Goal: Information Seeking & Learning: Learn about a topic

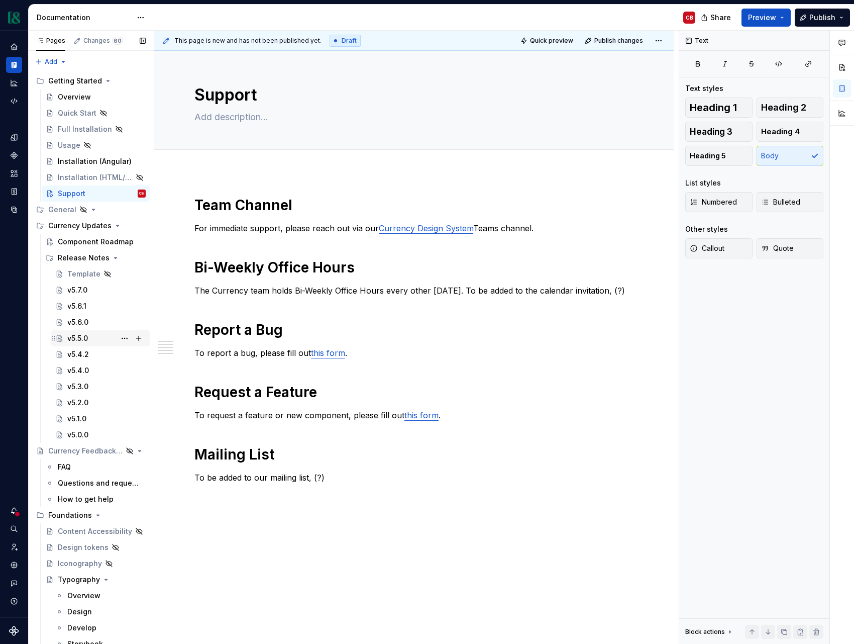
click at [95, 337] on div "v5.5.0" at bounding box center [106, 338] width 78 height 14
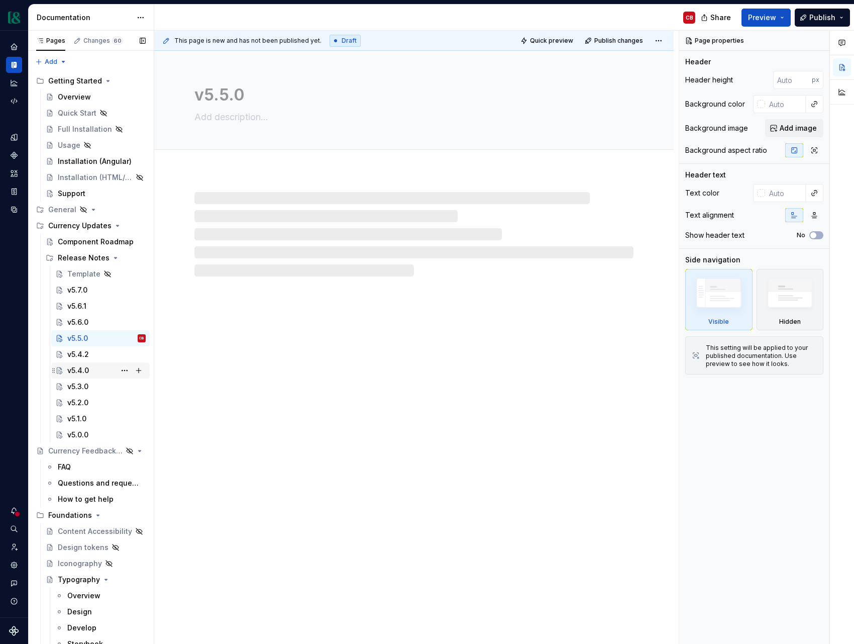
click at [95, 366] on div "v5.4.0" at bounding box center [106, 370] width 78 height 14
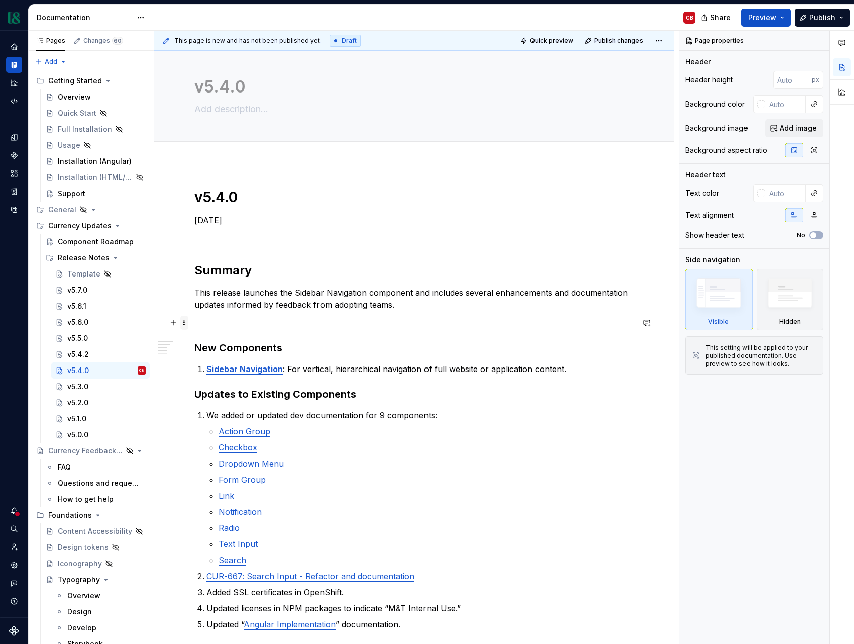
scroll to position [10, 0]
click at [318, 301] on p "This release launches the Sidebar Navigation component and includes several enh…" at bounding box center [414, 297] width 439 height 24
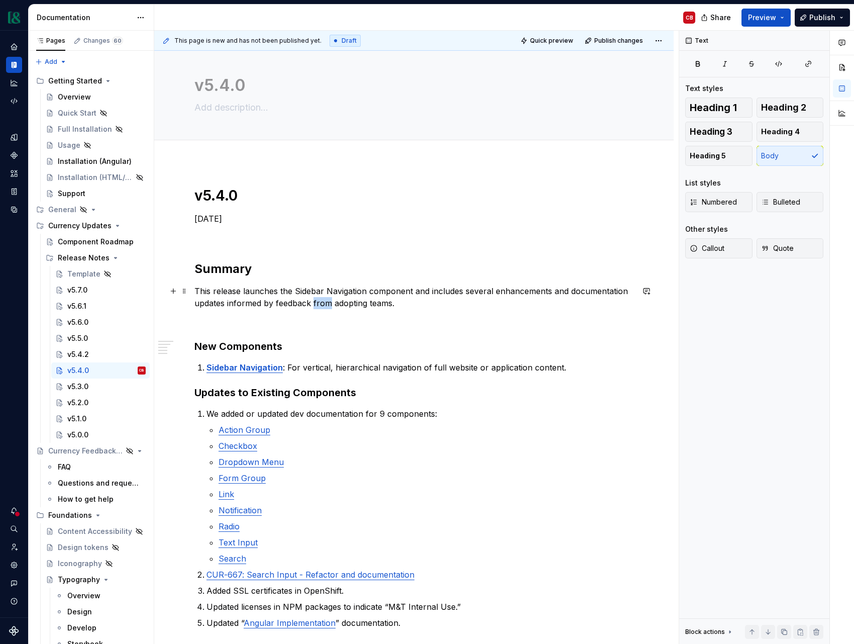
click at [318, 301] on p "This release launches the Sidebar Navigation component and includes several enh…" at bounding box center [414, 297] width 439 height 24
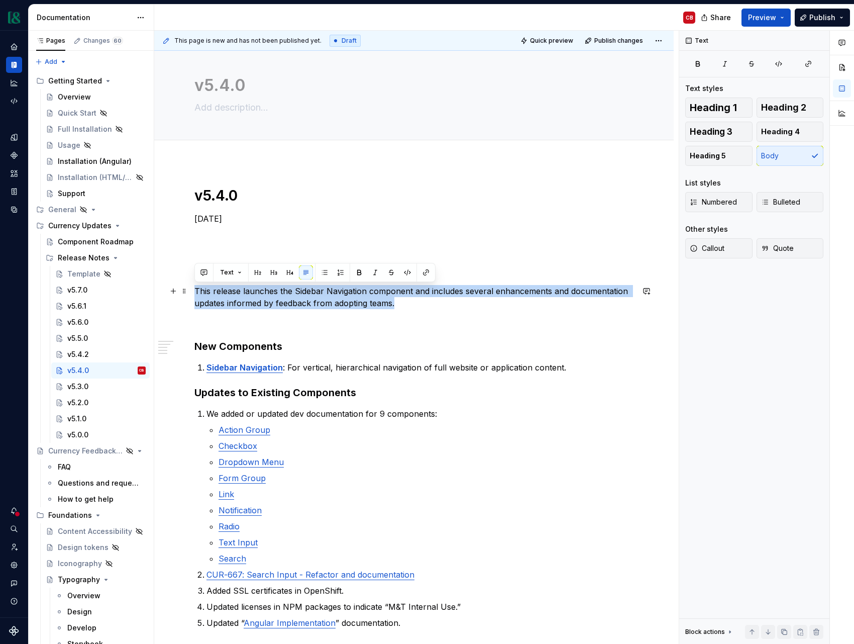
click at [318, 301] on p "This release launches the Sidebar Navigation component and includes several enh…" at bounding box center [414, 297] width 439 height 24
copy p "This release launches the Sidebar Navigation component and includes several enh…"
click at [80, 387] on div "v5.3.0" at bounding box center [77, 386] width 21 height 10
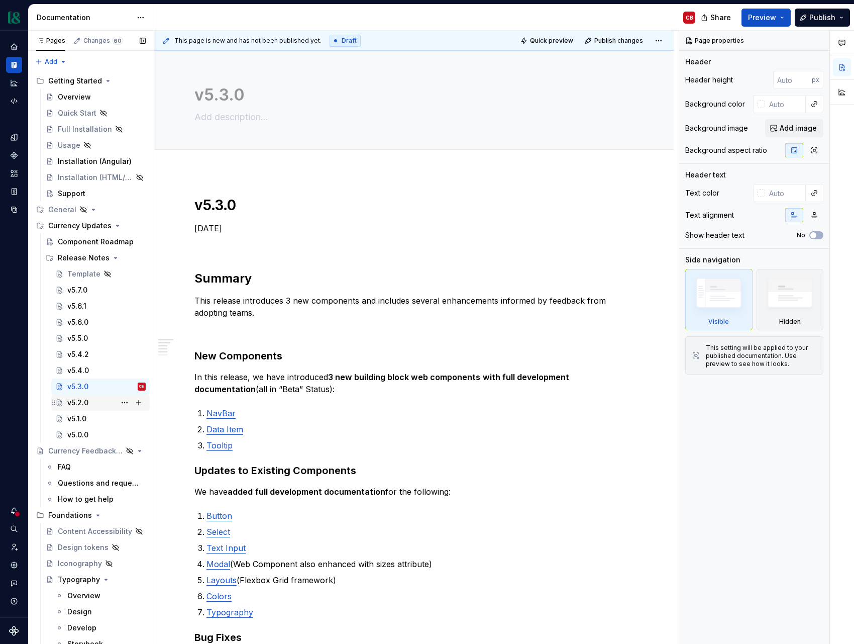
click at [87, 400] on div "v5.2.0" at bounding box center [77, 403] width 21 height 10
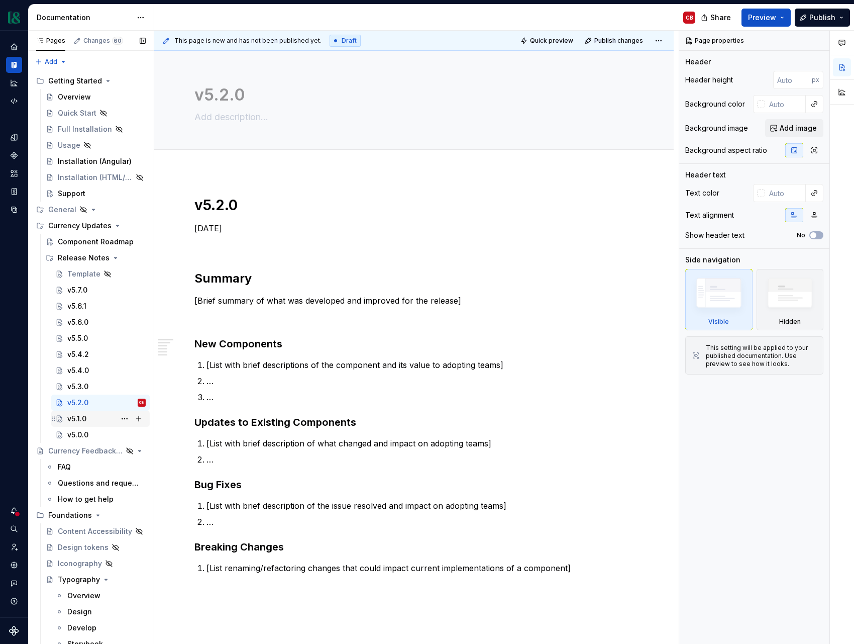
click at [86, 423] on div "v5.1.0" at bounding box center [76, 419] width 19 height 10
click at [86, 433] on div "v5.0.0" at bounding box center [77, 435] width 21 height 10
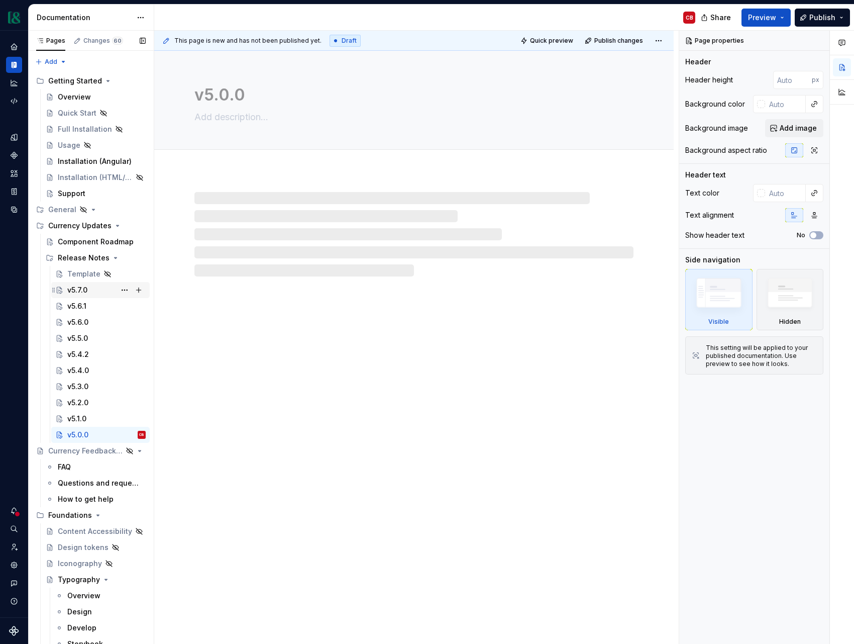
click at [86, 292] on div "v5.7.0" at bounding box center [77, 290] width 20 height 10
click at [87, 304] on div "v5.6.1" at bounding box center [106, 306] width 78 height 14
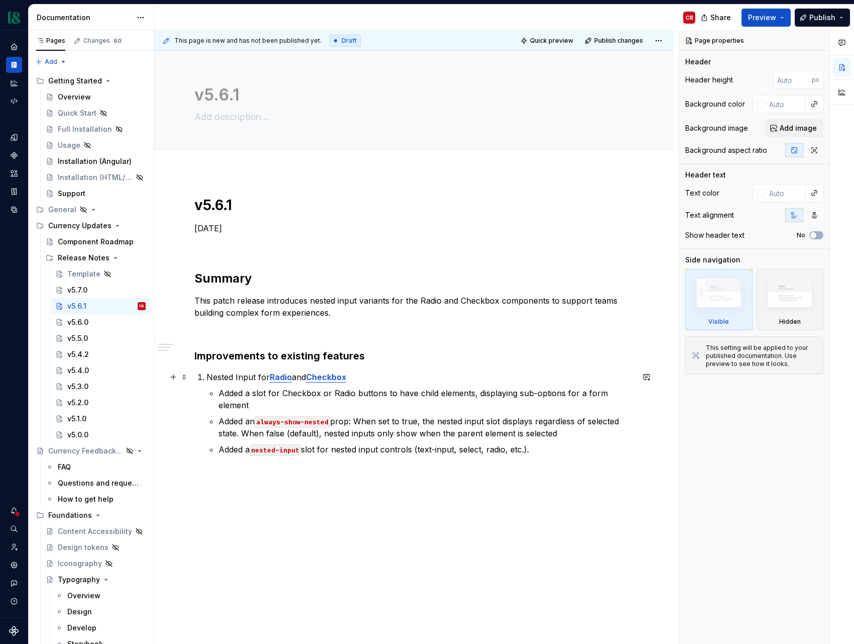
click at [276, 377] on strong "Radio" at bounding box center [281, 377] width 22 height 10
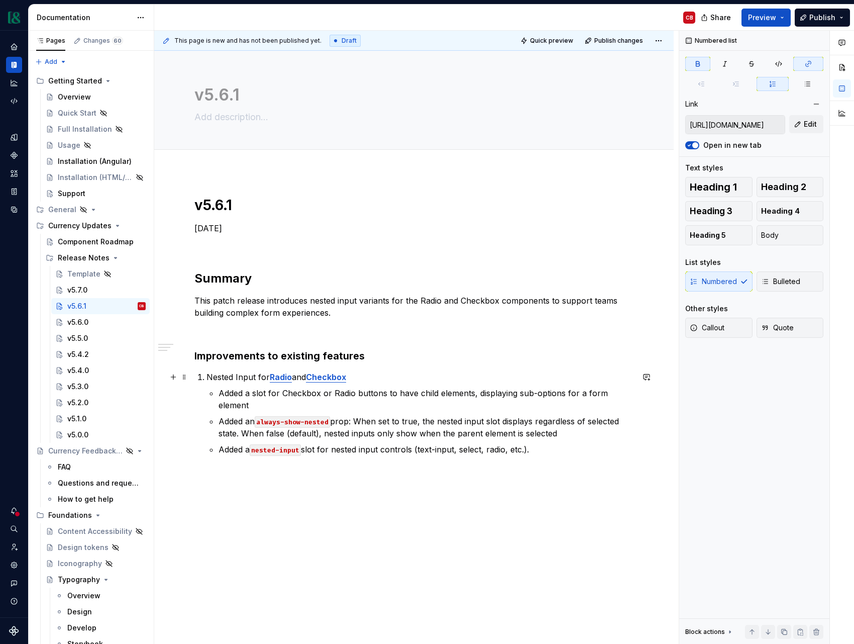
type textarea "*"
click at [276, 377] on strong "Radio" at bounding box center [281, 377] width 22 height 10
click at [525, 360] on button "button" at bounding box center [531, 358] width 14 height 14
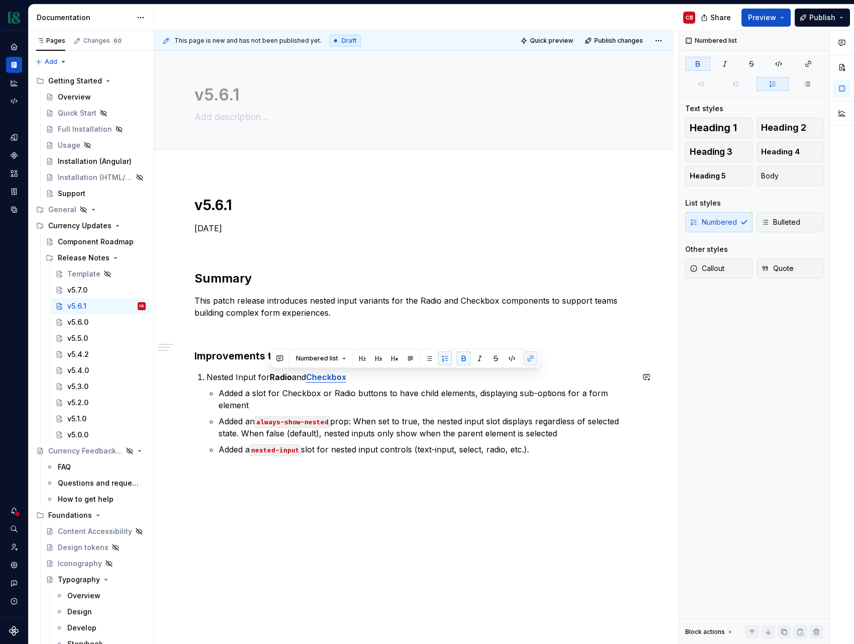
click at [525, 360] on button "button" at bounding box center [531, 358] width 14 height 14
click at [531, 362] on button "button" at bounding box center [531, 358] width 14 height 14
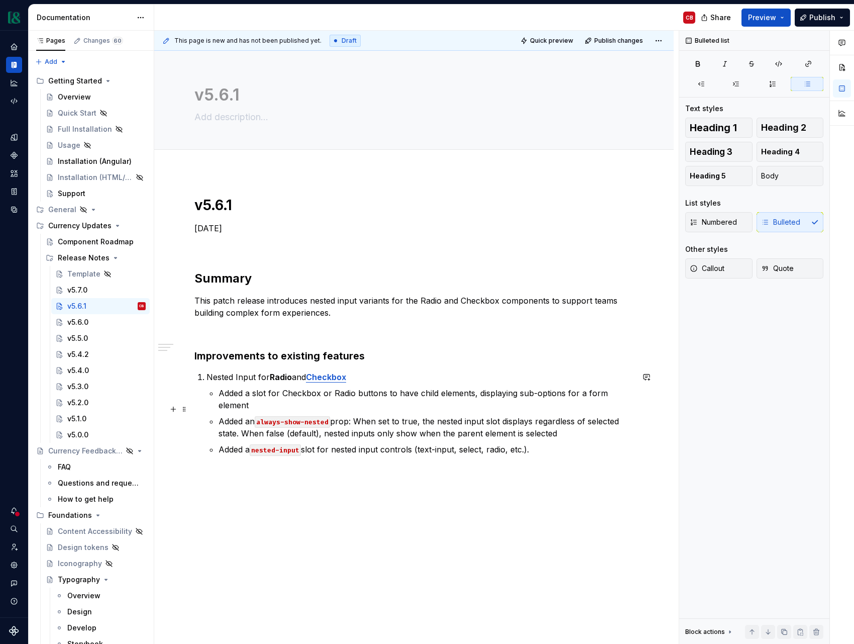
click at [521, 402] on ul "Added a slot for Checkbox or Radio buttons to have child elements, displaying s…" at bounding box center [426, 421] width 415 height 68
click at [282, 375] on strong "Radio" at bounding box center [281, 377] width 22 height 10
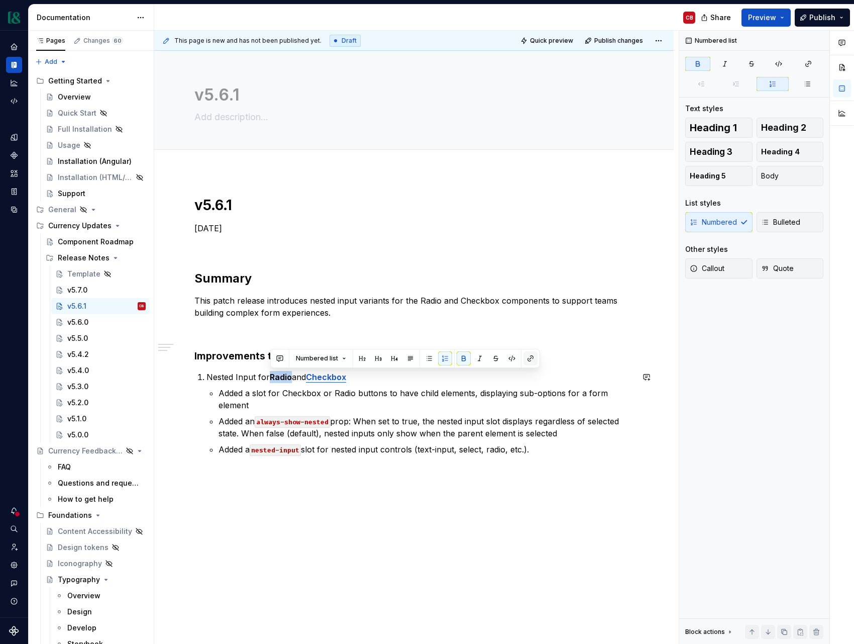
click at [524, 360] on button "button" at bounding box center [531, 358] width 14 height 14
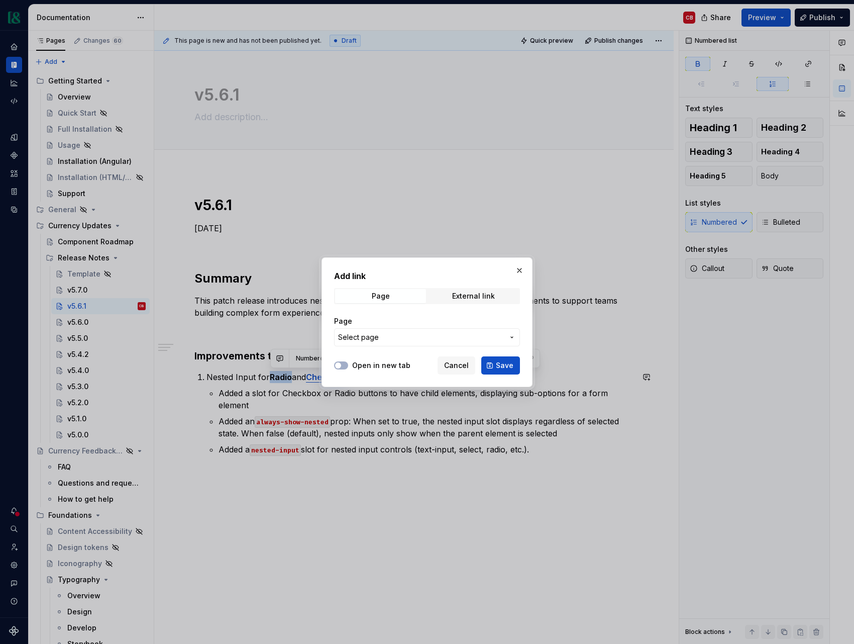
click at [456, 333] on span "Select page" at bounding box center [421, 337] width 166 height 10
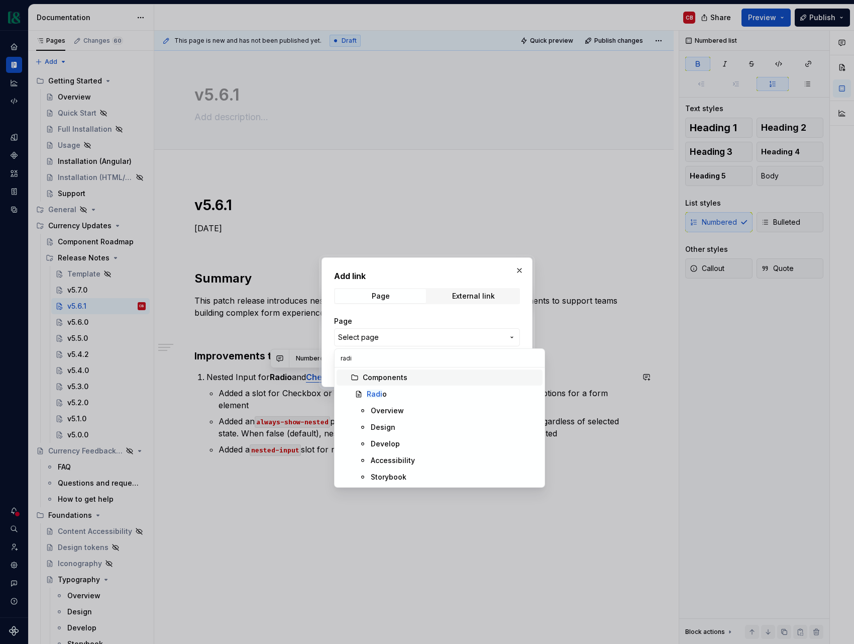
type input "radio"
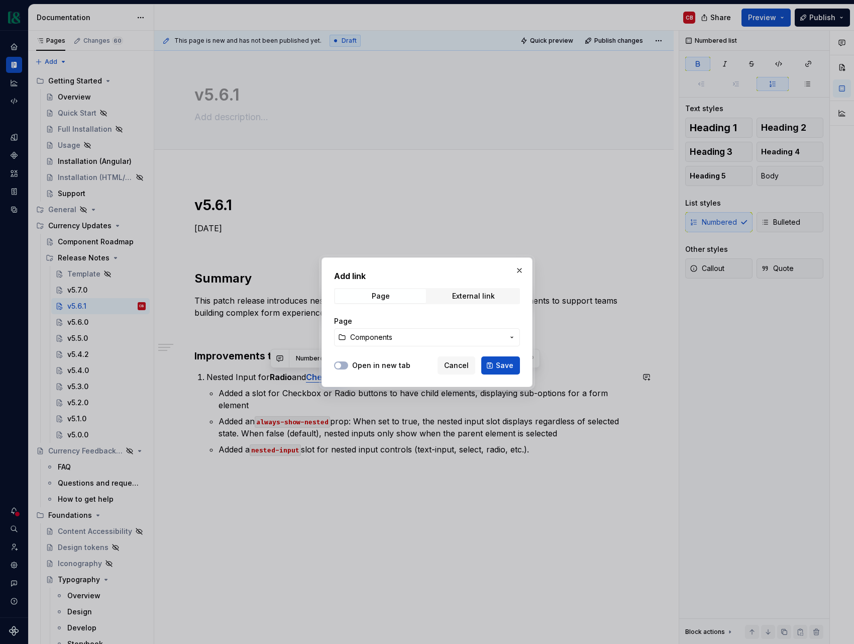
click at [426, 338] on span "Components" at bounding box center [427, 337] width 154 height 10
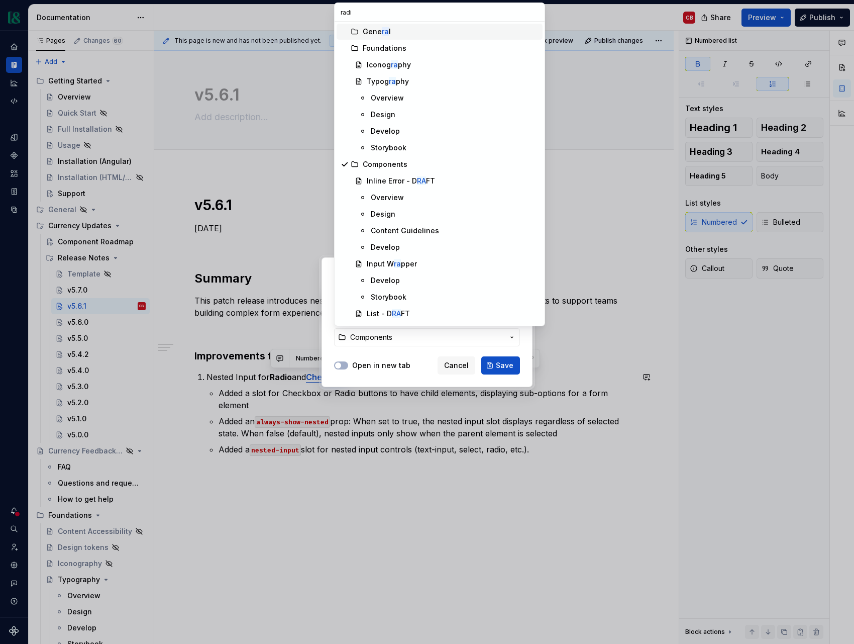
type input "radio"
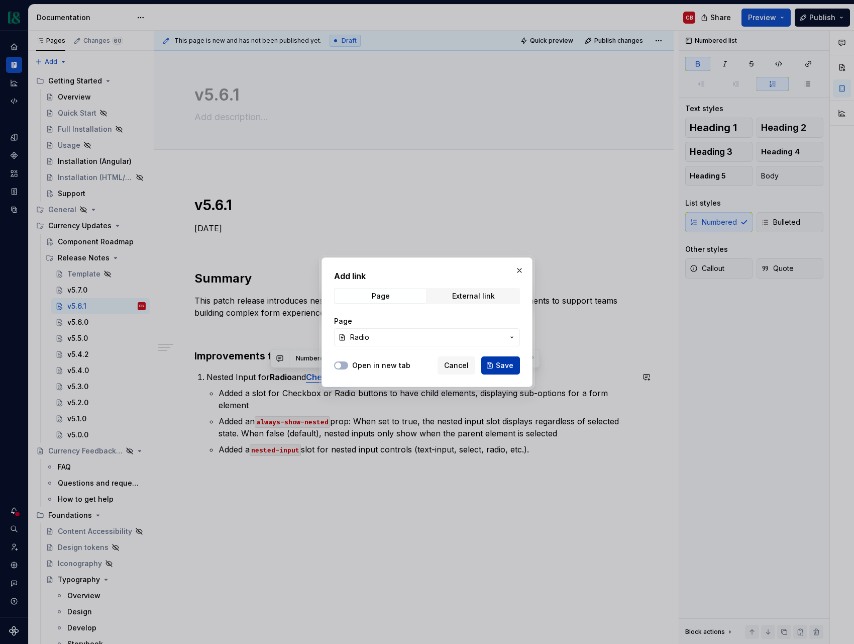
click at [506, 365] on span "Save" at bounding box center [505, 365] width 18 height 10
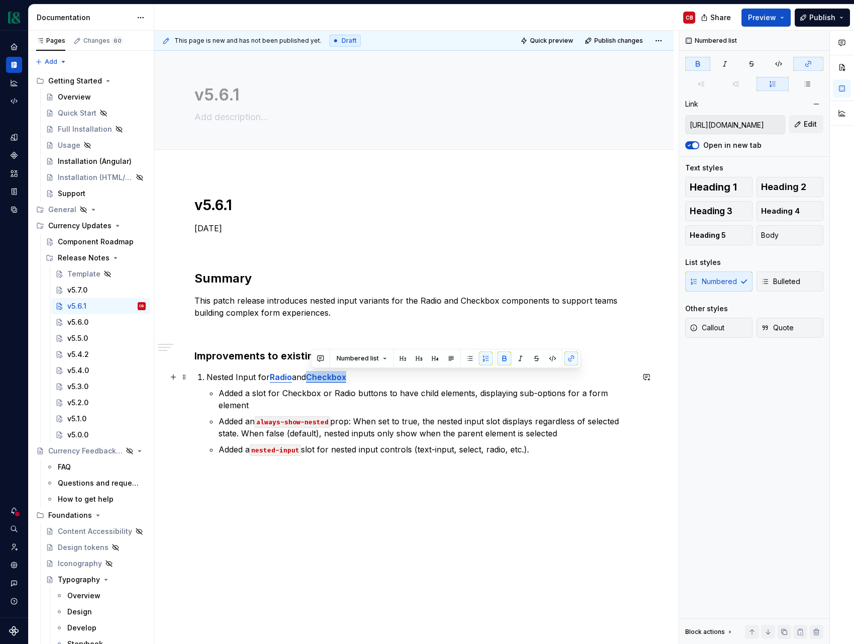
drag, startPoint x: 353, startPoint y: 377, endPoint x: 313, endPoint y: 378, distance: 40.2
click at [313, 378] on p "Nested Input for Radio and Checkbox" at bounding box center [420, 377] width 427 height 12
click at [567, 359] on button "button" at bounding box center [571, 358] width 14 height 14
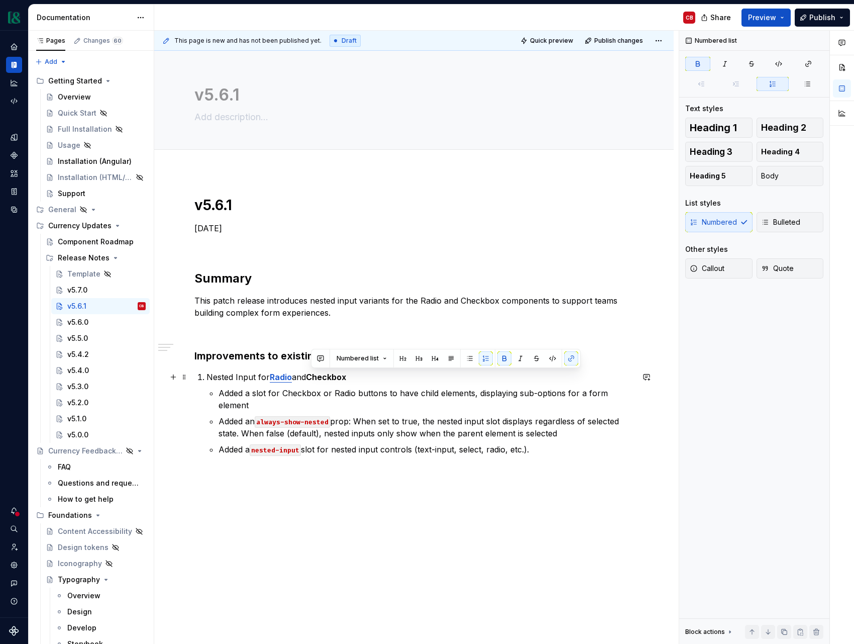
type textarea "*"
click at [572, 360] on button "button" at bounding box center [571, 358] width 14 height 14
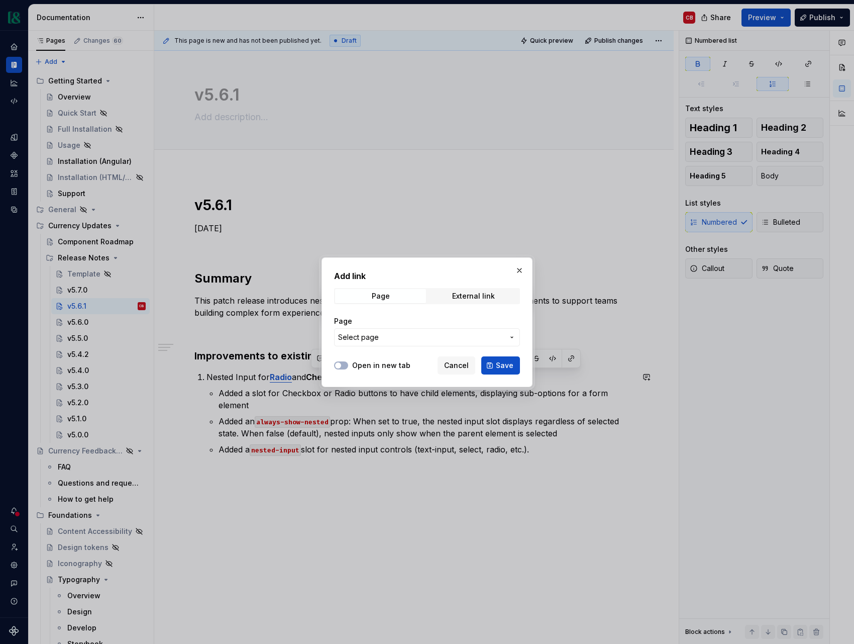
click at [380, 337] on span "Select page" at bounding box center [421, 337] width 166 height 10
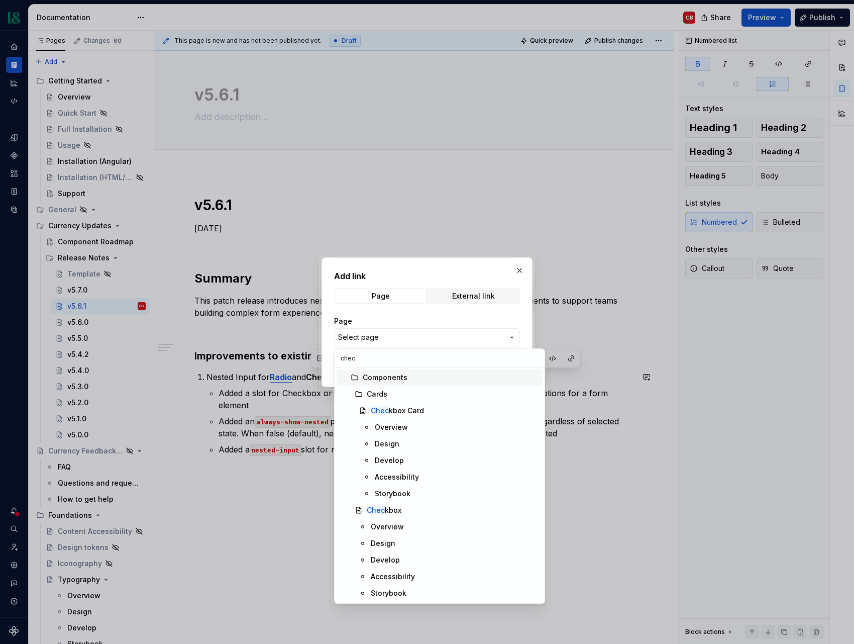
type input "check"
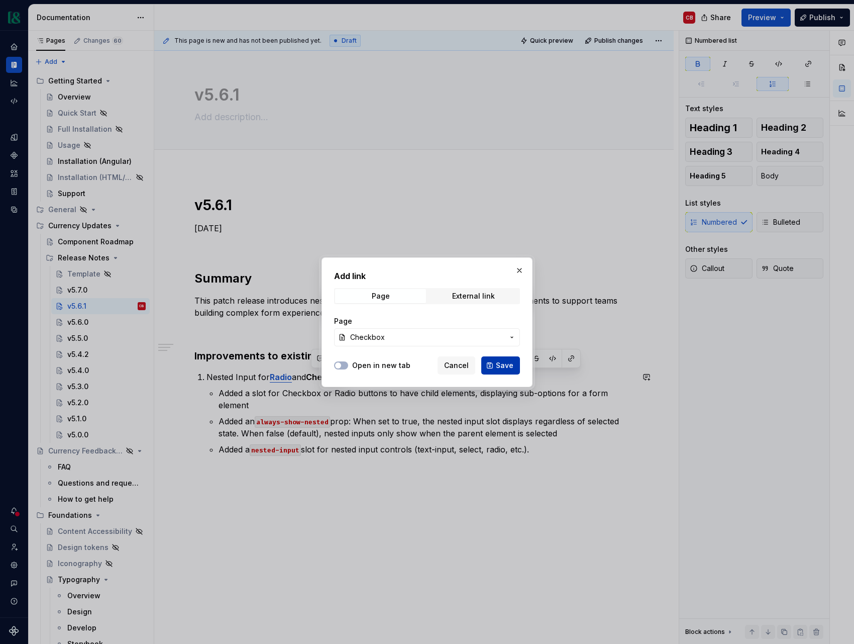
click at [509, 363] on span "Save" at bounding box center [505, 365] width 18 height 10
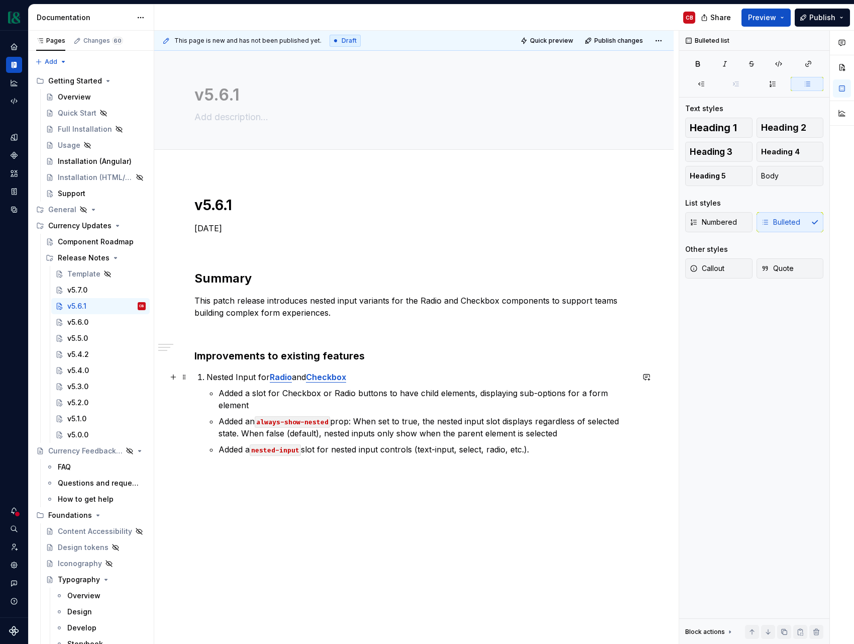
click at [365, 384] on li "Nested Input for Radio and Checkbox Added a slot for Checkbox or Radio buttons …" at bounding box center [420, 413] width 427 height 84
click at [291, 416] on code "always-show-nested" at bounding box center [292, 422] width 75 height 12
click at [91, 319] on div "v5.6.0" at bounding box center [106, 322] width 78 height 14
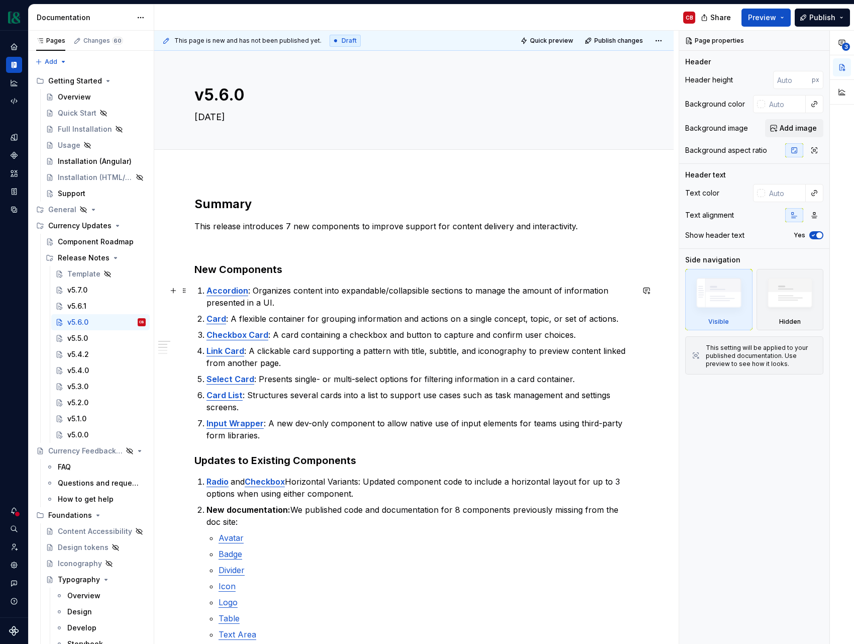
type textarea "*"
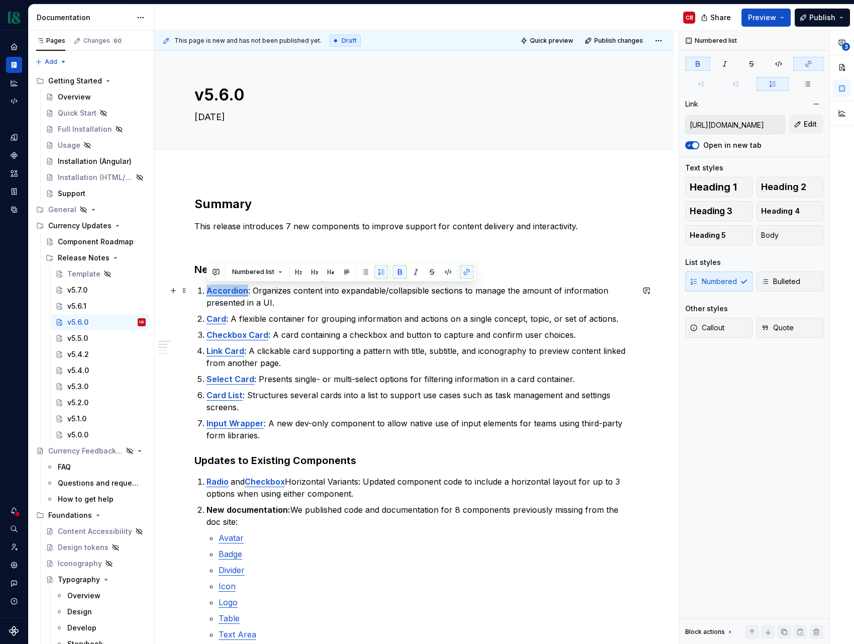
drag, startPoint x: 248, startPoint y: 292, endPoint x: 207, endPoint y: 293, distance: 40.7
click at [207, 293] on p "Accordion : Organizes content into expandable/collapsible sections to manage th…" at bounding box center [420, 296] width 427 height 24
click at [464, 271] on button "button" at bounding box center [467, 272] width 14 height 14
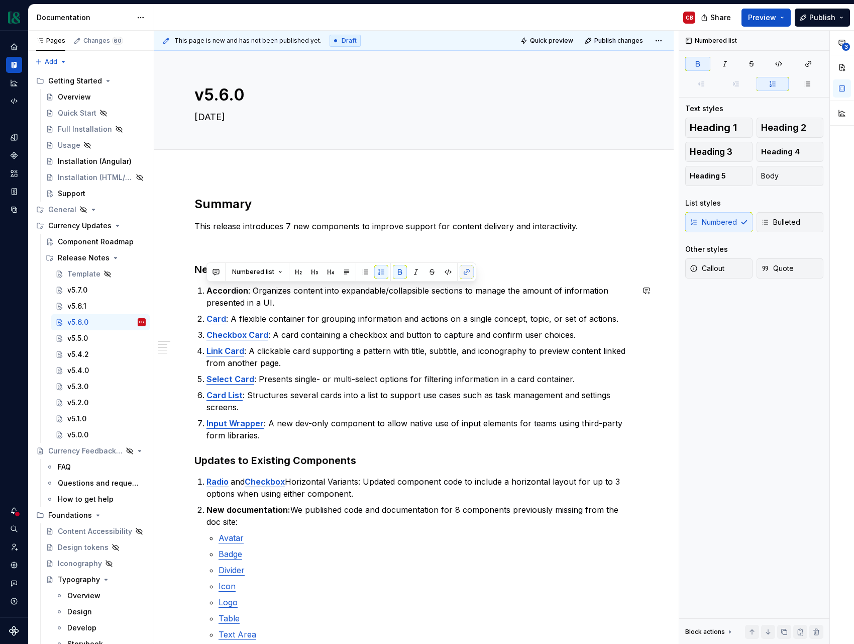
click at [465, 272] on button "button" at bounding box center [467, 272] width 14 height 14
click at [468, 271] on button "button" at bounding box center [467, 272] width 14 height 14
click at [238, 292] on strong "Accordion" at bounding box center [228, 290] width 42 height 10
click at [472, 275] on span at bounding box center [467, 272] width 14 height 14
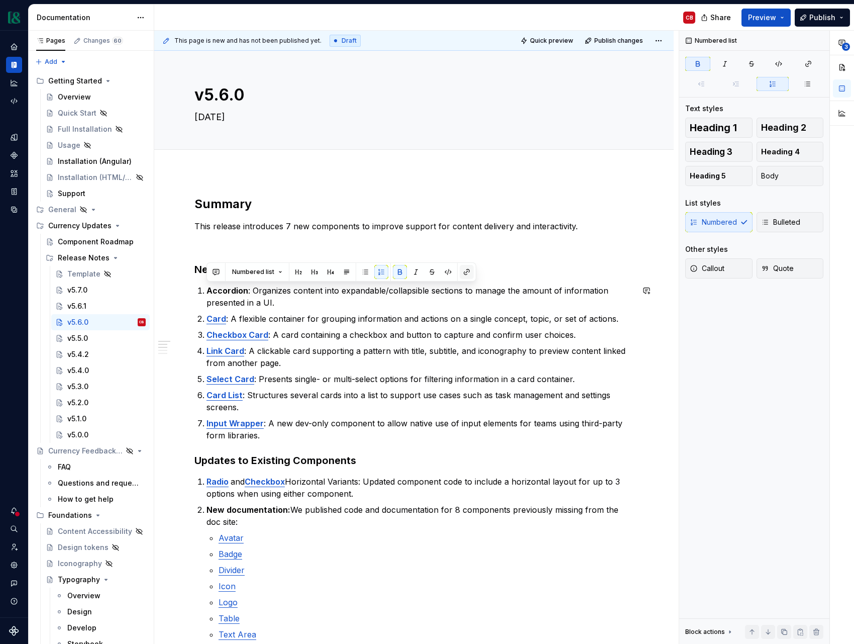
click at [461, 273] on button "button" at bounding box center [467, 272] width 14 height 14
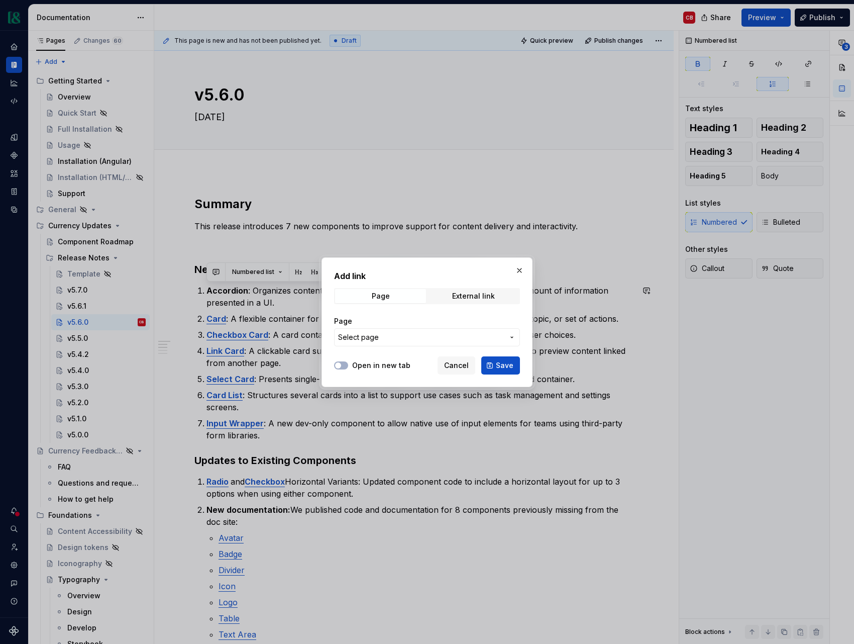
click at [413, 333] on span "Select page" at bounding box center [421, 337] width 166 height 10
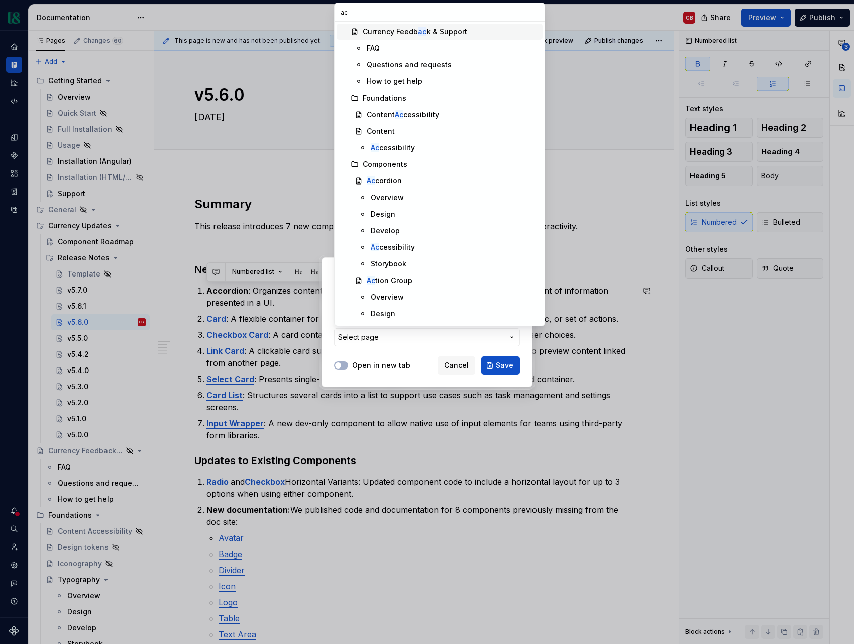
type input "acc"
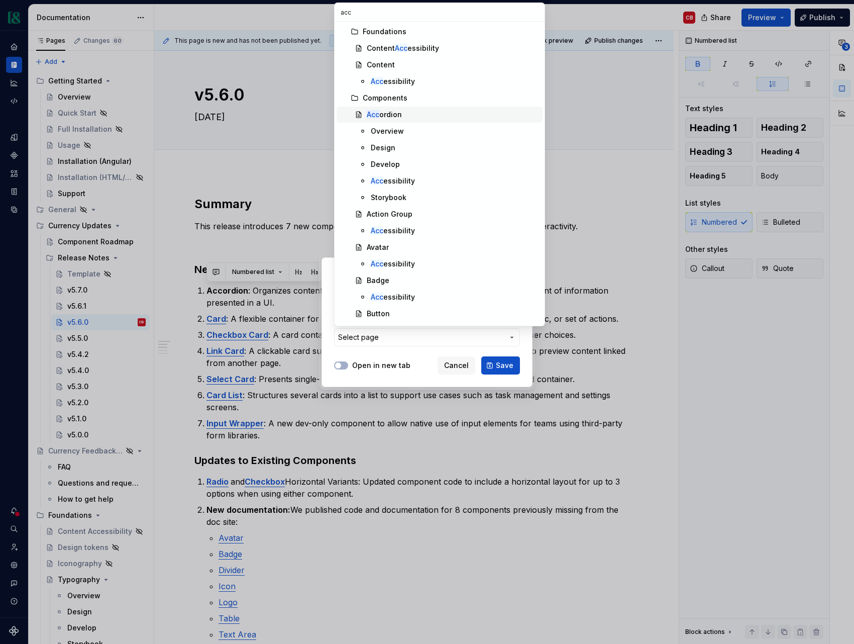
click at [404, 116] on div "Acc ordion" at bounding box center [453, 115] width 172 height 10
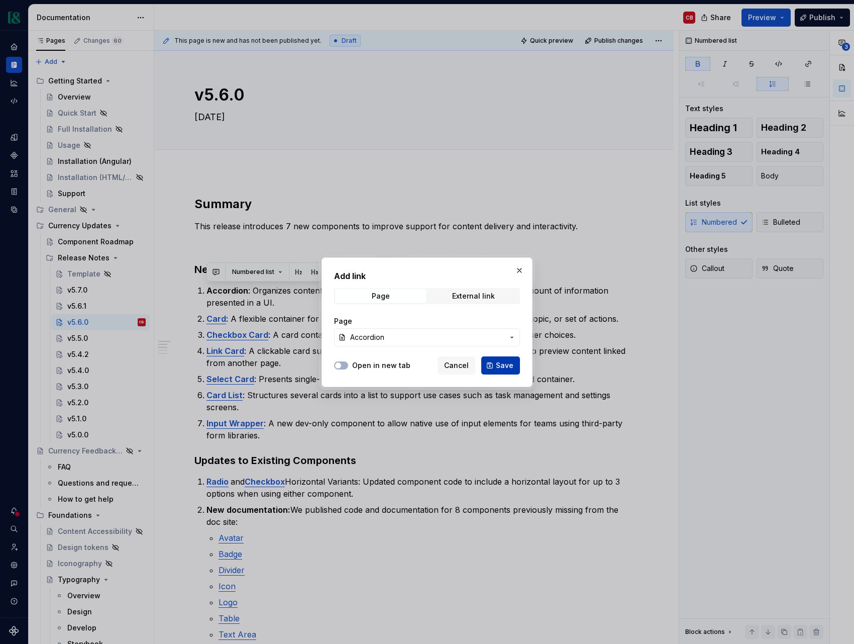
click at [491, 363] on button "Save" at bounding box center [501, 365] width 39 height 18
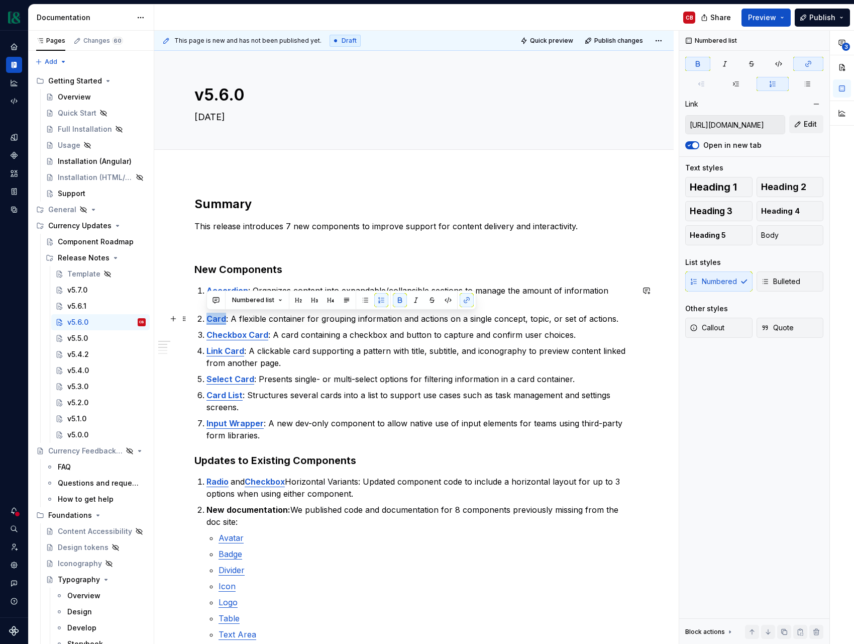
drag, startPoint x: 226, startPoint y: 320, endPoint x: 278, endPoint y: 313, distance: 53.2
click at [207, 319] on li "Card : A flexible container for grouping information and actions on a single co…" at bounding box center [420, 319] width 427 height 12
click at [461, 302] on button "button" at bounding box center [467, 300] width 14 height 14
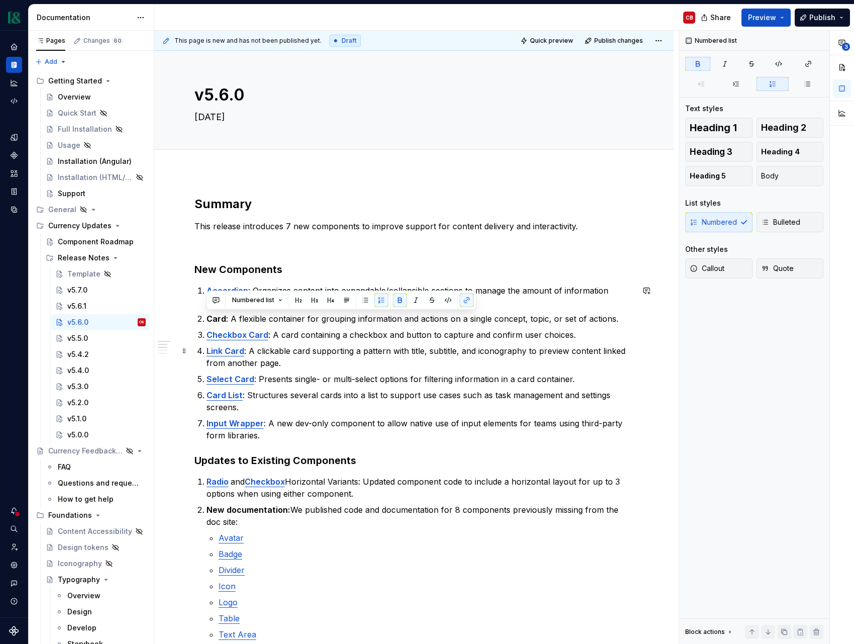
drag, startPoint x: 314, startPoint y: 347, endPoint x: 254, endPoint y: 339, distance: 60.3
click at [307, 346] on p "Link Card : A clickable card supporting a pattern with title, subtitle, and ico…" at bounding box center [420, 357] width 427 height 24
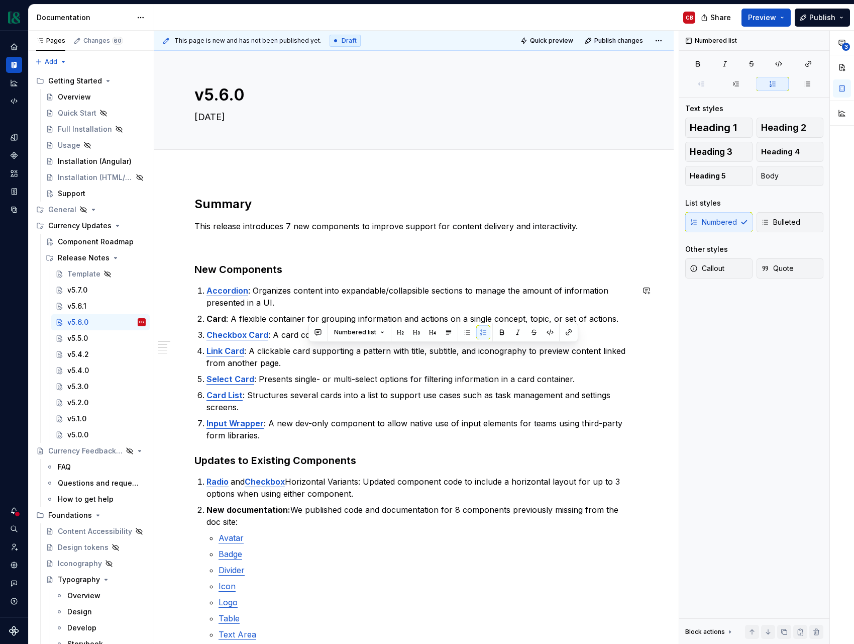
click at [218, 320] on strong "Card" at bounding box center [217, 319] width 20 height 10
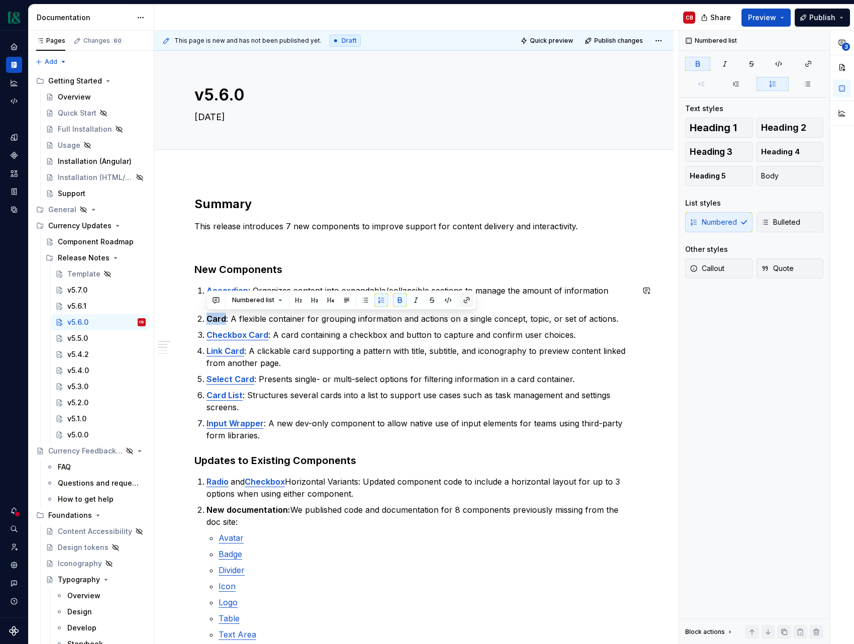
click at [466, 299] on button "button" at bounding box center [467, 300] width 14 height 14
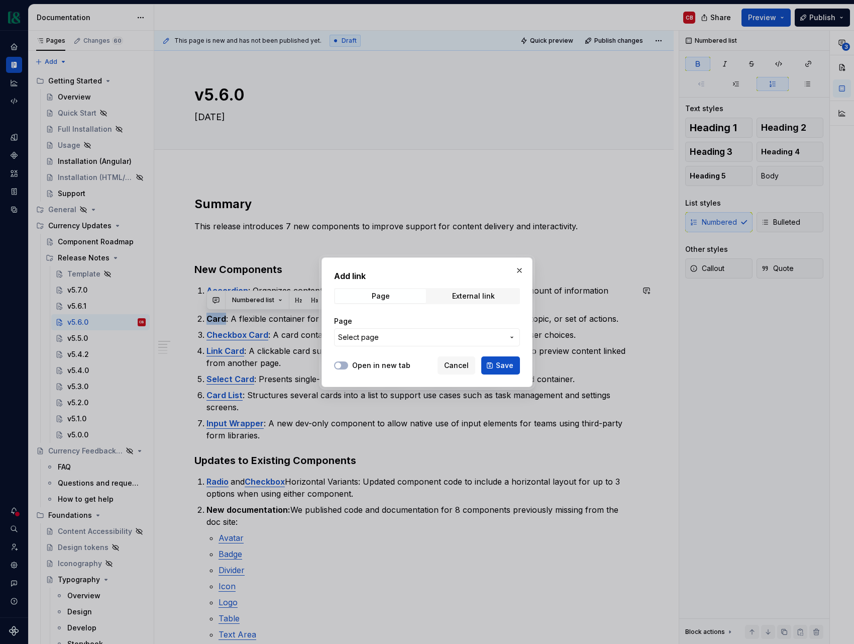
click at [433, 345] on button "Select page" at bounding box center [427, 337] width 186 height 18
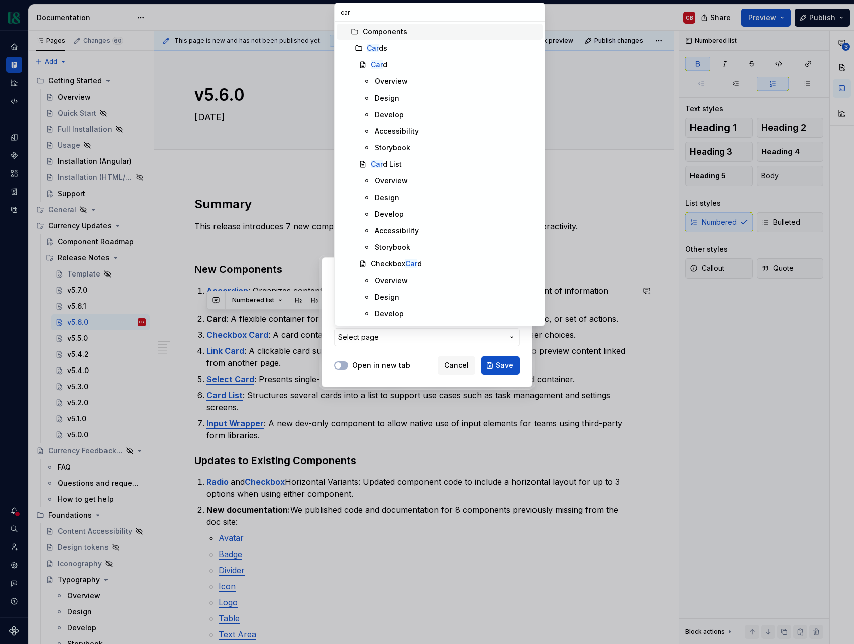
type input "card"
click at [395, 67] on div "Card" at bounding box center [455, 65] width 168 height 10
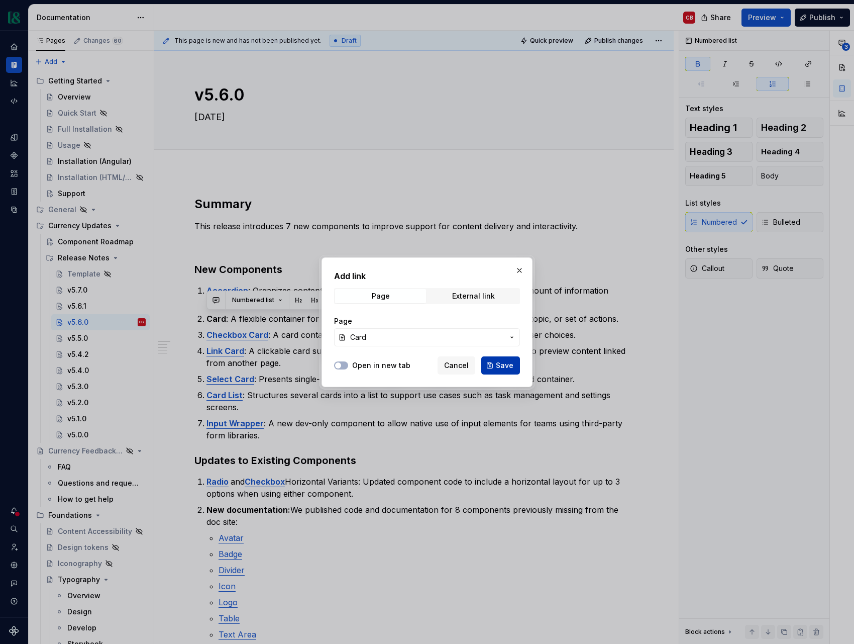
click at [510, 362] on span "Save" at bounding box center [505, 365] width 18 height 10
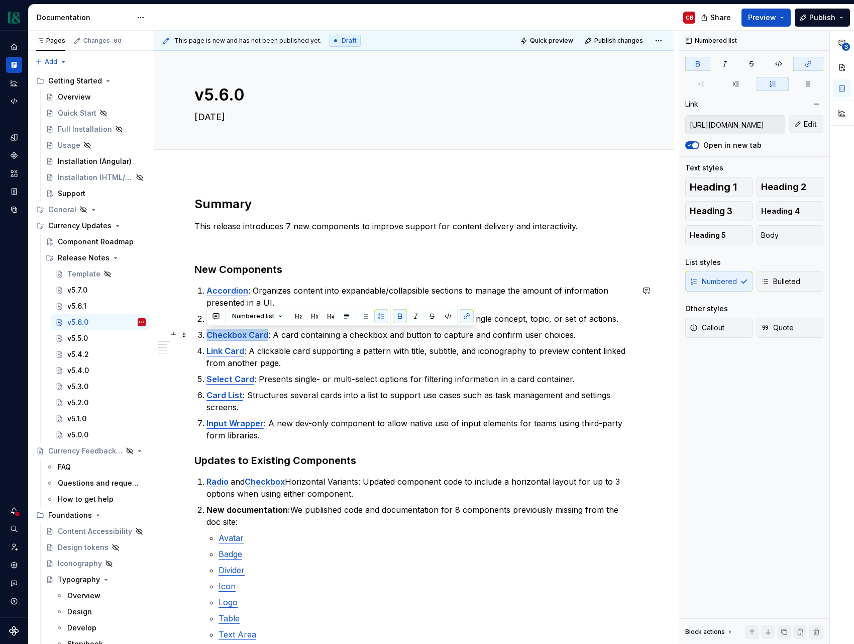
drag, startPoint x: 267, startPoint y: 336, endPoint x: 211, endPoint y: 333, distance: 55.8
click at [207, 335] on p "Checkbox Card : A card containing a checkbox and button to capture and confirm …" at bounding box center [420, 335] width 427 height 12
click at [461, 316] on button "button" at bounding box center [467, 316] width 14 height 14
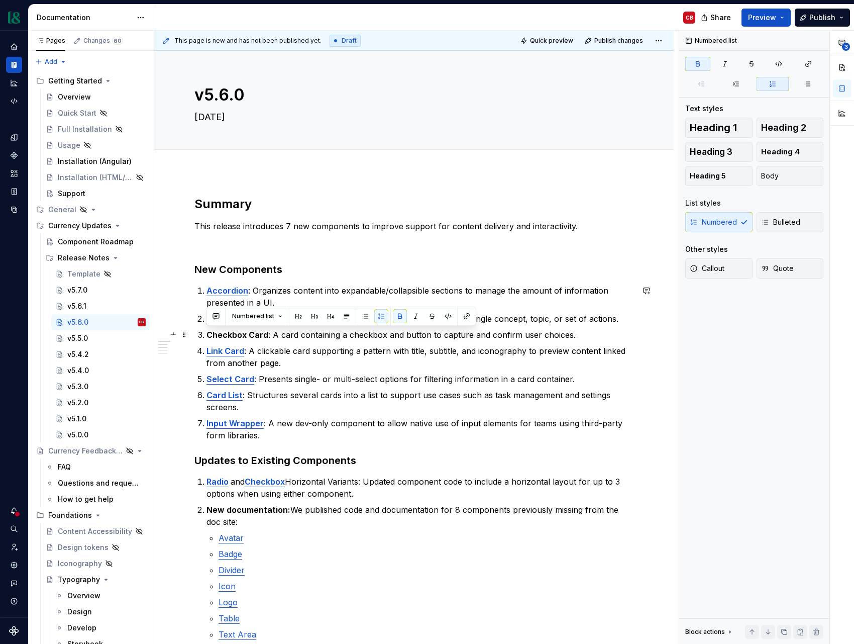
click at [261, 335] on strong "Checkbox Card" at bounding box center [238, 335] width 62 height 10
drag, startPoint x: 265, startPoint y: 335, endPoint x: 194, endPoint y: 333, distance: 71.4
click at [463, 318] on button "button" at bounding box center [467, 316] width 14 height 14
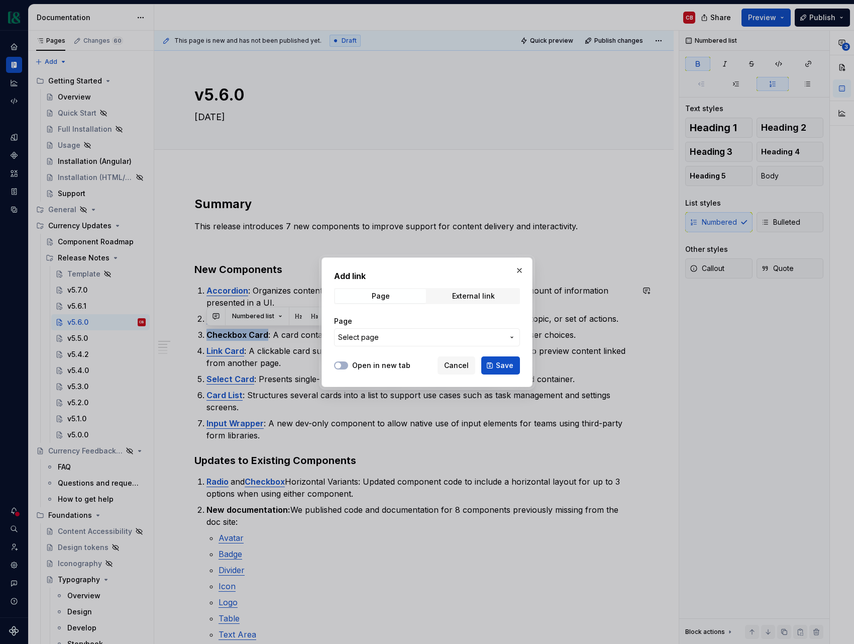
click at [457, 336] on span "Select page" at bounding box center [421, 337] width 166 height 10
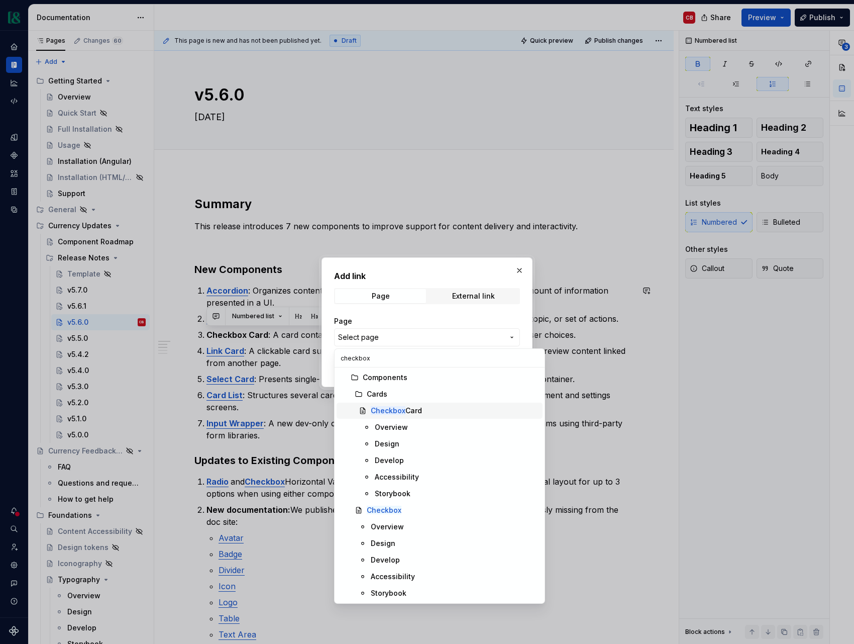
type input "checkbox"
click at [431, 410] on div "Checkbox Card" at bounding box center [455, 411] width 168 height 10
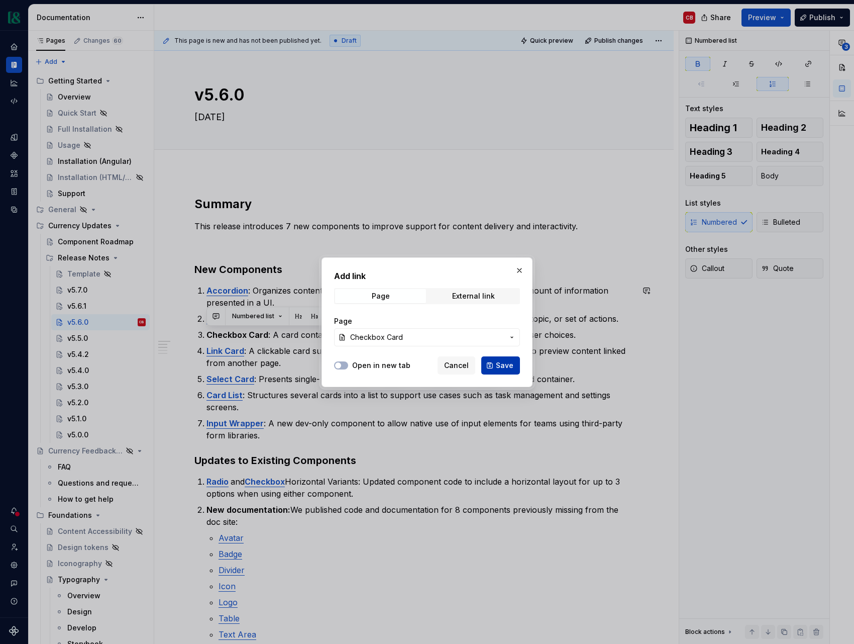
click at [502, 365] on span "Save" at bounding box center [505, 365] width 18 height 10
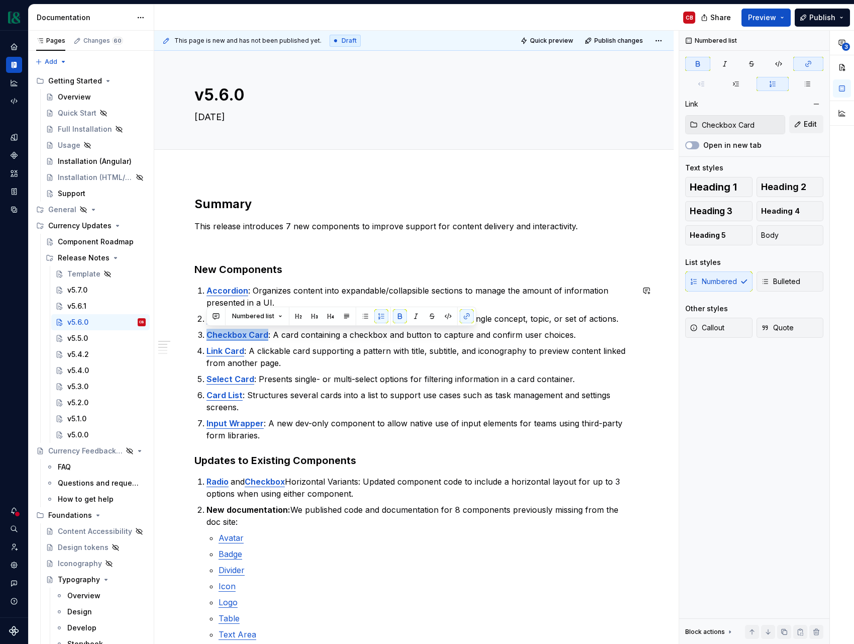
type textarea "*"
click at [467, 319] on button "button" at bounding box center [467, 316] width 14 height 14
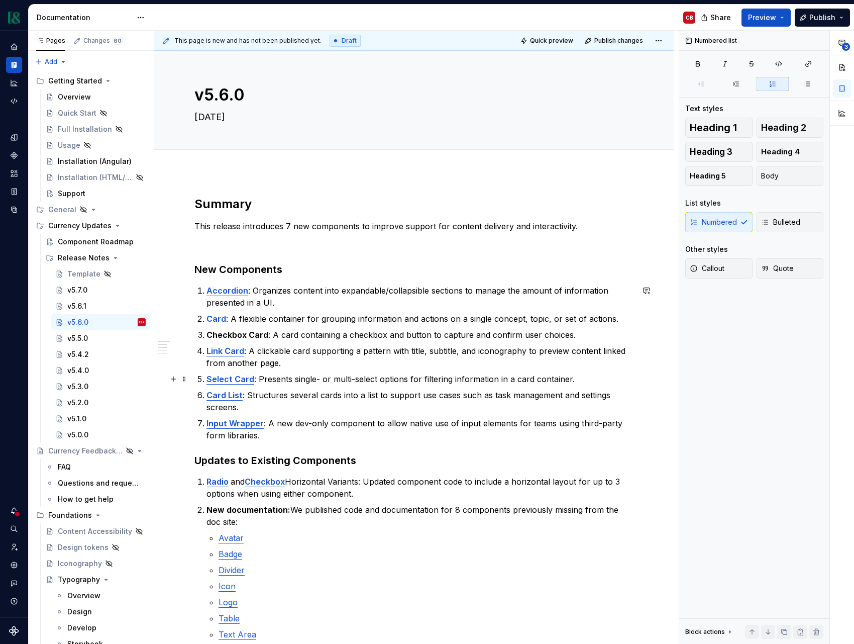
drag, startPoint x: 403, startPoint y: 373, endPoint x: 294, endPoint y: 345, distance: 112.5
click at [403, 373] on p "Select Card : Presents single- or multi-select options for filtering informatio…" at bounding box center [420, 379] width 427 height 12
drag, startPoint x: 266, startPoint y: 335, endPoint x: 193, endPoint y: 333, distance: 72.9
click at [463, 316] on button "button" at bounding box center [467, 316] width 14 height 14
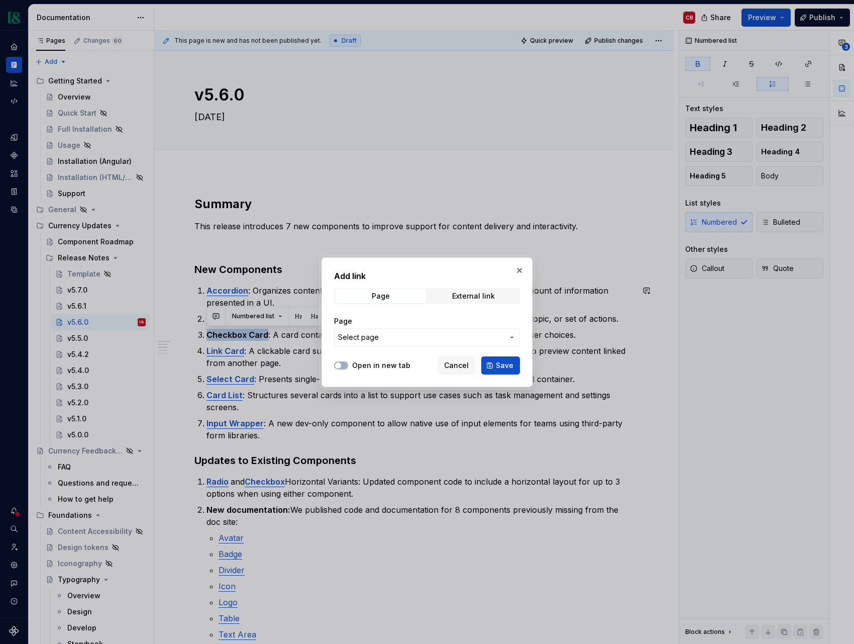
click at [450, 338] on span "Select page" at bounding box center [421, 337] width 166 height 10
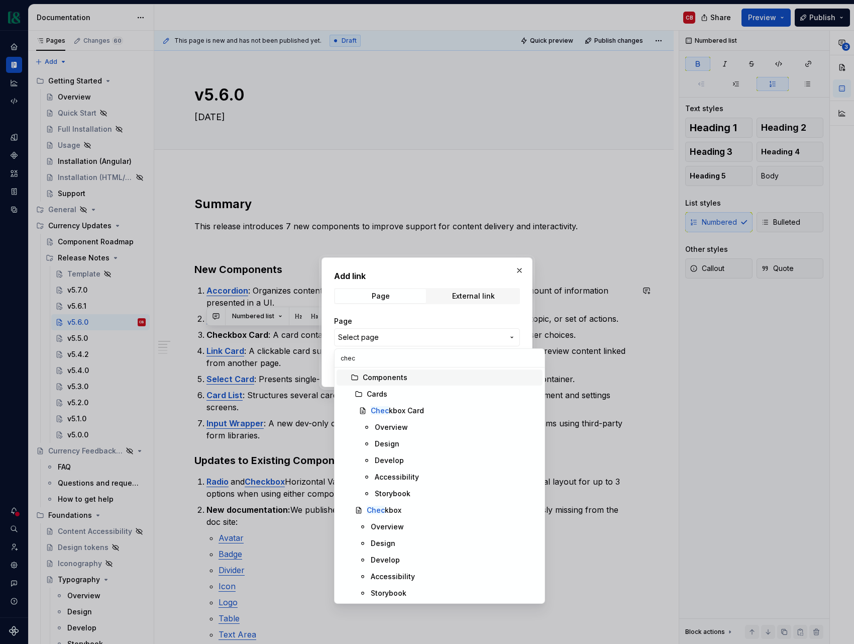
type input "check"
click at [442, 410] on div "Check box Card" at bounding box center [455, 411] width 168 height 10
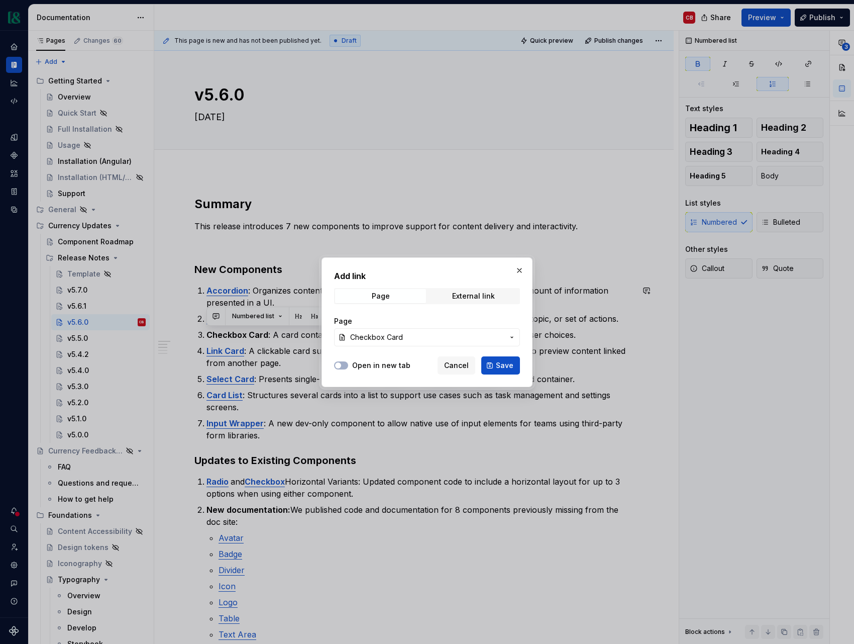
click at [509, 366] on span "Save" at bounding box center [505, 365] width 18 height 10
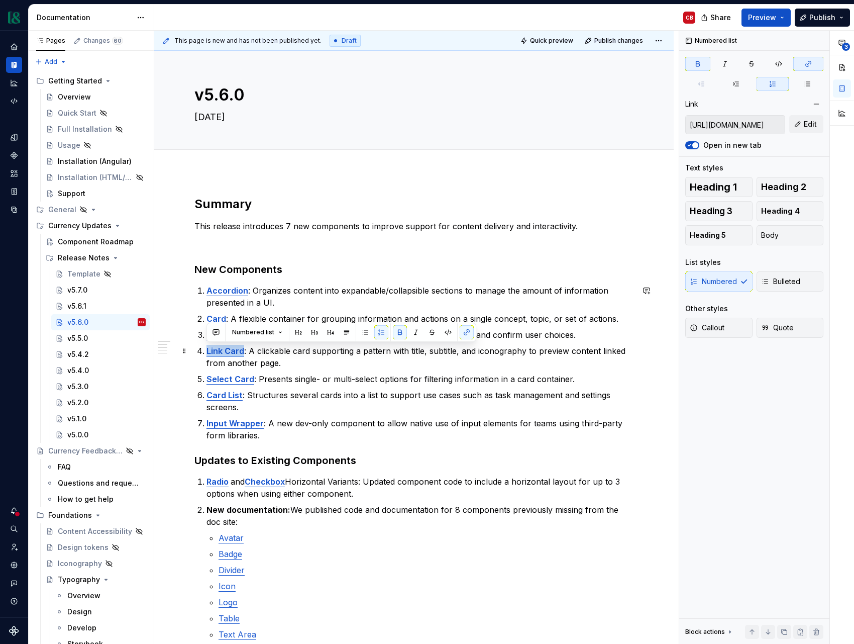
drag, startPoint x: 242, startPoint y: 353, endPoint x: 200, endPoint y: 353, distance: 42.7
click at [207, 353] on li "Link Card : A clickable card supporting a pattern with title, subtitle, and ico…" at bounding box center [420, 357] width 427 height 24
click at [464, 335] on button "button" at bounding box center [467, 332] width 14 height 14
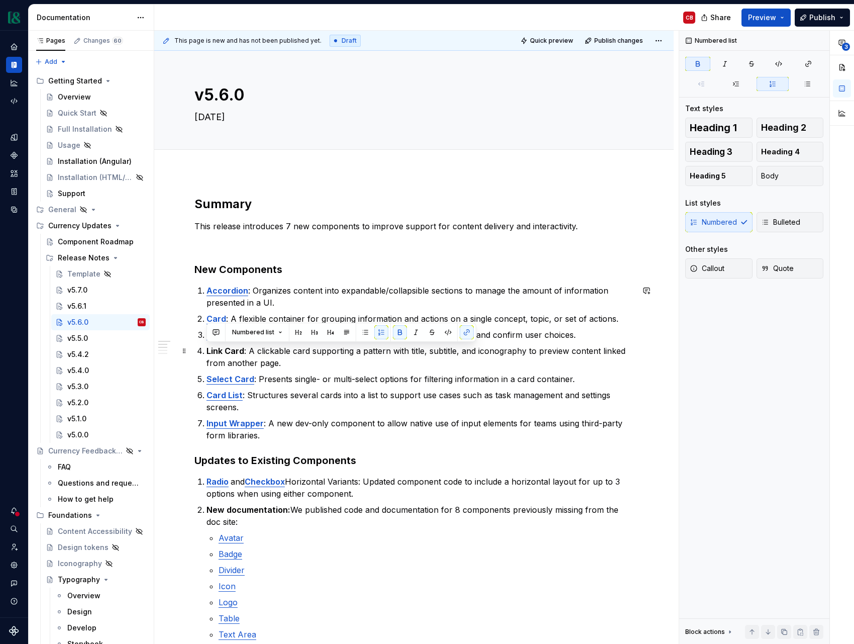
click at [311, 359] on p "Link Card : A clickable card supporting a pattern with title, subtitle, and ico…" at bounding box center [420, 357] width 427 height 24
drag, startPoint x: 244, startPoint y: 352, endPoint x: 206, endPoint y: 351, distance: 38.2
click at [207, 351] on li "Link Card : A clickable card supporting a pattern with title, subtitle, and ico…" at bounding box center [420, 357] width 427 height 24
click at [467, 333] on button "button" at bounding box center [467, 332] width 14 height 14
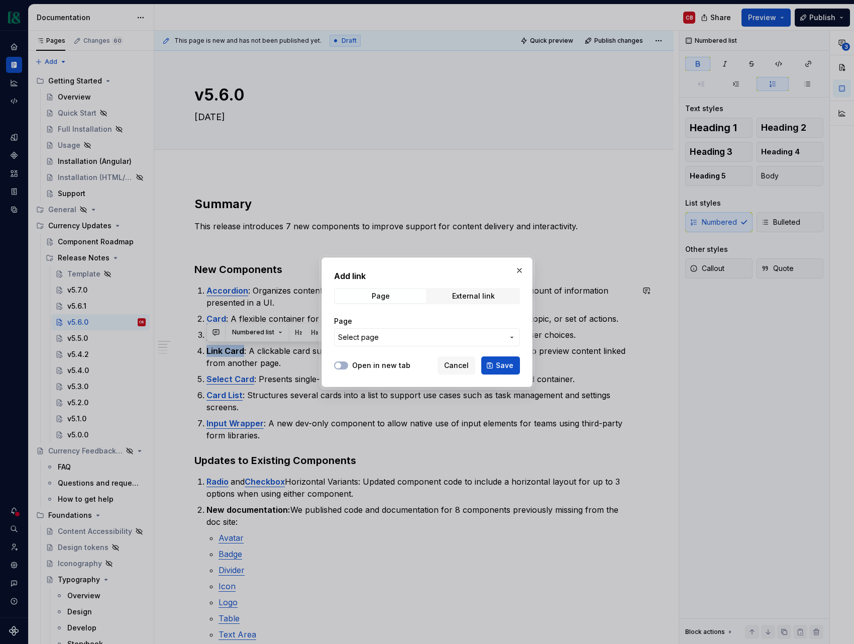
click at [462, 336] on span "Select page" at bounding box center [421, 337] width 166 height 10
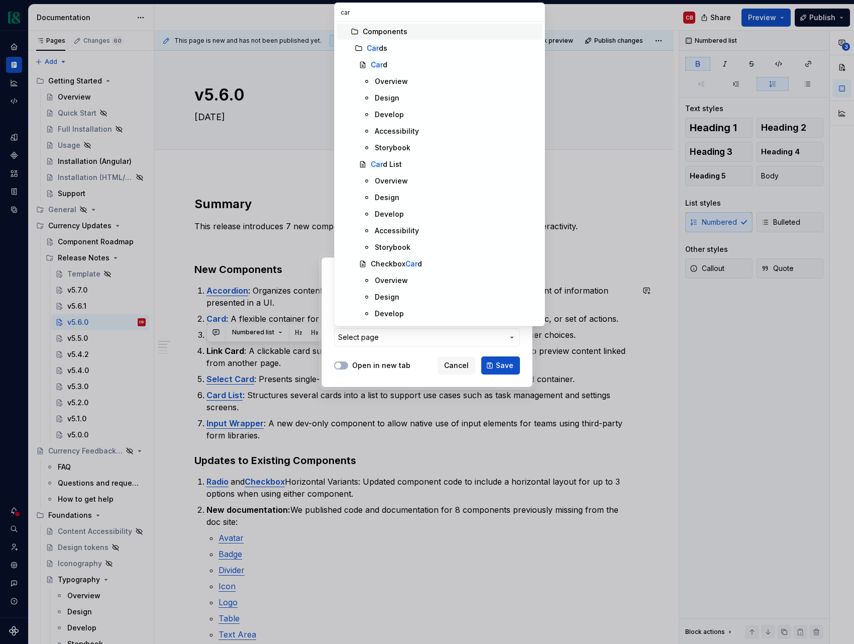
type input "card"
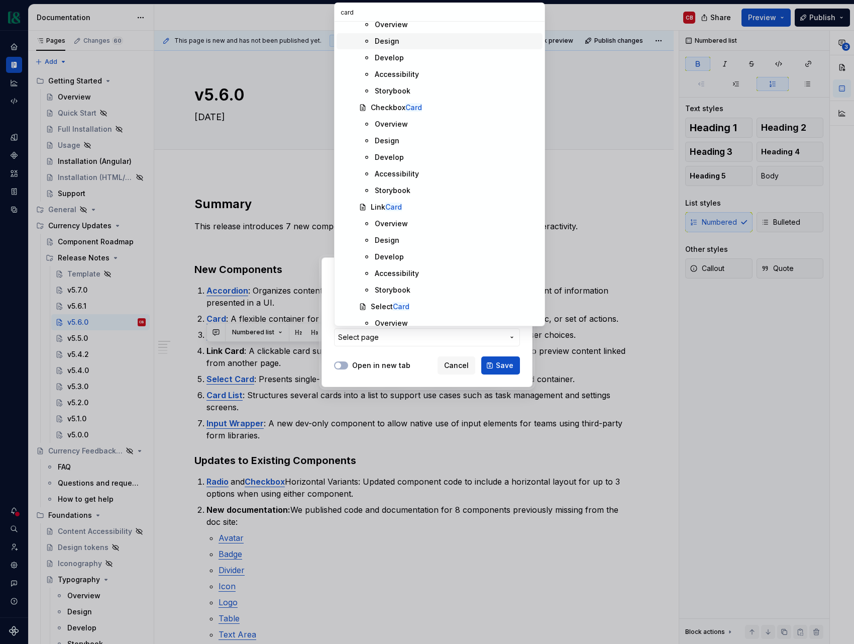
scroll to position [164, 0]
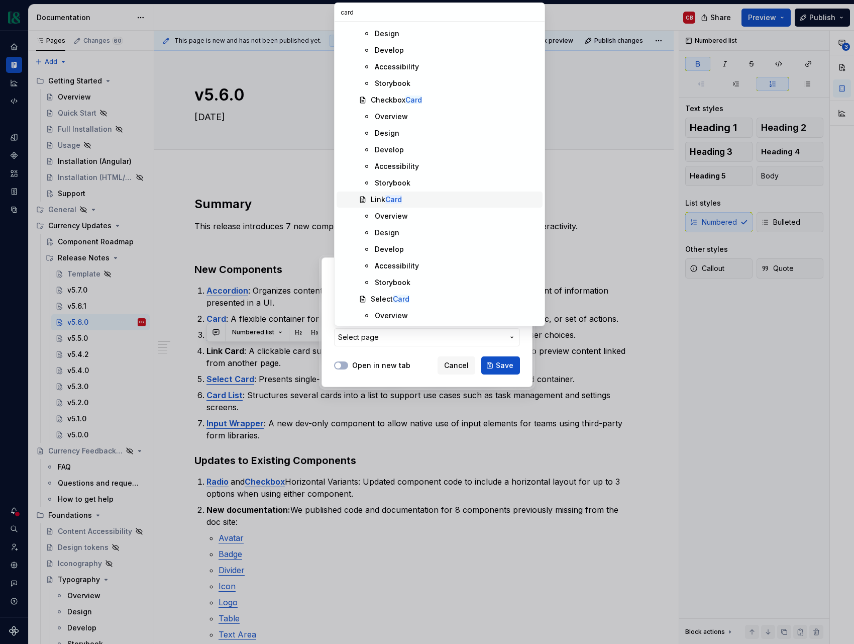
click at [428, 202] on div "Link Card" at bounding box center [455, 200] width 168 height 10
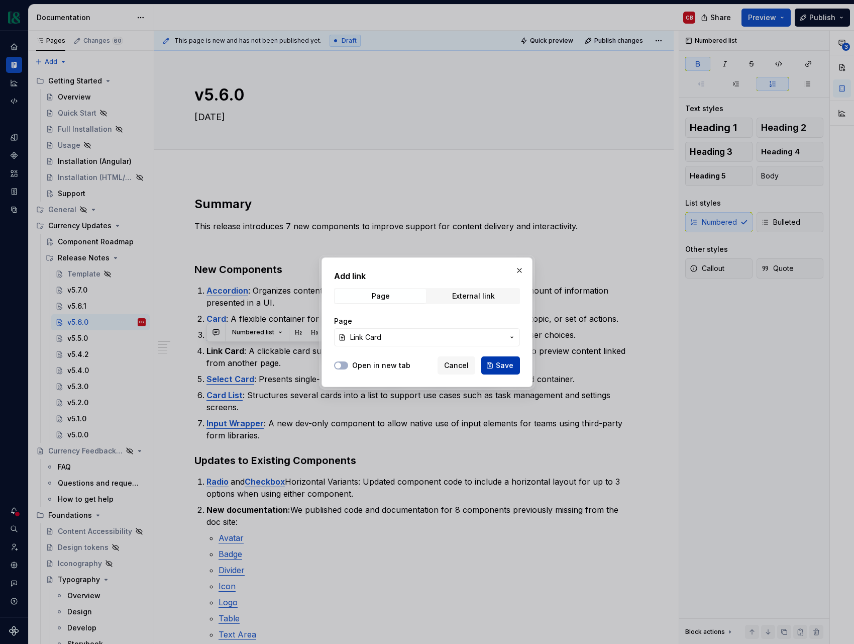
click at [504, 368] on span "Save" at bounding box center [505, 365] width 18 height 10
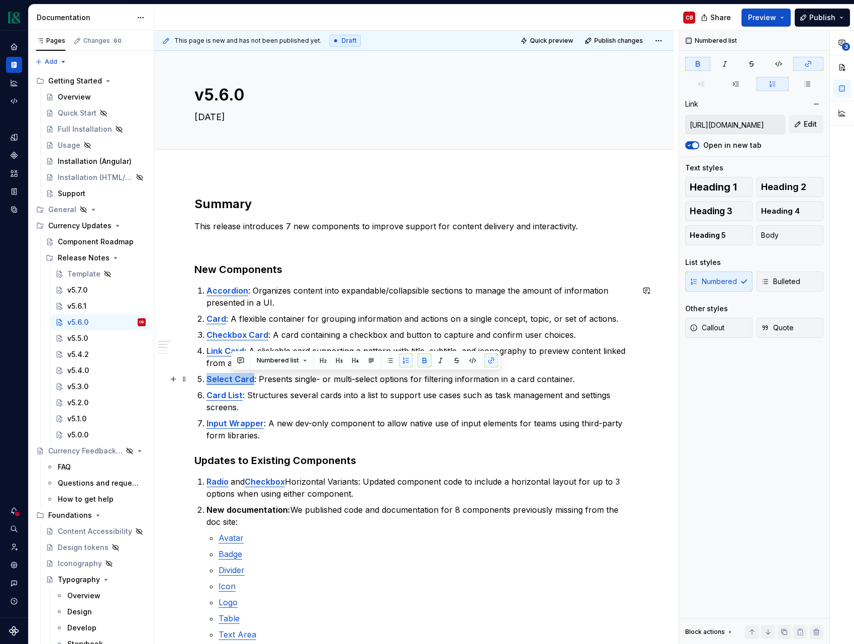
drag, startPoint x: 252, startPoint y: 379, endPoint x: 198, endPoint y: 378, distance: 54.3
click at [207, 378] on li "Select Card : Presents single- or multi-select options for filtering informatio…" at bounding box center [420, 379] width 427 height 12
click at [464, 361] on button "button" at bounding box center [467, 360] width 14 height 14
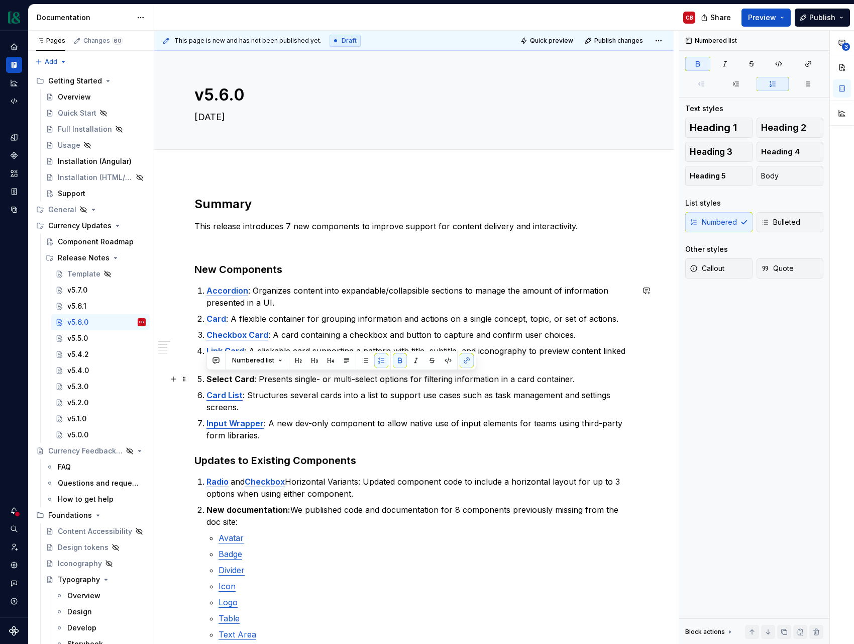
click at [245, 383] on strong "Select Card" at bounding box center [231, 379] width 48 height 10
drag, startPoint x: 218, startPoint y: 379, endPoint x: 201, endPoint y: 379, distance: 16.6
click at [207, 379] on li "Select Card : Presents single- or multi-select options for filtering informatio…" at bounding box center [420, 379] width 427 height 12
click at [467, 360] on button "button" at bounding box center [467, 360] width 14 height 14
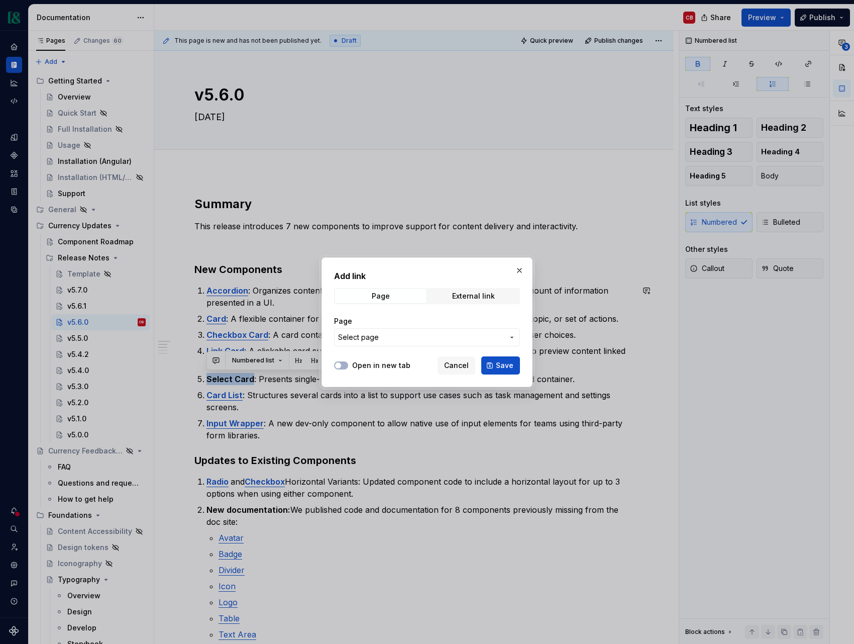
click at [461, 343] on button "Select page" at bounding box center [427, 337] width 186 height 18
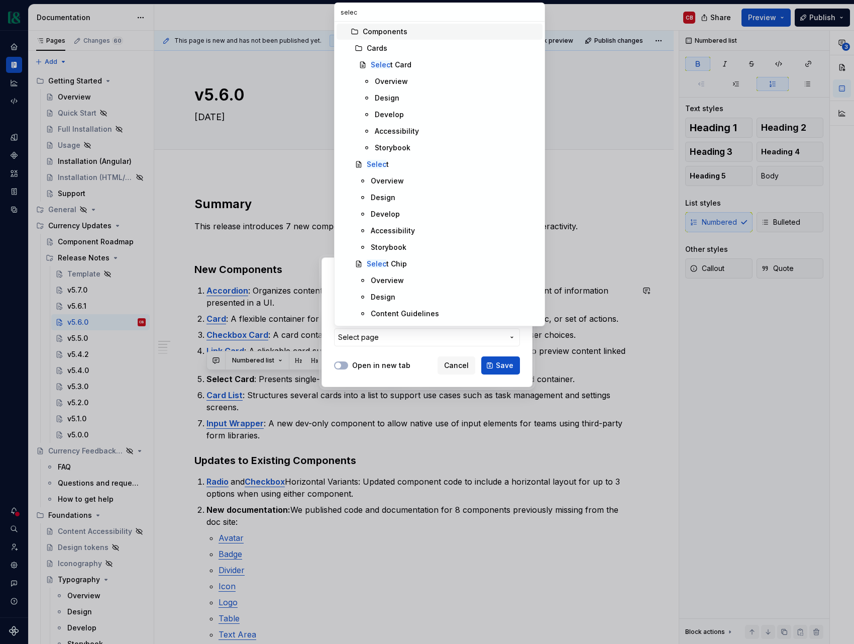
type input "select"
click at [430, 66] on div "Select Card" at bounding box center [455, 65] width 168 height 10
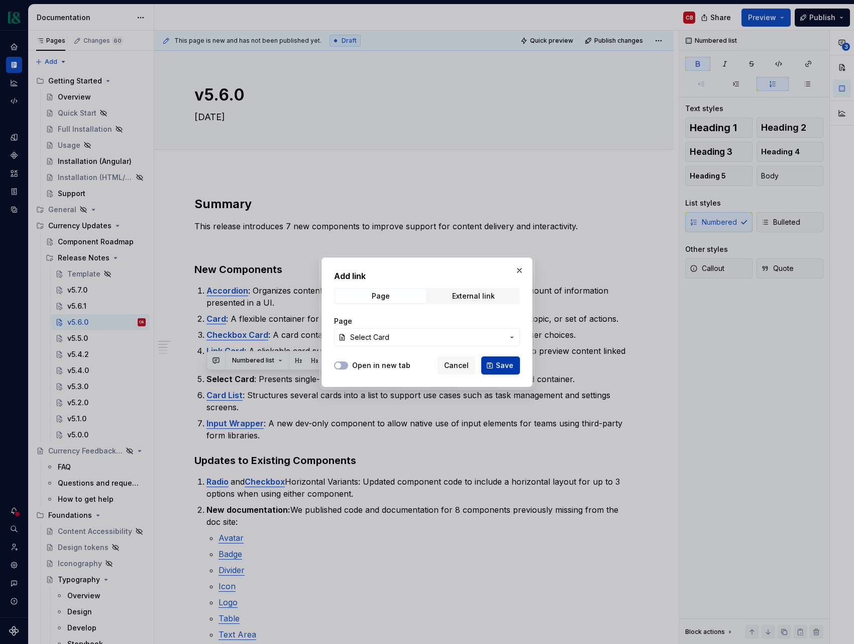
click at [503, 367] on span "Save" at bounding box center [505, 365] width 18 height 10
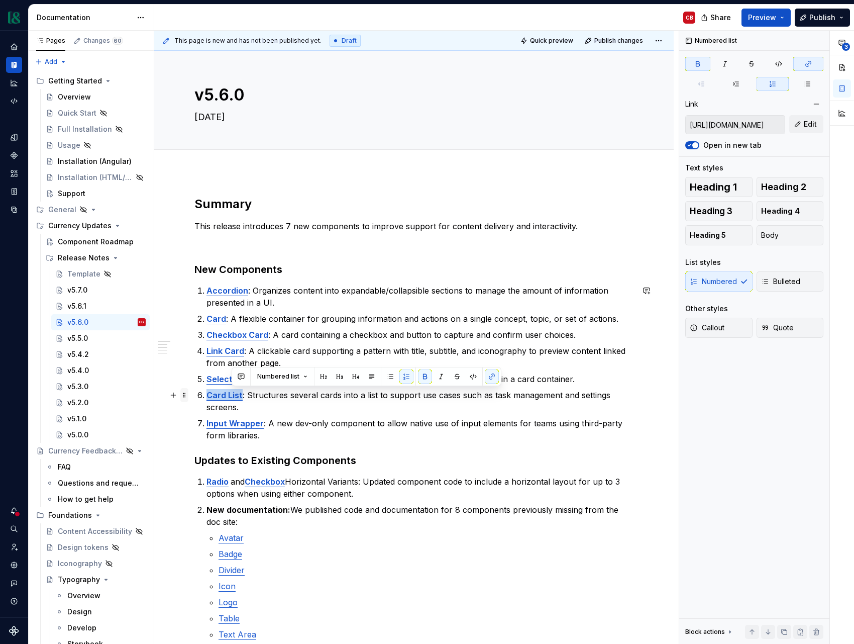
drag, startPoint x: 241, startPoint y: 398, endPoint x: 186, endPoint y: 398, distance: 54.8
click at [195, 398] on div "Summary This release introduces 7 new components to improve support for content…" at bounding box center [414, 597] width 439 height 802
click at [470, 377] on button "button" at bounding box center [467, 376] width 14 height 14
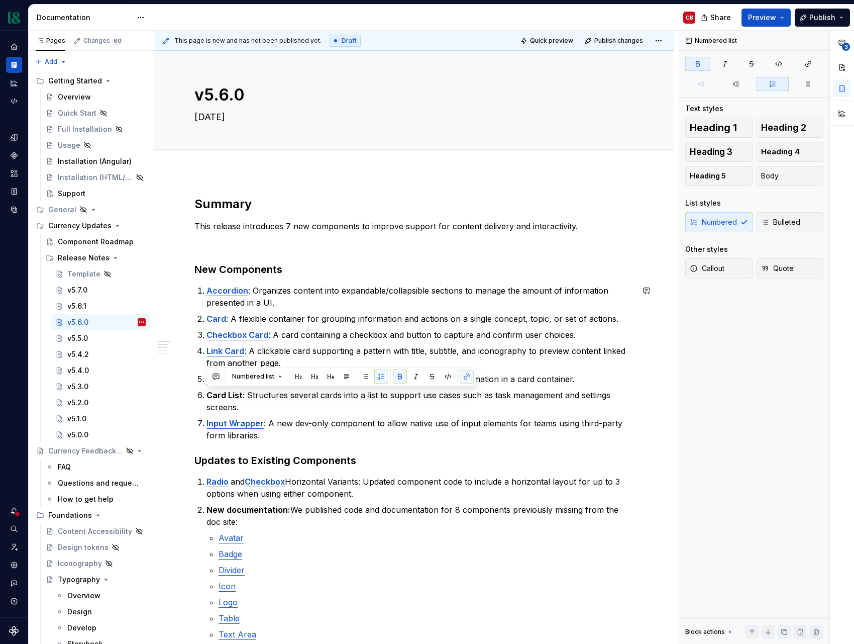
click at [468, 377] on button "button" at bounding box center [467, 376] width 14 height 14
click at [469, 377] on button "button" at bounding box center [467, 376] width 14 height 14
click at [467, 377] on button "button" at bounding box center [467, 376] width 14 height 14
click at [228, 399] on strong "Card List" at bounding box center [225, 395] width 36 height 10
drag, startPoint x: 242, startPoint y: 396, endPoint x: 200, endPoint y: 396, distance: 42.2
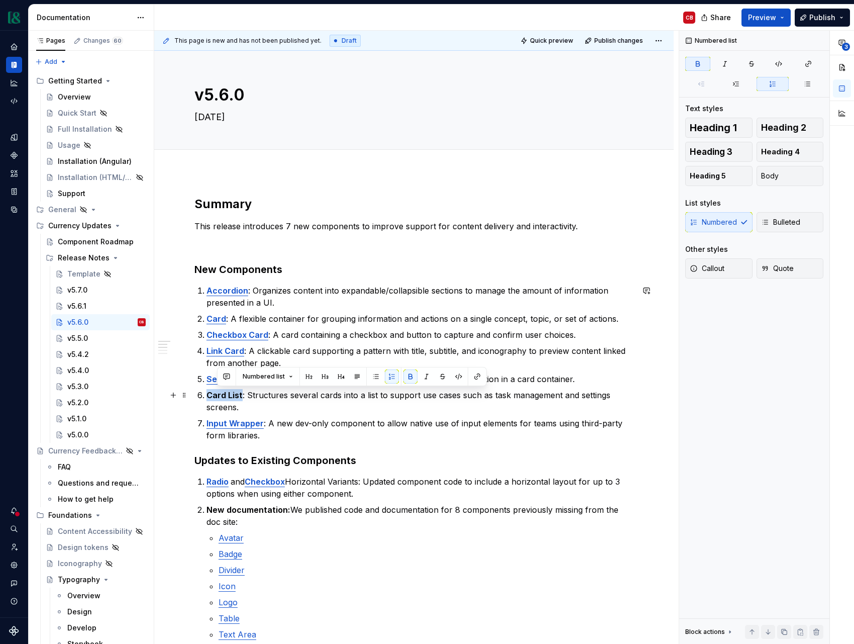
click at [207, 396] on li "Card List : Structures several cards into a list to support use cases such as t…" at bounding box center [420, 401] width 427 height 24
click at [469, 379] on button "button" at bounding box center [467, 376] width 14 height 14
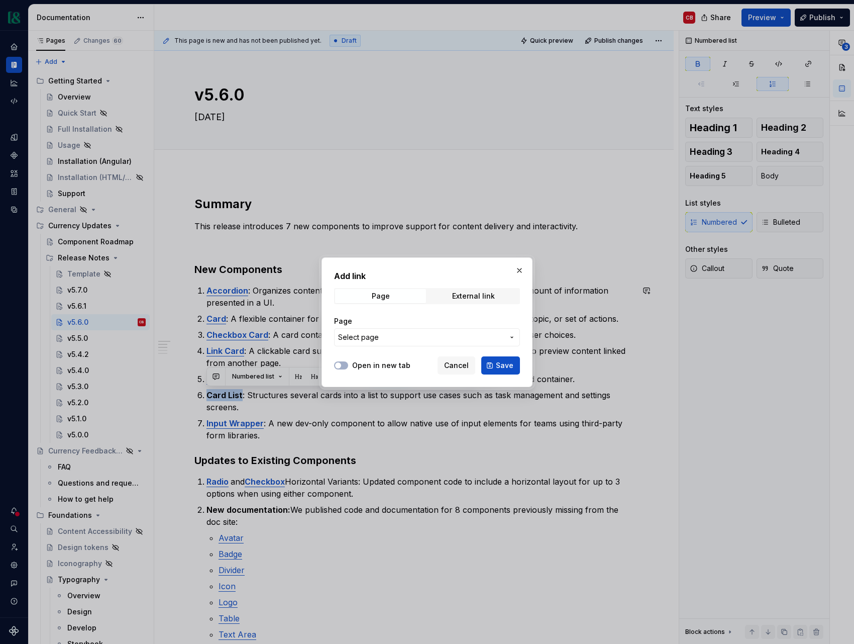
click at [431, 338] on span "Select page" at bounding box center [421, 337] width 166 height 10
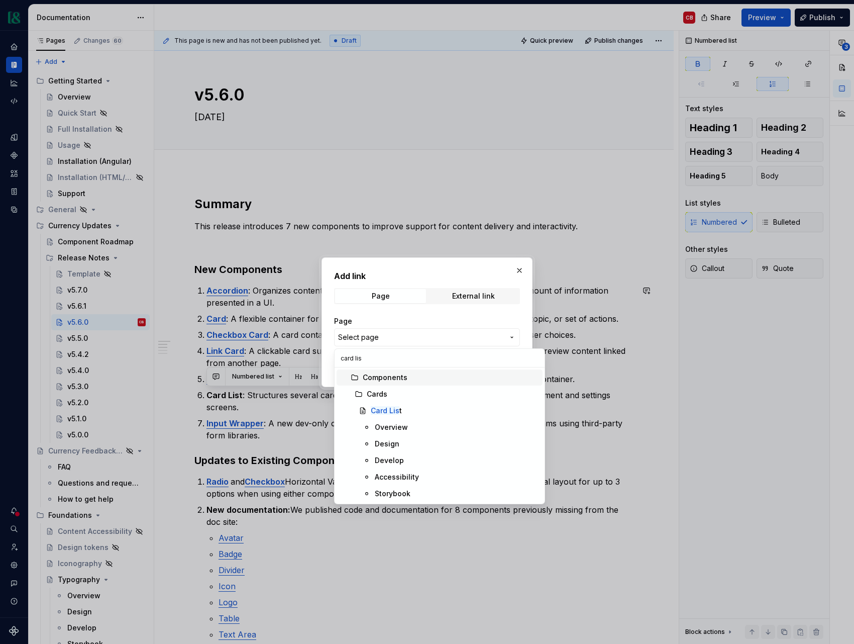
type input "card list"
click at [417, 411] on div "Card List" at bounding box center [455, 411] width 168 height 10
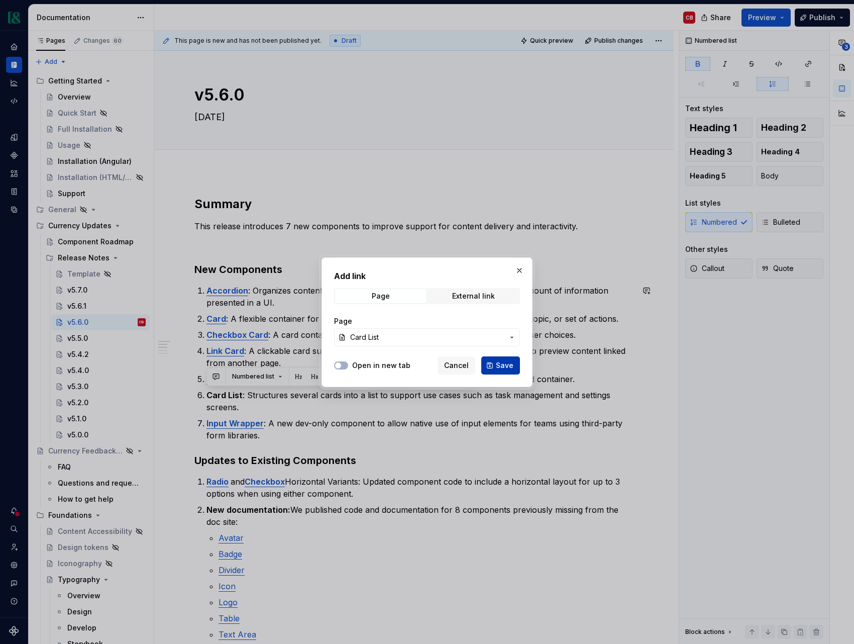
click at [500, 358] on button "Save" at bounding box center [501, 365] width 39 height 18
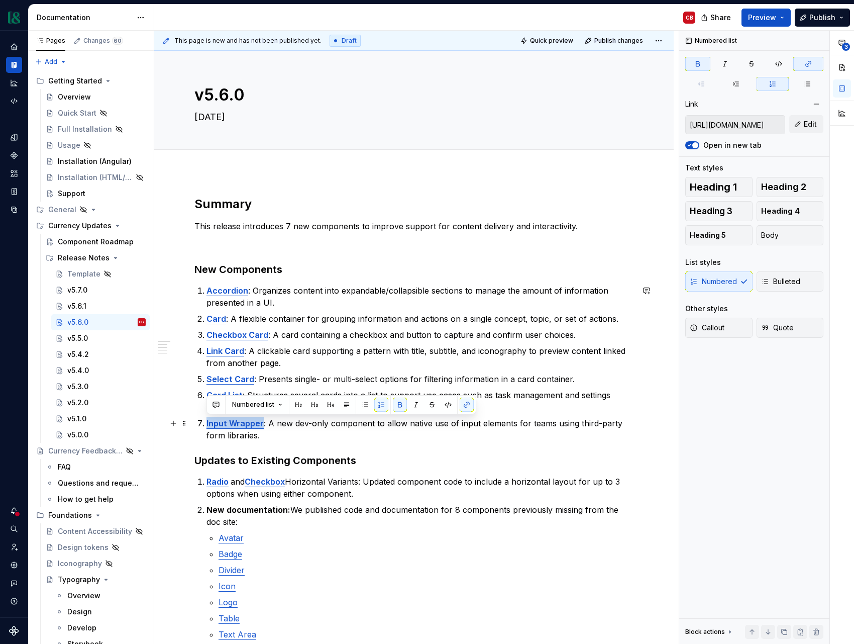
drag, startPoint x: 262, startPoint y: 424, endPoint x: 203, endPoint y: 422, distance: 59.3
click at [207, 422] on li "Input Wrapper : A new dev-only component to allow native use of input elements …" at bounding box center [420, 429] width 427 height 24
click at [467, 405] on button "button" at bounding box center [467, 405] width 14 height 14
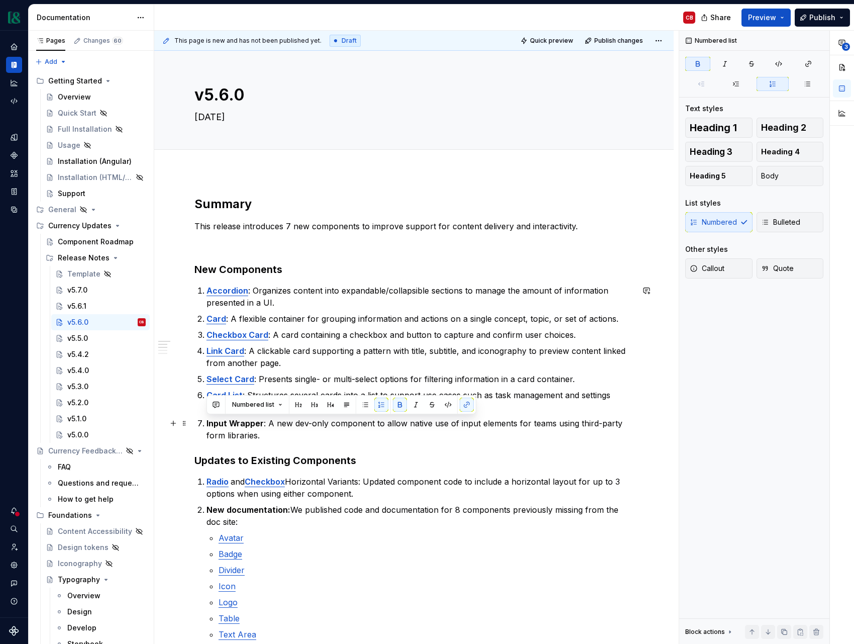
click at [295, 417] on p "Input Wrapper : A new dev-only component to allow native use of input elements …" at bounding box center [420, 429] width 427 height 24
drag, startPoint x: 230, startPoint y: 423, endPoint x: 204, endPoint y: 423, distance: 25.6
click at [469, 403] on button "button" at bounding box center [467, 405] width 14 height 14
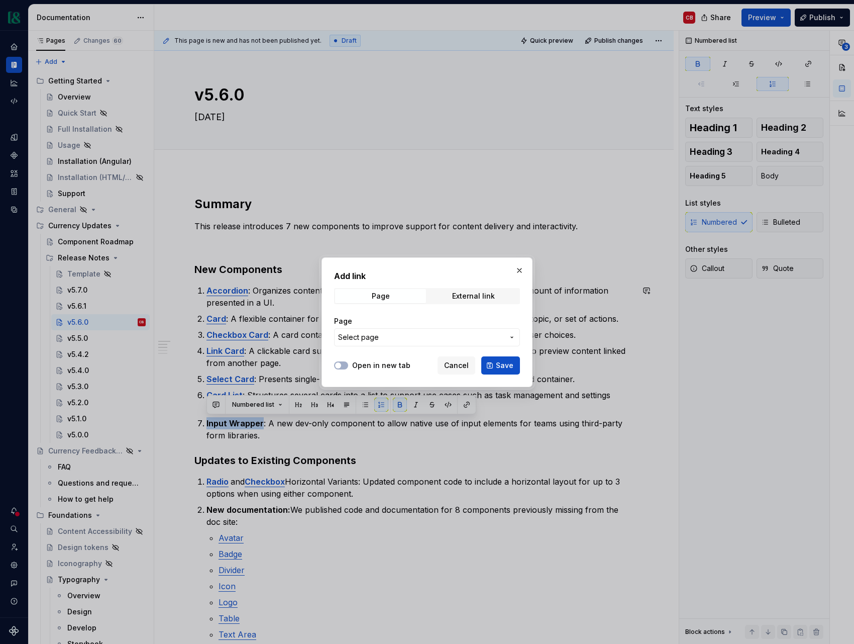
click at [412, 337] on span "Select page" at bounding box center [421, 337] width 166 height 10
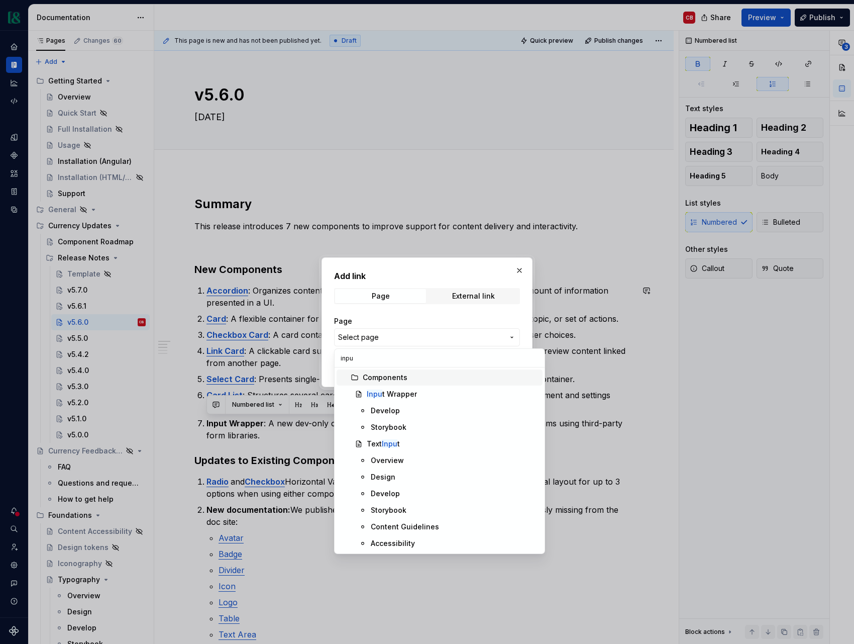
type input "input"
click at [391, 396] on div "Input Wrapper" at bounding box center [391, 394] width 48 height 10
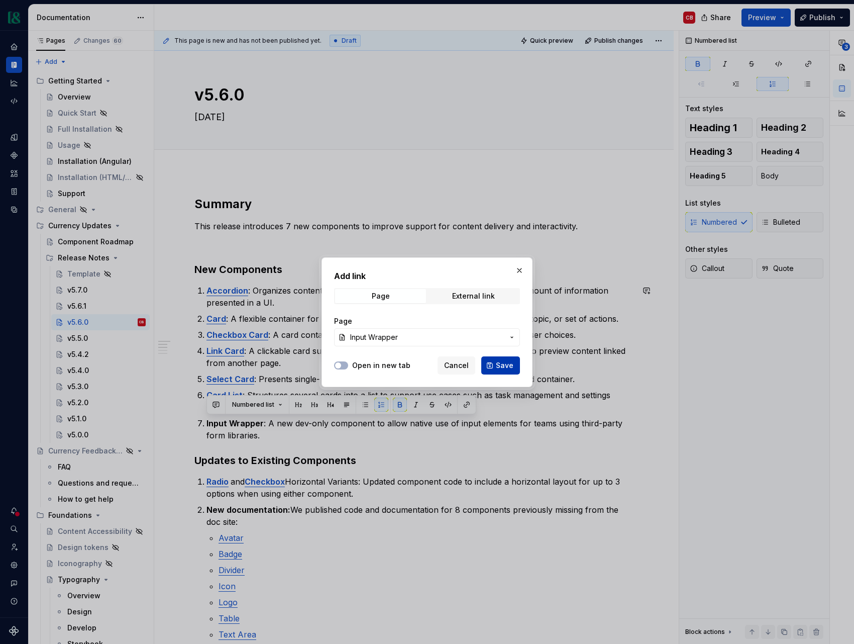
click at [496, 365] on button "Save" at bounding box center [501, 365] width 39 height 18
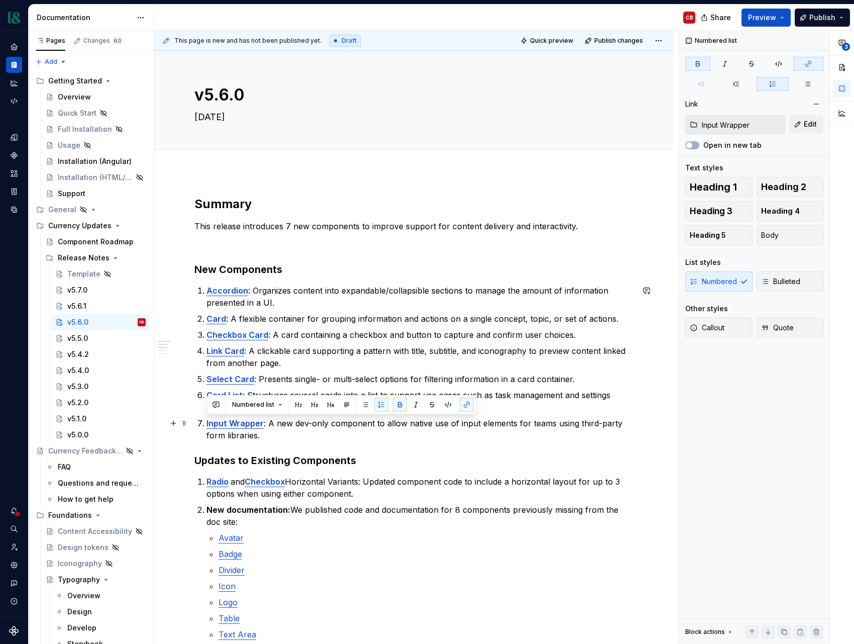
click at [293, 428] on p "Input Wrapper : A new dev-only component to allow native use of input elements …" at bounding box center [420, 429] width 427 height 24
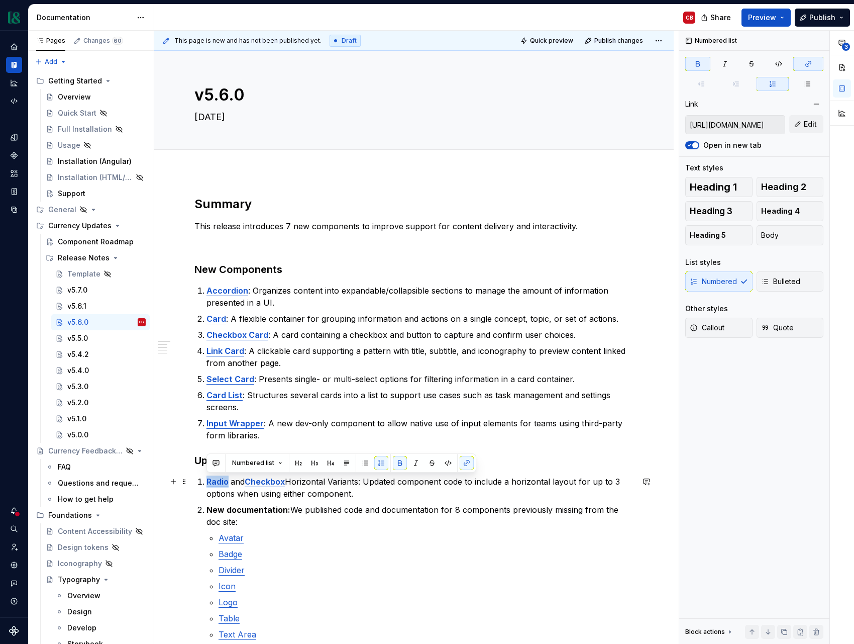
drag, startPoint x: 228, startPoint y: 483, endPoint x: 191, endPoint y: 483, distance: 37.2
click at [462, 464] on button "button" at bounding box center [467, 463] width 14 height 14
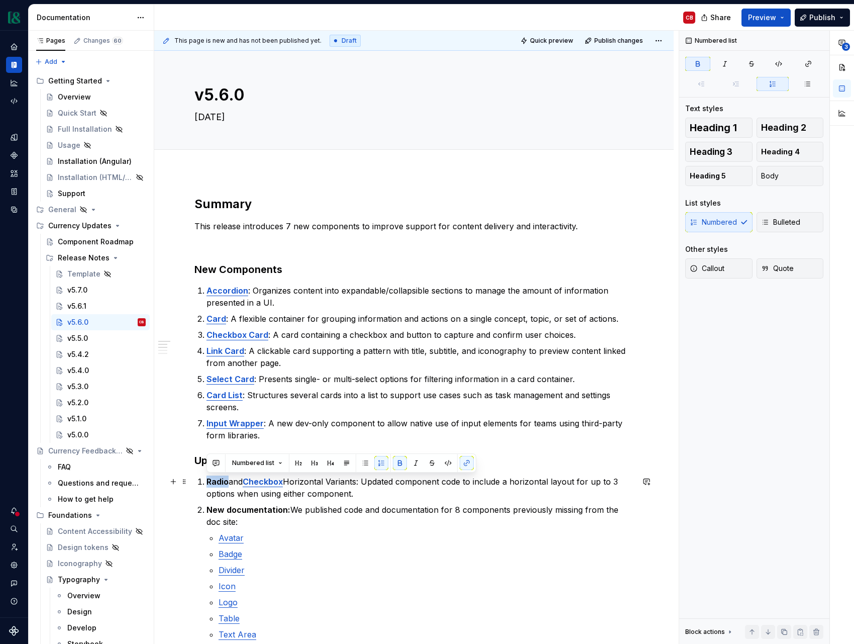
click at [220, 482] on strong "Radio" at bounding box center [218, 481] width 22 height 10
click at [467, 464] on button "button" at bounding box center [467, 463] width 14 height 14
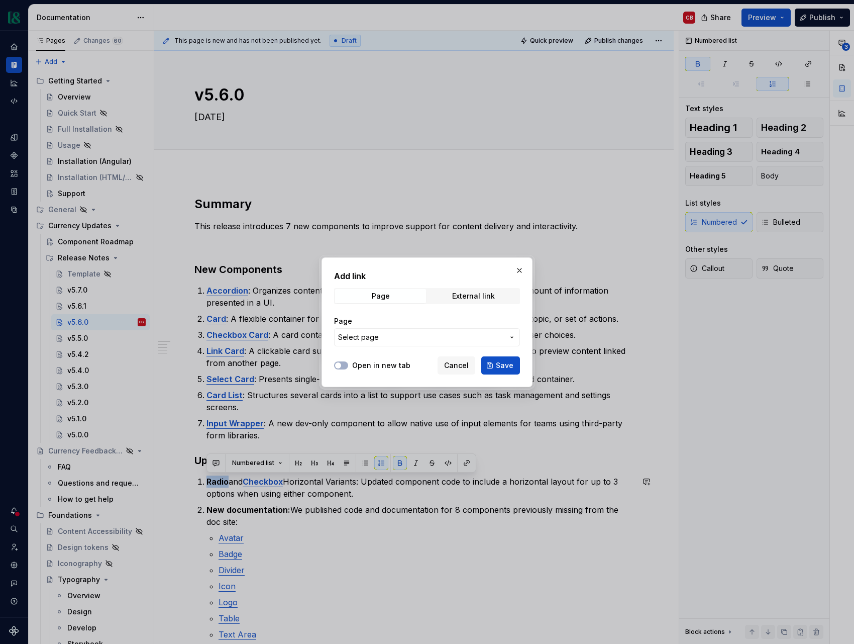
click at [414, 339] on span "Select page" at bounding box center [421, 337] width 166 height 10
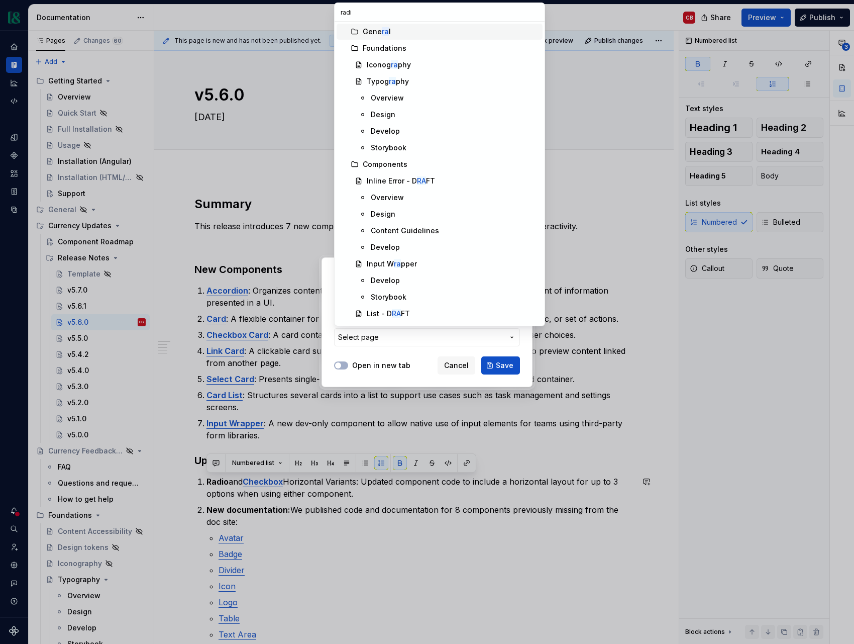
type input "radio"
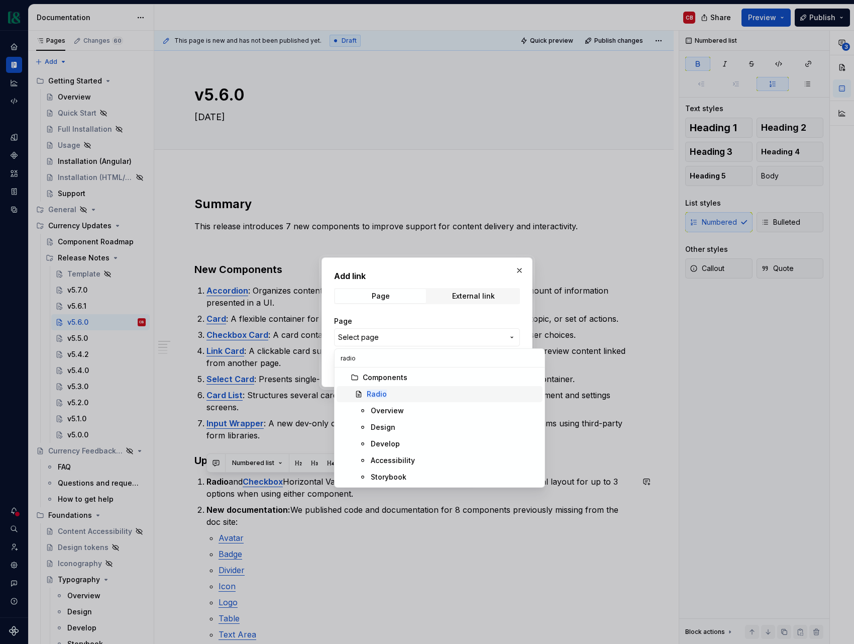
click at [429, 398] on div "Radio" at bounding box center [453, 394] width 172 height 10
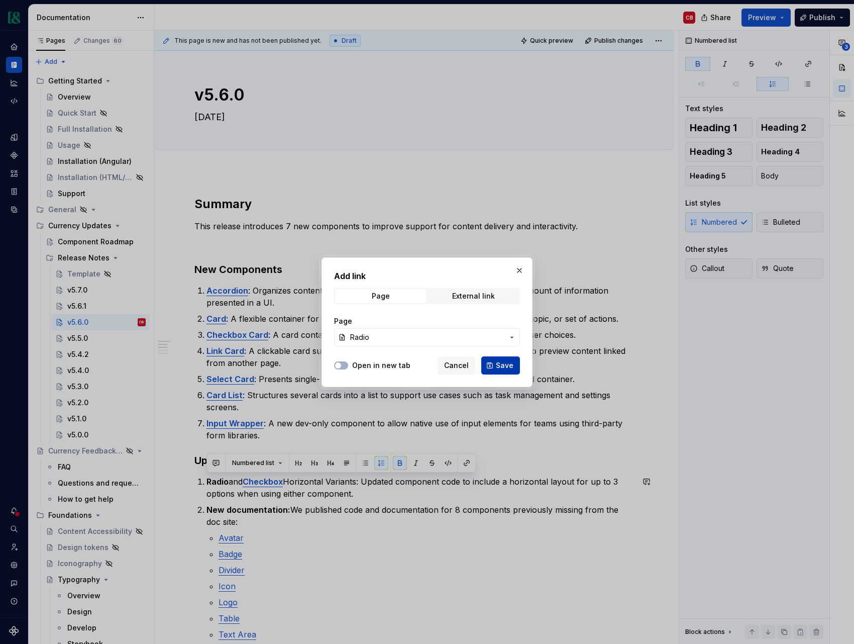
click at [500, 370] on button "Save" at bounding box center [501, 365] width 39 height 18
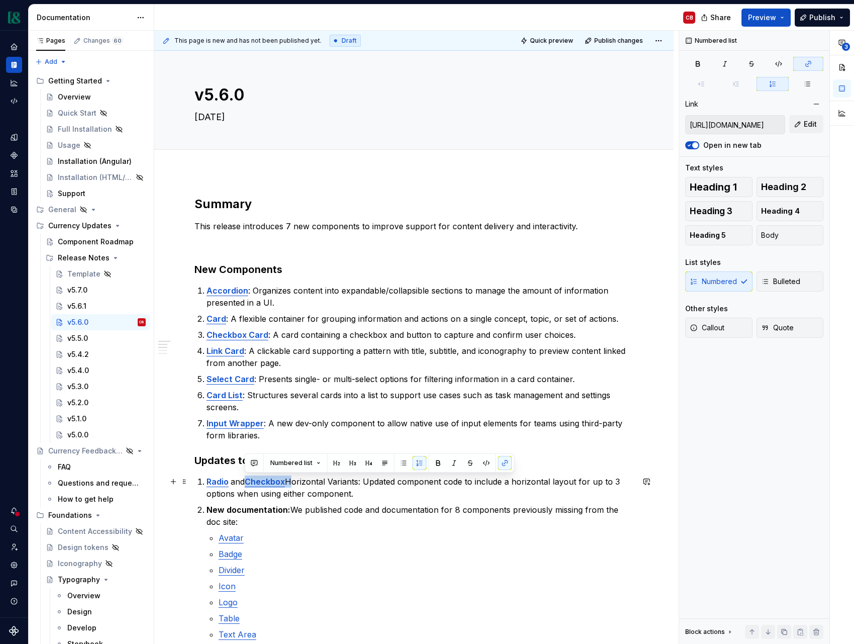
drag, startPoint x: 287, startPoint y: 483, endPoint x: 246, endPoint y: 483, distance: 40.7
click at [246, 483] on p "Radio and Checkbox Horizontal Variants: Updated component code to include a hor…" at bounding box center [420, 487] width 427 height 24
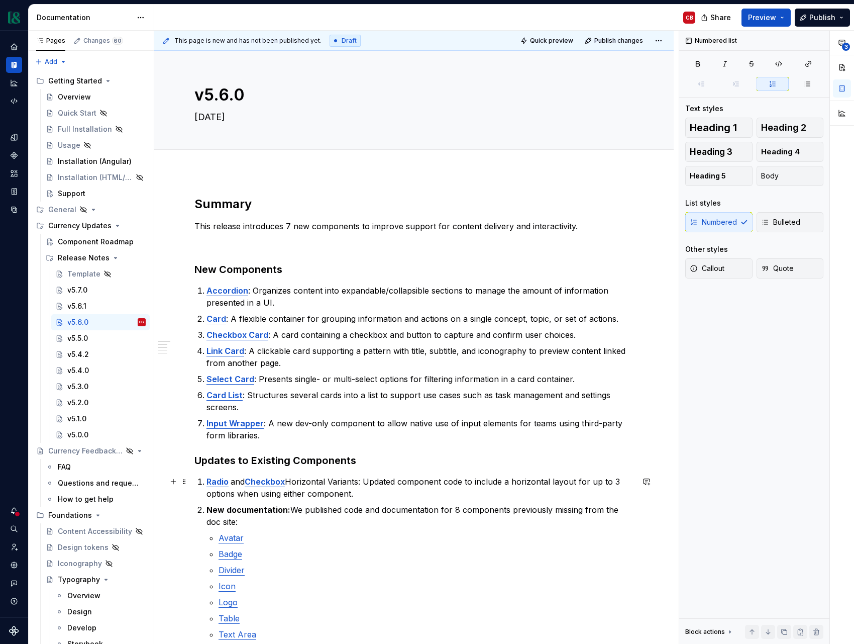
drag, startPoint x: 324, startPoint y: 499, endPoint x: 290, endPoint y: 487, distance: 36.6
click at [322, 497] on p "Radio and Checkbox Horizontal Variants: Updated component code to include a hor…" at bounding box center [420, 487] width 427 height 24
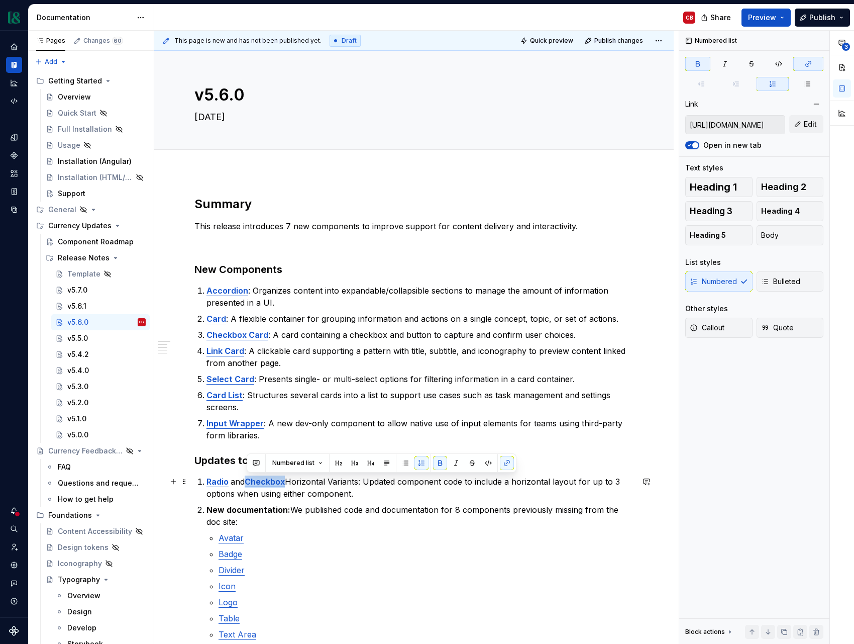
drag, startPoint x: 272, startPoint y: 484, endPoint x: 249, endPoint y: 484, distance: 23.1
click at [249, 484] on strong "Checkbox" at bounding box center [265, 481] width 40 height 10
click at [500, 462] on button "button" at bounding box center [507, 463] width 14 height 14
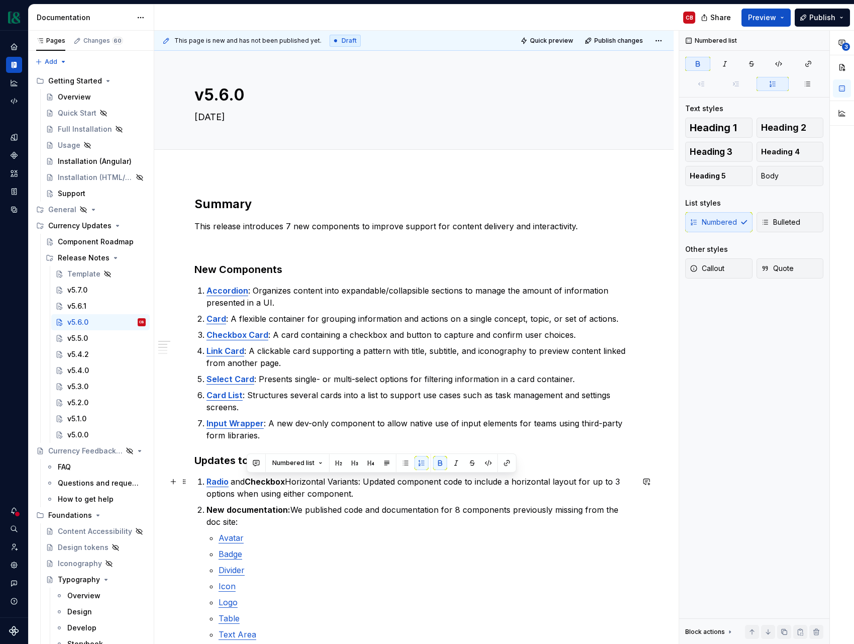
click at [278, 485] on strong "Checkbox" at bounding box center [265, 481] width 40 height 10
click at [506, 465] on button "button" at bounding box center [507, 463] width 14 height 14
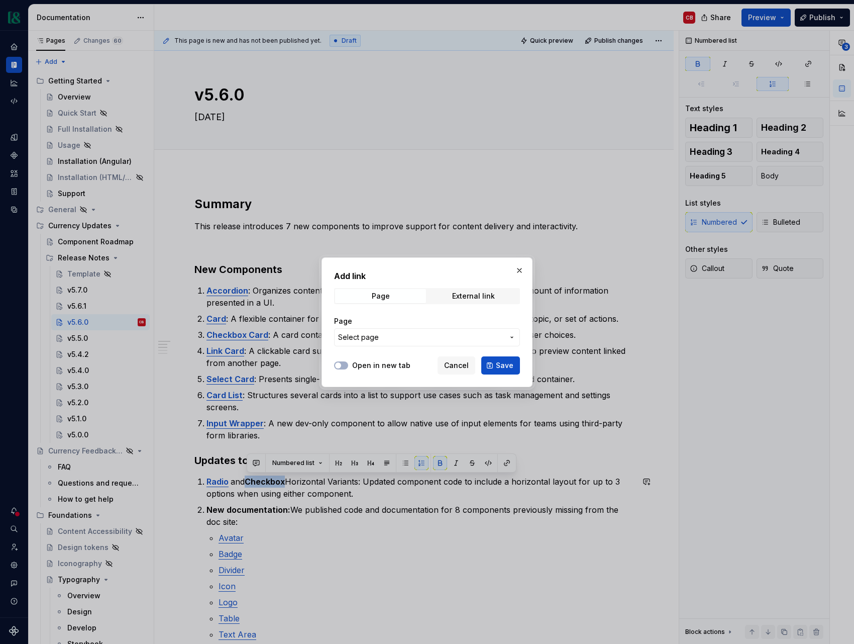
click at [388, 339] on span "Select page" at bounding box center [421, 337] width 166 height 10
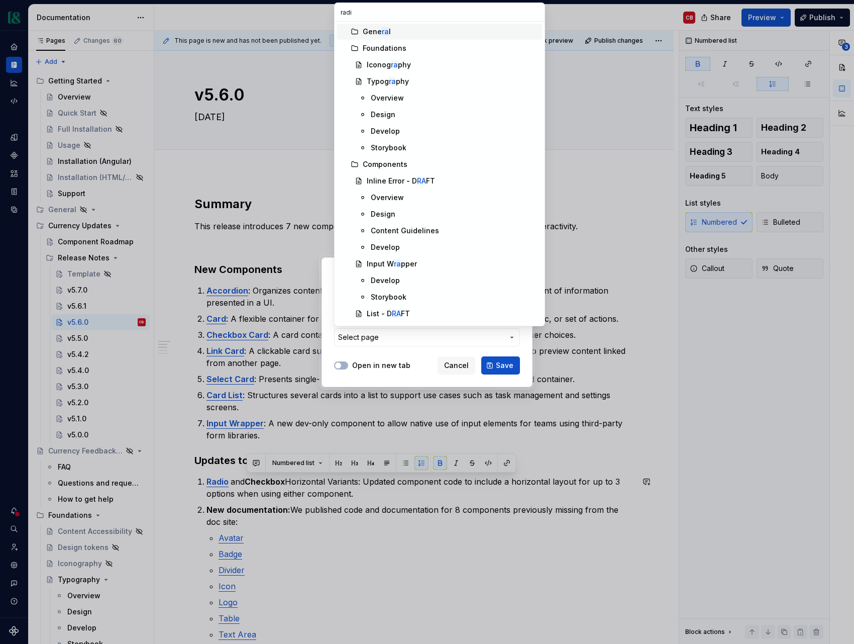
type input "radio"
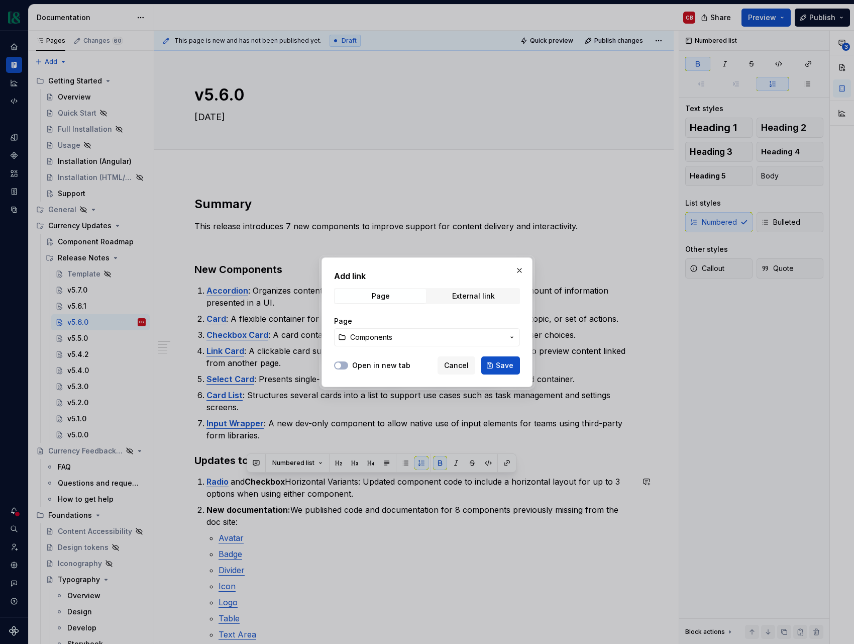
click at [390, 336] on span "Components" at bounding box center [371, 337] width 42 height 10
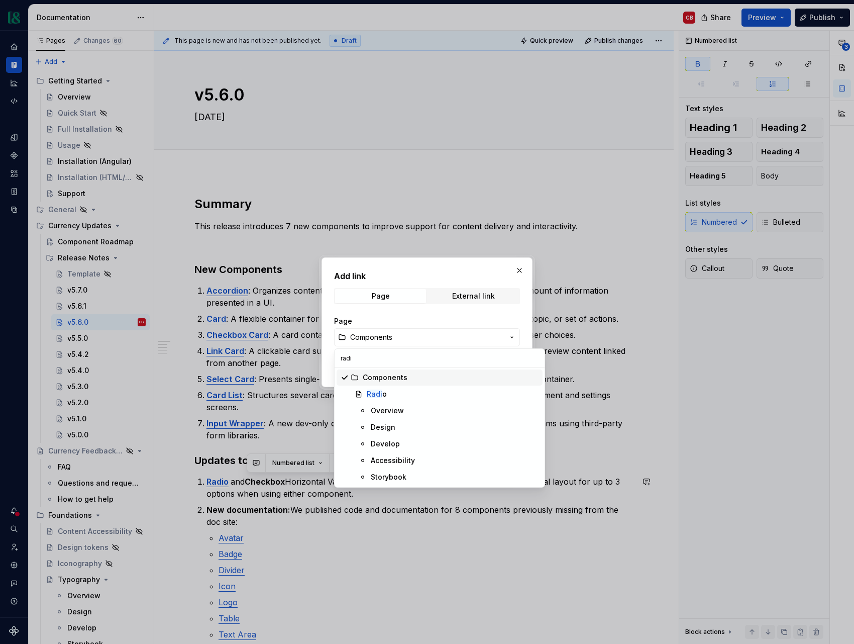
type input "radio"
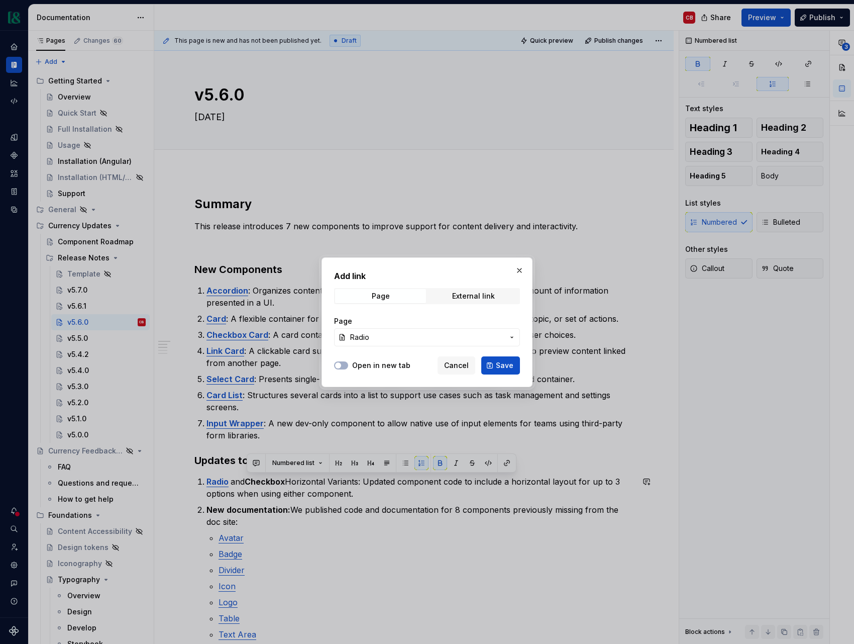
click at [396, 334] on span "Radio" at bounding box center [427, 337] width 154 height 10
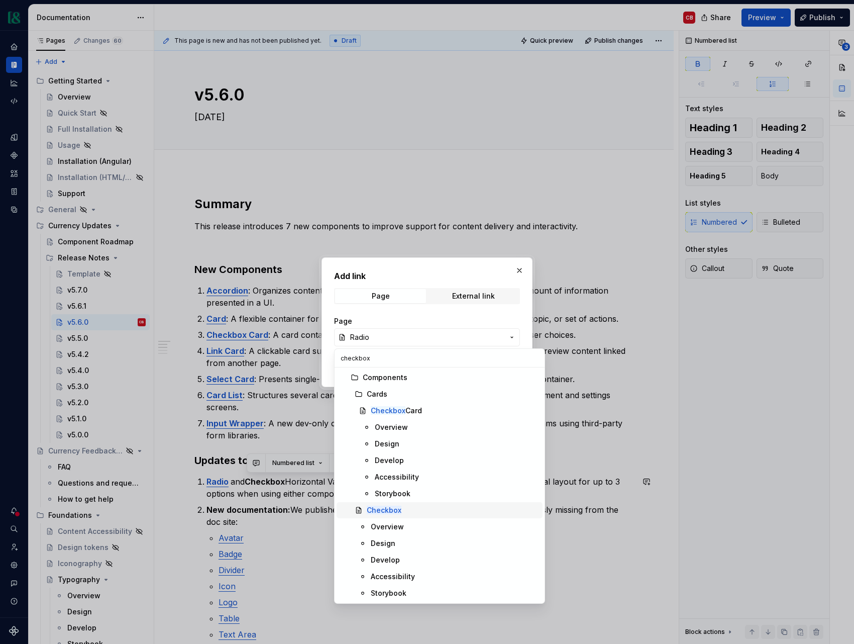
type input "checkbox"
click at [399, 512] on mark "Checkbox" at bounding box center [384, 510] width 35 height 9
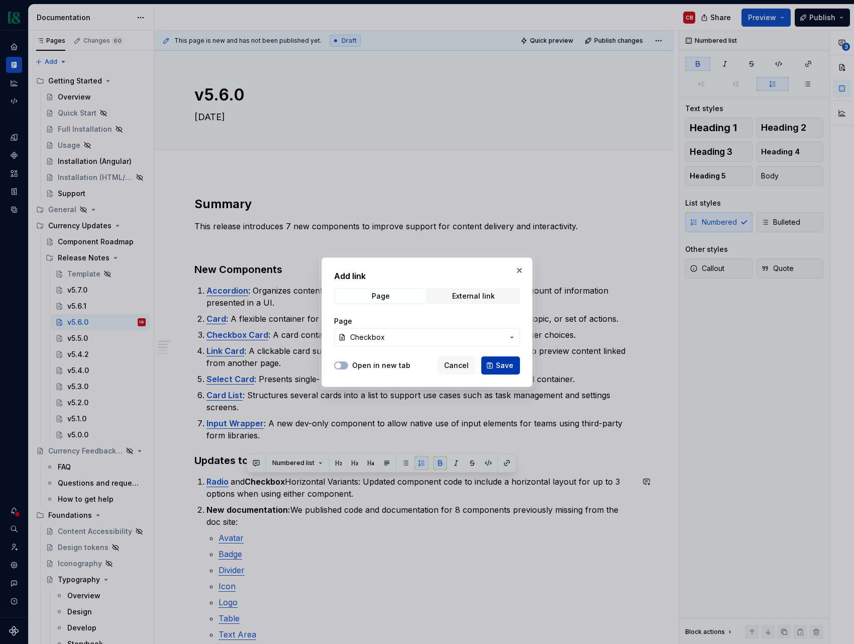
click at [504, 368] on span "Save" at bounding box center [505, 365] width 18 height 10
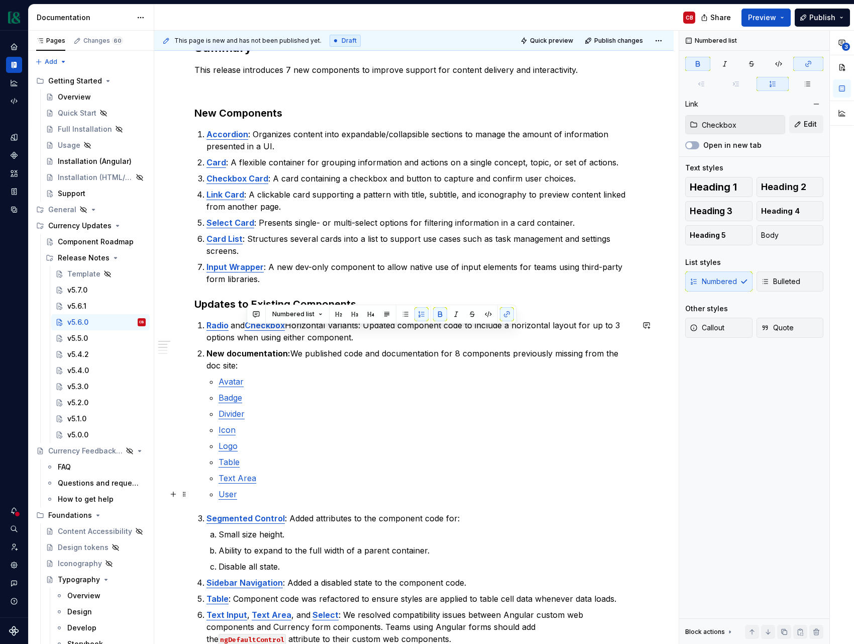
scroll to position [163, 0]
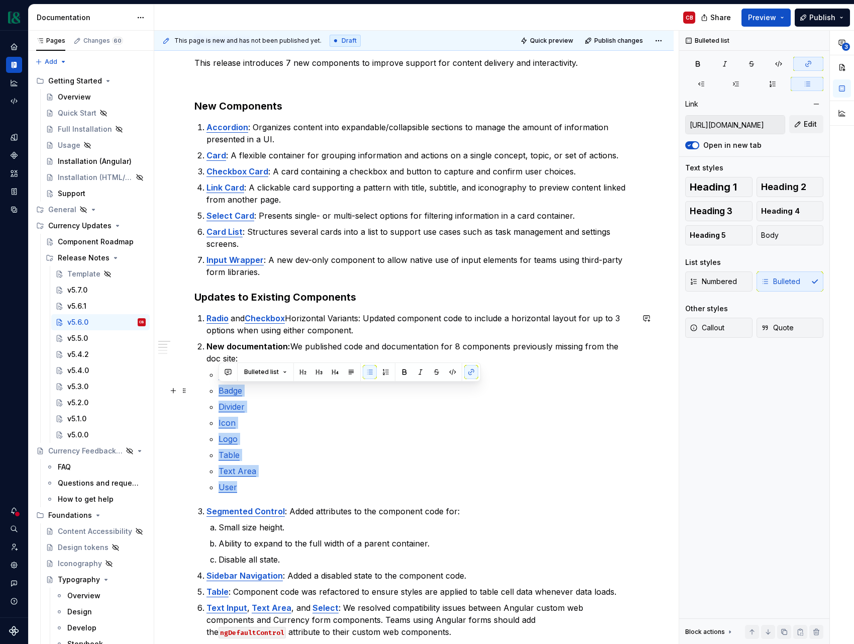
type input "https://currency.supernova-docs.io/latest/components/avatar/overview-WTM8sgIz"
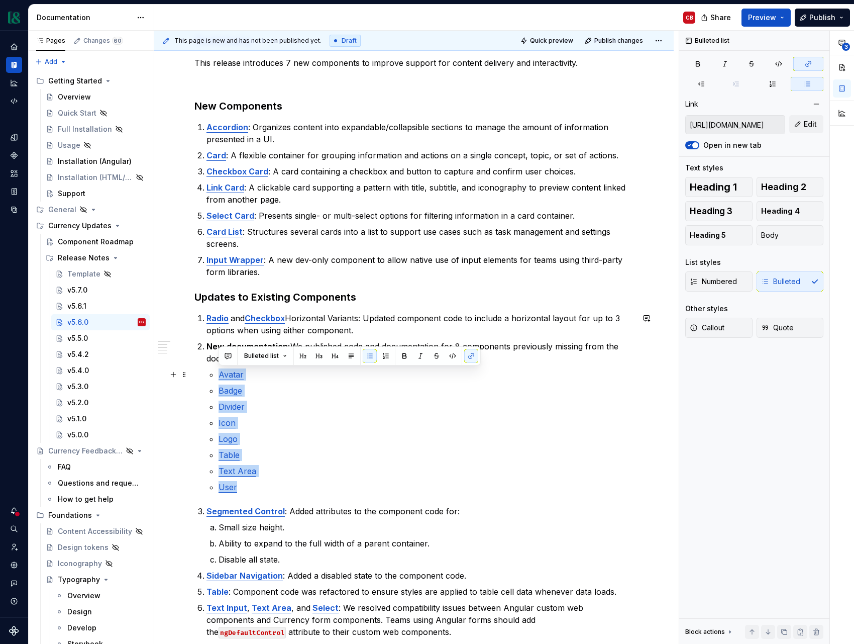
drag, startPoint x: 245, startPoint y: 489, endPoint x: 210, endPoint y: 375, distance: 119.1
click at [219, 375] on ul "Avatar Badge Divider Icon Logo Table Text Area User" at bounding box center [426, 430] width 415 height 125
drag, startPoint x: 473, startPoint y: 355, endPoint x: 402, endPoint y: 372, distance: 73.0
click at [473, 355] on button "button" at bounding box center [471, 356] width 14 height 14
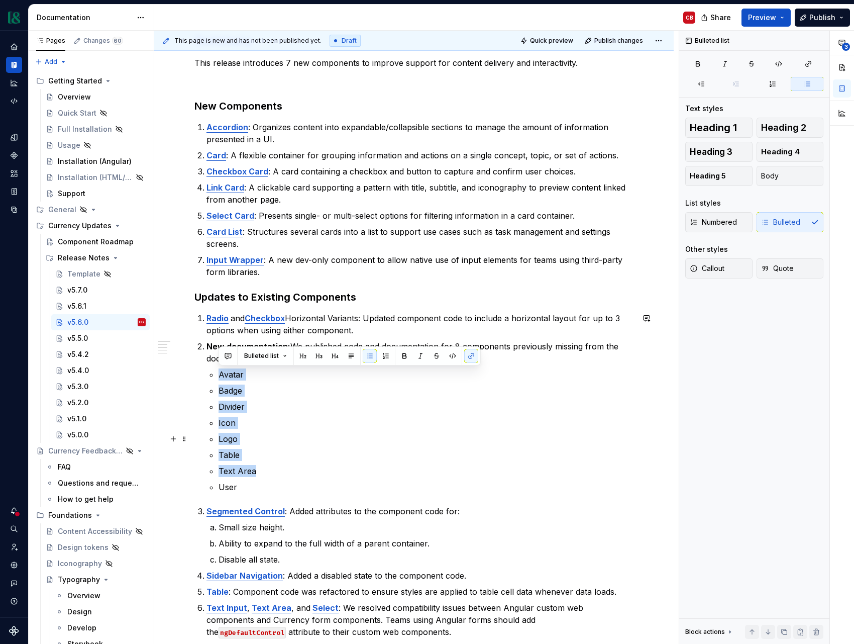
click at [313, 446] on ul "Avatar Badge Divider Icon Logo Table Text Area User" at bounding box center [426, 430] width 415 height 125
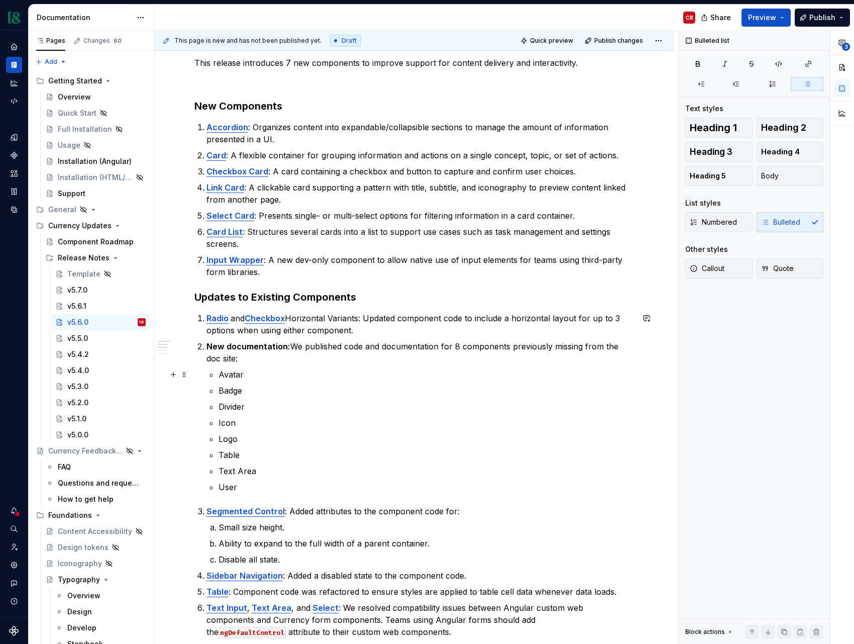
click at [235, 373] on p "Avatar" at bounding box center [426, 374] width 415 height 12
click at [468, 356] on button "button" at bounding box center [471, 356] width 14 height 14
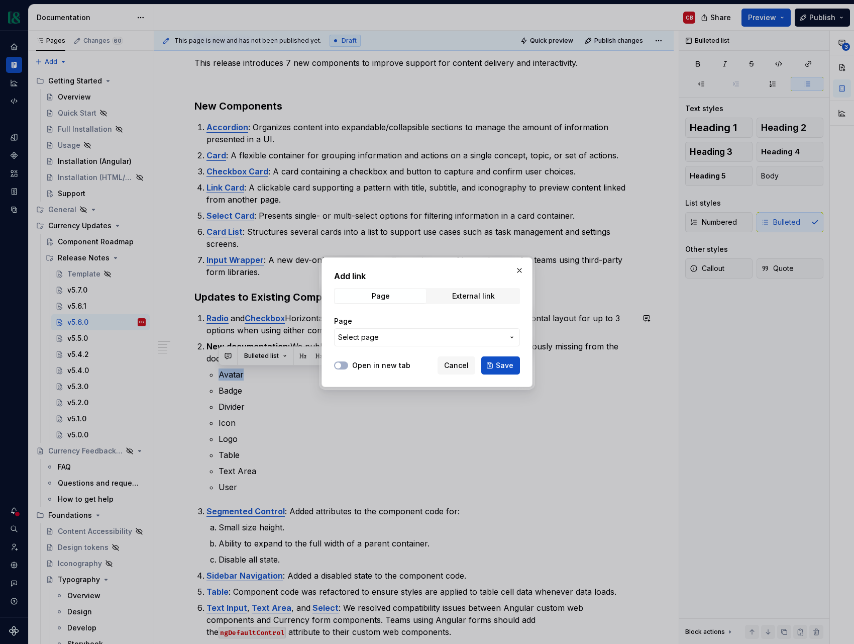
click at [432, 336] on span "Select page" at bounding box center [421, 337] width 166 height 10
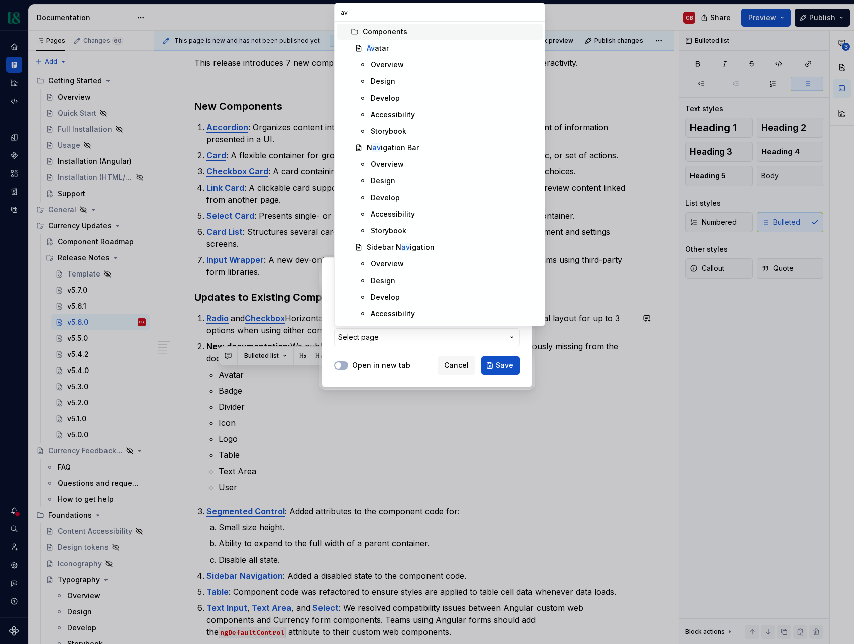
type input "ava"
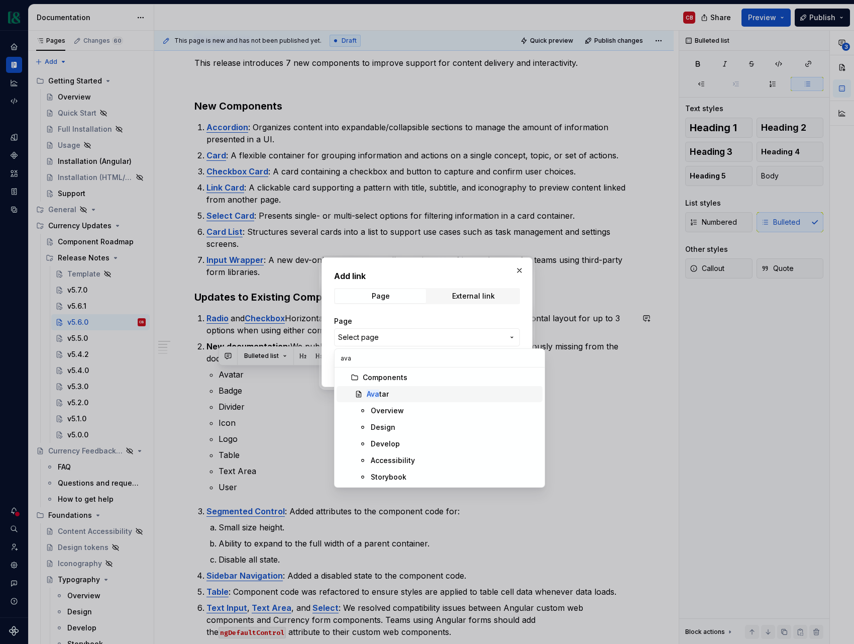
click at [407, 396] on div "Ava tar" at bounding box center [453, 394] width 172 height 10
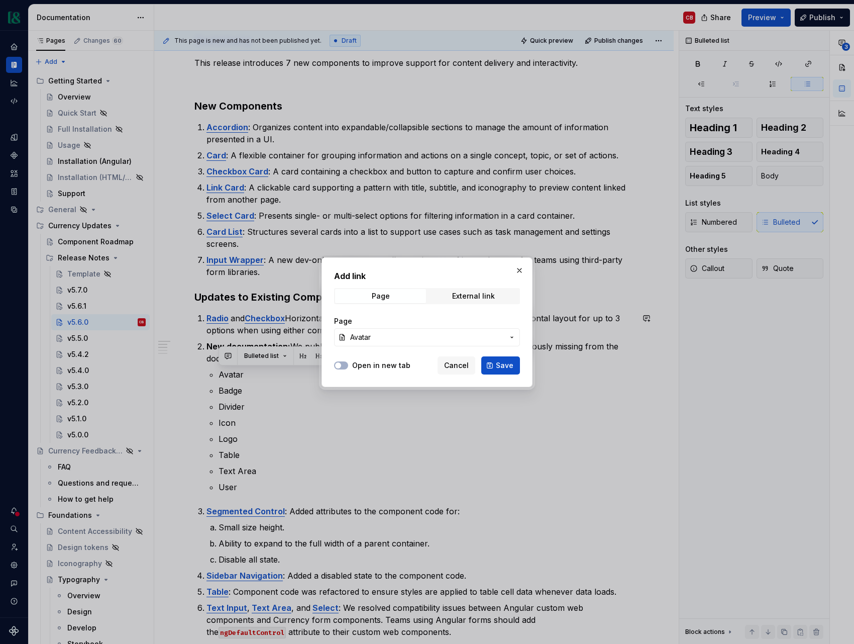
drag, startPoint x: 503, startPoint y: 365, endPoint x: 351, endPoint y: 387, distance: 153.3
click at [502, 365] on span "Save" at bounding box center [505, 365] width 18 height 10
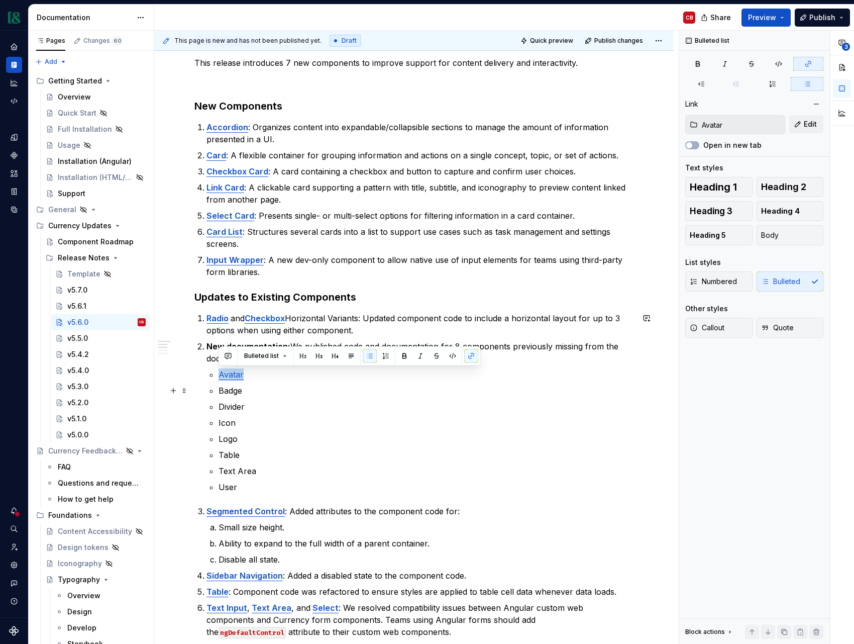
click at [230, 393] on p "Badge" at bounding box center [426, 391] width 415 height 12
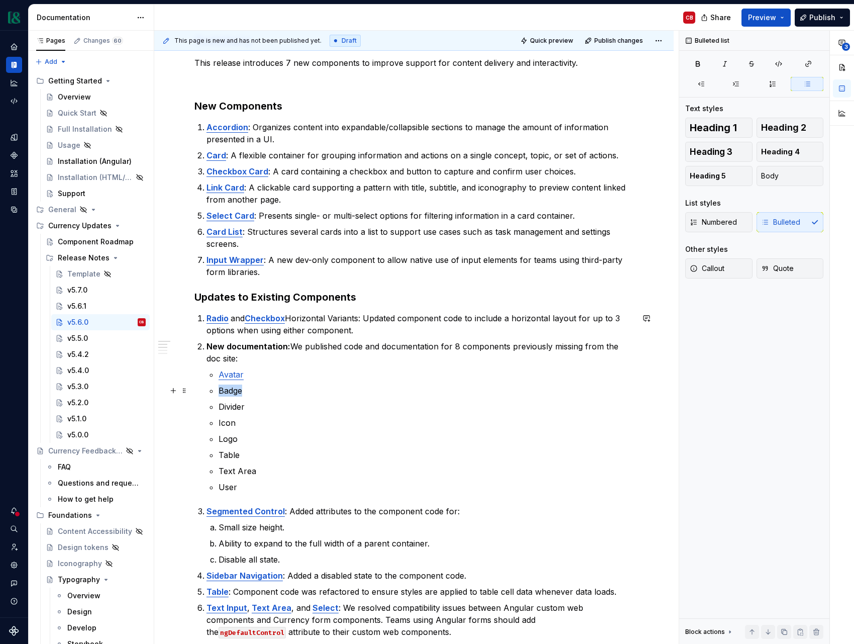
click at [230, 393] on p "Badge" at bounding box center [426, 391] width 415 height 12
click at [467, 375] on button "button" at bounding box center [471, 372] width 14 height 14
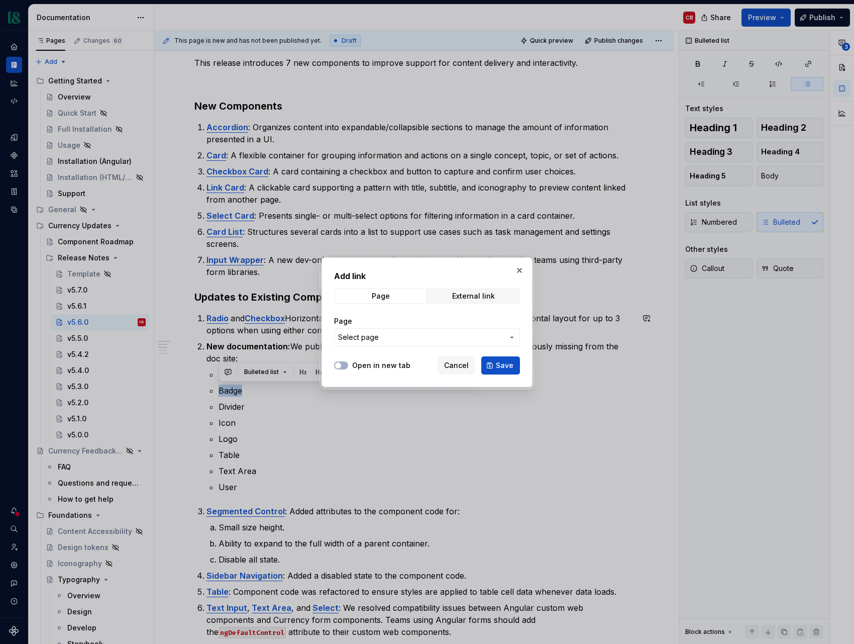
click at [448, 342] on button "Select page" at bounding box center [427, 337] width 186 height 18
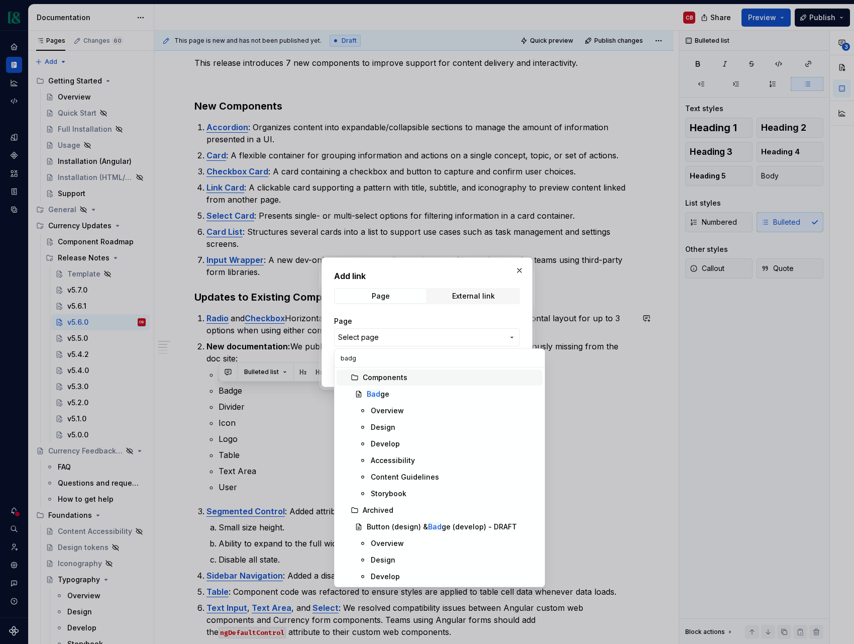
type input "badge"
click at [438, 396] on div "Badge" at bounding box center [453, 394] width 172 height 10
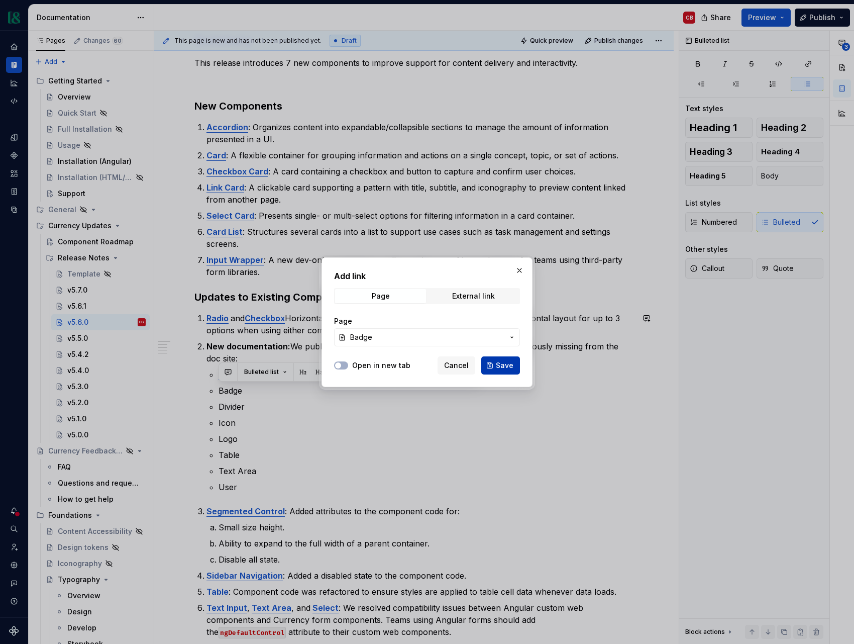
click at [503, 362] on span "Save" at bounding box center [505, 365] width 18 height 10
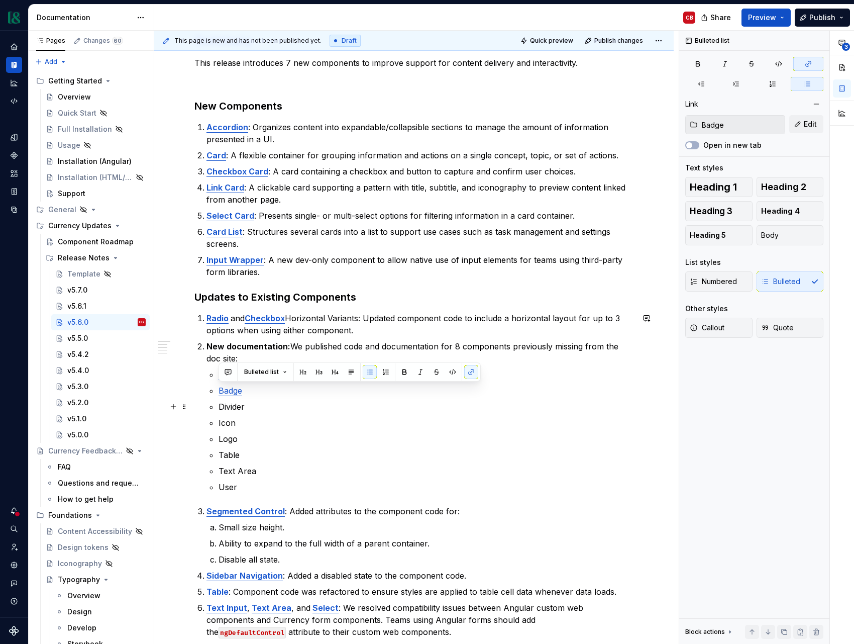
click at [226, 407] on p "Divider" at bounding box center [426, 407] width 415 height 12
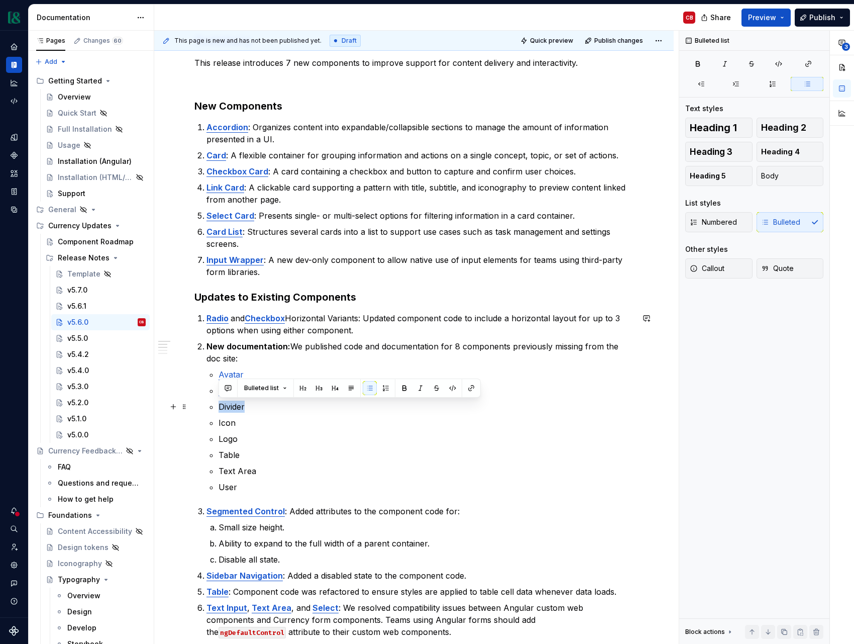
click at [226, 407] on p "Divider" at bounding box center [426, 407] width 415 height 12
click at [470, 387] on button "button" at bounding box center [471, 388] width 14 height 14
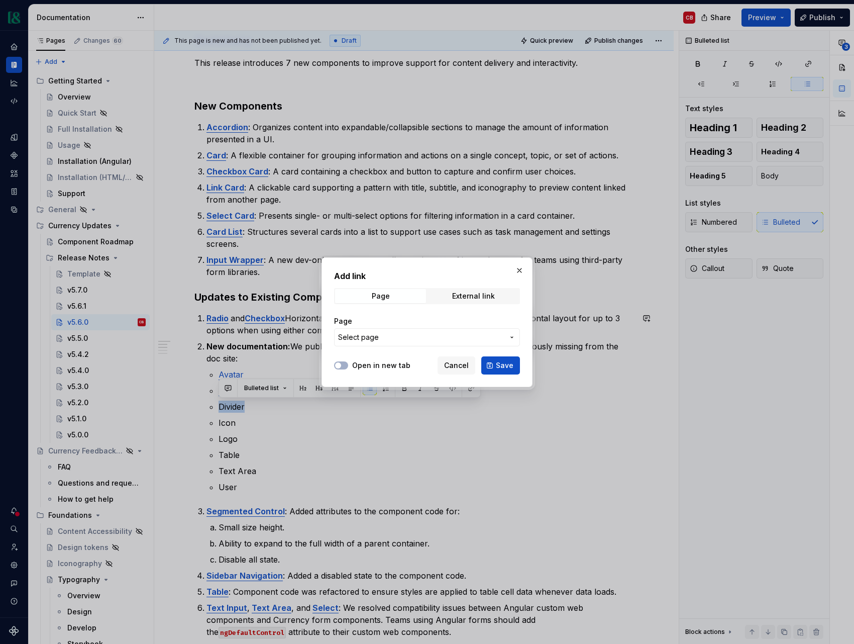
click at [401, 338] on span "Select page" at bounding box center [421, 337] width 166 height 10
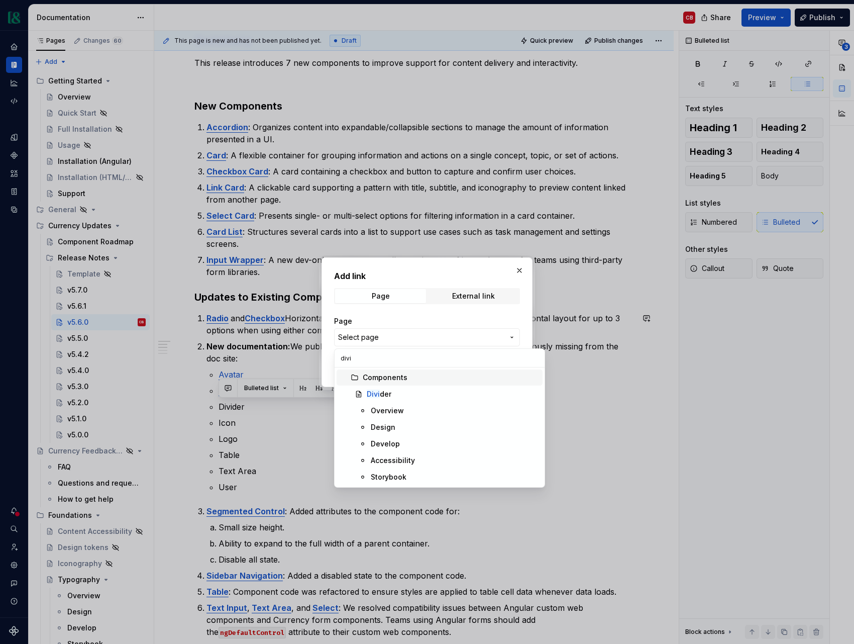
type input "divid"
click at [421, 391] on div "Divid er" at bounding box center [453, 394] width 172 height 10
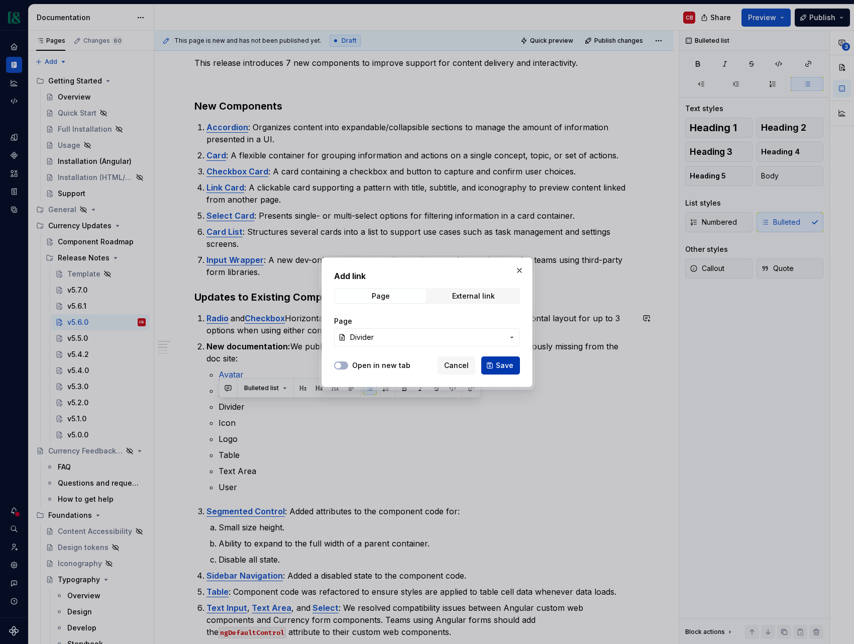
click at [505, 363] on span "Save" at bounding box center [505, 365] width 18 height 10
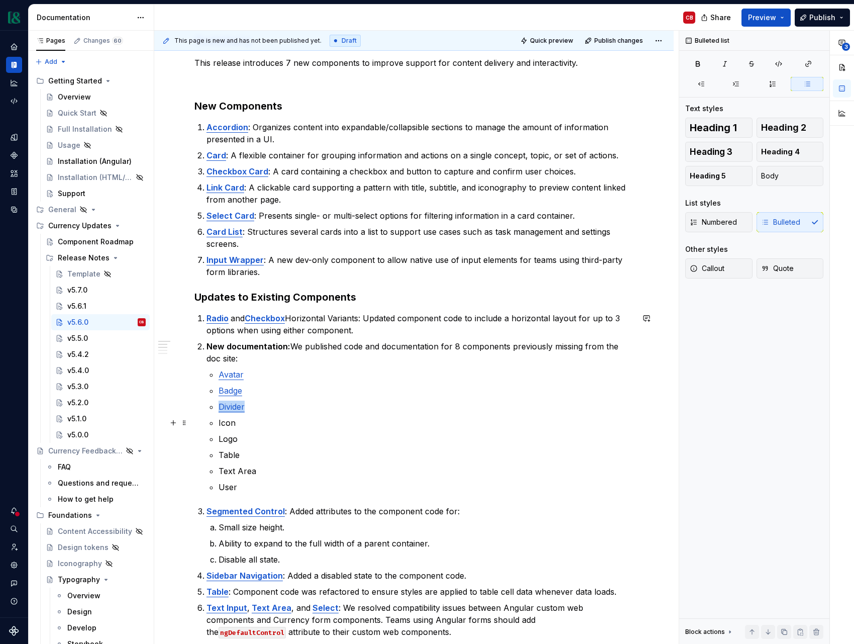
click at [231, 422] on p "Icon" at bounding box center [426, 423] width 415 height 12
click at [470, 403] on button "button" at bounding box center [471, 404] width 14 height 14
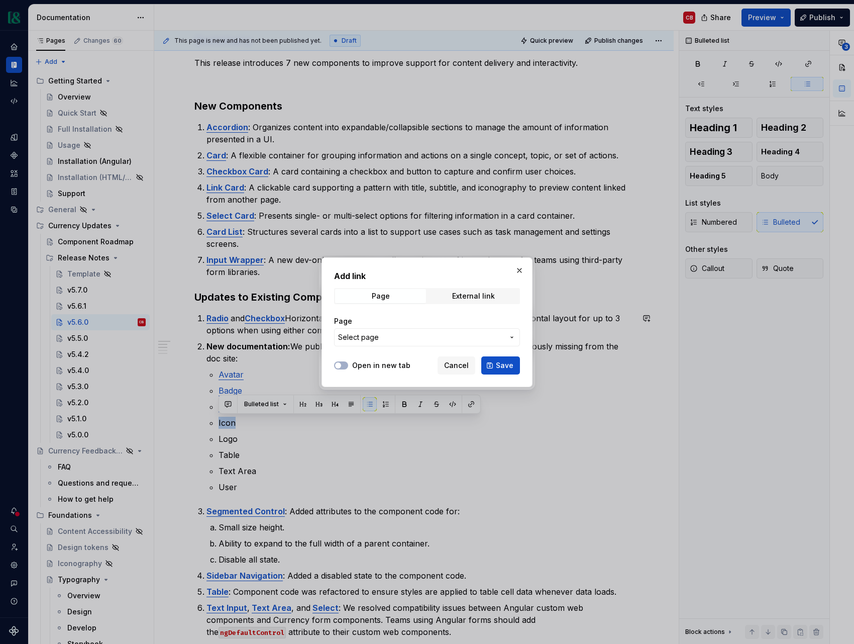
click at [465, 339] on span "Select page" at bounding box center [421, 337] width 166 height 10
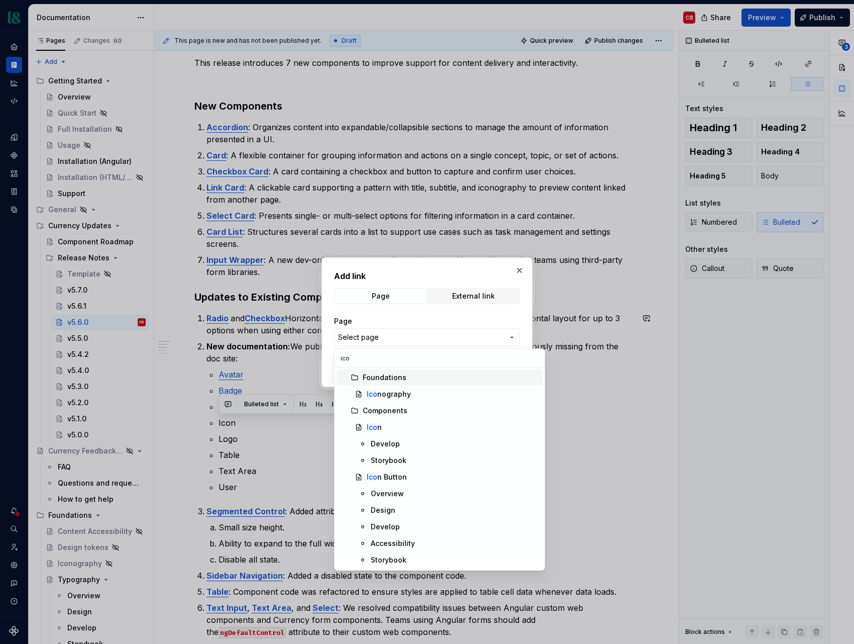
type input "icon"
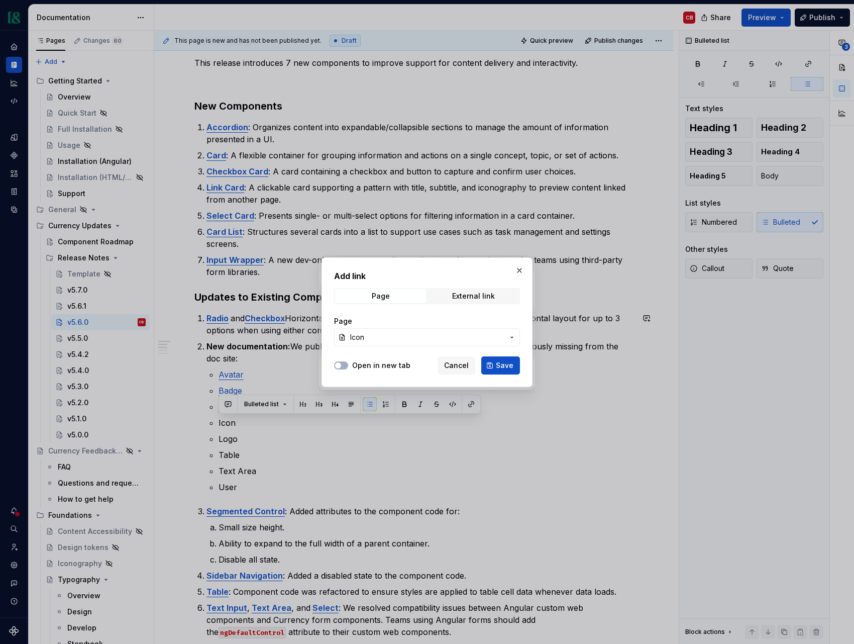
drag, startPoint x: 507, startPoint y: 367, endPoint x: 290, endPoint y: 454, distance: 233.6
click at [506, 367] on span "Save" at bounding box center [505, 365] width 18 height 10
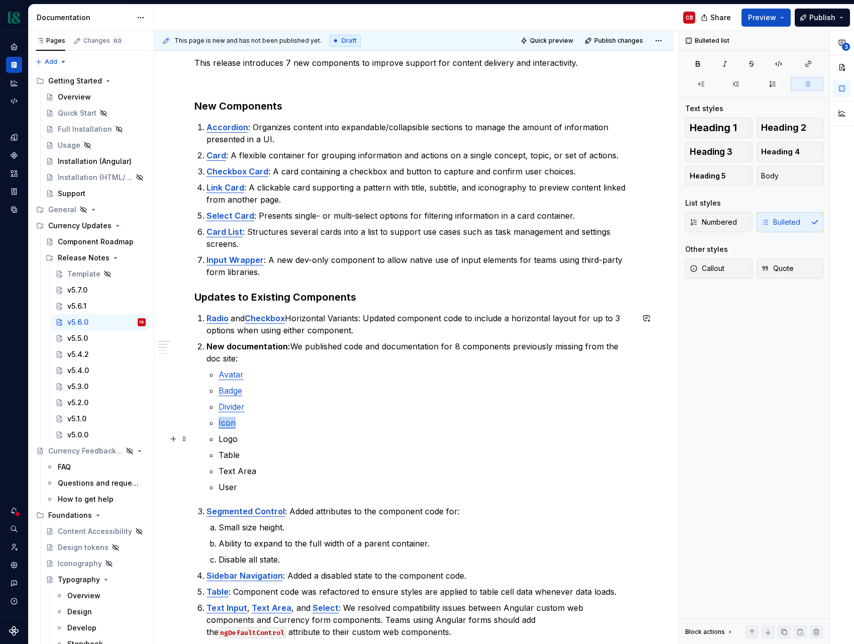
click at [230, 442] on p "Logo" at bounding box center [426, 439] width 415 height 12
click at [469, 419] on button "button" at bounding box center [471, 420] width 14 height 14
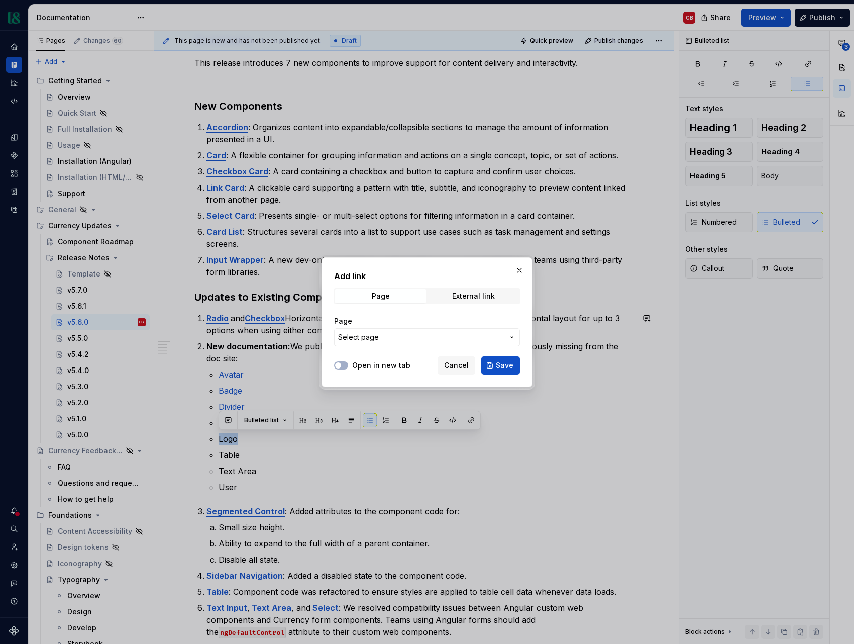
click at [415, 335] on span "Select page" at bounding box center [421, 337] width 166 height 10
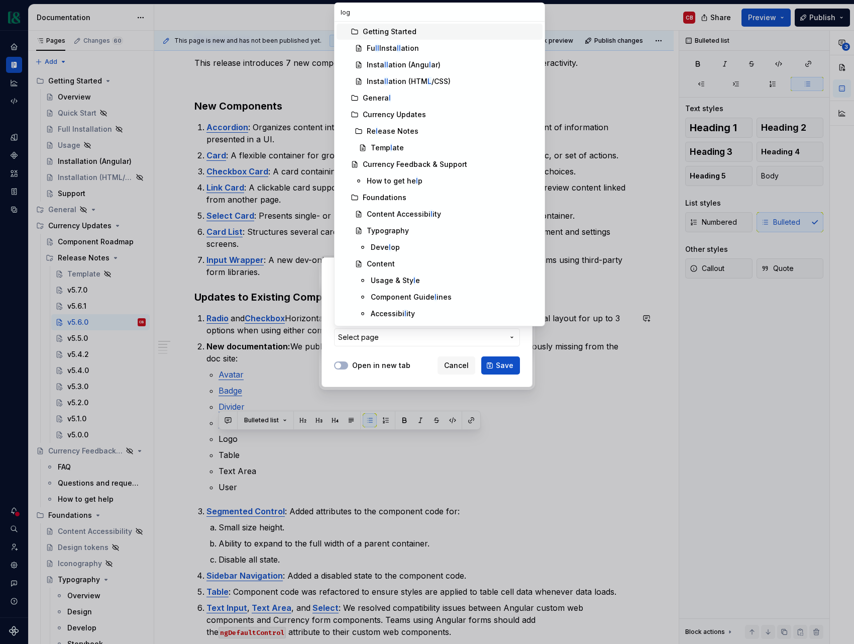
type input "logo"
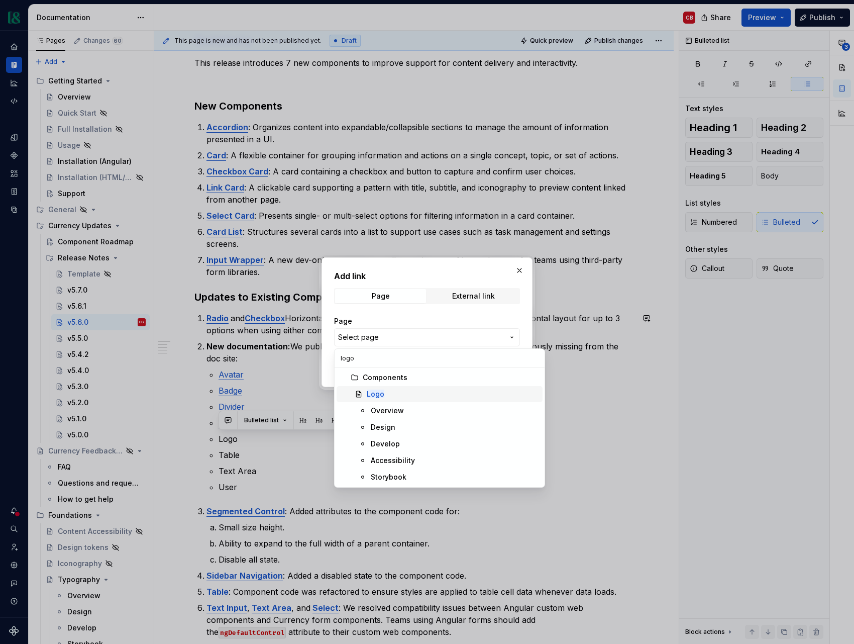
click at [399, 399] on span "Logo" at bounding box center [440, 394] width 206 height 16
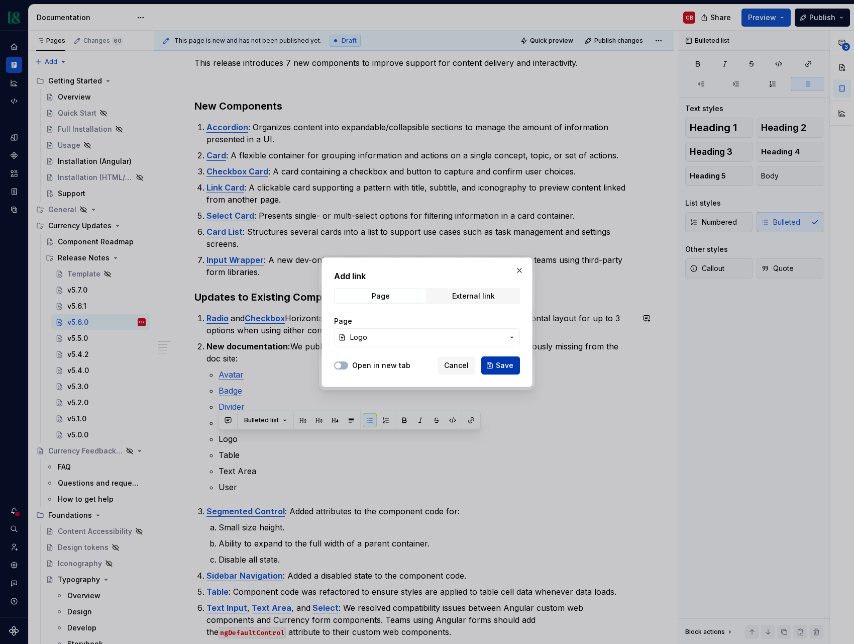
click at [507, 370] on button "Save" at bounding box center [501, 365] width 39 height 18
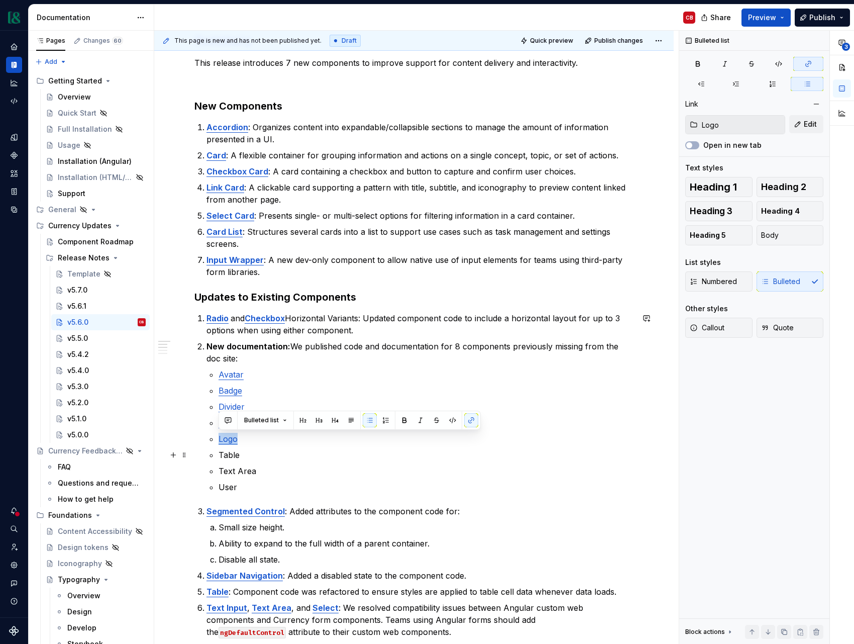
click at [232, 455] on p "Table" at bounding box center [426, 455] width 415 height 12
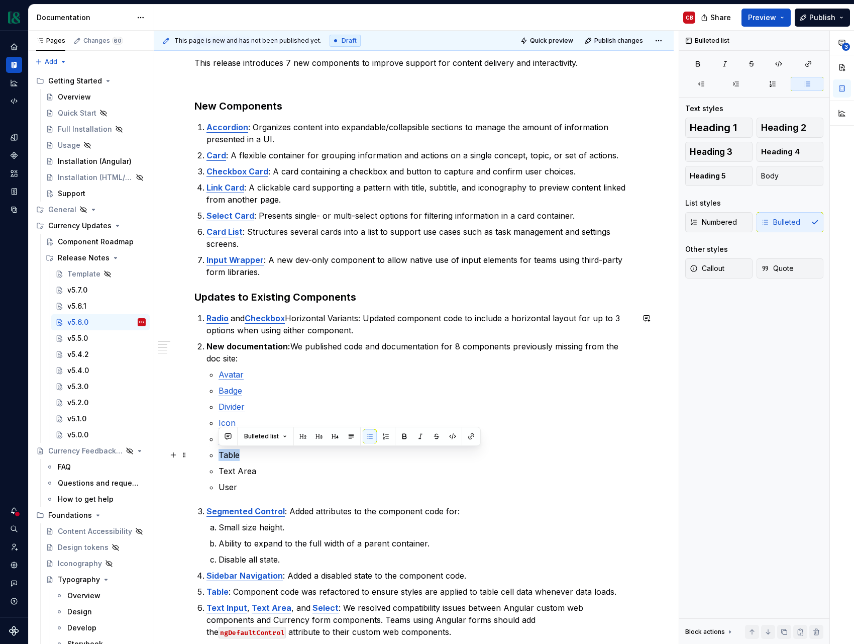
click at [232, 455] on p "Table" at bounding box center [426, 455] width 415 height 12
click at [472, 435] on button "button" at bounding box center [471, 436] width 14 height 14
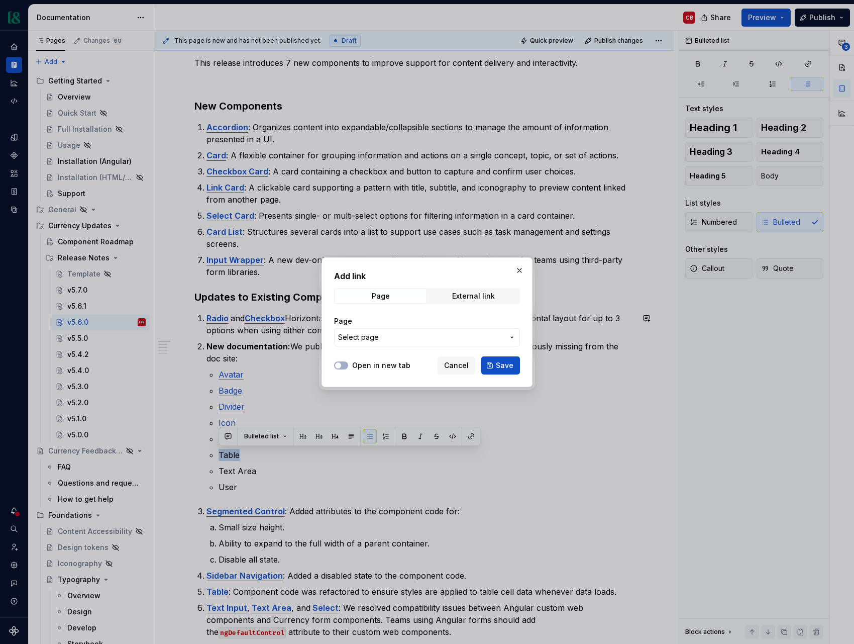
click at [460, 342] on button "Select page" at bounding box center [427, 337] width 186 height 18
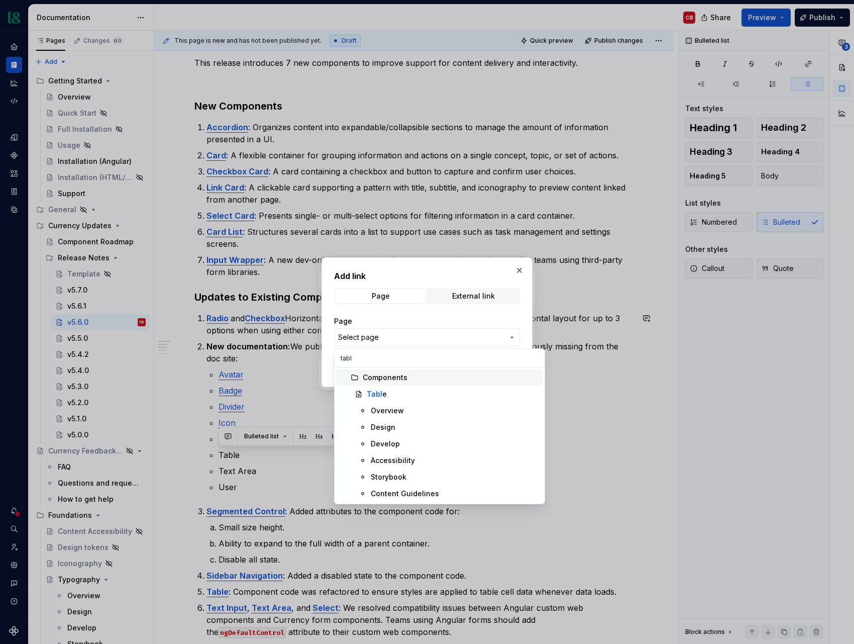
type input "table"
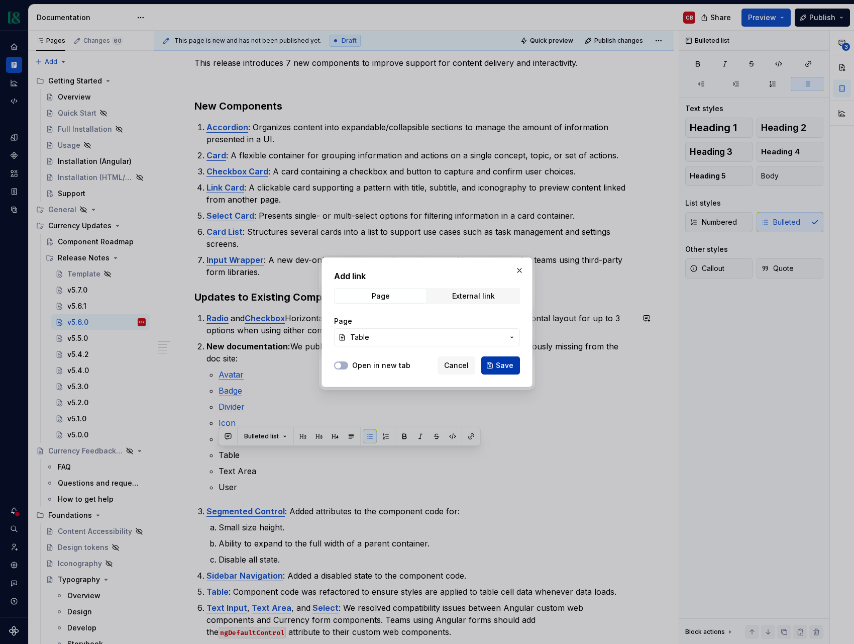
click at [508, 365] on span "Save" at bounding box center [505, 365] width 18 height 10
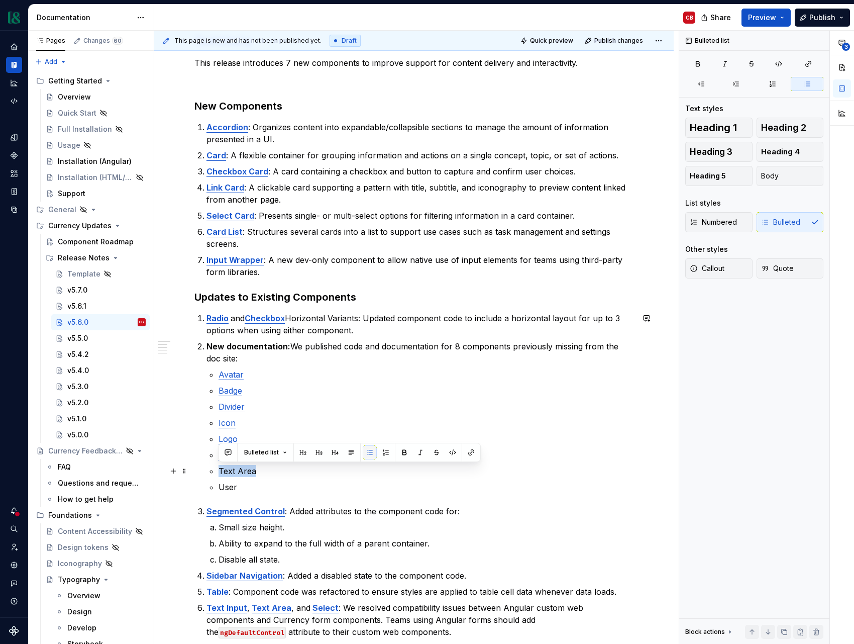
drag, startPoint x: 218, startPoint y: 471, endPoint x: 367, endPoint y: 454, distance: 150.8
click at [275, 468] on li "New documentation: We published code and documentation for 8 components previou…" at bounding box center [420, 416] width 427 height 153
click at [475, 451] on button "button" at bounding box center [471, 452] width 14 height 14
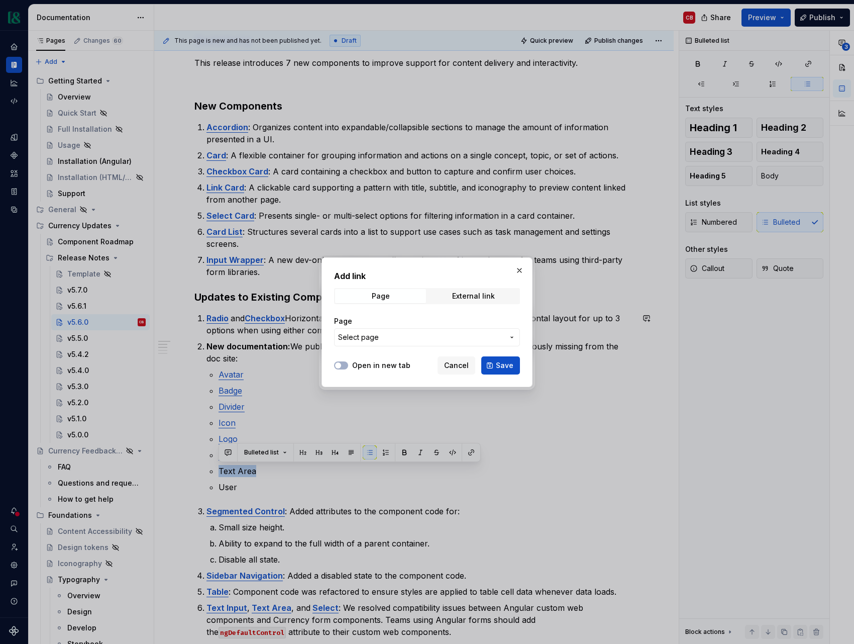
click at [429, 338] on span "Select page" at bounding box center [421, 337] width 166 height 10
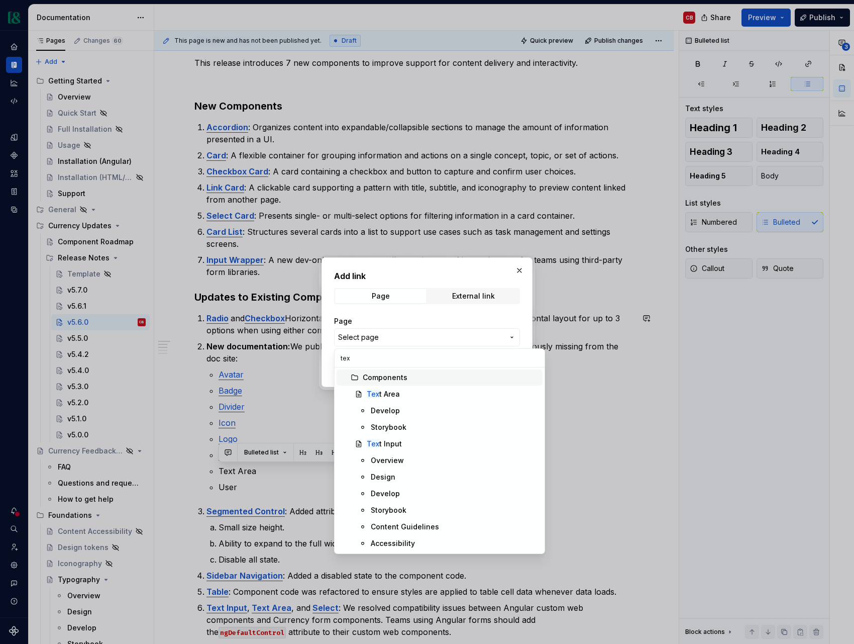
type input "text"
click at [406, 388] on span "Text Area" at bounding box center [440, 394] width 206 height 16
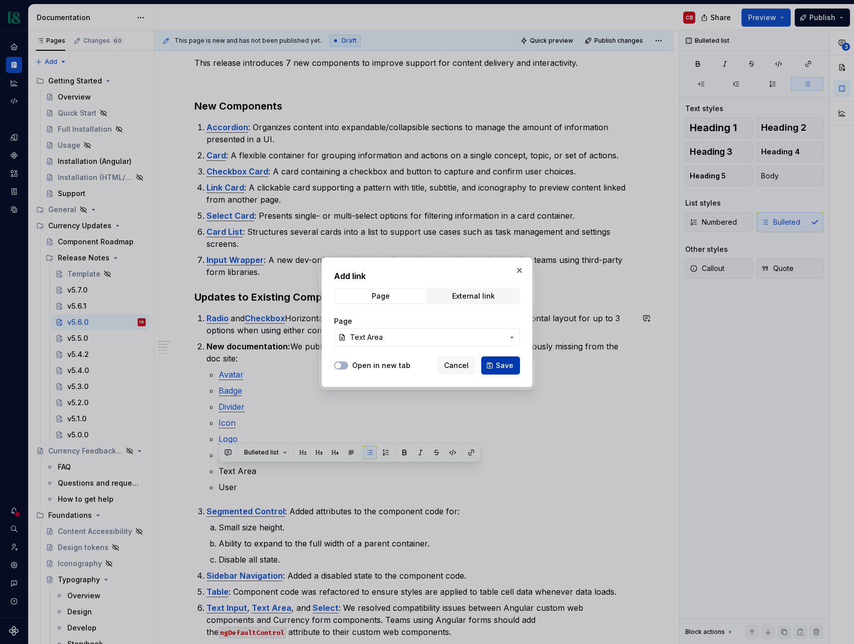
click at [501, 363] on span "Save" at bounding box center [505, 365] width 18 height 10
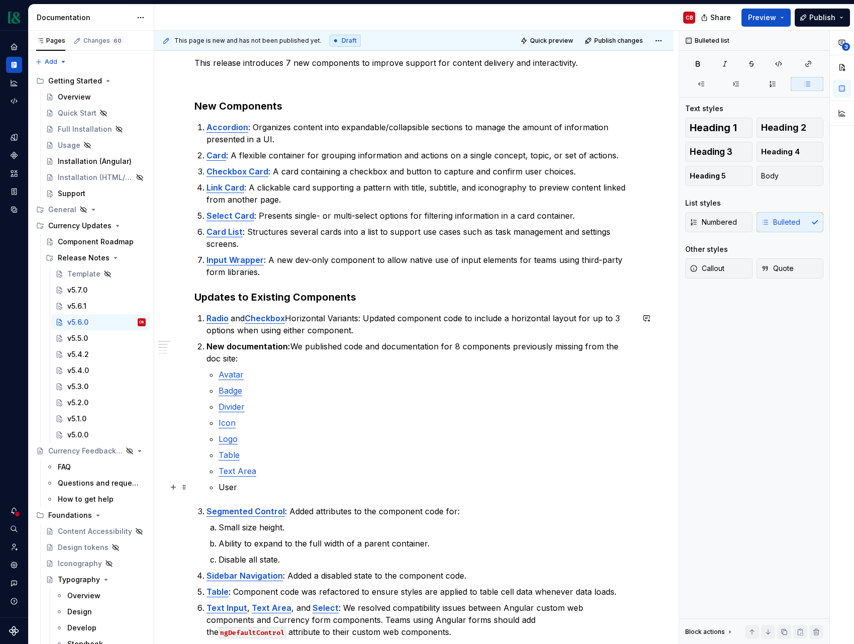
click at [230, 486] on p "User" at bounding box center [426, 487] width 415 height 12
click at [478, 469] on div "Bulleted list" at bounding box center [350, 468] width 262 height 19
click at [473, 469] on button "button" at bounding box center [471, 468] width 14 height 14
click at [230, 491] on p "User" at bounding box center [426, 487] width 415 height 12
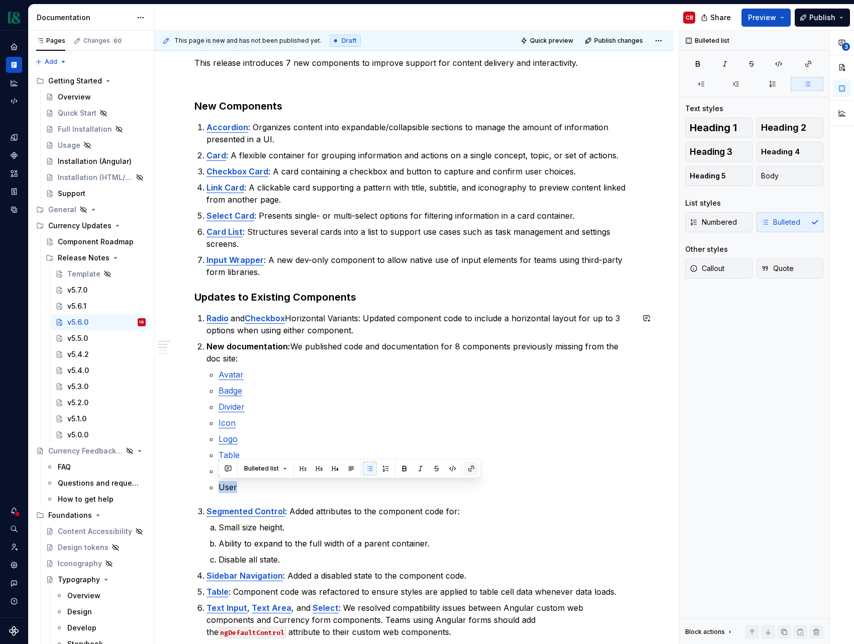
click at [468, 471] on button "button" at bounding box center [471, 468] width 14 height 14
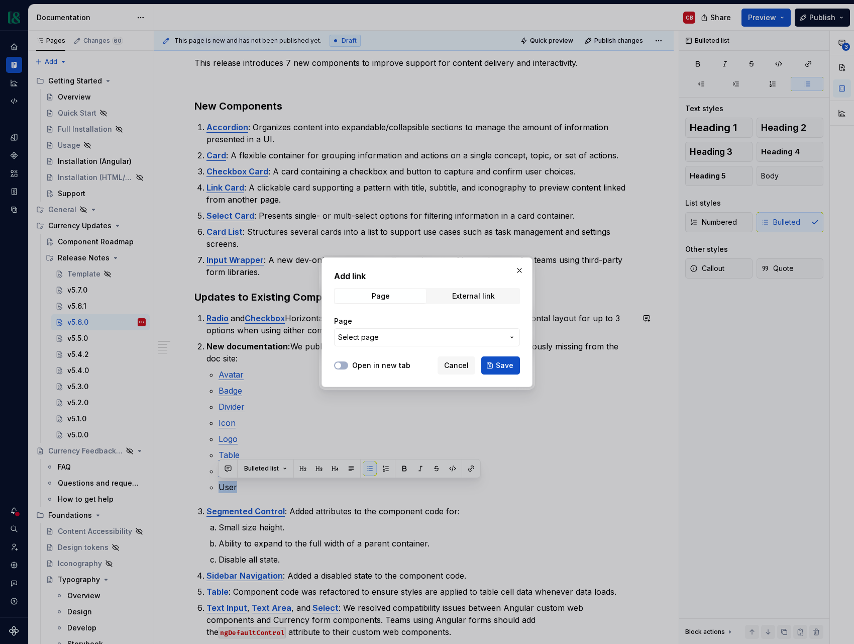
type textarea "*"
click at [446, 337] on span "Select page" at bounding box center [421, 337] width 166 height 10
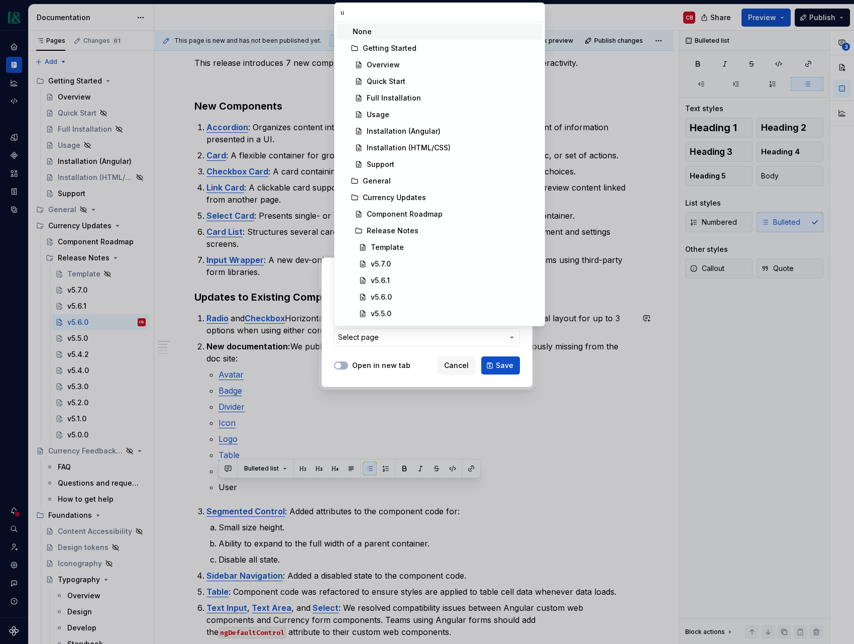
type input "us"
type textarea "*"
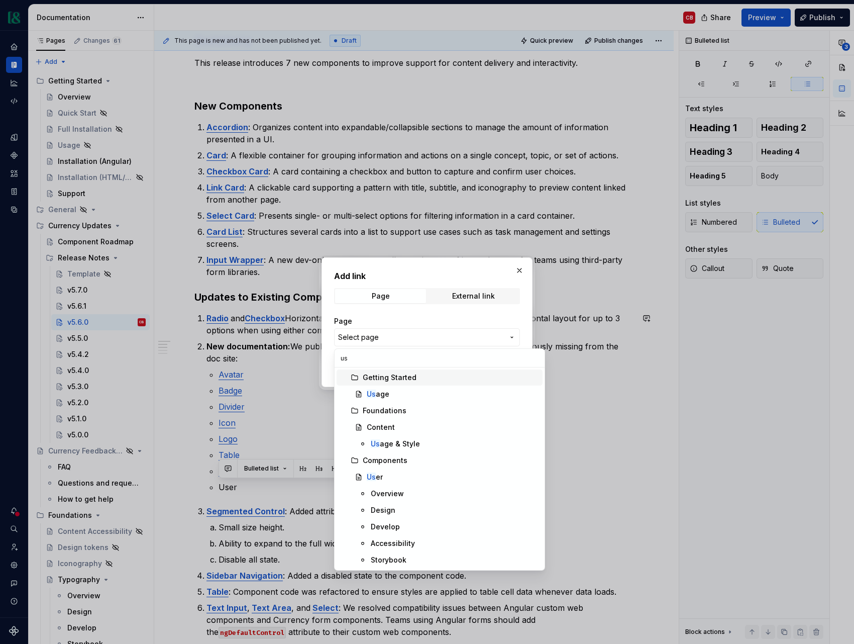
type input "use"
type textarea "*"
type input "user"
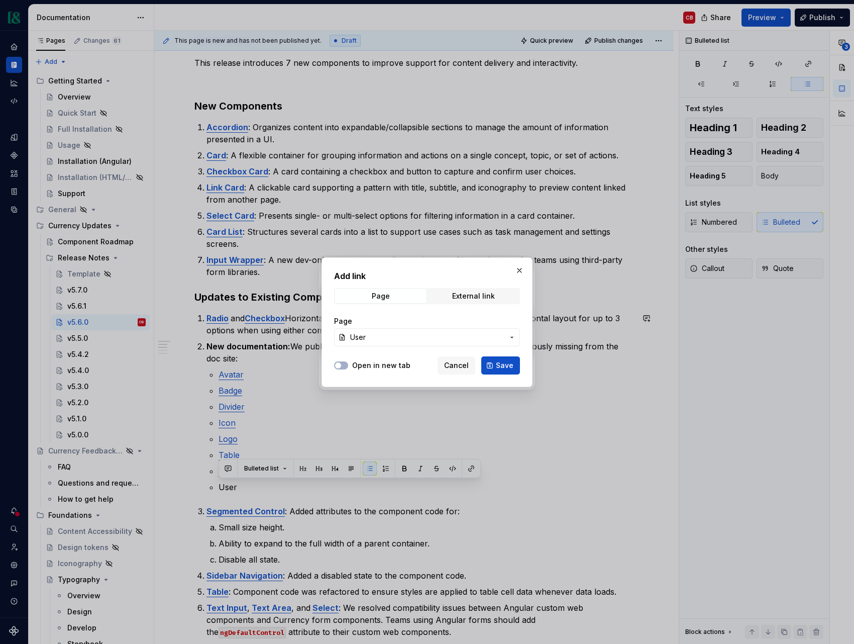
click at [334, 328] on button "User" at bounding box center [427, 337] width 186 height 18
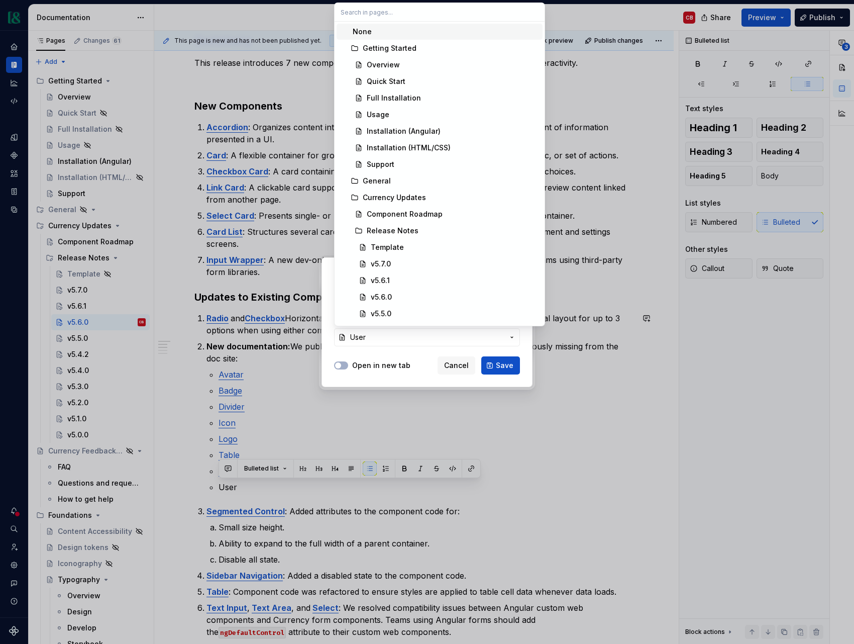
click at [499, 369] on div "Add link Page External link Page User Open in new tab Cancel Save" at bounding box center [427, 322] width 854 height 644
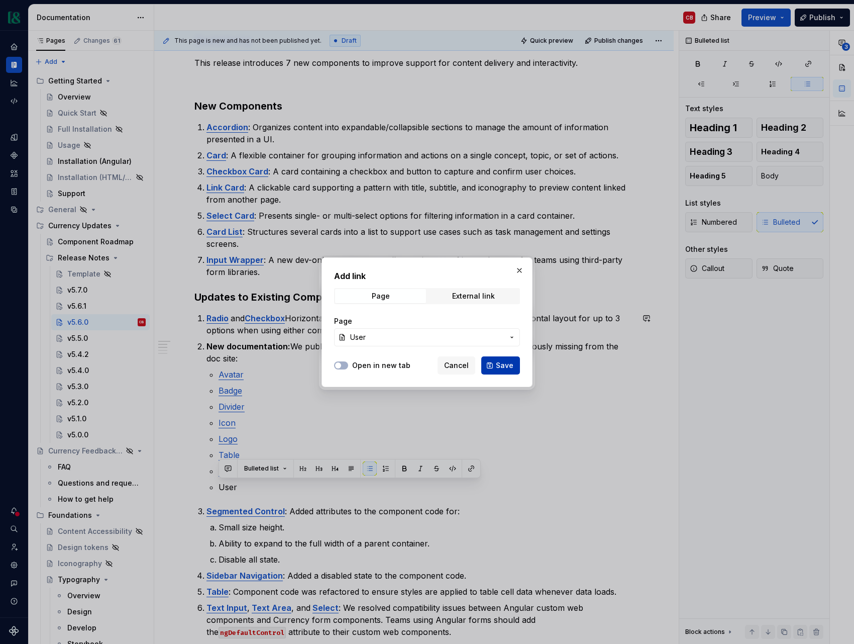
click at [506, 370] on button "Save" at bounding box center [501, 365] width 39 height 18
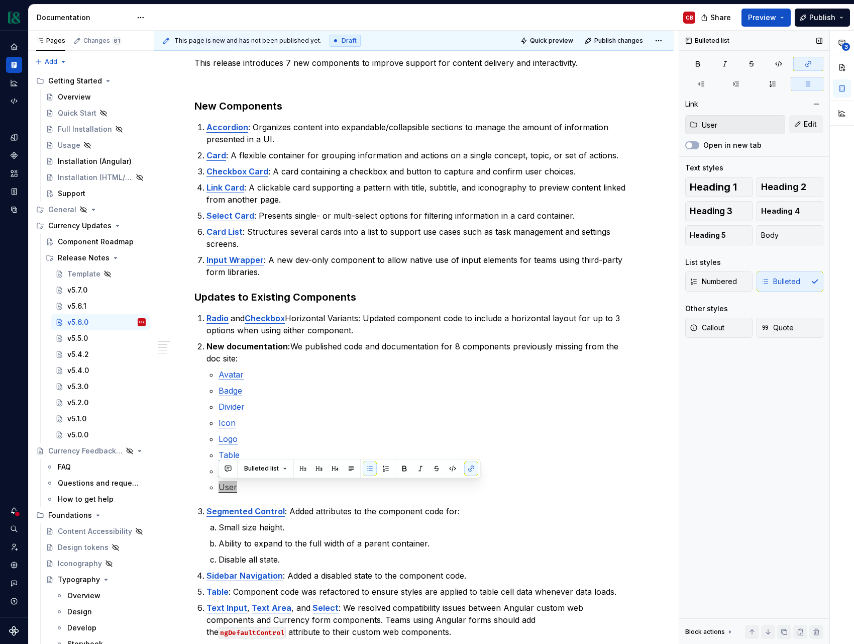
type textarea "*"
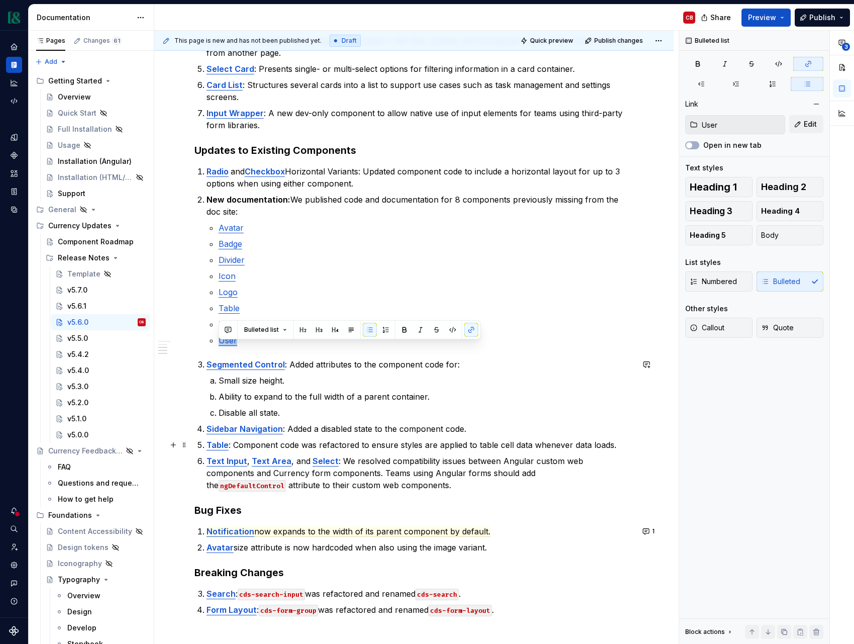
scroll to position [315, 0]
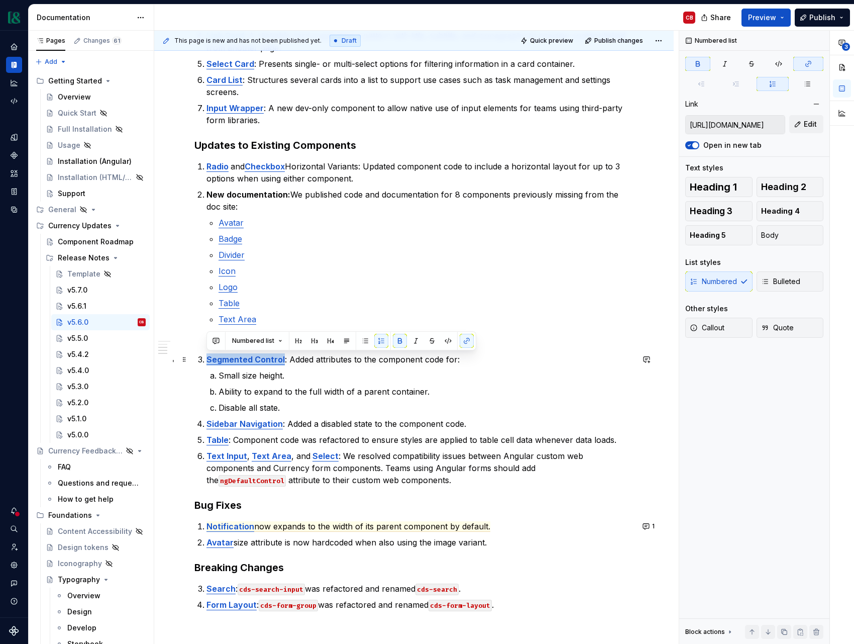
drag, startPoint x: 283, startPoint y: 360, endPoint x: 232, endPoint y: 359, distance: 50.8
click at [207, 362] on p "Segmented Control : Added attributes to the component code for:" at bounding box center [420, 359] width 427 height 12
click at [467, 341] on button "button" at bounding box center [467, 341] width 14 height 14
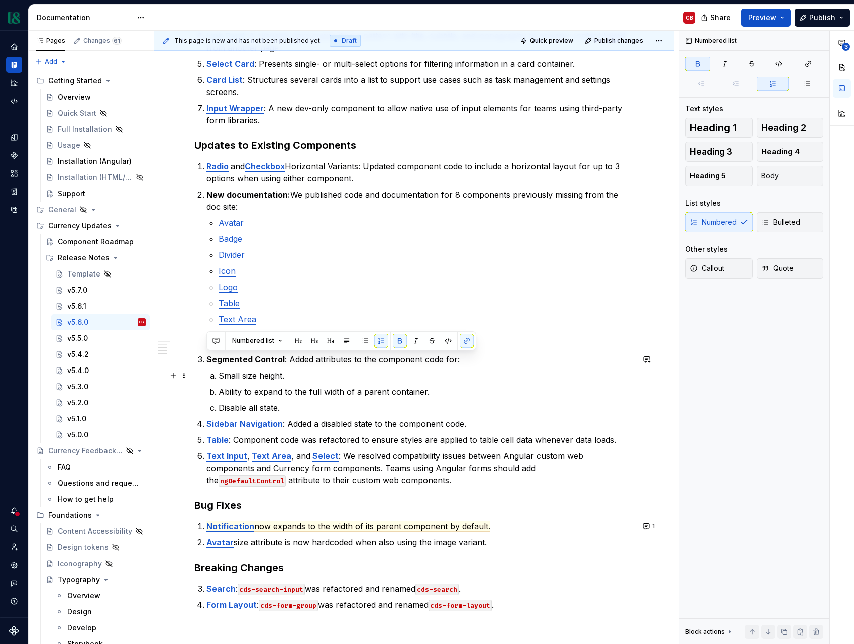
click at [328, 381] on p "Small size height." at bounding box center [426, 375] width 415 height 12
drag, startPoint x: 283, startPoint y: 359, endPoint x: 207, endPoint y: 363, distance: 76.0
click at [207, 363] on p "Segmented Control : Added attributes to the component code for:" at bounding box center [420, 359] width 427 height 12
click at [464, 343] on button "button" at bounding box center [467, 341] width 14 height 14
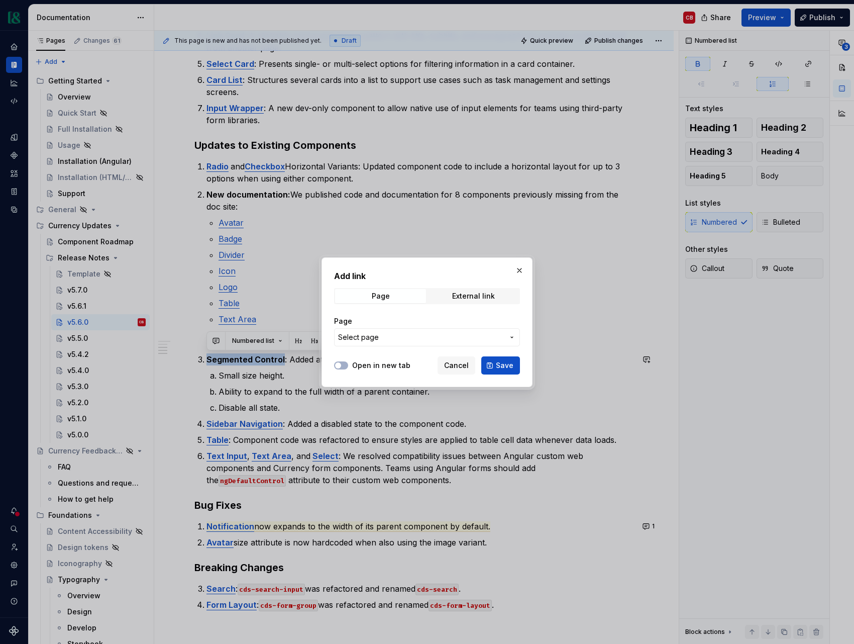
click at [464, 343] on button "Select page" at bounding box center [427, 337] width 186 height 18
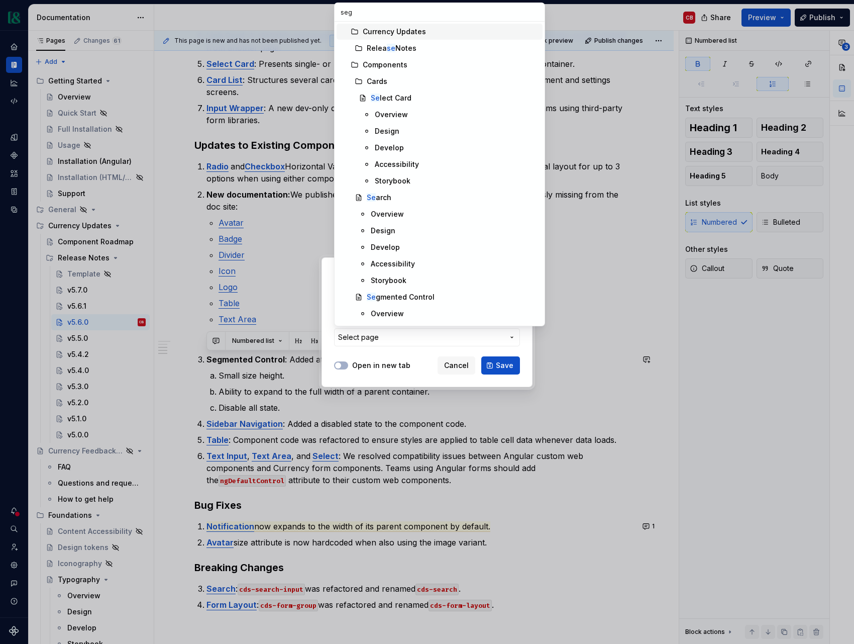
type input "segm"
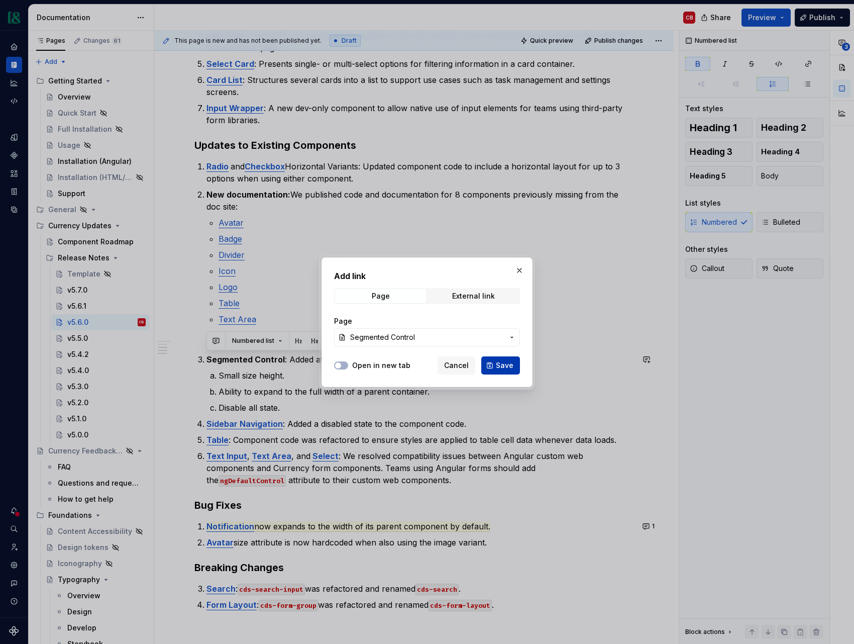
click at [505, 365] on span "Save" at bounding box center [505, 365] width 18 height 10
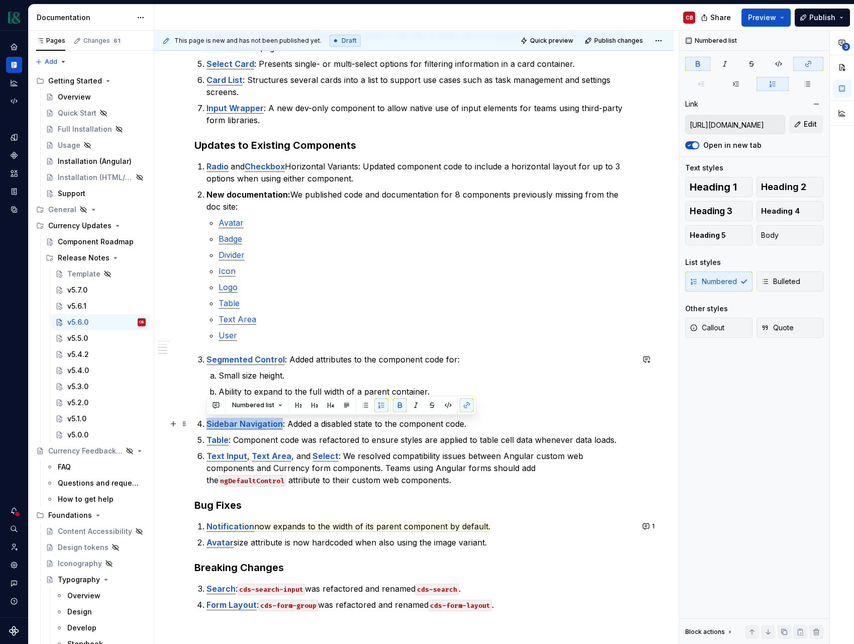
drag, startPoint x: 280, startPoint y: 424, endPoint x: 200, endPoint y: 426, distance: 79.9
click at [207, 426] on li "Sidebar Navigation : Added a disabled state to the component code." at bounding box center [420, 424] width 427 height 12
click at [462, 406] on button "button" at bounding box center [467, 405] width 14 height 14
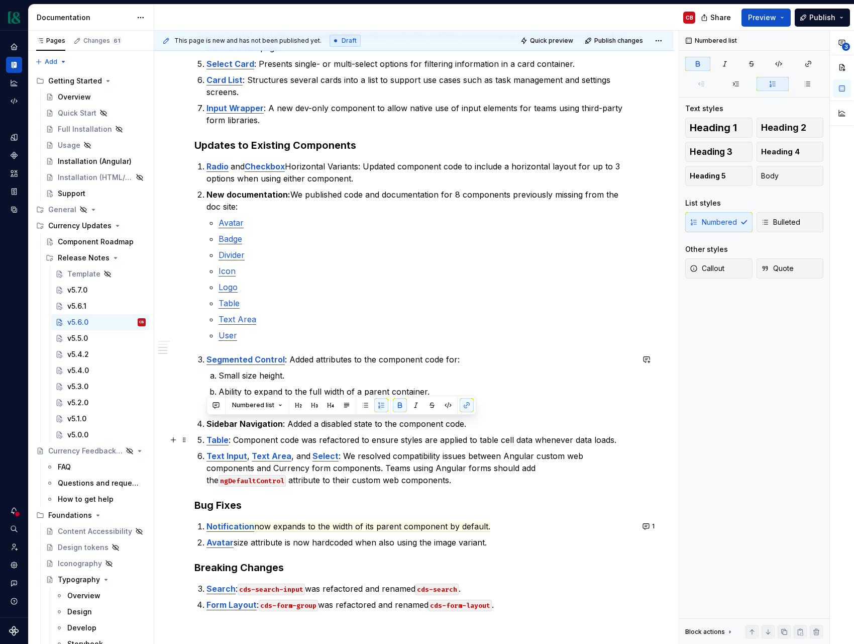
click at [326, 437] on p "Table : Component code was refactored to ensure styles are applied to table cel…" at bounding box center [420, 440] width 427 height 12
drag, startPoint x: 281, startPoint y: 426, endPoint x: 201, endPoint y: 426, distance: 80.4
click at [207, 426] on li "Sidebar Navigation : Added a disabled state to the component code." at bounding box center [420, 424] width 427 height 12
click at [468, 405] on button "button" at bounding box center [467, 405] width 14 height 14
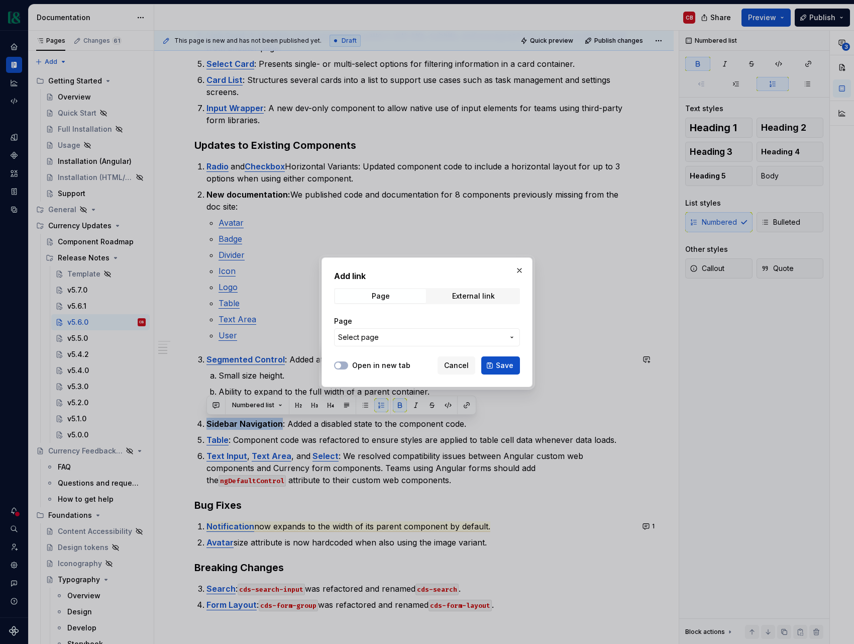
click at [423, 339] on span "Select page" at bounding box center [421, 337] width 166 height 10
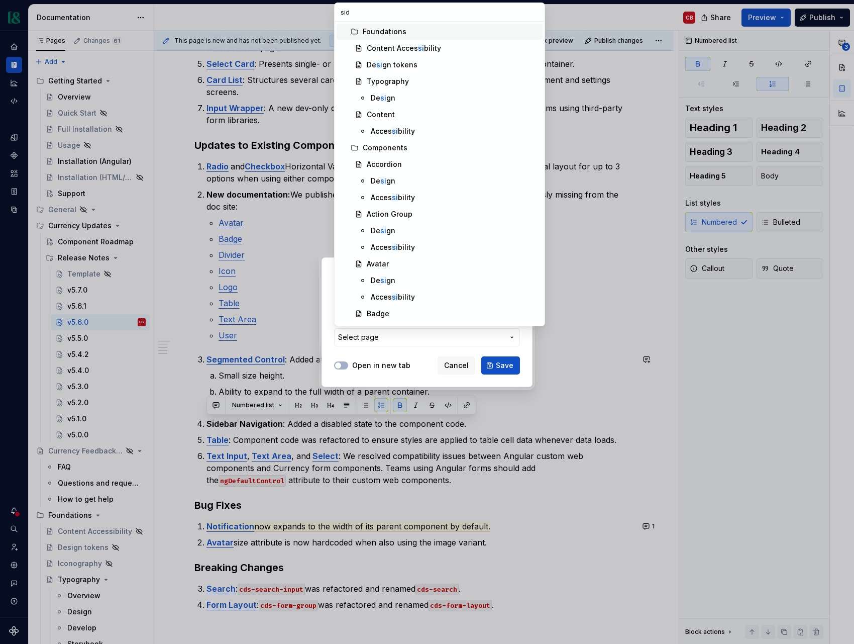
type input "side"
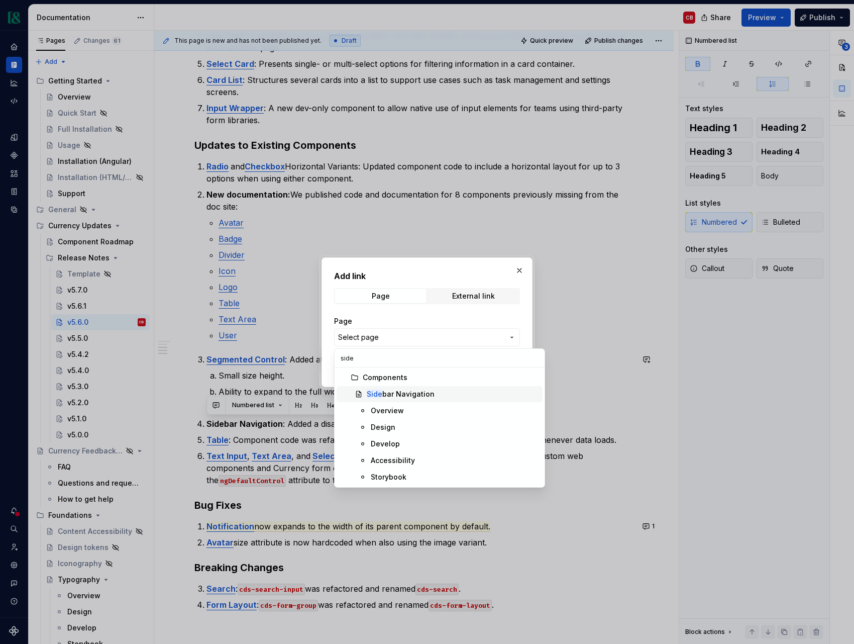
click at [446, 397] on div "Side bar Navigation" at bounding box center [453, 394] width 172 height 10
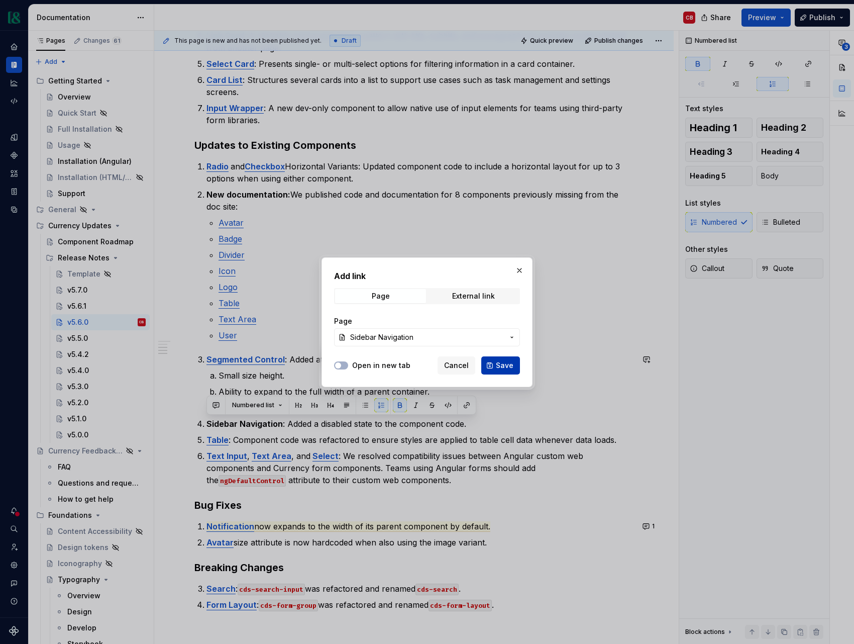
click at [499, 366] on span "Save" at bounding box center [505, 365] width 18 height 10
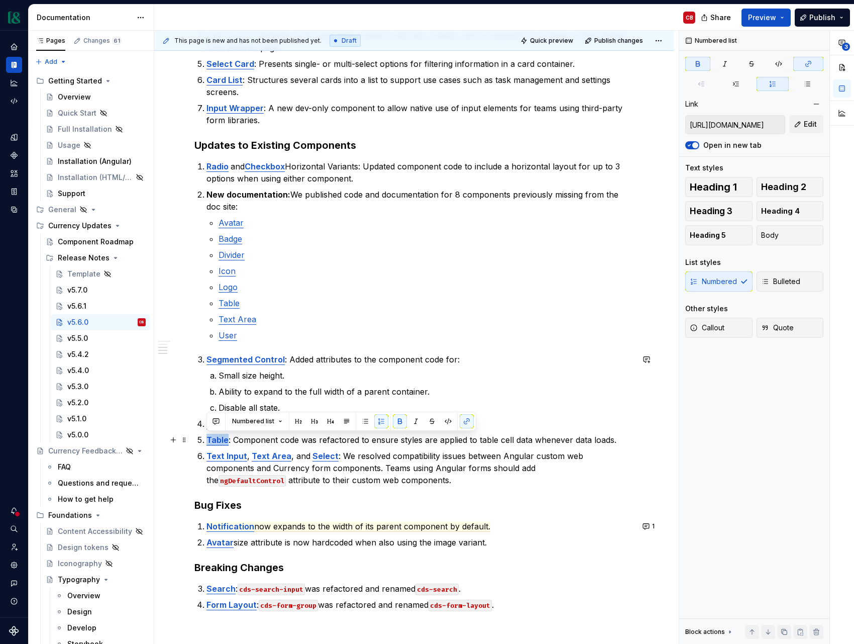
drag, startPoint x: 228, startPoint y: 441, endPoint x: 191, endPoint y: 442, distance: 36.2
click at [191, 442] on div "Summary This release introduces 7 new components to improve support for content…" at bounding box center [414, 366] width 520 height 1019
click at [462, 423] on button "button" at bounding box center [467, 421] width 14 height 14
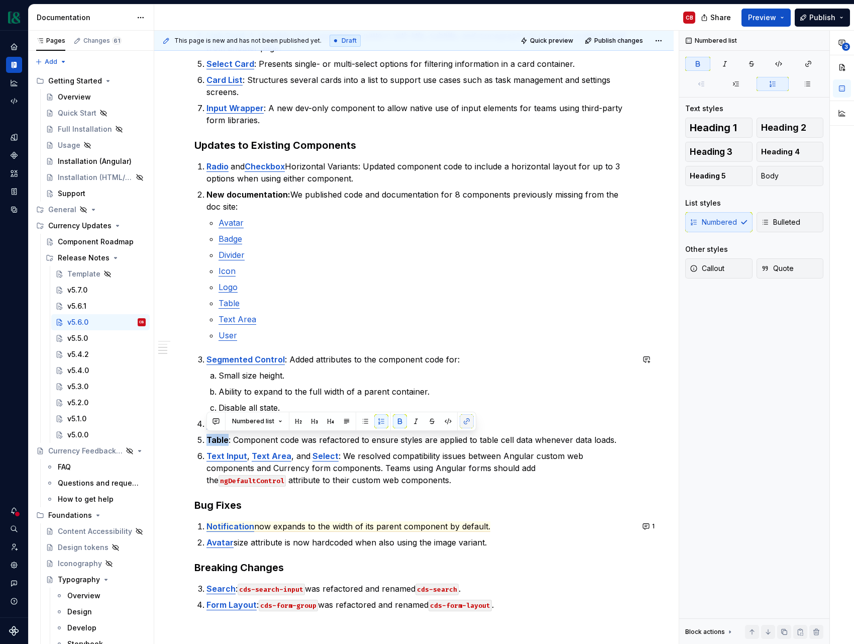
click at [469, 422] on button "button" at bounding box center [467, 421] width 14 height 14
click at [217, 440] on strong "Table" at bounding box center [218, 440] width 22 height 10
click at [461, 424] on button "button" at bounding box center [467, 421] width 14 height 14
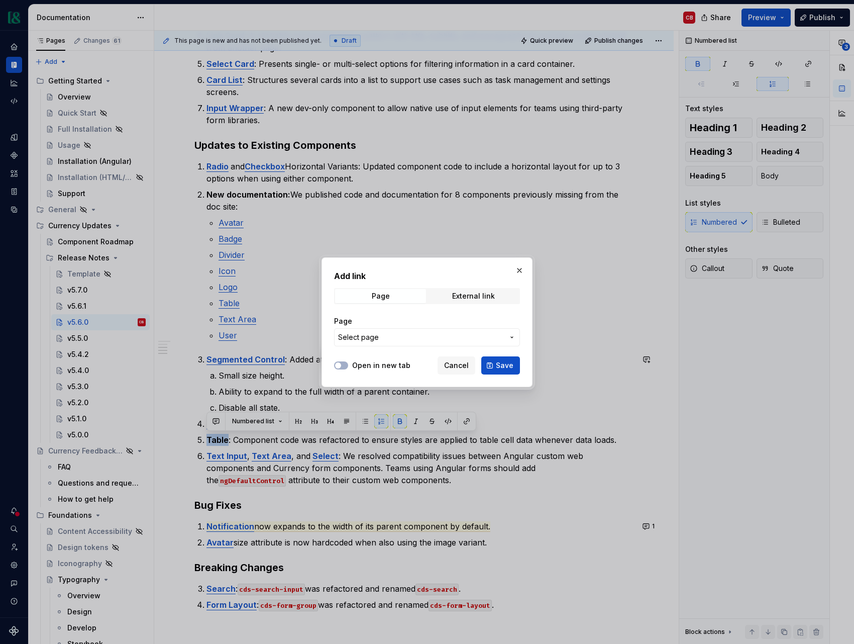
click at [385, 338] on span "Select page" at bounding box center [421, 337] width 166 height 10
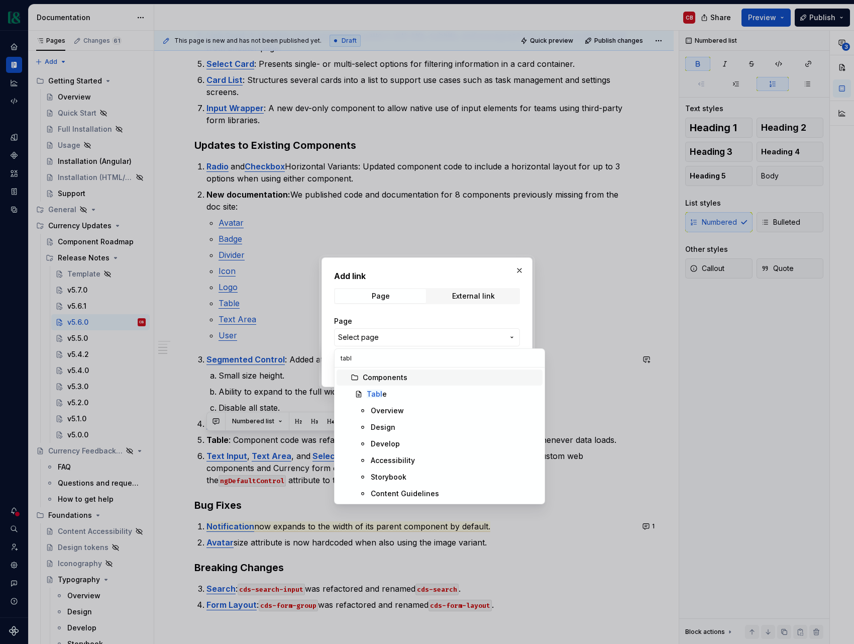
type input "table"
click at [398, 392] on div "Table" at bounding box center [453, 394] width 172 height 10
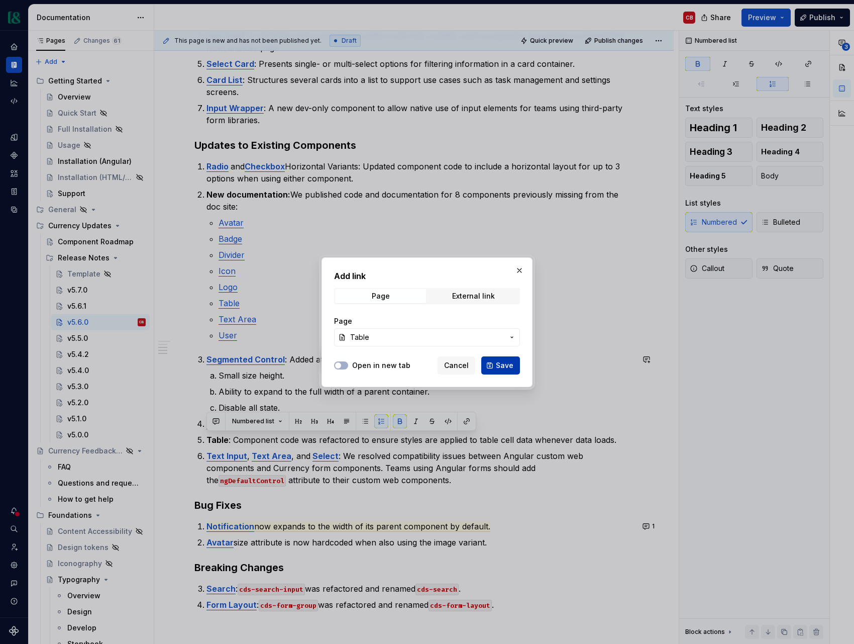
click at [503, 364] on span "Save" at bounding box center [505, 365] width 18 height 10
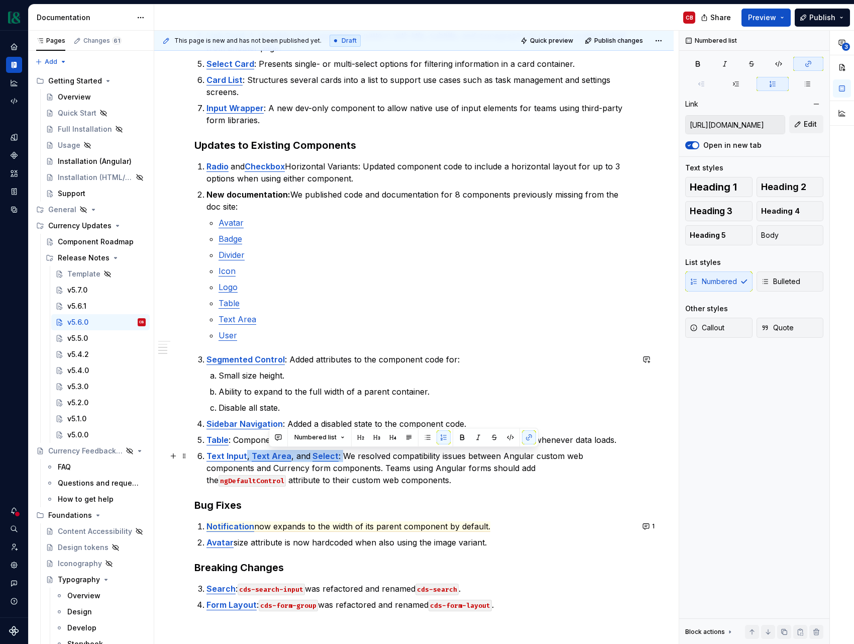
type input "https://currency.supernova-docs.io/latest/components/text-input/overview-s1Zspl…"
drag, startPoint x: 336, startPoint y: 457, endPoint x: 189, endPoint y: 456, distance: 147.3
click at [189, 456] on div "Summary This release introduces 7 new components to improve support for content…" at bounding box center [414, 366] width 520 height 1019
drag, startPoint x: 465, startPoint y: 437, endPoint x: 394, endPoint y: 460, distance: 75.0
click at [465, 437] on button "button" at bounding box center [467, 437] width 14 height 14
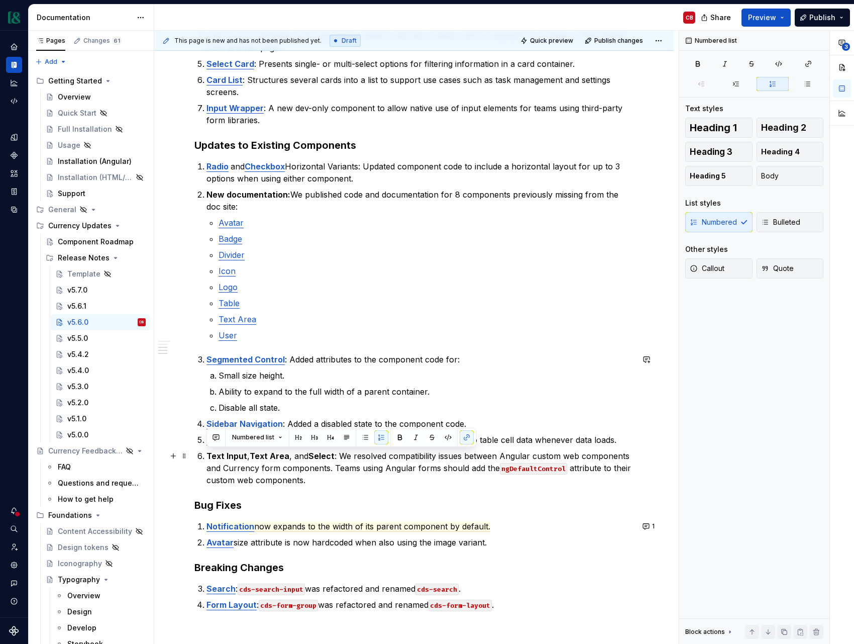
drag, startPoint x: 338, startPoint y: 473, endPoint x: 260, endPoint y: 462, distance: 78.2
click at [333, 472] on p "Text Input , Text Area , and Select : We resolved compatibility issues between …" at bounding box center [420, 468] width 427 height 36
drag, startPoint x: 245, startPoint y: 456, endPoint x: 203, endPoint y: 457, distance: 41.7
click at [207, 457] on li "Text Input , Text Area , and Select : We resolved compatibility issues between …" at bounding box center [420, 468] width 427 height 36
click at [468, 439] on button "button" at bounding box center [467, 437] width 14 height 14
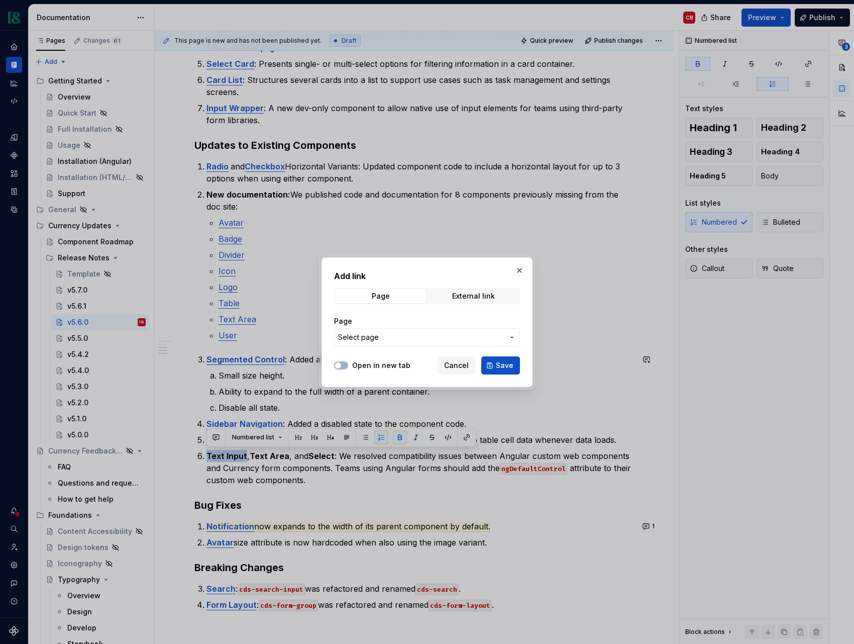
click at [405, 341] on span "Select page" at bounding box center [421, 337] width 166 height 10
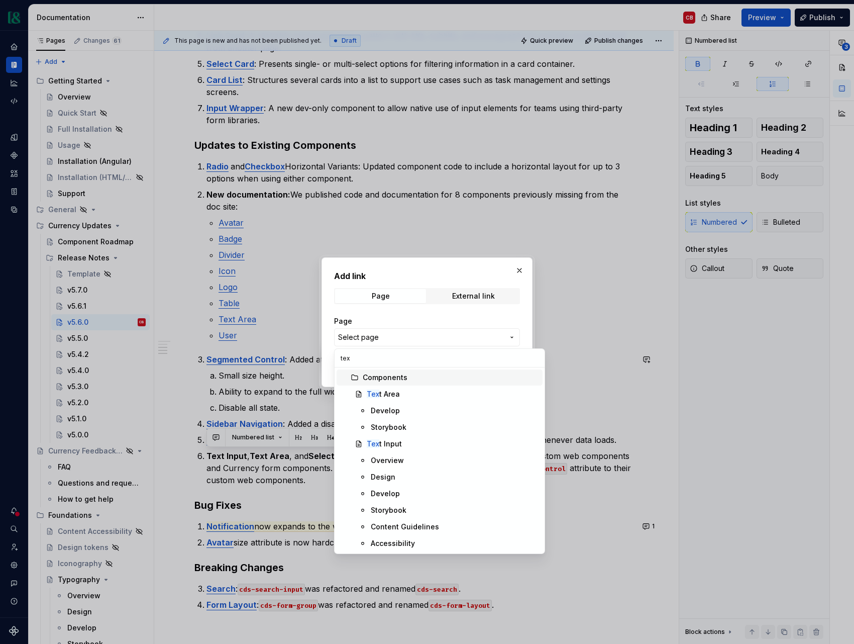
type input "text"
click at [416, 441] on div "Text Input" at bounding box center [453, 444] width 172 height 10
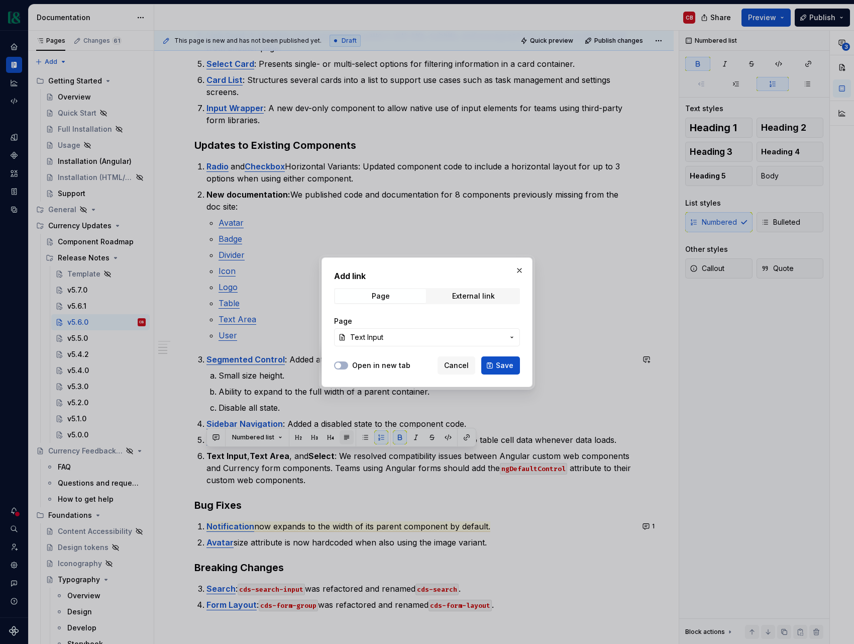
drag, startPoint x: 502, startPoint y: 365, endPoint x: 344, endPoint y: 440, distance: 174.5
click at [502, 365] on span "Save" at bounding box center [505, 365] width 18 height 10
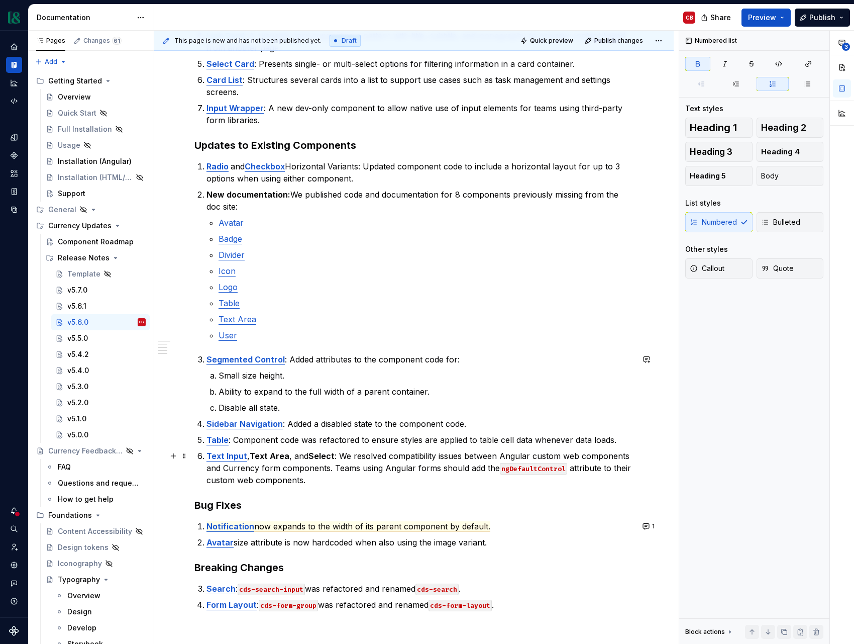
click at [284, 455] on strong "Text Area" at bounding box center [270, 456] width 40 height 10
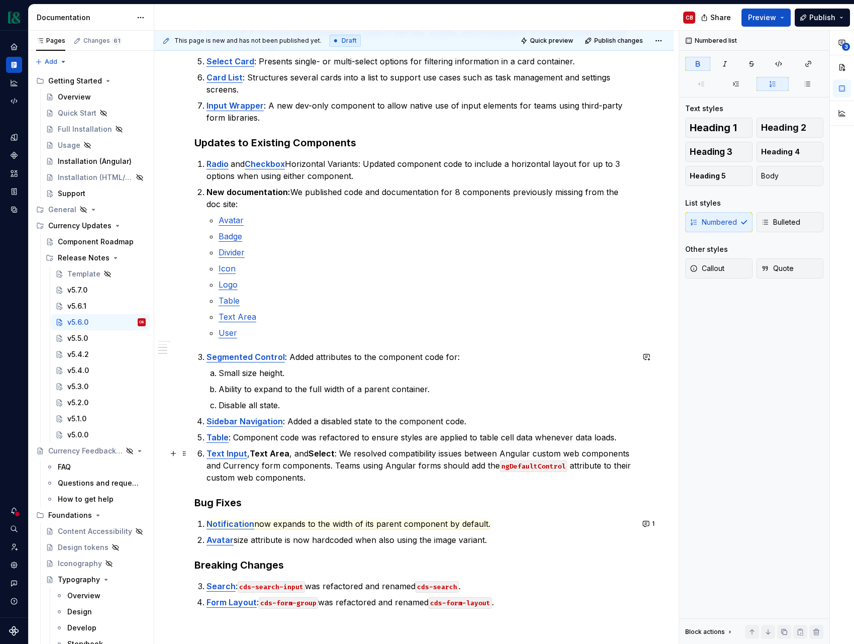
scroll to position [319, 0]
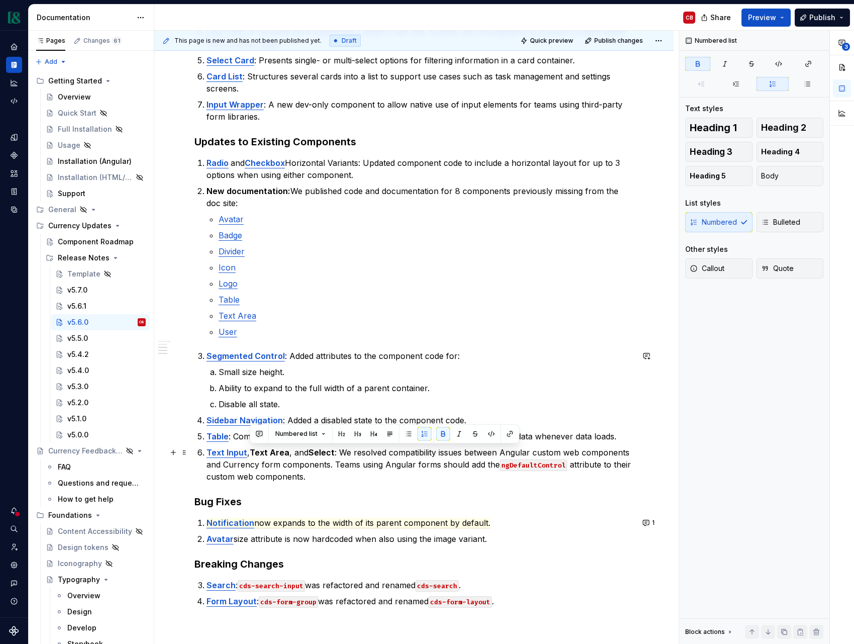
drag, startPoint x: 286, startPoint y: 455, endPoint x: 251, endPoint y: 455, distance: 35.2
click at [251, 455] on strong "Text Area" at bounding box center [270, 452] width 40 height 10
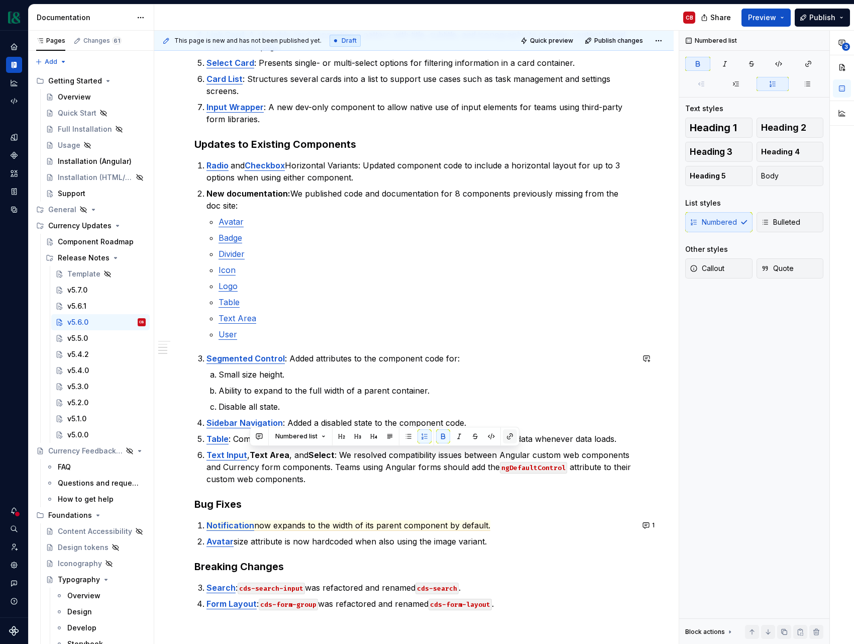
click at [509, 439] on button "button" at bounding box center [510, 436] width 14 height 14
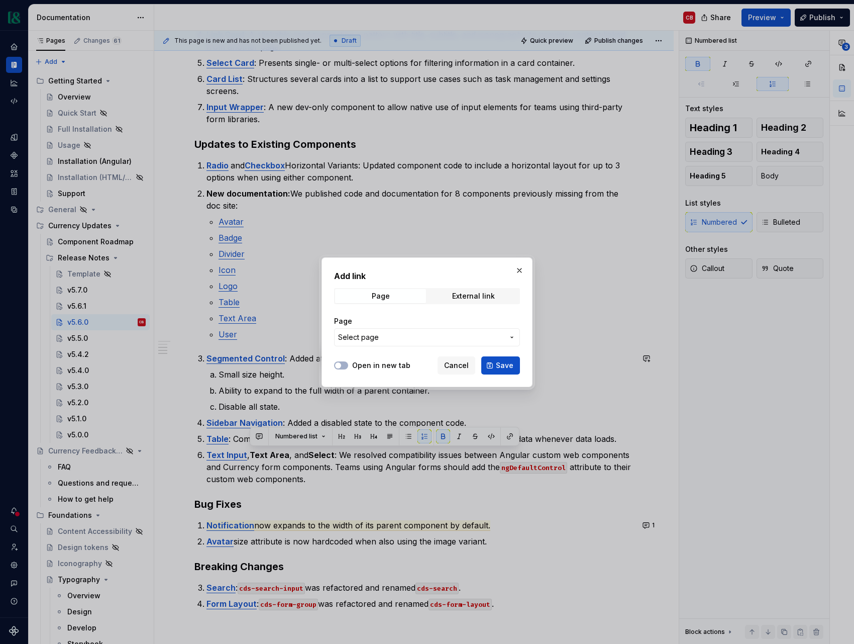
click at [434, 338] on span "Select page" at bounding box center [421, 337] width 166 height 10
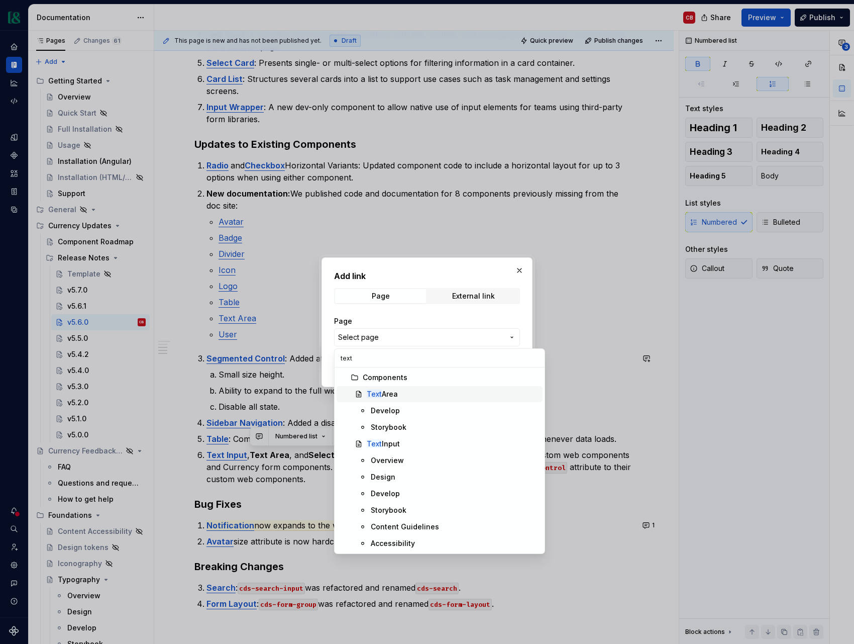
type input "text"
click at [410, 397] on div "Text Area" at bounding box center [453, 394] width 172 height 10
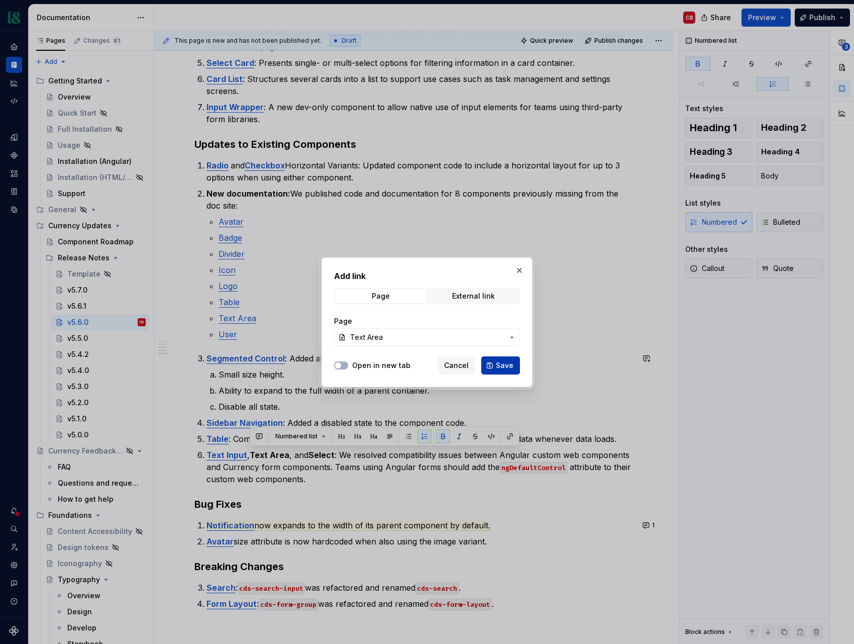
click at [507, 364] on span "Save" at bounding box center [505, 365] width 18 height 10
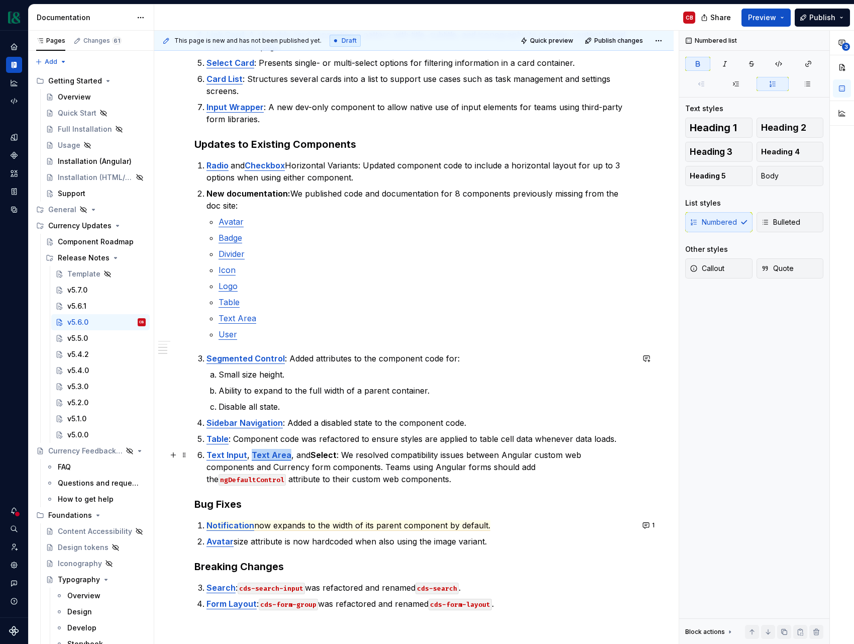
click at [320, 455] on strong "Select" at bounding box center [324, 455] width 26 height 10
click at [566, 439] on button "button" at bounding box center [568, 436] width 14 height 14
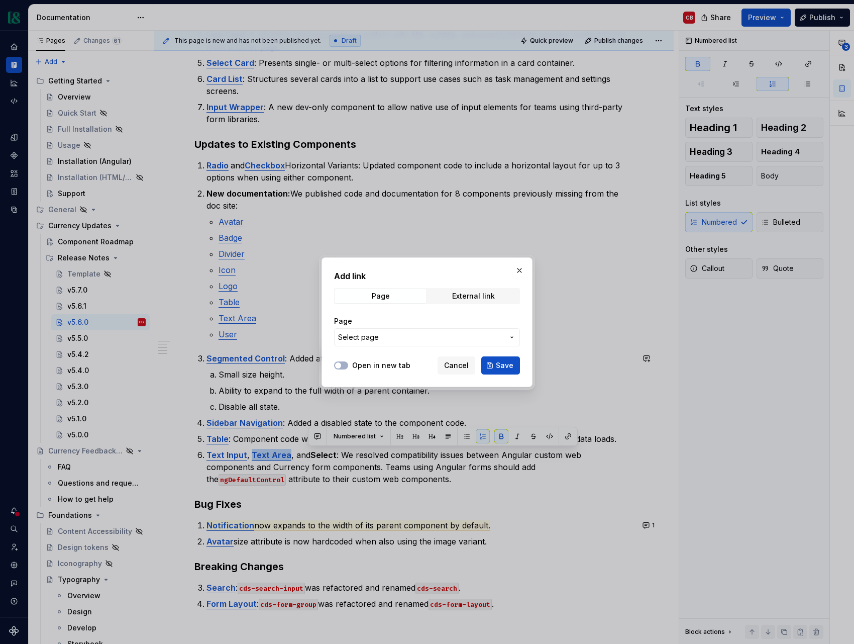
click at [405, 339] on span "Select page" at bounding box center [421, 337] width 166 height 10
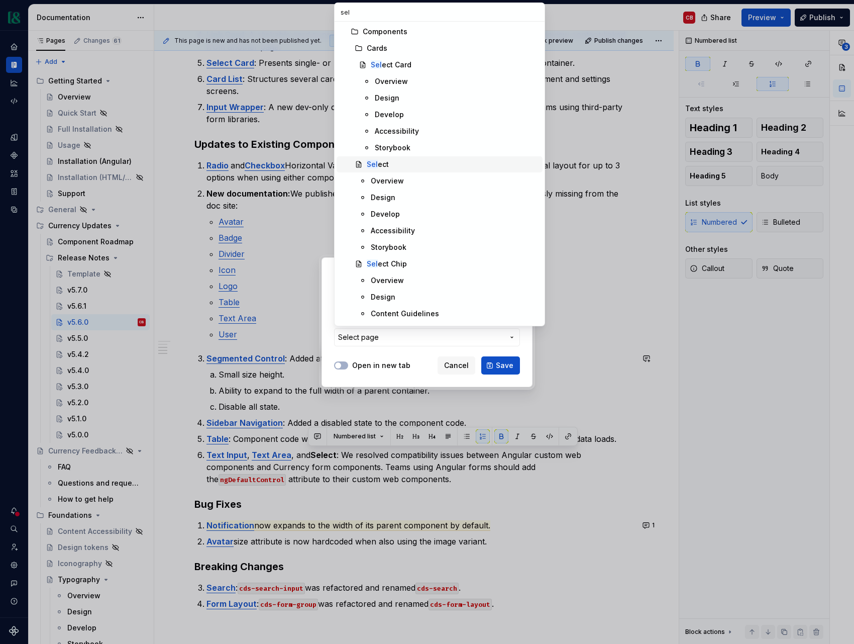
type input "sel"
click at [381, 160] on div "Sel ect" at bounding box center [378, 164] width 22 height 10
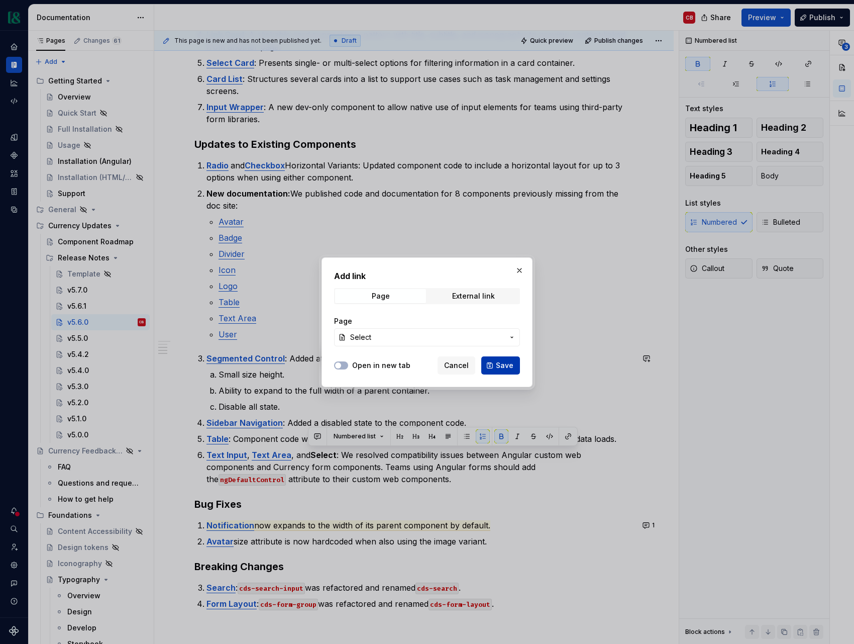
click at [508, 359] on button "Save" at bounding box center [501, 365] width 39 height 18
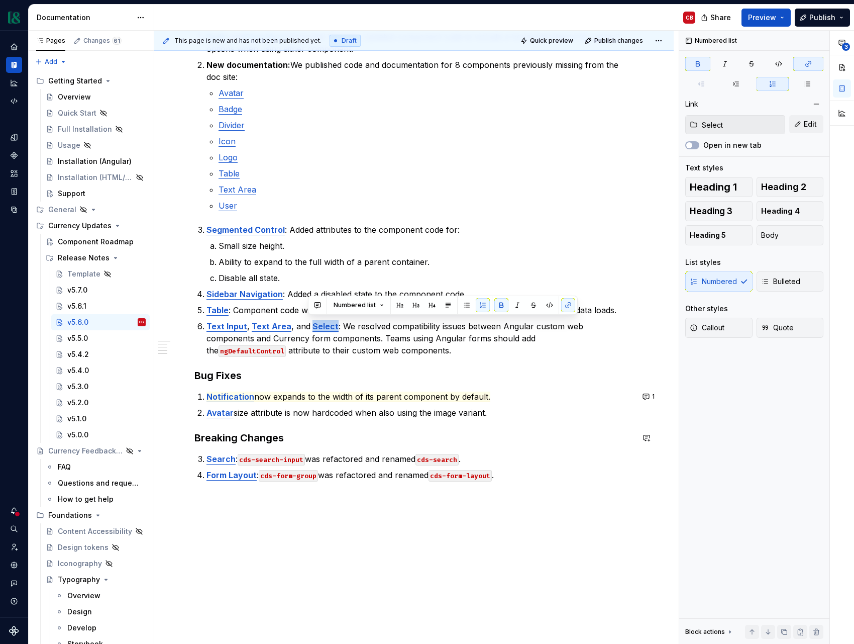
scroll to position [447, 0]
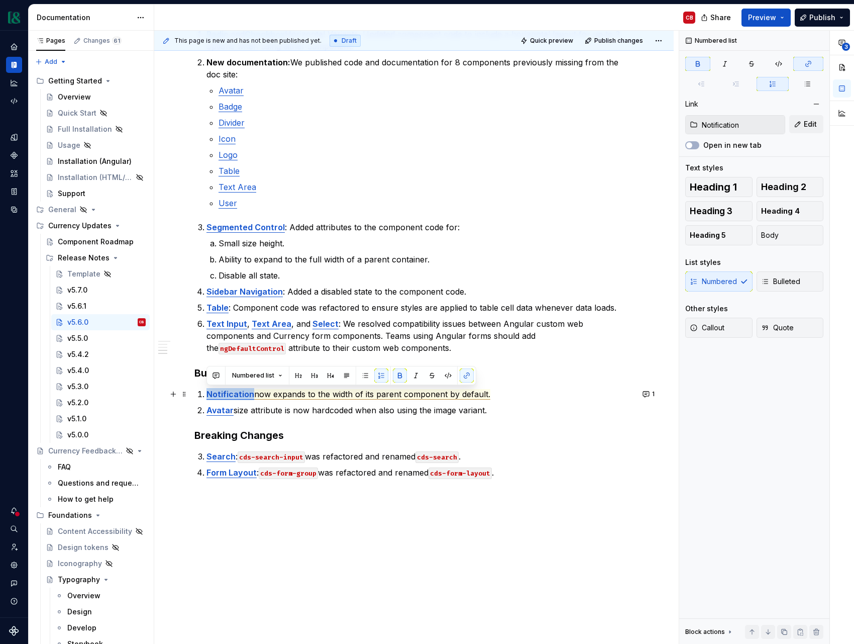
drag, startPoint x: 252, startPoint y: 396, endPoint x: 209, endPoint y: 395, distance: 42.7
click at [209, 395] on p "Notification now expands to the width of its parent component by default." at bounding box center [420, 394] width 427 height 12
click at [472, 377] on div "Numbered list" at bounding box center [342, 375] width 270 height 19
click at [469, 377] on button "button" at bounding box center [467, 375] width 14 height 14
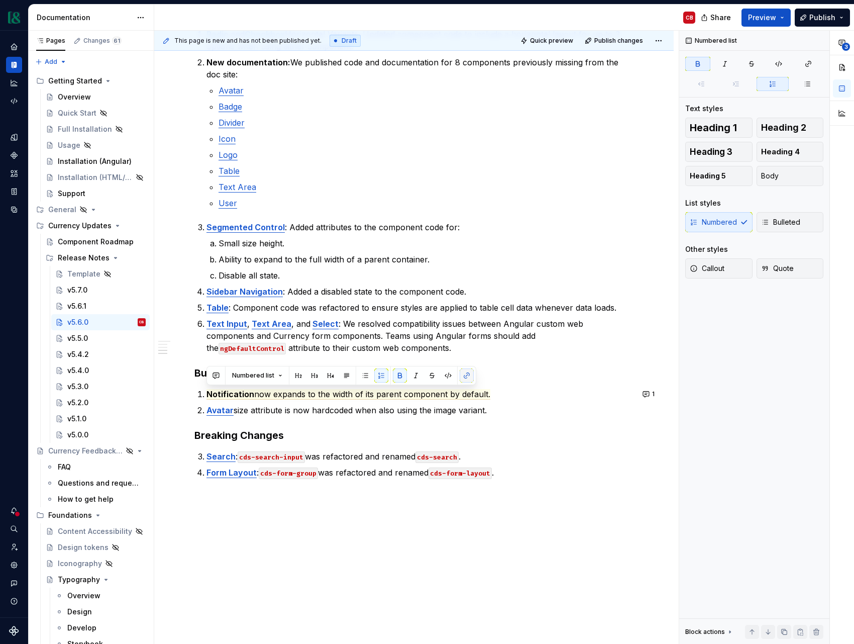
click at [468, 375] on button "button" at bounding box center [467, 375] width 14 height 14
click at [241, 396] on span "Notification" at bounding box center [231, 394] width 48 height 11
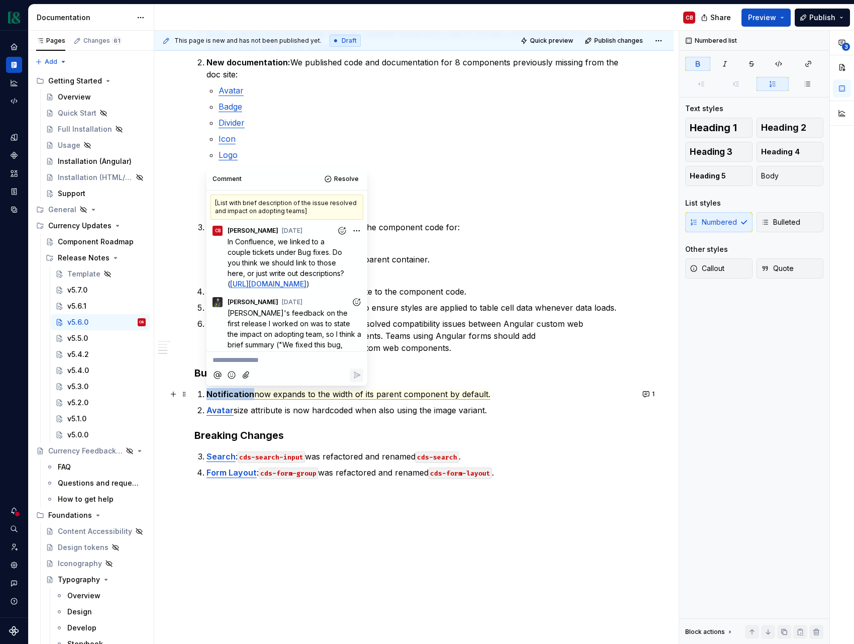
click at [241, 396] on span "Notification" at bounding box center [231, 394] width 48 height 11
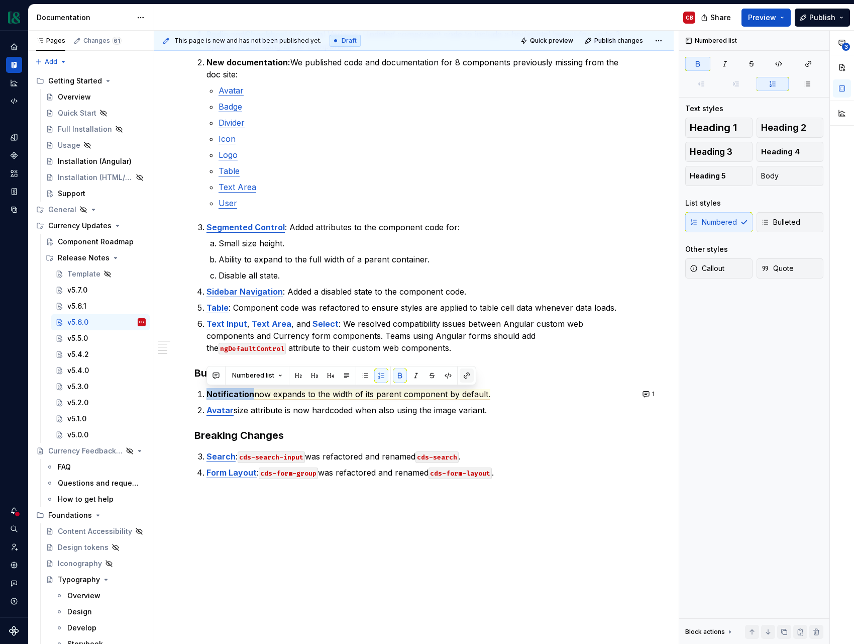
click at [464, 381] on button "button" at bounding box center [467, 375] width 14 height 14
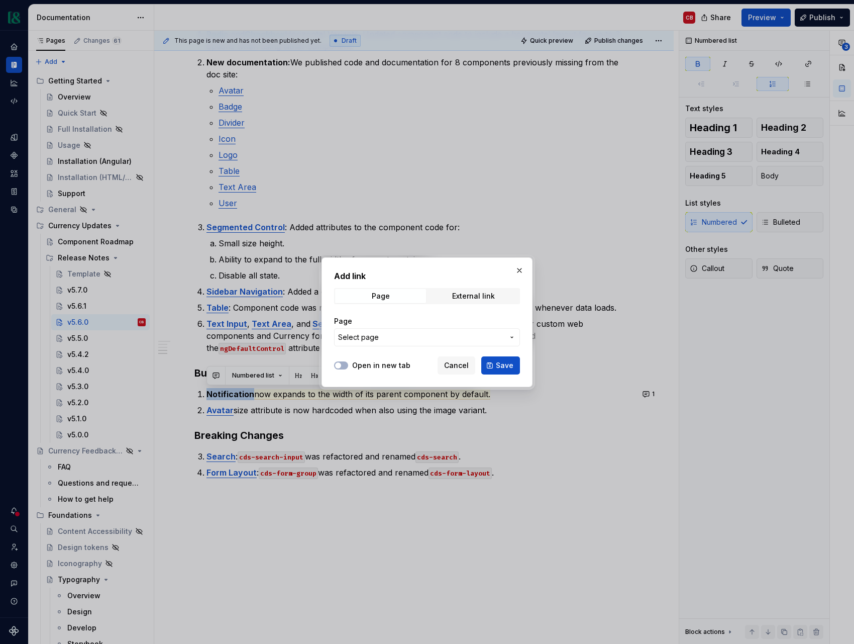
click at [402, 337] on span "Select page" at bounding box center [421, 337] width 166 height 10
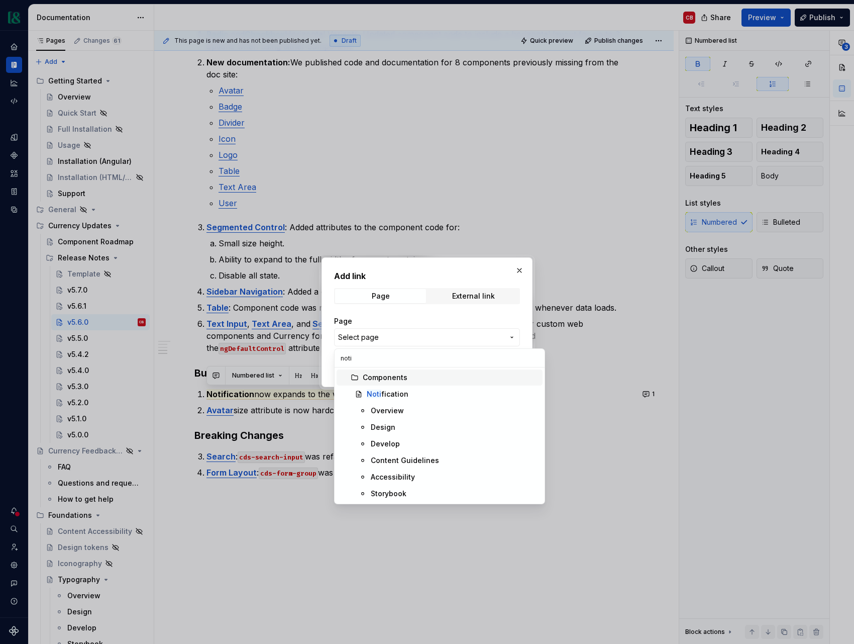
type input "notif"
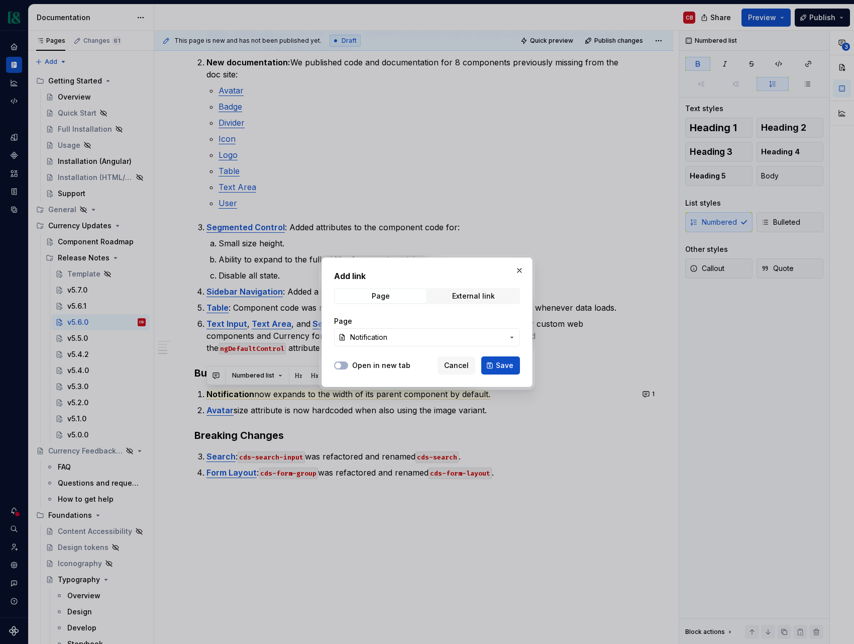
drag, startPoint x: 497, startPoint y: 363, endPoint x: 427, endPoint y: 373, distance: 70.1
click at [497, 363] on span "Save" at bounding box center [505, 365] width 18 height 10
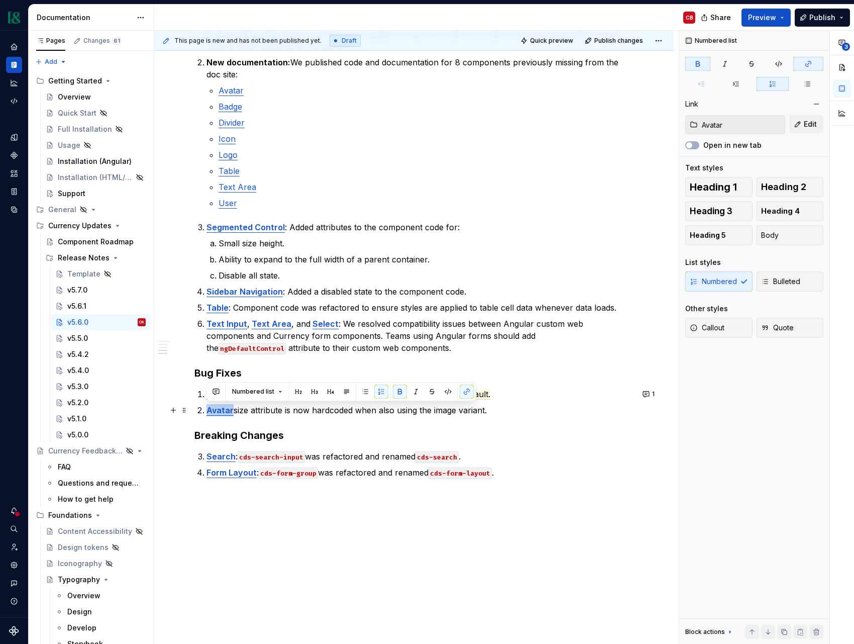
drag, startPoint x: 233, startPoint y: 411, endPoint x: 192, endPoint y: 410, distance: 40.7
click at [192, 410] on div "Summary This release introduces 7 new components to improve support for content…" at bounding box center [414, 234] width 520 height 1019
click at [468, 392] on button "button" at bounding box center [467, 392] width 14 height 14
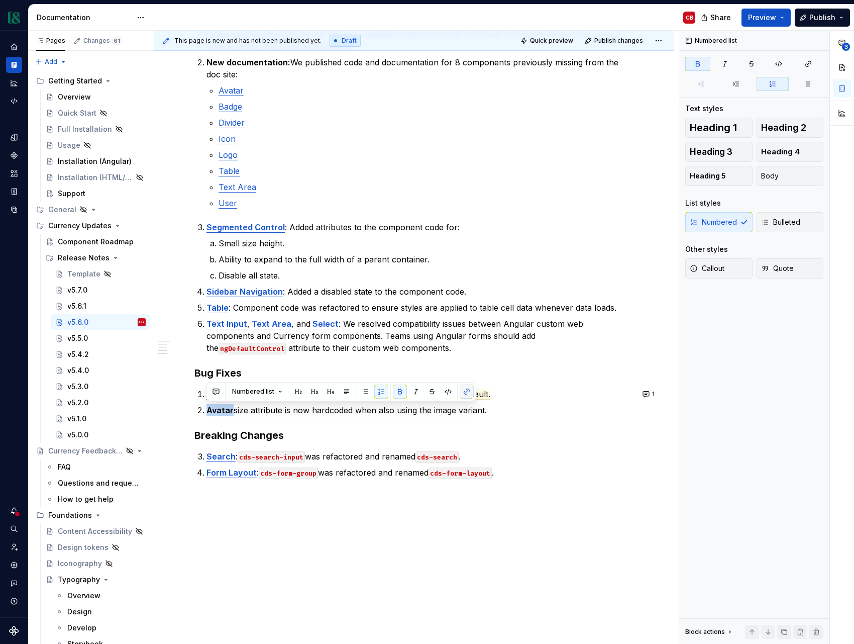
click at [468, 392] on button "button" at bounding box center [467, 392] width 14 height 14
click at [215, 412] on strong "Avatar" at bounding box center [220, 410] width 27 height 10
click at [468, 397] on button "button" at bounding box center [467, 392] width 14 height 14
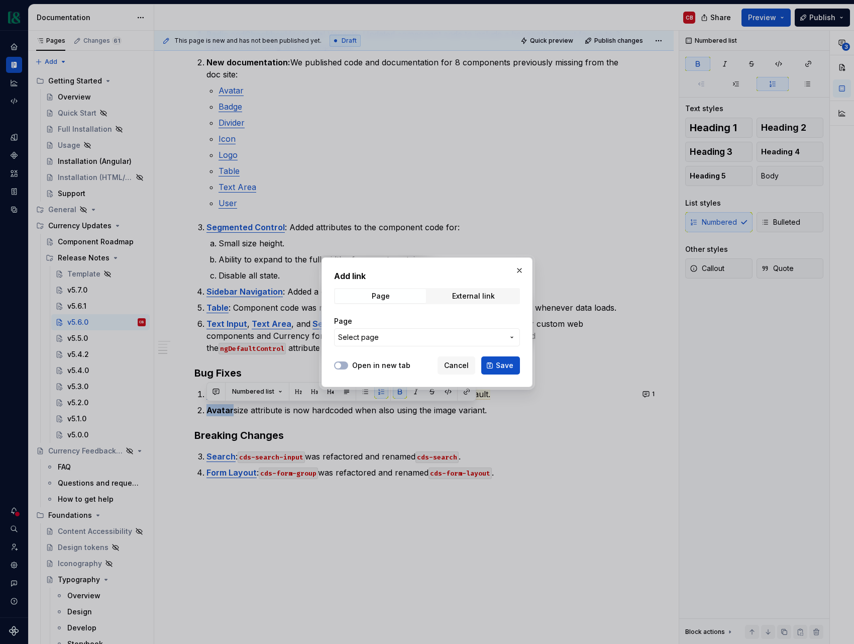
click at [398, 336] on span "Select page" at bounding box center [421, 337] width 166 height 10
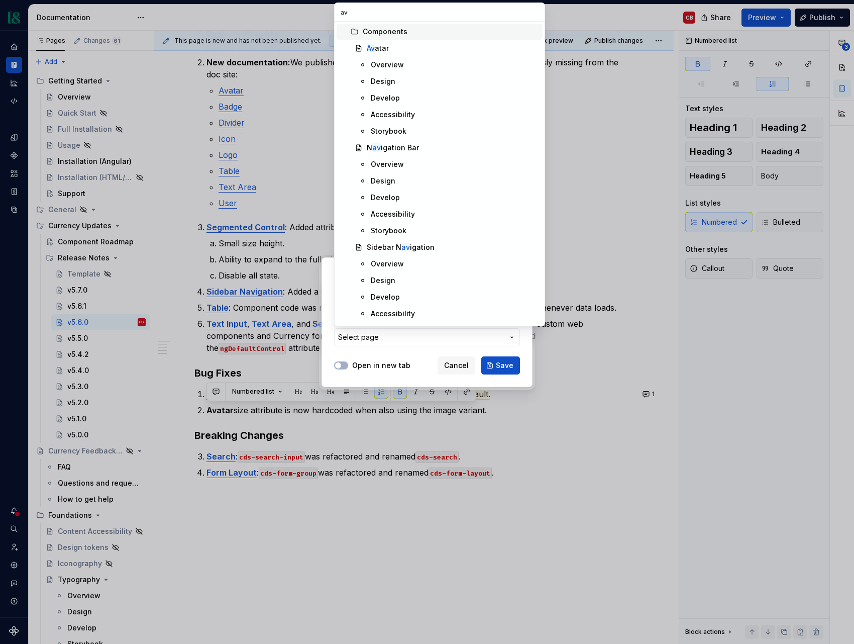
type input "ava"
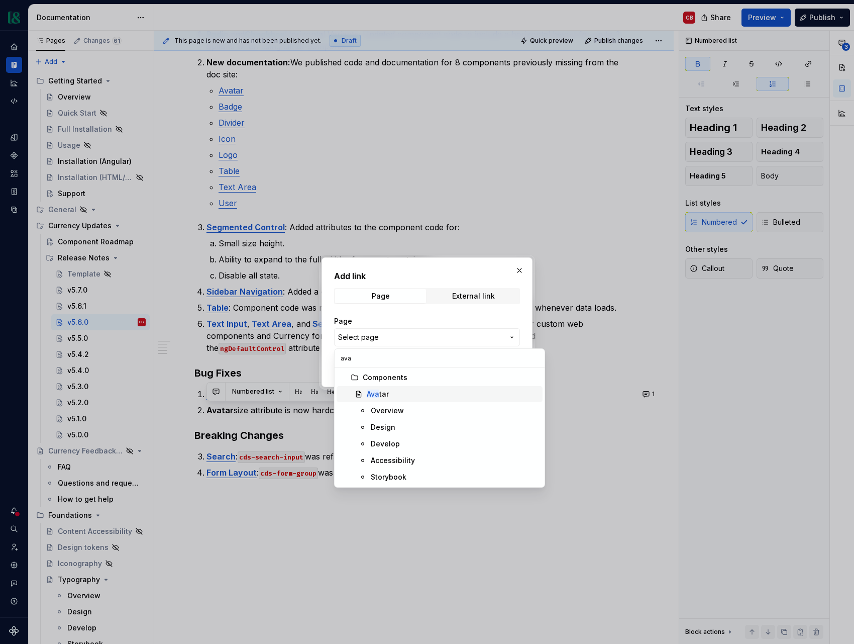
click at [397, 392] on div "Ava tar" at bounding box center [453, 394] width 172 height 10
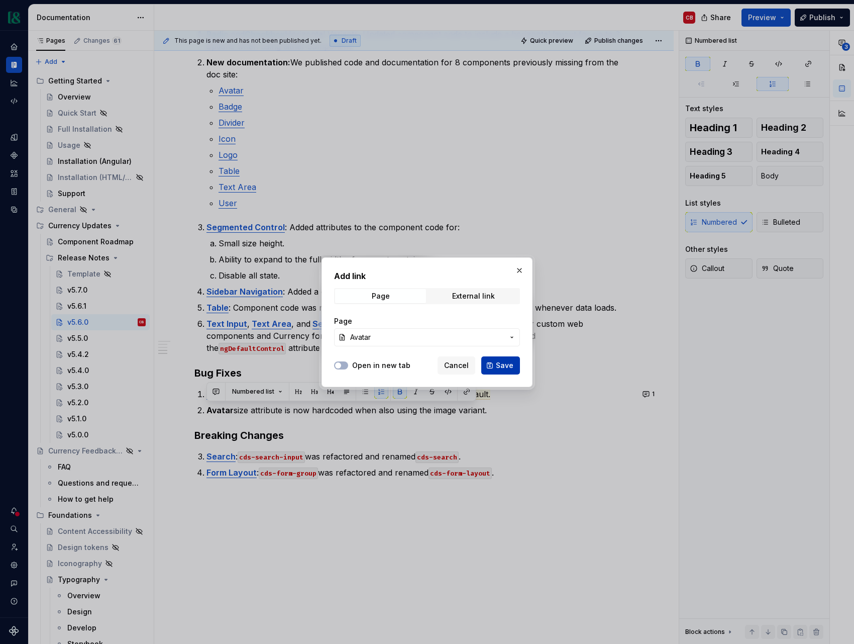
click at [494, 366] on button "Save" at bounding box center [501, 365] width 39 height 18
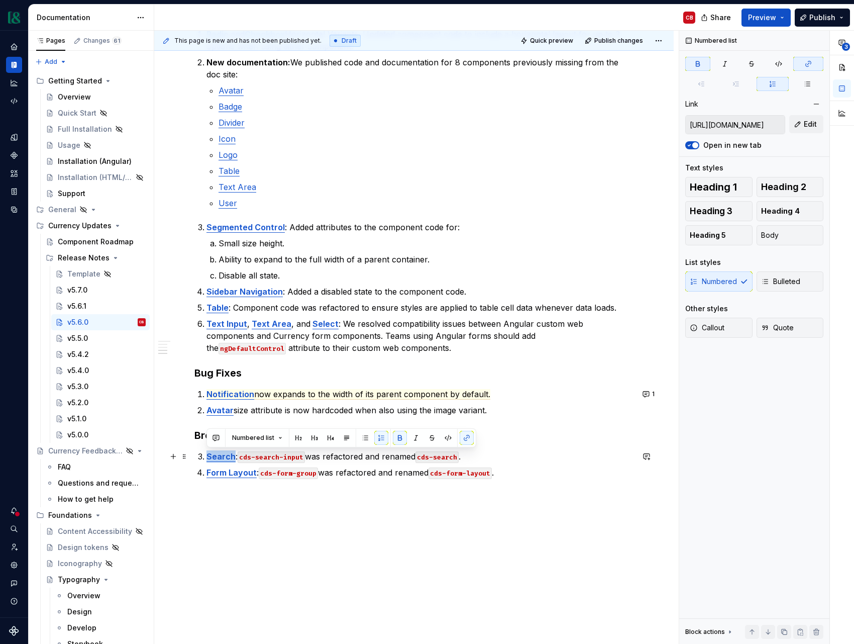
drag, startPoint x: 233, startPoint y: 457, endPoint x: 203, endPoint y: 457, distance: 30.7
click at [207, 457] on li "Search : cds-search-input was refactored and renamed cds-search ." at bounding box center [420, 456] width 427 height 12
click at [465, 438] on button "button" at bounding box center [467, 438] width 14 height 14
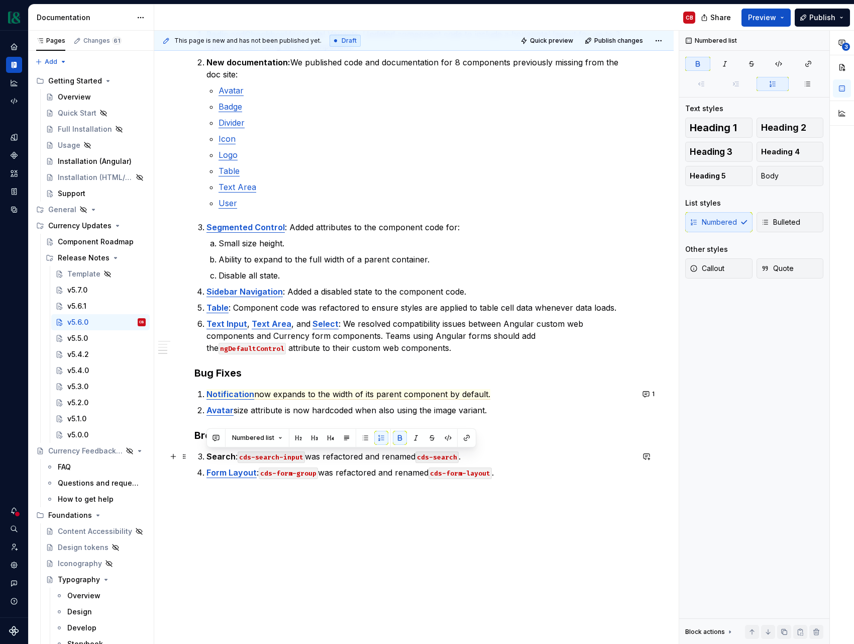
click at [217, 459] on strong "Search" at bounding box center [221, 456] width 29 height 10
click at [466, 437] on button "button" at bounding box center [467, 438] width 14 height 14
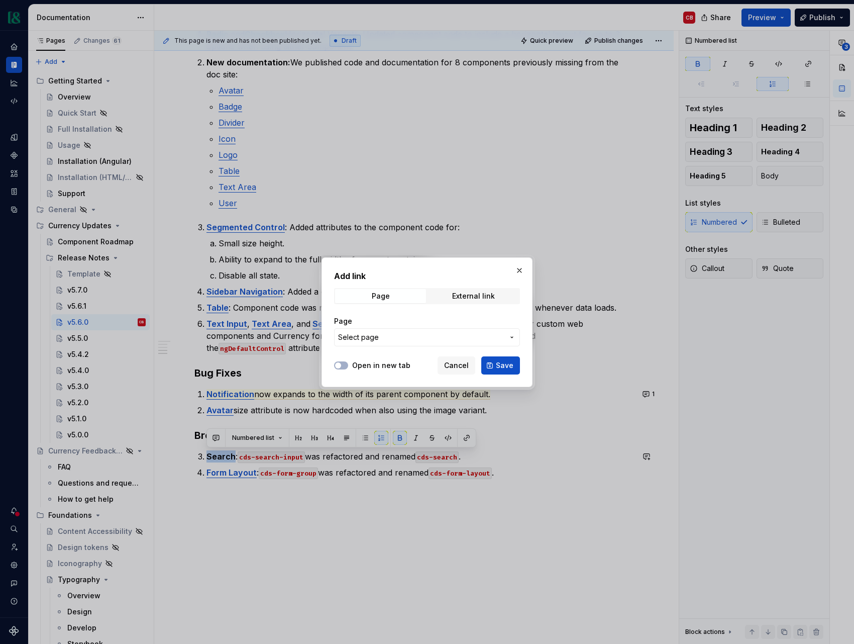
click at [382, 333] on span "Select page" at bounding box center [421, 337] width 166 height 10
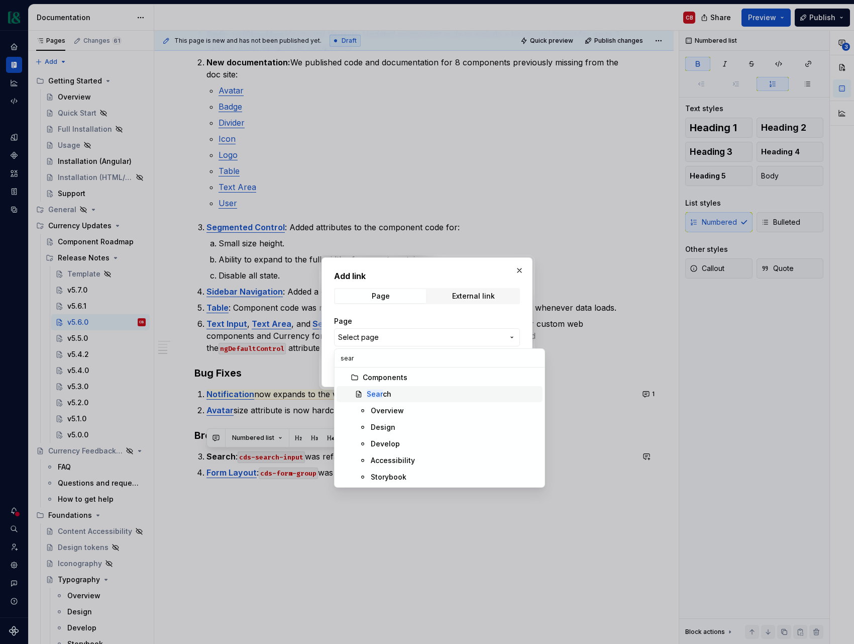
type input "sear"
click at [388, 395] on div "Sear ch" at bounding box center [379, 394] width 25 height 10
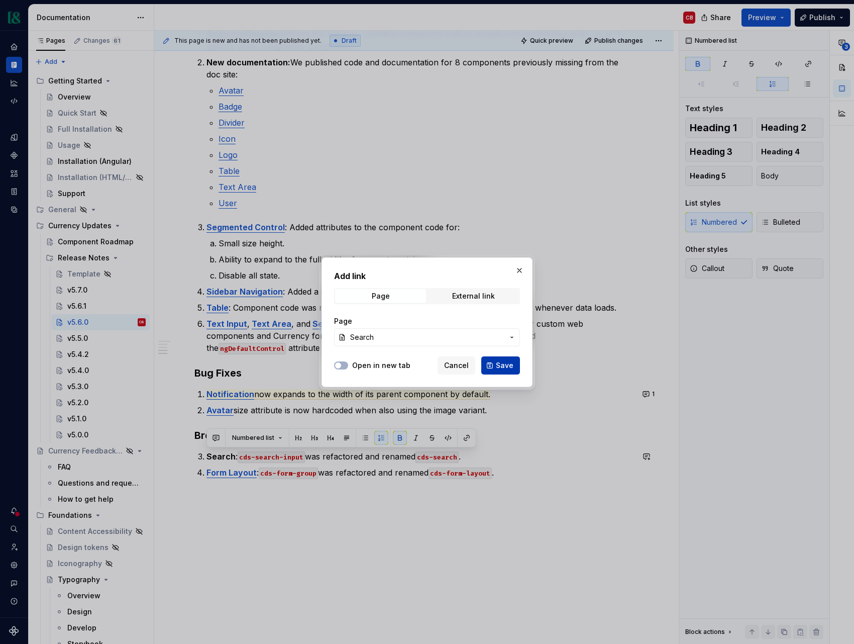
click at [505, 360] on span "Save" at bounding box center [505, 365] width 18 height 10
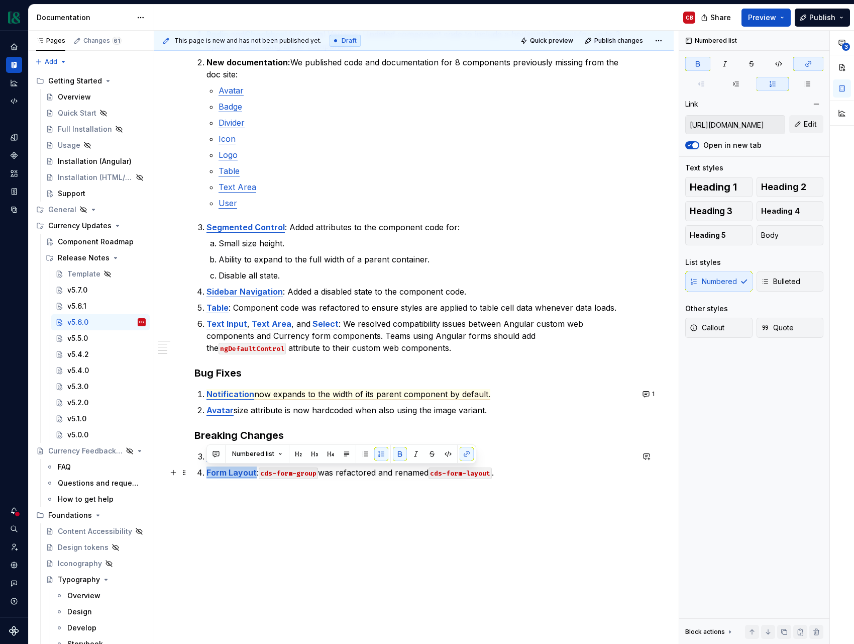
drag, startPoint x: 255, startPoint y: 475, endPoint x: 207, endPoint y: 475, distance: 48.8
click at [207, 475] on p "Form Layout : cds-form-group was refactored and renamed cds-form-layout ." at bounding box center [420, 472] width 427 height 12
click at [466, 457] on button "button" at bounding box center [467, 454] width 14 height 14
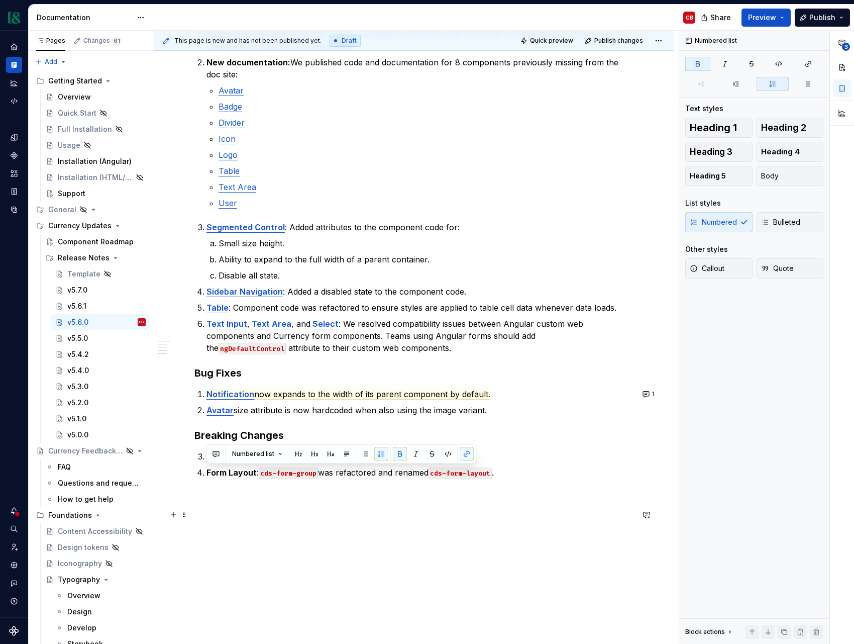
drag, startPoint x: 249, startPoint y: 511, endPoint x: 254, endPoint y: 481, distance: 30.6
click at [249, 511] on p at bounding box center [414, 515] width 439 height 12
drag, startPoint x: 254, startPoint y: 473, endPoint x: 189, endPoint y: 474, distance: 65.3
click at [189, 474] on div "Summary This release introduces 7 new components to improve support for content…" at bounding box center [414, 234] width 520 height 1019
click at [465, 455] on button "button" at bounding box center [467, 454] width 14 height 14
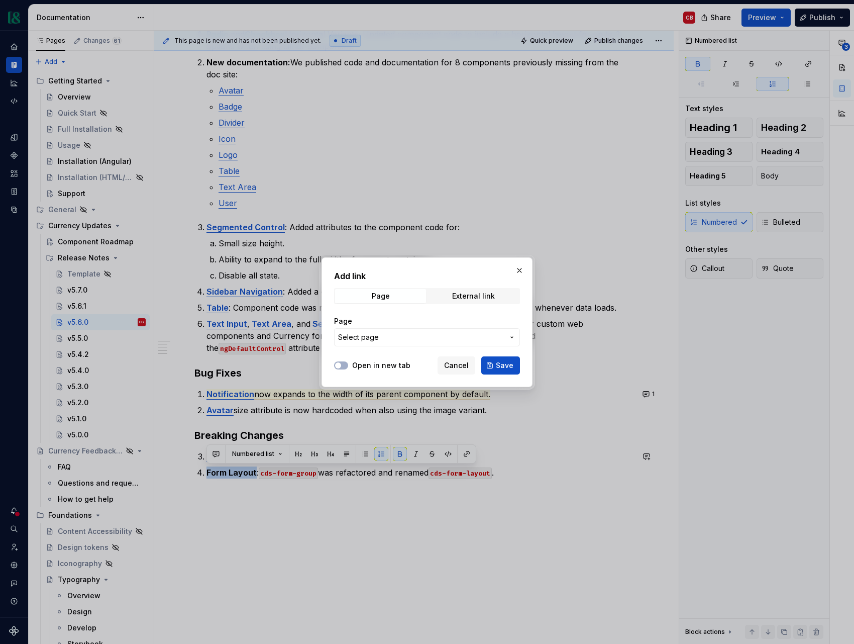
click at [406, 339] on span "Select page" at bounding box center [421, 337] width 166 height 10
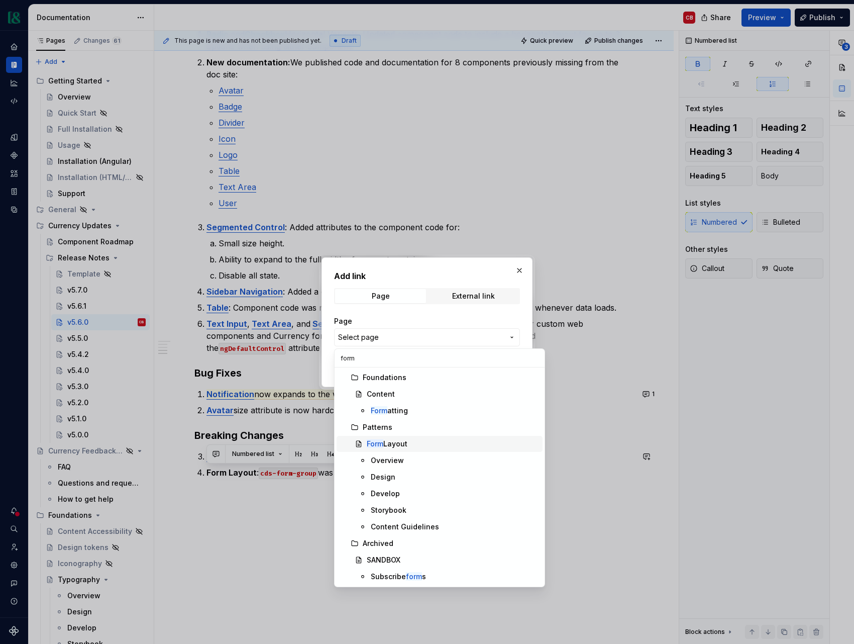
type input "form"
click at [409, 442] on div "Form Layout" at bounding box center [453, 444] width 172 height 10
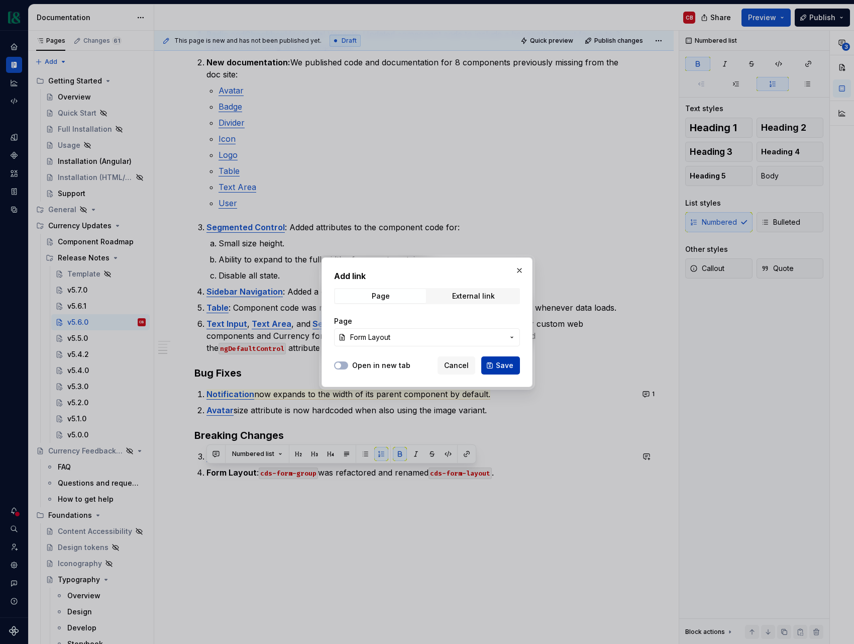
click at [499, 361] on span "Save" at bounding box center [505, 365] width 18 height 10
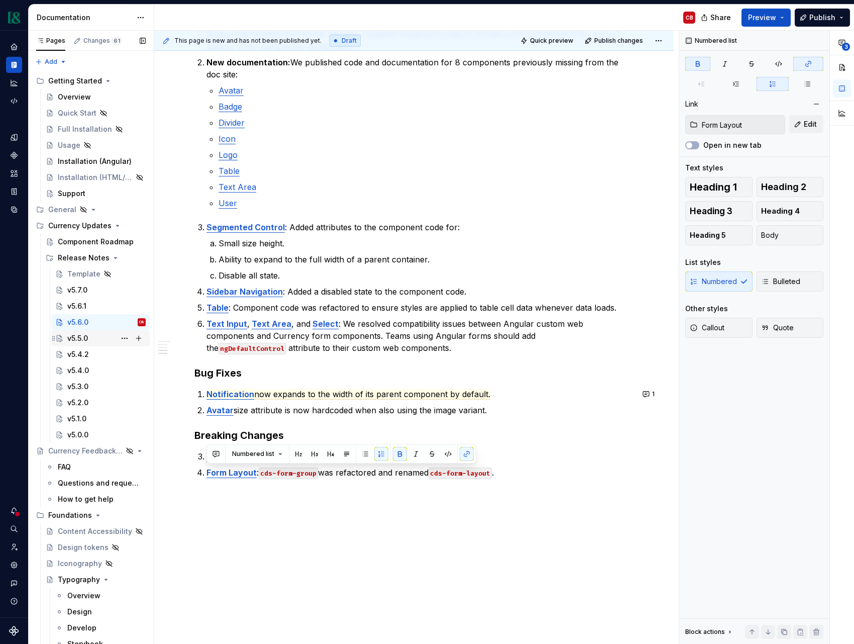
click at [101, 339] on div "v5.5.0" at bounding box center [106, 338] width 78 height 14
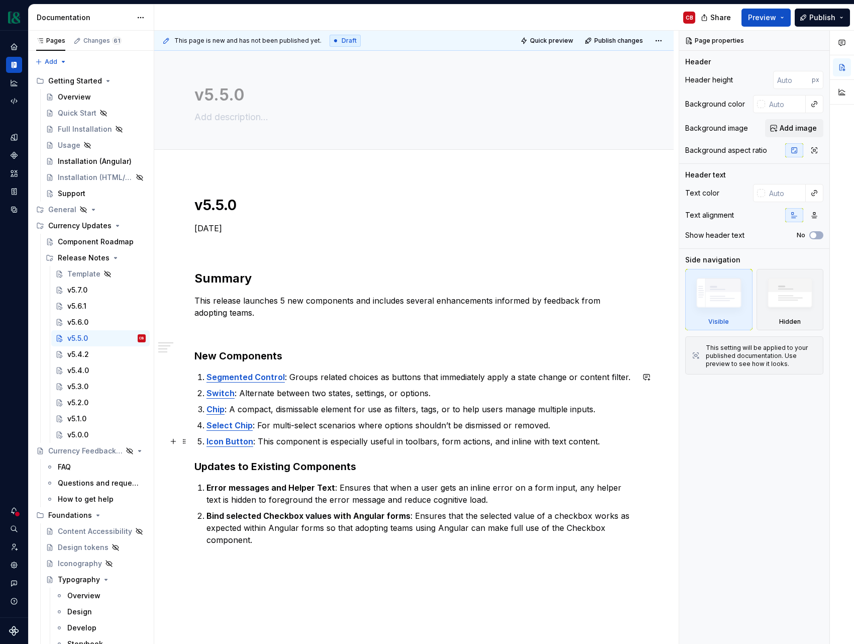
type textarea "*"
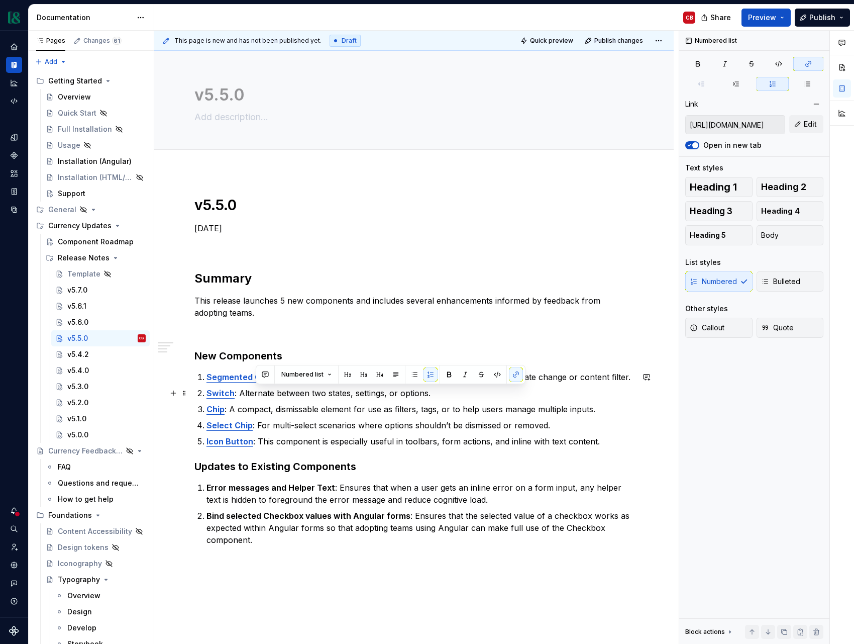
type input "https://currency.supernova-docs.io/latest/components/segmented-control/overview…"
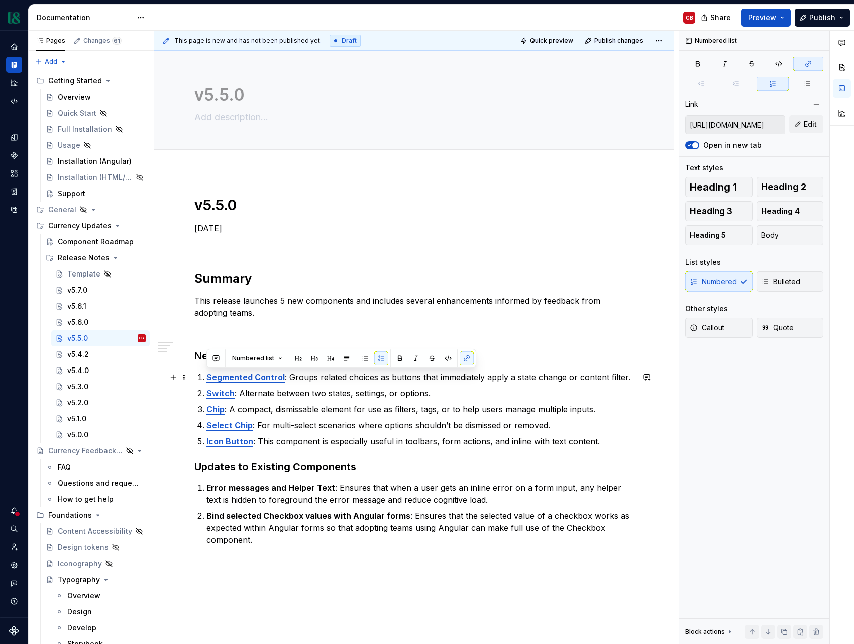
drag, startPoint x: 600, startPoint y: 443, endPoint x: 195, endPoint y: 377, distance: 410.4
click at [195, 377] on div "v5.5.0 [DATE] Summary This release launches 5 new components and includes sever…" at bounding box center [414, 371] width 439 height 350
click at [466, 361] on button "button" at bounding box center [467, 358] width 14 height 14
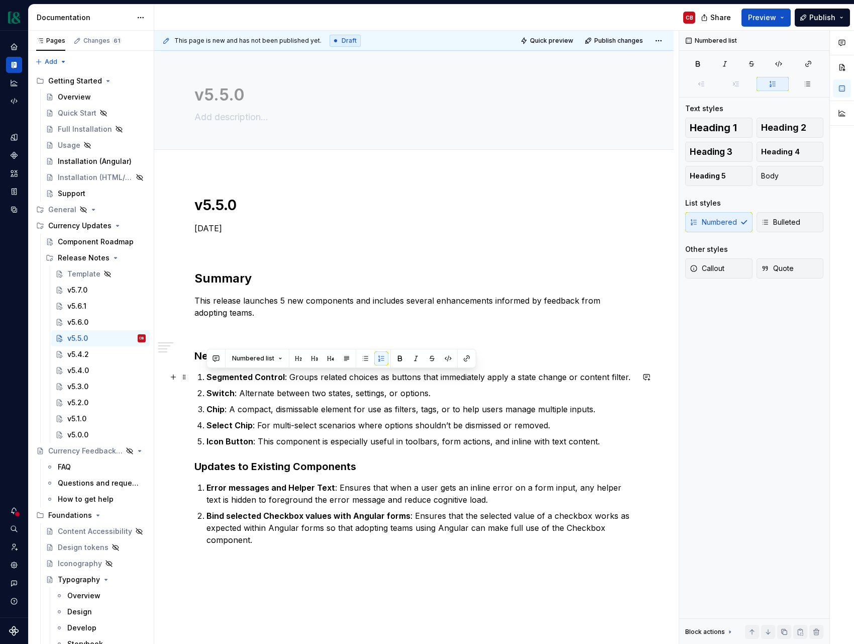
click at [282, 376] on p "Segmented Control : Groups related choices as buttons that immediately apply a …" at bounding box center [420, 377] width 427 height 12
drag, startPoint x: 282, startPoint y: 377, endPoint x: 207, endPoint y: 377, distance: 75.4
click at [207, 377] on p "Segmented Control : Groups related choices as buttons that immediately apply a …" at bounding box center [420, 377] width 427 height 12
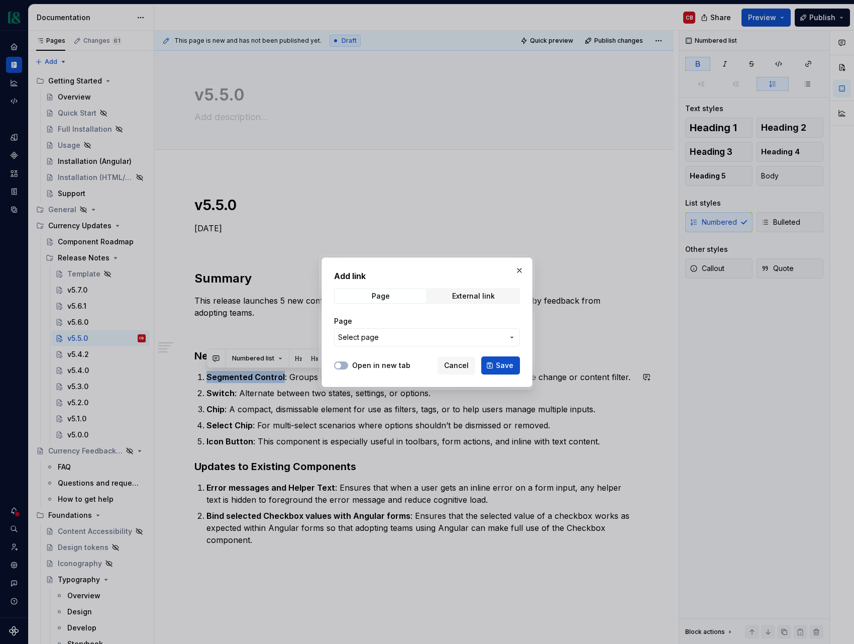
click at [420, 337] on span "Select page" at bounding box center [421, 337] width 166 height 10
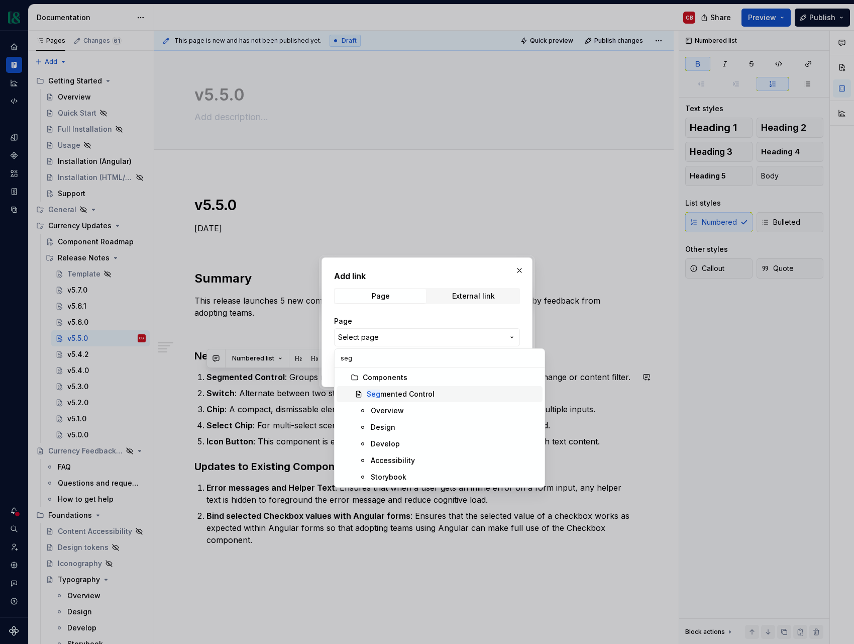
type input "seg"
click at [403, 389] on div "Seg mented Control" at bounding box center [401, 394] width 68 height 10
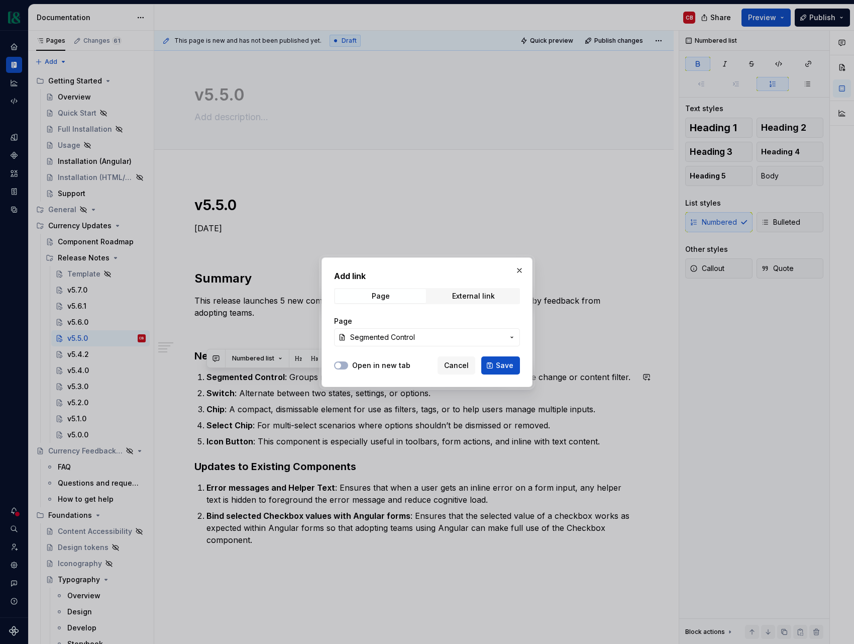
drag, startPoint x: 508, startPoint y: 366, endPoint x: 404, endPoint y: 387, distance: 106.0
click at [508, 366] on span "Save" at bounding box center [505, 365] width 18 height 10
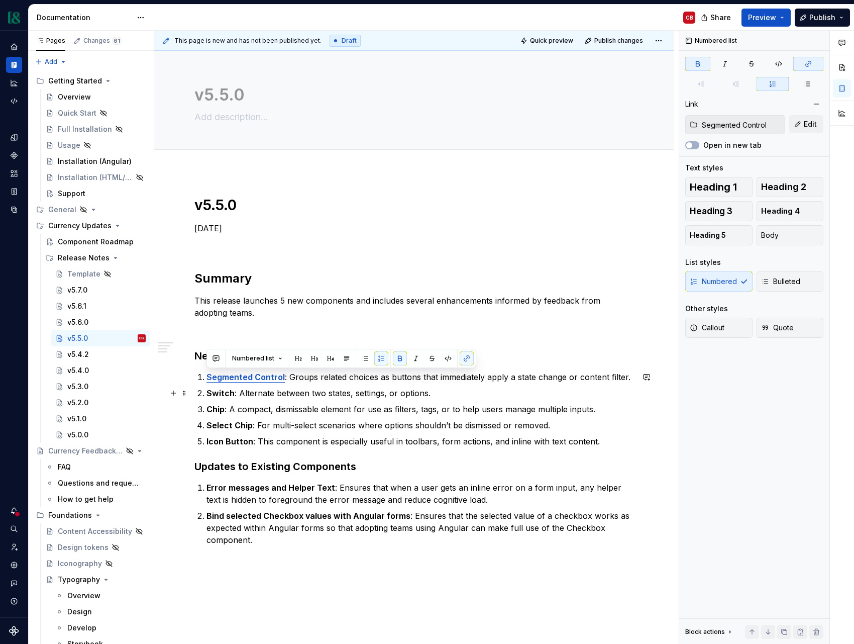
click at [227, 394] on strong "Switch" at bounding box center [221, 393] width 28 height 10
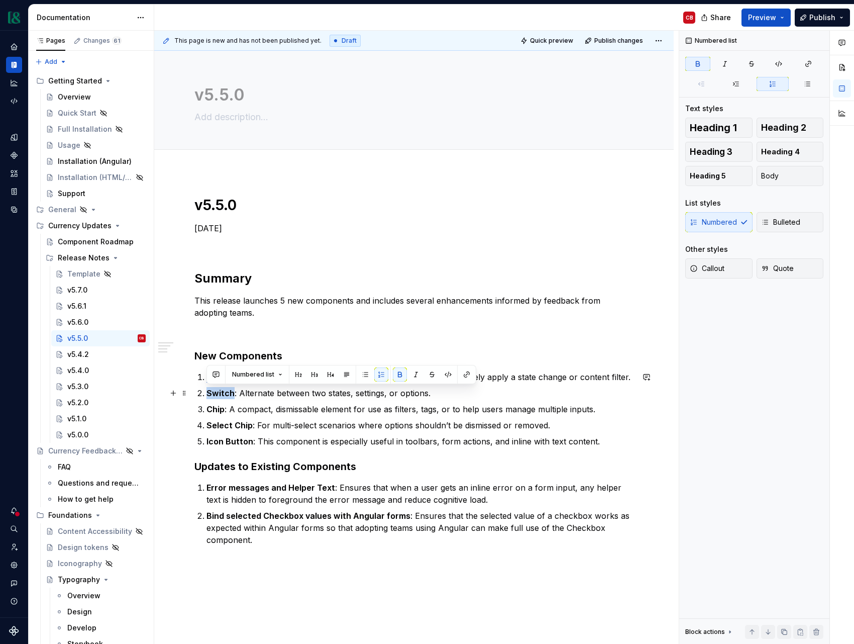
click at [227, 394] on strong "Switch" at bounding box center [221, 393] width 28 height 10
click at [462, 377] on button "button" at bounding box center [467, 374] width 14 height 14
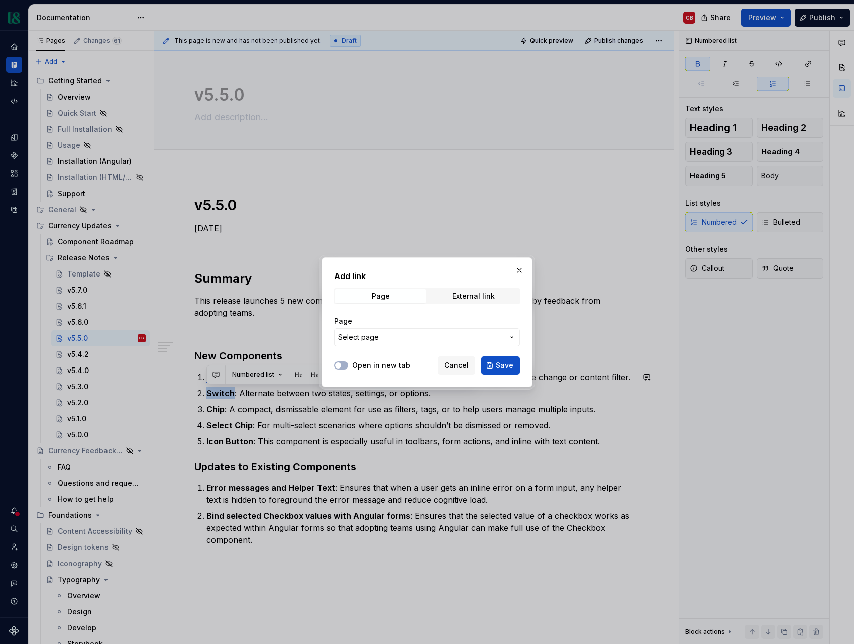
click at [415, 334] on span "Select page" at bounding box center [421, 337] width 166 height 10
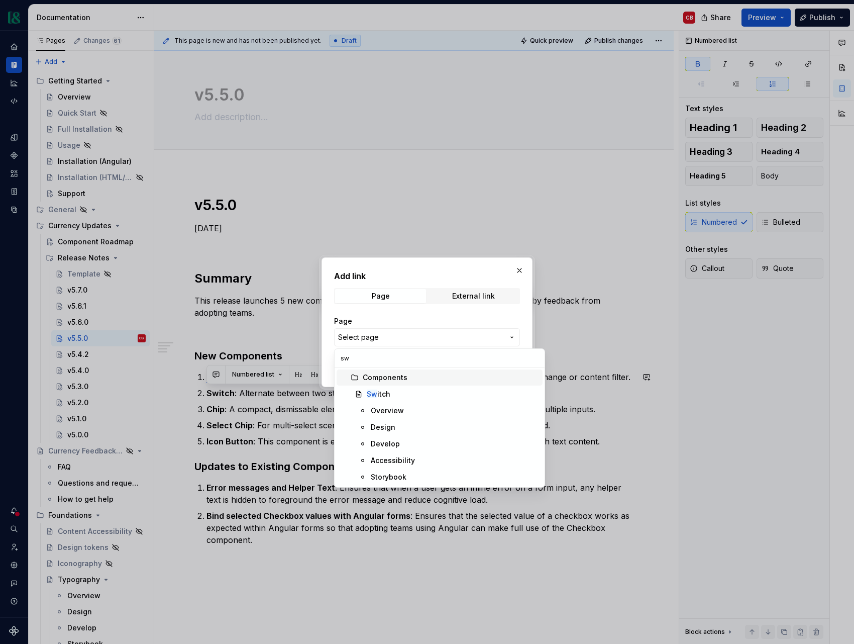
type input "swi"
click at [386, 391] on div "Swi tch" at bounding box center [379, 394] width 24 height 10
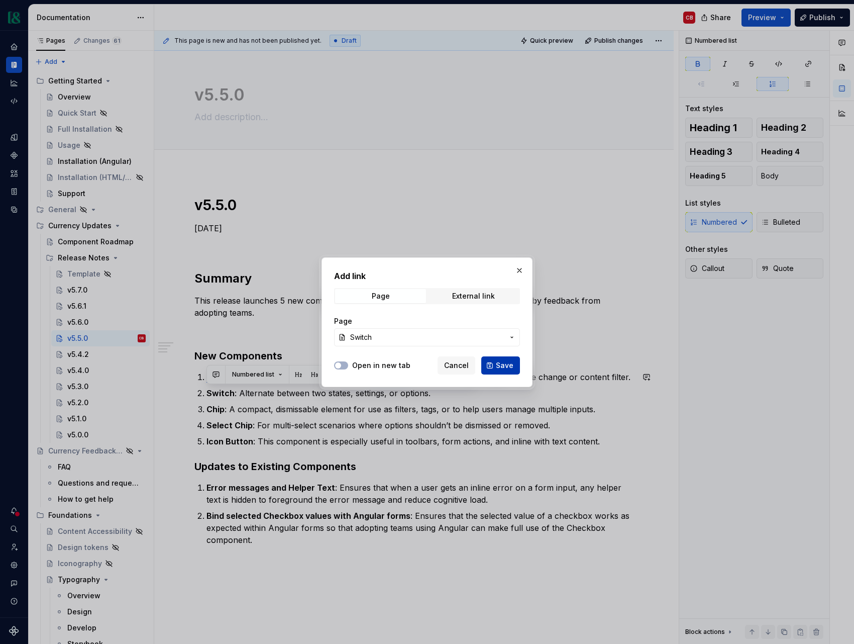
click at [500, 365] on span "Save" at bounding box center [505, 365] width 18 height 10
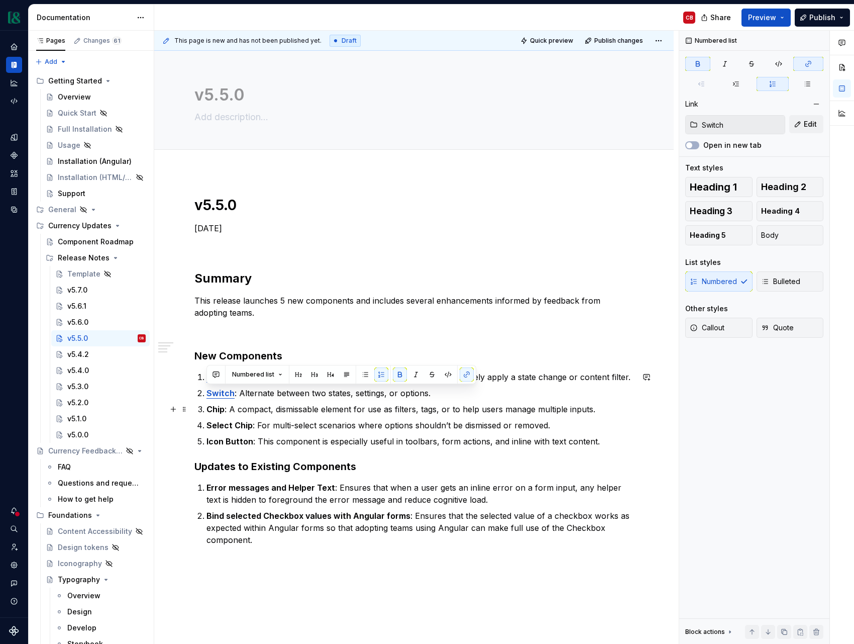
click at [218, 409] on strong "Chip" at bounding box center [216, 409] width 18 height 10
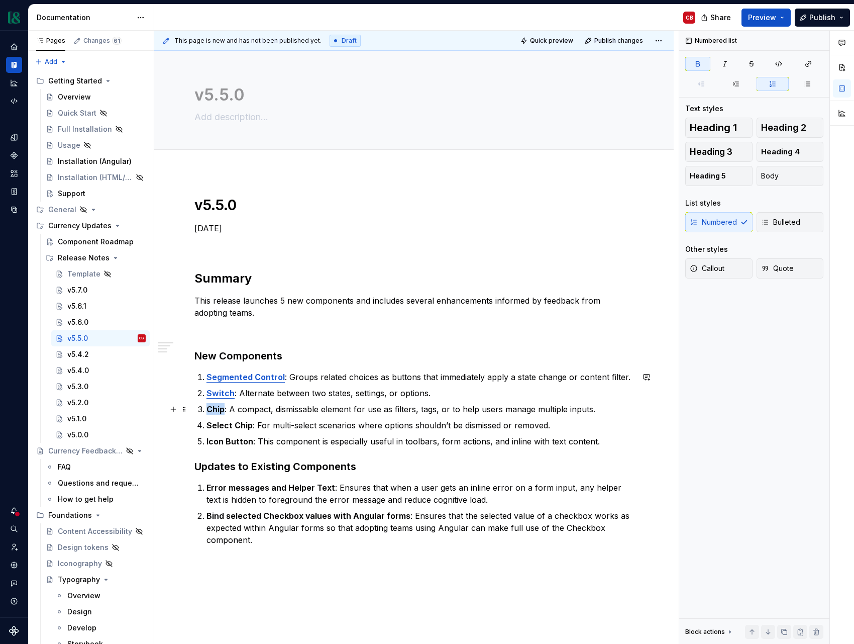
click at [218, 409] on strong "Chip" at bounding box center [216, 409] width 18 height 10
click at [463, 391] on button "button" at bounding box center [467, 391] width 14 height 14
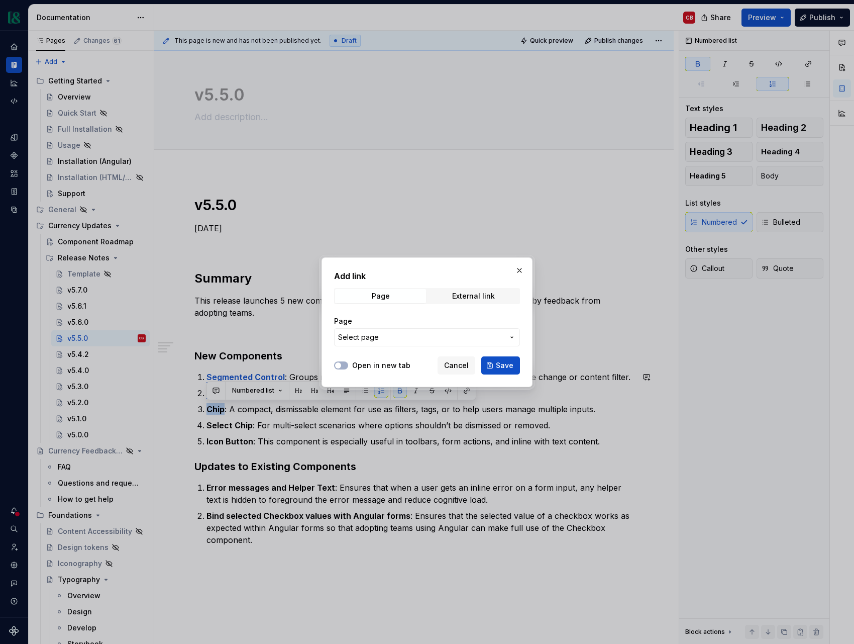
click at [407, 340] on span "Select page" at bounding box center [421, 337] width 166 height 10
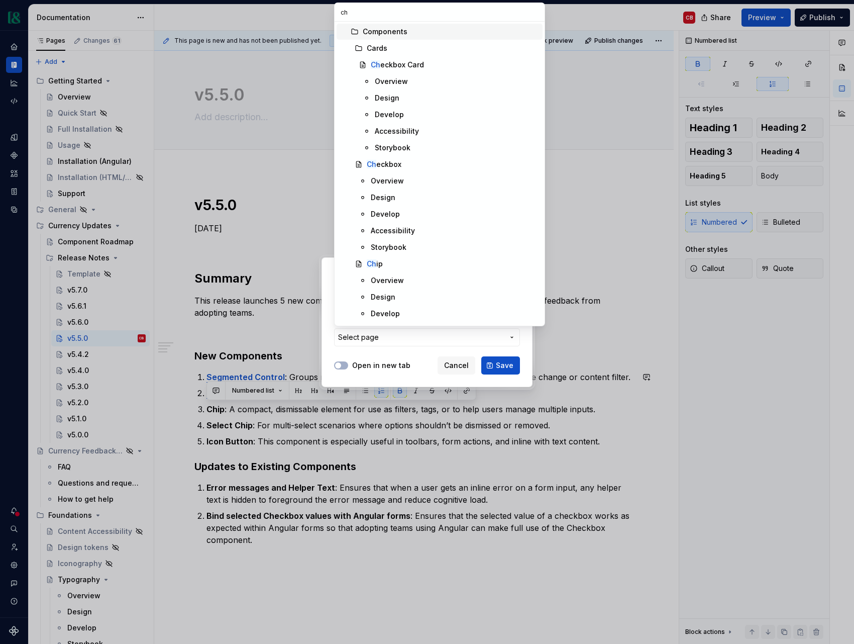
type input "chi"
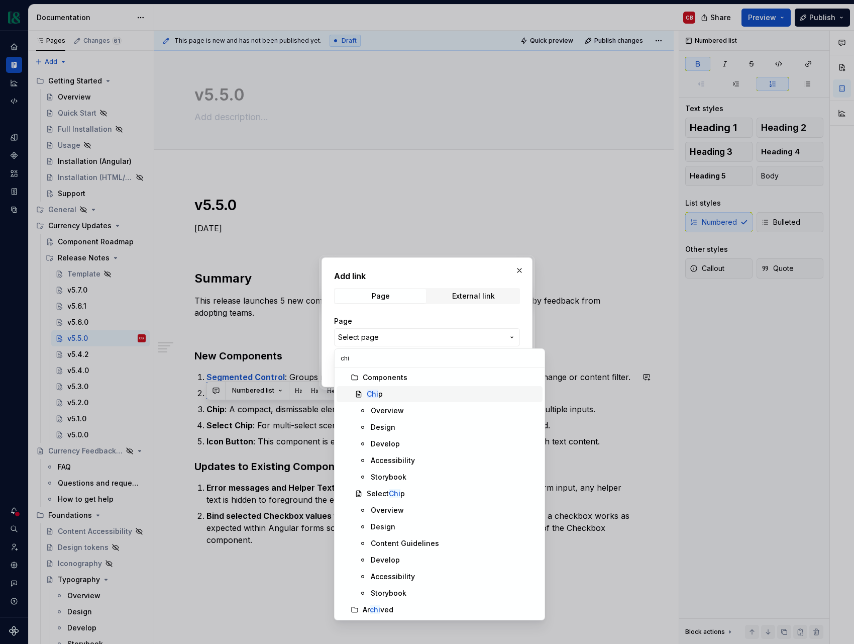
click at [375, 396] on mark "Chi" at bounding box center [373, 394] width 12 height 9
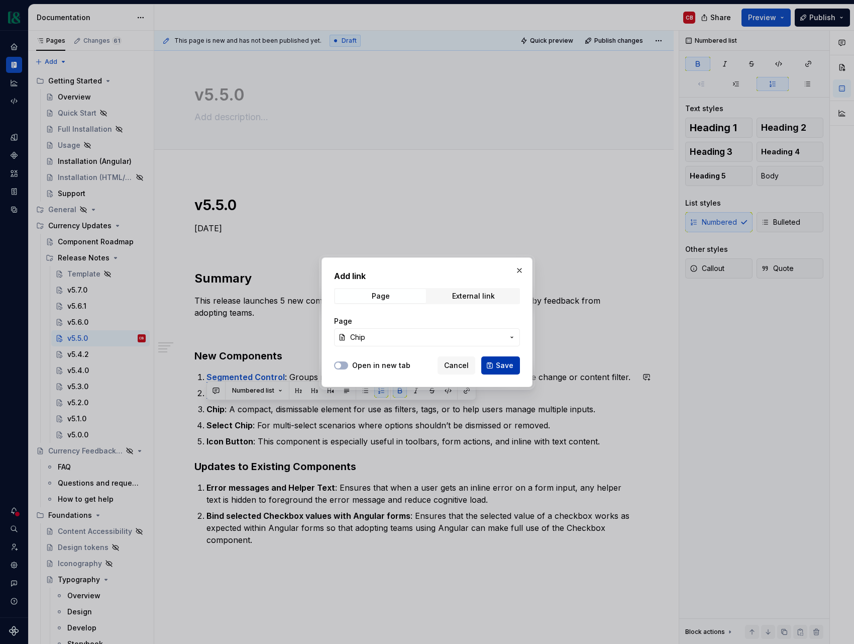
click at [493, 364] on button "Save" at bounding box center [501, 365] width 39 height 18
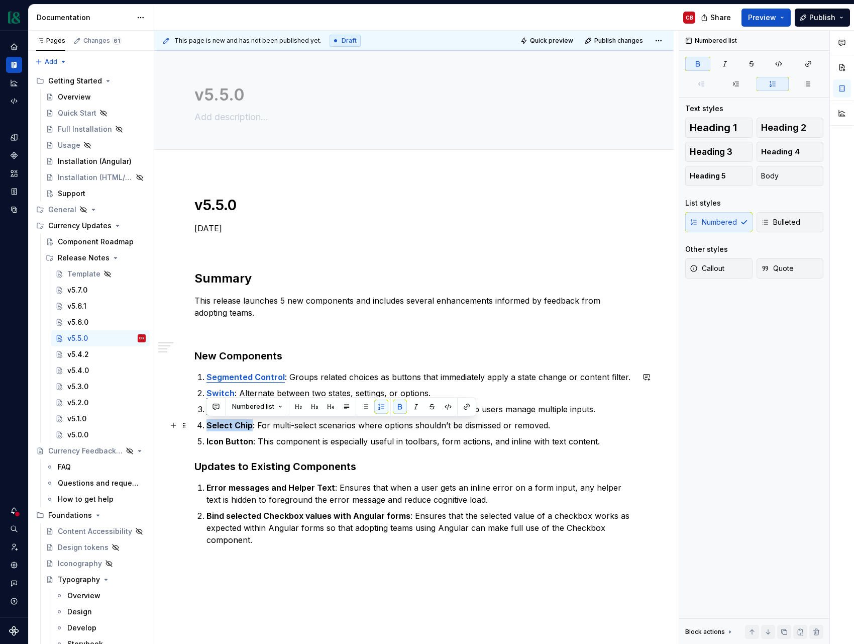
drag, startPoint x: 207, startPoint y: 424, endPoint x: 249, endPoint y: 426, distance: 42.8
click at [249, 426] on strong "Select Chip" at bounding box center [230, 425] width 46 height 10
click at [472, 406] on div "Numbered list" at bounding box center [342, 406] width 270 height 19
drag, startPoint x: 209, startPoint y: 426, endPoint x: 250, endPoint y: 427, distance: 41.2
click at [250, 427] on strong "Select Chip" at bounding box center [230, 425] width 46 height 10
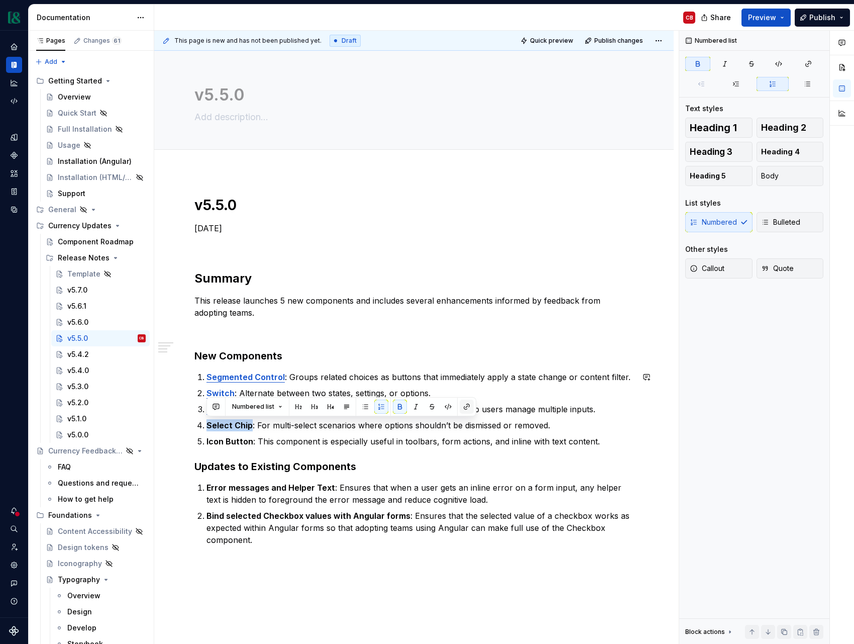
click at [463, 406] on button "button" at bounding box center [467, 407] width 14 height 14
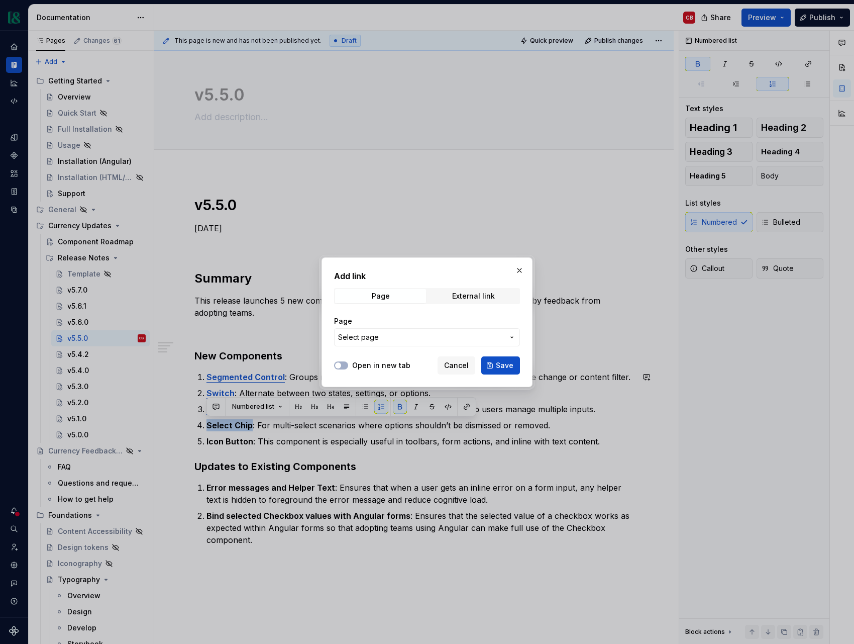
click at [393, 342] on button "Select page" at bounding box center [427, 337] width 186 height 18
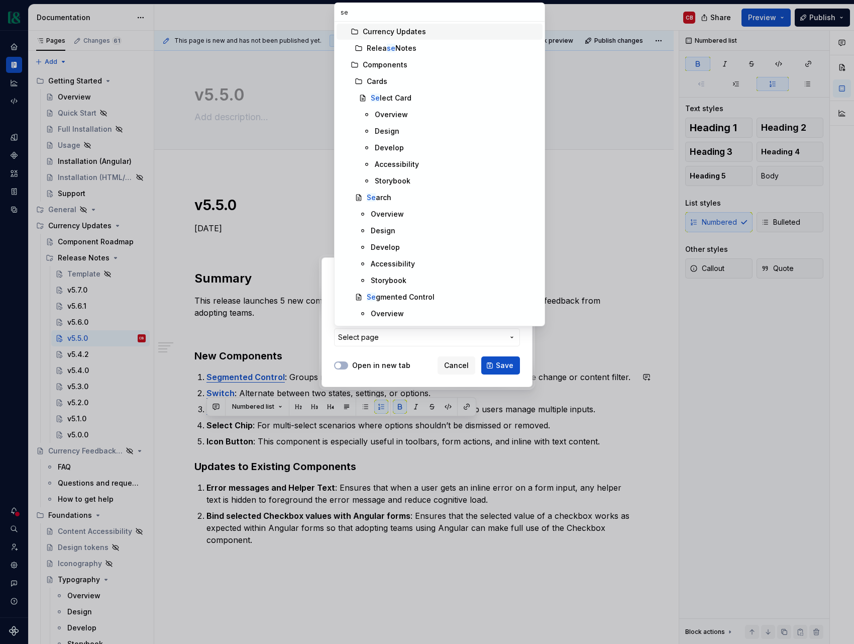
type input "sel"
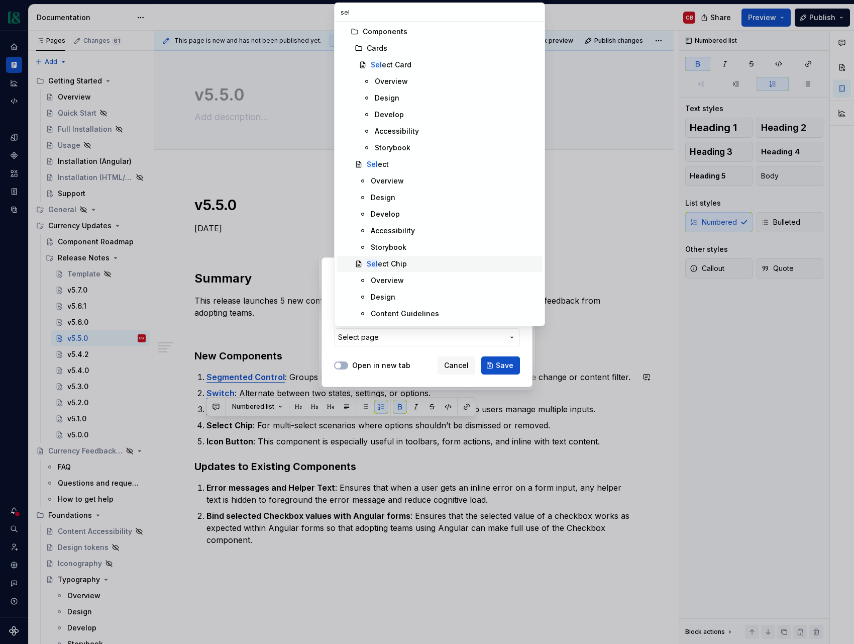
click at [390, 262] on div "Sel ect Chip" at bounding box center [387, 264] width 40 height 10
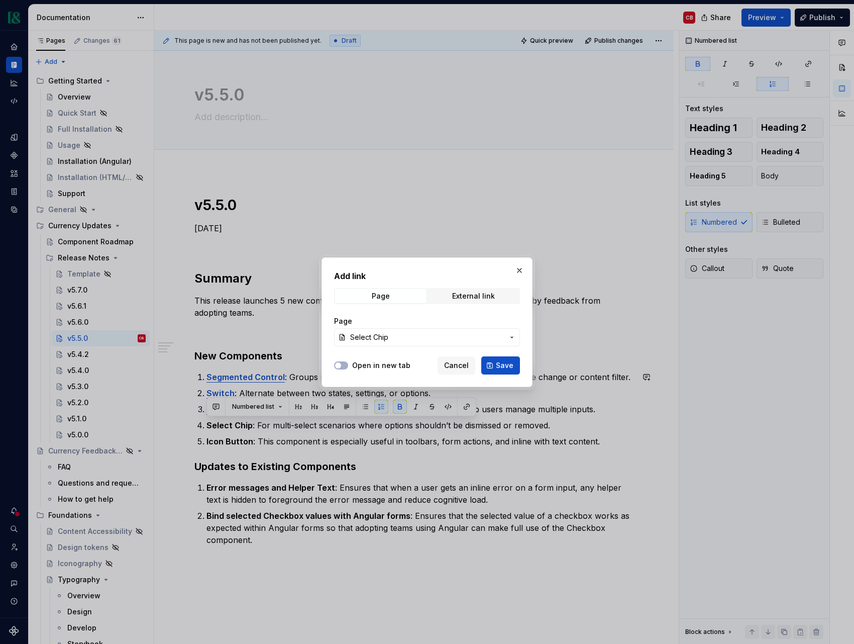
drag, startPoint x: 511, startPoint y: 366, endPoint x: 277, endPoint y: 461, distance: 252.5
click at [511, 366] on span "Save" at bounding box center [505, 365] width 18 height 10
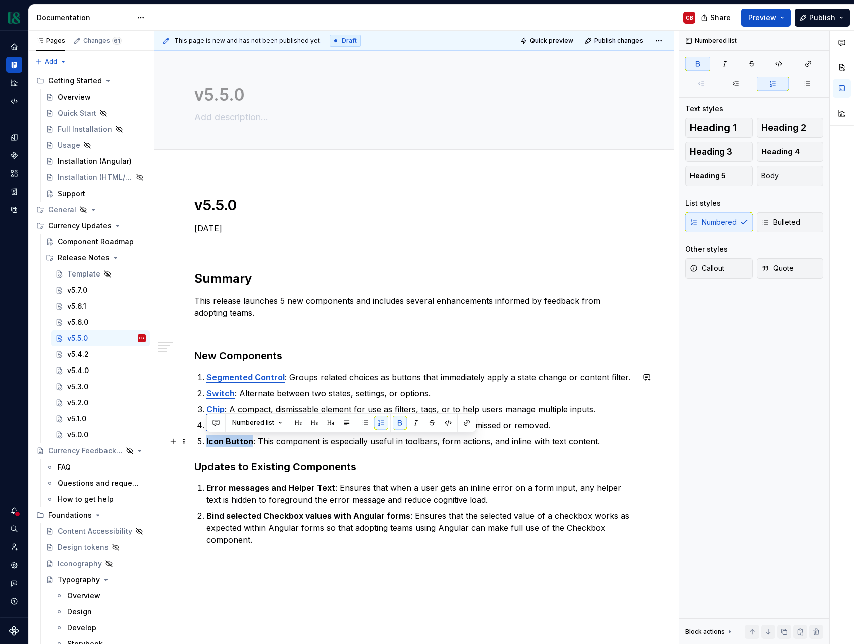
drag, startPoint x: 205, startPoint y: 441, endPoint x: 250, endPoint y: 442, distance: 45.3
click at [250, 442] on li "Icon Button : This component is especially useful in toolbars, form actions, an…" at bounding box center [420, 441] width 427 height 12
click at [463, 422] on button "button" at bounding box center [467, 423] width 14 height 14
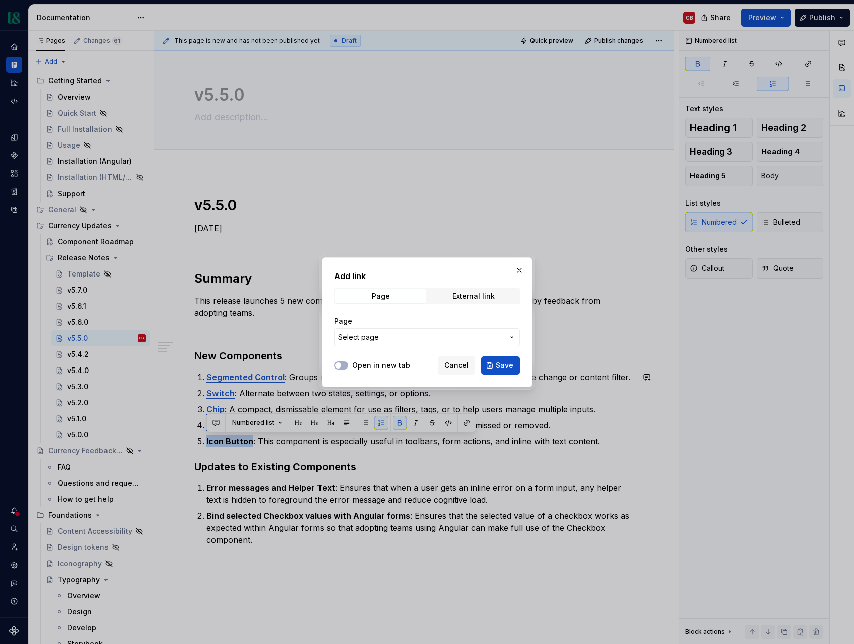
click at [402, 334] on span "Select page" at bounding box center [421, 337] width 166 height 10
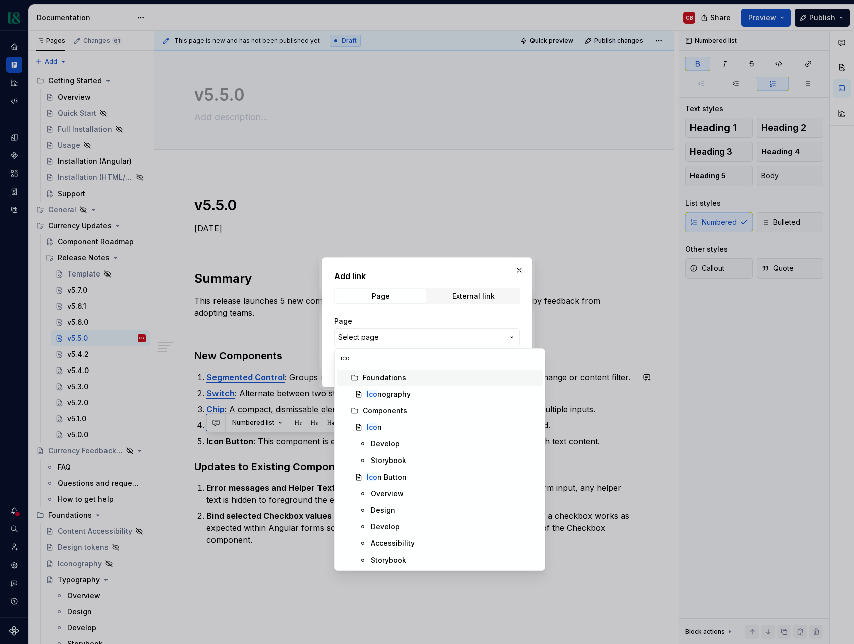
type input "icon"
drag, startPoint x: 404, startPoint y: 477, endPoint x: 443, endPoint y: 446, distance: 49.8
click at [404, 477] on div "Icon Button" at bounding box center [386, 477] width 38 height 10
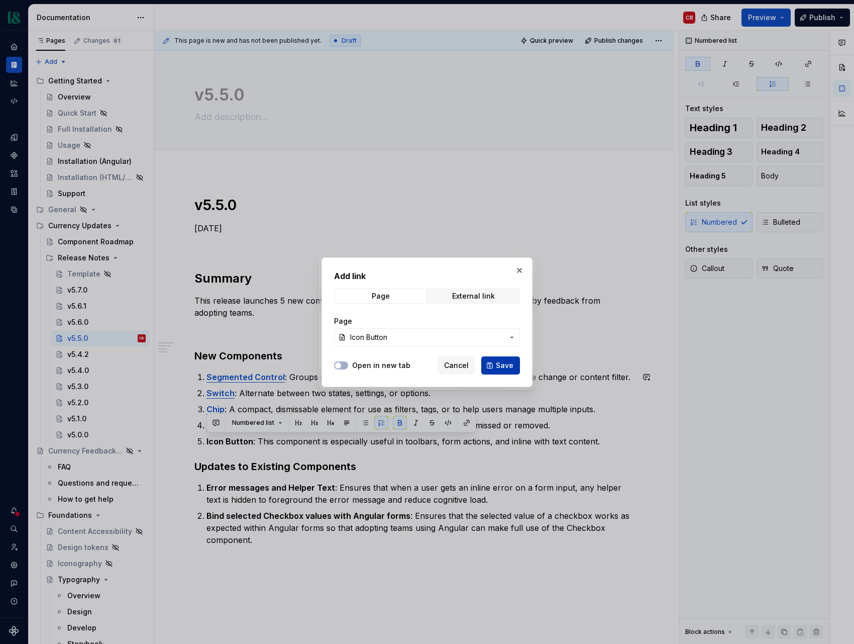
click at [502, 366] on span "Save" at bounding box center [505, 365] width 18 height 10
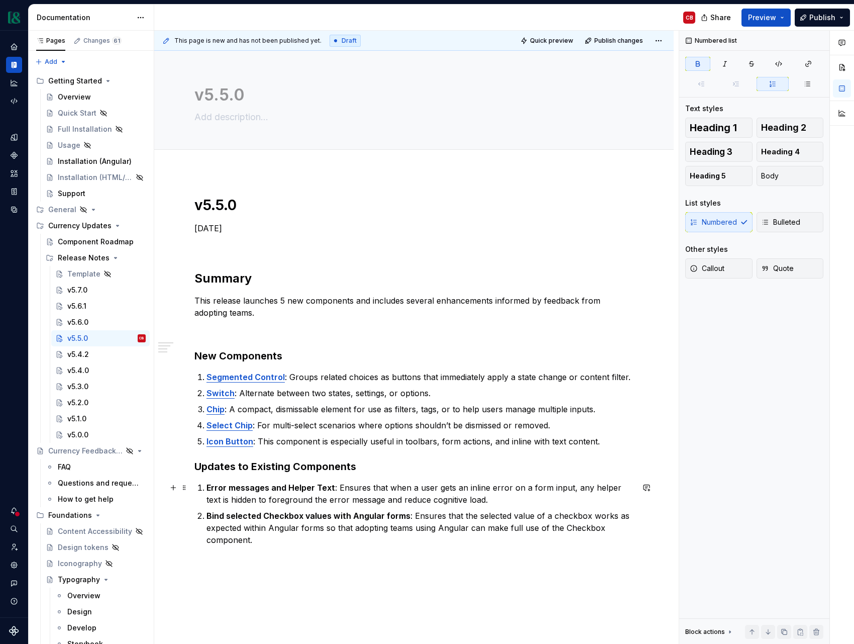
click at [256, 490] on strong "Error messages and Helper Text" at bounding box center [271, 488] width 129 height 10
click at [78, 272] on div "Template" at bounding box center [83, 274] width 33 height 10
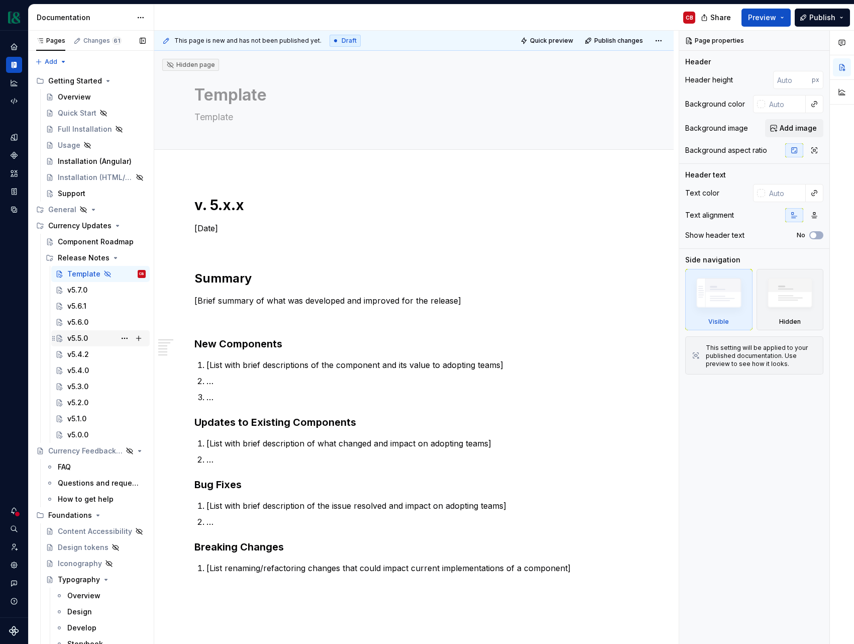
click at [88, 342] on div "v5.5.0" at bounding box center [106, 338] width 78 height 14
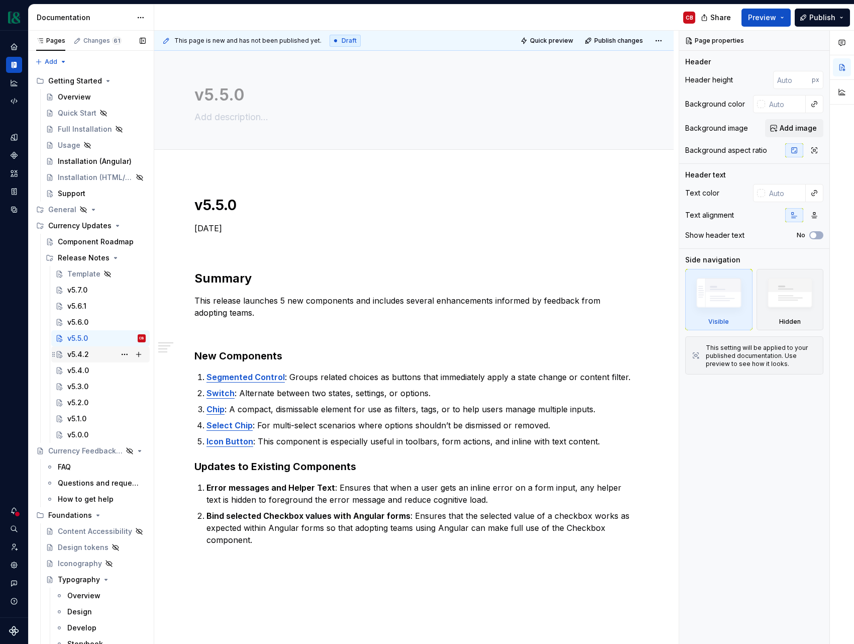
click at [94, 356] on div "v5.4.2" at bounding box center [106, 354] width 78 height 14
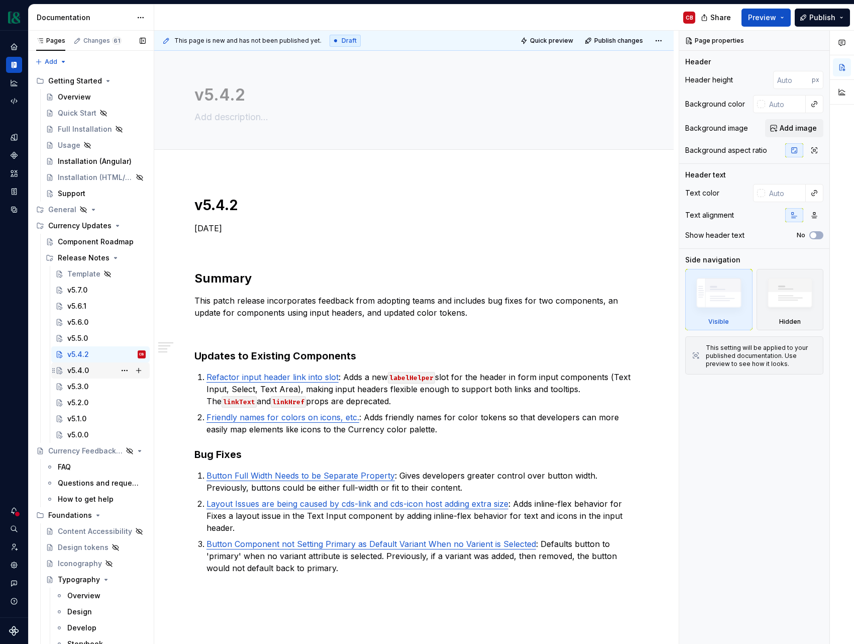
click at [99, 374] on div "v5.4.0" at bounding box center [106, 370] width 78 height 14
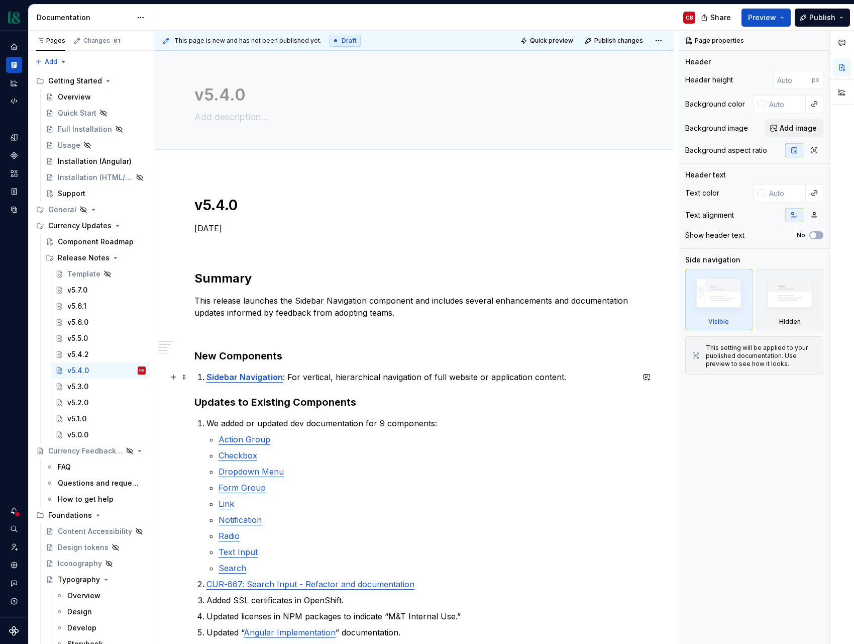
type textarea "*"
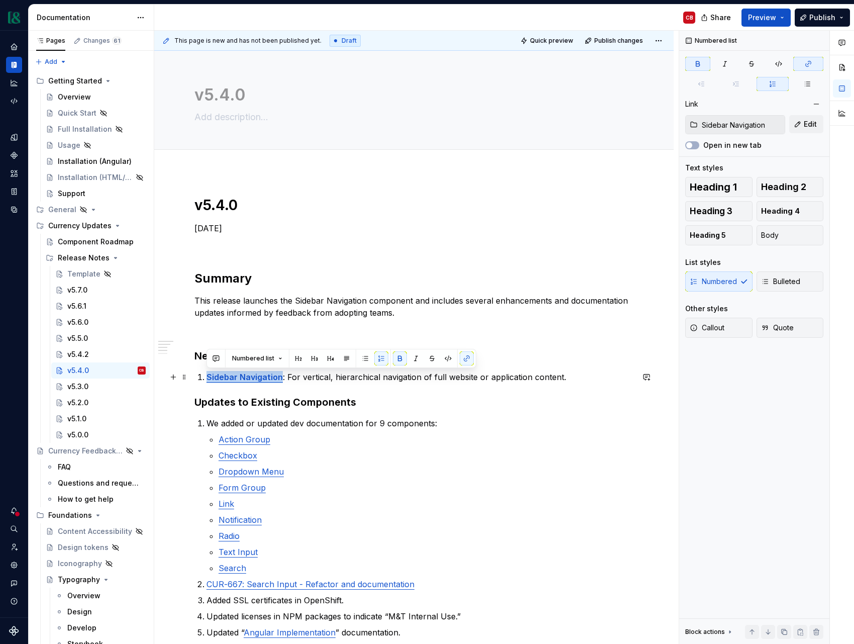
drag, startPoint x: 281, startPoint y: 378, endPoint x: 250, endPoint y: 370, distance: 32.7
click at [195, 377] on div "v5.4.0 [DATE] Summary This release launches the Sidebar Navigation component an…" at bounding box center [414, 486] width 439 height 581
drag, startPoint x: 463, startPoint y: 360, endPoint x: 352, endPoint y: 376, distance: 112.7
click at [463, 360] on button "button" at bounding box center [467, 358] width 14 height 14
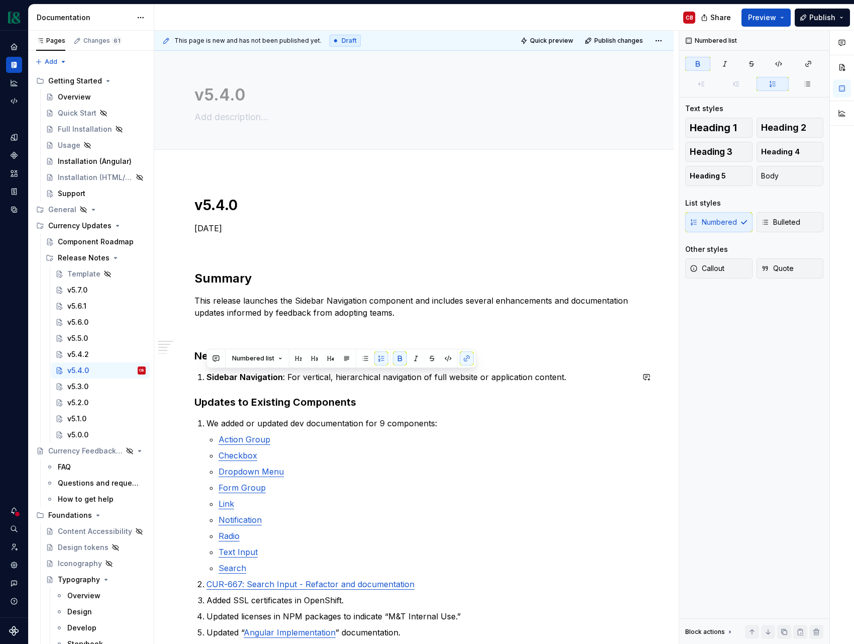
drag, startPoint x: 306, startPoint y: 384, endPoint x: 284, endPoint y: 379, distance: 21.7
click at [306, 384] on div "v5.4.0 [DATE] Summary This release launches the Sidebar Navigation component an…" at bounding box center [414, 486] width 439 height 581
drag, startPoint x: 281, startPoint y: 378, endPoint x: 197, endPoint y: 375, distance: 84.0
click at [207, 375] on li "Sidebar Navigation : For vertical, hierarchical navigation of full website or a…" at bounding box center [420, 377] width 427 height 12
click at [465, 358] on button "button" at bounding box center [467, 358] width 14 height 14
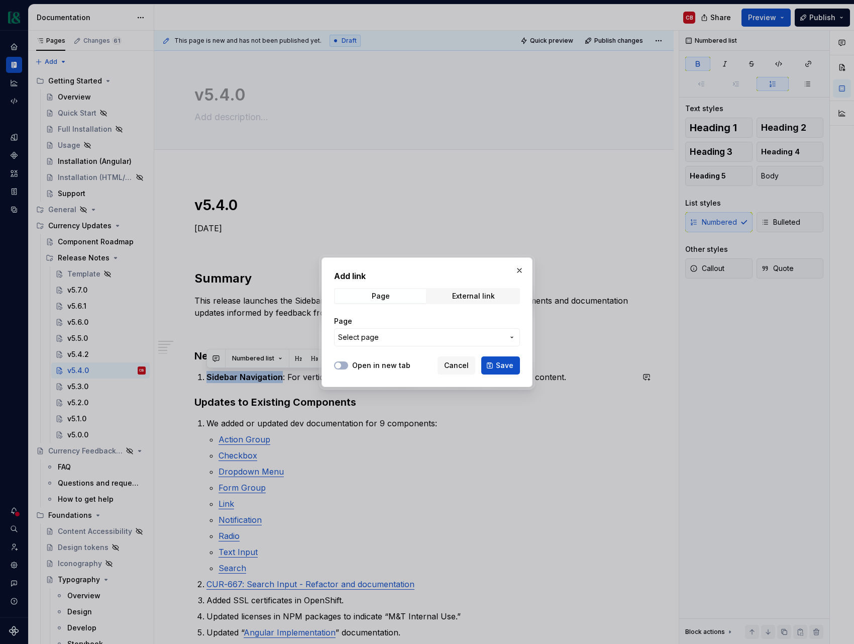
click at [417, 341] on span "Select page" at bounding box center [421, 337] width 166 height 10
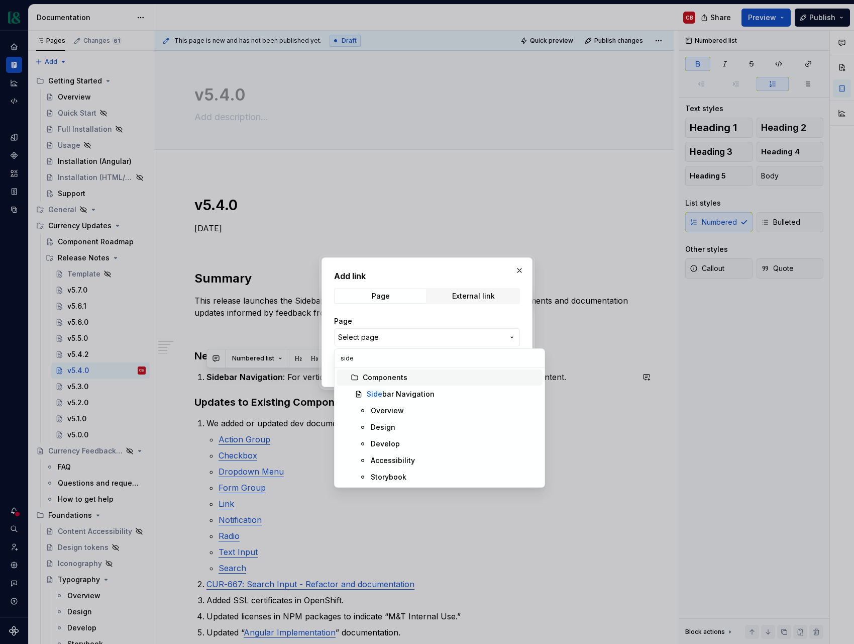
type input "sideb"
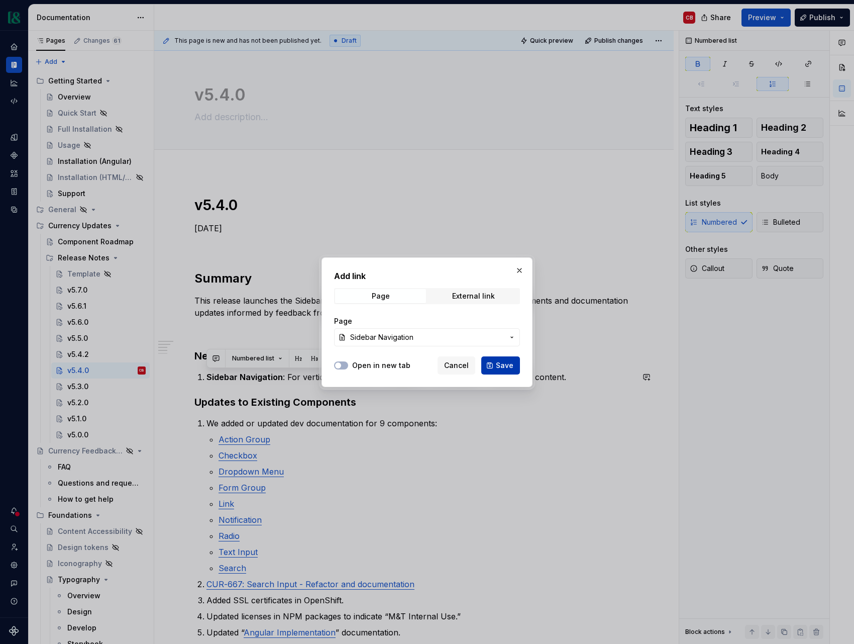
click at [510, 366] on span "Save" at bounding box center [505, 365] width 18 height 10
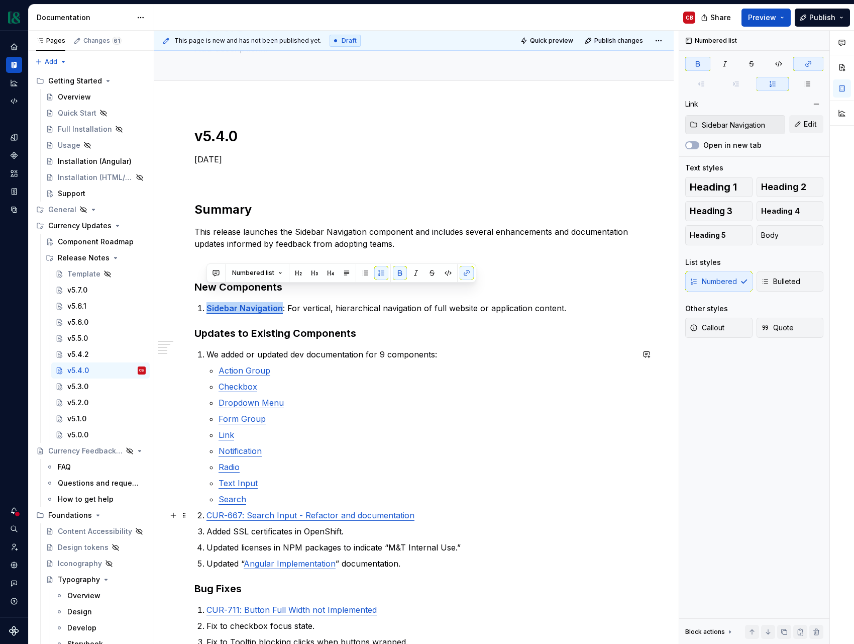
scroll to position [87, 0]
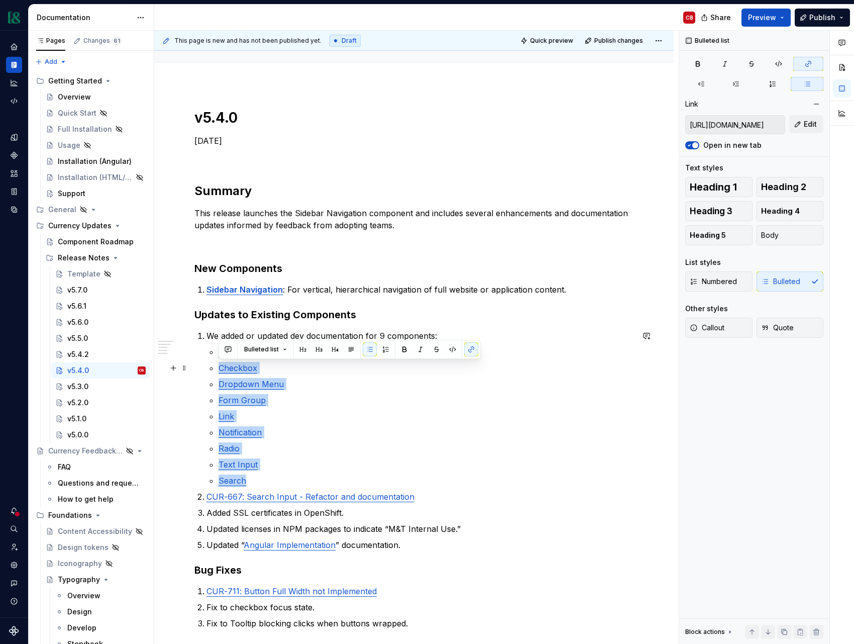
type input "[URL][DOMAIN_NAME]"
drag, startPoint x: 253, startPoint y: 480, endPoint x: 209, endPoint y: 352, distance: 134.5
click at [219, 352] on ul "Action Group Checkbox Dropdown Menu Form Group Link Notification Radio Text Inp…" at bounding box center [426, 416] width 415 height 141
click at [468, 332] on button "button" at bounding box center [471, 333] width 14 height 14
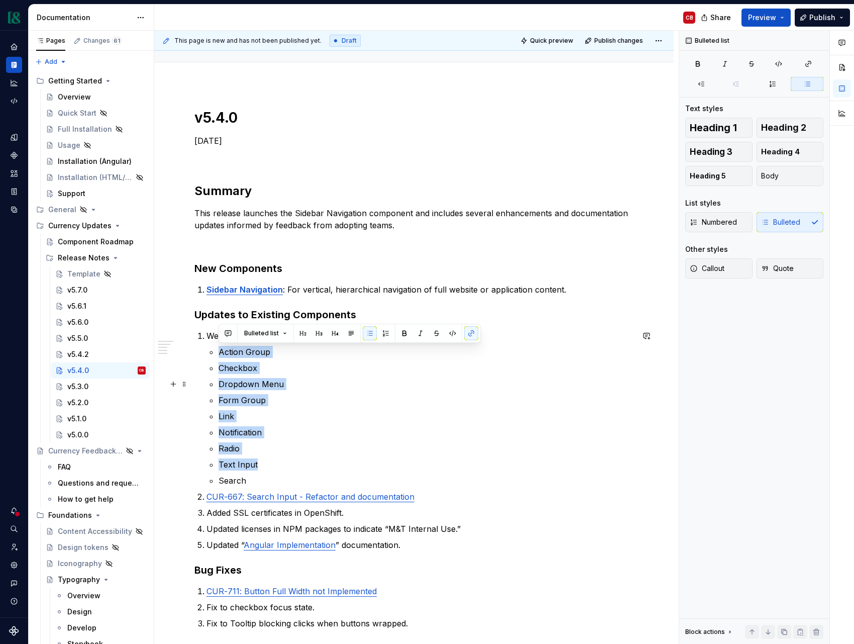
click at [360, 406] on p "Form Group" at bounding box center [426, 400] width 415 height 12
drag, startPoint x: 258, startPoint y: 352, endPoint x: 204, endPoint y: 350, distance: 54.3
click at [204, 350] on div "v5.4.0 [DATE] Summary This release launches the Sidebar Navigation component an…" at bounding box center [414, 399] width 439 height 581
click at [471, 332] on button "button" at bounding box center [471, 333] width 14 height 14
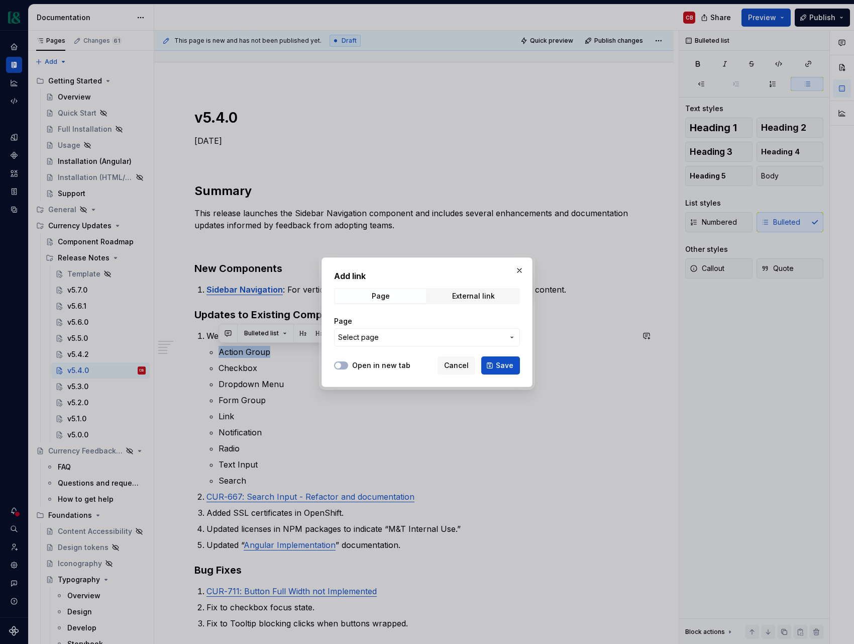
click at [464, 338] on span "Select page" at bounding box center [421, 337] width 166 height 10
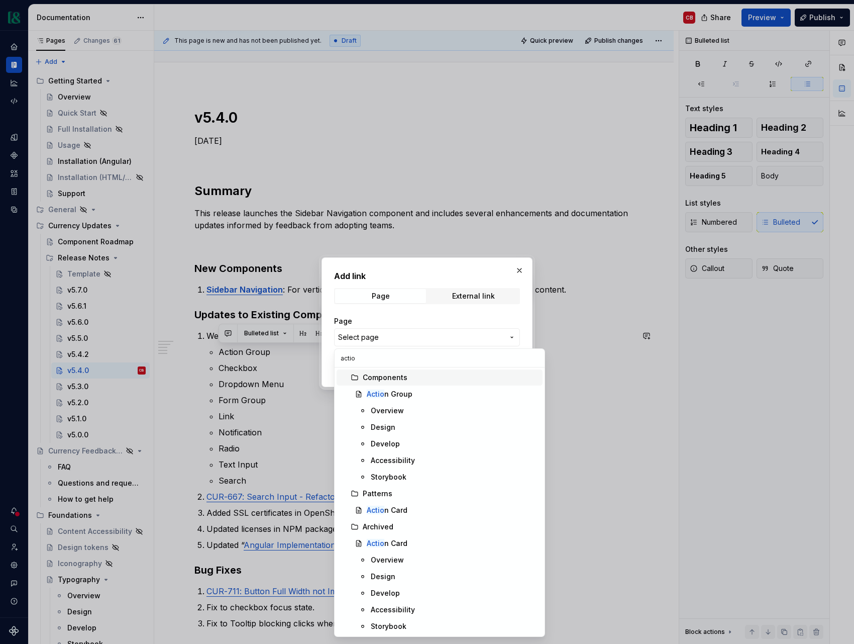
type input "action"
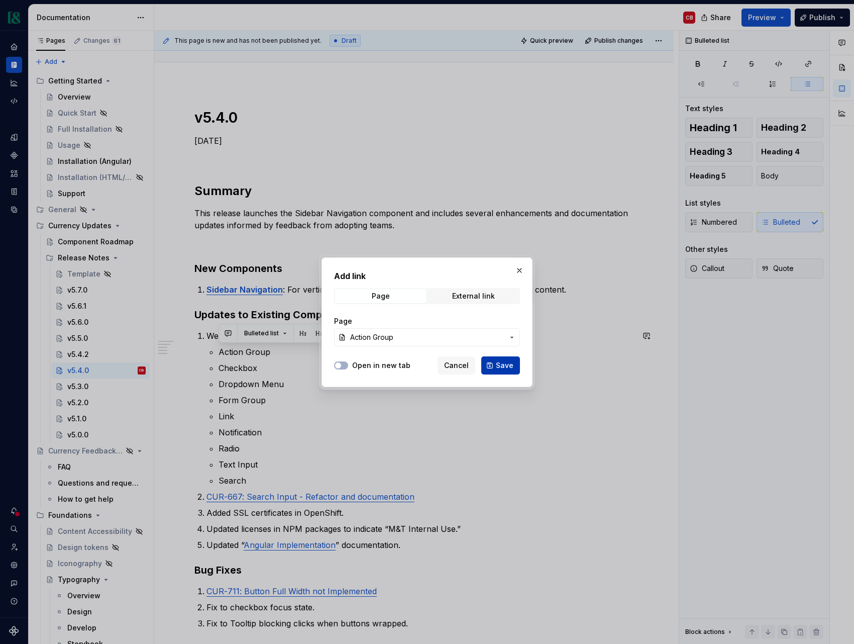
click at [506, 366] on span "Save" at bounding box center [505, 365] width 18 height 10
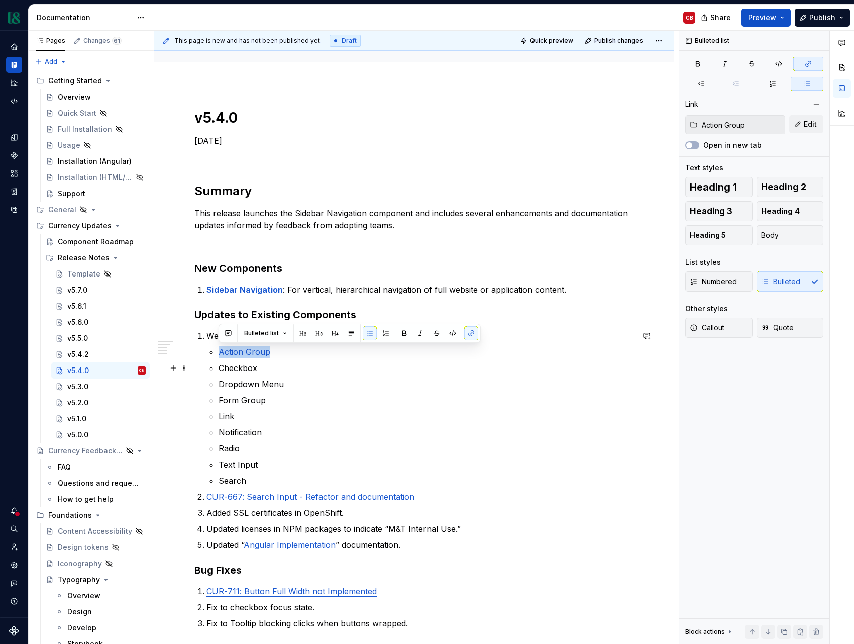
click at [245, 366] on p "Checkbox" at bounding box center [426, 368] width 415 height 12
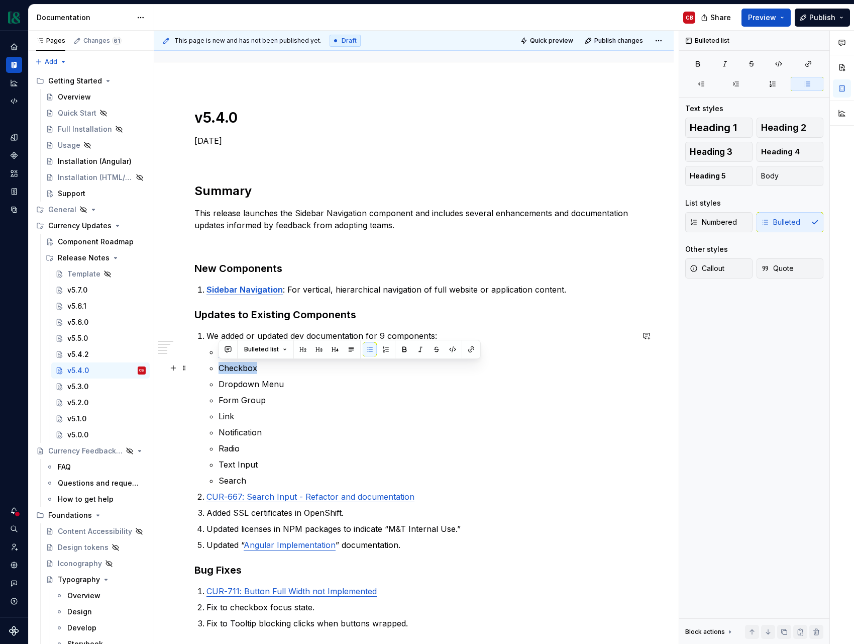
click at [245, 366] on p "Checkbox" at bounding box center [426, 368] width 415 height 12
click at [470, 348] on button "button" at bounding box center [471, 349] width 14 height 14
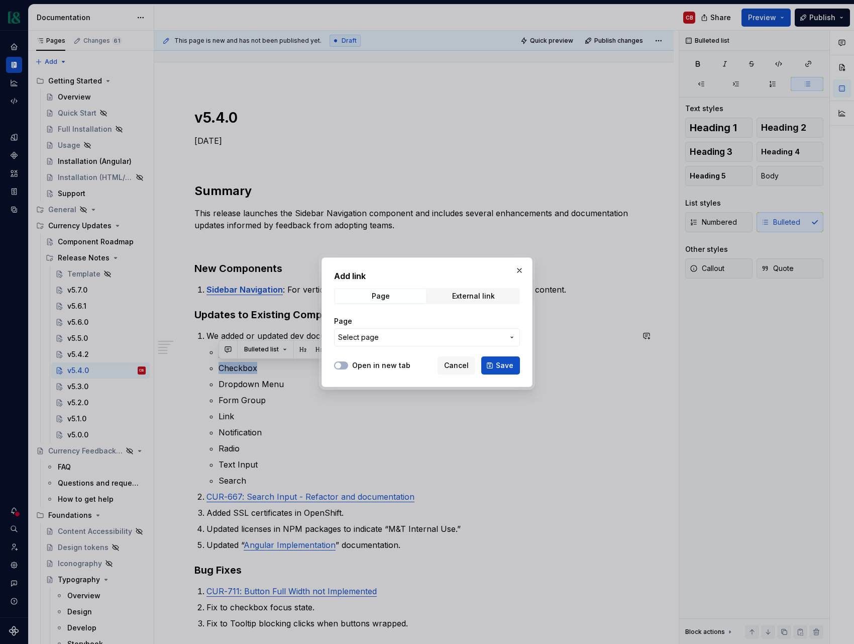
click at [463, 338] on span "Select page" at bounding box center [421, 337] width 166 height 10
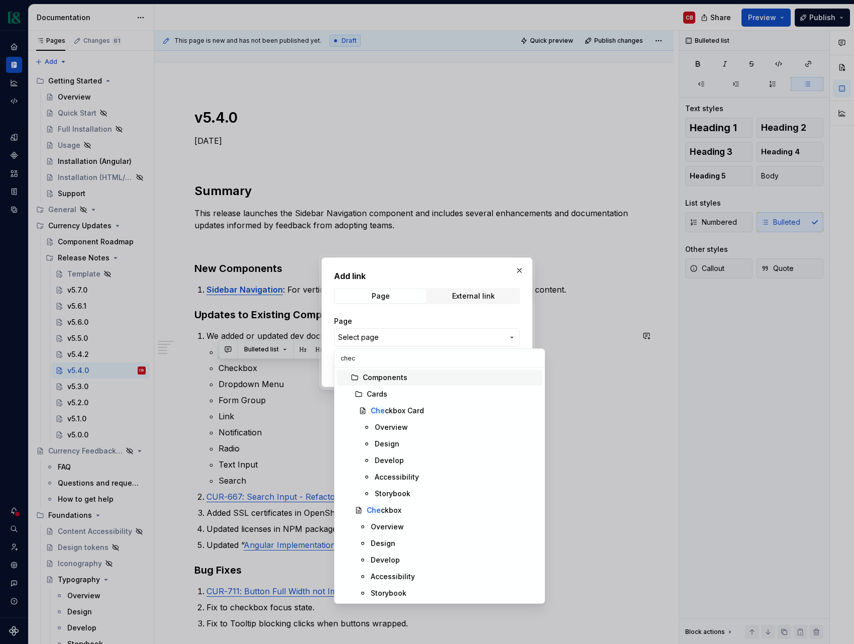
type input "check"
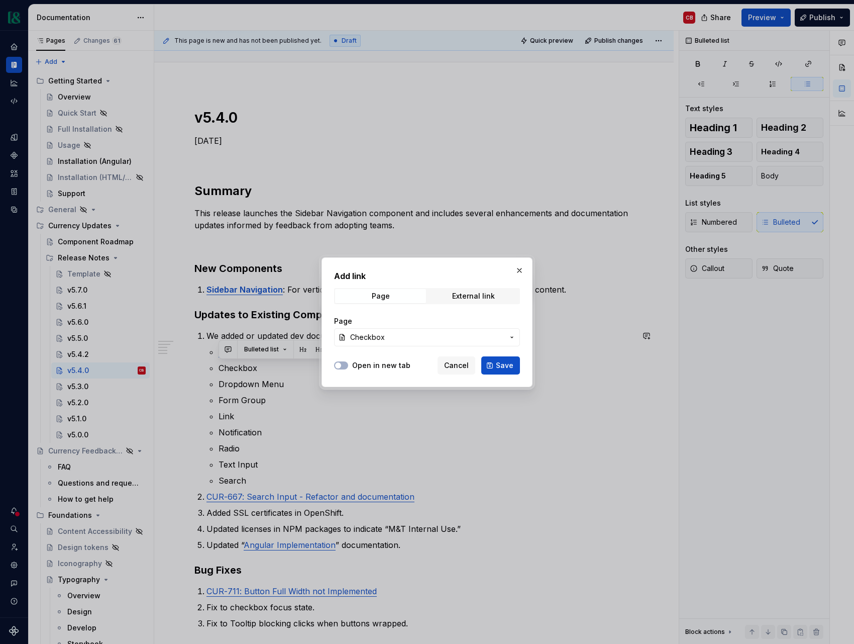
type textarea "*"
click at [515, 367] on button "Save" at bounding box center [501, 365] width 39 height 18
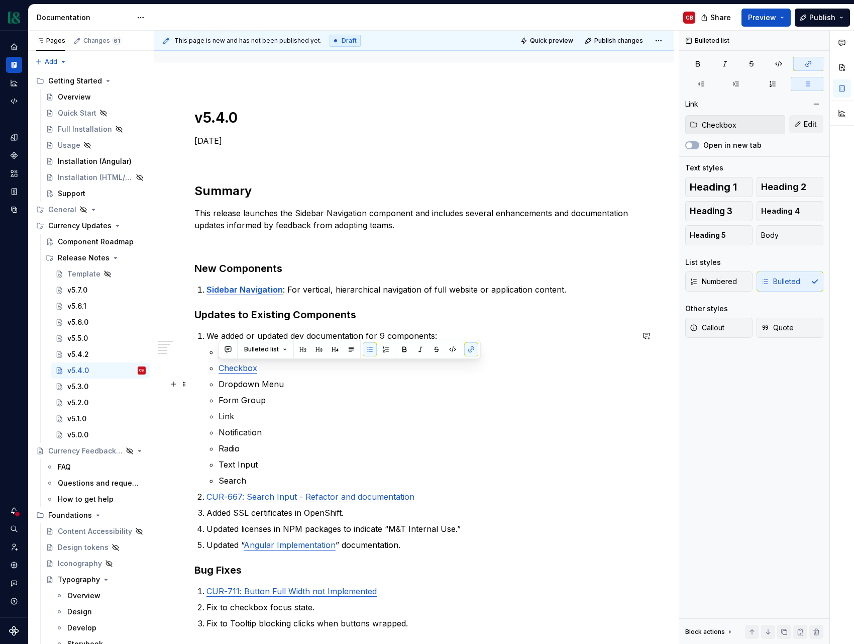
click at [249, 387] on p "Dropdown Menu" at bounding box center [426, 384] width 415 height 12
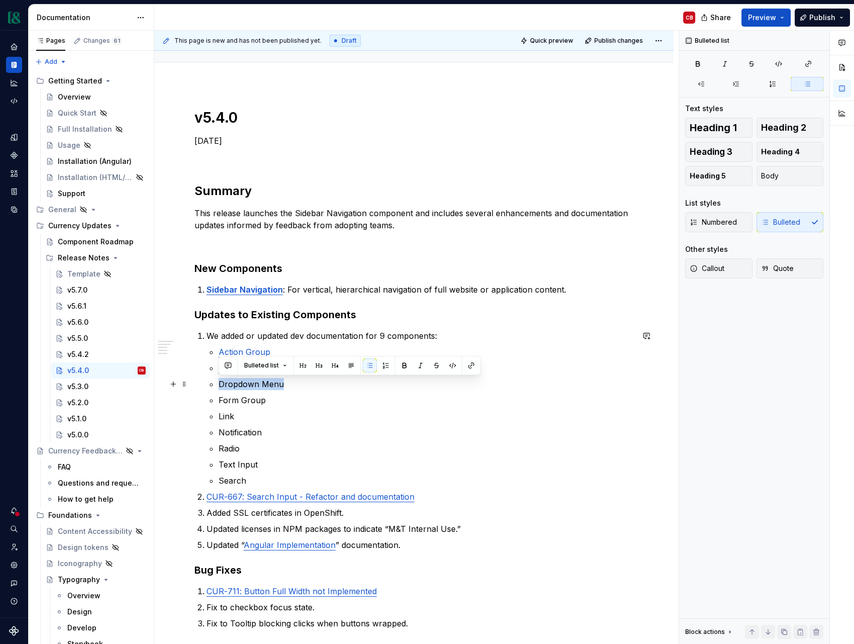
click at [249, 387] on p "Dropdown Menu" at bounding box center [426, 384] width 415 height 12
click at [468, 367] on button "button" at bounding box center [471, 365] width 14 height 14
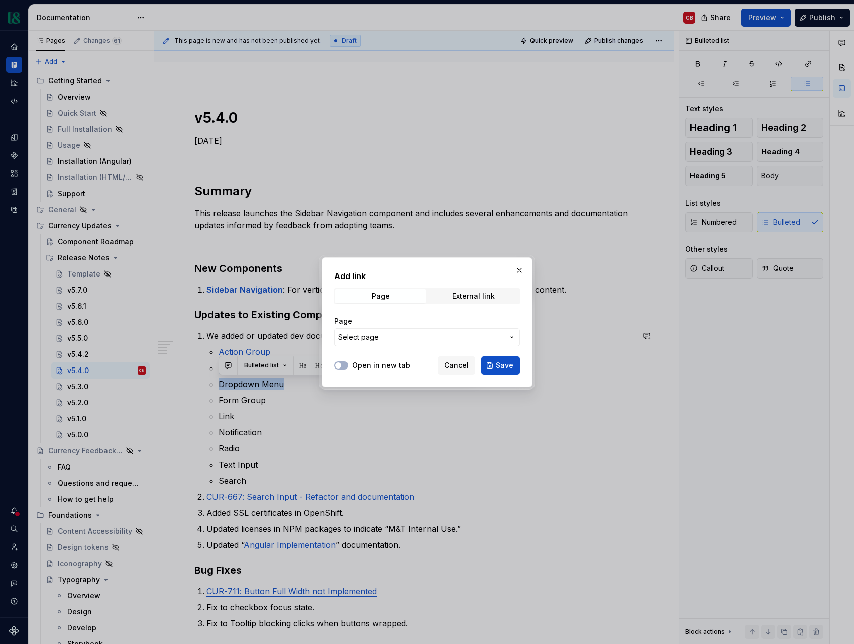
click at [412, 340] on span "Select page" at bounding box center [421, 337] width 166 height 10
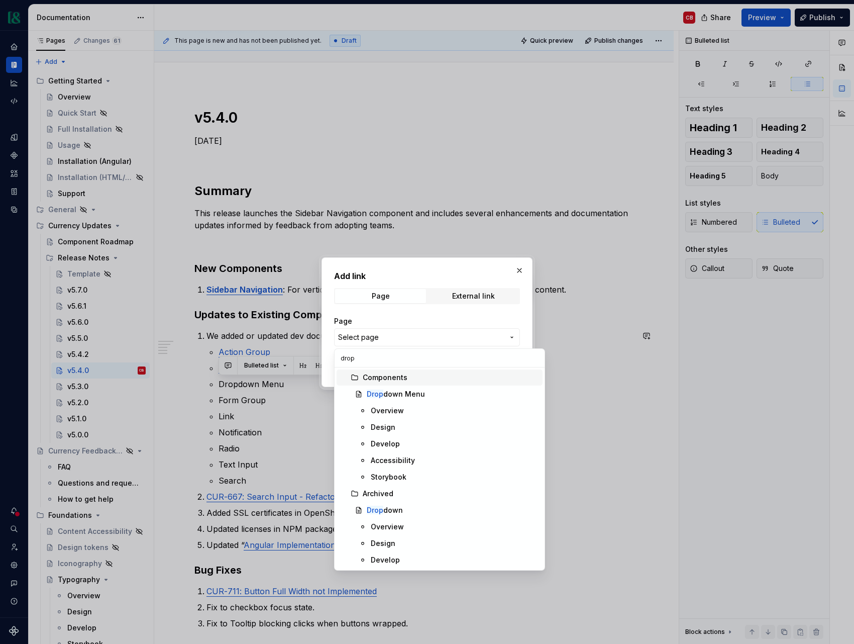
type input "dropd"
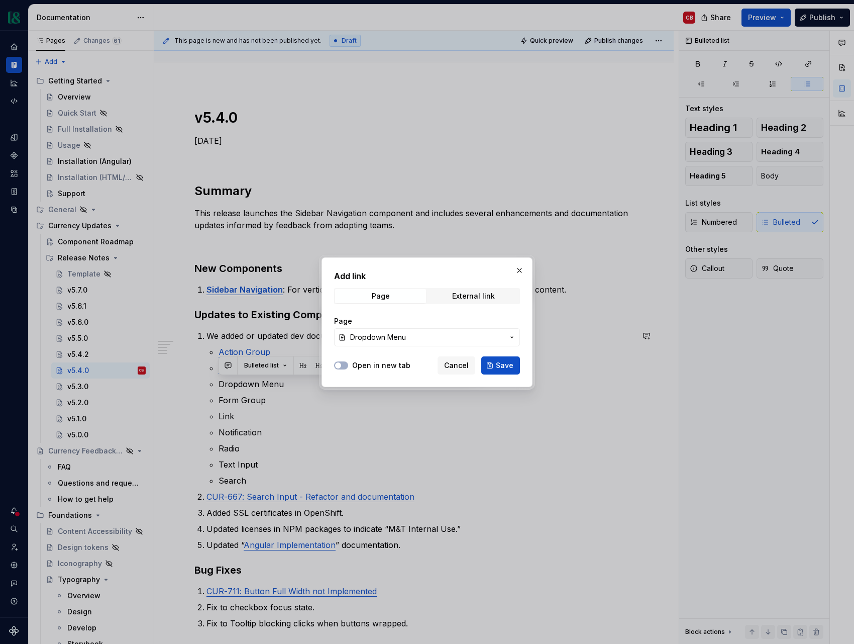
drag, startPoint x: 511, startPoint y: 369, endPoint x: 470, endPoint y: 374, distance: 41.1
click at [511, 369] on span "Save" at bounding box center [505, 365] width 18 height 10
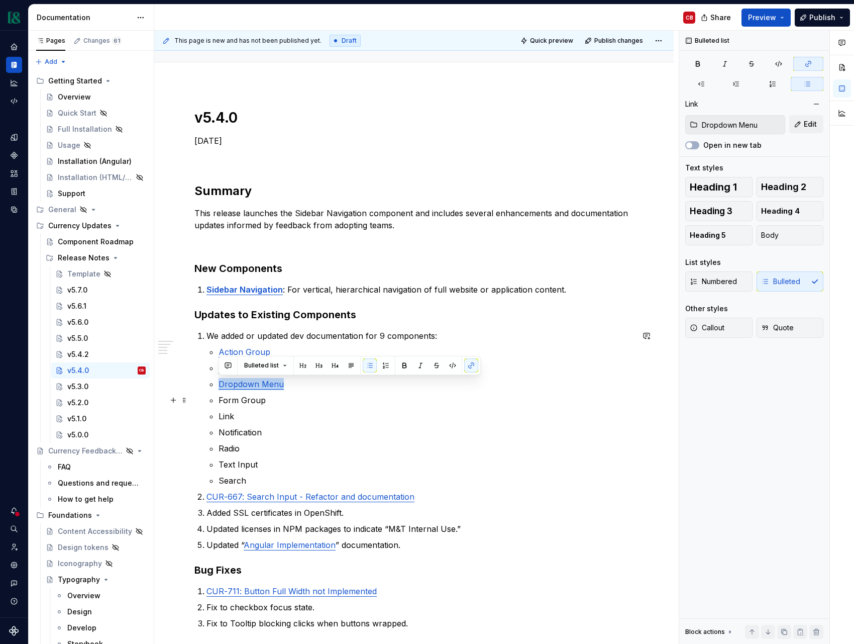
click at [257, 399] on p "Form Group" at bounding box center [426, 400] width 415 height 12
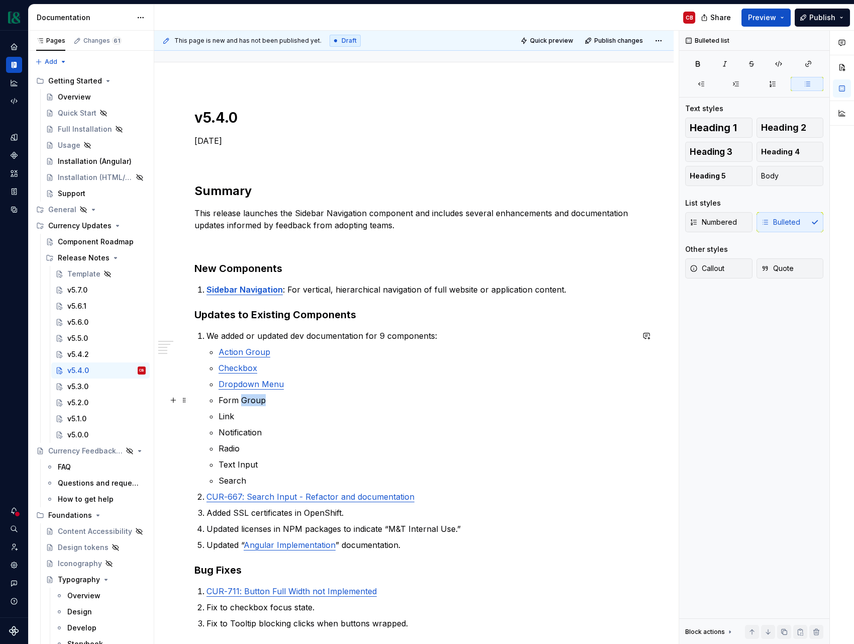
click at [257, 399] on p "Form Group" at bounding box center [426, 400] width 415 height 12
click at [467, 382] on button "button" at bounding box center [471, 381] width 14 height 14
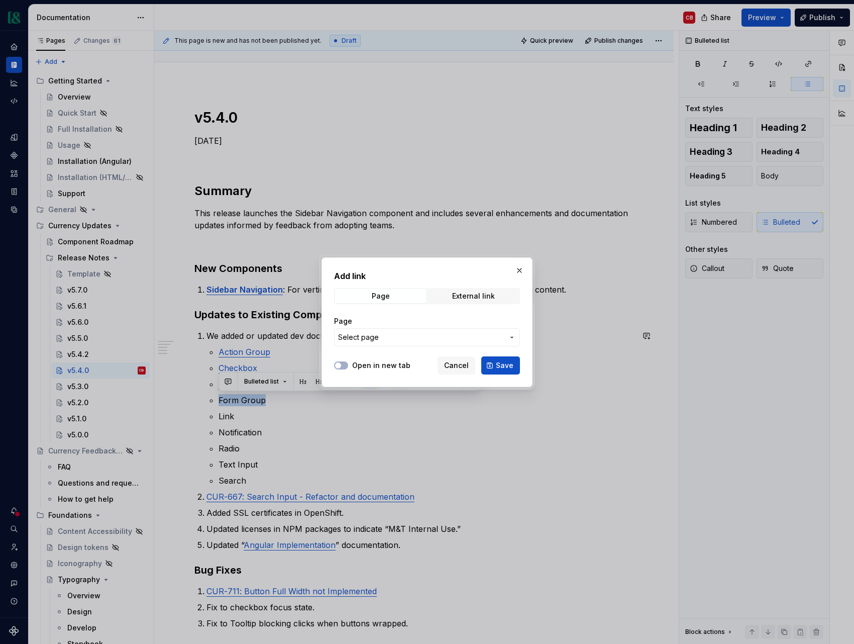
click at [439, 334] on span "Select page" at bounding box center [421, 337] width 166 height 10
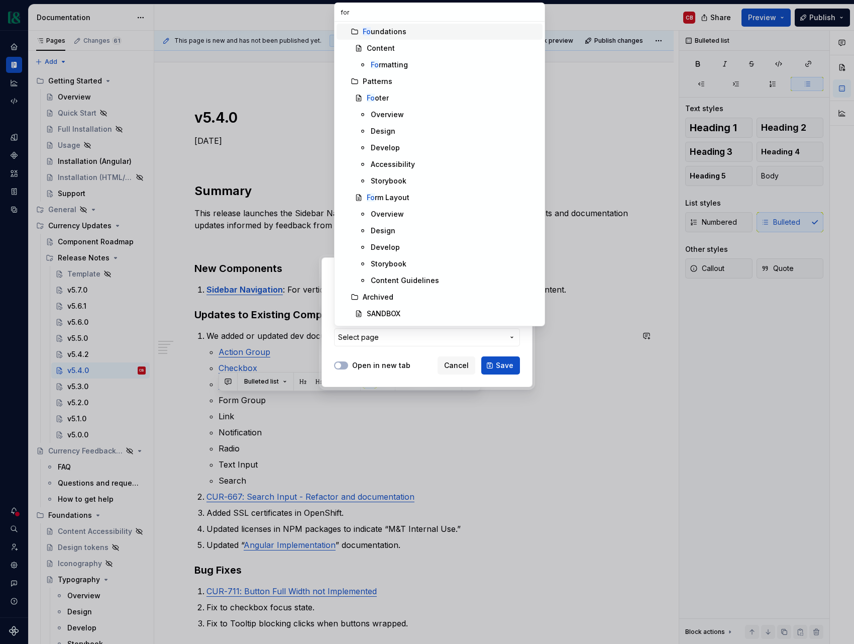
type input "form"
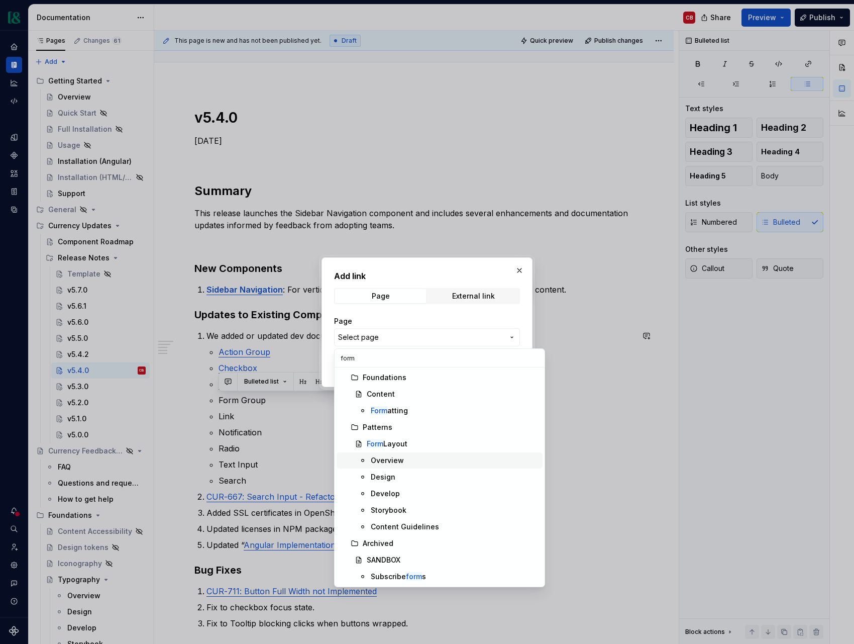
type textarea "*"
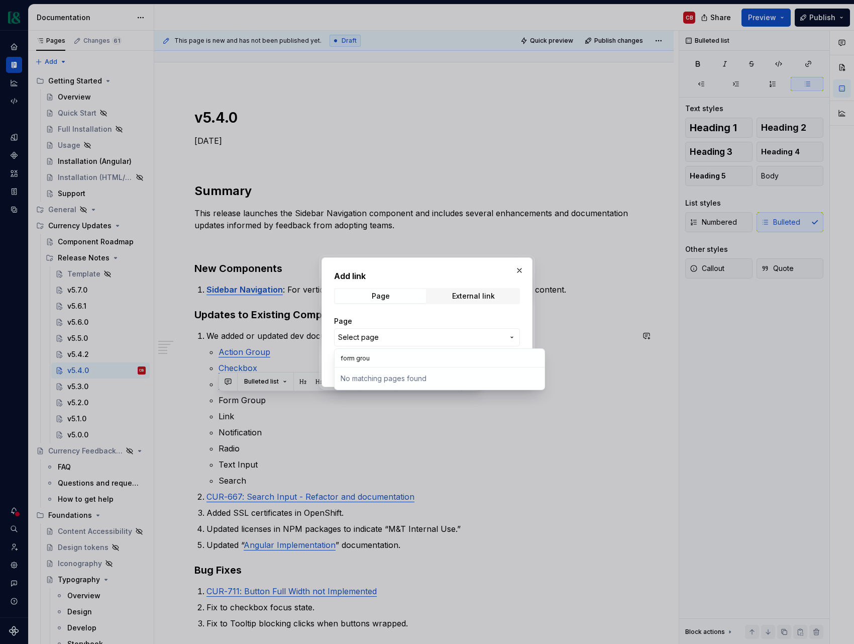
type input "form group"
click at [521, 270] on div "Add link Page External link Page Select page Open in new tab Cancel Save" at bounding box center [427, 322] width 854 height 644
click at [520, 269] on button "button" at bounding box center [520, 270] width 14 height 14
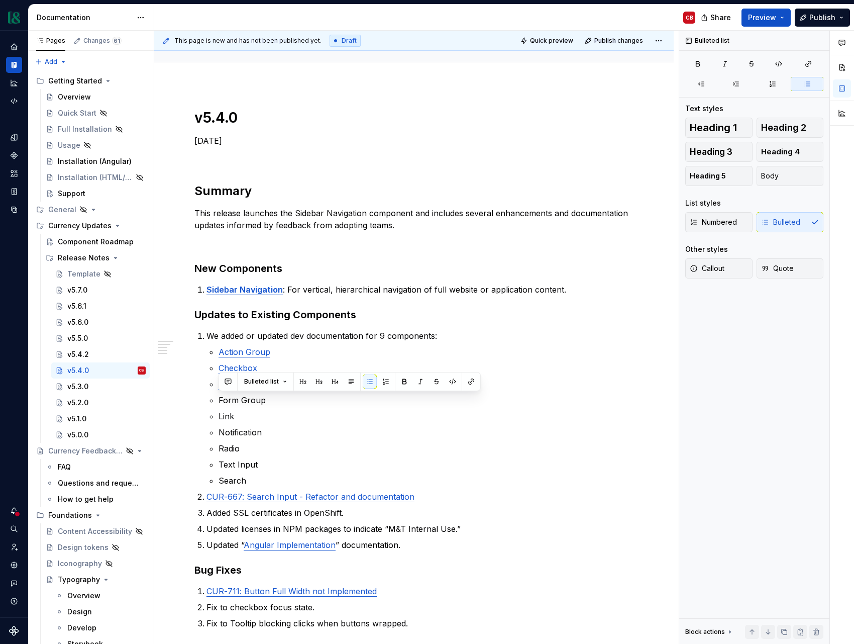
click at [251, 399] on p "Form Group" at bounding box center [426, 400] width 415 height 12
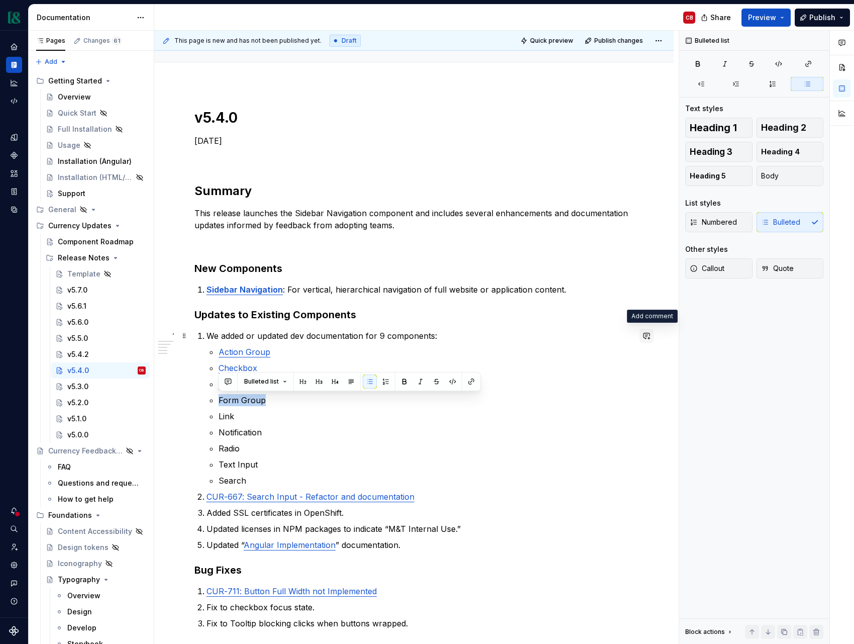
click at [653, 338] on button "button" at bounding box center [647, 336] width 14 height 14
click at [247, 400] on p "Form Group" at bounding box center [426, 400] width 415 height 12
click at [225, 382] on button "button" at bounding box center [228, 381] width 14 height 14
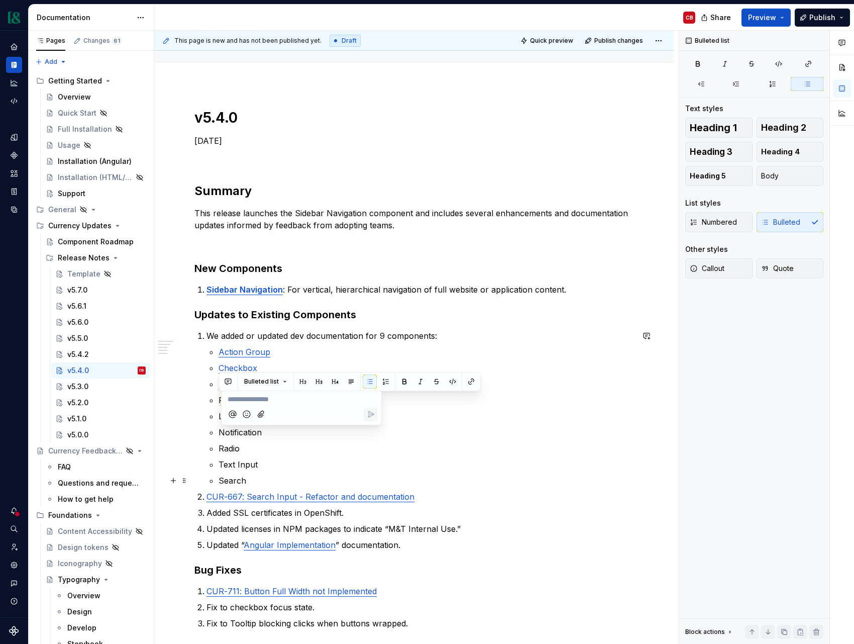
click at [304, 480] on p "Search" at bounding box center [426, 480] width 415 height 12
click at [468, 380] on button "button" at bounding box center [471, 381] width 14 height 14
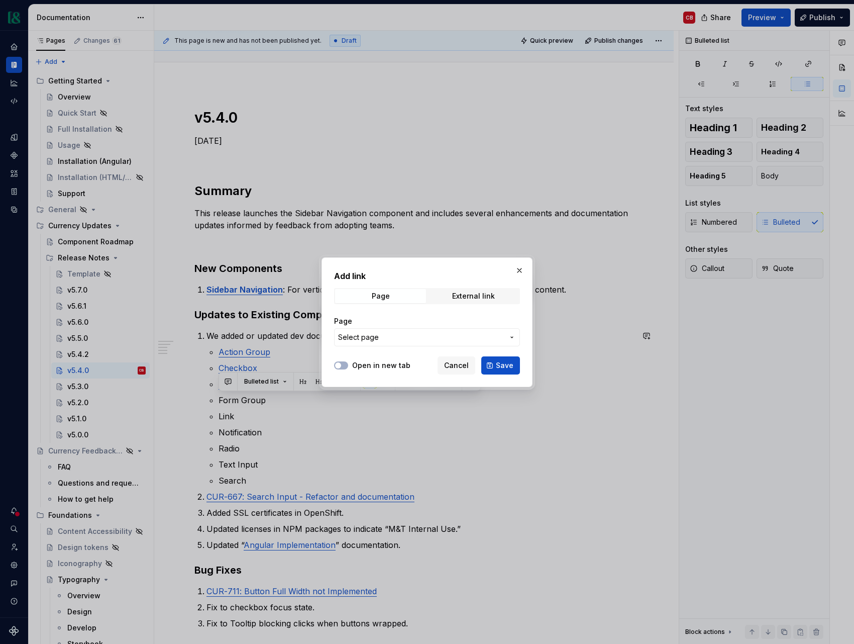
click at [397, 336] on span "Select page" at bounding box center [421, 337] width 166 height 10
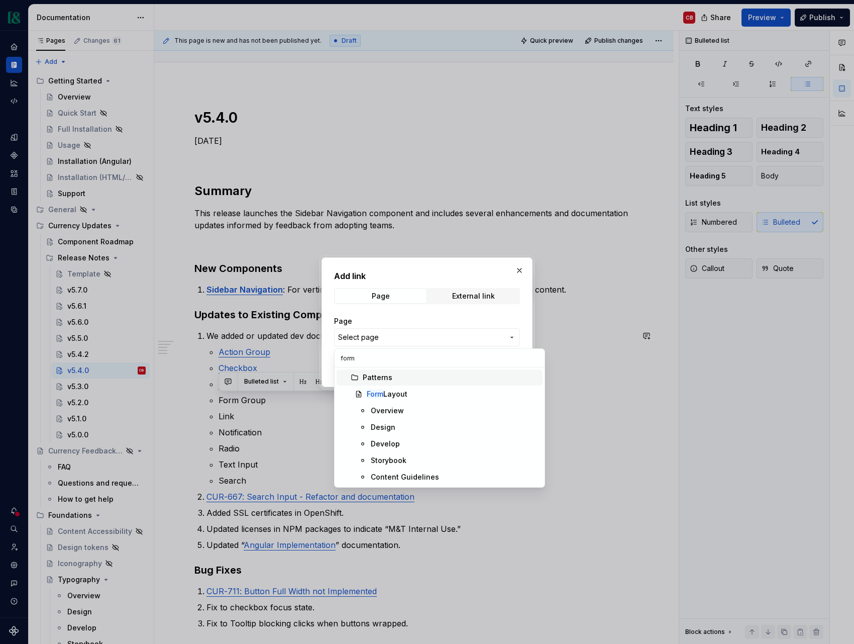
type input "form l"
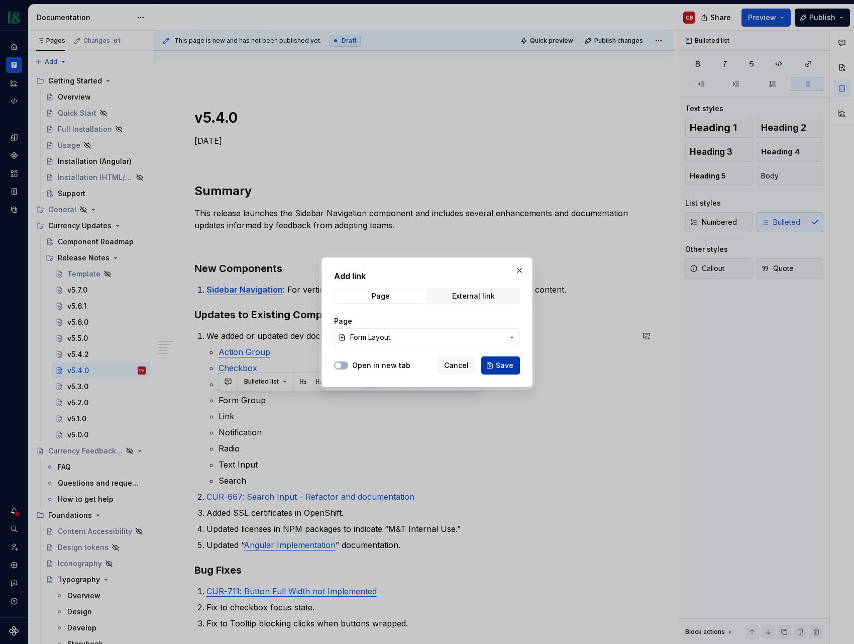
click at [502, 367] on span "Save" at bounding box center [505, 365] width 18 height 10
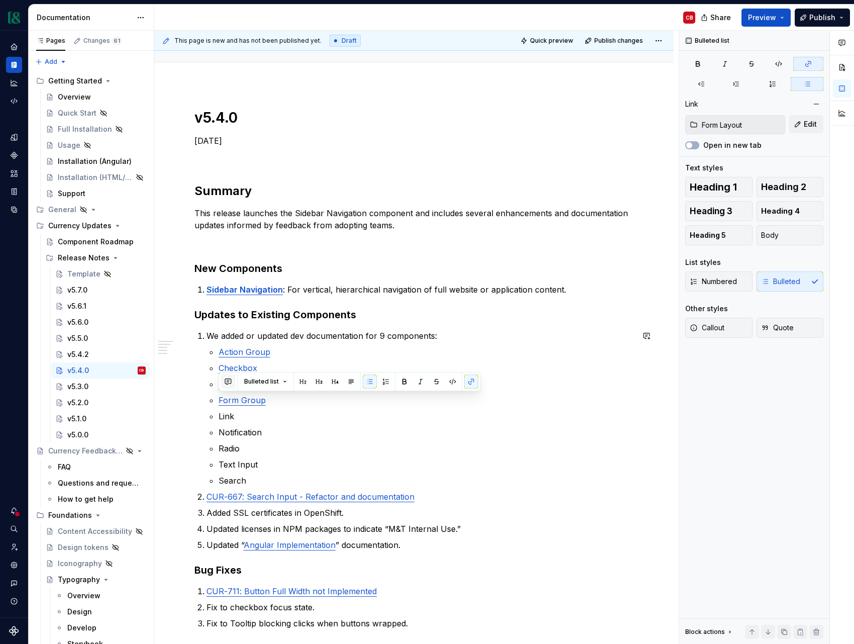
click at [227, 380] on button "button" at bounding box center [228, 381] width 14 height 14
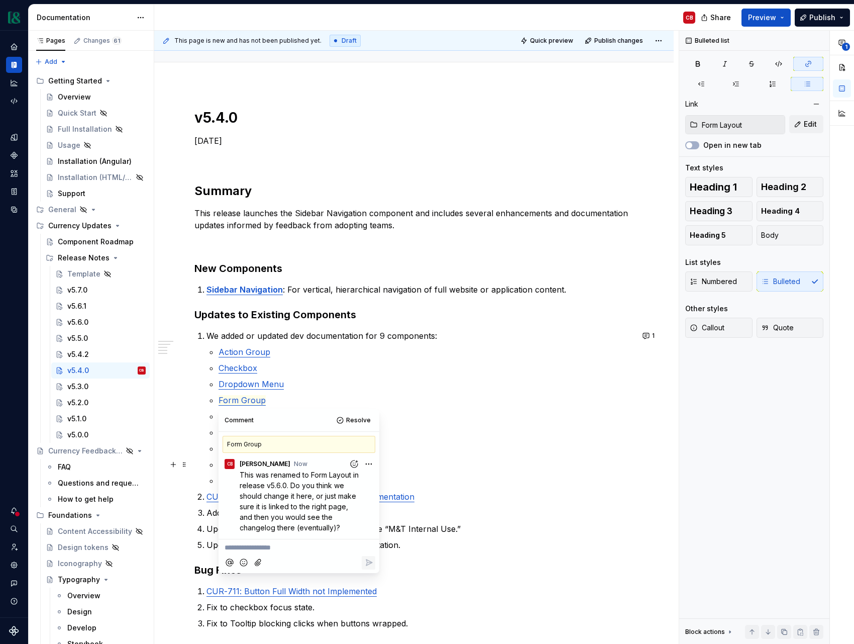
click at [469, 455] on ul "Action Group Checkbox Dropdown Menu Form Group Link Notification Radio Text Inp…" at bounding box center [426, 416] width 415 height 141
type textarea "*"
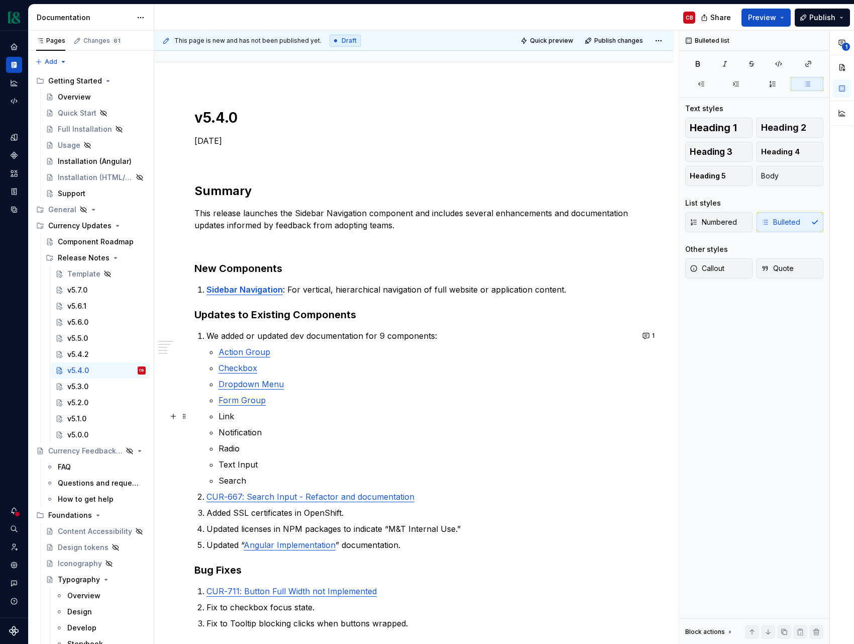
click at [225, 416] on p "Link" at bounding box center [426, 416] width 415 height 12
click at [472, 397] on button "button" at bounding box center [471, 398] width 14 height 14
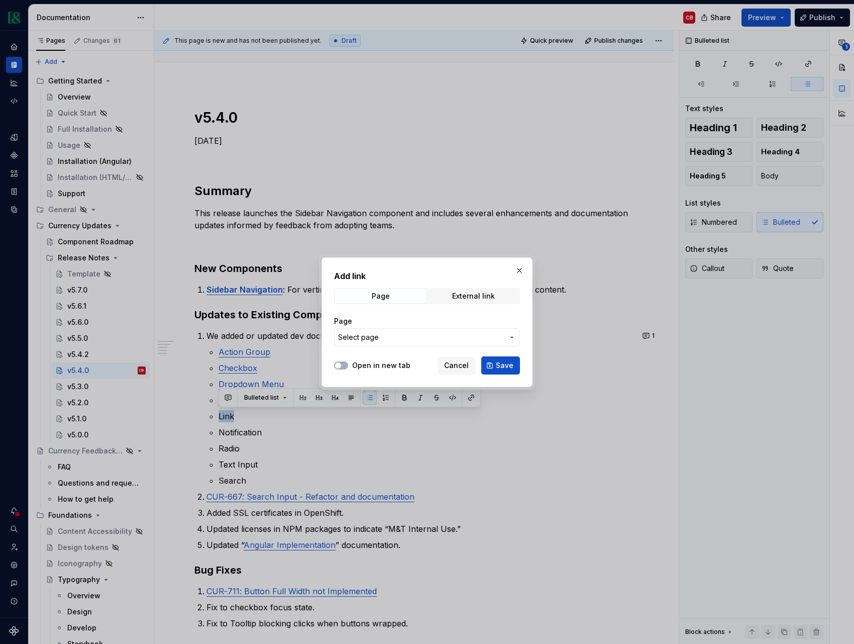
click at [400, 342] on button "Select page" at bounding box center [427, 337] width 186 height 18
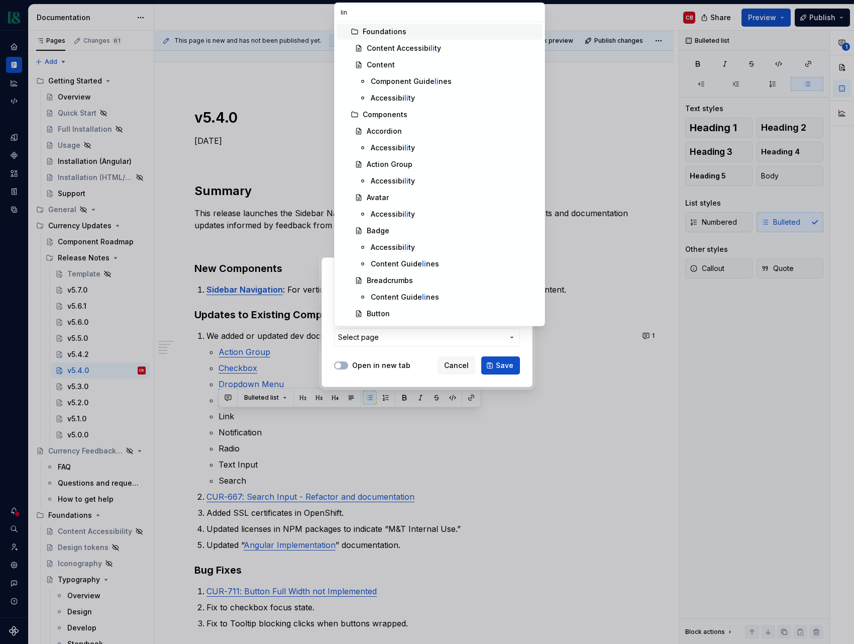
type input "link"
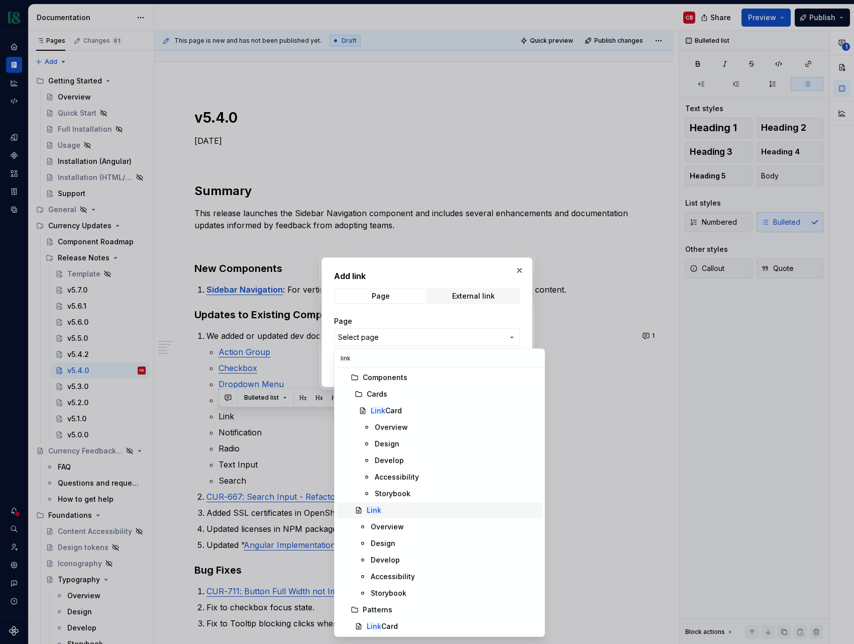
click at [416, 510] on div "Link" at bounding box center [453, 510] width 172 height 10
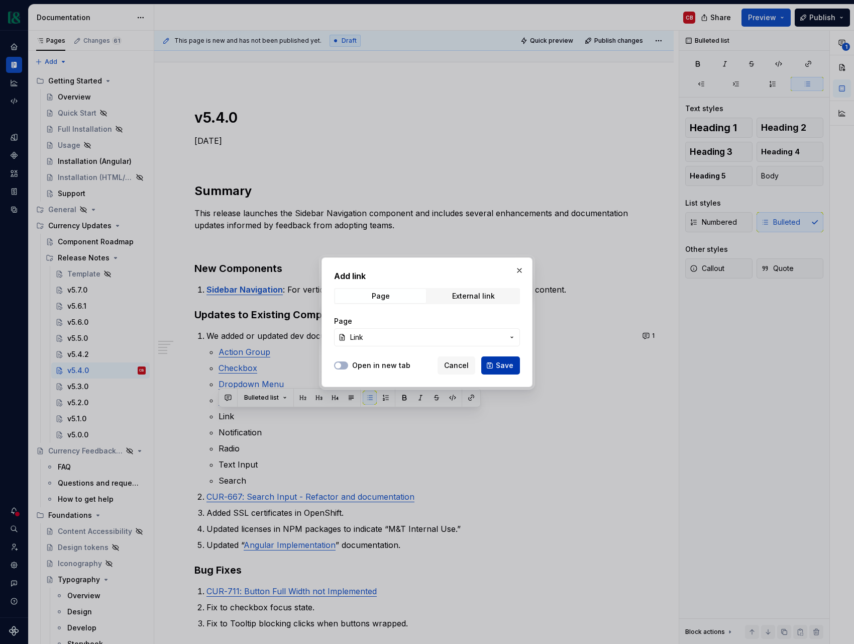
click at [513, 367] on button "Save" at bounding box center [501, 365] width 39 height 18
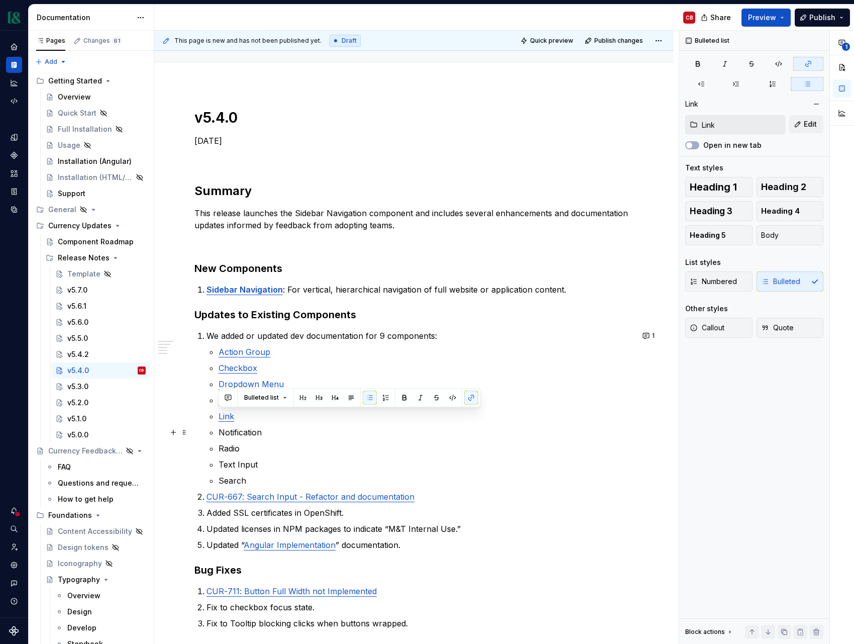
click at [253, 432] on p "Notification" at bounding box center [426, 432] width 415 height 12
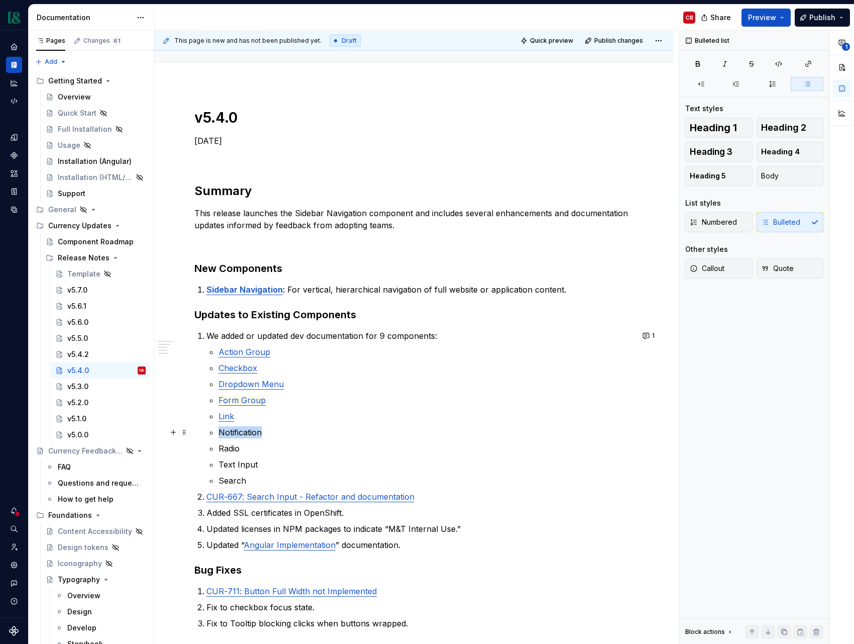
click at [253, 432] on p "Notification" at bounding box center [426, 432] width 415 height 12
click at [469, 413] on button "button" at bounding box center [471, 414] width 14 height 14
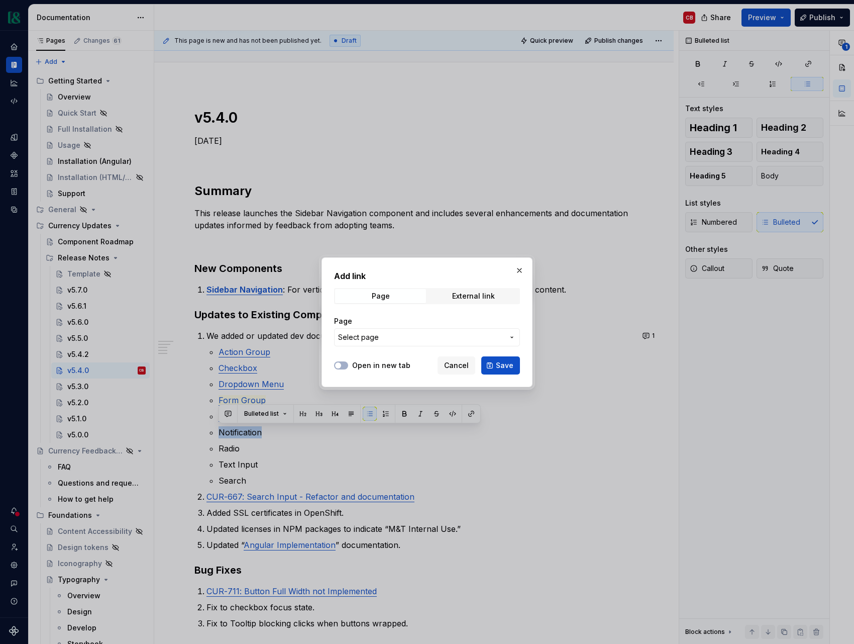
click at [434, 340] on span "Select page" at bounding box center [421, 337] width 166 height 10
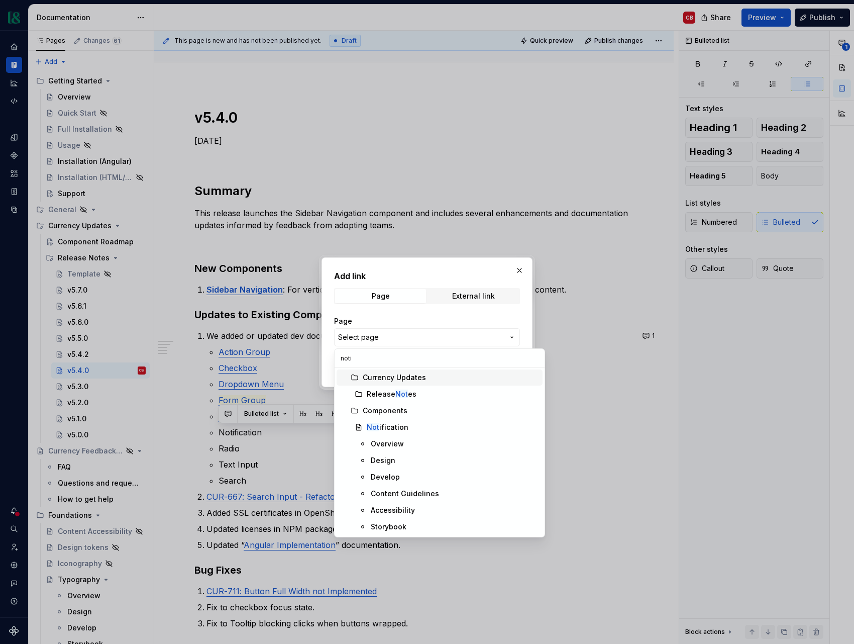
type input "notif"
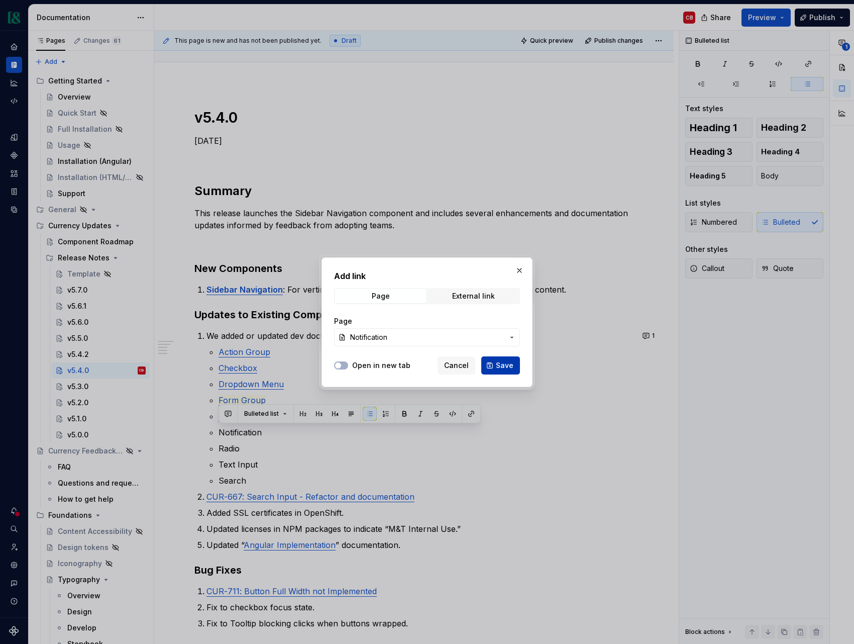
click at [514, 370] on button "Save" at bounding box center [501, 365] width 39 height 18
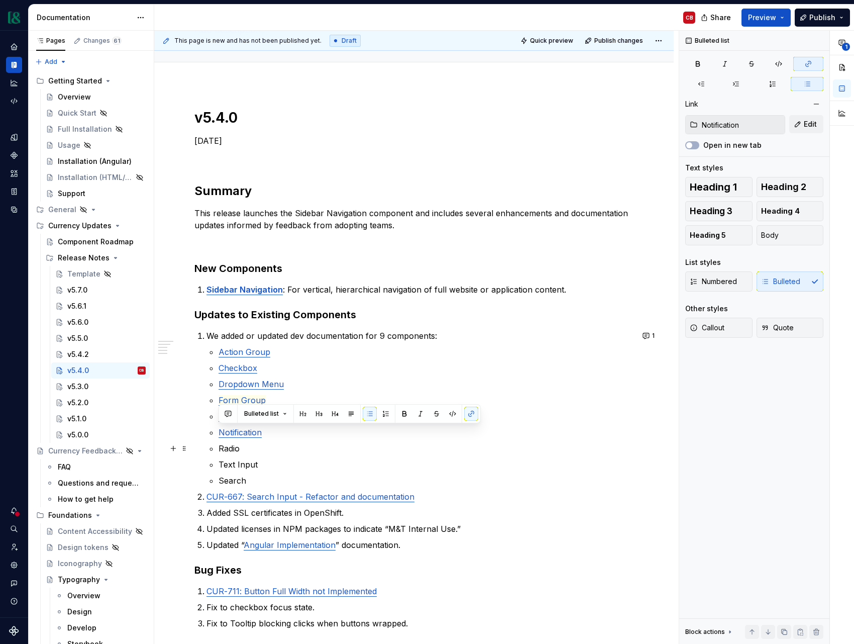
click at [228, 448] on p "Radio" at bounding box center [426, 448] width 415 height 12
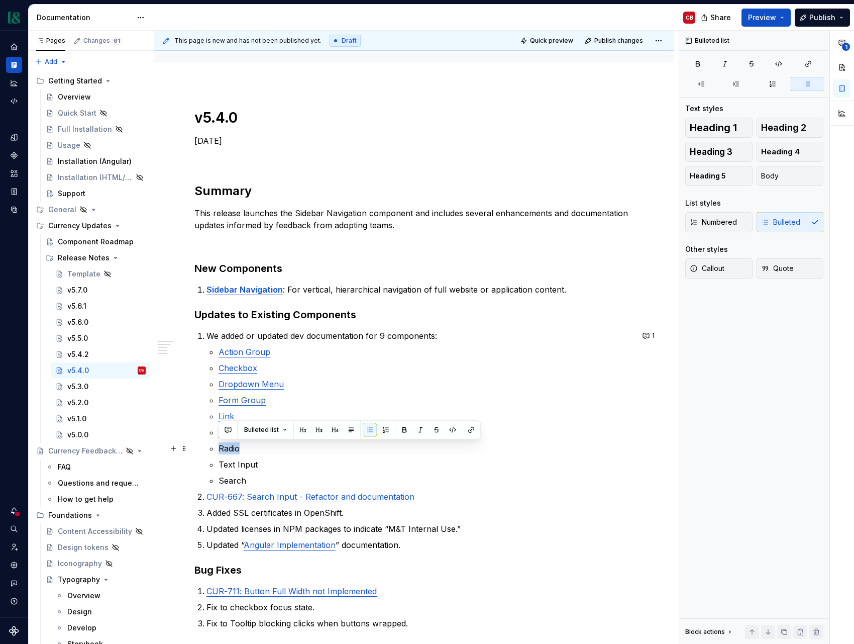
click at [228, 448] on p "Radio" at bounding box center [426, 448] width 415 height 12
click at [472, 428] on button "button" at bounding box center [471, 430] width 14 height 14
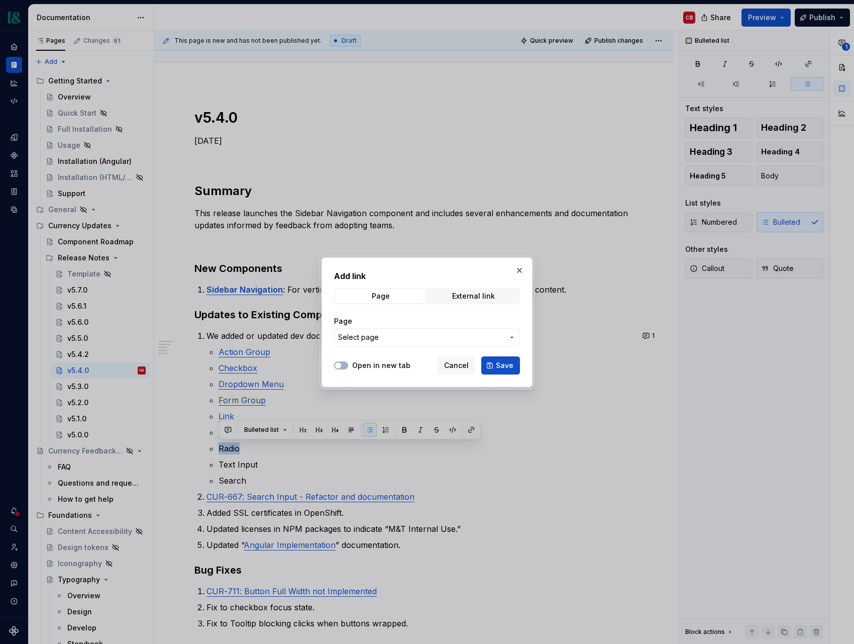
click at [382, 342] on button "Select page" at bounding box center [427, 337] width 186 height 18
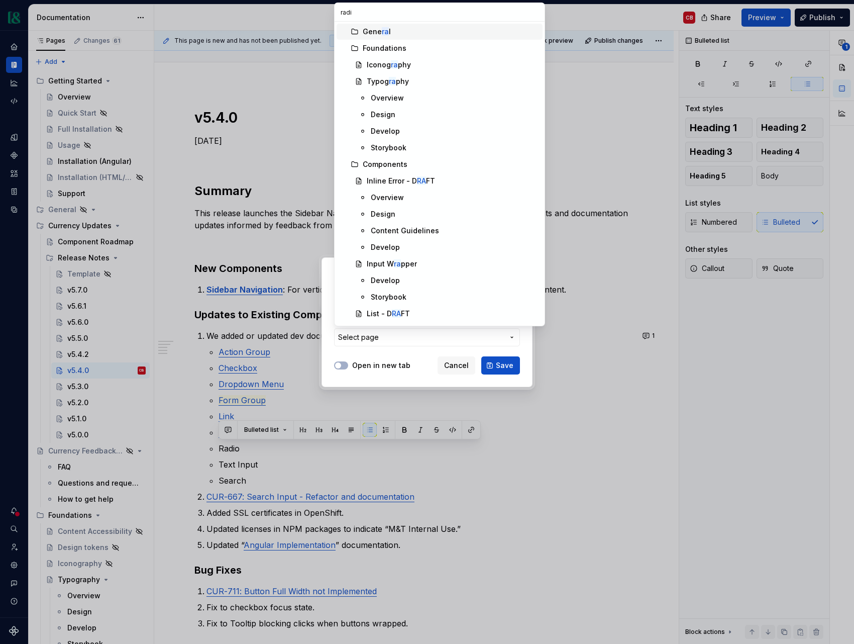
type input "radio"
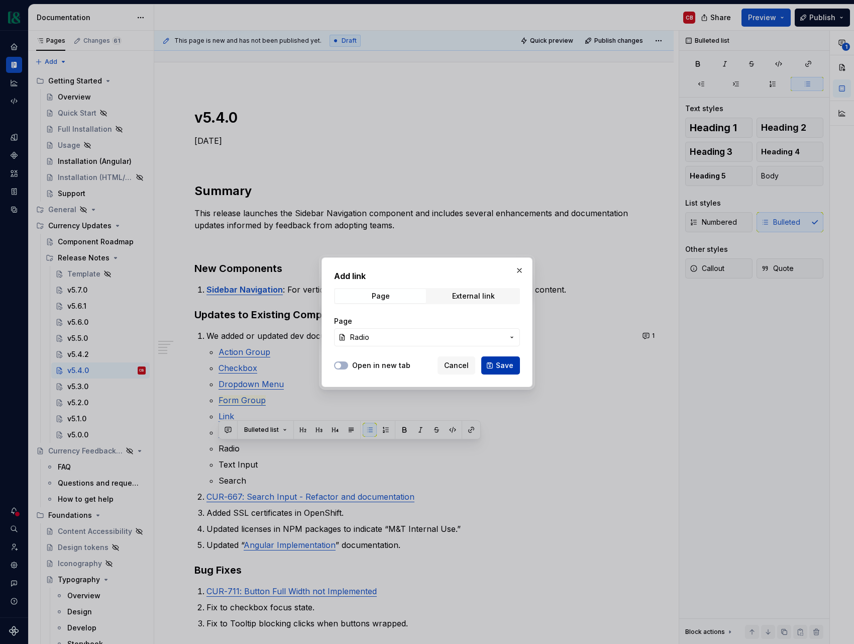
click at [504, 362] on span "Save" at bounding box center [505, 365] width 18 height 10
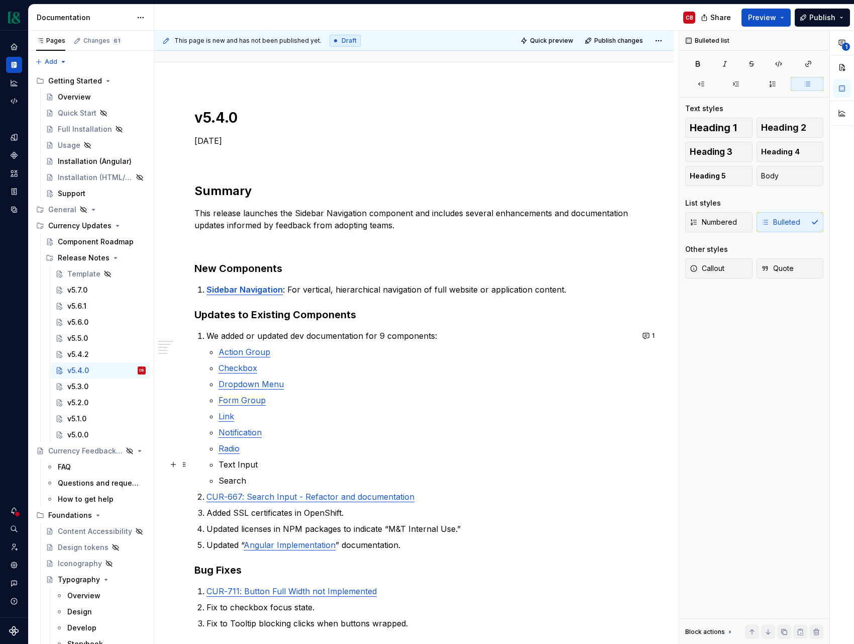
click at [253, 465] on p "Text Input" at bounding box center [426, 464] width 415 height 12
click at [470, 445] on button "button" at bounding box center [471, 446] width 14 height 14
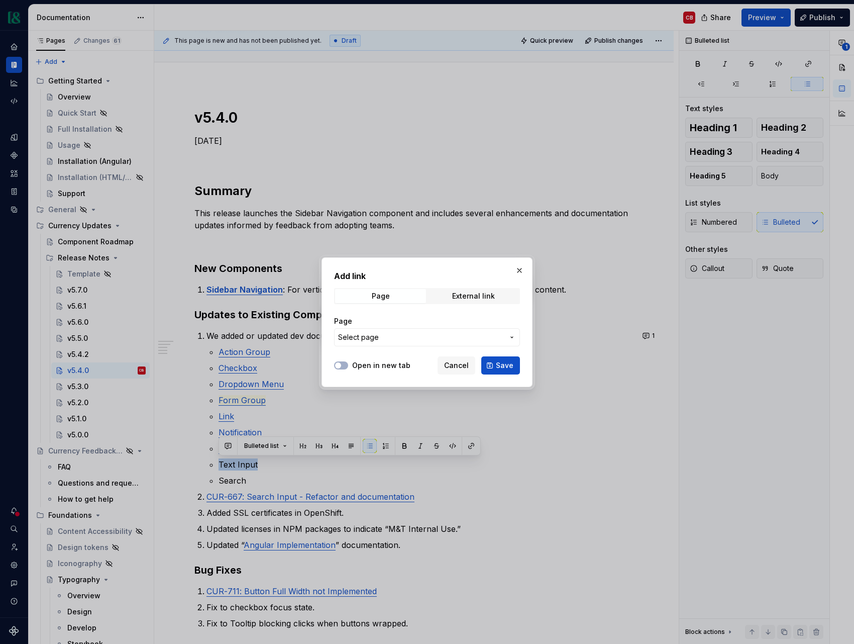
click at [418, 335] on span "Select page" at bounding box center [421, 337] width 166 height 10
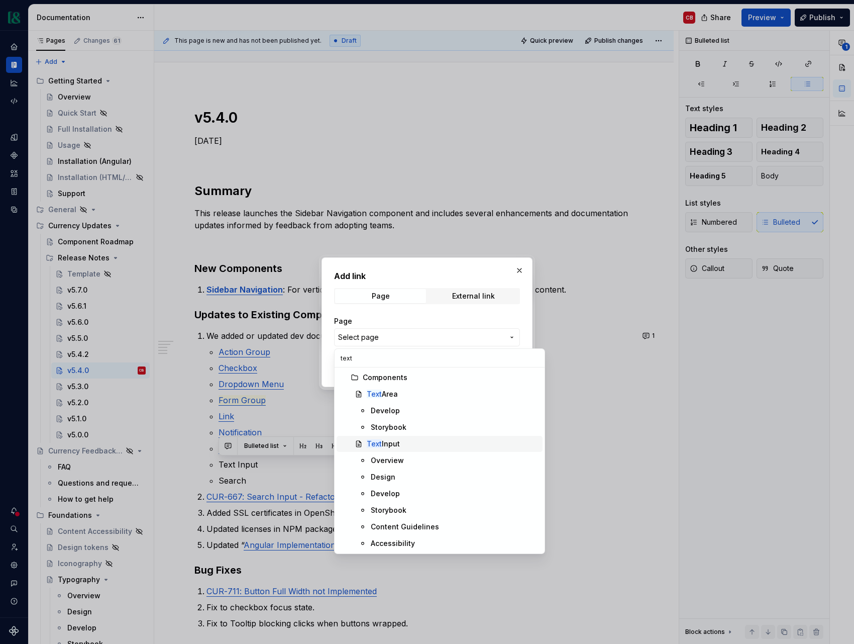
type input "text"
click at [407, 440] on div "Text Input" at bounding box center [453, 444] width 172 height 10
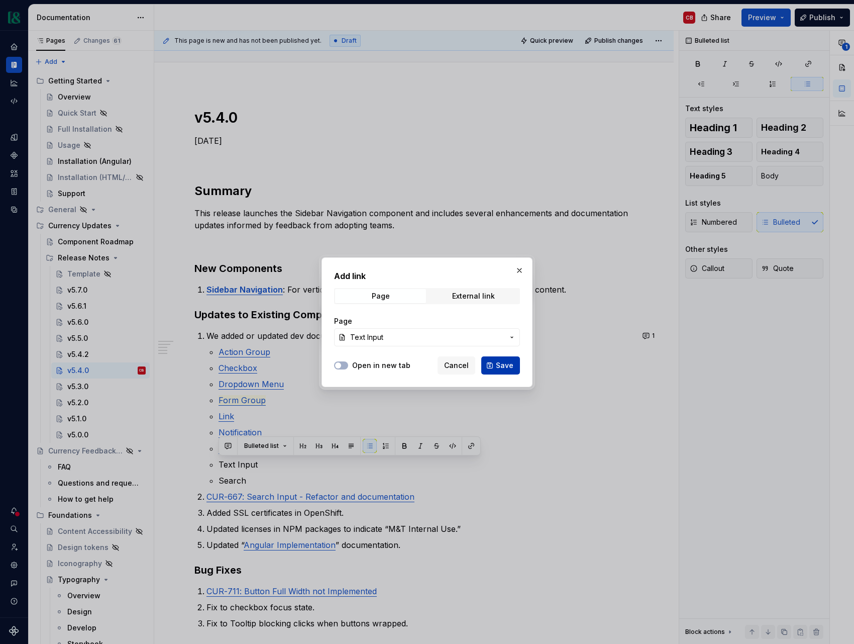
click at [503, 366] on span "Save" at bounding box center [505, 365] width 18 height 10
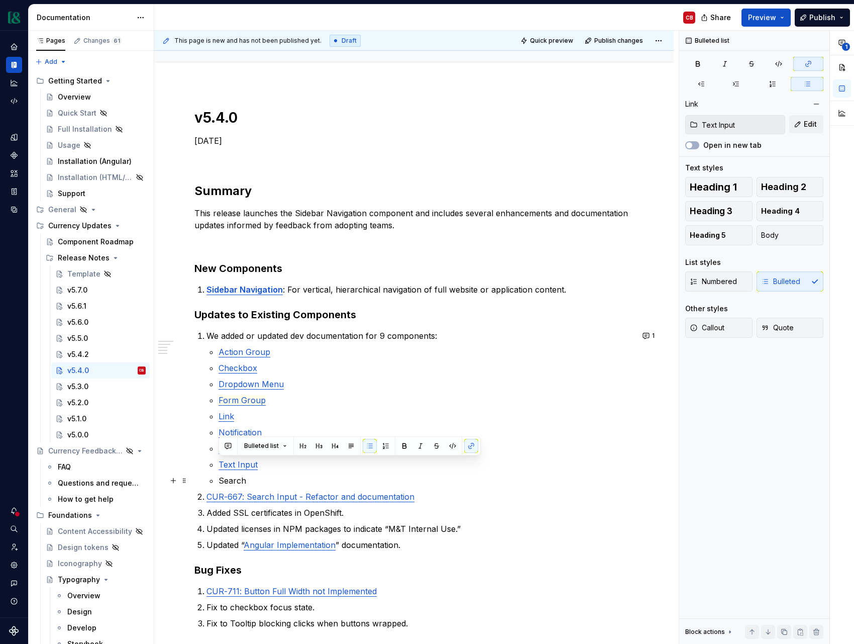
click at [243, 477] on p "Search" at bounding box center [426, 480] width 415 height 12
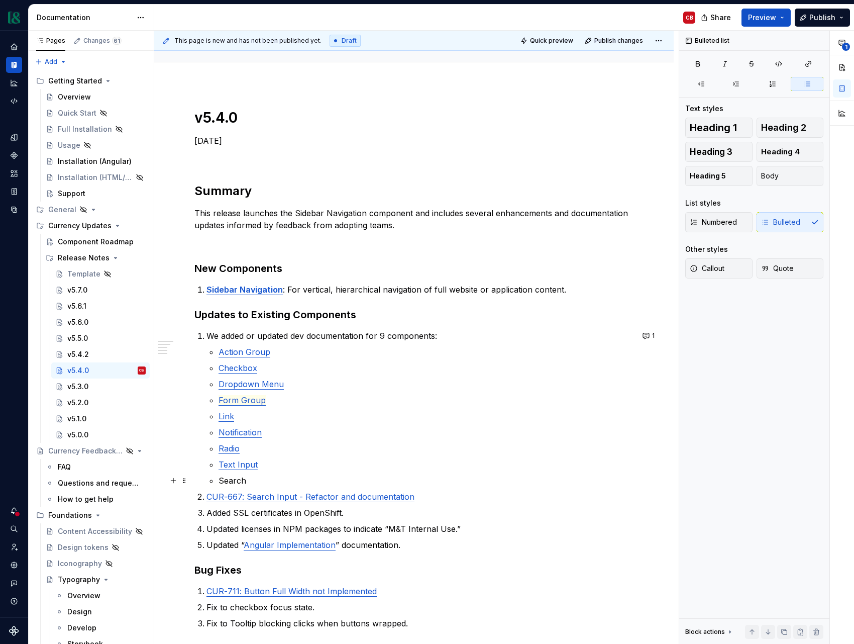
click at [243, 477] on p "Search" at bounding box center [426, 480] width 415 height 12
click at [472, 460] on button "button" at bounding box center [471, 462] width 14 height 14
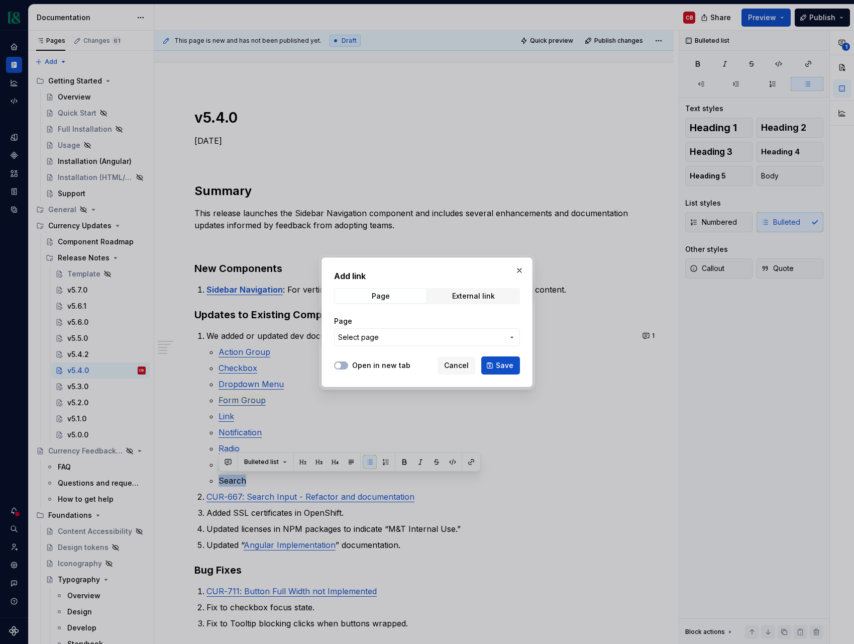
click at [451, 334] on span "Select page" at bounding box center [421, 337] width 166 height 10
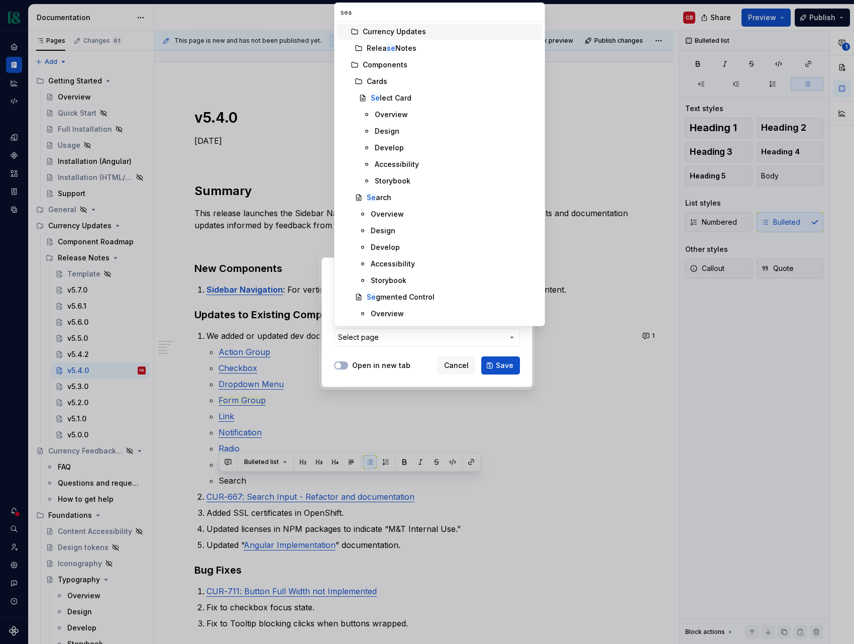
type input "sear"
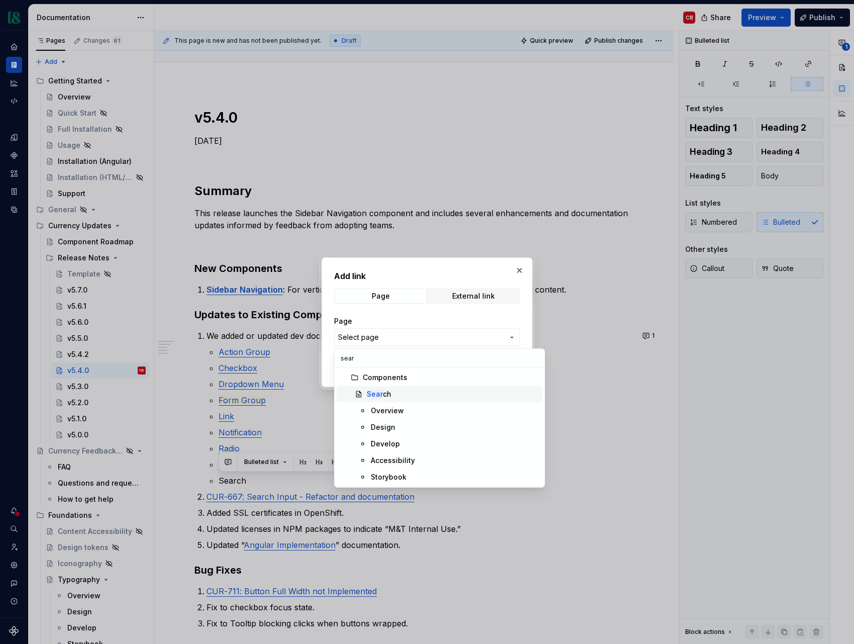
click at [411, 390] on div "Sear ch" at bounding box center [453, 394] width 172 height 10
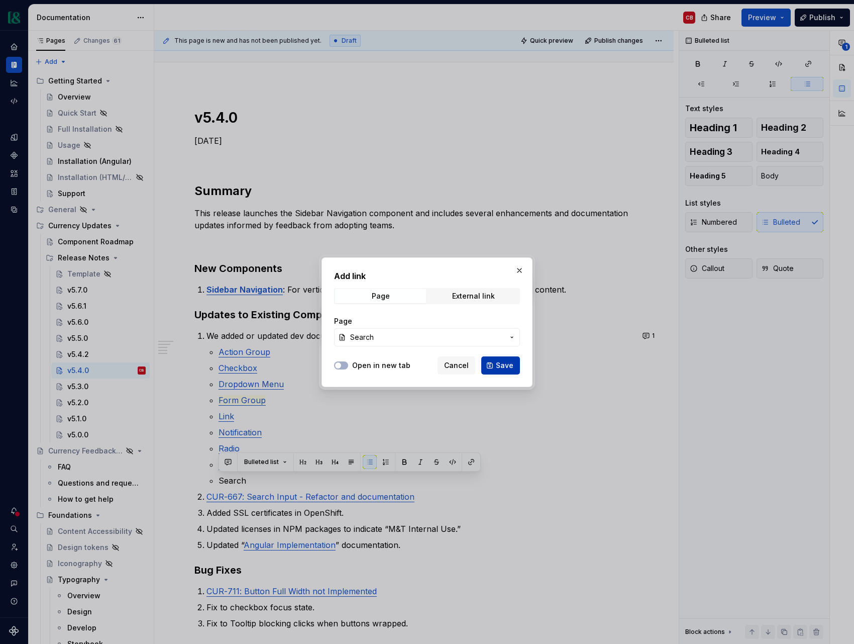
click at [509, 364] on span "Save" at bounding box center [505, 365] width 18 height 10
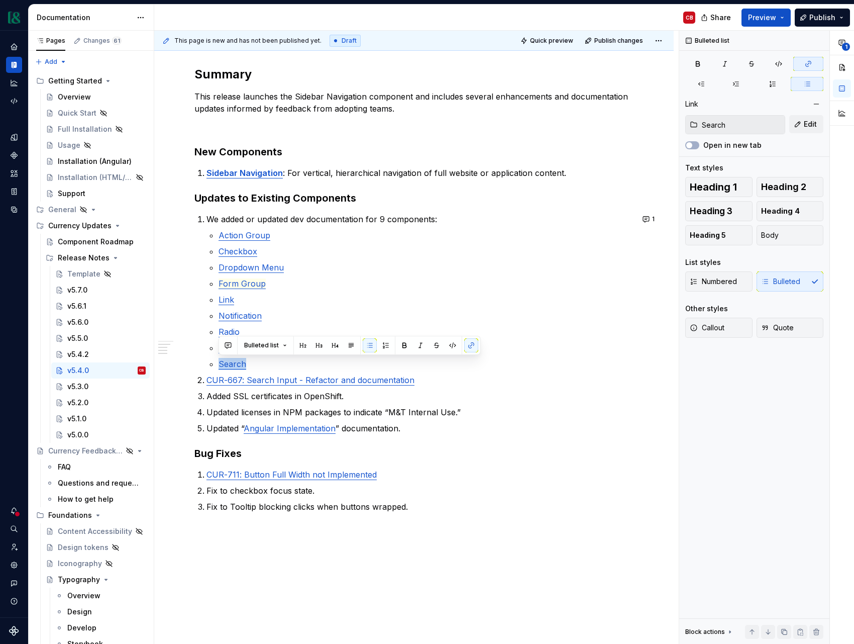
scroll to position [205, 0]
click at [83, 385] on div "v5.3.0" at bounding box center [77, 386] width 21 height 10
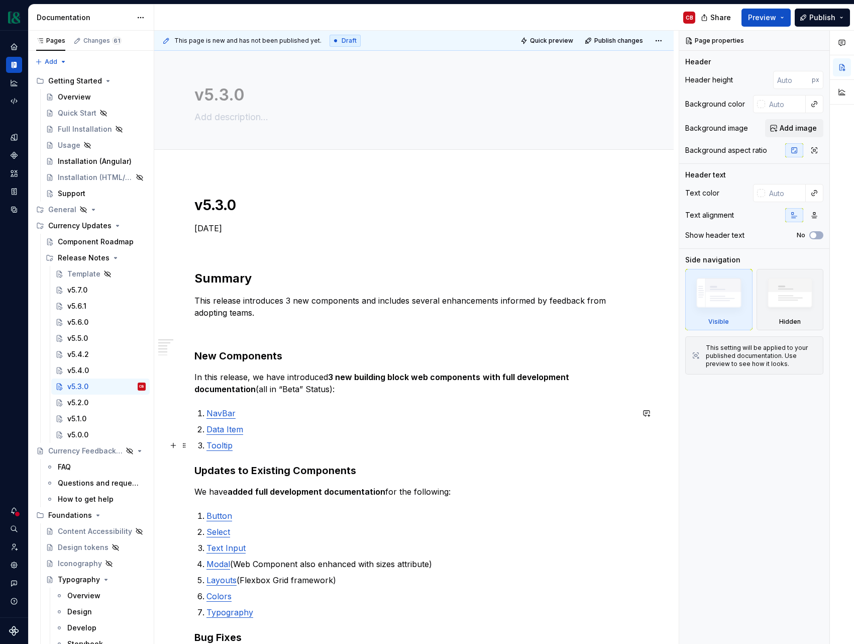
click at [246, 447] on p "Tooltip" at bounding box center [420, 445] width 427 height 12
type textarea "*"
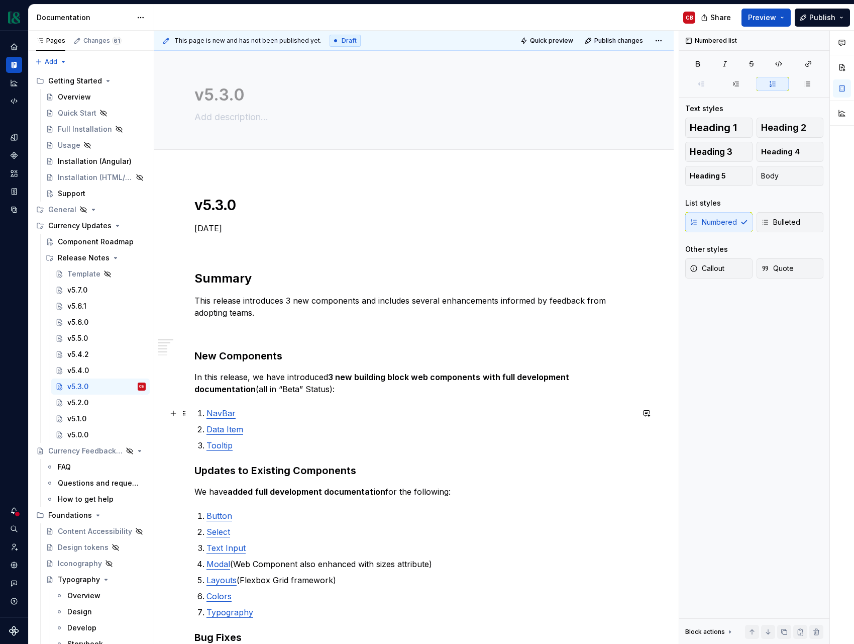
click at [237, 413] on p "NavBar​" at bounding box center [420, 413] width 427 height 12
click at [244, 410] on p "Nav igation Bar" at bounding box center [420, 413] width 427 height 12
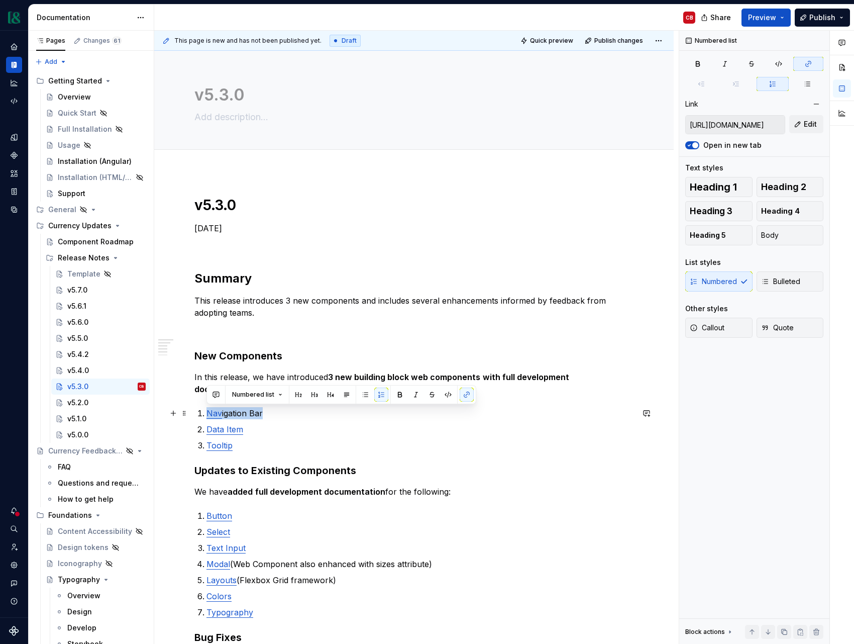
click at [244, 410] on p "Nav igation Bar" at bounding box center [420, 413] width 427 height 12
click at [464, 396] on button "button" at bounding box center [467, 395] width 14 height 14
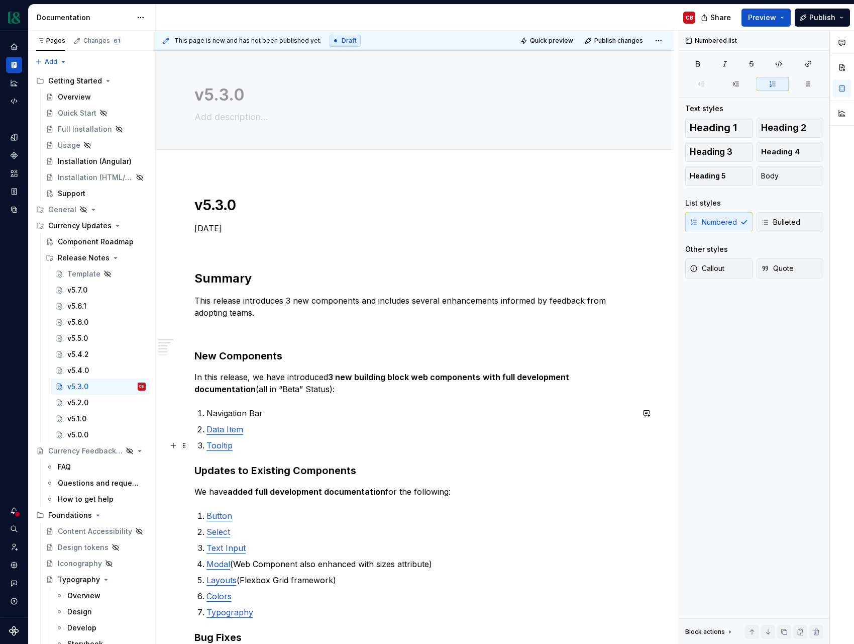
click at [254, 445] on p "Tooltip" at bounding box center [420, 445] width 427 height 12
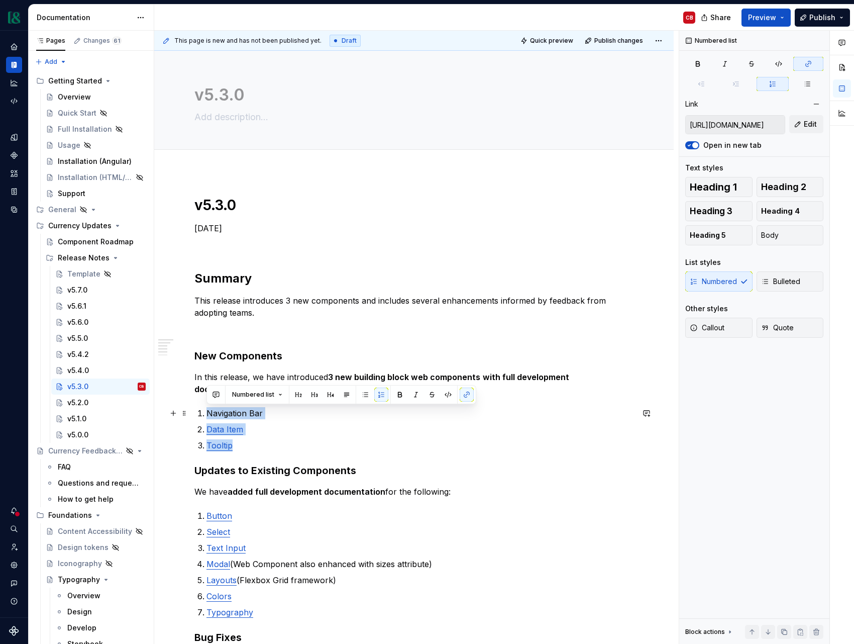
drag, startPoint x: 209, startPoint y: 421, endPoint x: 201, endPoint y: 416, distance: 9.9
click at [207, 416] on ol "Navigation Bar Data Item Tooltip" at bounding box center [420, 429] width 427 height 44
click at [464, 395] on button "button" at bounding box center [467, 395] width 14 height 14
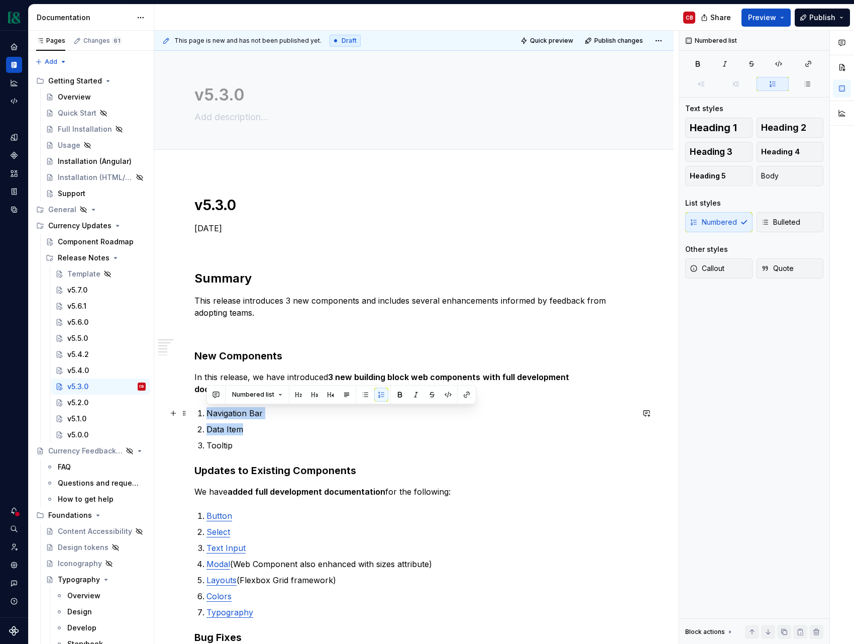
click at [241, 413] on p "Navigation Bar" at bounding box center [420, 413] width 427 height 12
click at [463, 394] on button "button" at bounding box center [467, 395] width 14 height 14
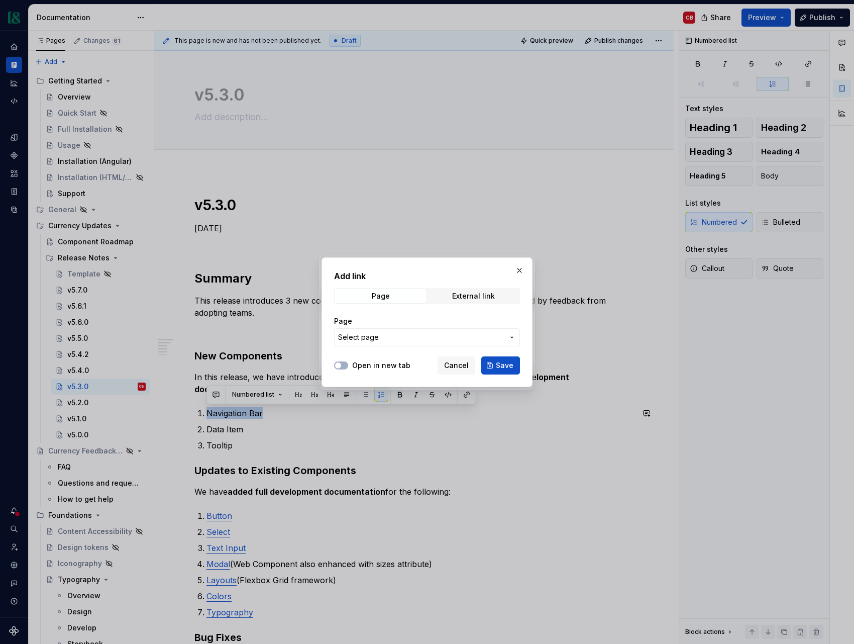
click at [379, 340] on span "Select page" at bounding box center [421, 337] width 166 height 10
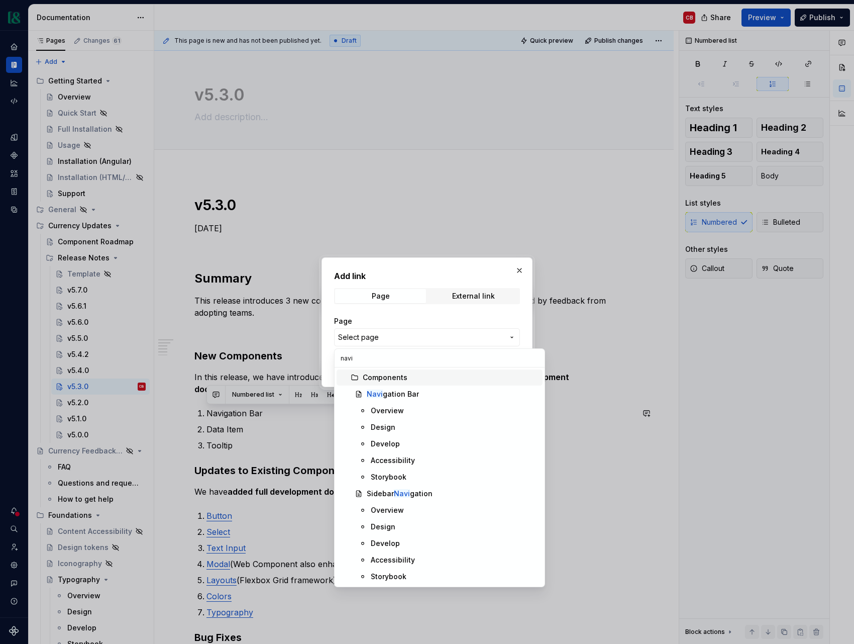
type input "navig"
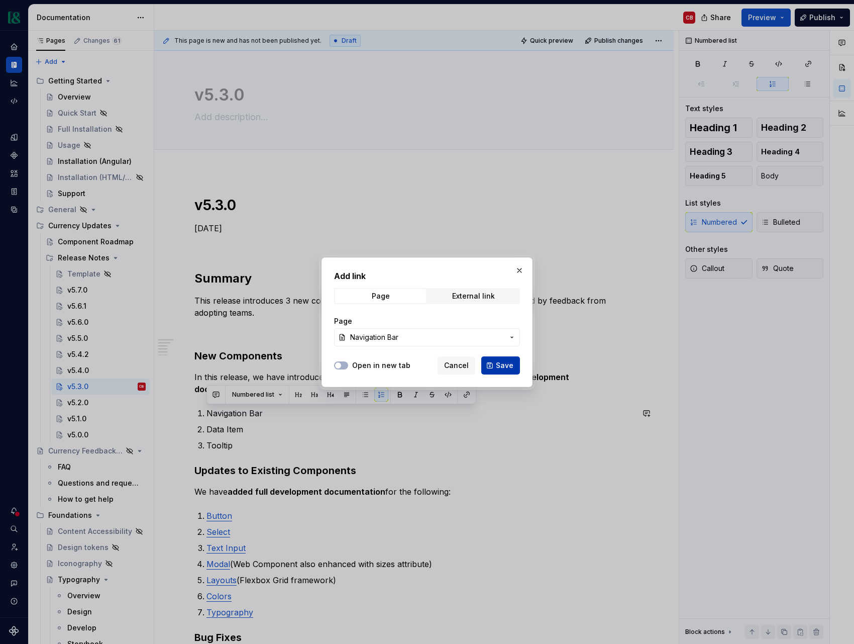
click at [510, 367] on span "Save" at bounding box center [505, 365] width 18 height 10
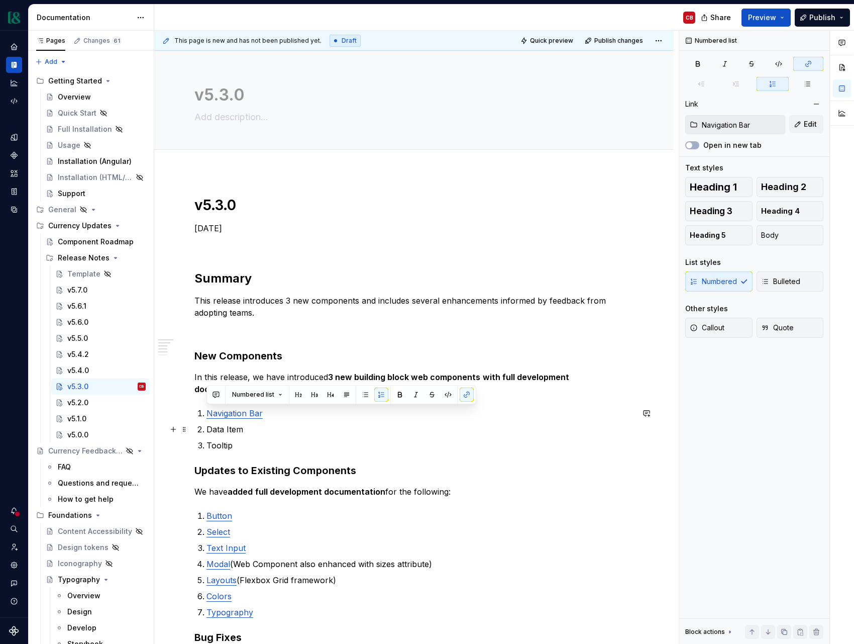
click at [234, 429] on p "Data Item" at bounding box center [420, 429] width 427 height 12
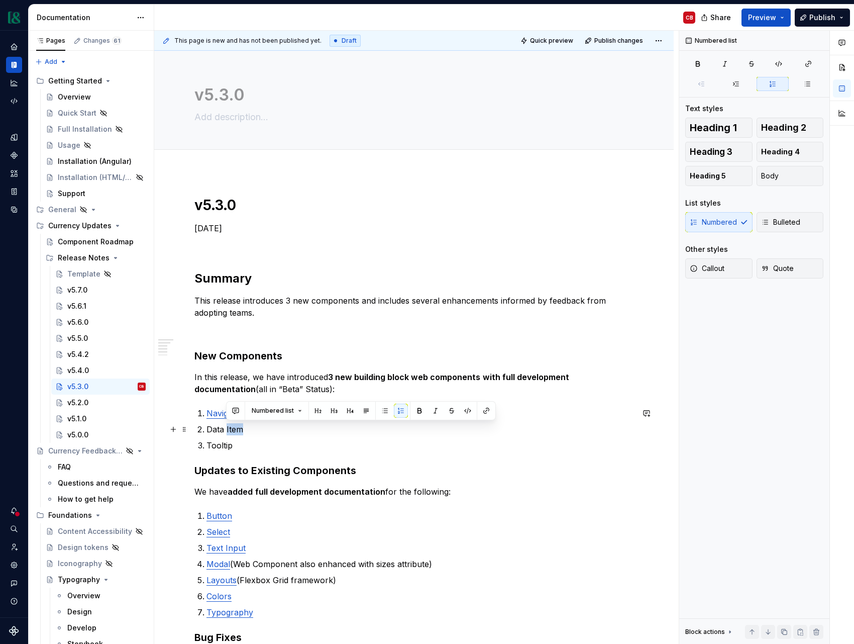
click at [234, 429] on p "Data Item" at bounding box center [420, 429] width 427 height 12
click at [463, 411] on button "button" at bounding box center [467, 411] width 14 height 14
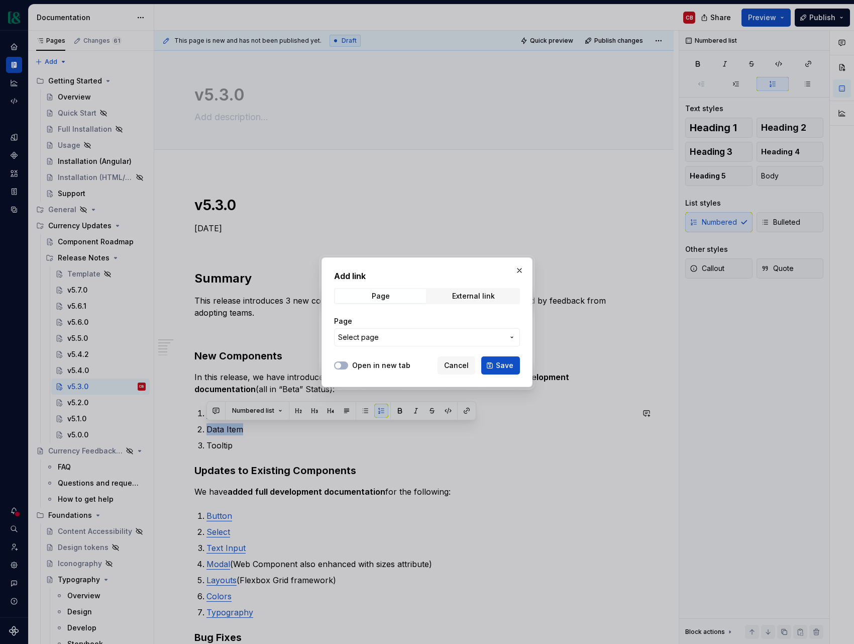
click at [427, 343] on button "Select page" at bounding box center [427, 337] width 186 height 18
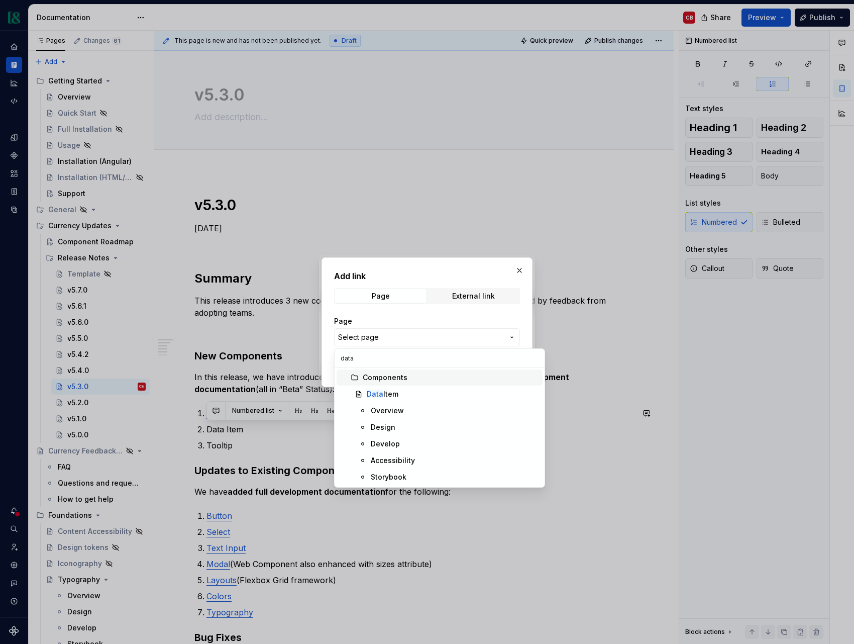
type input "data"
click at [413, 392] on div "Data Item" at bounding box center [453, 394] width 172 height 10
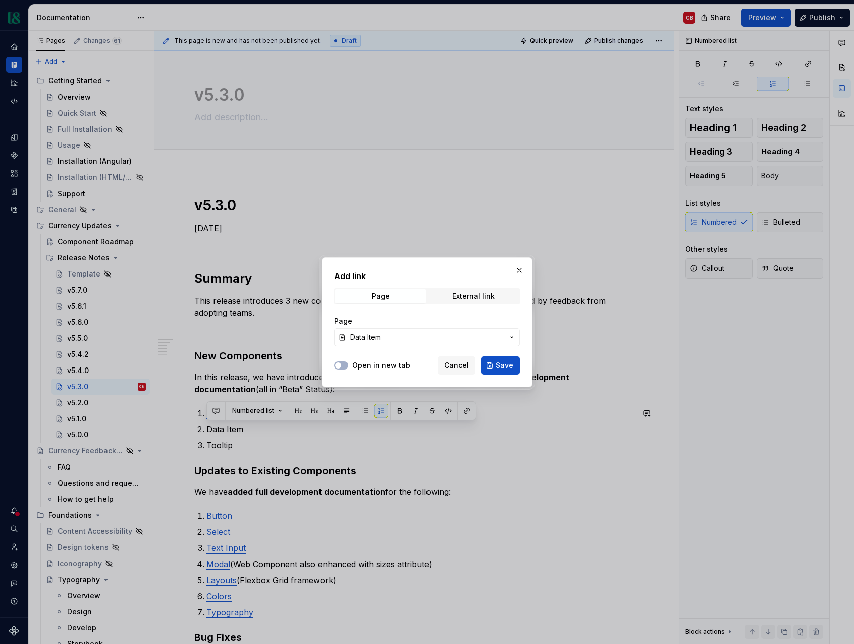
click at [505, 366] on span "Save" at bounding box center [505, 365] width 18 height 10
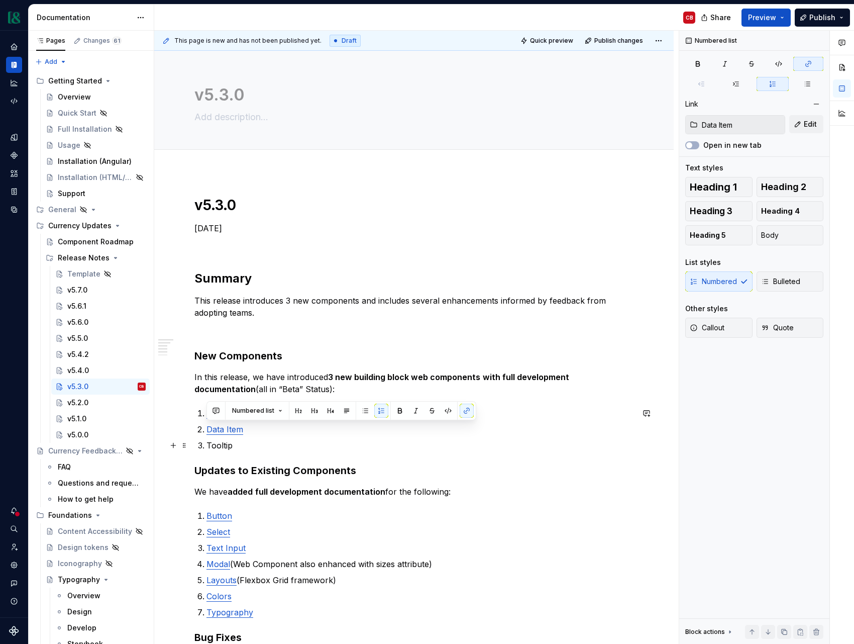
click at [227, 447] on p "Tooltip" at bounding box center [420, 445] width 427 height 12
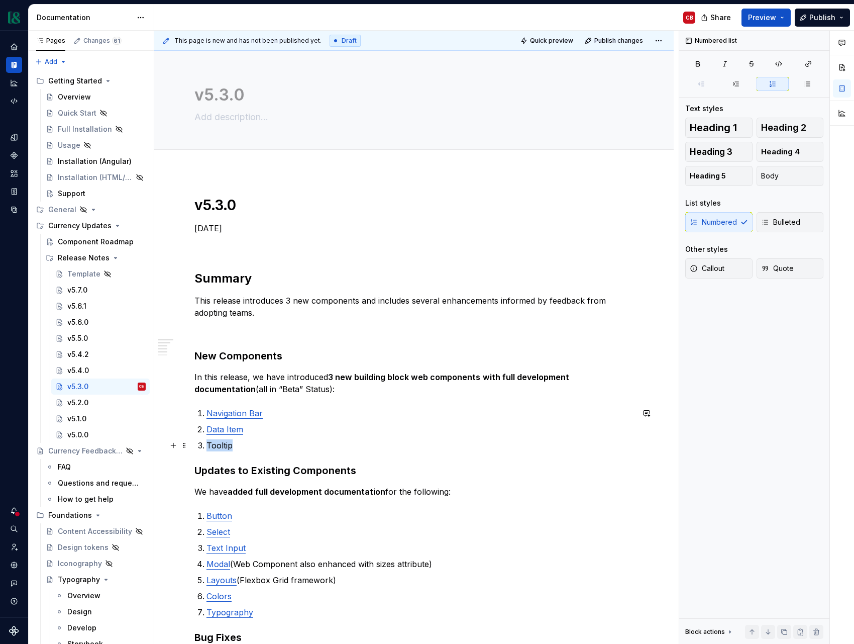
click at [227, 447] on p "Tooltip" at bounding box center [420, 445] width 427 height 12
click at [460, 426] on button "button" at bounding box center [467, 427] width 14 height 14
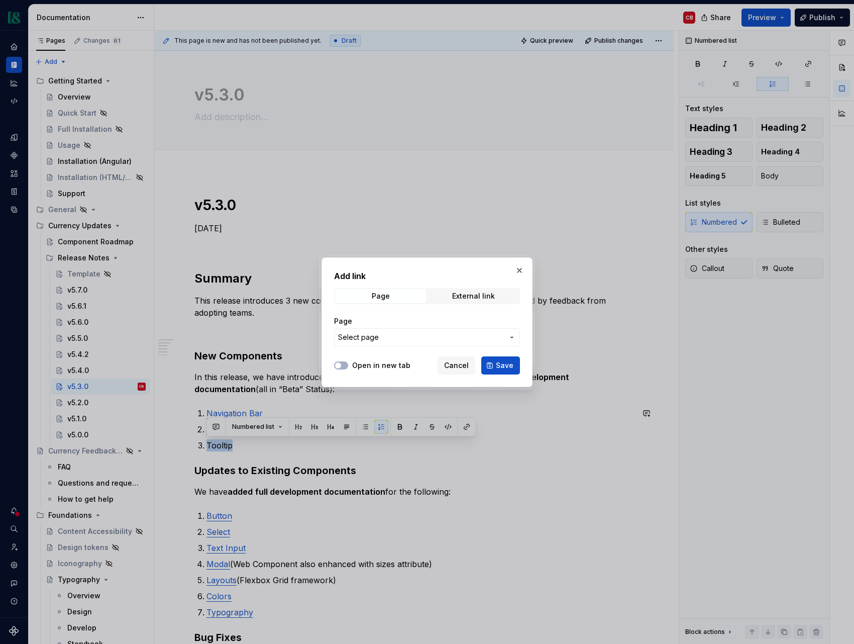
click at [420, 336] on span "Select page" at bounding box center [421, 337] width 166 height 10
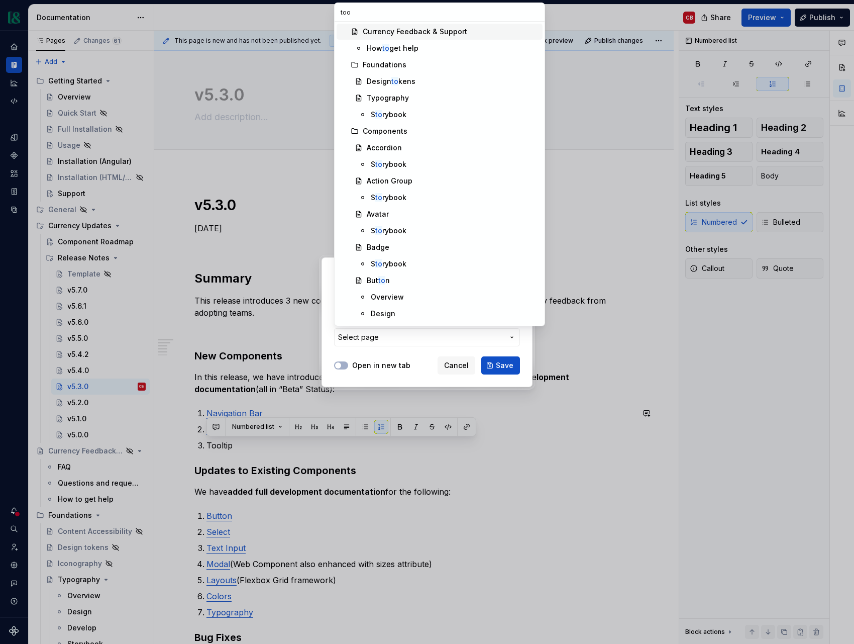
type input "tool"
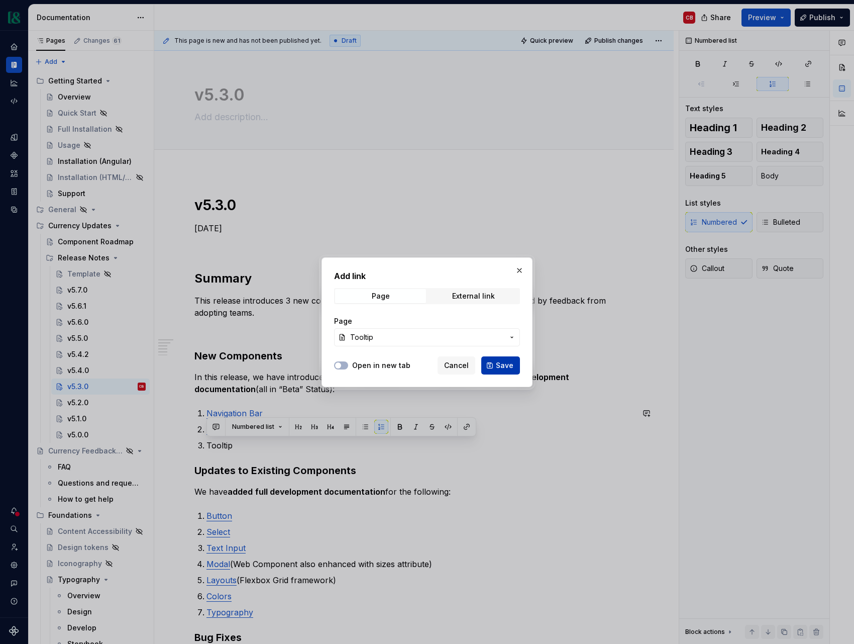
click at [495, 367] on button "Save" at bounding box center [501, 365] width 39 height 18
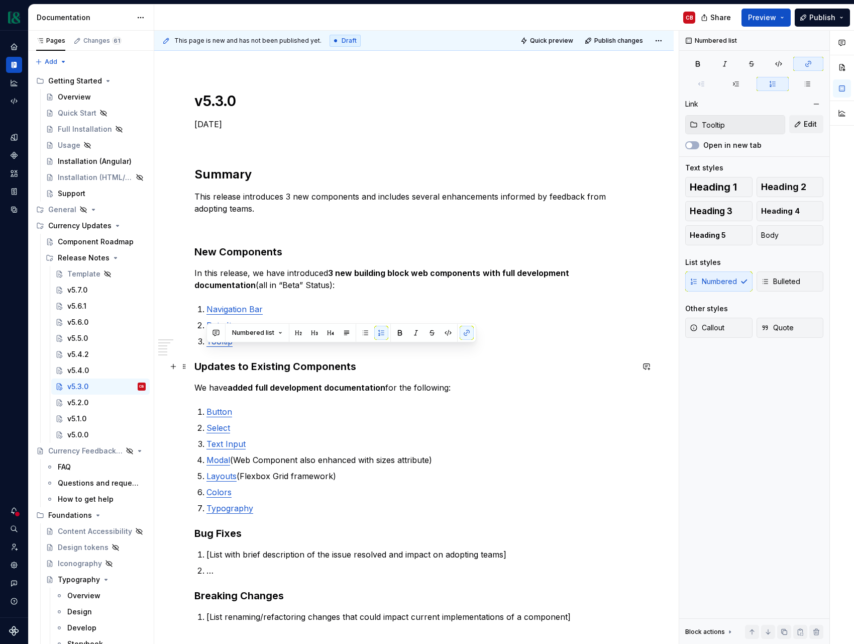
scroll to position [105, 0]
click at [377, 415] on p "Button" at bounding box center [420, 411] width 427 height 12
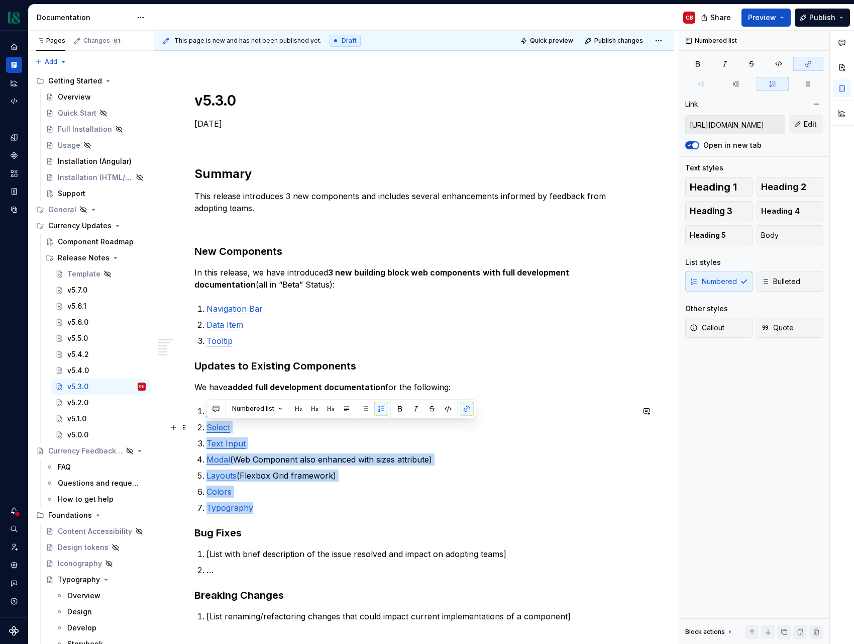
type input "[URL][DOMAIN_NAME]"
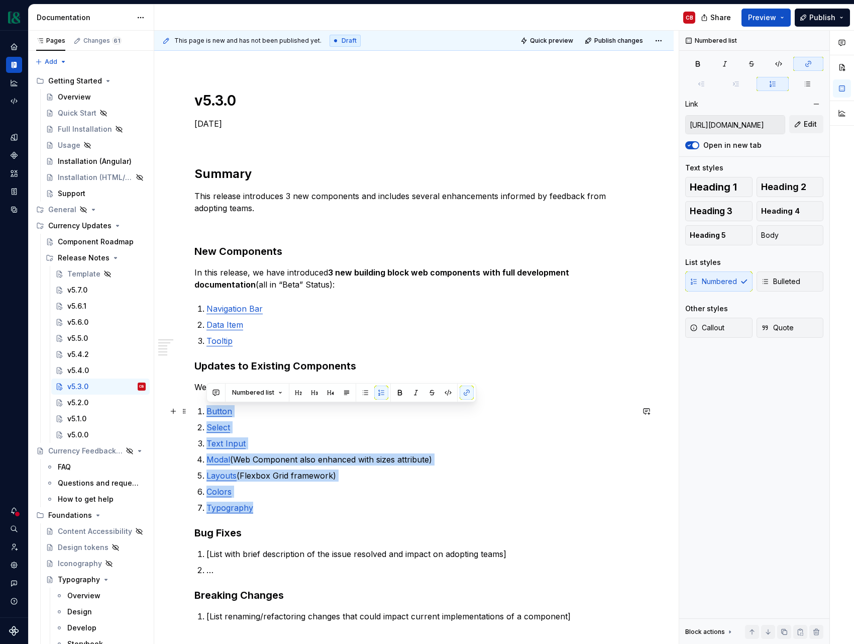
drag, startPoint x: 256, startPoint y: 502, endPoint x: 197, endPoint y: 412, distance: 107.8
click at [207, 412] on ol "Button Select Text Input Modal (Web Component also enhanced with sizes attribut…" at bounding box center [420, 459] width 427 height 109
click at [466, 393] on button "button" at bounding box center [467, 393] width 14 height 14
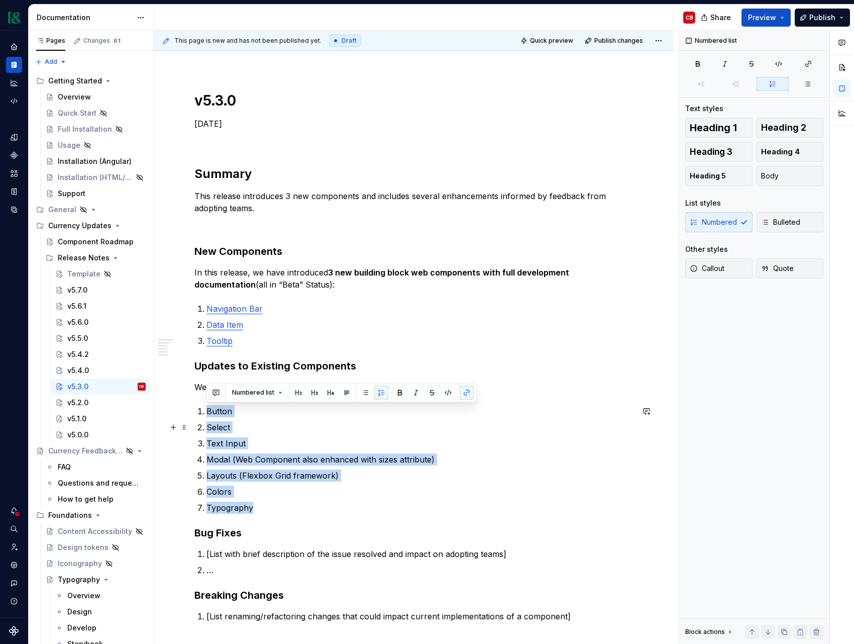
drag, startPoint x: 334, startPoint y: 433, endPoint x: 326, endPoint y: 432, distance: 7.7
click at [332, 433] on ol "Button Select Text Input Modal (Web Component also enhanced with sizes attribut…" at bounding box center [420, 459] width 427 height 109
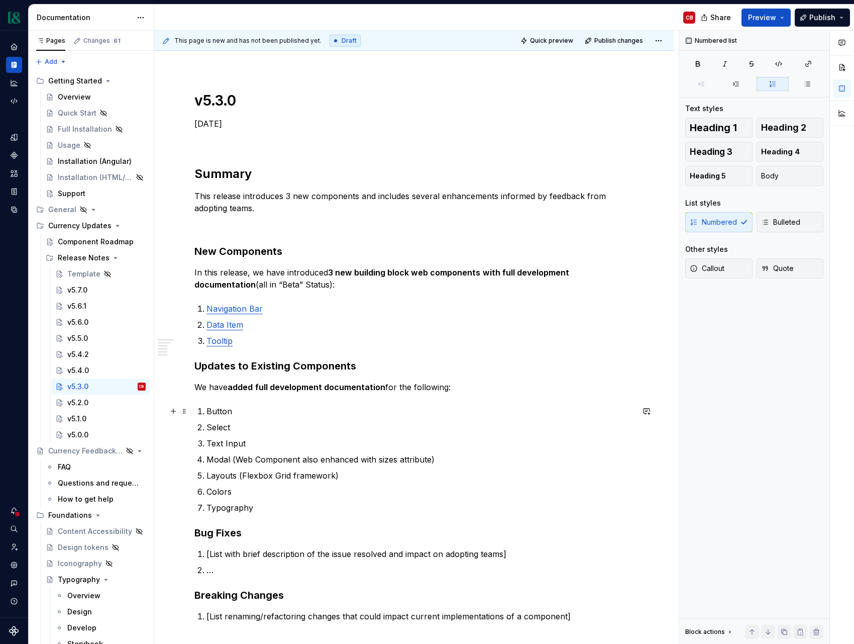
click at [217, 413] on p "Button" at bounding box center [420, 411] width 427 height 12
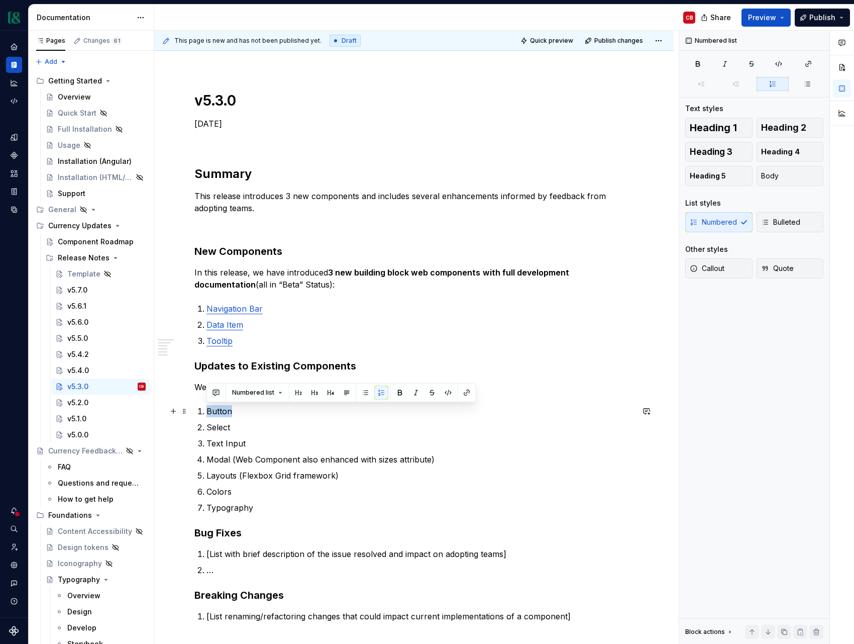
click at [217, 413] on p "Button" at bounding box center [420, 411] width 427 height 12
click at [470, 393] on button "button" at bounding box center [467, 393] width 14 height 14
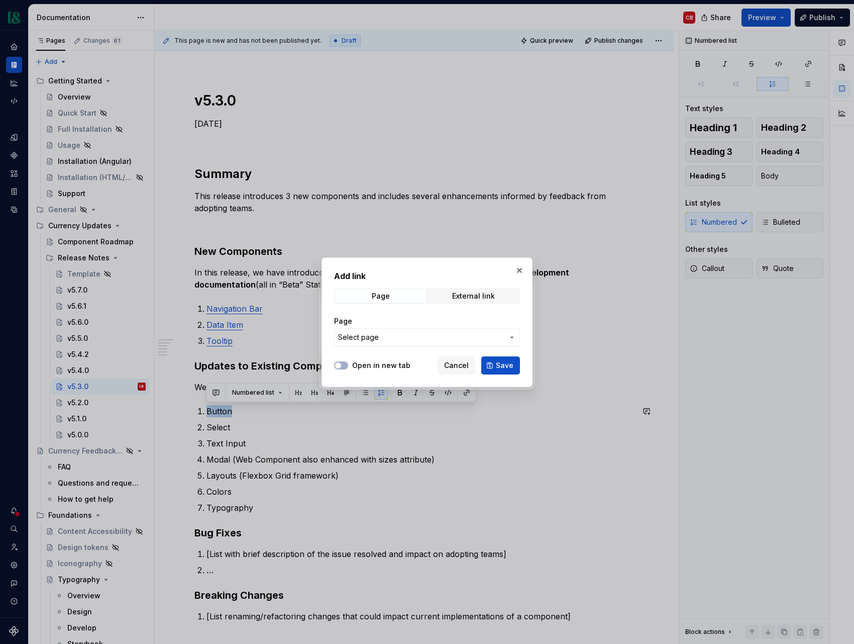
click at [401, 342] on button "Select page" at bounding box center [427, 337] width 186 height 18
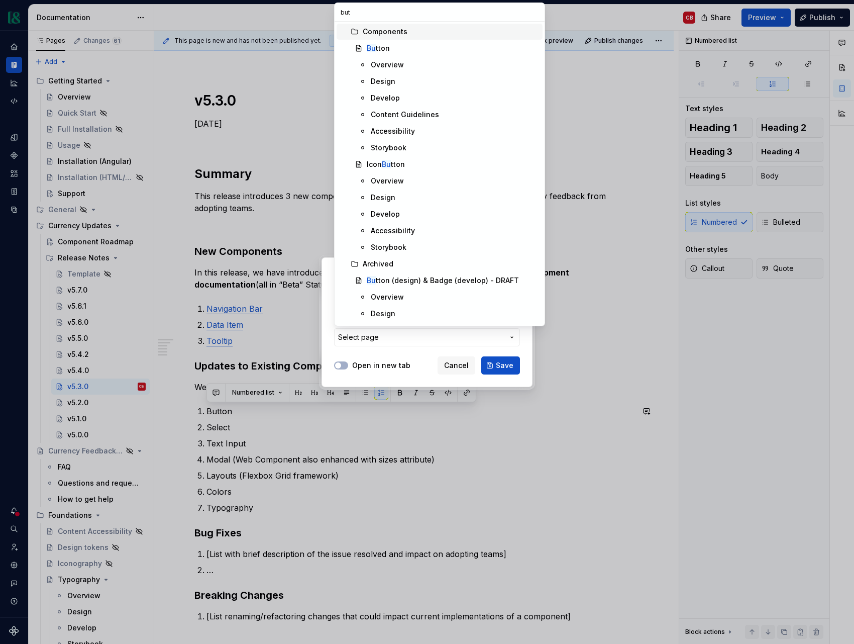
type input "butt"
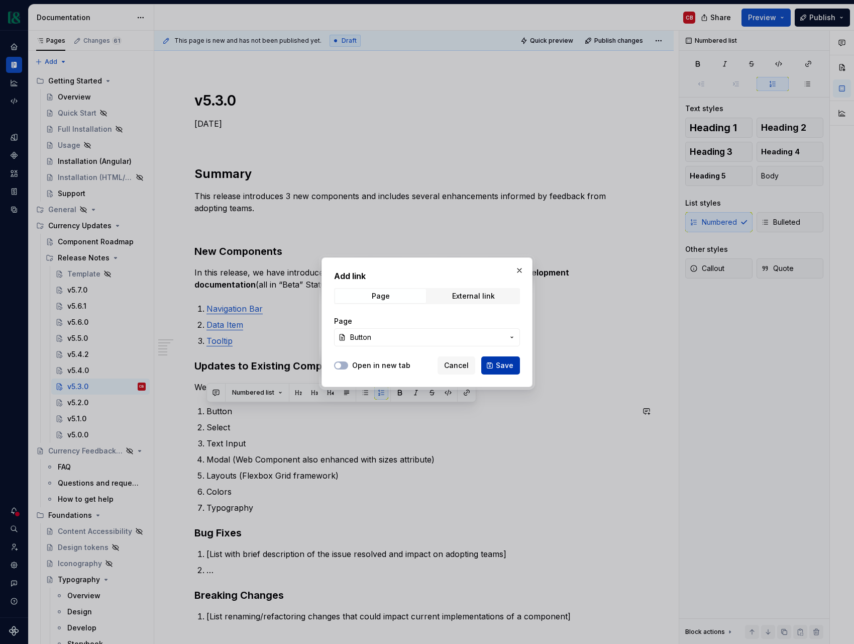
click at [499, 364] on span "Save" at bounding box center [505, 365] width 18 height 10
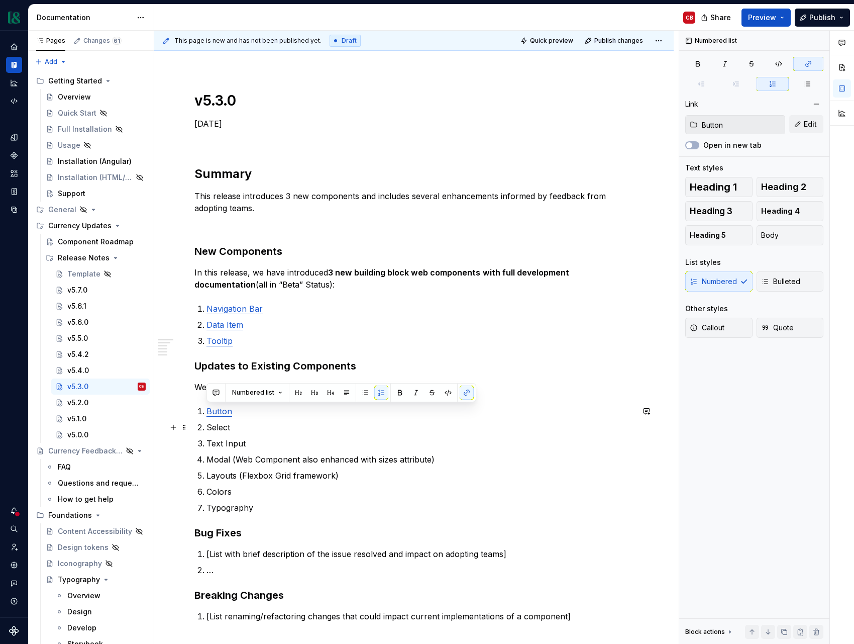
click at [225, 428] on p "Select" at bounding box center [420, 427] width 427 height 12
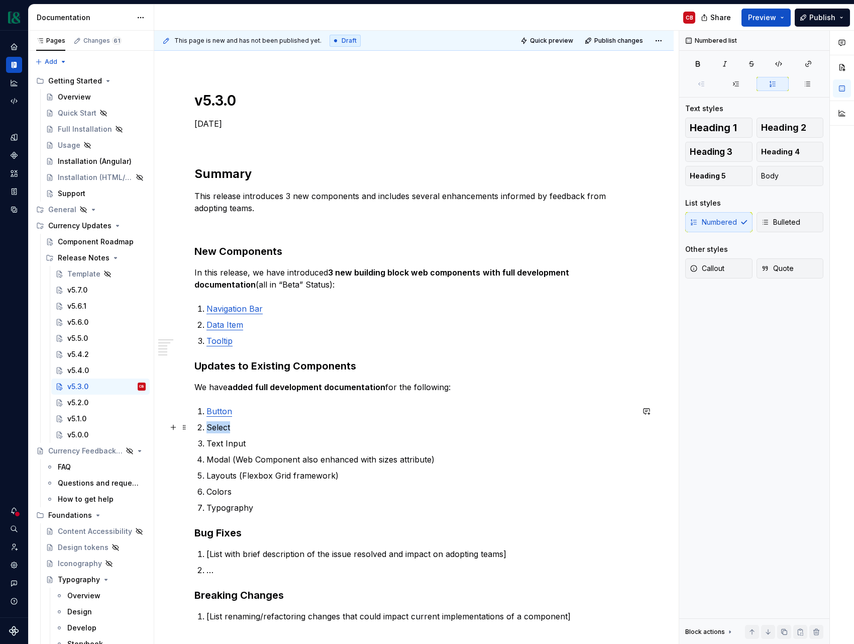
click at [225, 428] on p "Select" at bounding box center [420, 427] width 427 height 12
click at [463, 409] on button "button" at bounding box center [467, 409] width 14 height 14
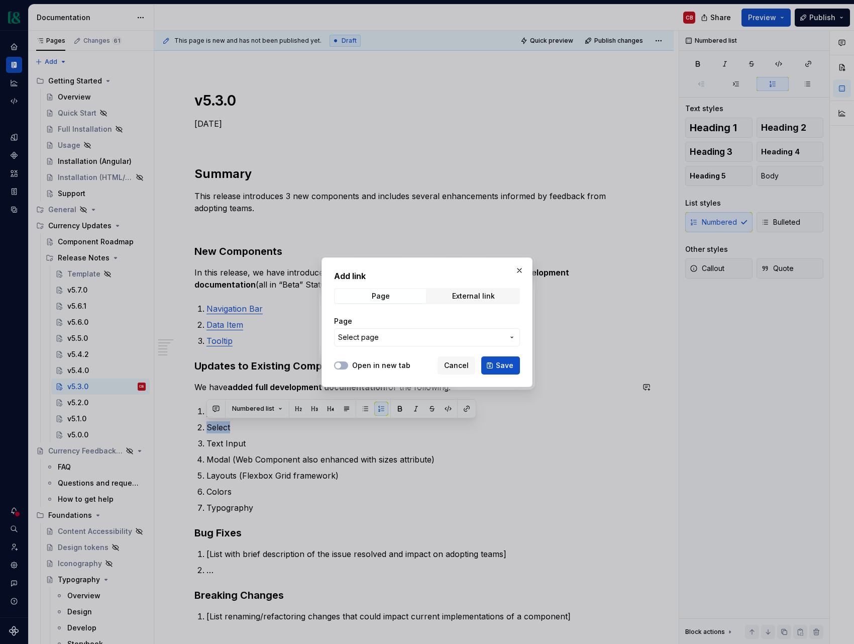
click at [462, 338] on span "Select page" at bounding box center [421, 337] width 166 height 10
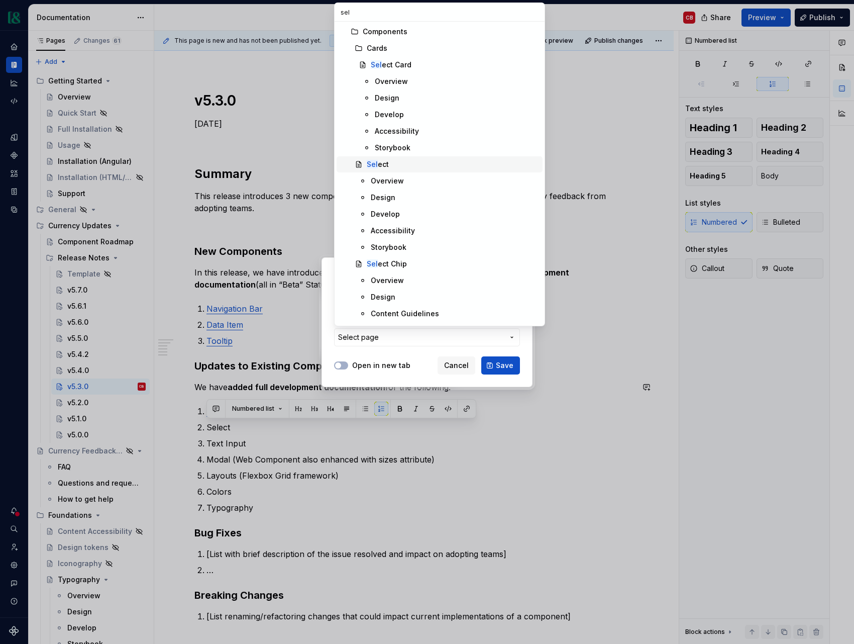
type input "sel"
click at [405, 165] on div "Sel ect" at bounding box center [453, 164] width 172 height 10
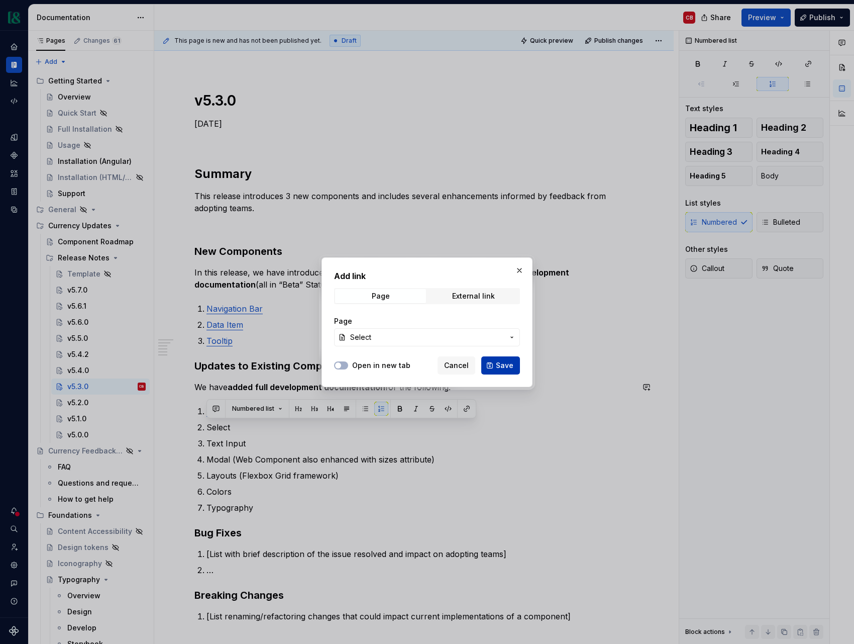
click at [506, 368] on span "Save" at bounding box center [505, 365] width 18 height 10
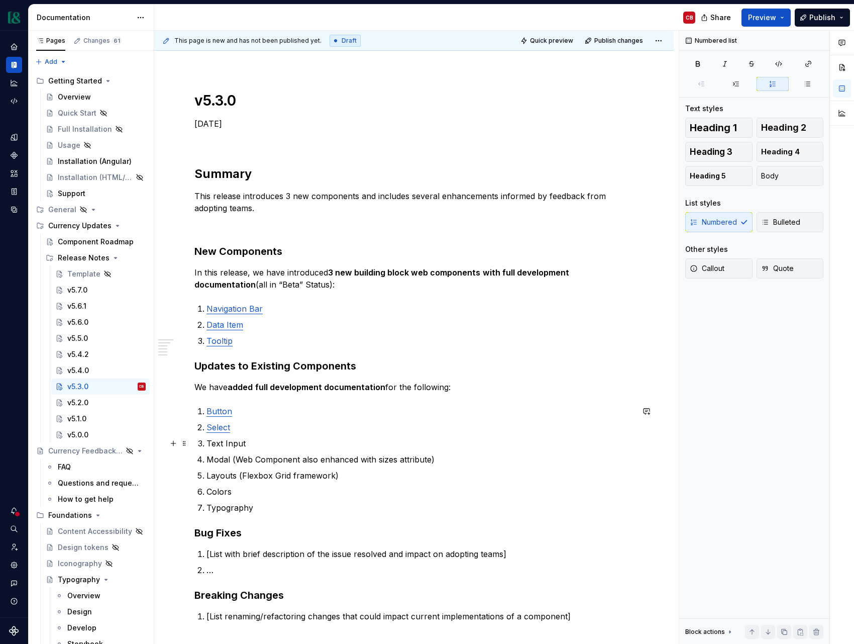
click at [230, 446] on p "Text Input" at bounding box center [420, 443] width 427 height 12
click at [465, 425] on button "button" at bounding box center [467, 425] width 14 height 14
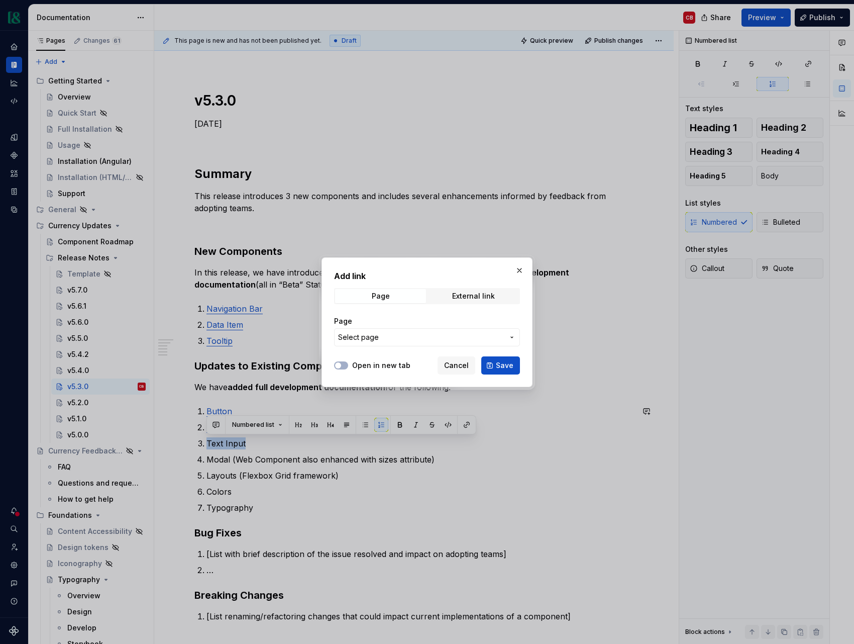
click at [397, 343] on button "Select page" at bounding box center [427, 337] width 186 height 18
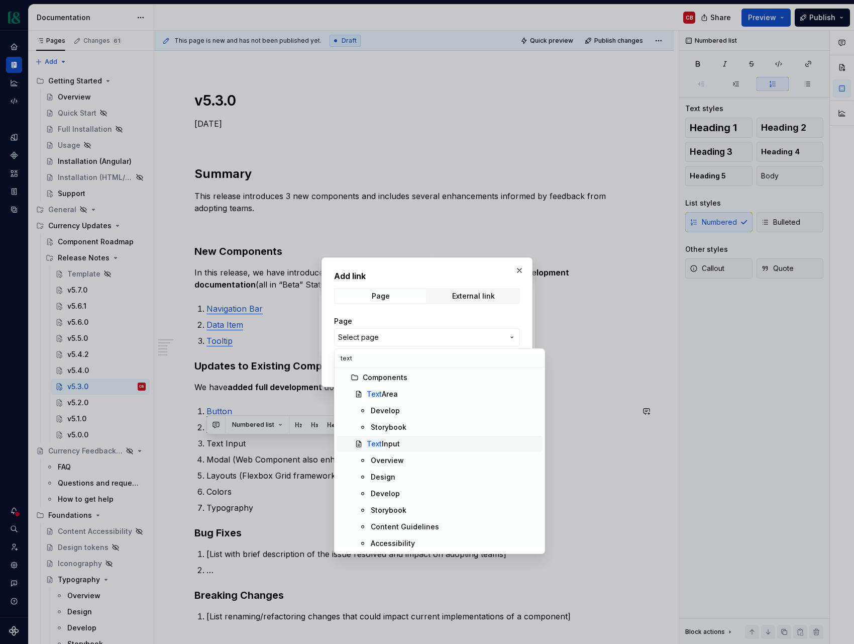
type input "text"
click at [404, 442] on div "Text Input" at bounding box center [453, 444] width 172 height 10
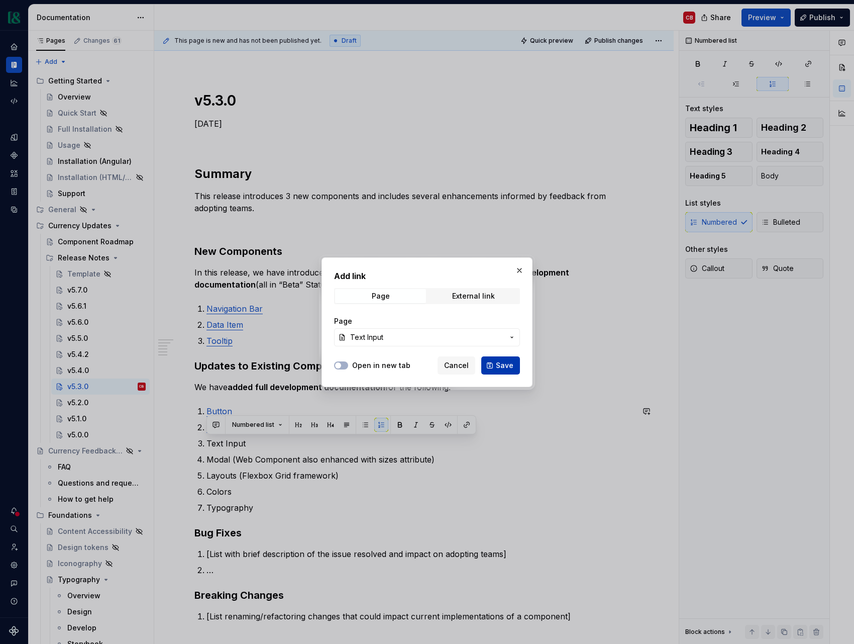
type textarea "*"
click at [500, 366] on span "Save" at bounding box center [505, 365] width 18 height 10
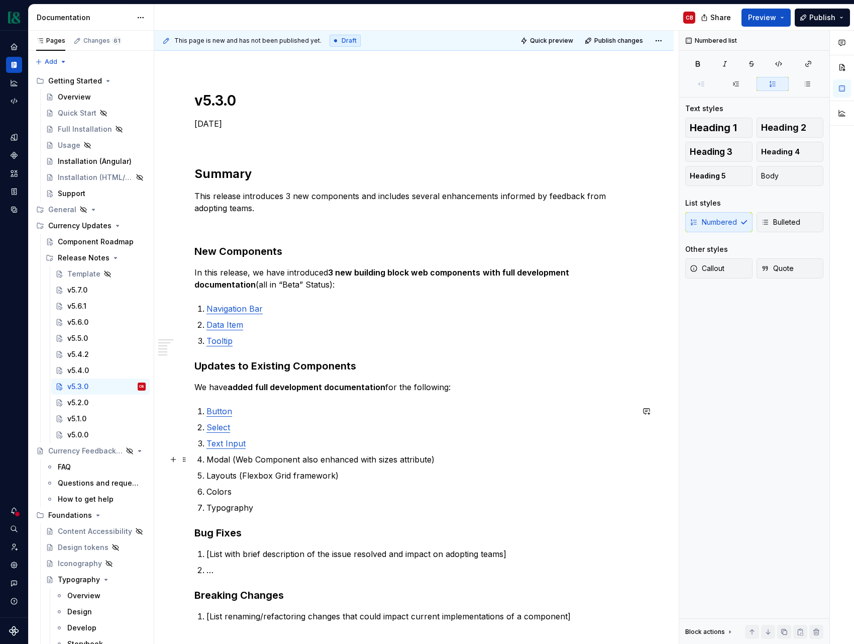
click at [219, 460] on p "Modal (Web Component also enhanced with sizes attribute)" at bounding box center [420, 459] width 427 height 12
click at [464, 443] on button "button" at bounding box center [467, 441] width 14 height 14
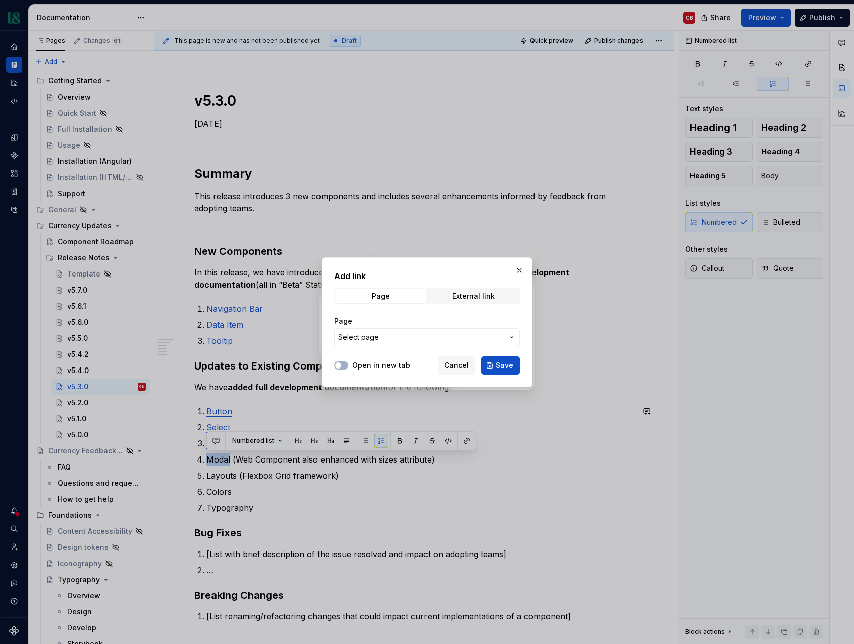
click at [385, 337] on span "Select page" at bounding box center [421, 337] width 166 height 10
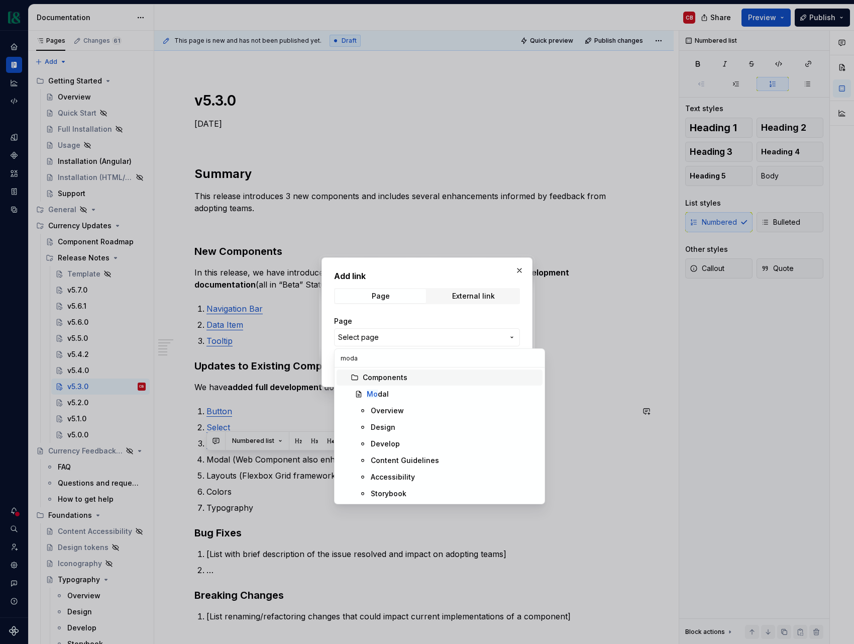
type input "modal"
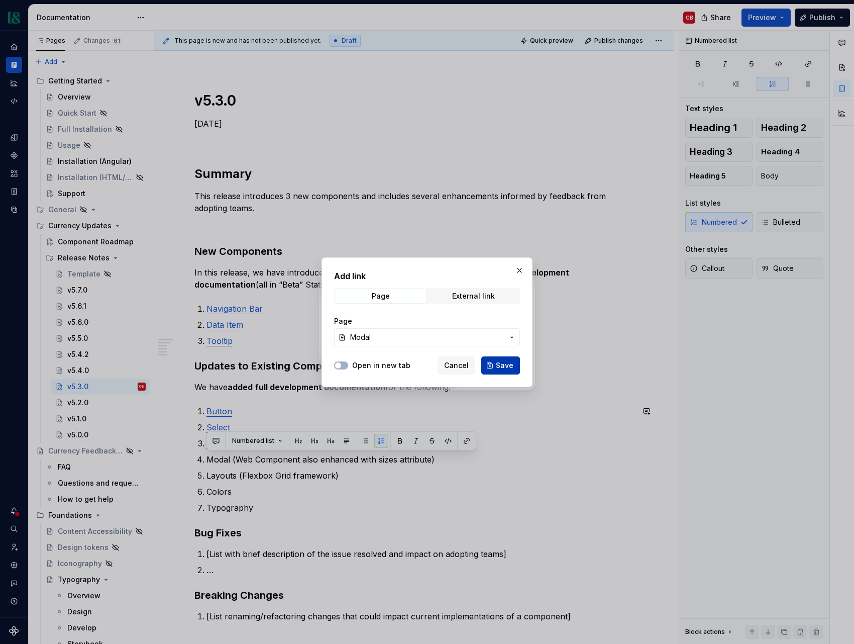
click at [507, 368] on span "Save" at bounding box center [505, 365] width 18 height 10
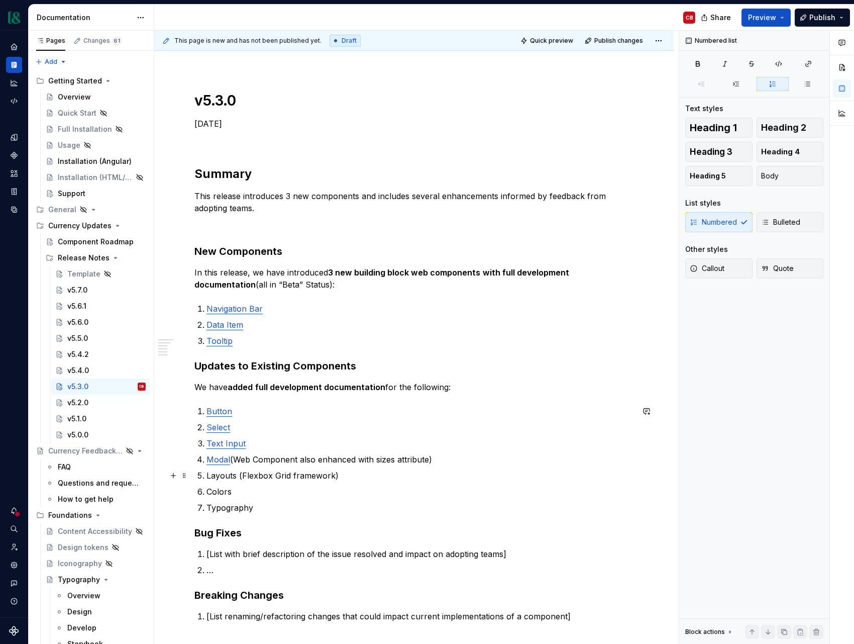
click at [227, 477] on p "Layouts (Flexbox Grid framework)" at bounding box center [420, 475] width 427 height 12
click at [464, 459] on button "button" at bounding box center [467, 457] width 14 height 14
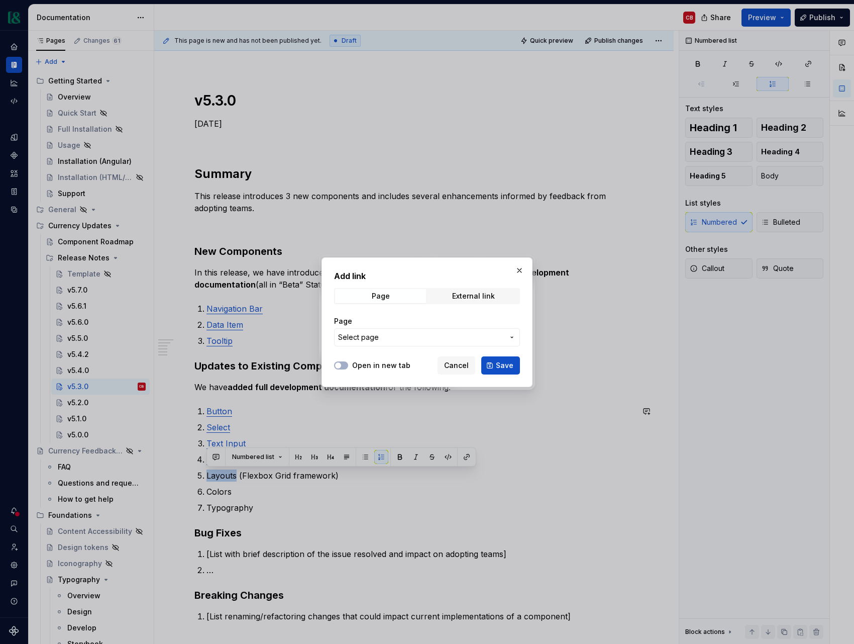
click at [360, 335] on span "Select page" at bounding box center [358, 337] width 41 height 10
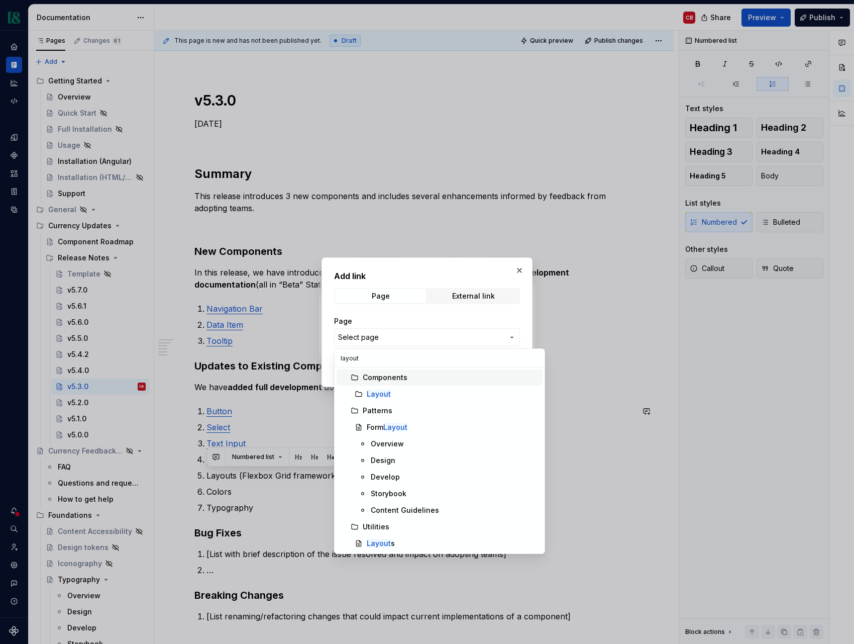
type input "layouts"
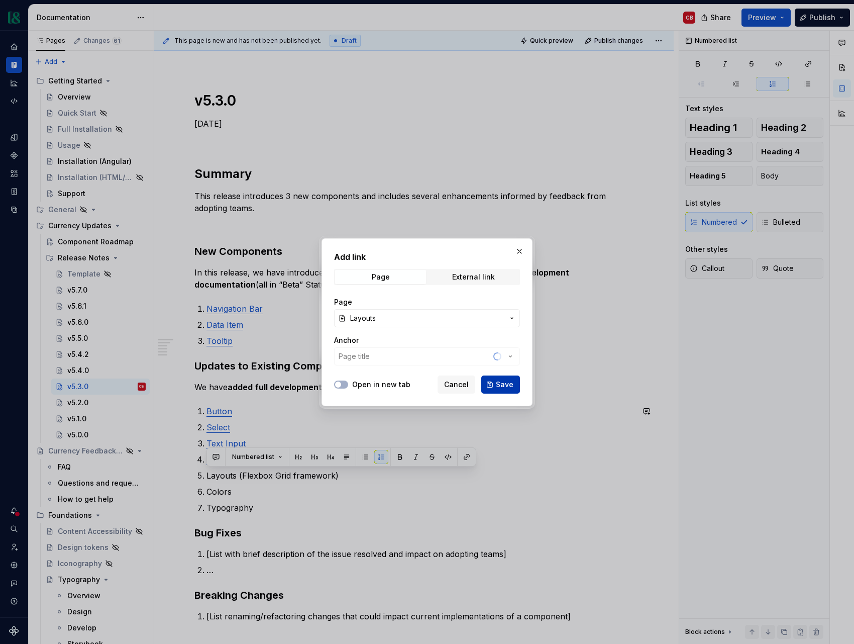
click at [507, 386] on span "Save" at bounding box center [505, 384] width 18 height 10
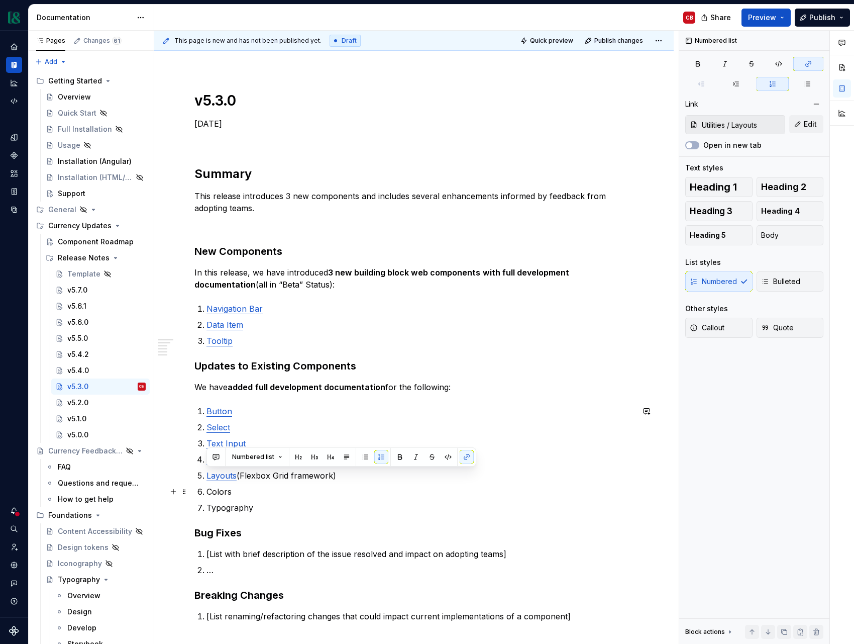
click at [218, 492] on p "Colors" at bounding box center [420, 492] width 427 height 12
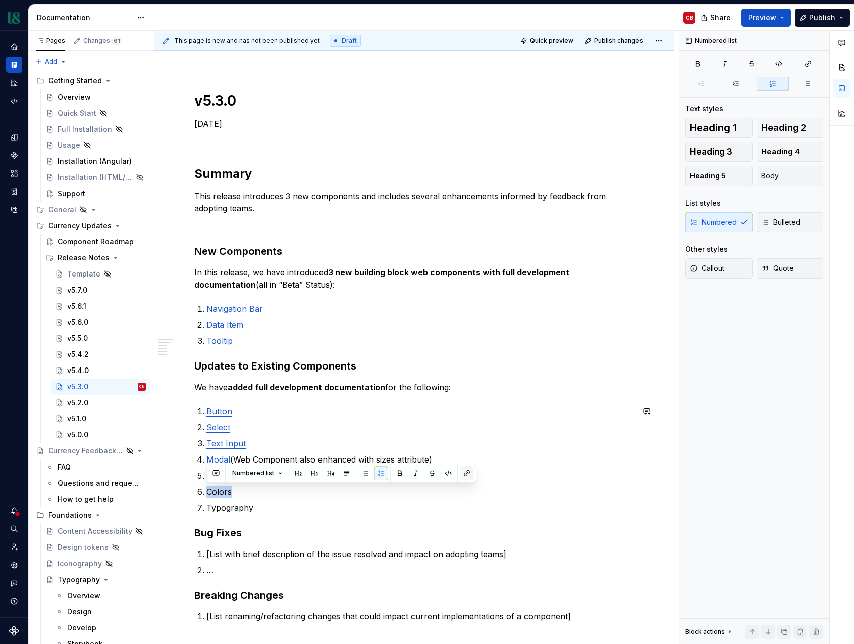
click at [465, 476] on button "button" at bounding box center [467, 473] width 14 height 14
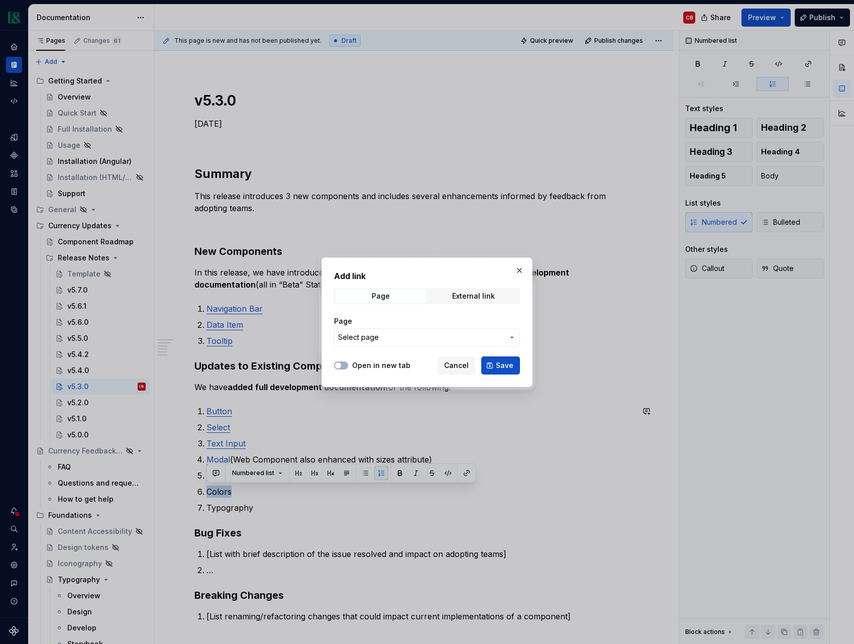
click at [408, 338] on span "Select page" at bounding box center [421, 337] width 166 height 10
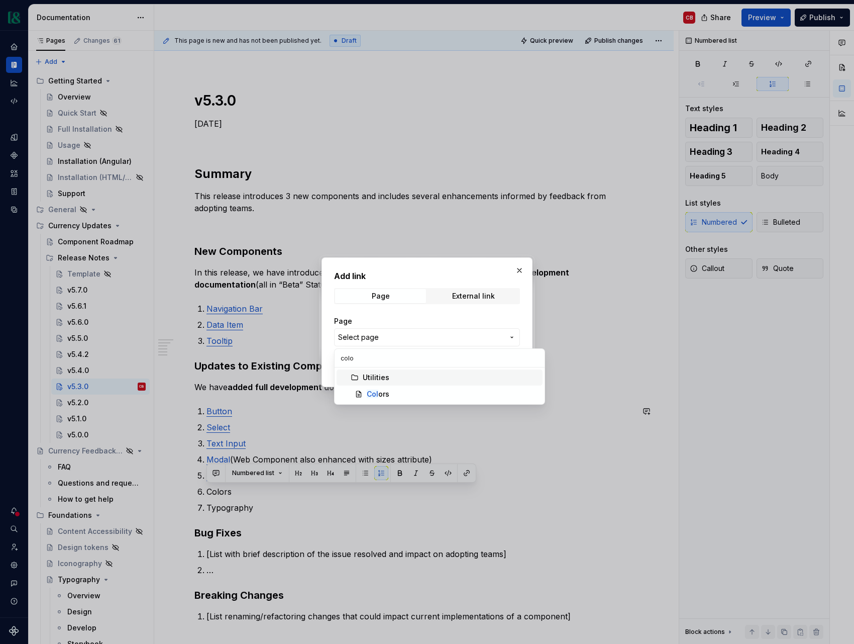
type input "color"
click at [417, 387] on span "Color s" at bounding box center [440, 394] width 206 height 16
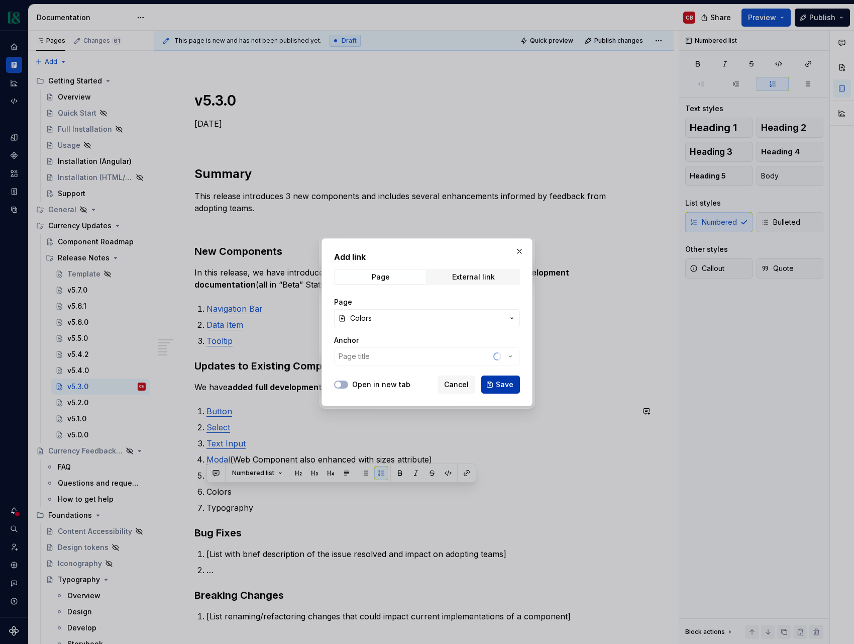
click at [513, 383] on span "Save" at bounding box center [505, 384] width 18 height 10
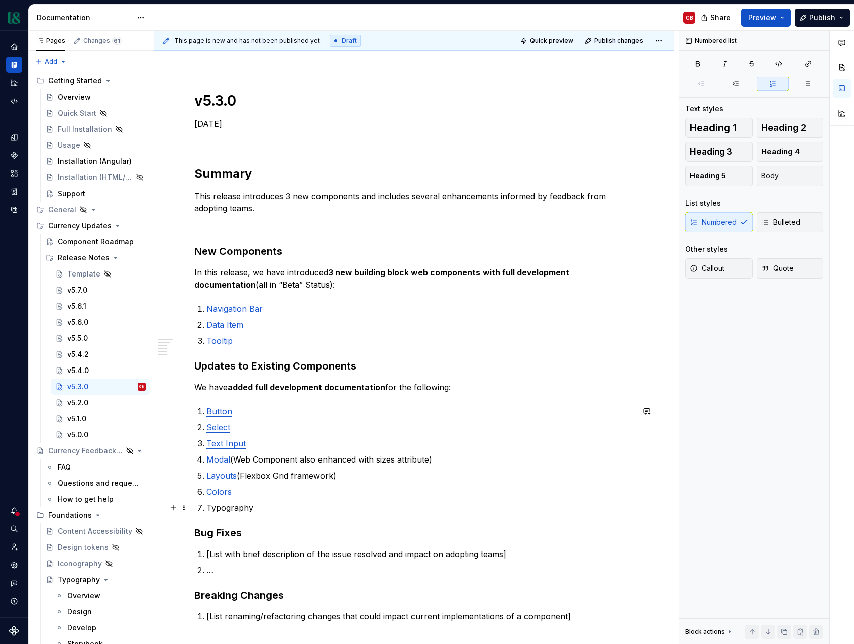
click at [246, 512] on p "Typography" at bounding box center [420, 508] width 427 height 12
click at [465, 487] on button "button" at bounding box center [467, 489] width 14 height 14
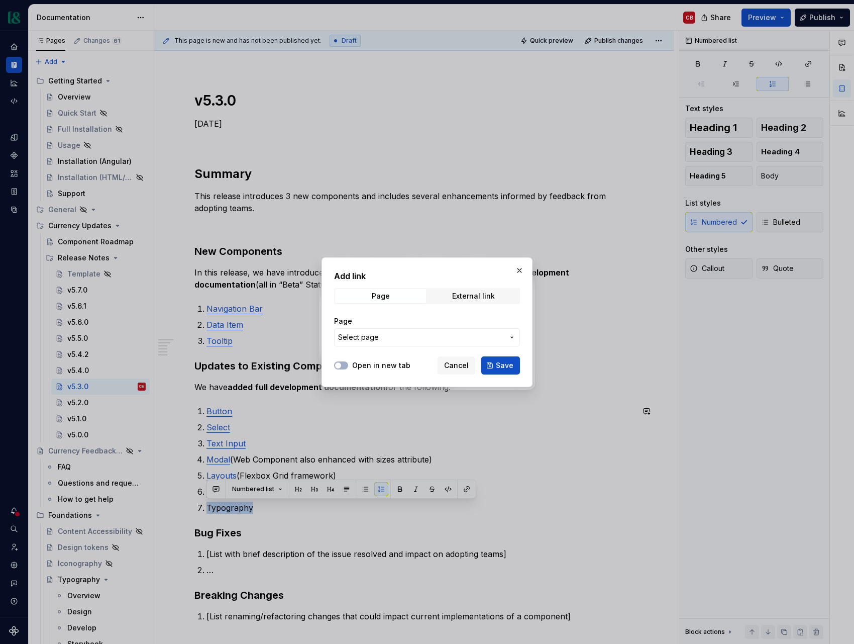
click at [406, 338] on span "Select page" at bounding box center [421, 337] width 166 height 10
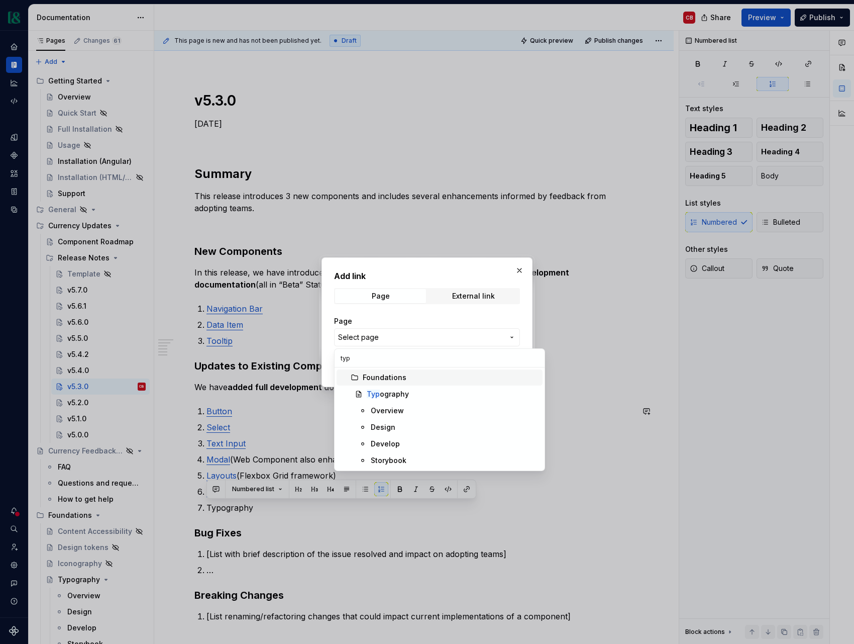
type input "typo"
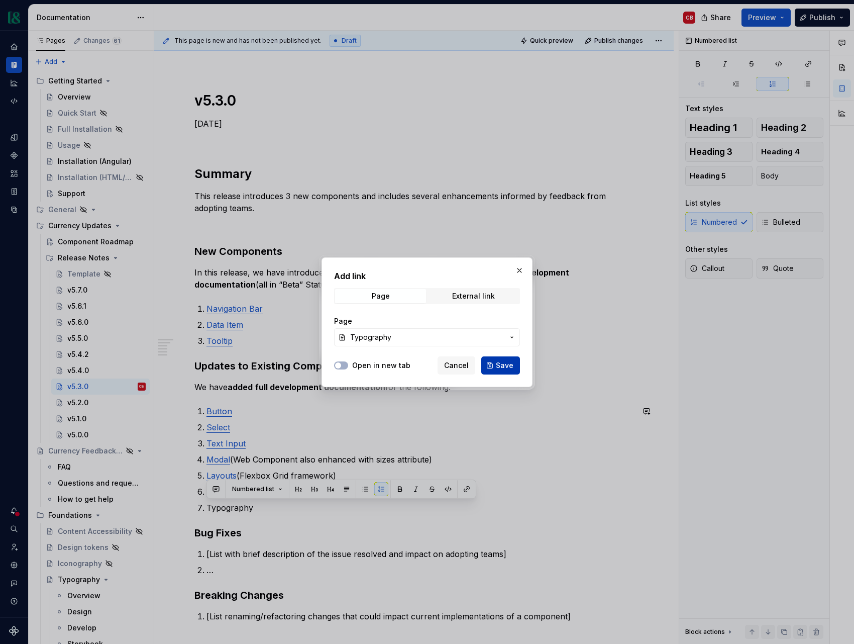
click at [502, 364] on span "Save" at bounding box center [505, 365] width 18 height 10
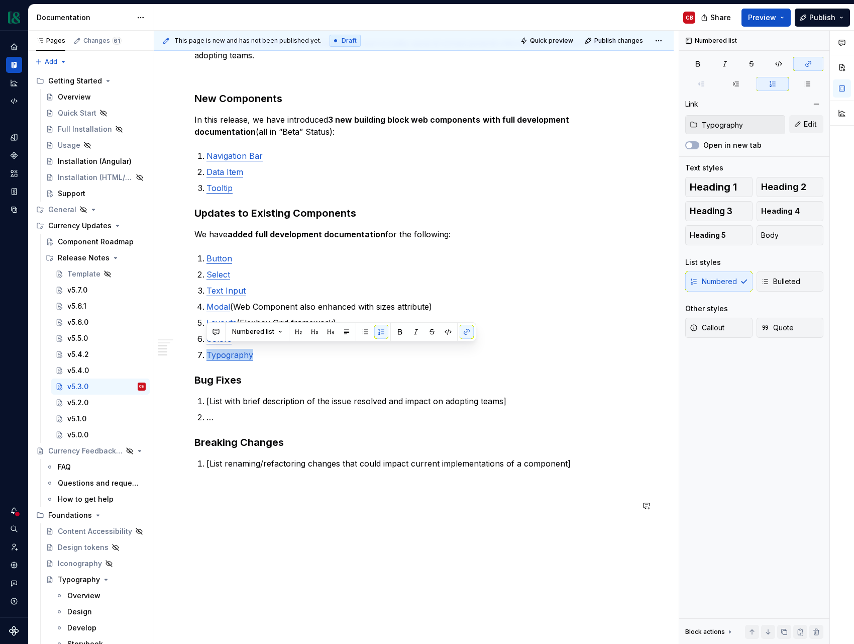
scroll to position [262, 0]
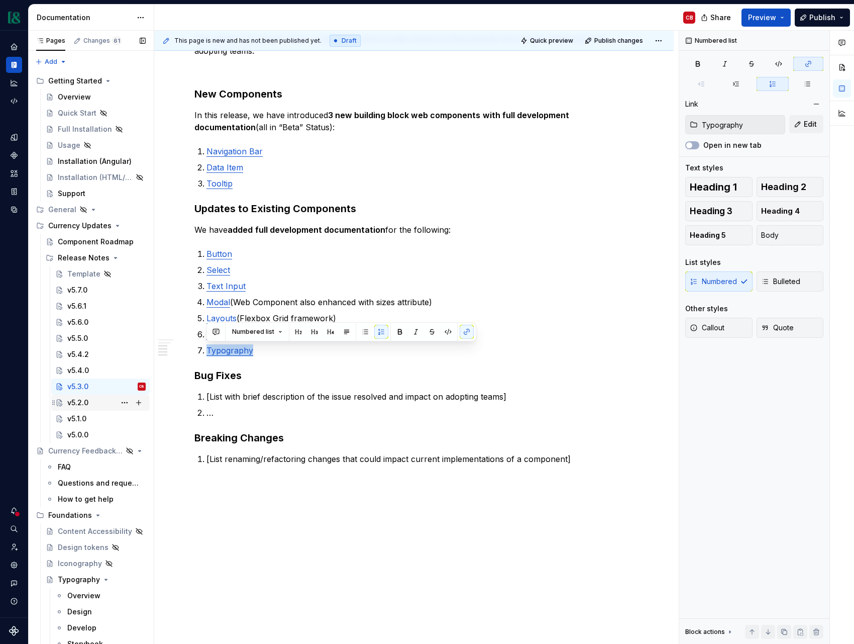
click at [64, 406] on div "v5.2.0" at bounding box center [100, 403] width 90 height 14
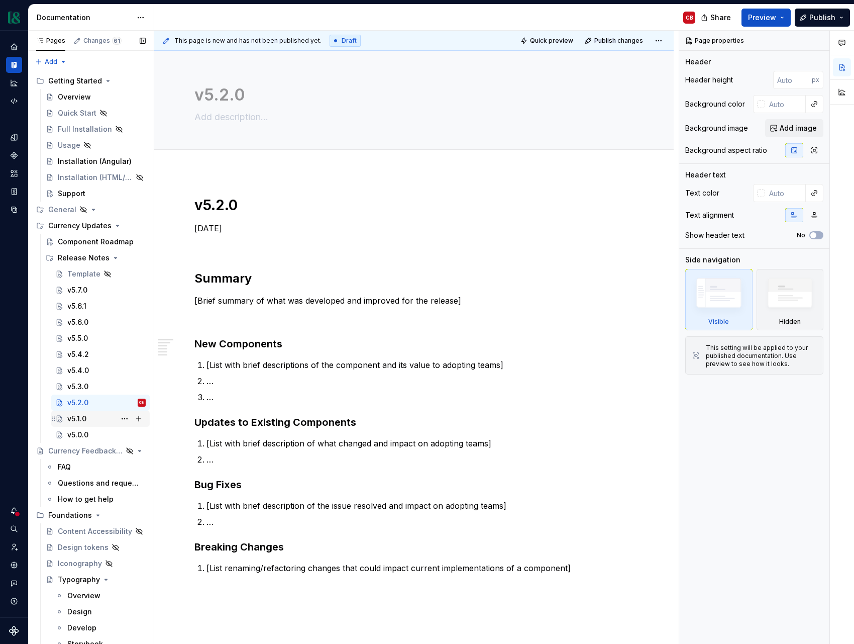
click at [75, 420] on div "v5.1.0" at bounding box center [76, 419] width 19 height 10
click at [82, 436] on div "v5.0.0" at bounding box center [77, 435] width 21 height 10
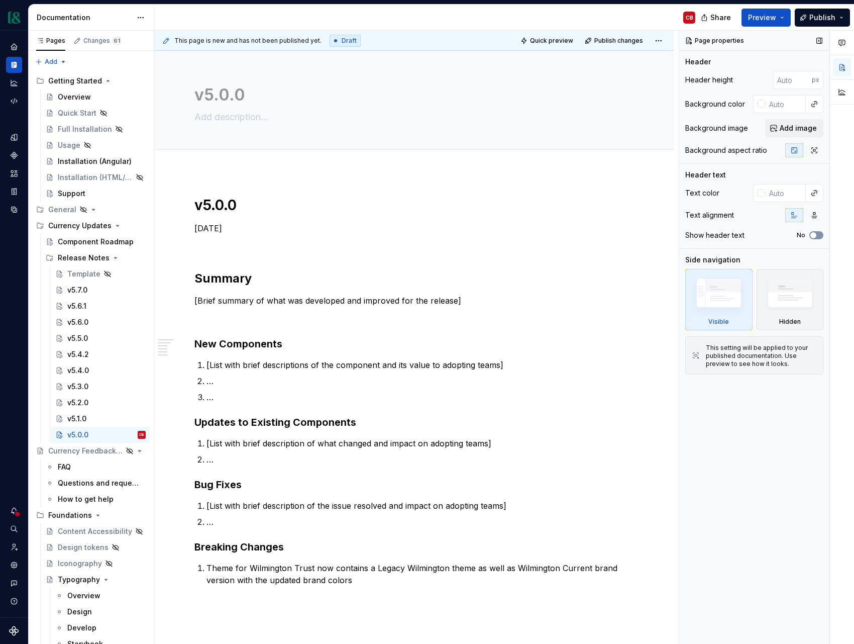
click at [817, 235] on icon "button" at bounding box center [814, 235] width 8 height 6
click at [86, 422] on div "v5.1.0" at bounding box center [106, 419] width 78 height 14
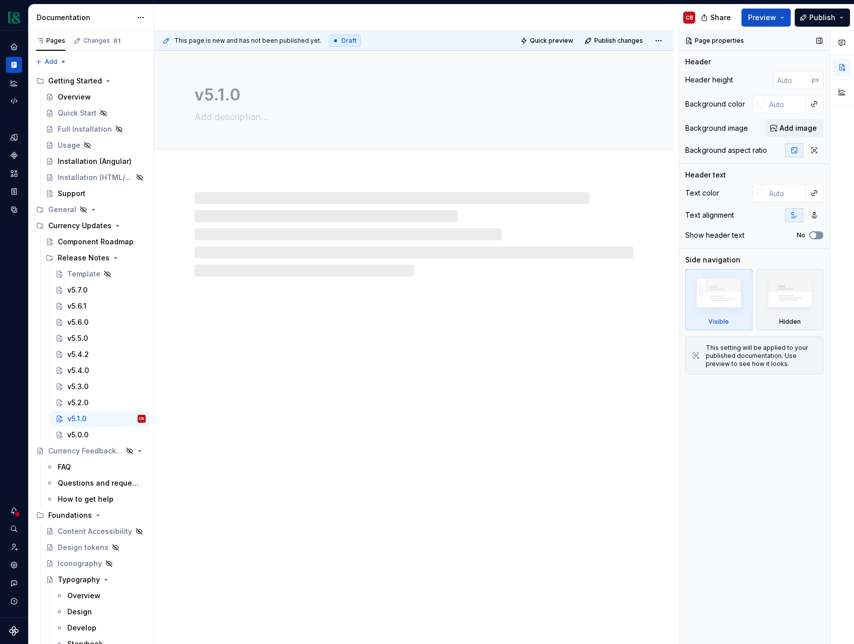
click at [813, 236] on span "button" at bounding box center [814, 235] width 6 height 6
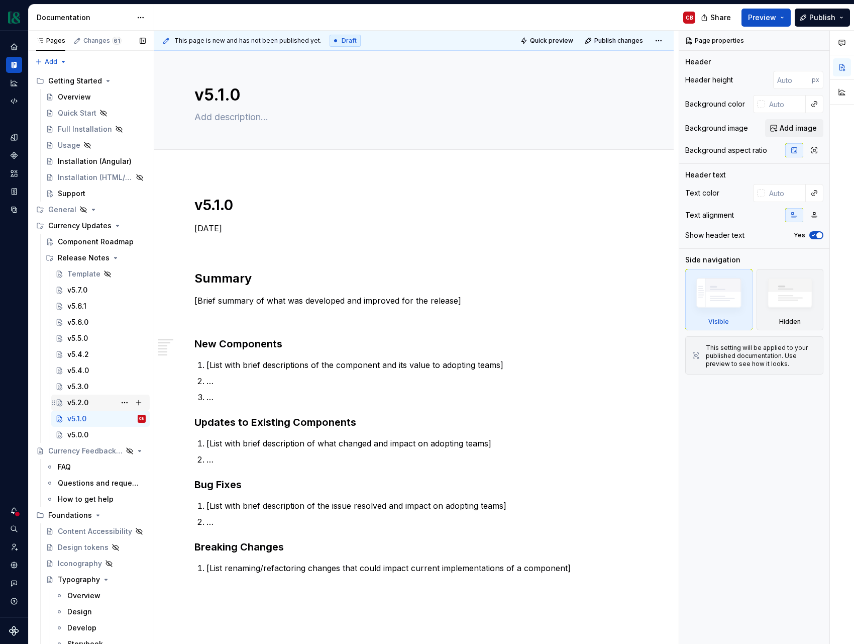
click at [74, 402] on div "v5.2.0" at bounding box center [77, 403] width 21 height 10
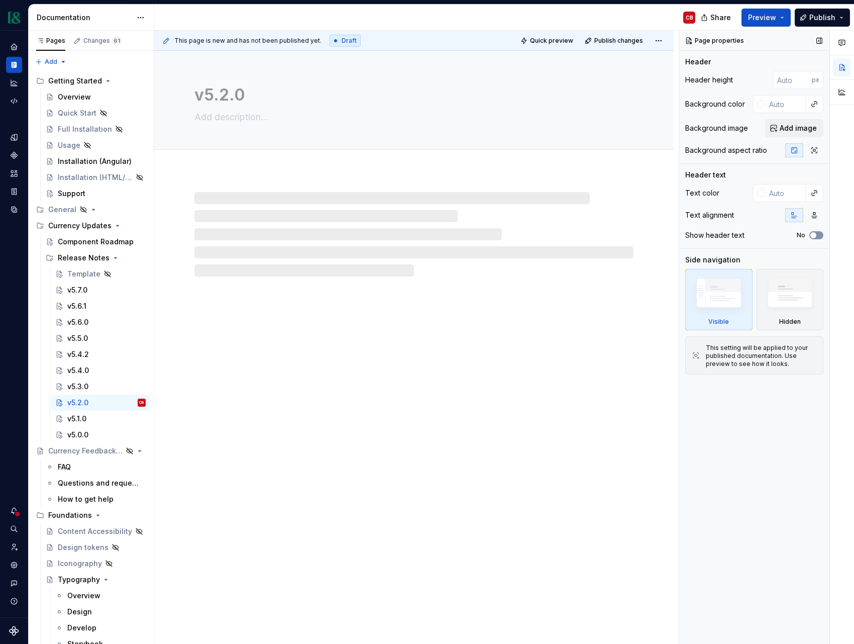
click at [817, 236] on icon "button" at bounding box center [814, 235] width 8 height 6
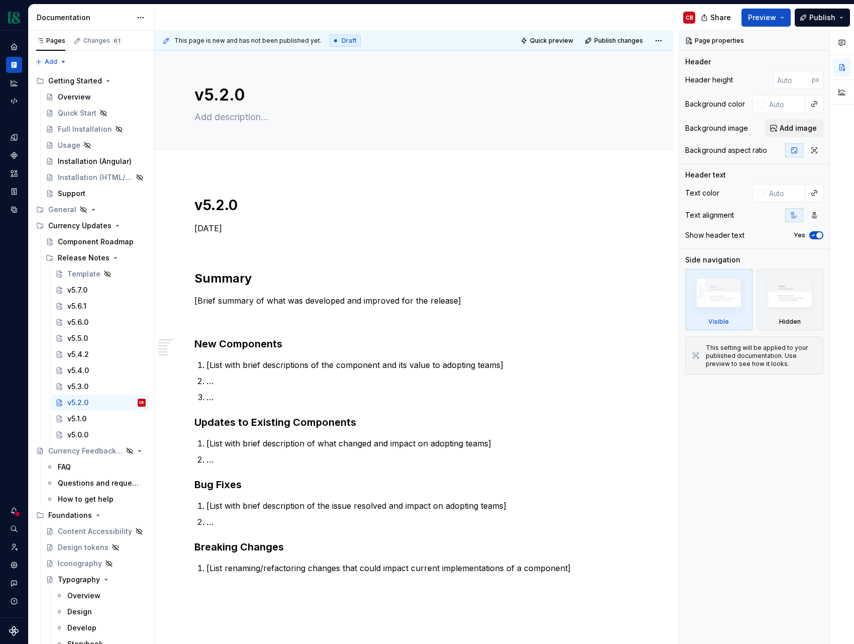
click at [102, 386] on div "v5.3.0" at bounding box center [106, 386] width 78 height 10
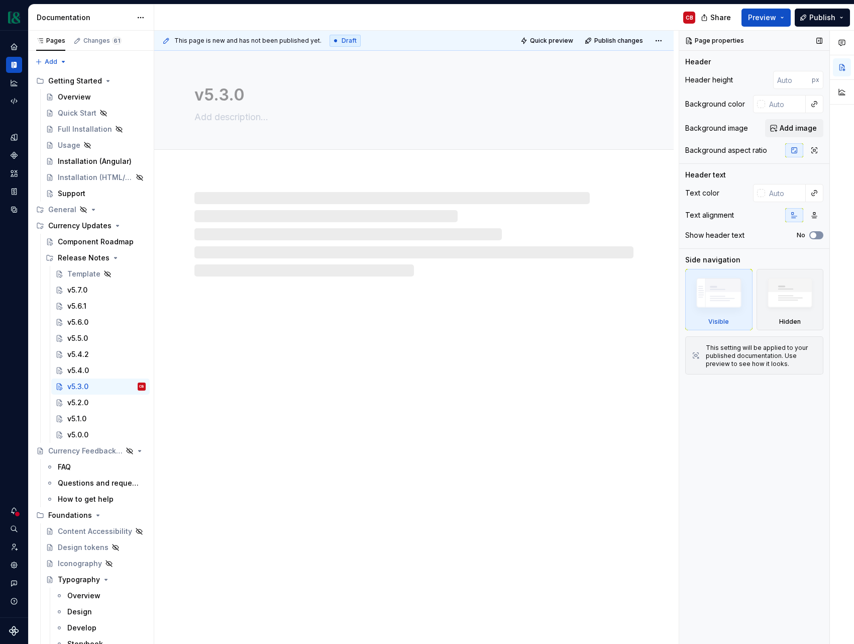
click at [821, 235] on button "No" at bounding box center [817, 235] width 14 height 8
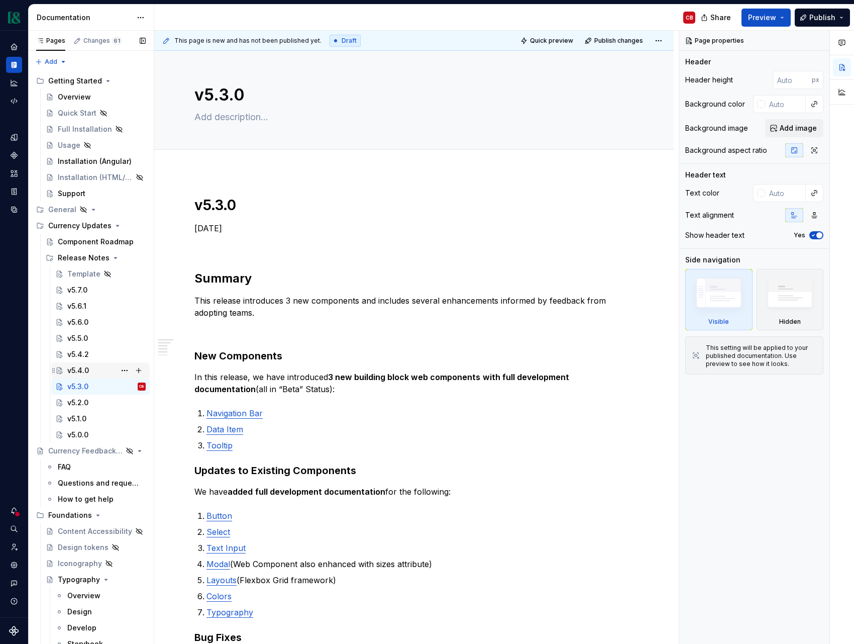
click at [92, 367] on div "v5.4.0" at bounding box center [106, 370] width 78 height 14
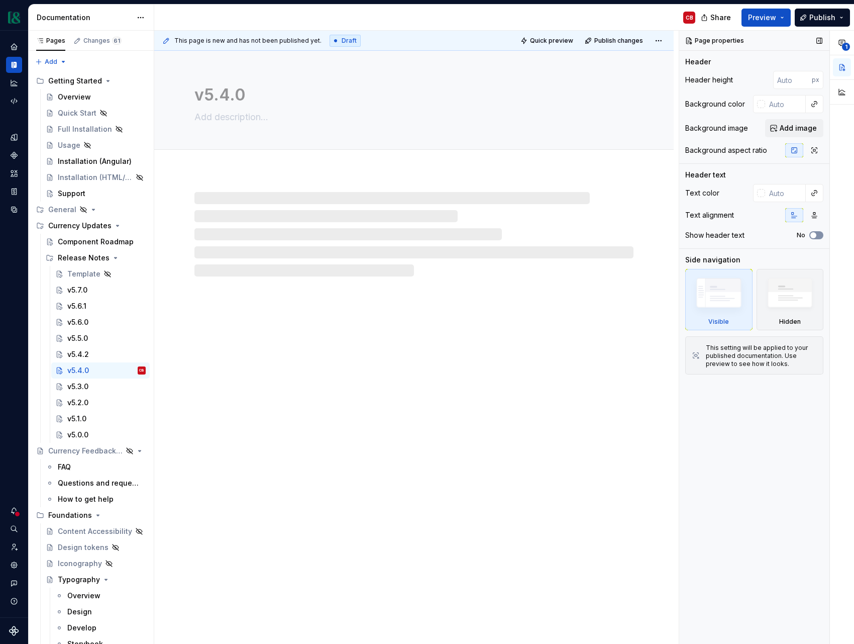
click at [814, 236] on span "button" at bounding box center [814, 235] width 6 height 6
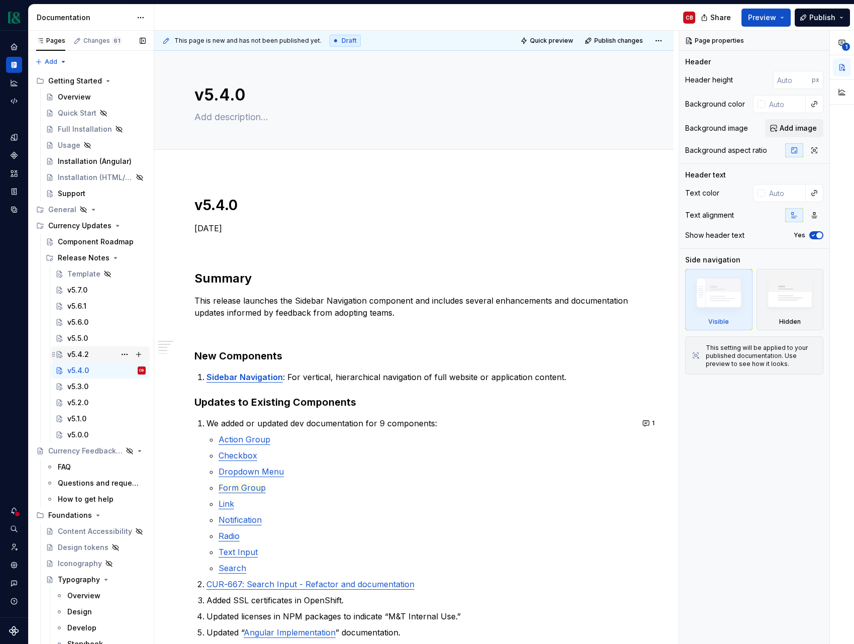
click at [110, 357] on div "v5.4.2" at bounding box center [106, 354] width 78 height 14
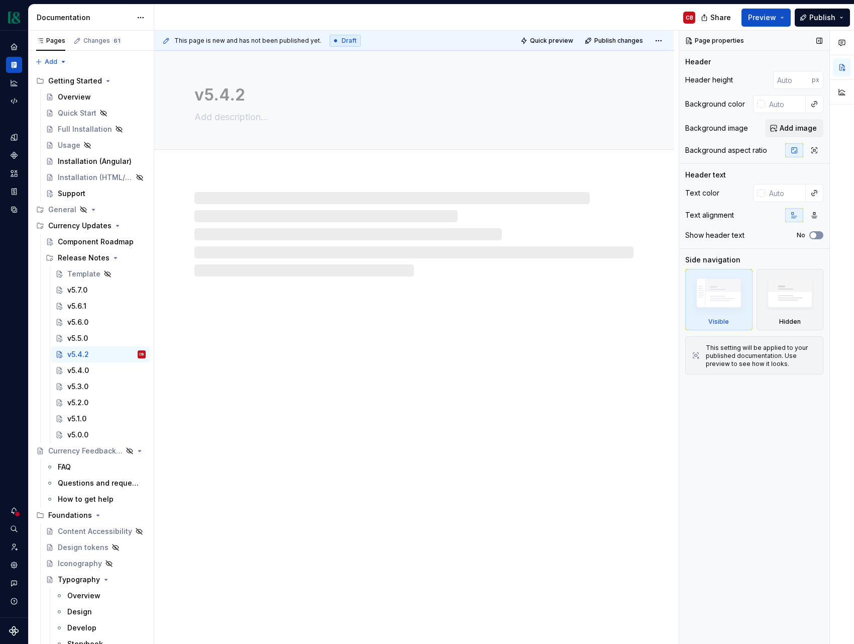
click at [820, 236] on button "No" at bounding box center [817, 235] width 14 height 8
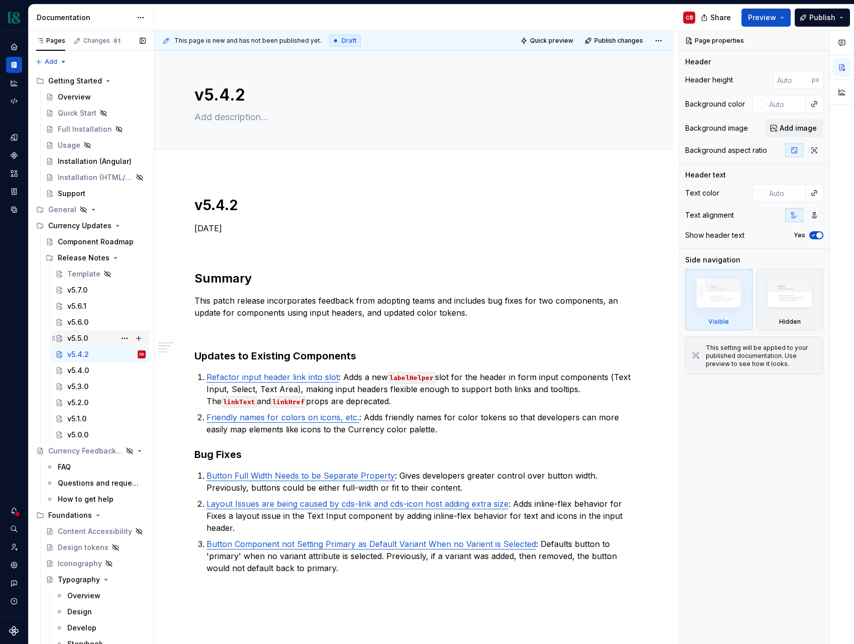
click at [91, 336] on div "v5.5.0" at bounding box center [106, 338] width 78 height 14
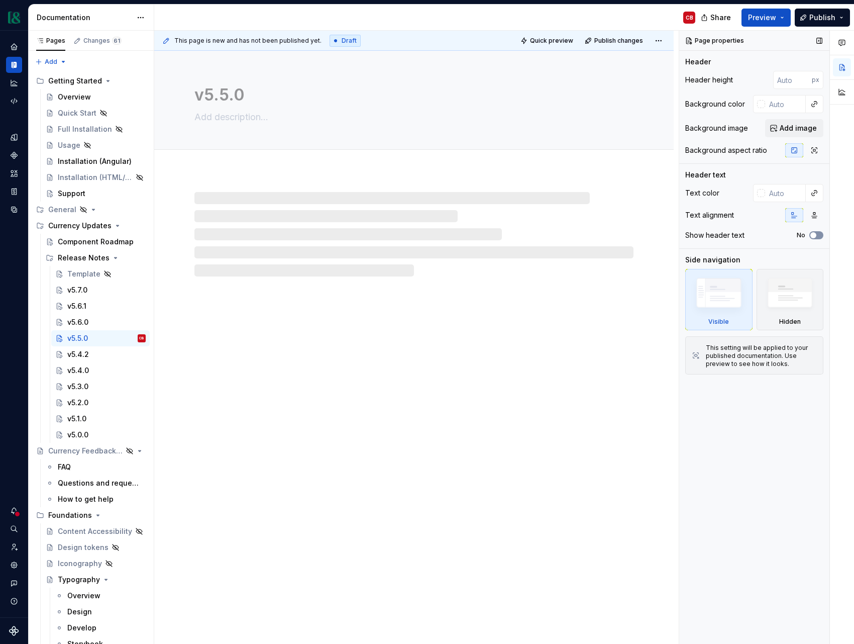
click at [815, 236] on span "button" at bounding box center [814, 235] width 6 height 6
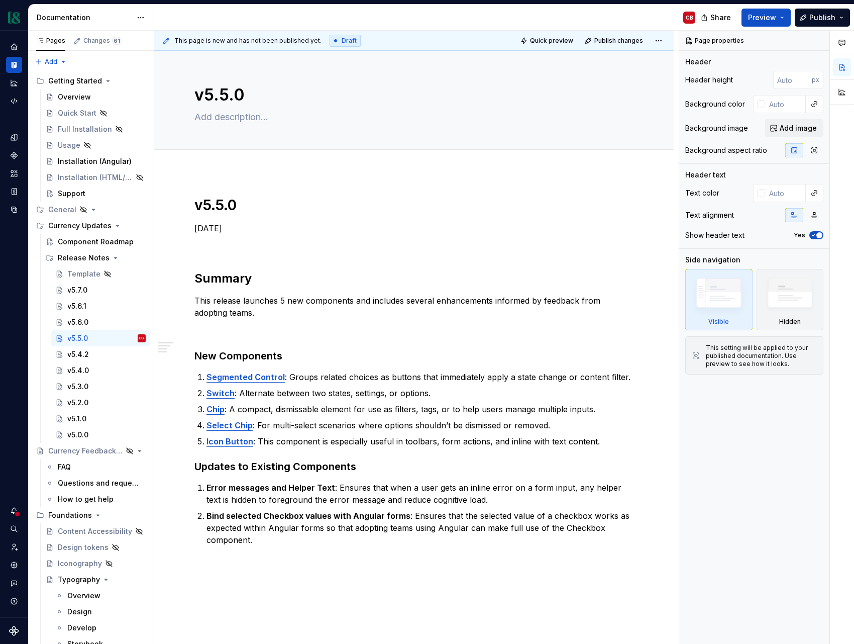
click at [79, 325] on div "v5.6.0" at bounding box center [77, 322] width 21 height 10
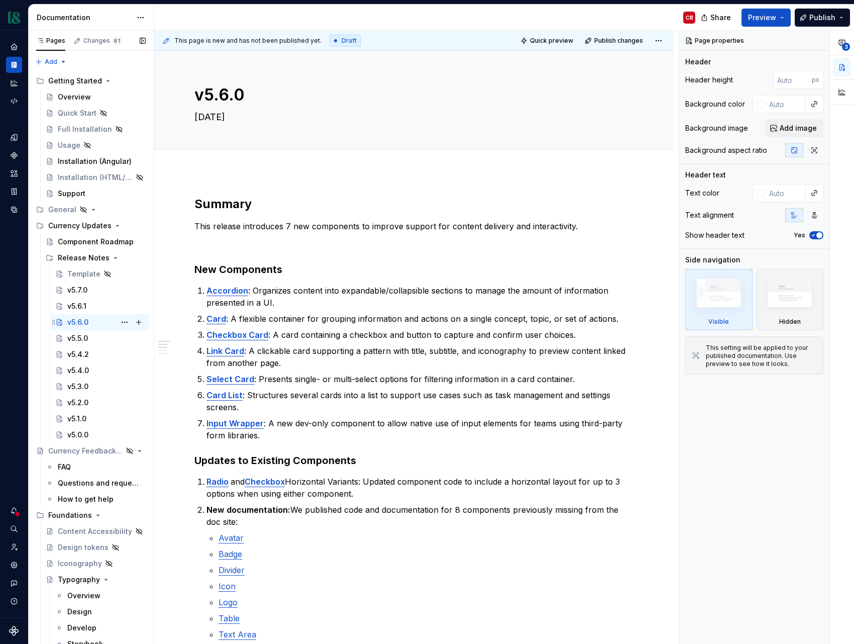
click at [86, 314] on div "v5.6.0 CB" at bounding box center [100, 322] width 99 height 16
click at [83, 306] on div "v5.6.1" at bounding box center [76, 306] width 19 height 10
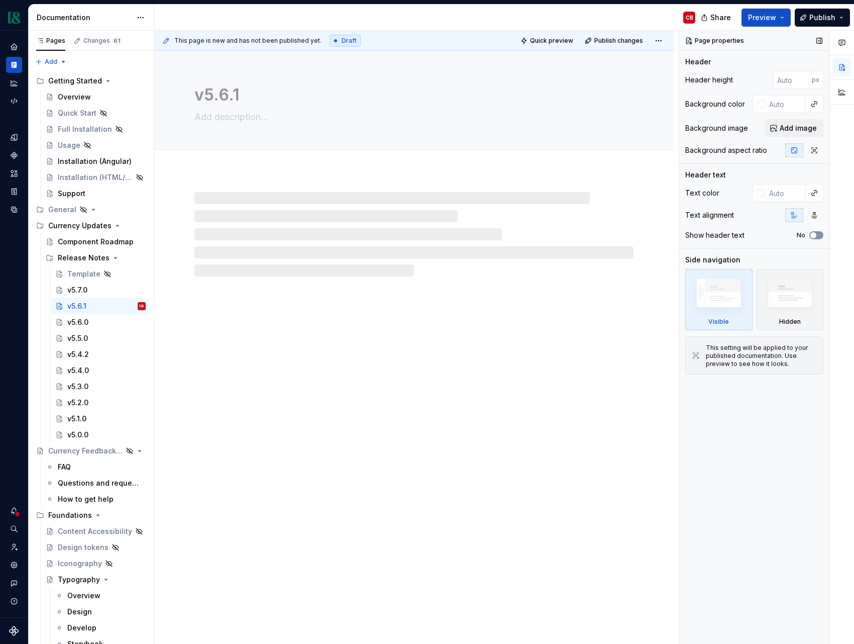
click at [817, 237] on icon "button" at bounding box center [814, 235] width 8 height 6
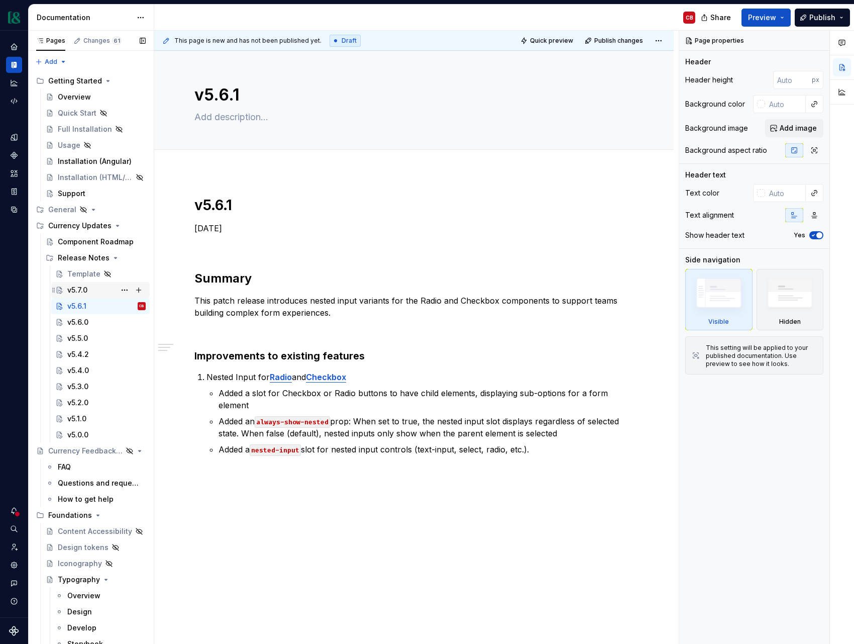
click at [83, 291] on div "v5.7.0" at bounding box center [77, 290] width 20 height 10
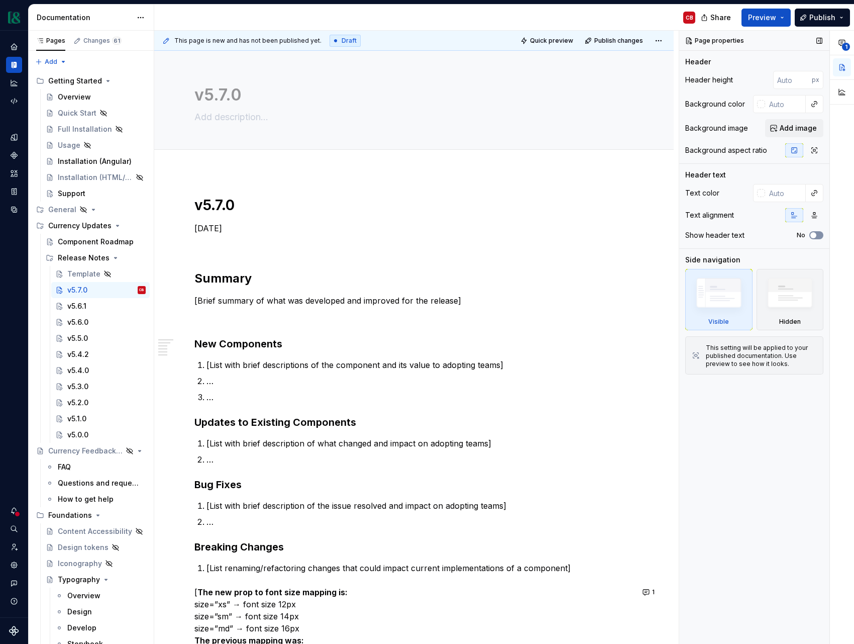
click at [816, 234] on span "button" at bounding box center [814, 235] width 6 height 6
click at [79, 435] on div "v5.0.0" at bounding box center [77, 435] width 21 height 10
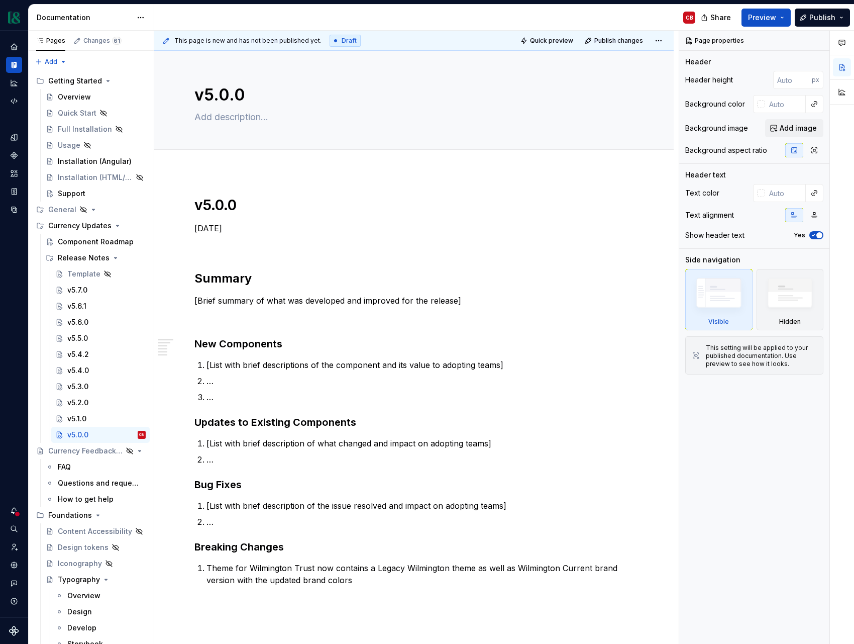
click at [221, 368] on p "[List with brief descriptions of the component and its value to adopting teams]" at bounding box center [420, 365] width 427 height 12
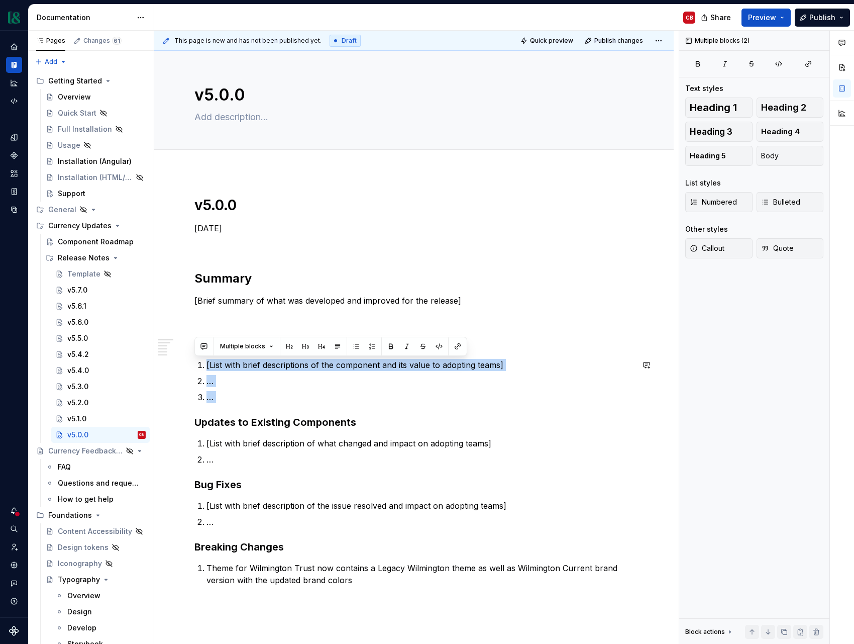
drag, startPoint x: 208, startPoint y: 366, endPoint x: 279, endPoint y: 404, distance: 81.0
click at [279, 404] on div "v5.0.0 [DATE] Summary [Brief summary of what was developed and improved for the…" at bounding box center [414, 421] width 439 height 450
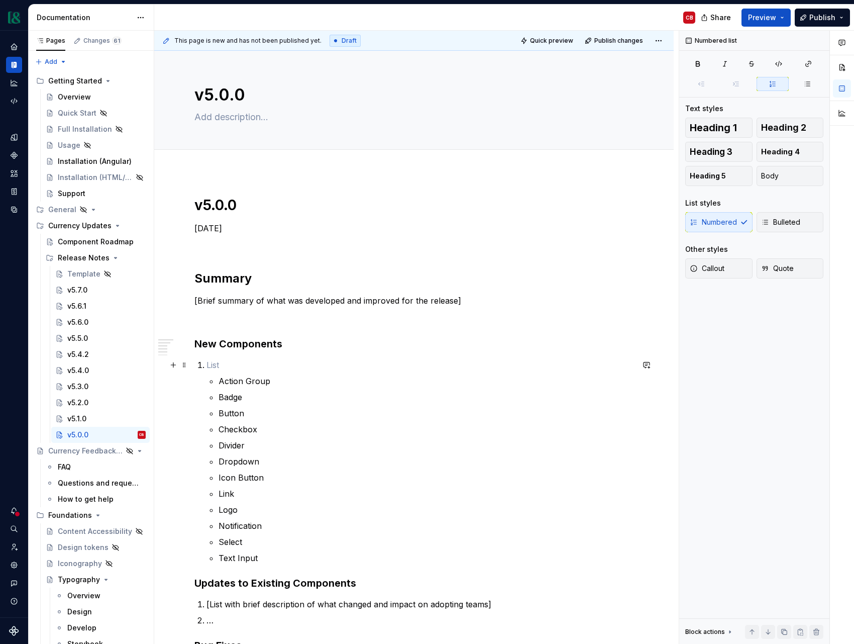
click at [233, 367] on p at bounding box center [420, 365] width 427 height 12
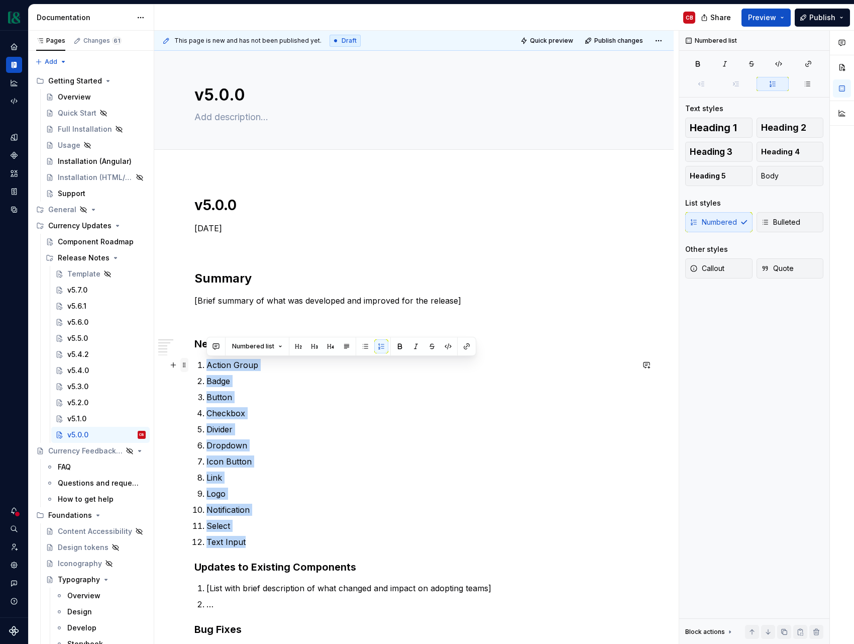
drag, startPoint x: 257, startPoint y: 540, endPoint x: 184, endPoint y: 365, distance: 189.0
click at [195, 365] on div "v5.0.0 [DATE] Summary [Brief summary of what was developed and improved for the…" at bounding box center [414, 499] width 439 height 607
type textarea "*"
click at [289, 439] on p "Dropdown" at bounding box center [420, 445] width 427 height 12
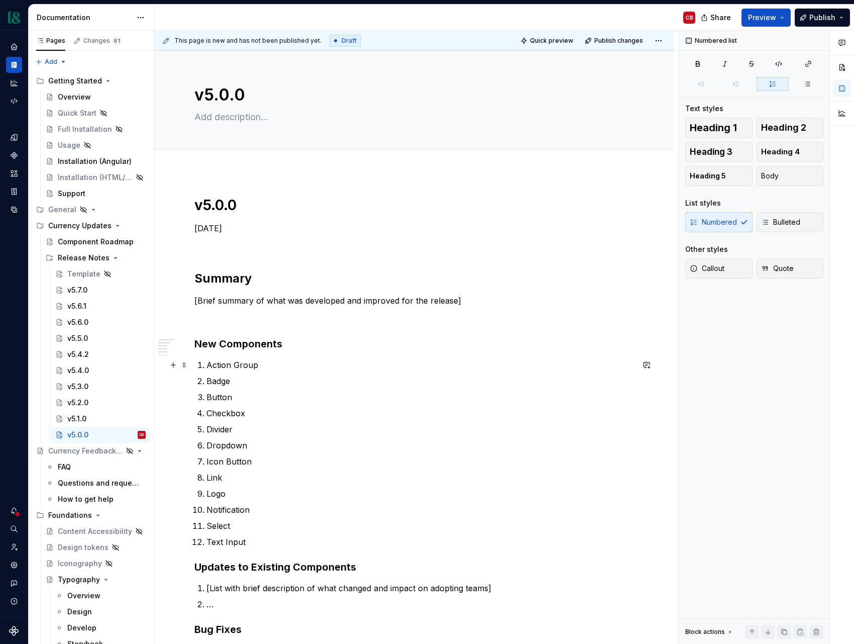
click at [241, 366] on p "Action Group" at bounding box center [420, 365] width 427 height 12
click at [464, 346] on button "button" at bounding box center [467, 346] width 14 height 14
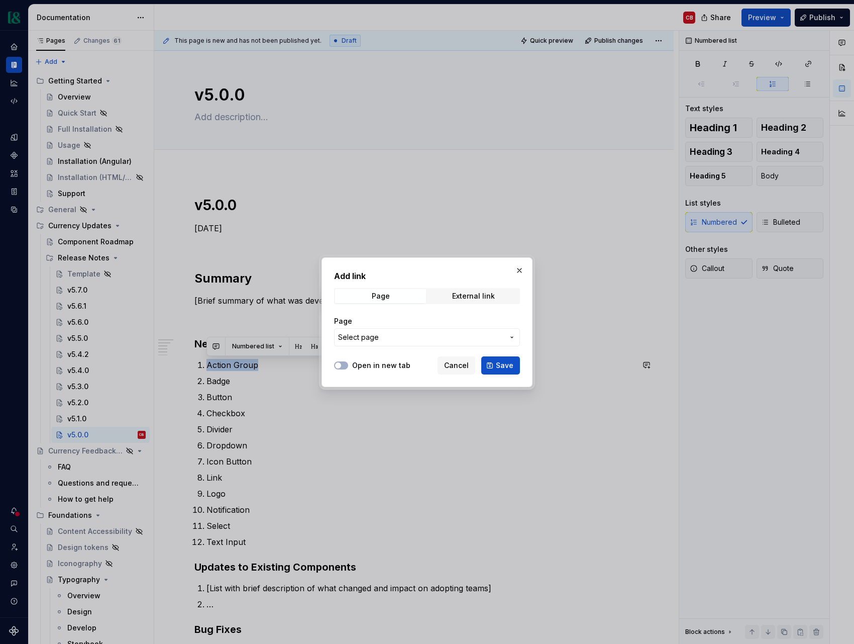
click at [453, 342] on button "Select page" at bounding box center [427, 337] width 186 height 18
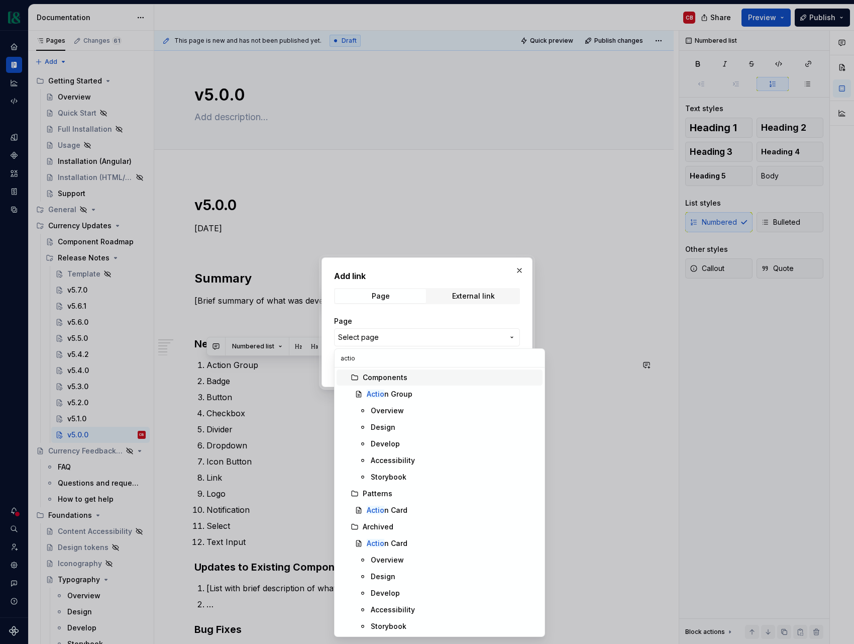
type input "action"
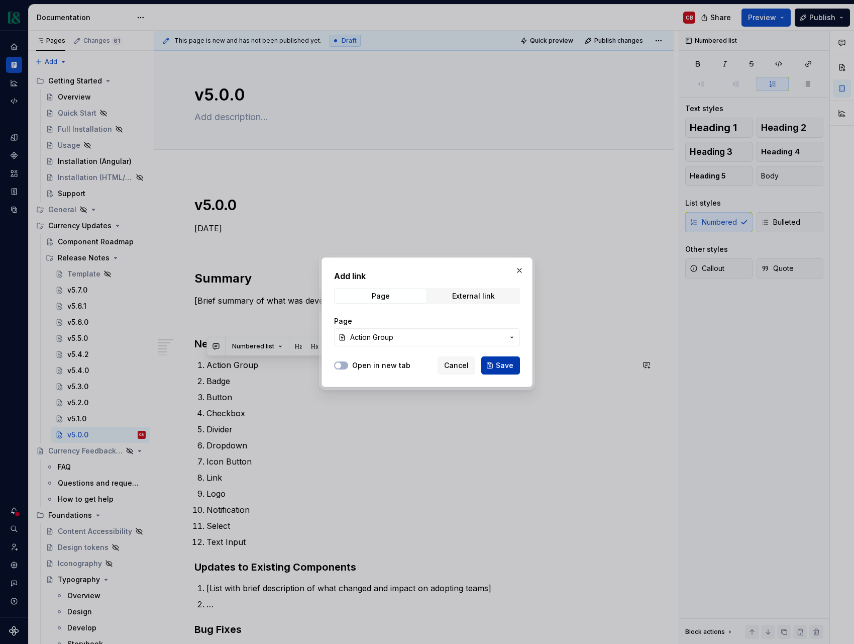
click at [513, 369] on span "Save" at bounding box center [505, 365] width 18 height 10
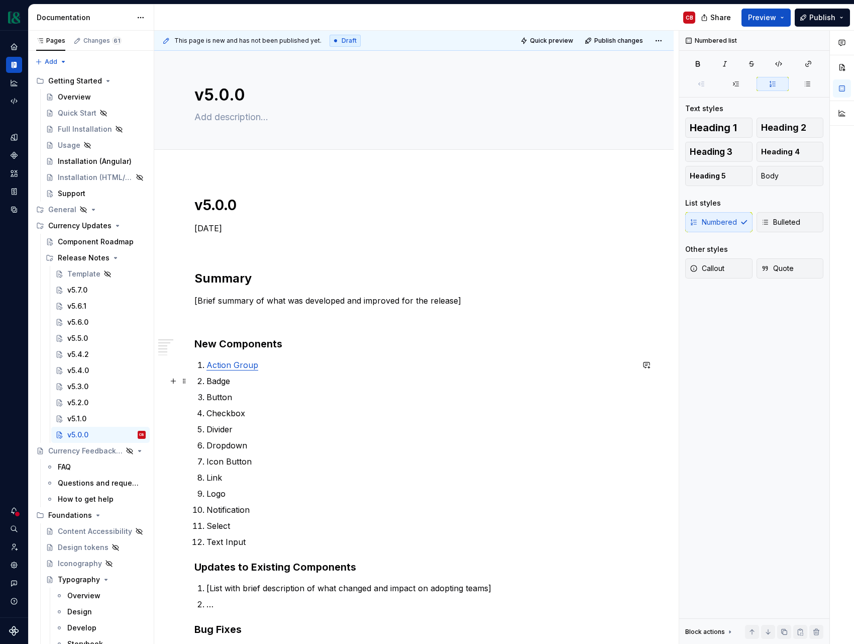
click at [218, 381] on p "Badge" at bounding box center [420, 381] width 427 height 12
click at [463, 365] on button "button" at bounding box center [467, 362] width 14 height 14
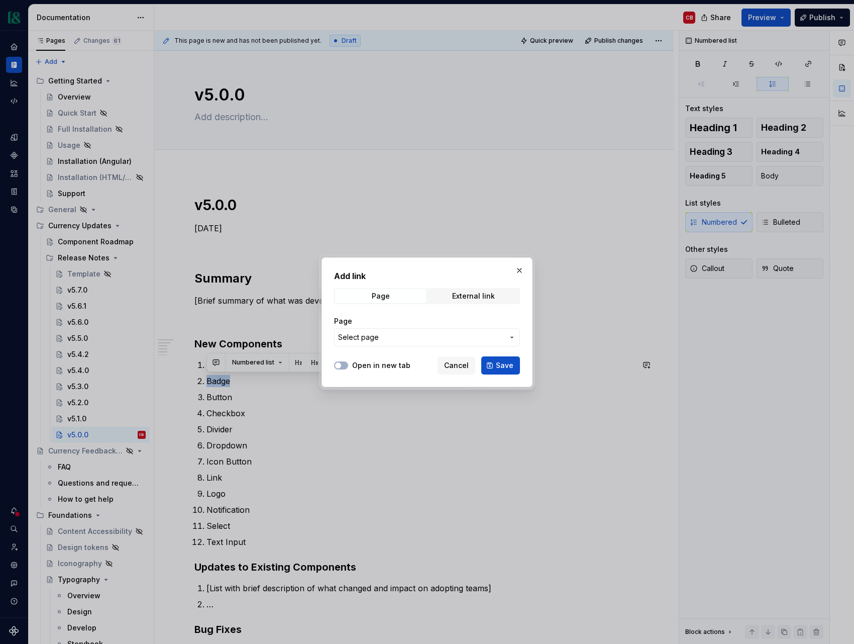
click at [428, 332] on span "Select page" at bounding box center [421, 337] width 166 height 10
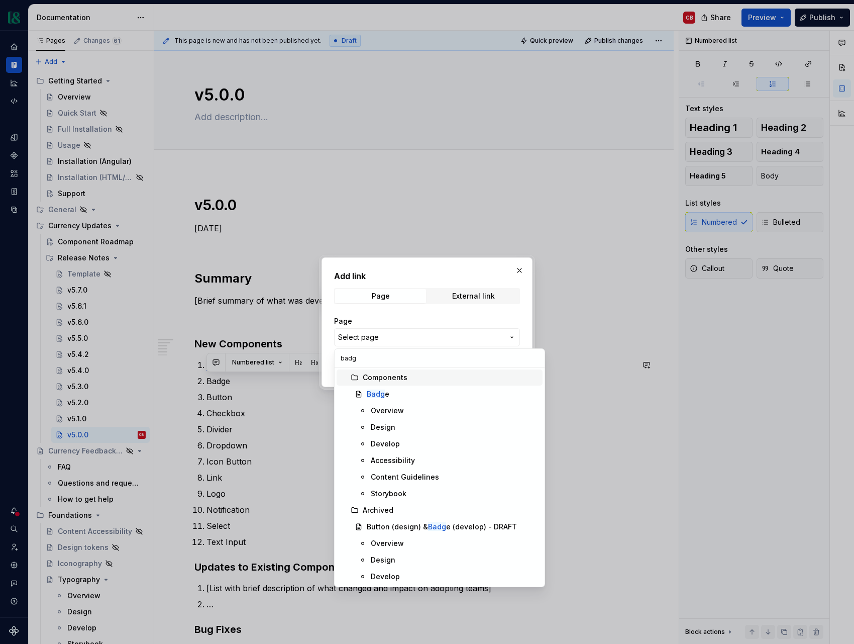
type input "badge"
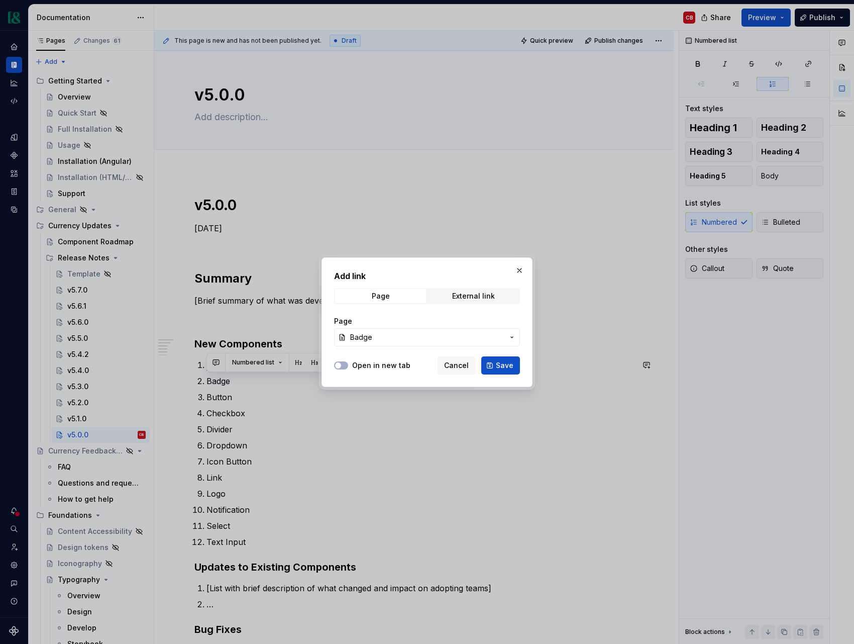
click at [502, 368] on span "Save" at bounding box center [505, 365] width 18 height 10
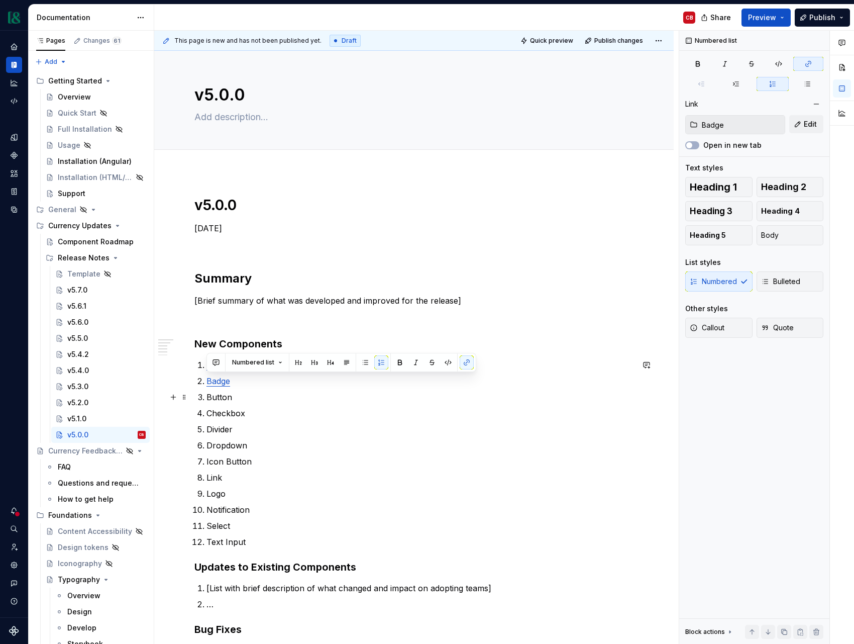
click at [222, 400] on p "Button" at bounding box center [420, 397] width 427 height 12
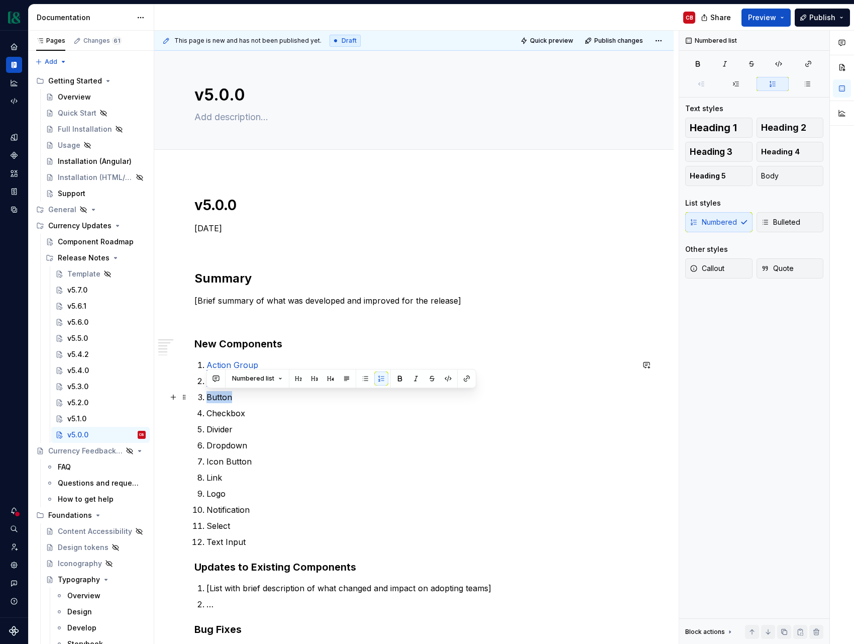
click at [222, 400] on p "Button" at bounding box center [420, 397] width 427 height 12
click at [467, 379] on button "button" at bounding box center [467, 378] width 14 height 14
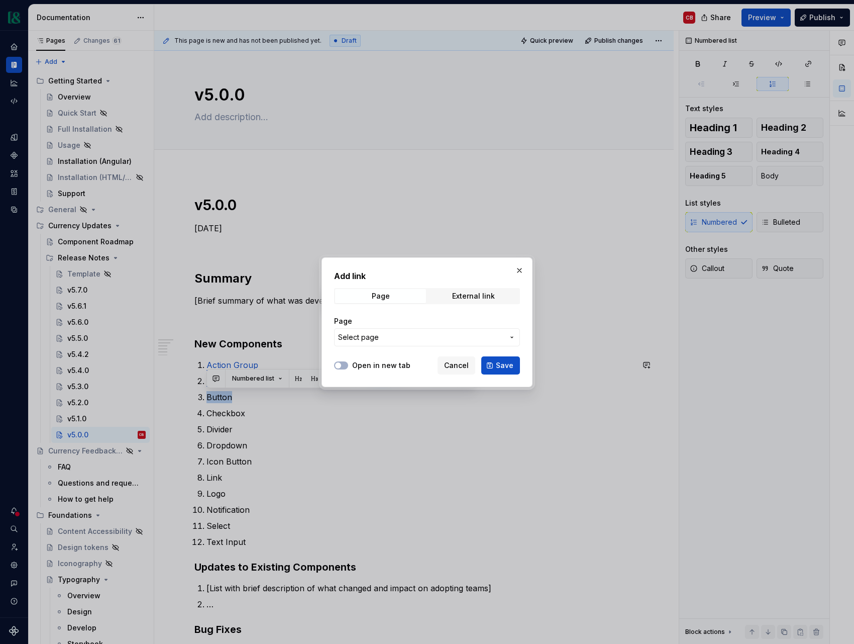
click at [417, 334] on span "Select page" at bounding box center [421, 337] width 166 height 10
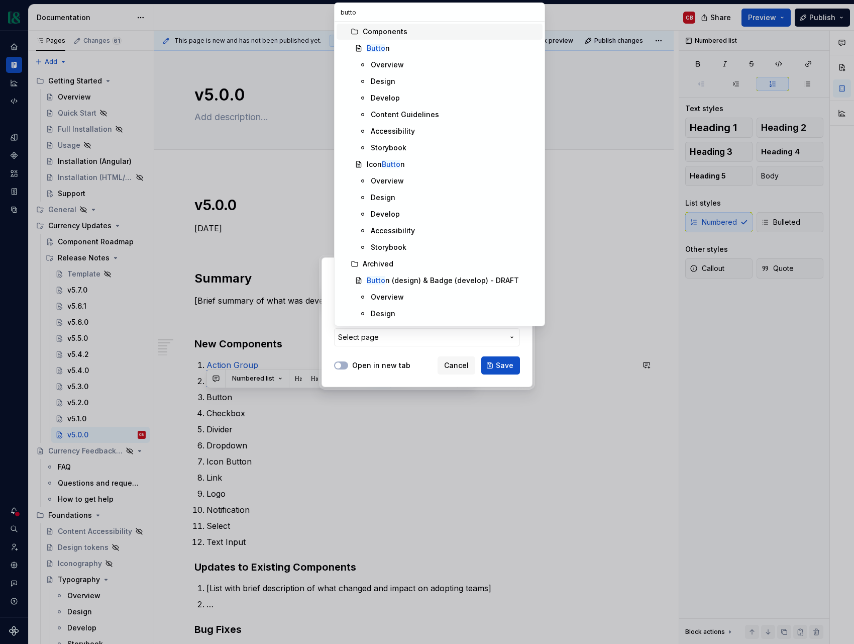
type input "button"
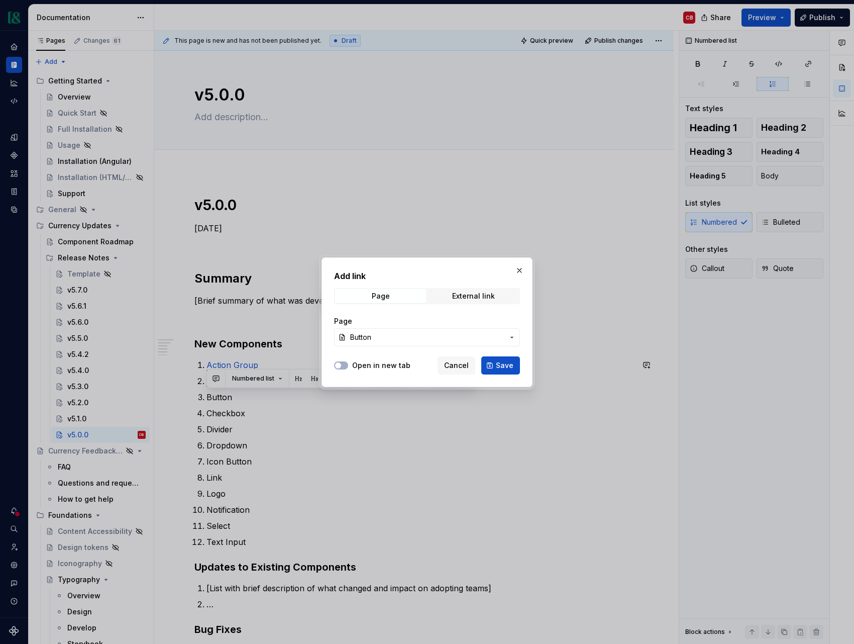
drag, startPoint x: 501, startPoint y: 366, endPoint x: 442, endPoint y: 377, distance: 59.3
click at [501, 366] on span "Save" at bounding box center [505, 365] width 18 height 10
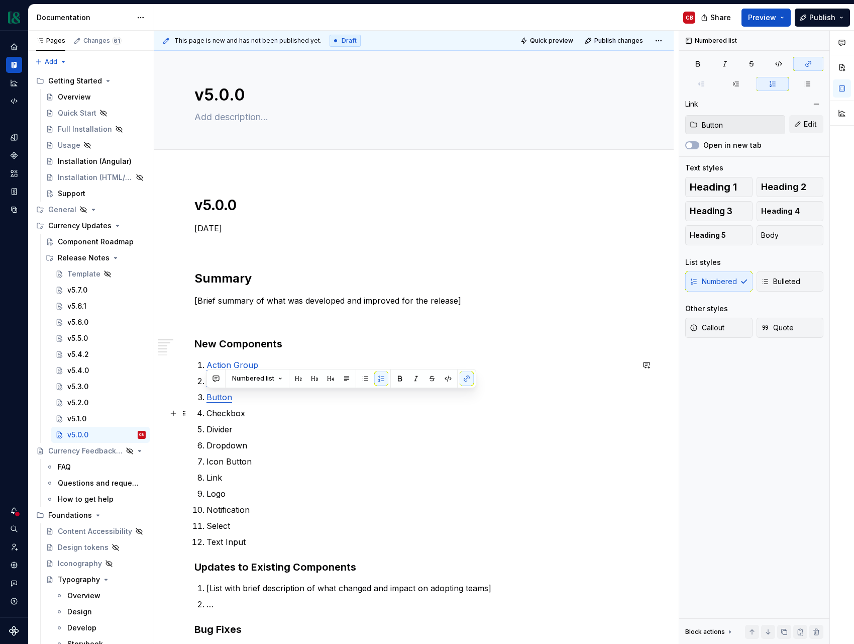
click at [234, 413] on p "Checkbox" at bounding box center [420, 413] width 427 height 12
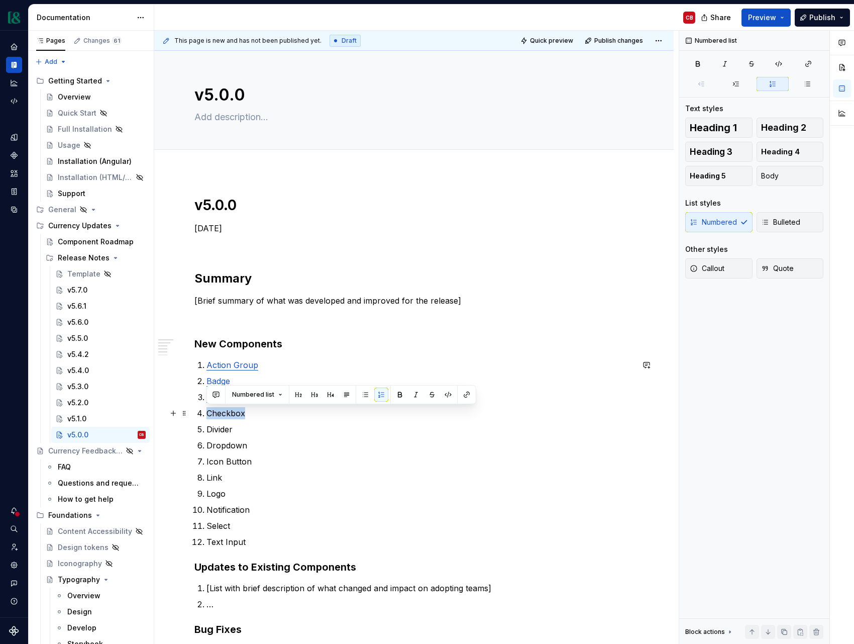
click at [234, 413] on p "Checkbox" at bounding box center [420, 413] width 427 height 12
click at [465, 396] on button "button" at bounding box center [467, 395] width 14 height 14
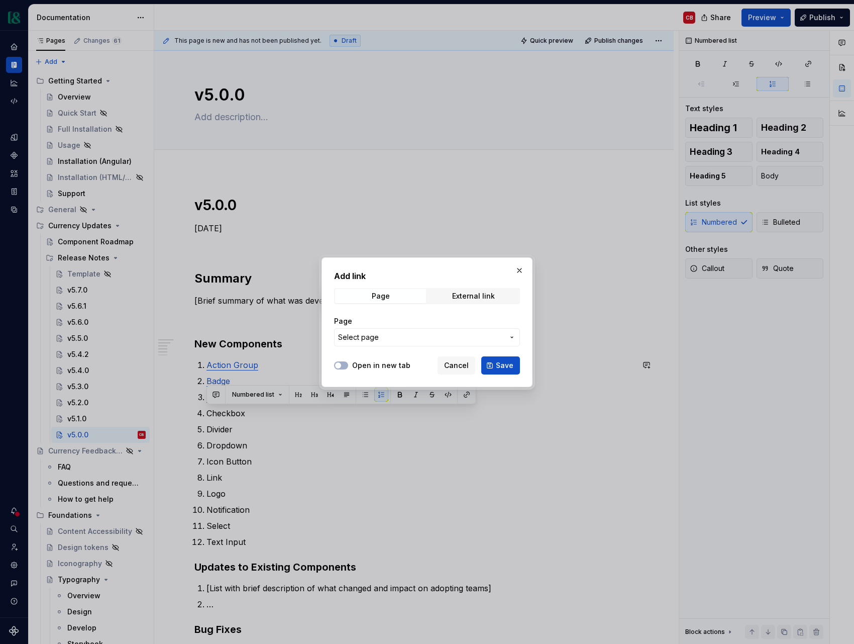
click at [495, 346] on div "Page Select page" at bounding box center [427, 331] width 186 height 42
click at [491, 339] on span "Select page" at bounding box center [421, 337] width 166 height 10
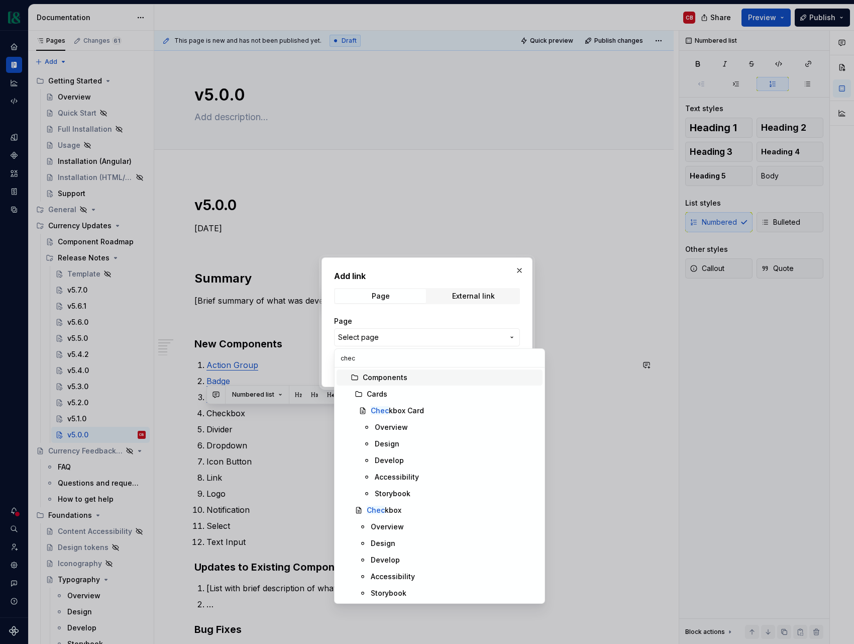
type input "check"
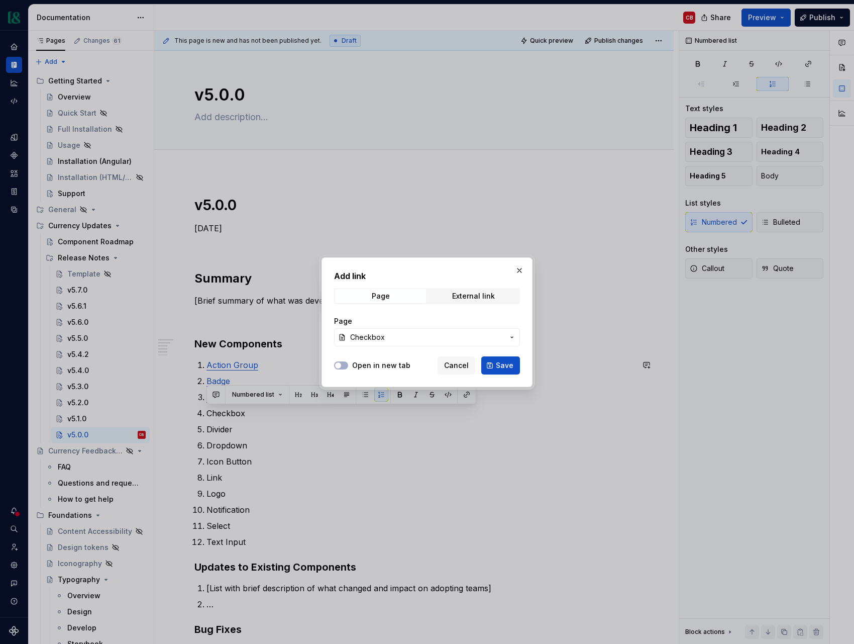
click at [334, 328] on button "Checkbox" at bounding box center [427, 337] width 186 height 18
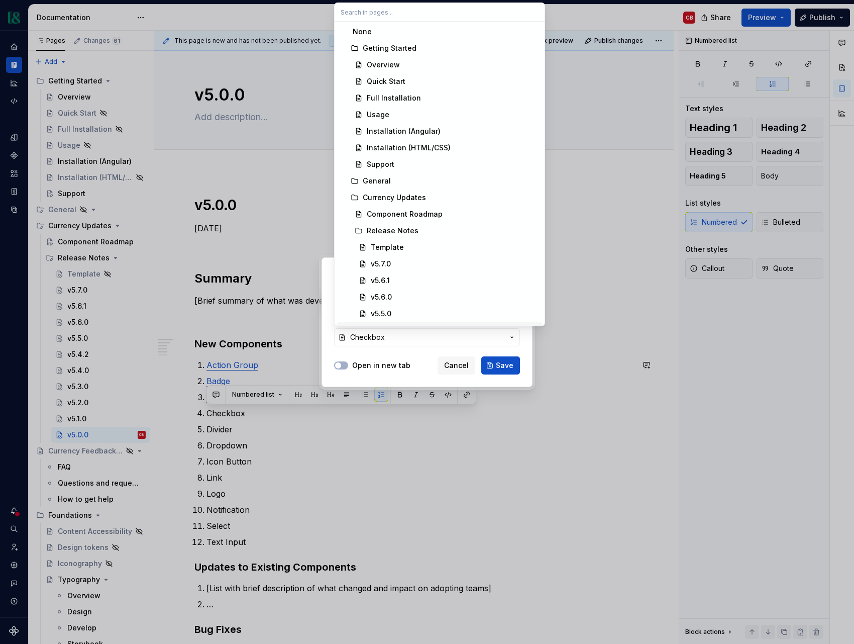
click at [427, 353] on div "Add link Page External link Page Checkbox Open in new tab Cancel Save" at bounding box center [427, 322] width 854 height 644
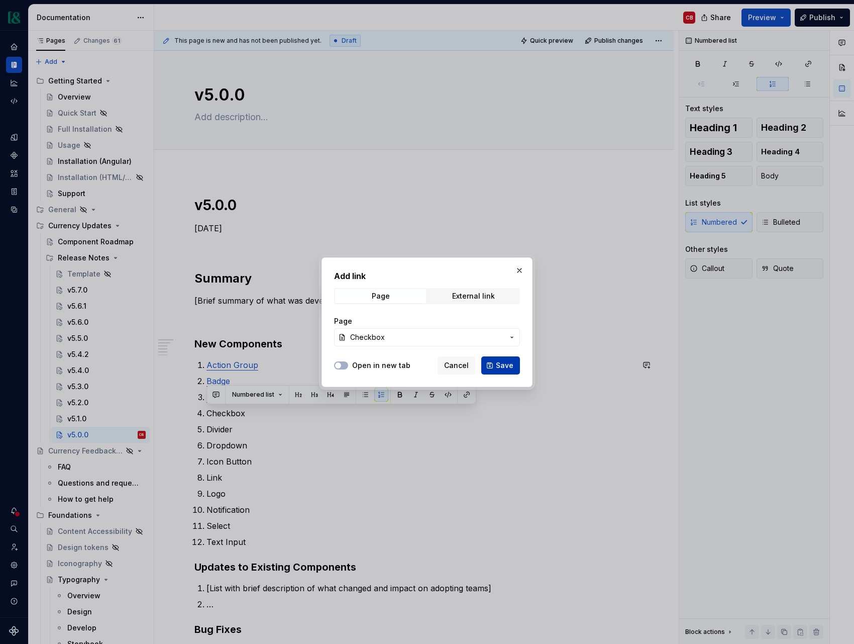
click at [513, 365] on span "Save" at bounding box center [505, 365] width 18 height 10
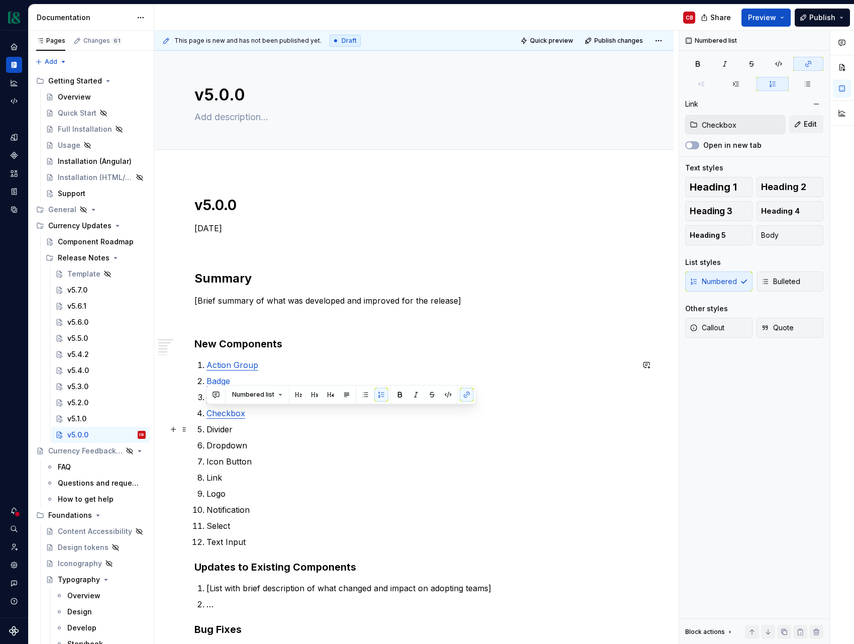
click at [225, 429] on p "Divider" at bounding box center [420, 429] width 427 height 12
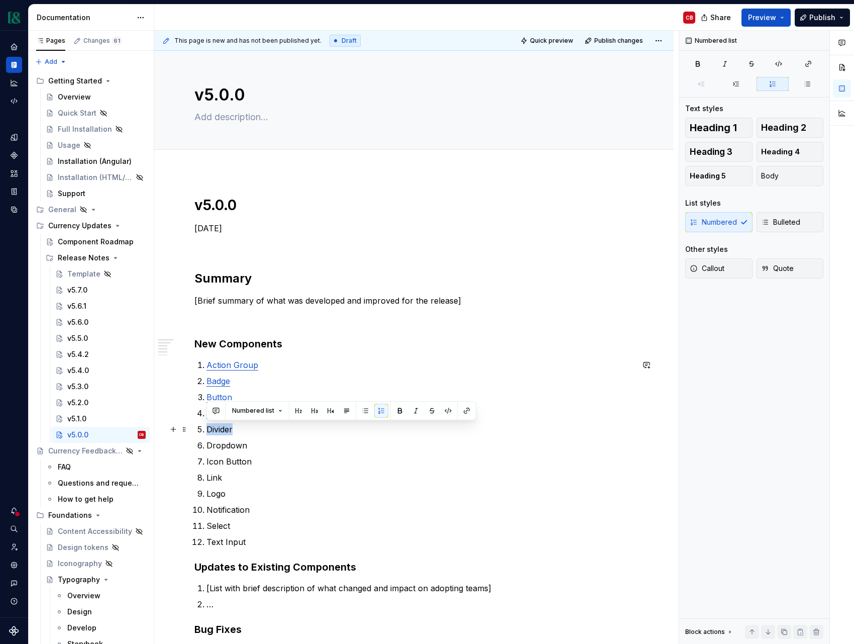
click at [225, 429] on p "Divider" at bounding box center [420, 429] width 427 height 12
click at [463, 409] on button "button" at bounding box center [467, 411] width 14 height 14
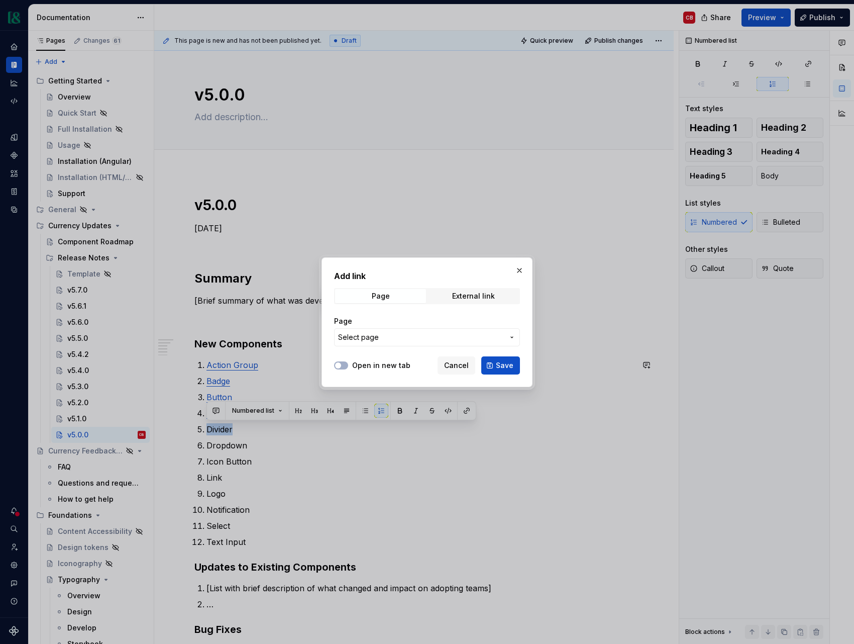
click at [434, 341] on span "Select page" at bounding box center [421, 337] width 166 height 10
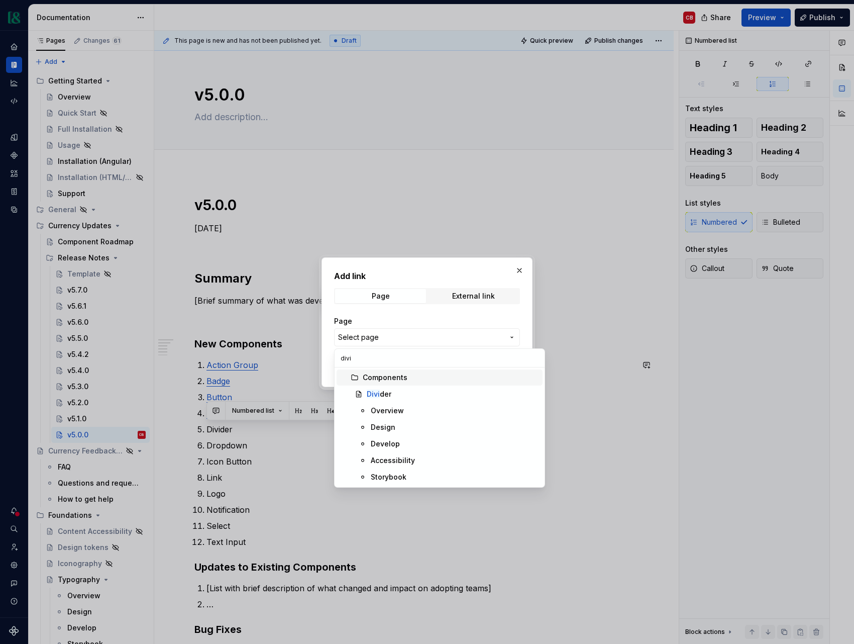
type input "divid"
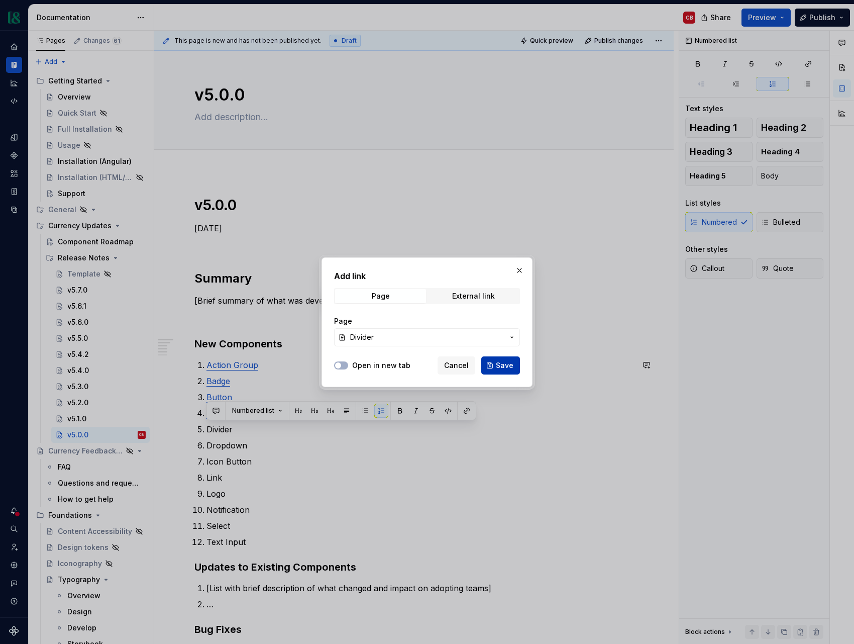
click at [503, 363] on span "Save" at bounding box center [505, 365] width 18 height 10
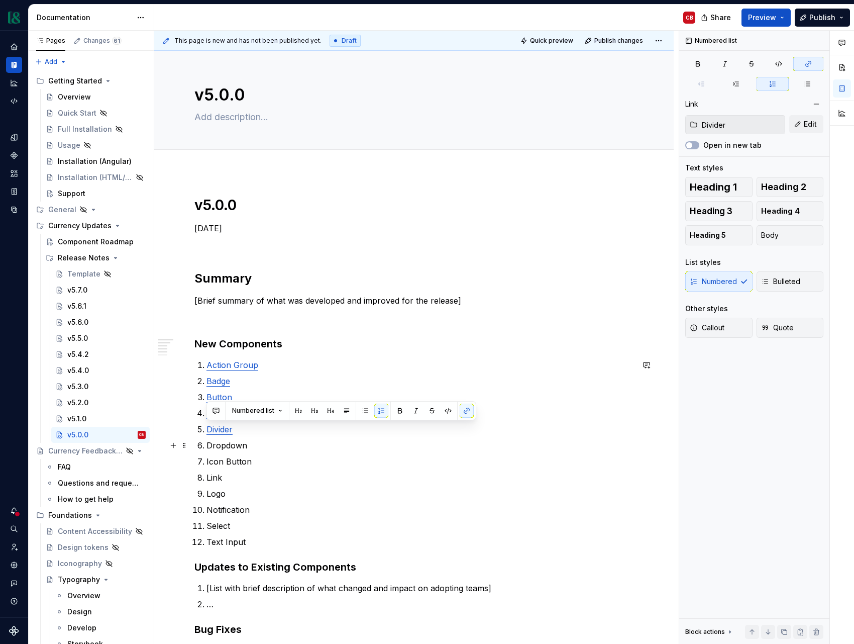
click at [245, 445] on p "Dropdown" at bounding box center [420, 445] width 427 height 12
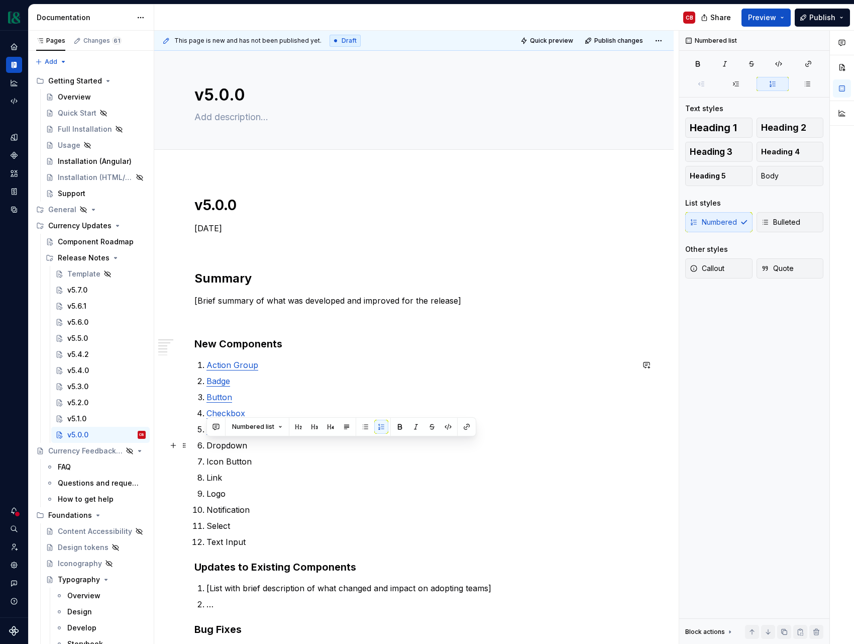
click at [245, 445] on p "Dropdown" at bounding box center [420, 445] width 427 height 12
click at [231, 446] on p "Dropdown" at bounding box center [420, 445] width 427 height 12
click at [468, 428] on button "button" at bounding box center [467, 427] width 14 height 14
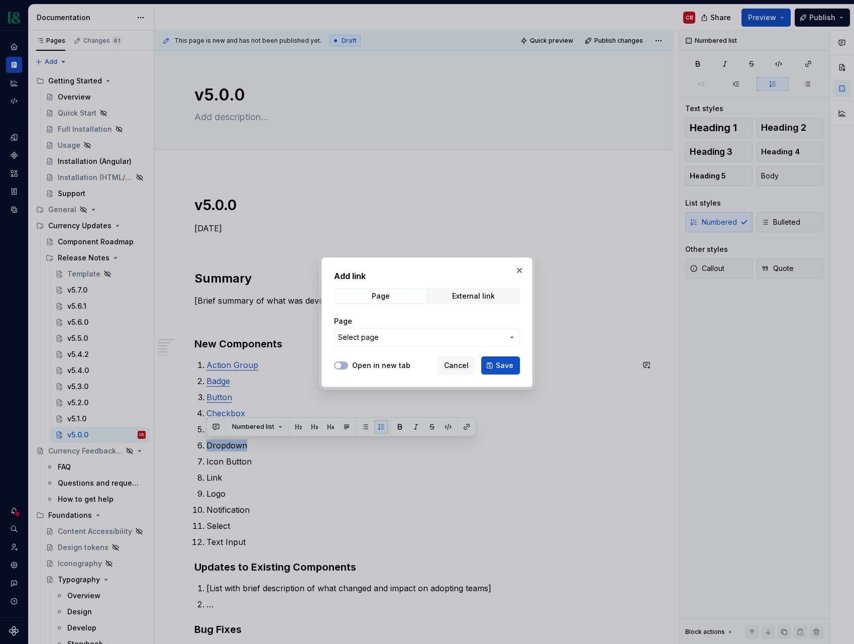
click at [379, 340] on span "Select page" at bounding box center [421, 337] width 166 height 10
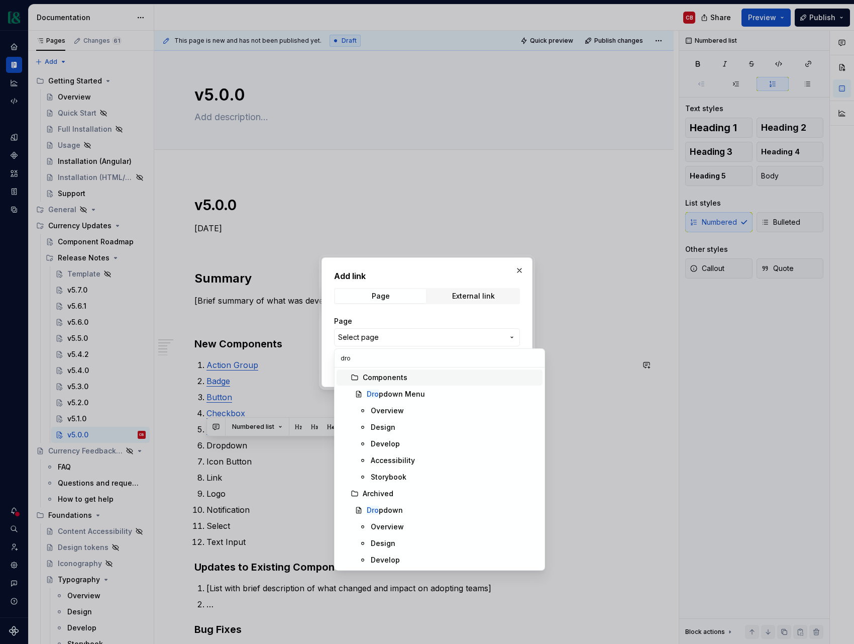
type input "drop"
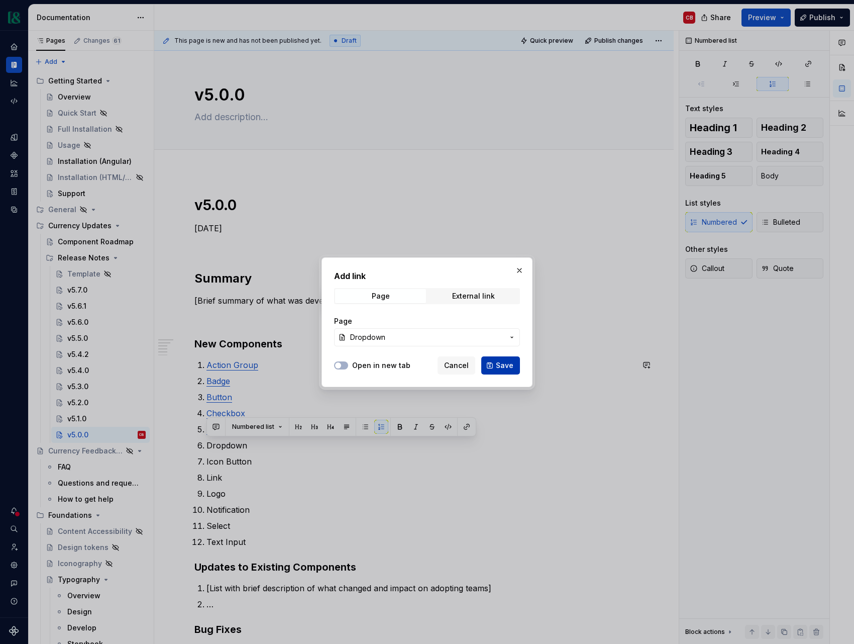
click at [498, 368] on span "Save" at bounding box center [505, 365] width 18 height 10
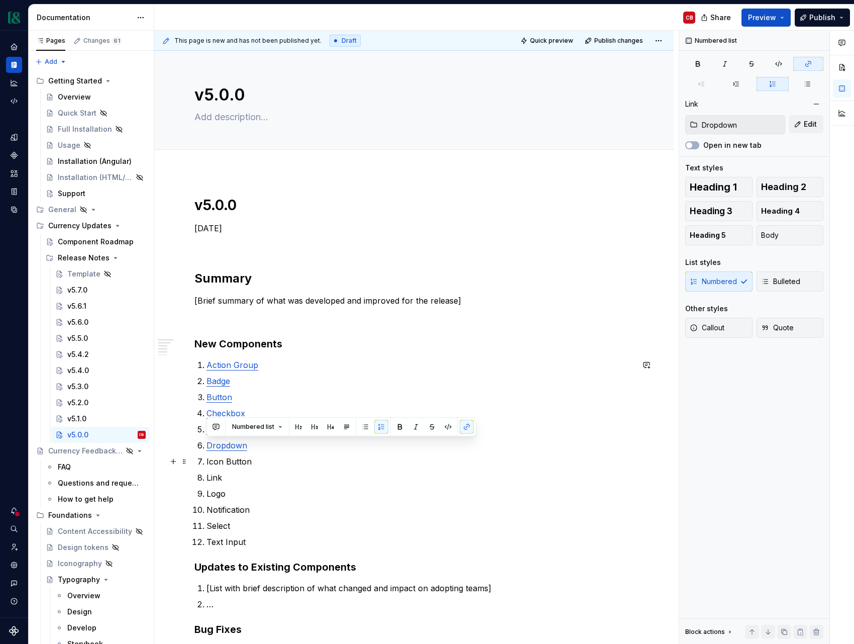
click at [241, 462] on p "Icon Button" at bounding box center [420, 461] width 427 height 12
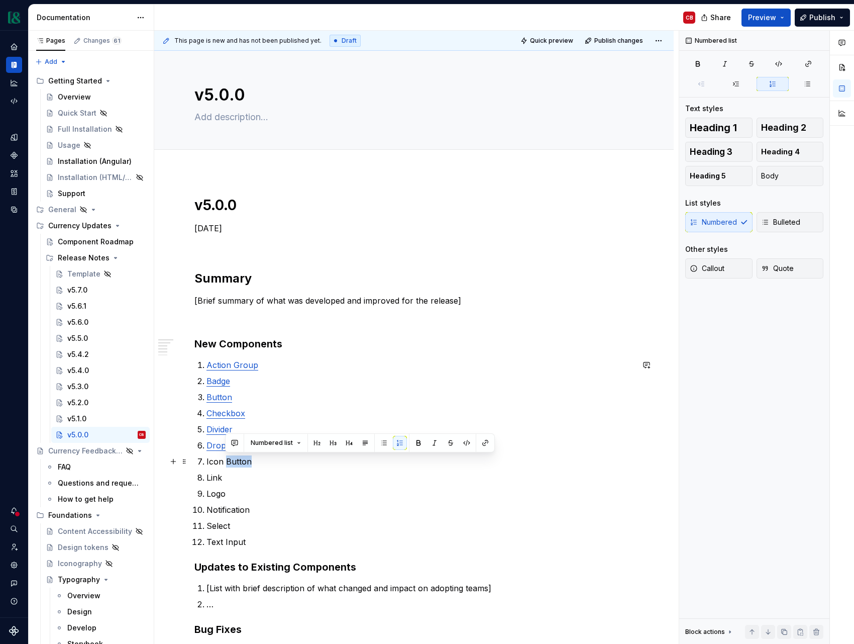
click at [241, 462] on p "Icon Button" at bounding box center [420, 461] width 427 height 12
click at [467, 444] on button "button" at bounding box center [467, 443] width 14 height 14
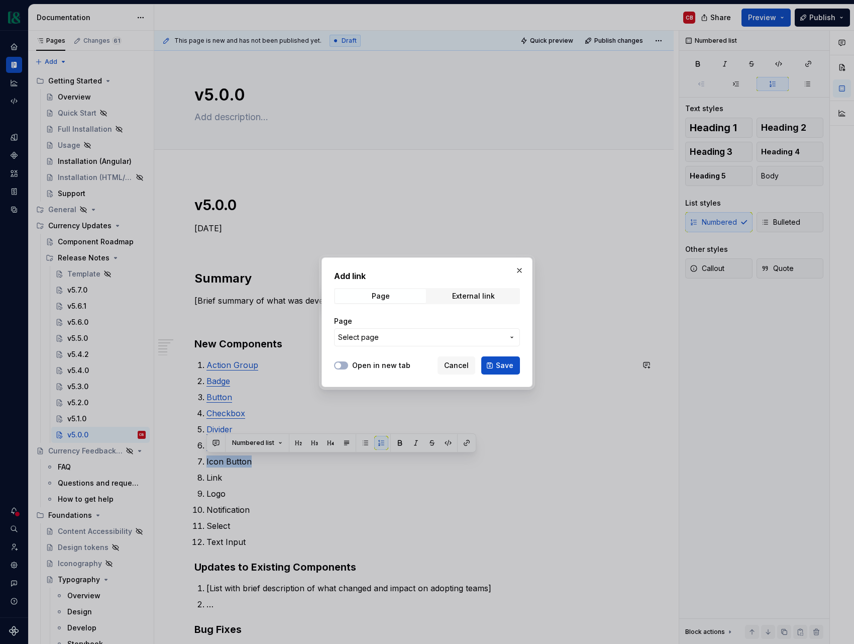
click at [431, 339] on span "Select page" at bounding box center [421, 337] width 166 height 10
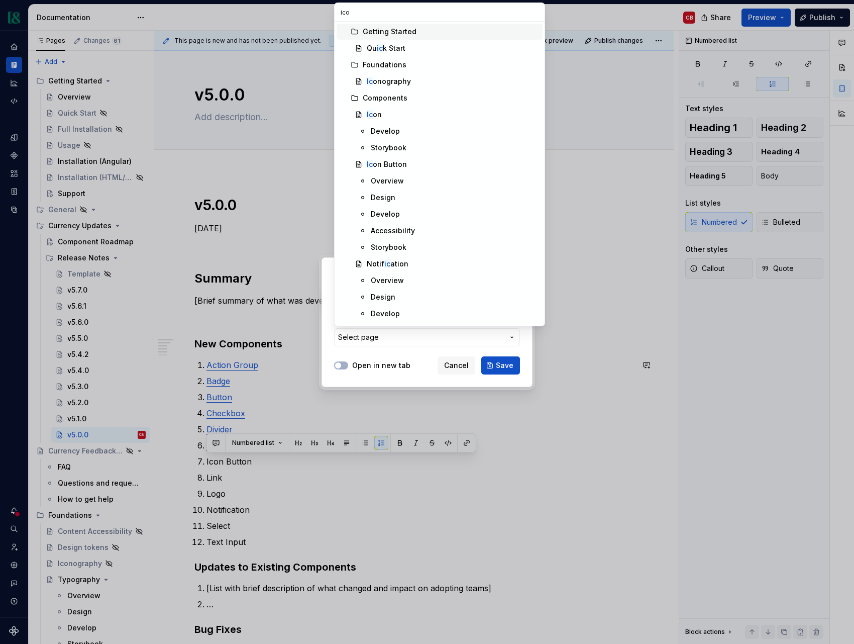
type input "icon"
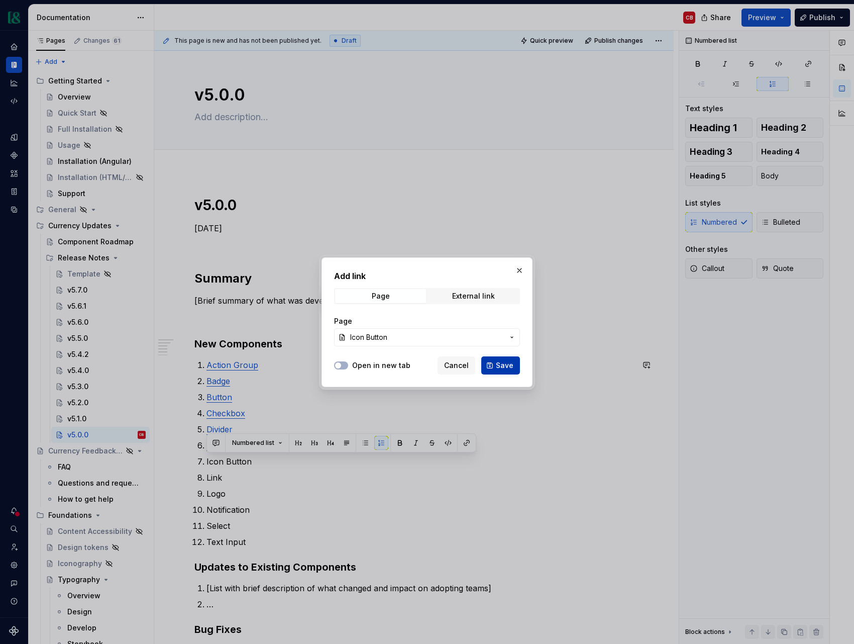
click at [506, 365] on span "Save" at bounding box center [505, 365] width 18 height 10
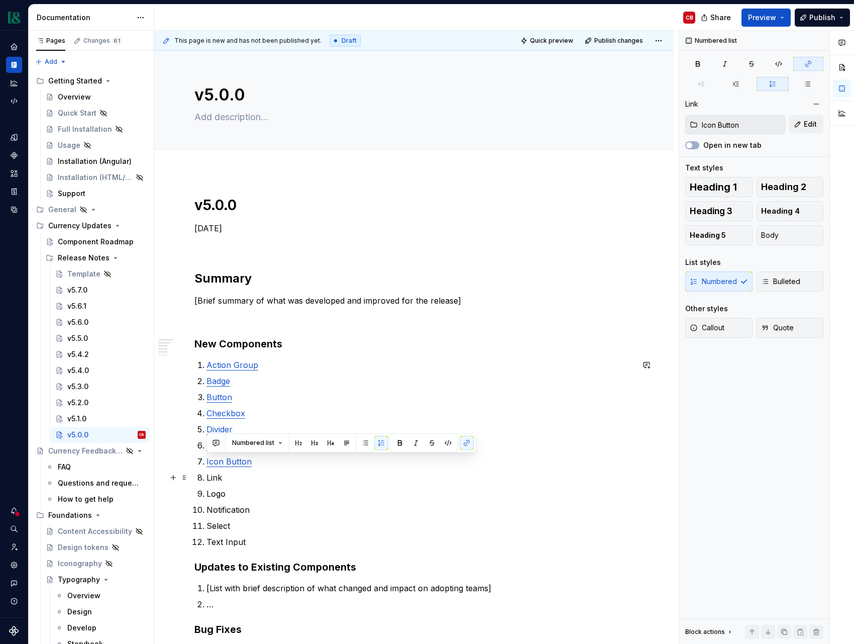
click at [216, 480] on p "Link" at bounding box center [420, 477] width 427 height 12
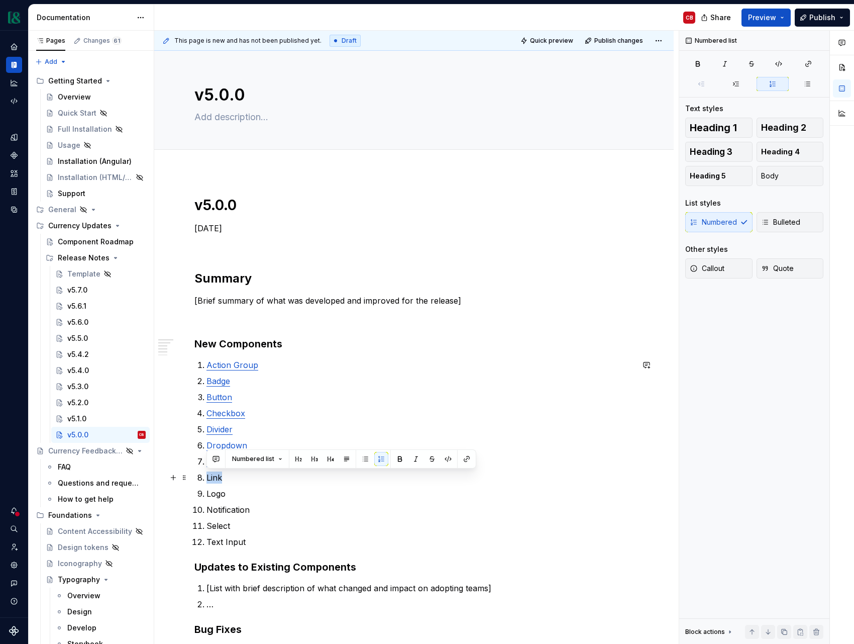
click at [216, 480] on p "Link" at bounding box center [420, 477] width 427 height 12
click at [472, 461] on div "Numbered list" at bounding box center [342, 458] width 270 height 19
click at [215, 480] on p "Link" at bounding box center [420, 477] width 427 height 12
click at [464, 462] on button "button" at bounding box center [467, 459] width 14 height 14
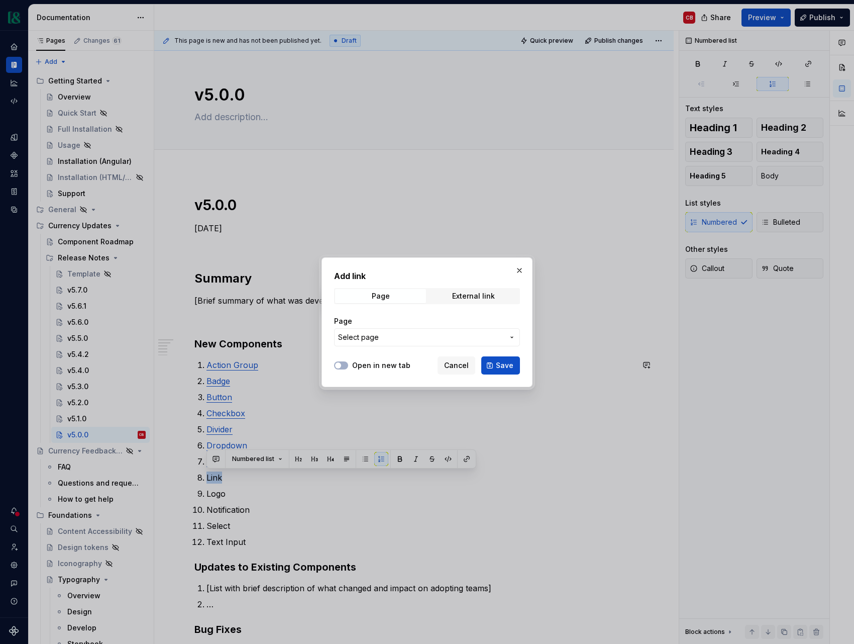
click at [405, 334] on span "Select page" at bounding box center [421, 337] width 166 height 10
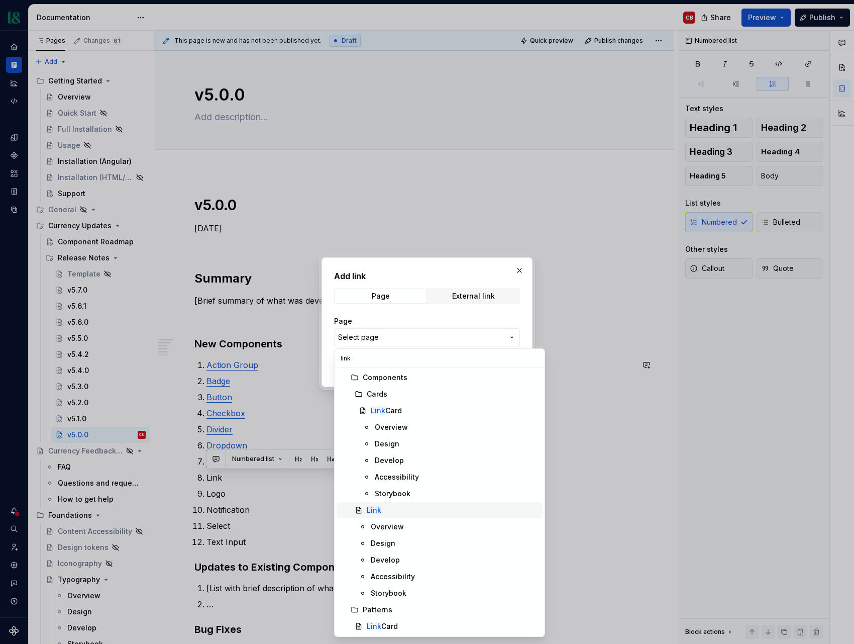
type input "link"
click at [378, 511] on mark "Link" at bounding box center [374, 510] width 15 height 9
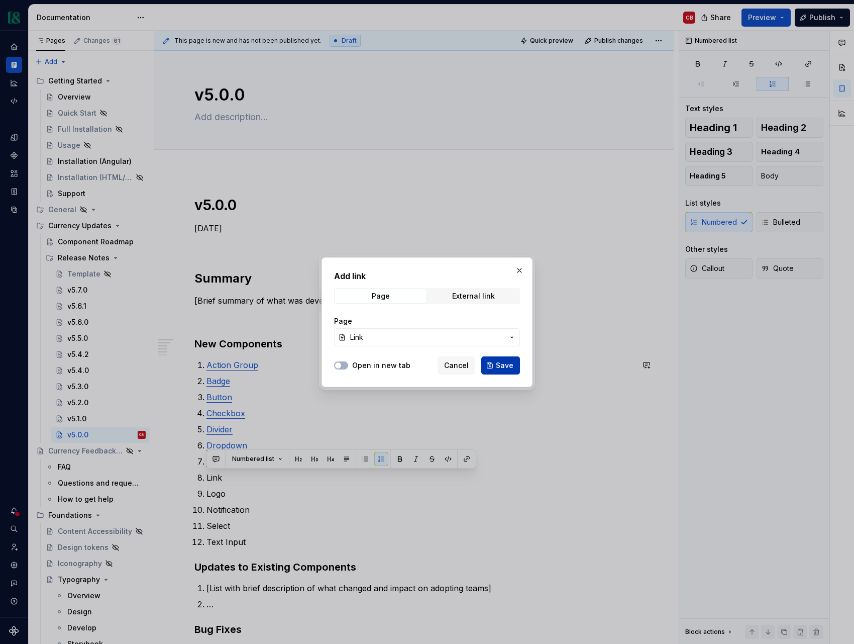
click at [500, 361] on span "Save" at bounding box center [505, 365] width 18 height 10
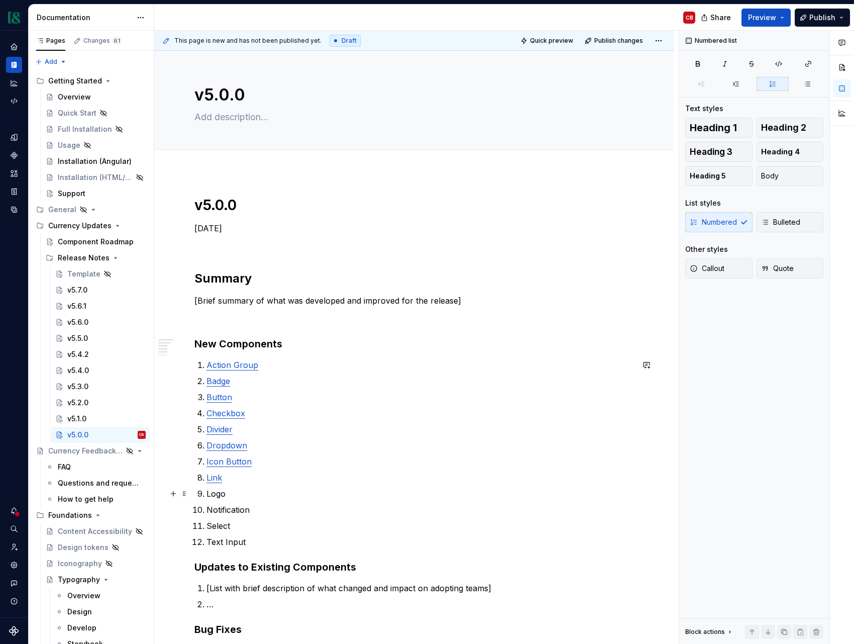
click at [210, 493] on p "Logo" at bounding box center [420, 494] width 427 height 12
click at [467, 473] on button "button" at bounding box center [467, 475] width 14 height 14
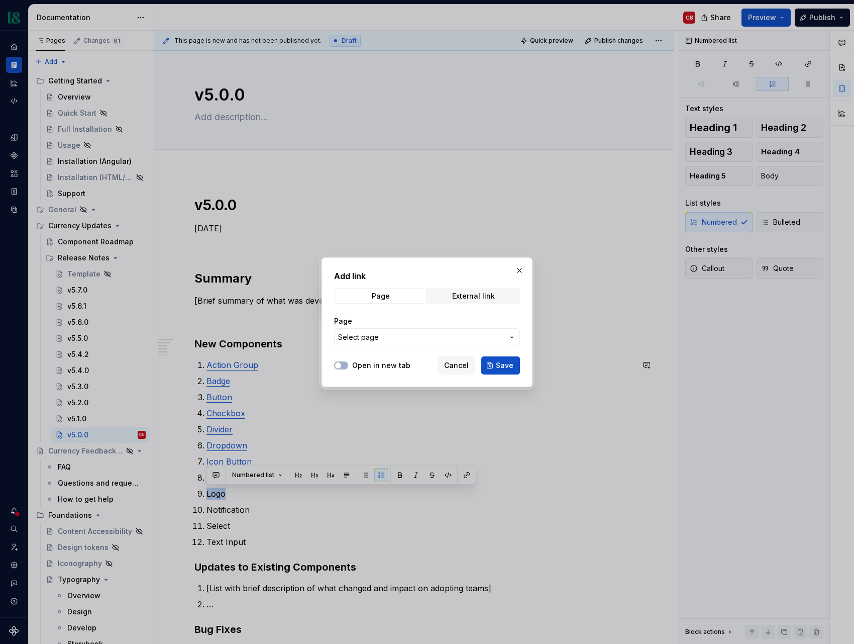
click at [385, 336] on span "Select page" at bounding box center [421, 337] width 166 height 10
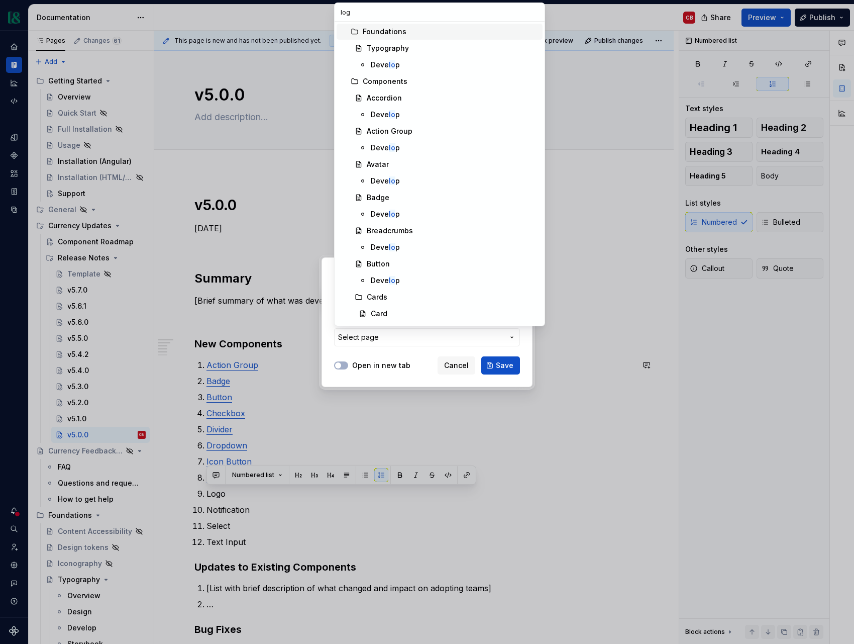
type input "logo"
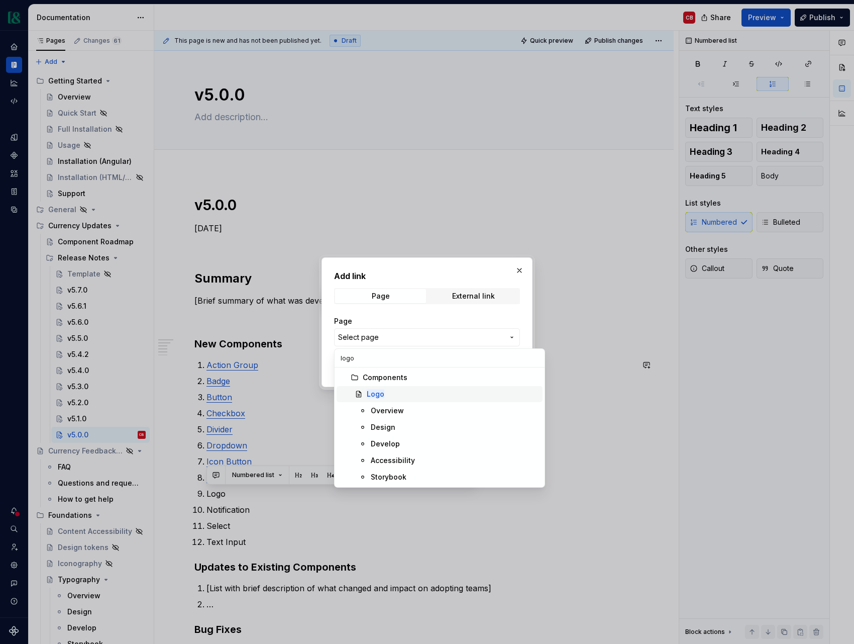
click at [391, 397] on div "Logo" at bounding box center [453, 394] width 172 height 10
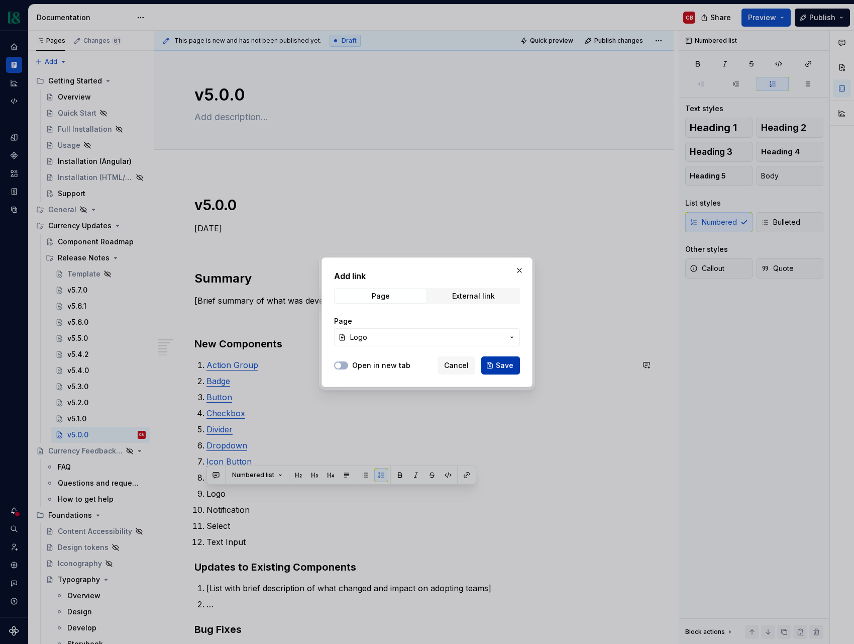
click at [496, 370] on button "Save" at bounding box center [501, 365] width 39 height 18
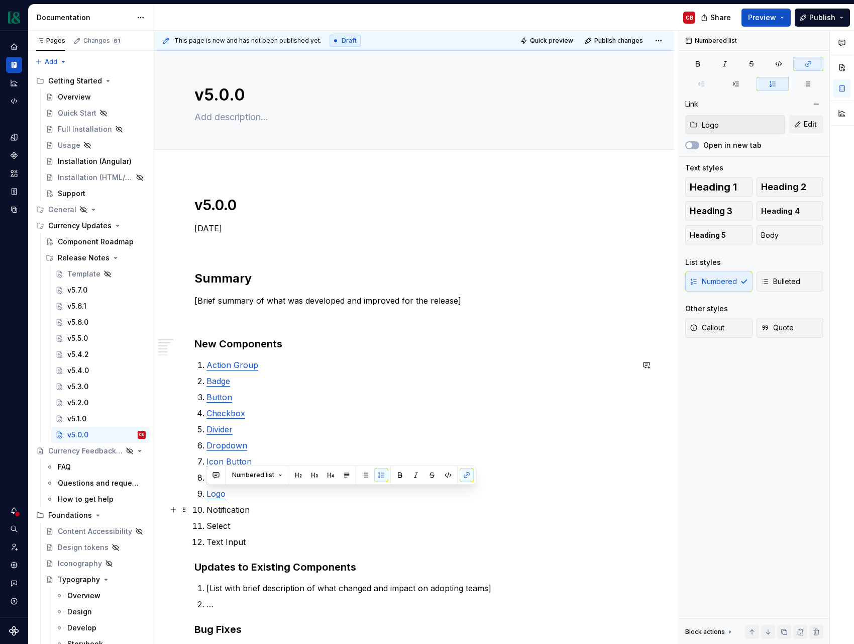
click at [224, 508] on p "Notification" at bounding box center [420, 510] width 427 height 12
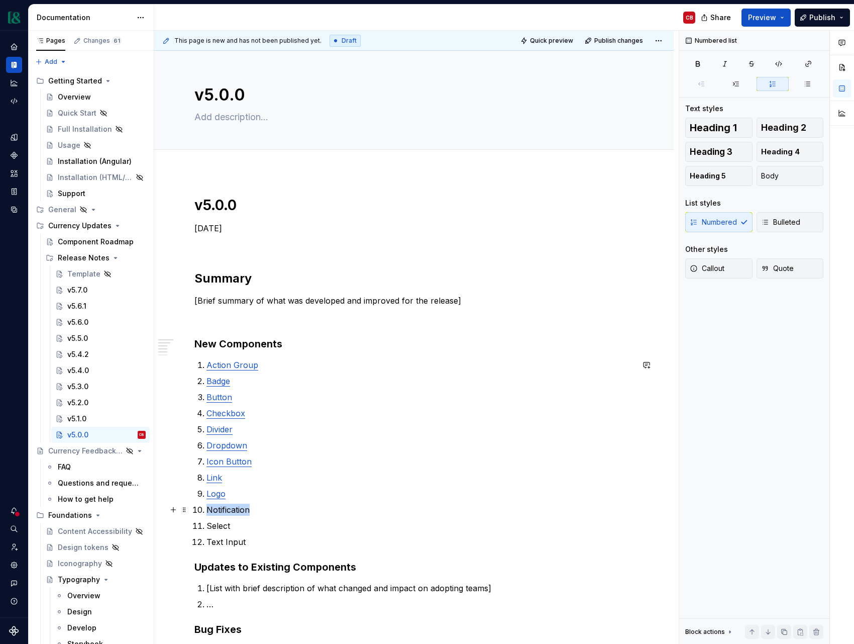
click at [224, 508] on p "Notification" at bounding box center [420, 510] width 427 height 12
click at [466, 492] on button "button" at bounding box center [467, 491] width 14 height 14
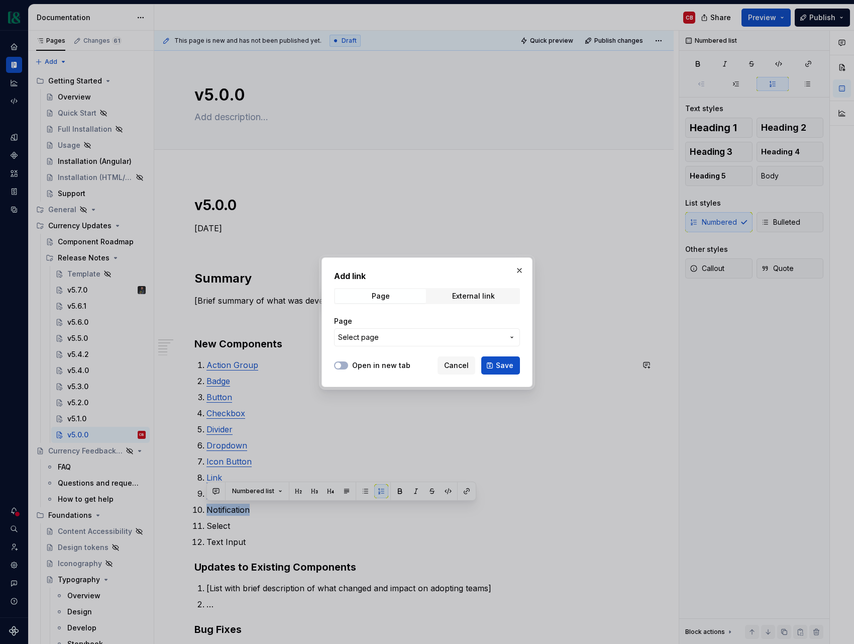
click at [376, 341] on span "Select page" at bounding box center [358, 337] width 41 height 10
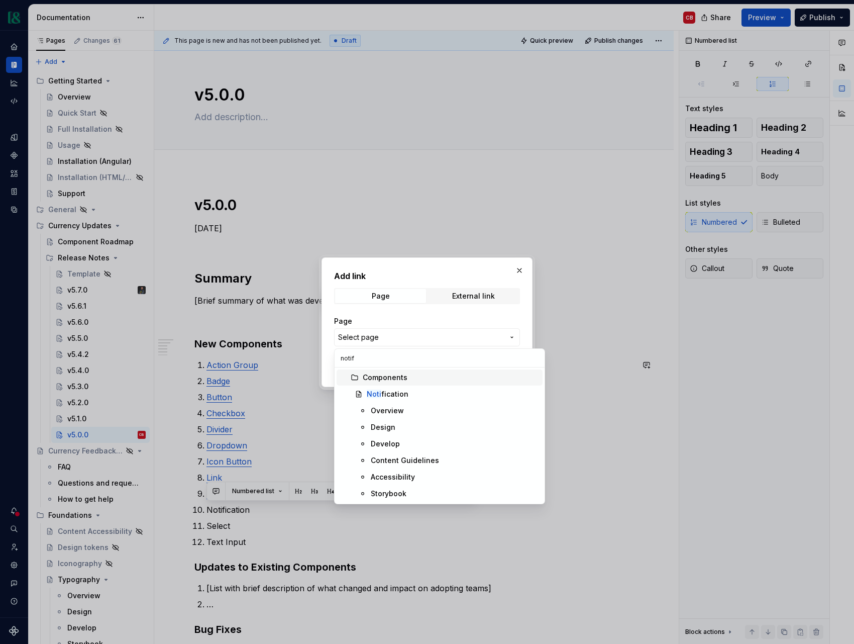
type input "notifi"
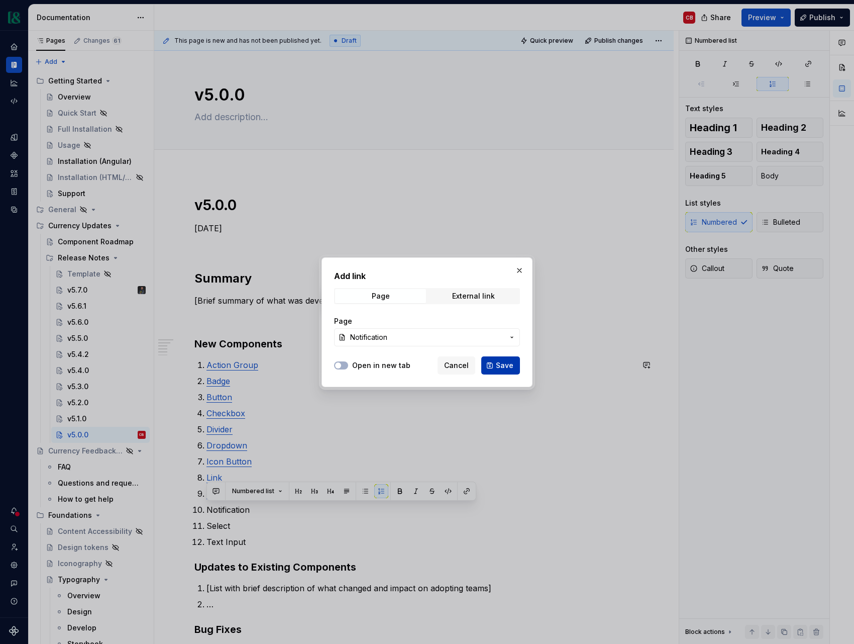
click at [499, 367] on span "Save" at bounding box center [505, 365] width 18 height 10
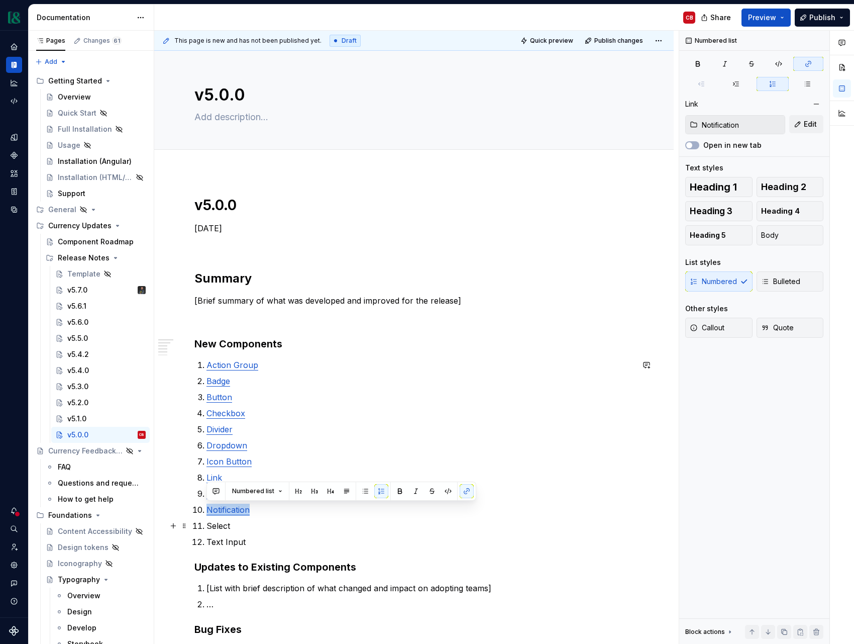
click at [216, 526] on p "Select" at bounding box center [420, 526] width 427 height 12
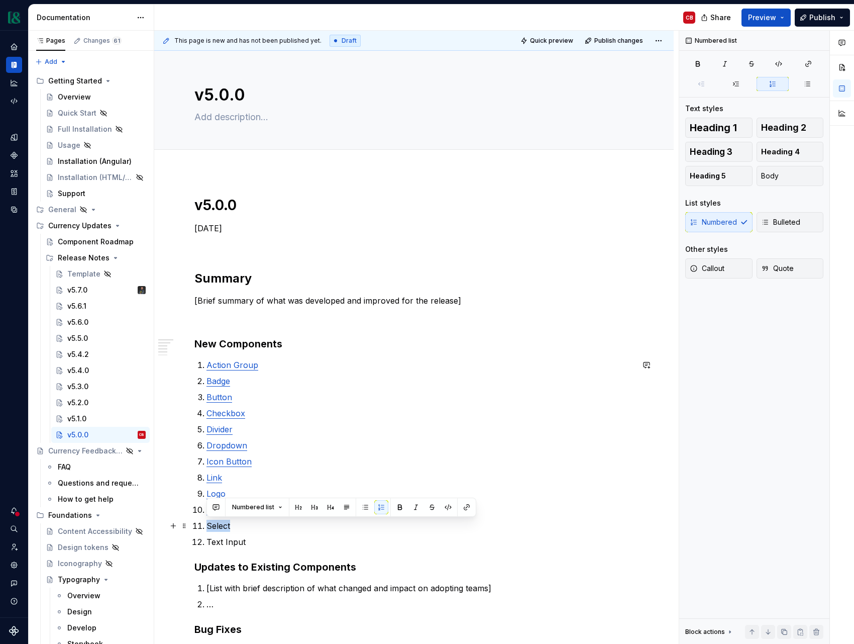
click at [216, 526] on p "Select" at bounding box center [420, 526] width 427 height 12
click at [463, 507] on button "button" at bounding box center [467, 507] width 14 height 14
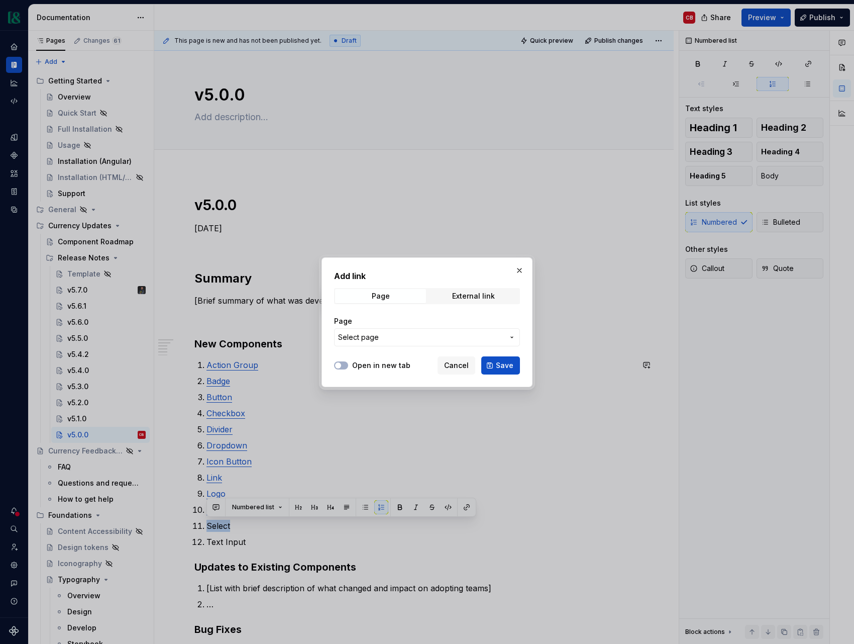
click at [362, 330] on button "Select page" at bounding box center [427, 337] width 186 height 18
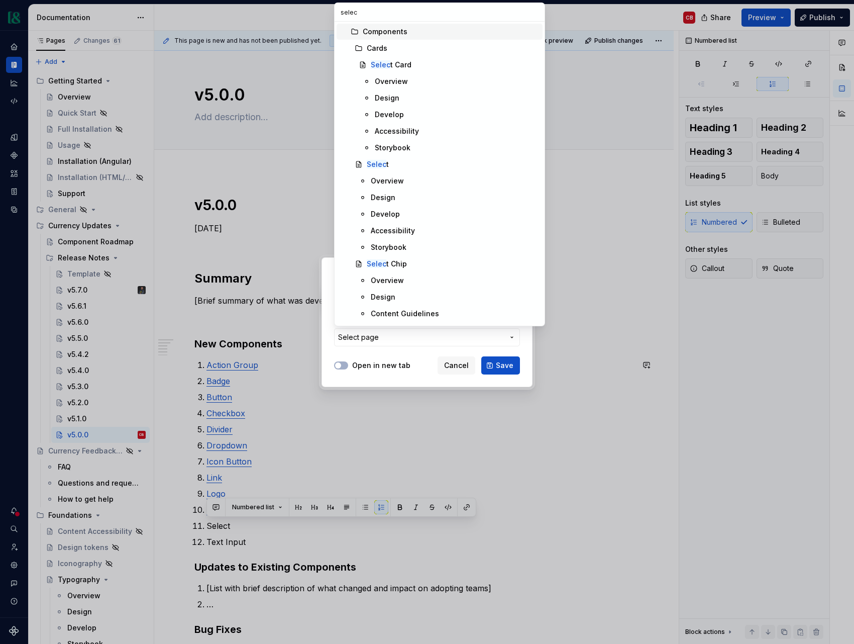
type input "select"
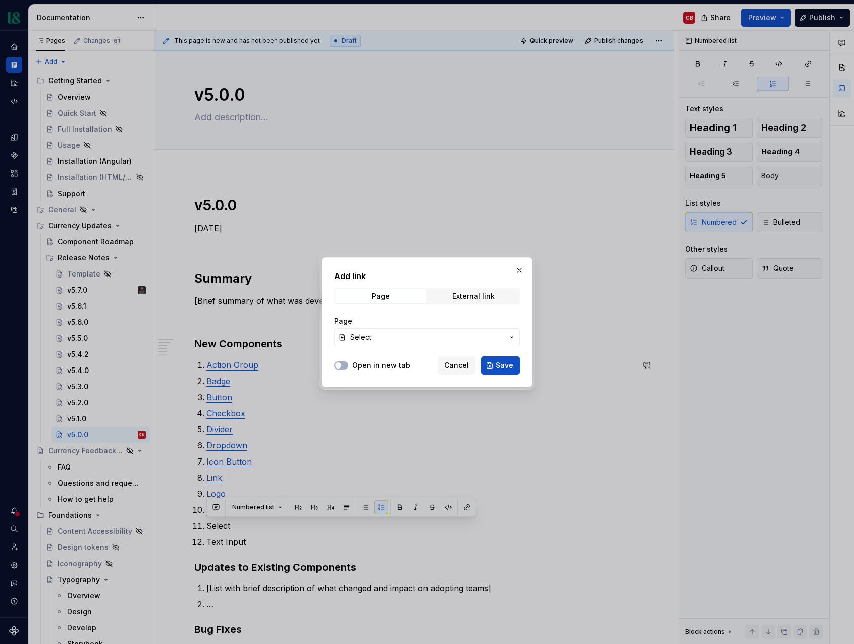
click at [496, 362] on button "Save" at bounding box center [501, 365] width 39 height 18
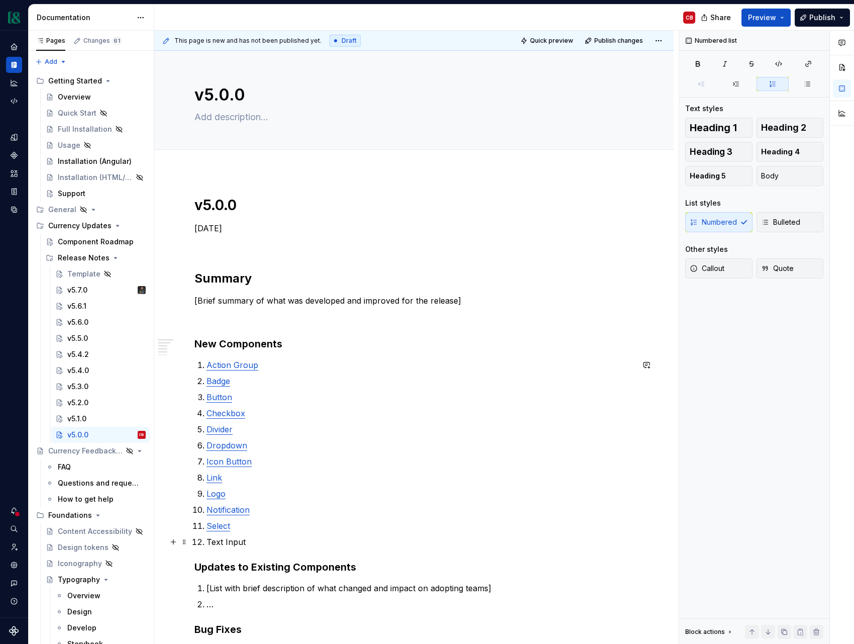
click at [232, 542] on p "Text Input" at bounding box center [420, 542] width 427 height 12
click at [465, 523] on button "button" at bounding box center [467, 523] width 14 height 14
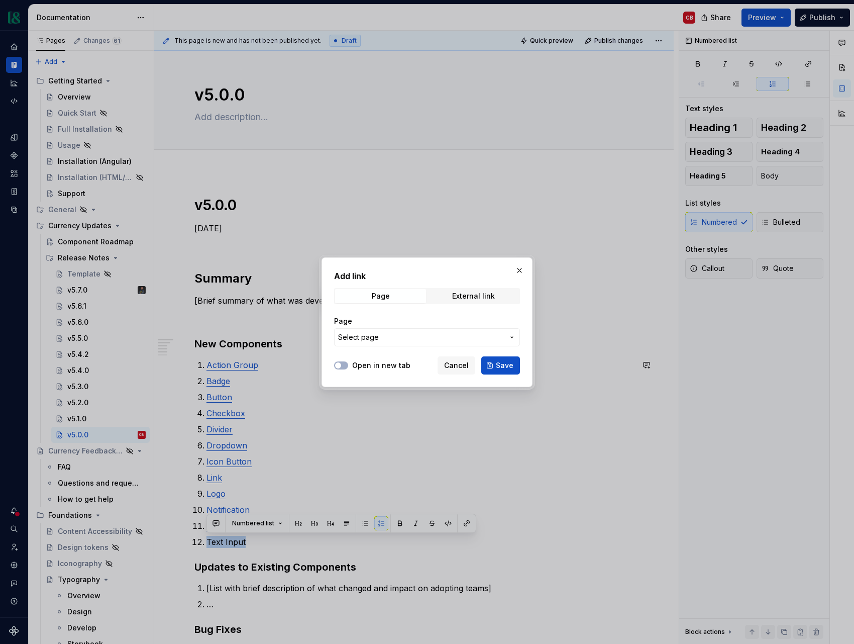
click at [408, 338] on span "Select page" at bounding box center [421, 337] width 166 height 10
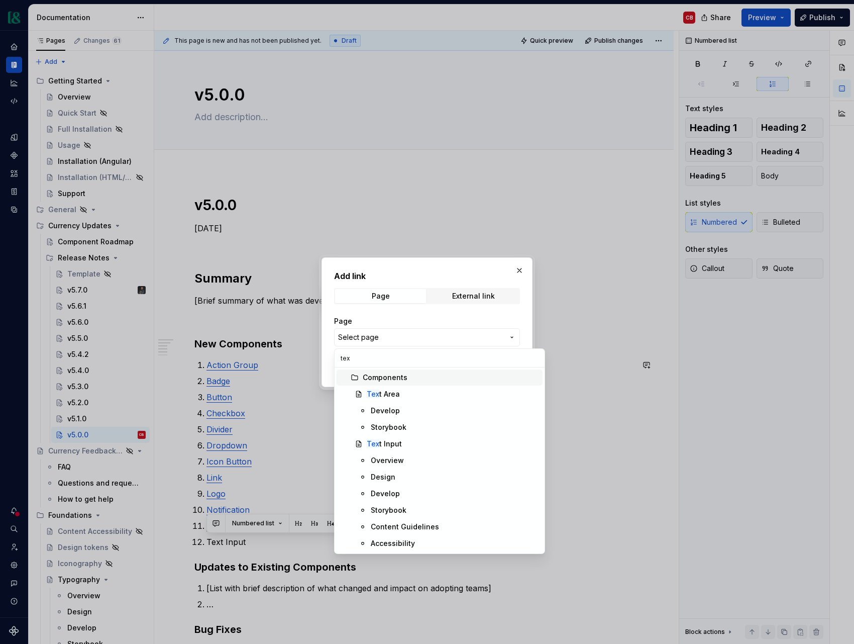
type input "text"
click at [406, 443] on div "Text Input" at bounding box center [453, 444] width 172 height 10
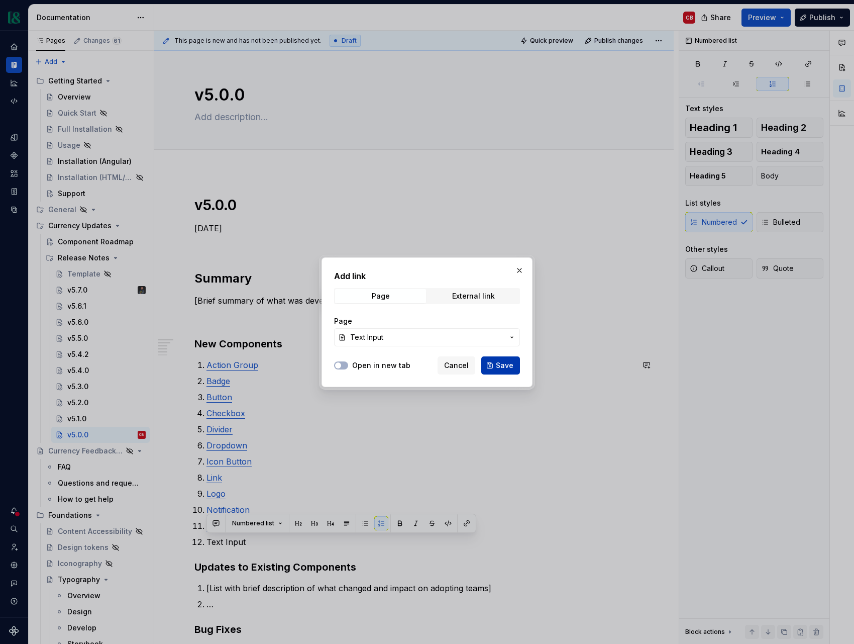
click at [497, 361] on span "Save" at bounding box center [505, 365] width 18 height 10
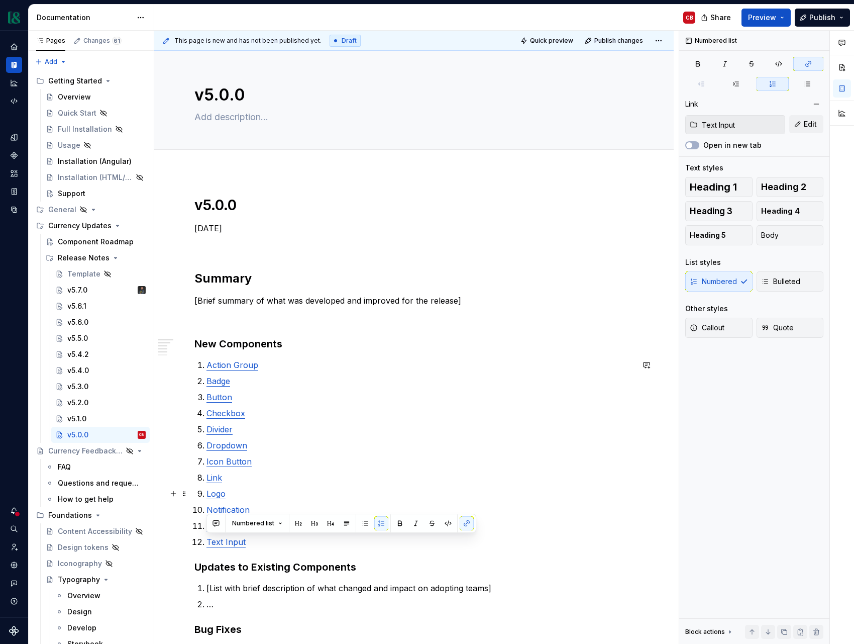
click at [293, 490] on p "Logo" at bounding box center [420, 494] width 427 height 12
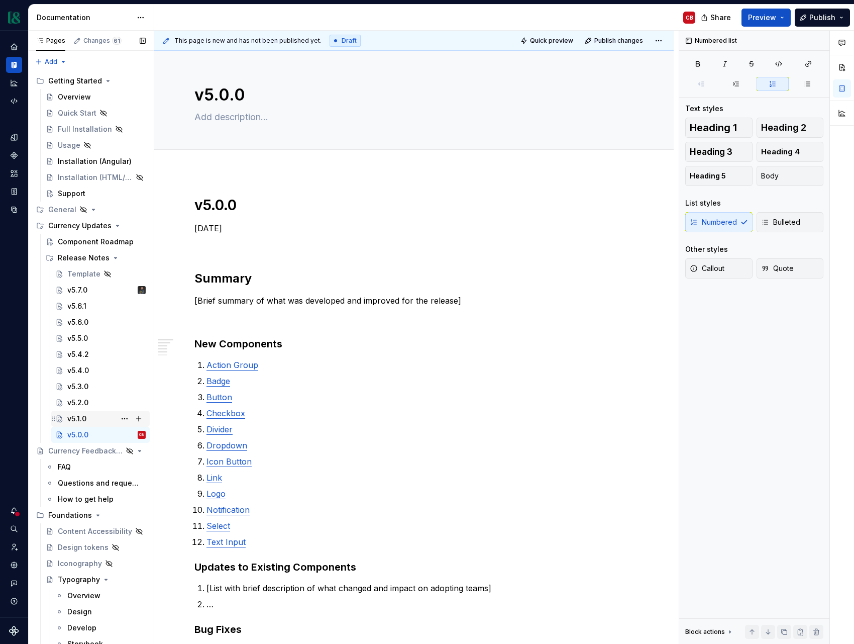
click at [80, 417] on div "v5.1.0" at bounding box center [76, 419] width 19 height 10
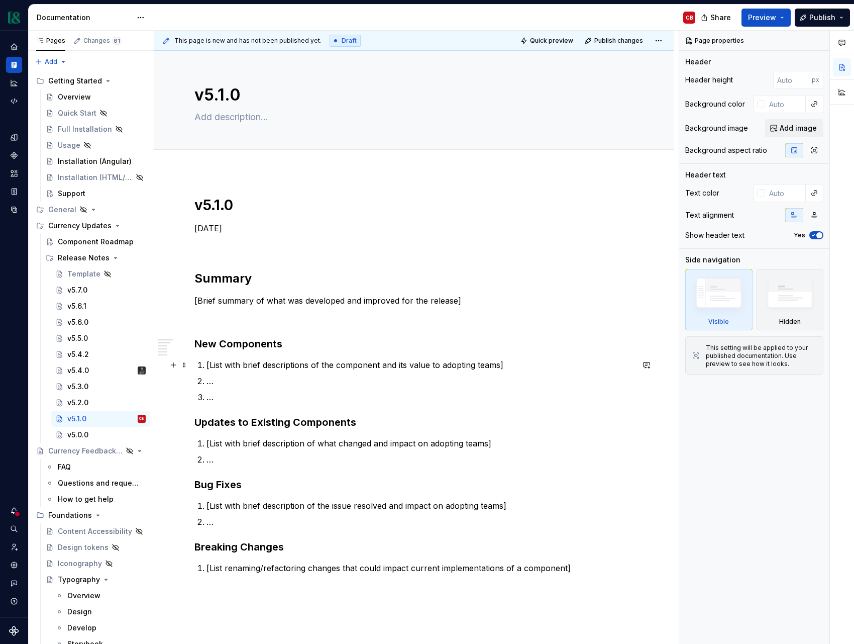
type textarea "*"
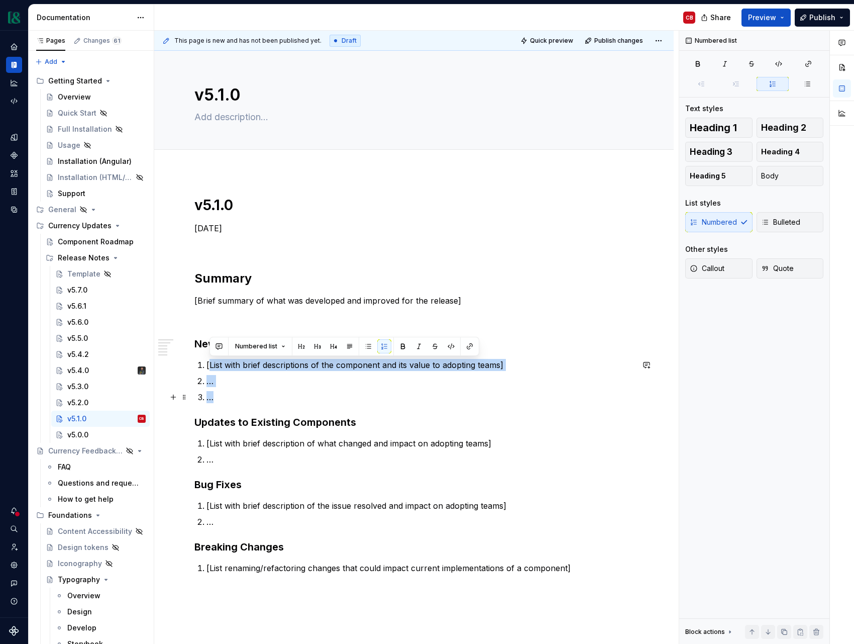
drag, startPoint x: 208, startPoint y: 362, endPoint x: 228, endPoint y: 395, distance: 37.7
click at [228, 395] on ol "[List with brief descriptions of the component and its value to adopting teams]…" at bounding box center [420, 381] width 427 height 44
drag, startPoint x: 234, startPoint y: 393, endPoint x: 240, endPoint y: 395, distance: 6.4
click at [235, 394] on p "…" at bounding box center [420, 397] width 427 height 12
drag, startPoint x: 247, startPoint y: 397, endPoint x: 205, endPoint y: 367, distance: 52.3
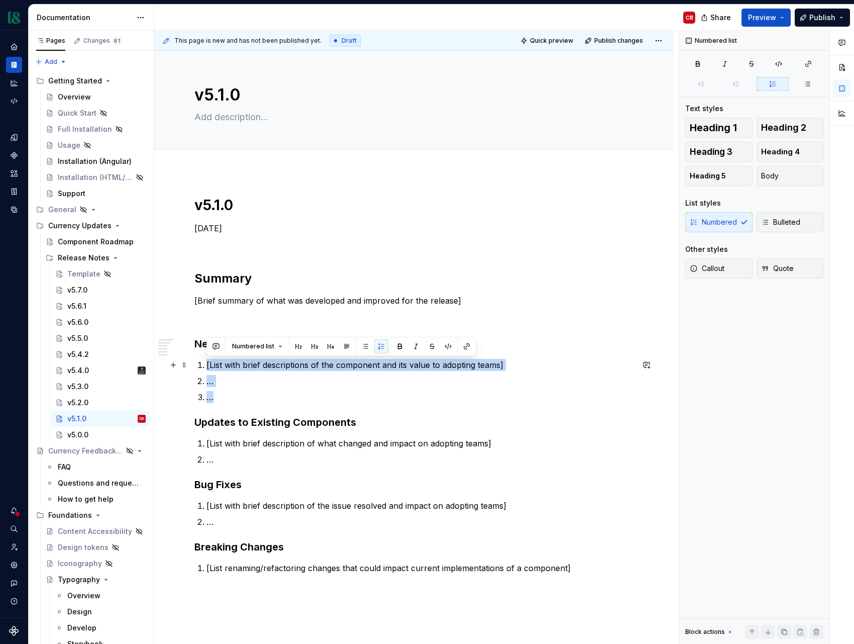
click at [207, 367] on ol "[List with brief descriptions of the component and its value to adopting teams]…" at bounding box center [420, 381] width 427 height 44
paste div
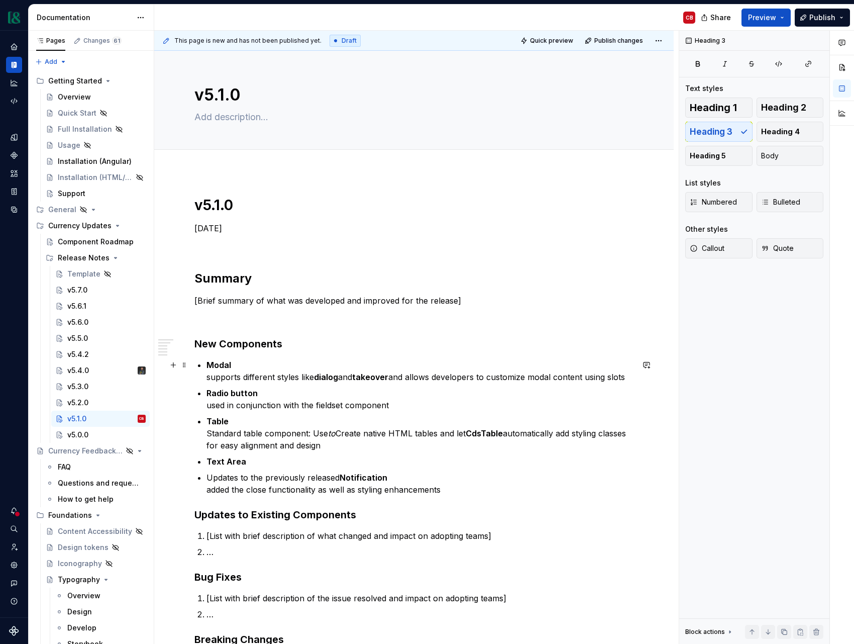
click at [206, 378] on div "v5.1.0 January 29, 2025 Summary [Brief summary of what was developed and improv…" at bounding box center [414, 461] width 439 height 531
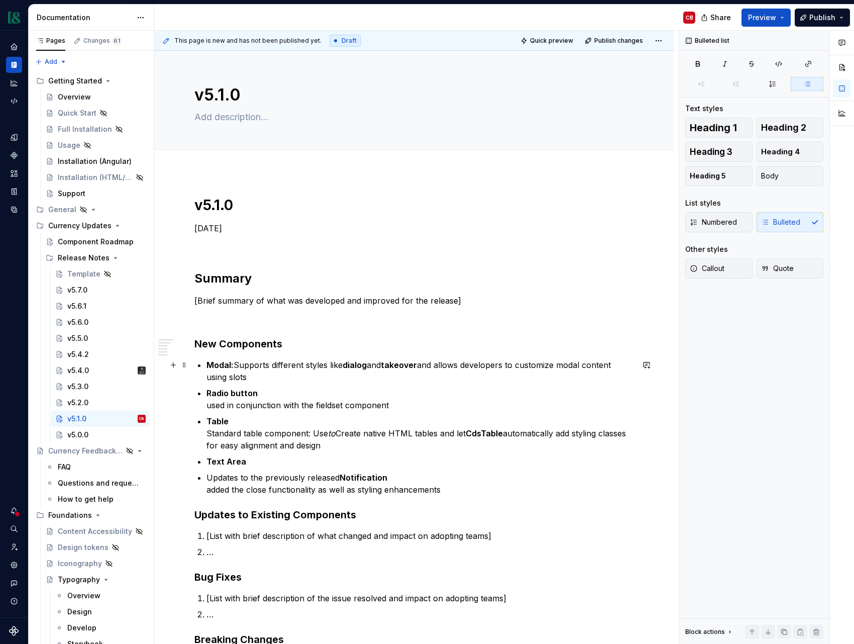
click at [251, 376] on p "Modal: Supports different styles like dialog and takeover and allows developers…" at bounding box center [420, 371] width 427 height 24
click at [210, 406] on p "Radio button used in conjunction with the fieldset component" at bounding box center [420, 399] width 427 height 24
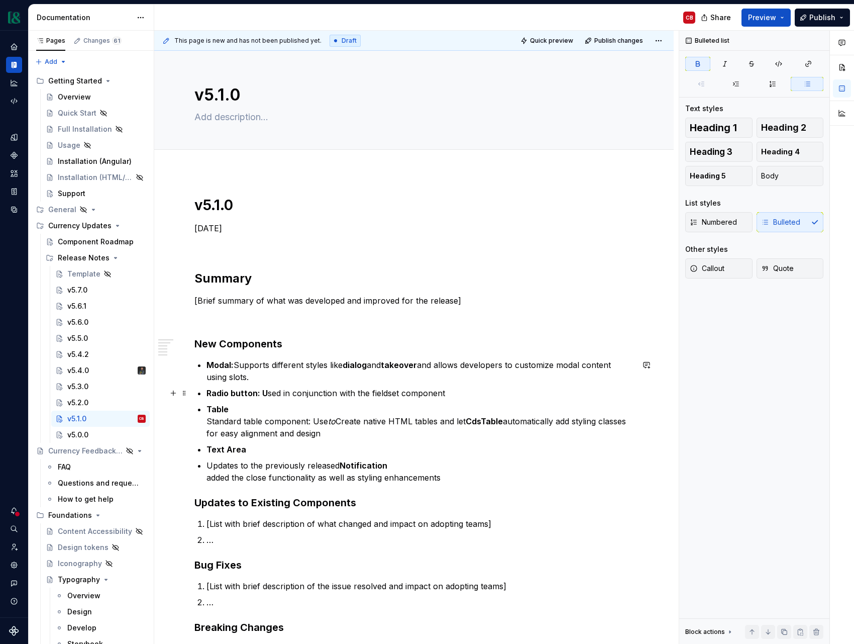
click at [234, 393] on strong "Radio button: U" at bounding box center [237, 393] width 61 height 10
click at [262, 394] on strong "Radio Button: U" at bounding box center [238, 393] width 62 height 10
click at [445, 395] on p "Radio Button: Used in conjunction with the fieldset component" at bounding box center [420, 393] width 427 height 12
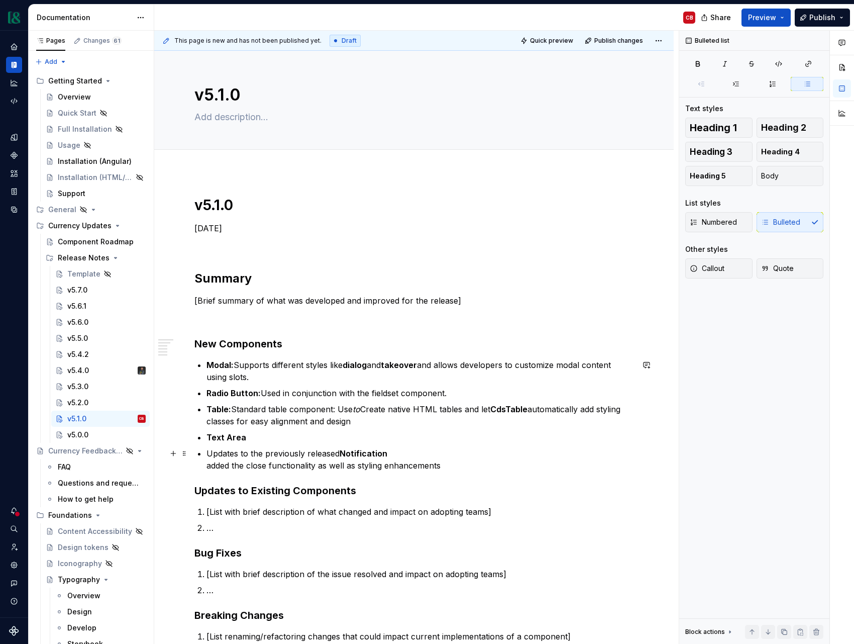
click at [207, 451] on p "Updates to the previously released Notification added the close functionality a…" at bounding box center [420, 459] width 427 height 24
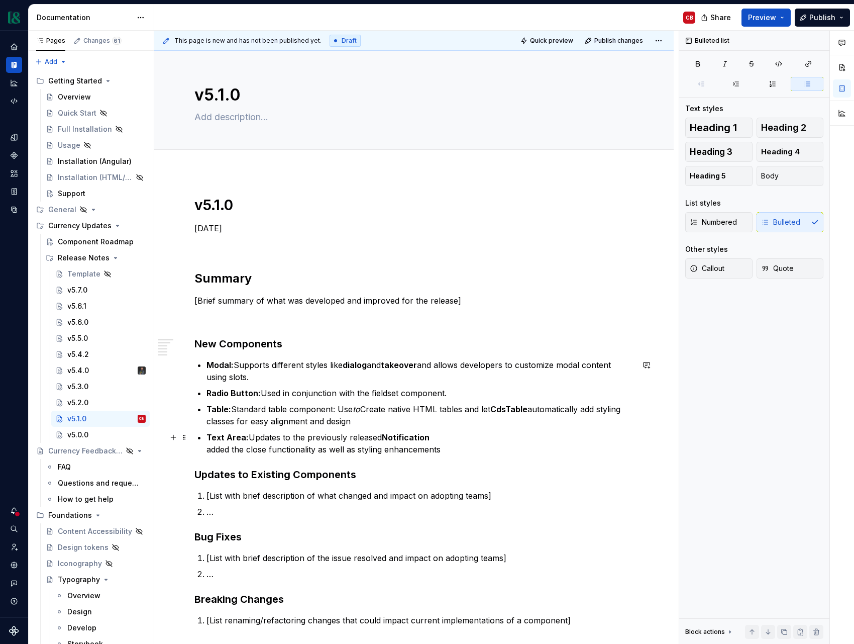
click at [207, 450] on p "Text Area: Updates to the previously released Notification added the close func…" at bounding box center [420, 443] width 427 height 24
click at [221, 365] on strong "Modal:" at bounding box center [220, 365] width 27 height 10
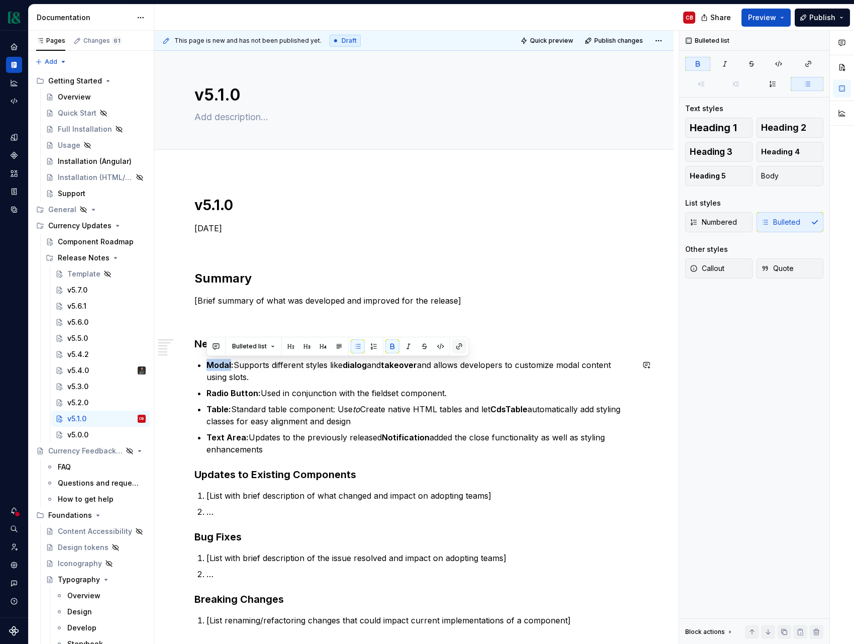
click at [461, 348] on button "button" at bounding box center [459, 346] width 14 height 14
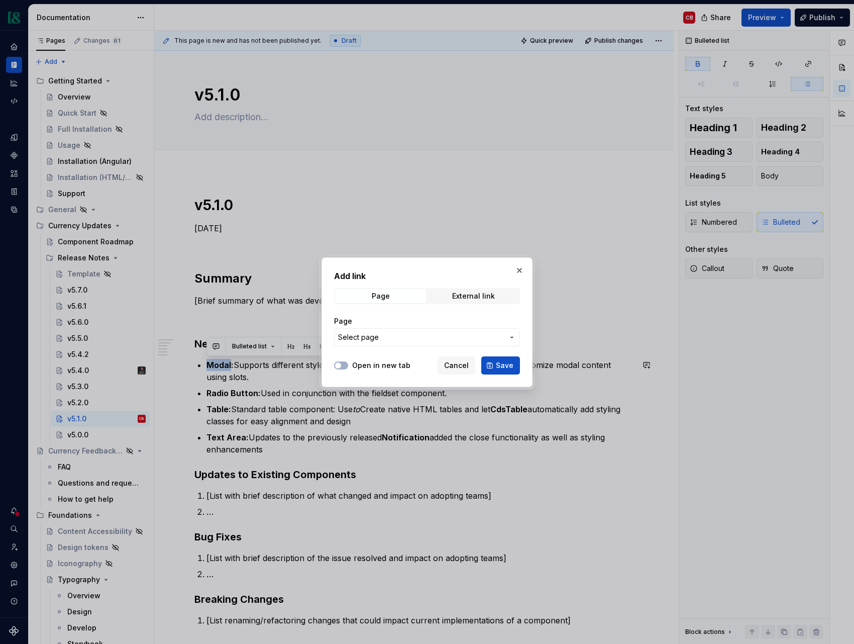
type textarea "*"
click at [404, 332] on span "Select page" at bounding box center [421, 337] width 166 height 10
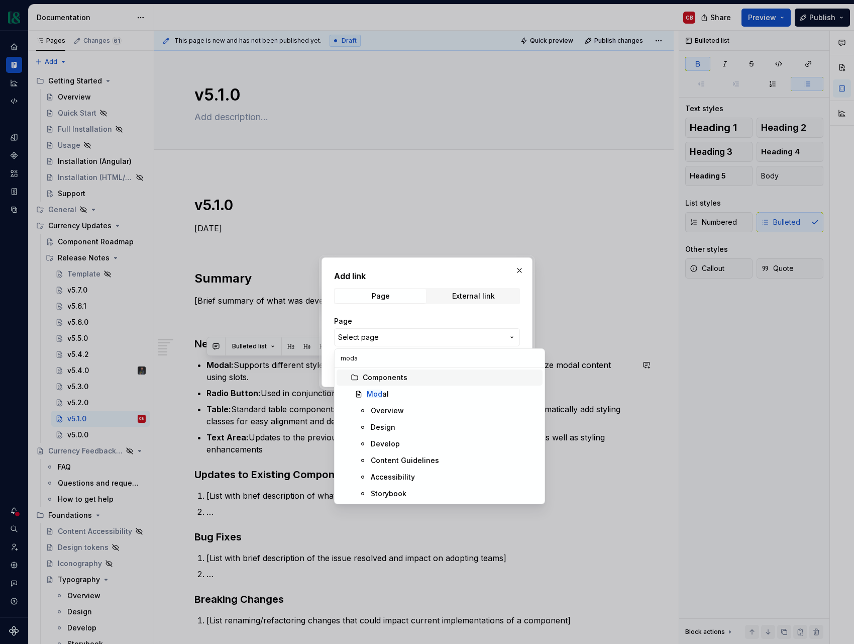
type input "modal"
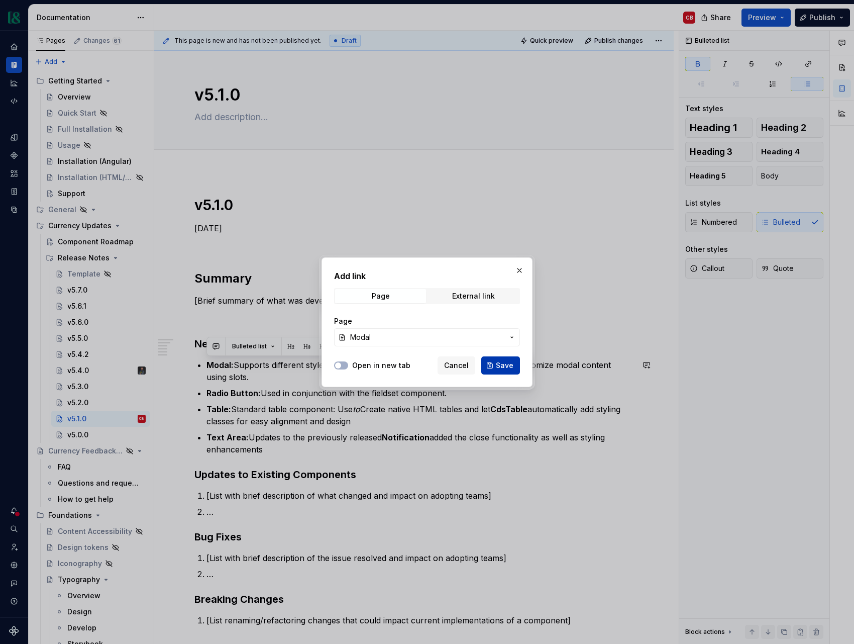
click at [505, 361] on span "Save" at bounding box center [505, 365] width 18 height 10
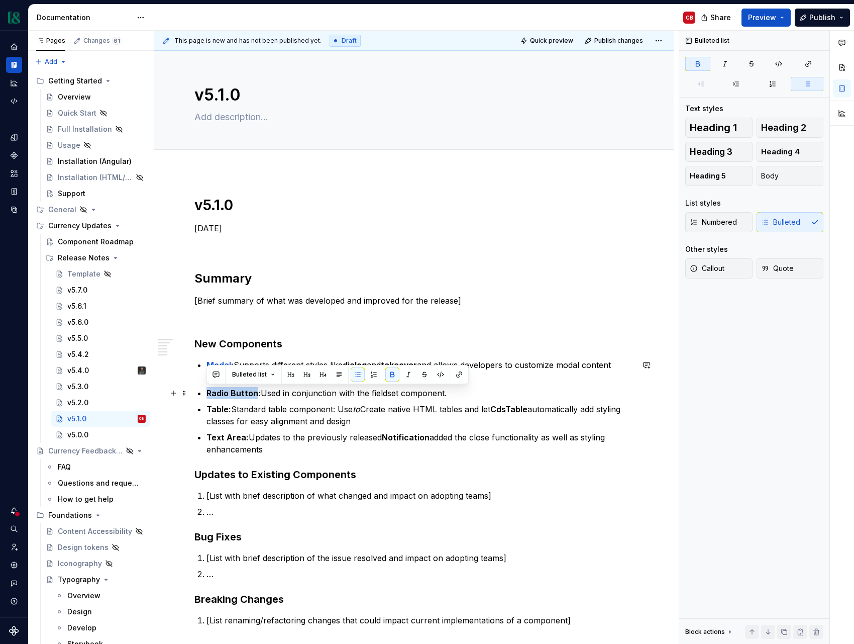
drag, startPoint x: 255, startPoint y: 392, endPoint x: 212, endPoint y: 391, distance: 43.2
click at [207, 392] on strong "Radio Button:" at bounding box center [234, 393] width 54 height 10
click at [455, 376] on button "button" at bounding box center [459, 374] width 14 height 14
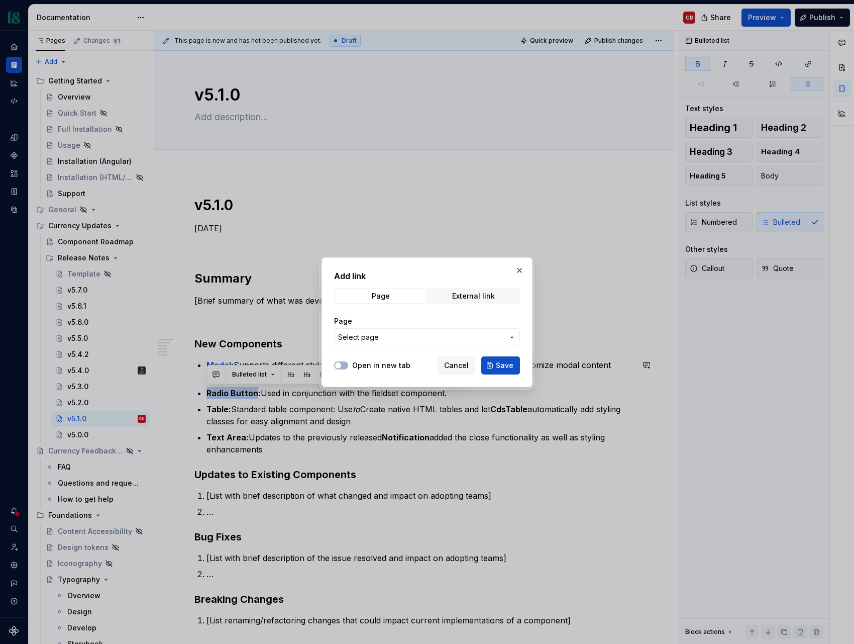
click at [405, 334] on span "Select page" at bounding box center [421, 337] width 166 height 10
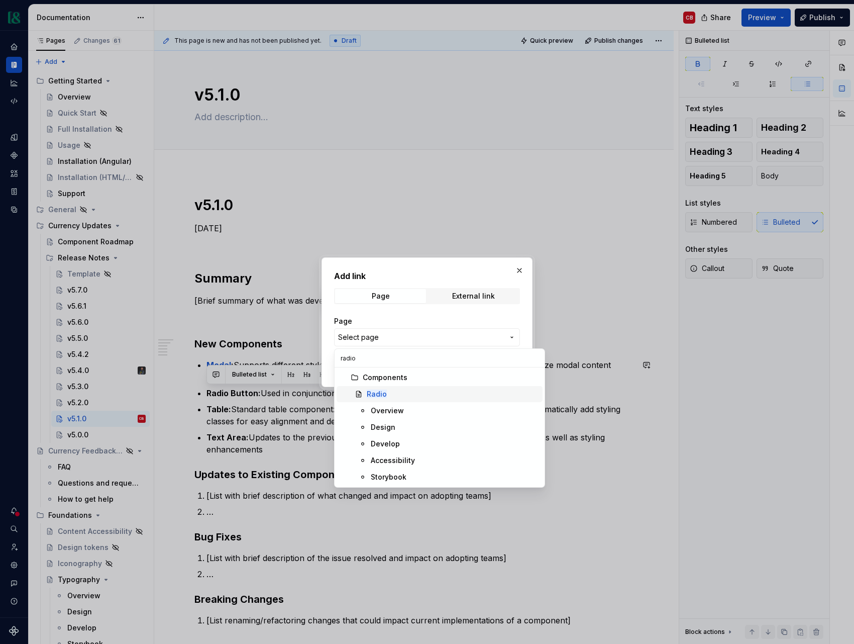
type input "radio"
click at [407, 398] on div "Radio" at bounding box center [453, 394] width 172 height 10
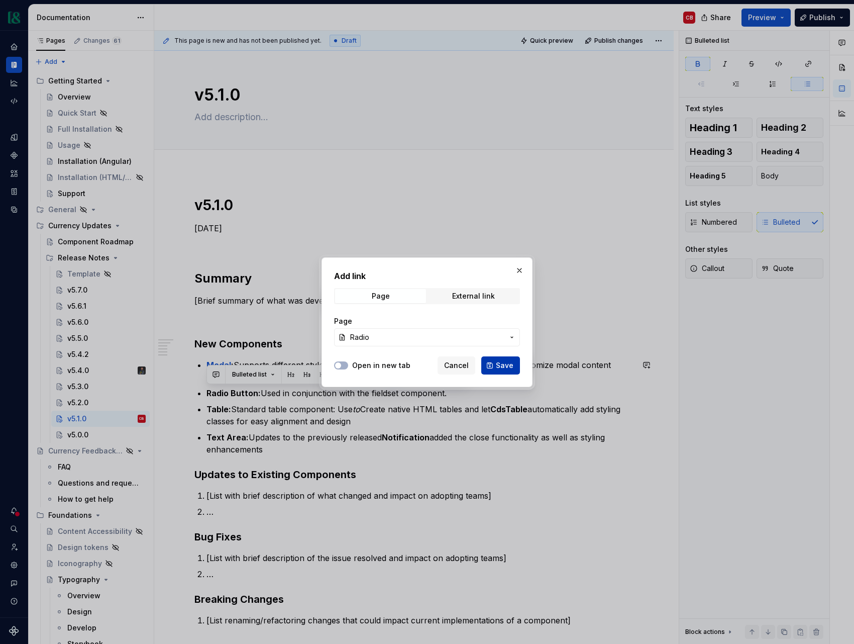
click at [507, 370] on span "Save" at bounding box center [505, 365] width 18 height 10
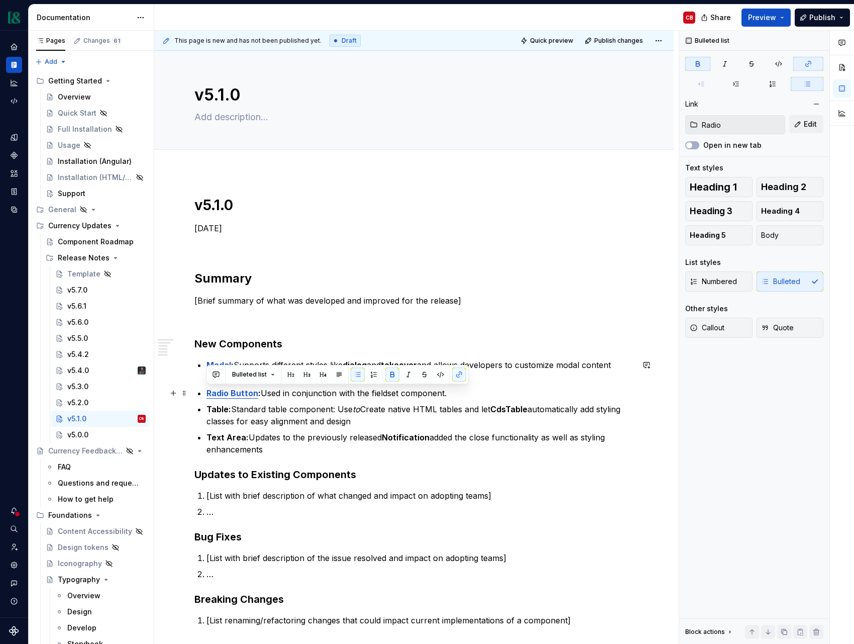
click at [290, 396] on p "Radio Button : Used in conjunction with the fieldset component." at bounding box center [420, 393] width 427 height 12
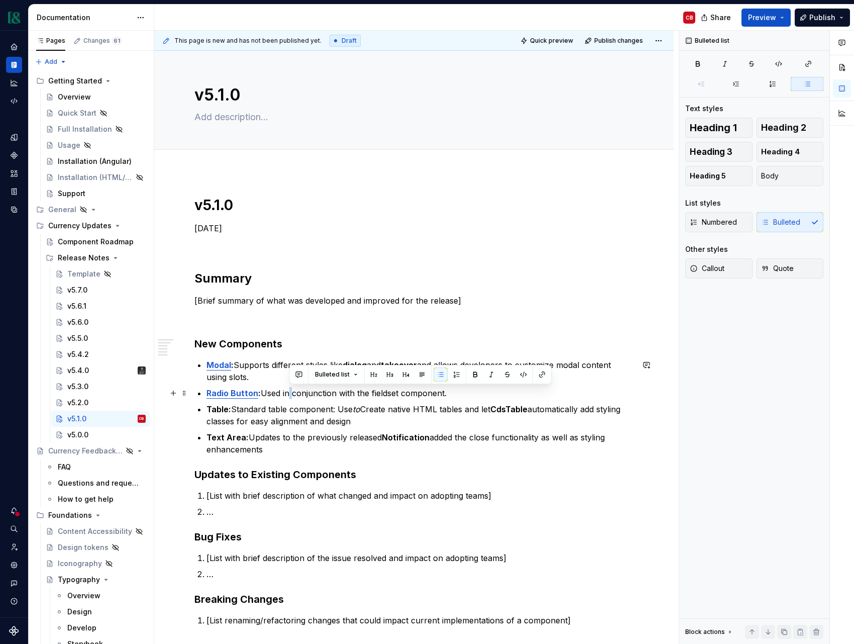
click at [290, 396] on p "Radio Button : Used in conjunction with the fieldset component." at bounding box center [420, 393] width 427 height 12
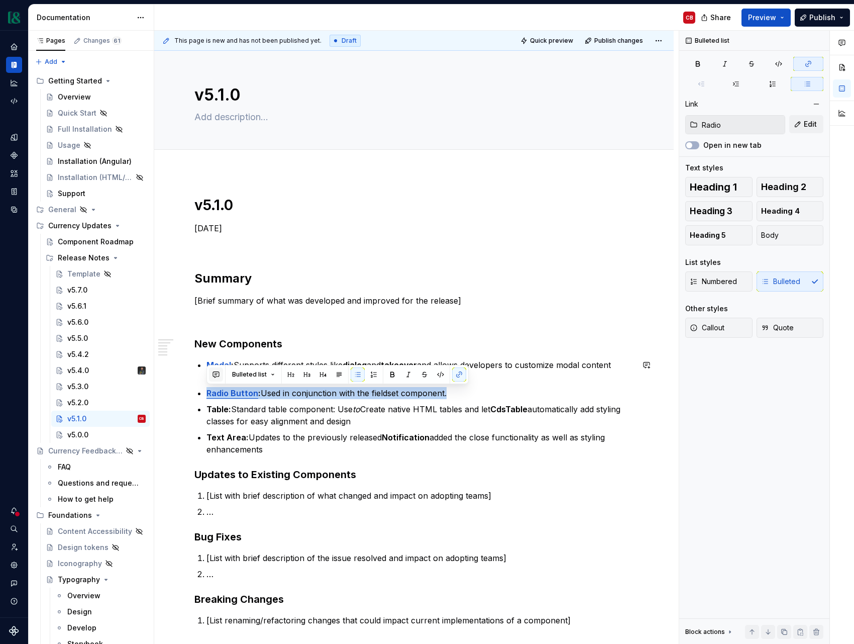
click at [221, 377] on button "button" at bounding box center [216, 374] width 14 height 14
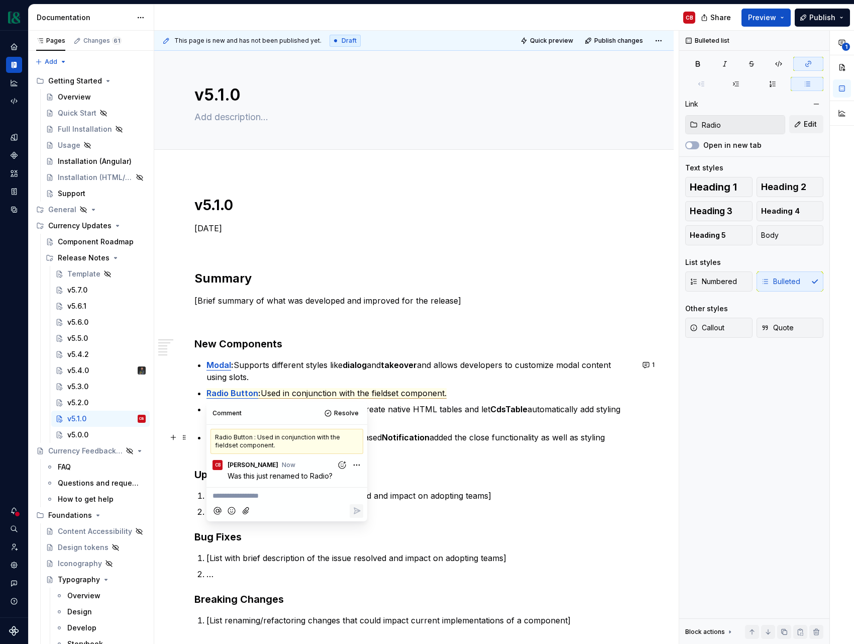
click at [482, 436] on p "Text Area: Updates to the previously released Notification added the close func…" at bounding box center [420, 443] width 427 height 24
type textarea "*"
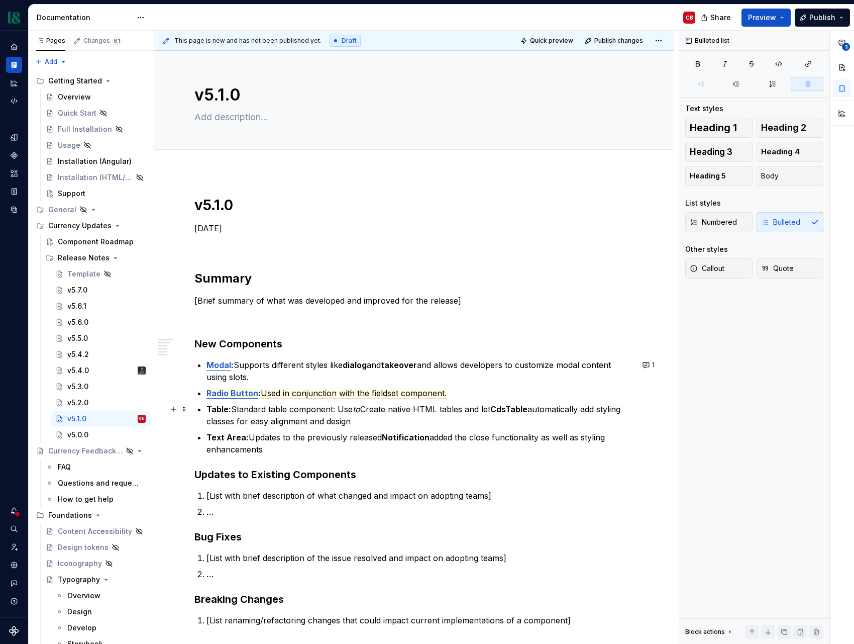
click at [218, 410] on strong "Table:" at bounding box center [219, 409] width 25 height 10
click at [504, 395] on p "Radio Button : Used in conjunction with the fieldset component." at bounding box center [420, 393] width 427 height 12
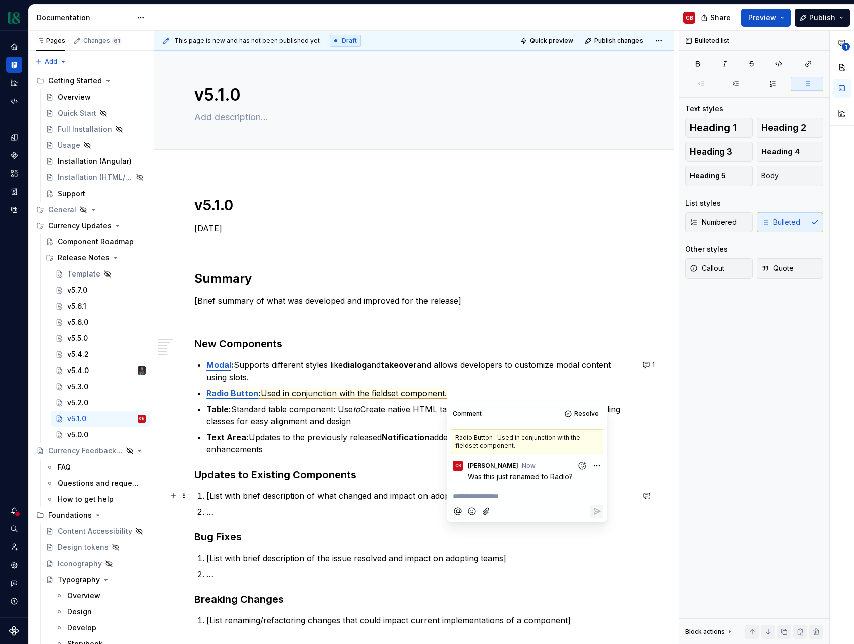
click at [494, 499] on p "**********" at bounding box center [527, 496] width 149 height 11
drag, startPoint x: 292, startPoint y: 426, endPoint x: 264, endPoint y: 424, distance: 27.7
click at [287, 426] on p "Table: Standard table component: Use to Create native HTML tables and let CdsTa…" at bounding box center [420, 415] width 427 height 24
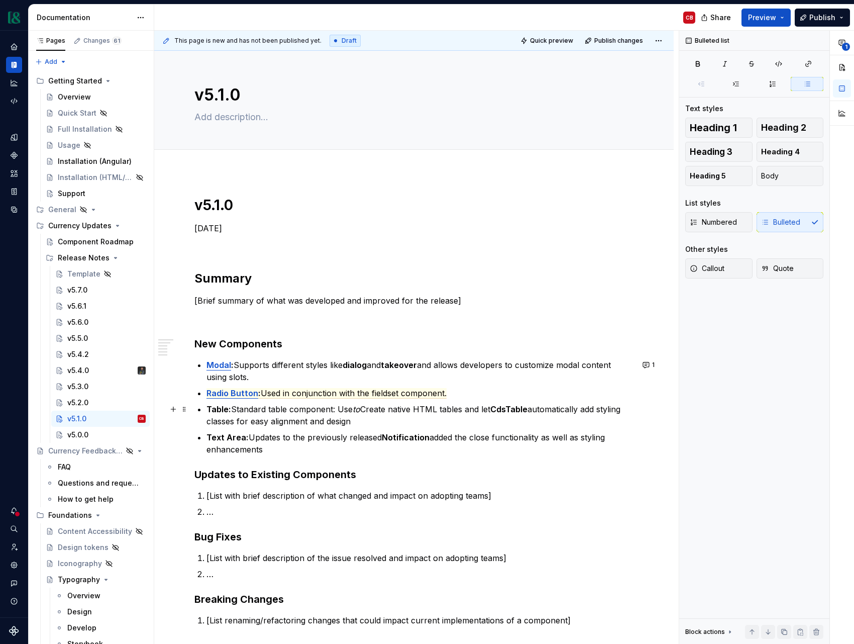
click at [208, 409] on strong "Table:" at bounding box center [219, 409] width 25 height 10
click at [457, 390] on button "button" at bounding box center [459, 391] width 14 height 14
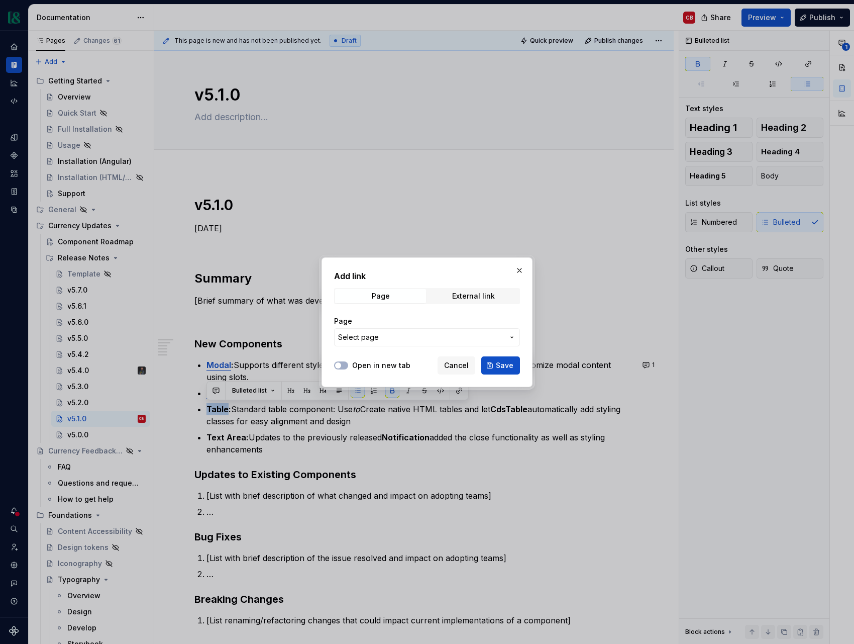
click at [417, 342] on button "Select page" at bounding box center [427, 337] width 186 height 18
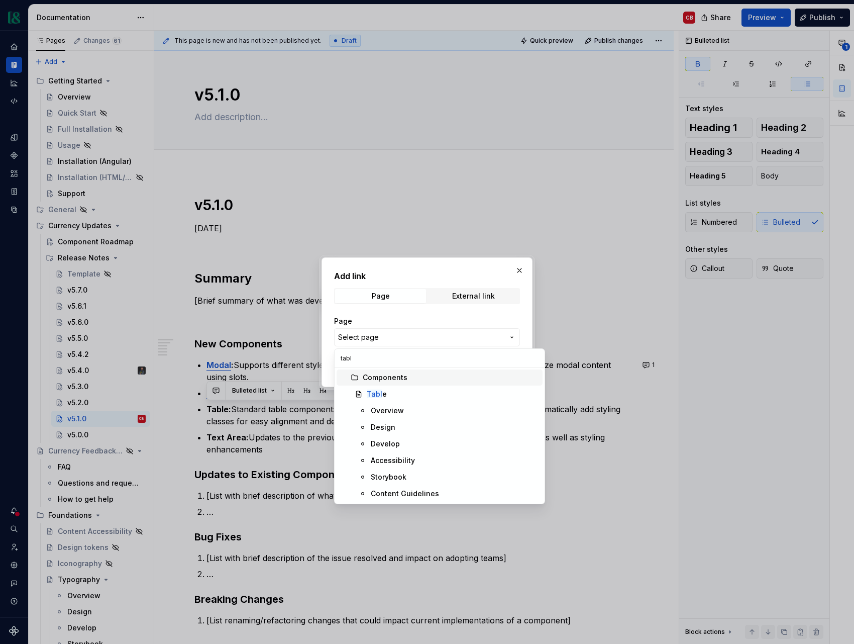
type input "table"
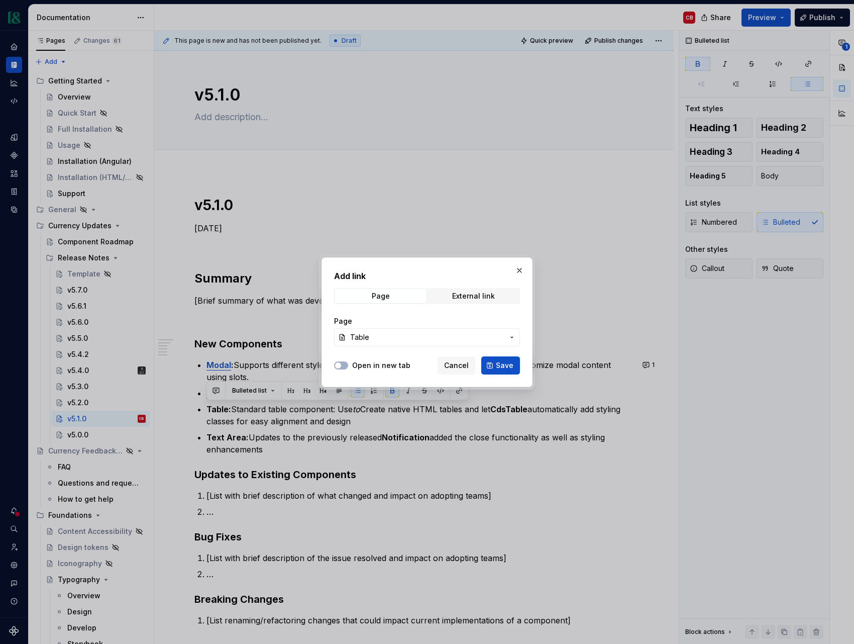
drag, startPoint x: 513, startPoint y: 365, endPoint x: 323, endPoint y: 407, distance: 194.5
click at [513, 365] on span "Save" at bounding box center [505, 365] width 18 height 10
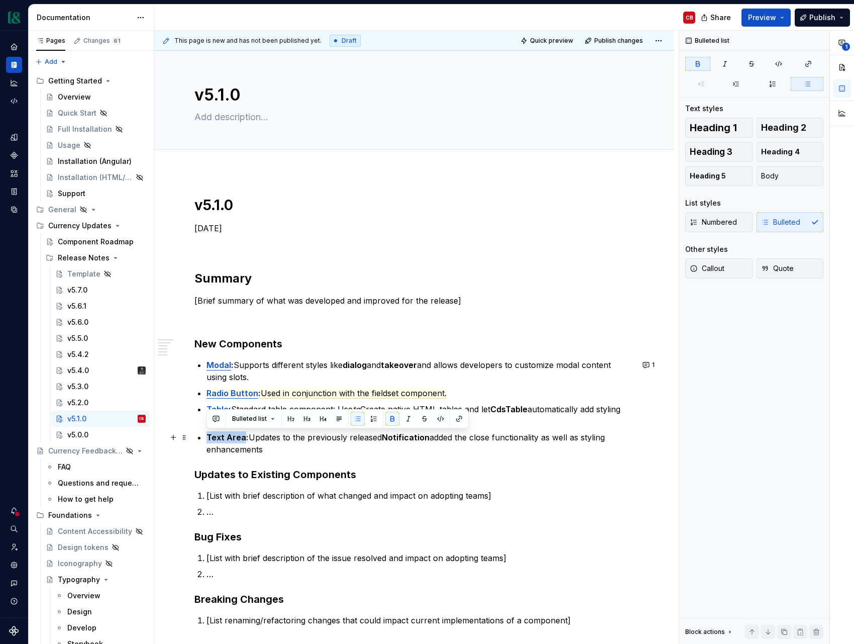
drag, startPoint x: 244, startPoint y: 437, endPoint x: 189, endPoint y: 437, distance: 54.8
click at [189, 437] on div "v5.1.0 January 29, 2025 Summary [Brief summary of what was developed and improv…" at bounding box center [414, 532] width 520 height 720
click at [459, 417] on button "button" at bounding box center [459, 419] width 14 height 14
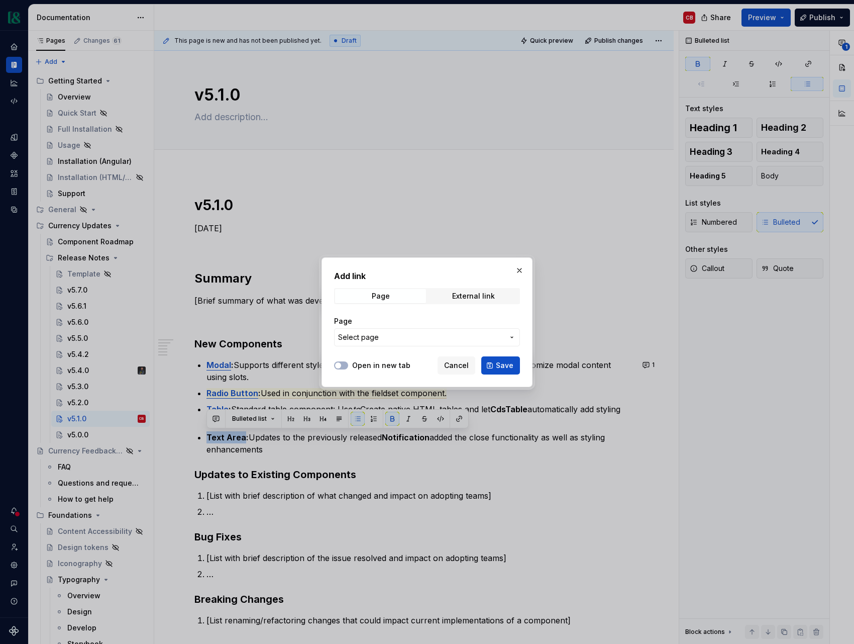
click at [400, 336] on span "Select page" at bounding box center [421, 337] width 166 height 10
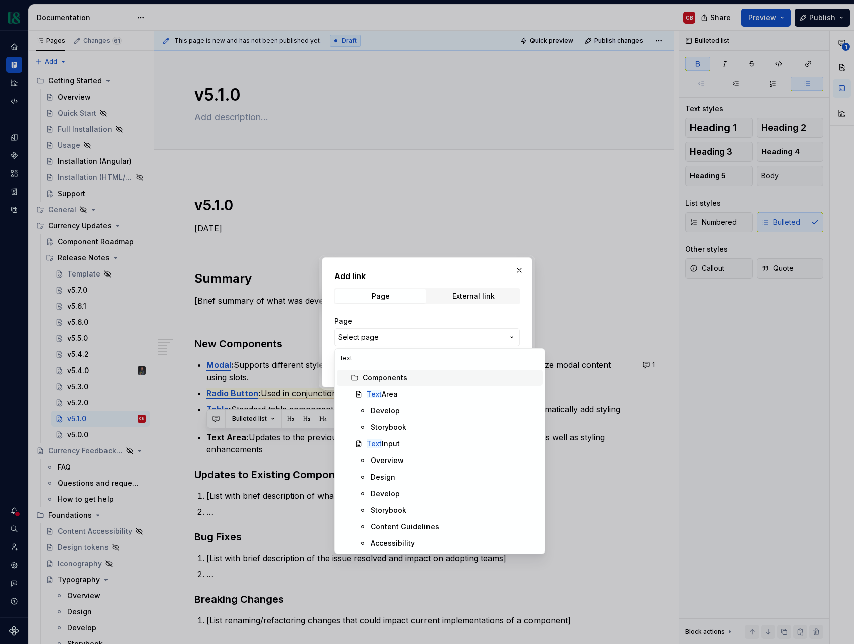
type input "text a"
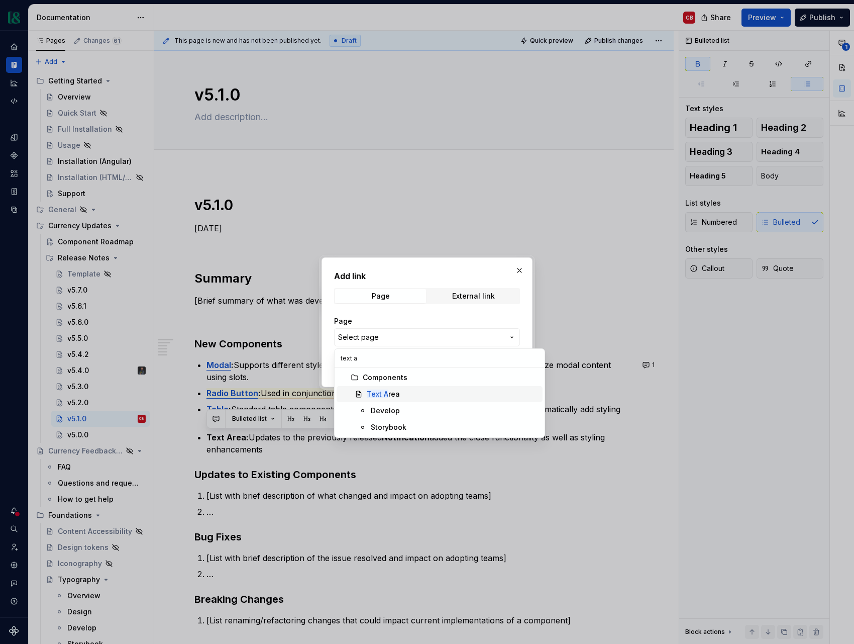
click at [399, 396] on div "Text A rea" at bounding box center [453, 394] width 172 height 10
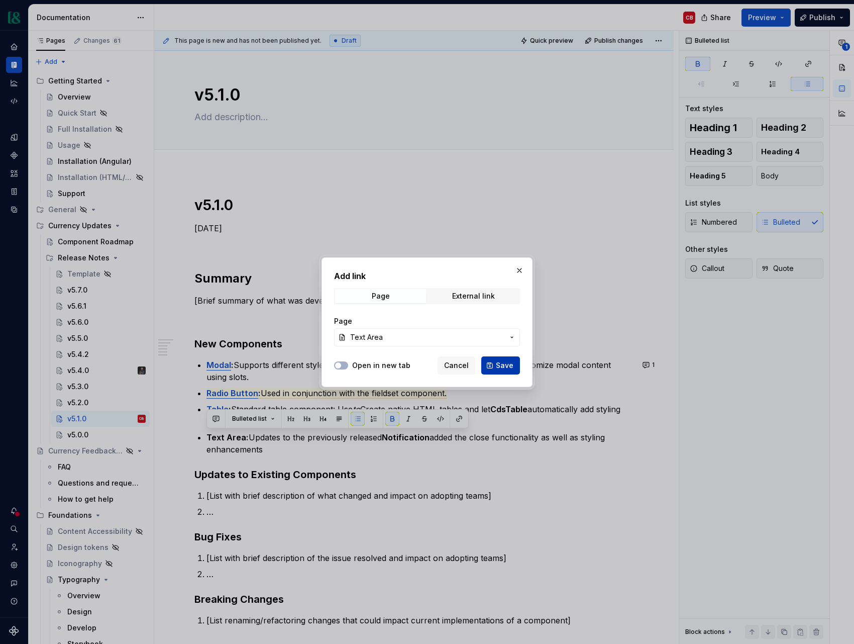
click at [500, 369] on span "Save" at bounding box center [505, 365] width 18 height 10
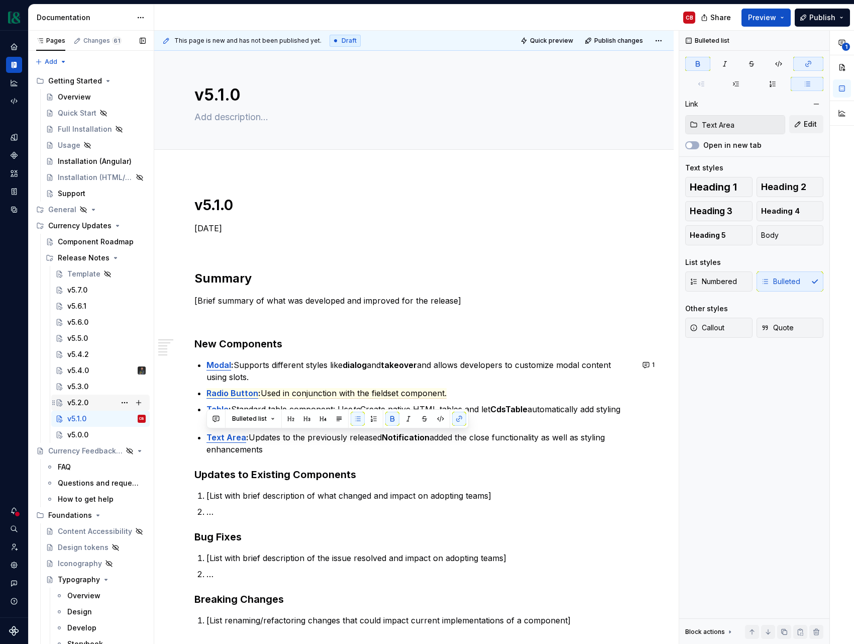
click at [93, 404] on div "v5.2.0" at bounding box center [106, 403] width 78 height 14
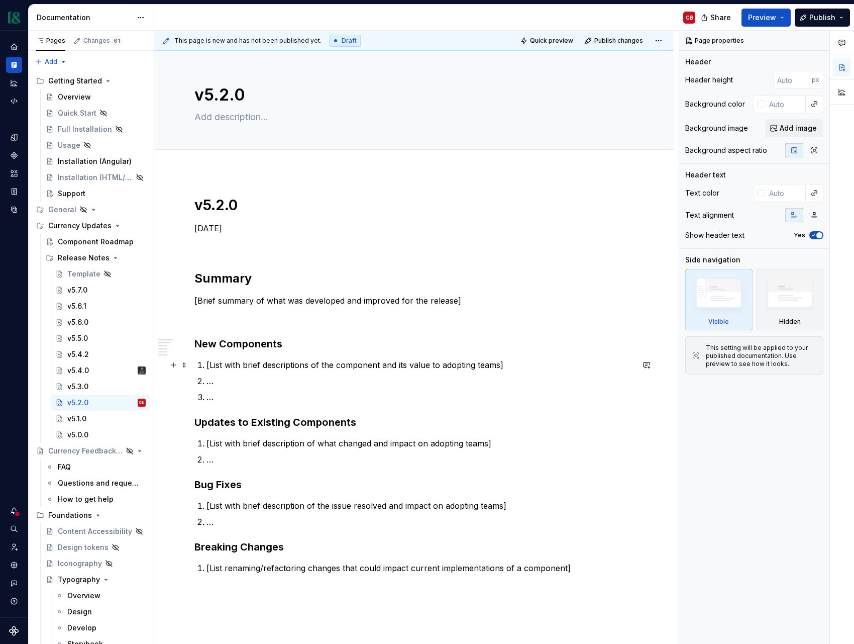
type textarea "*"
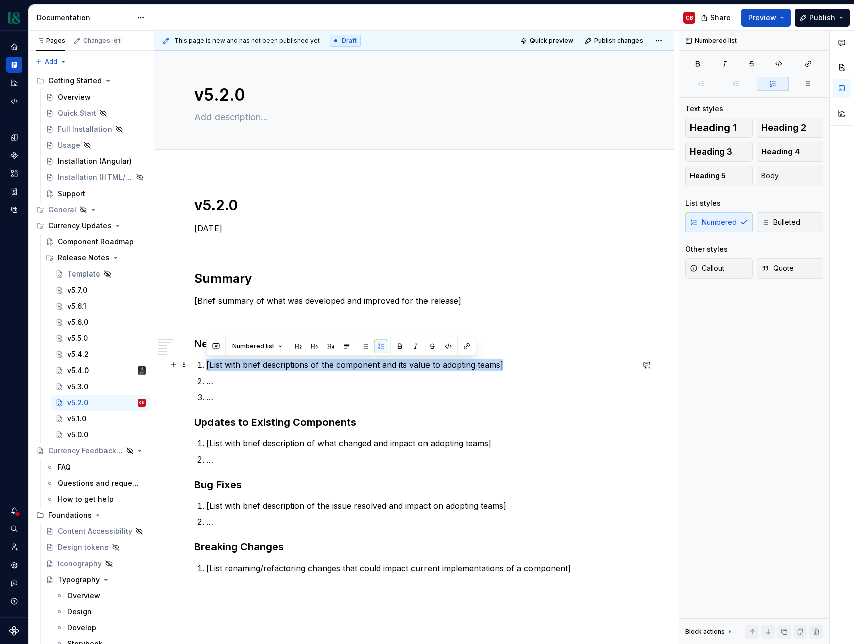
drag, startPoint x: 207, startPoint y: 366, endPoint x: 510, endPoint y: 369, distance: 303.1
click at [510, 369] on p "[List with brief descriptions of the component and its value to adopting teams]" at bounding box center [420, 365] width 427 height 12
paste div
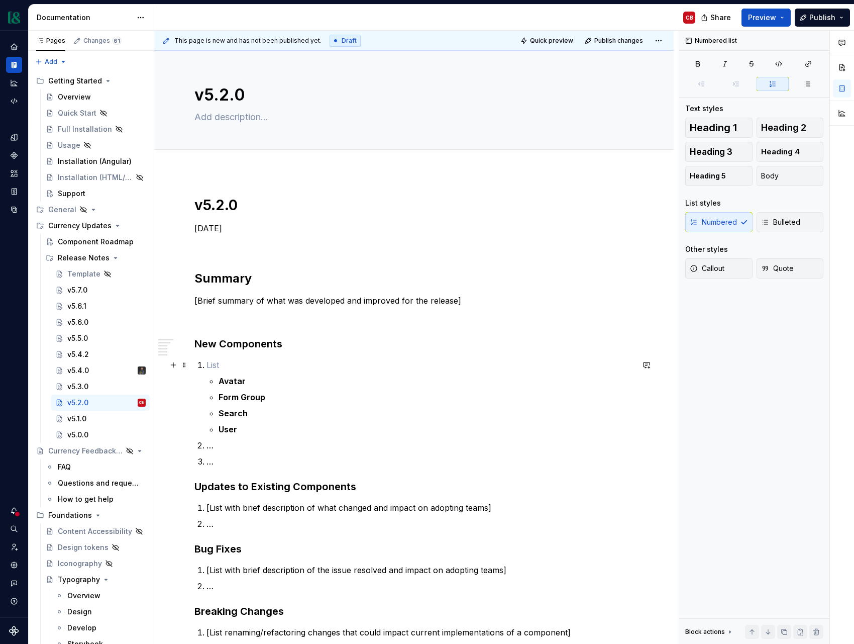
click at [237, 367] on p at bounding box center [420, 365] width 427 height 12
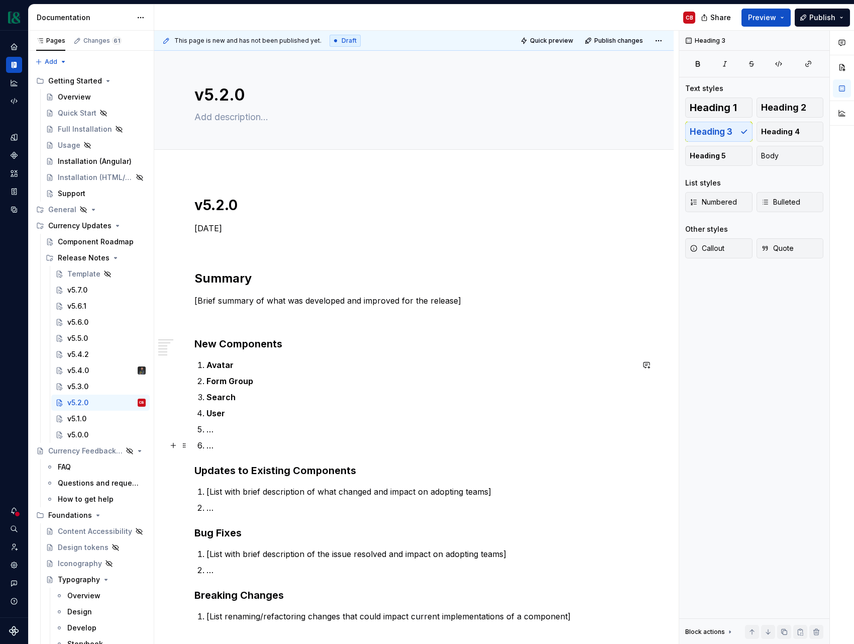
click at [226, 446] on p "…" at bounding box center [420, 445] width 427 height 12
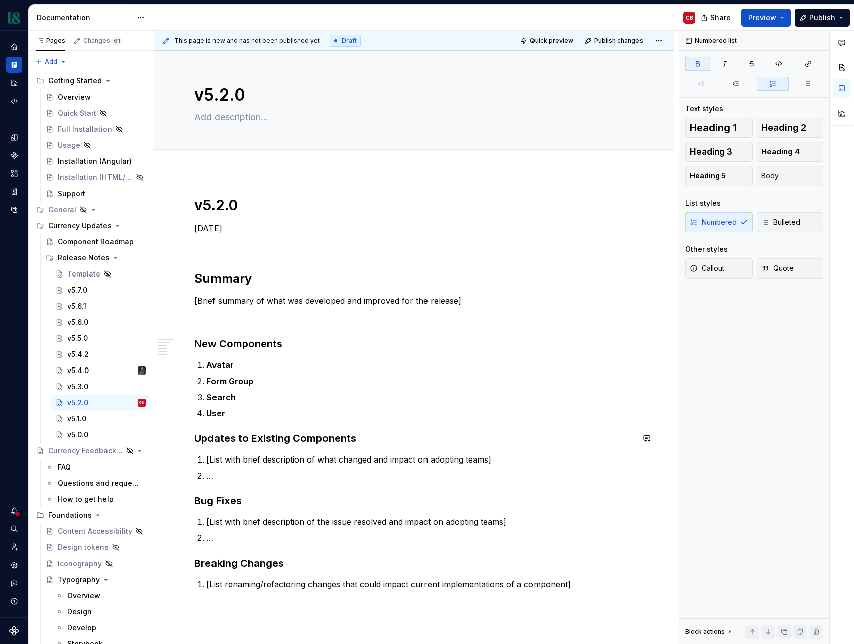
type textarea "*"
click at [223, 366] on strong "Avatar" at bounding box center [220, 365] width 27 height 10
click at [470, 348] on button "button" at bounding box center [467, 346] width 14 height 14
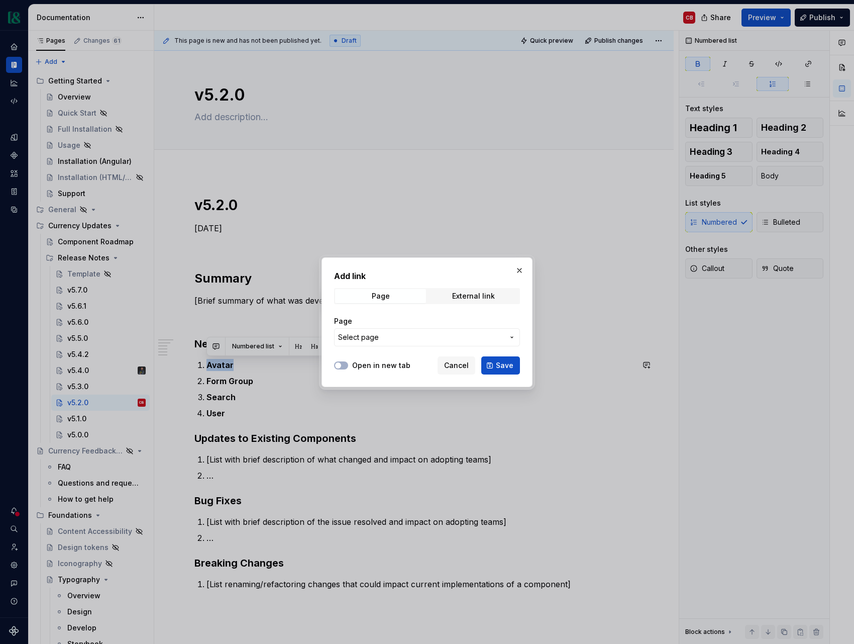
click at [448, 339] on span "Select page" at bounding box center [421, 337] width 166 height 10
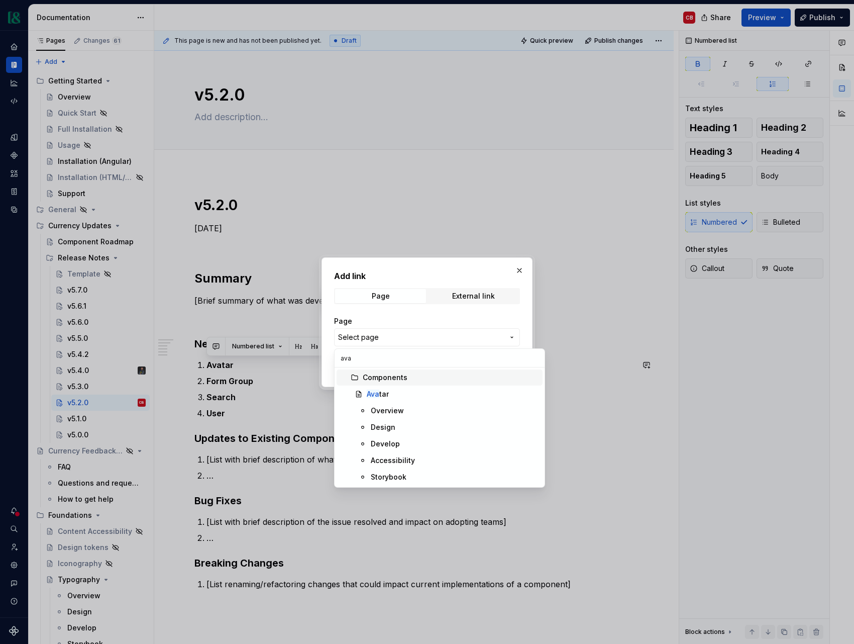
type input "avat"
click at [414, 392] on div "Avat ar" at bounding box center [453, 394] width 172 height 10
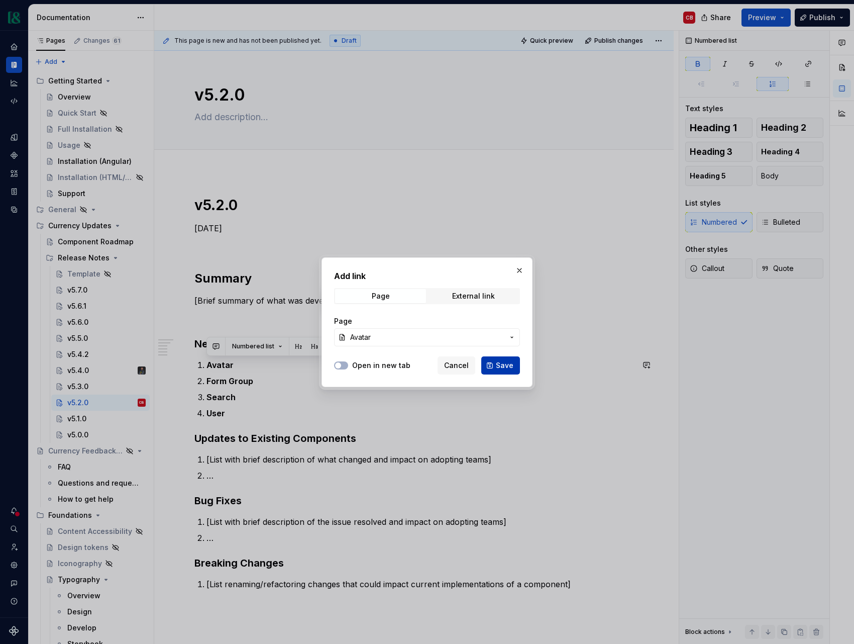
click at [511, 365] on span "Save" at bounding box center [505, 365] width 18 height 10
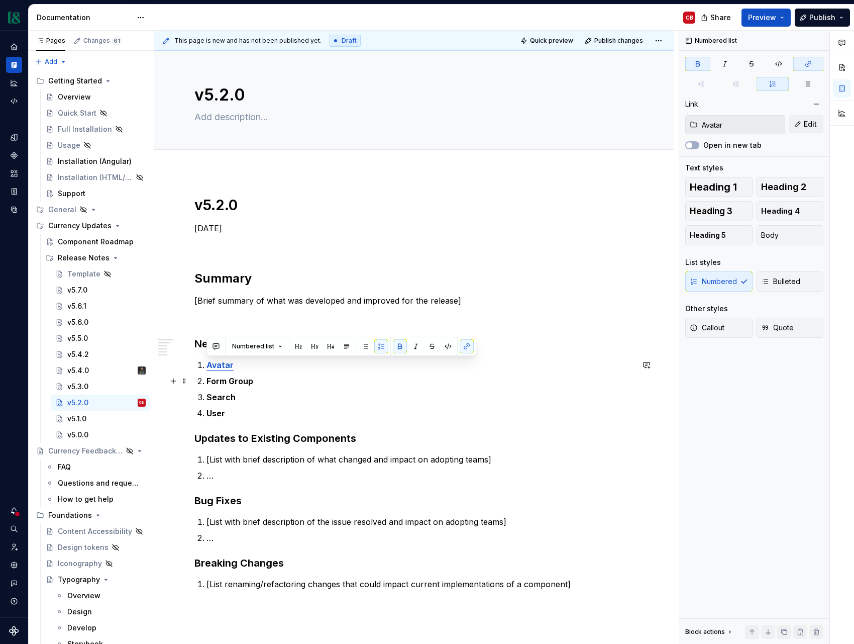
click at [247, 381] on strong "Form Group" at bounding box center [230, 381] width 47 height 10
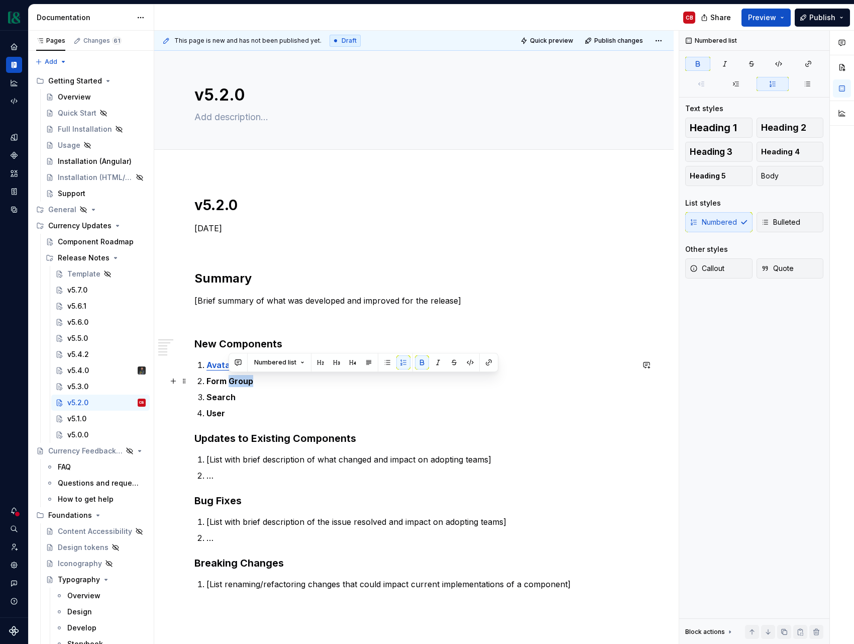
click at [247, 381] on strong "Form Group" at bounding box center [230, 381] width 47 height 10
click at [465, 359] on button "button" at bounding box center [467, 362] width 14 height 14
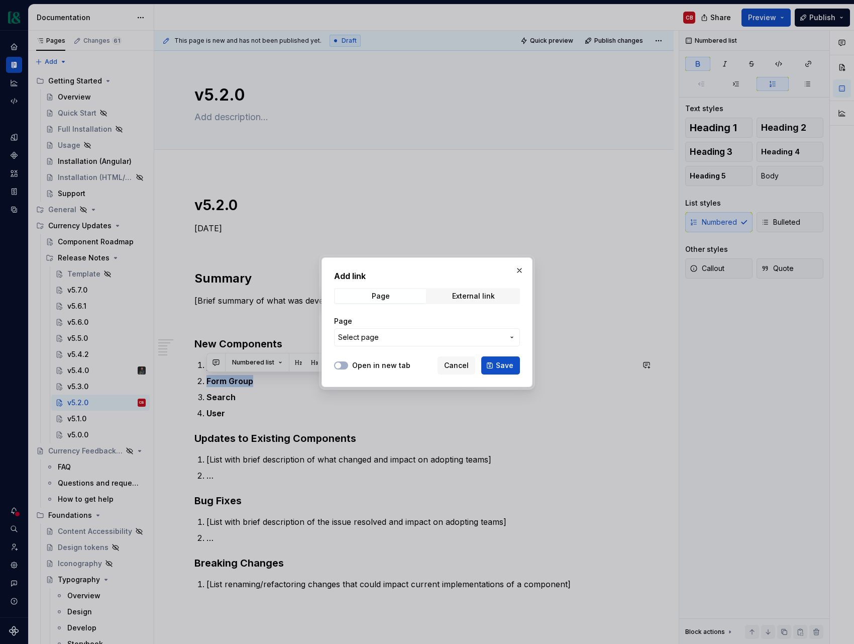
click at [440, 330] on button "Select page" at bounding box center [427, 337] width 186 height 18
type input "form"
click at [494, 363] on button "Save" at bounding box center [501, 365] width 39 height 18
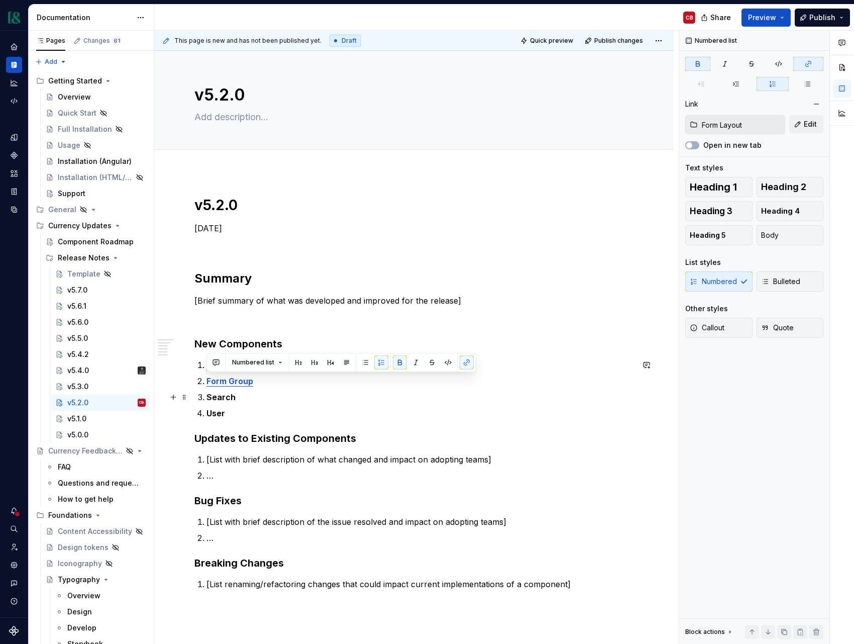
click at [224, 397] on strong "Search" at bounding box center [221, 397] width 29 height 10
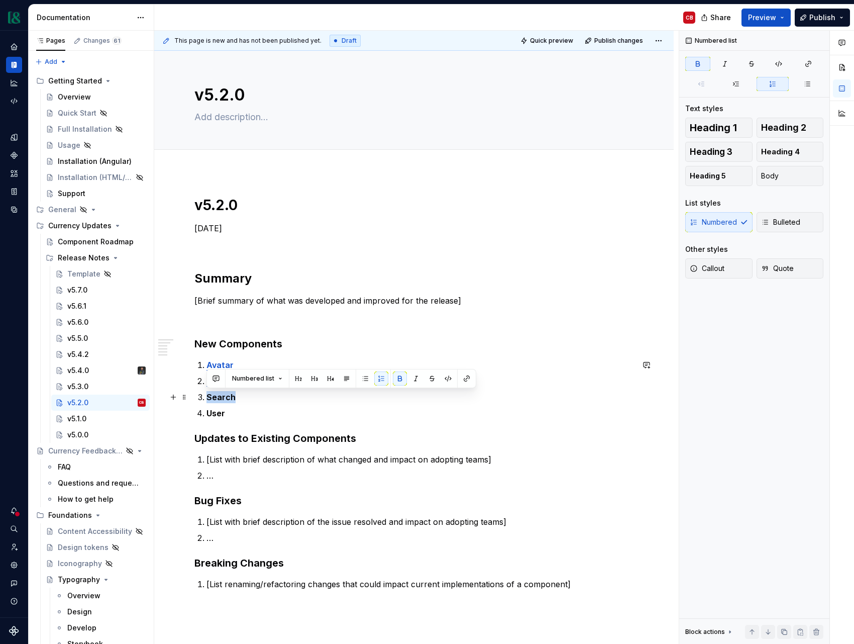
click at [224, 397] on strong "Search" at bounding box center [221, 397] width 29 height 10
click at [466, 377] on button "button" at bounding box center [467, 378] width 14 height 14
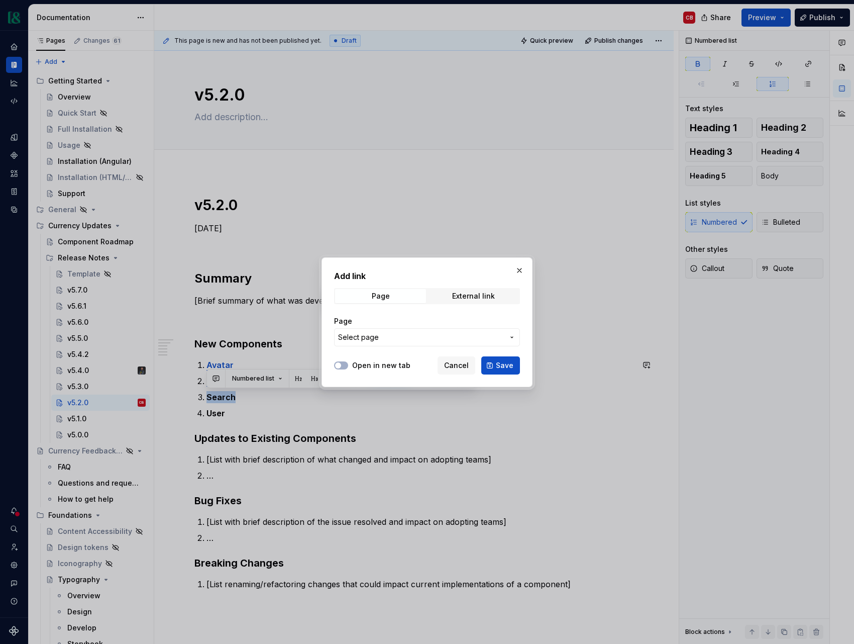
click at [397, 331] on button "Select page" at bounding box center [427, 337] width 186 height 18
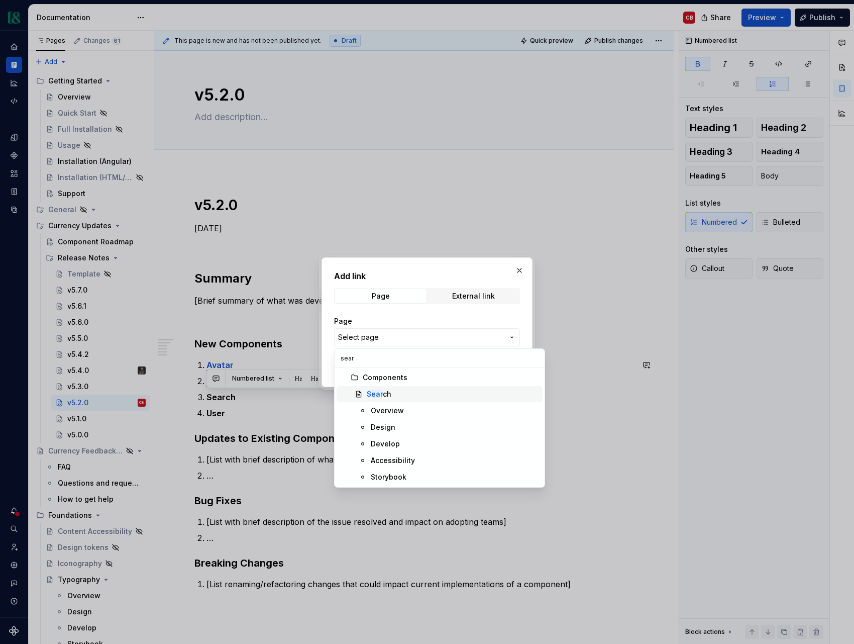
type input "sear"
click at [395, 389] on div "Sear ch" at bounding box center [453, 394] width 172 height 10
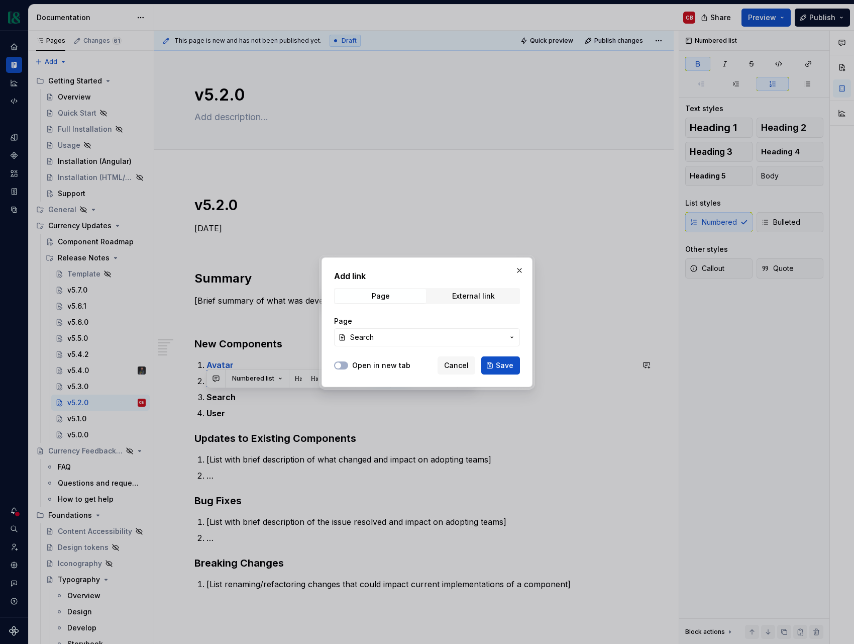
click at [501, 368] on span "Save" at bounding box center [505, 365] width 18 height 10
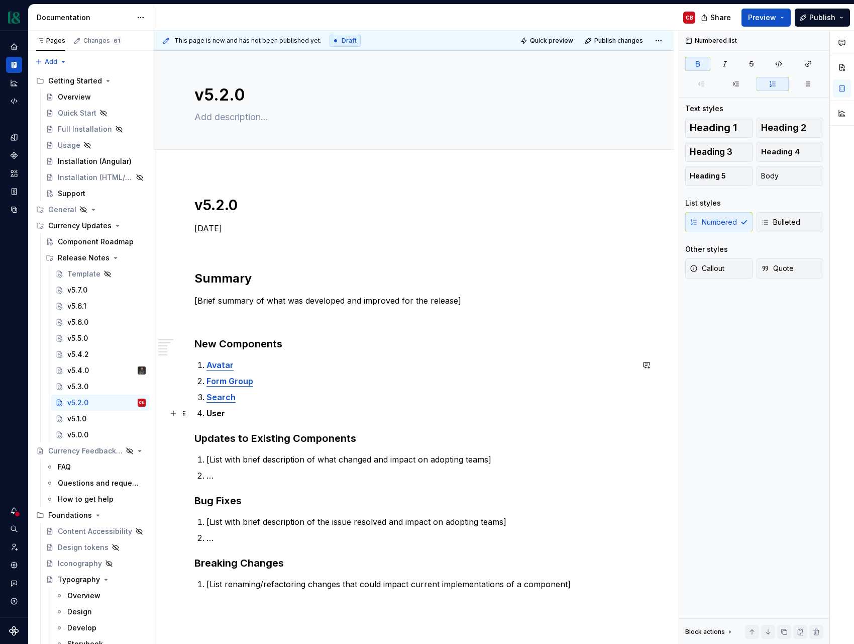
click at [220, 414] on strong "User" at bounding box center [216, 413] width 19 height 10
click at [467, 397] on button "button" at bounding box center [467, 395] width 14 height 14
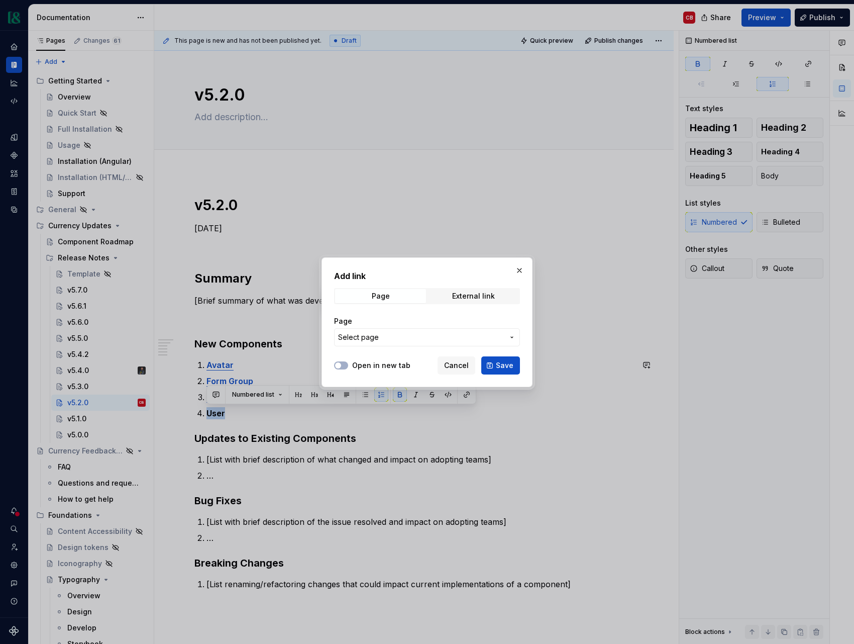
click at [388, 334] on span "Select page" at bounding box center [421, 337] width 166 height 10
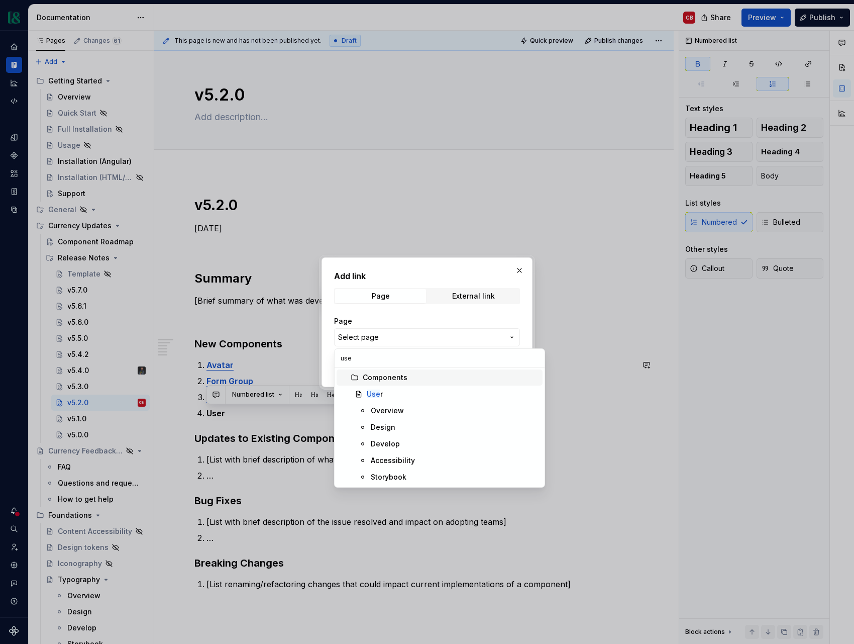
type input "user"
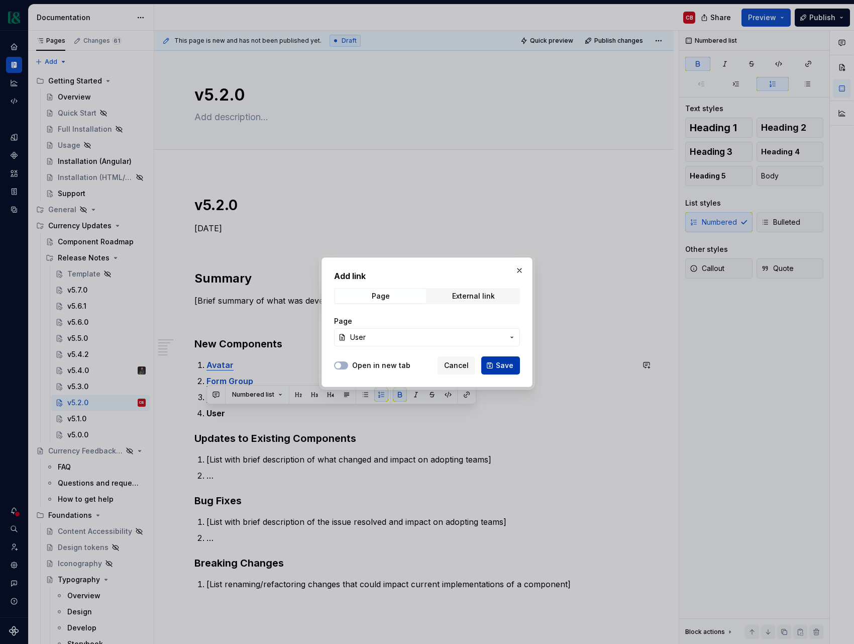
click at [508, 360] on span "Save" at bounding box center [505, 365] width 18 height 10
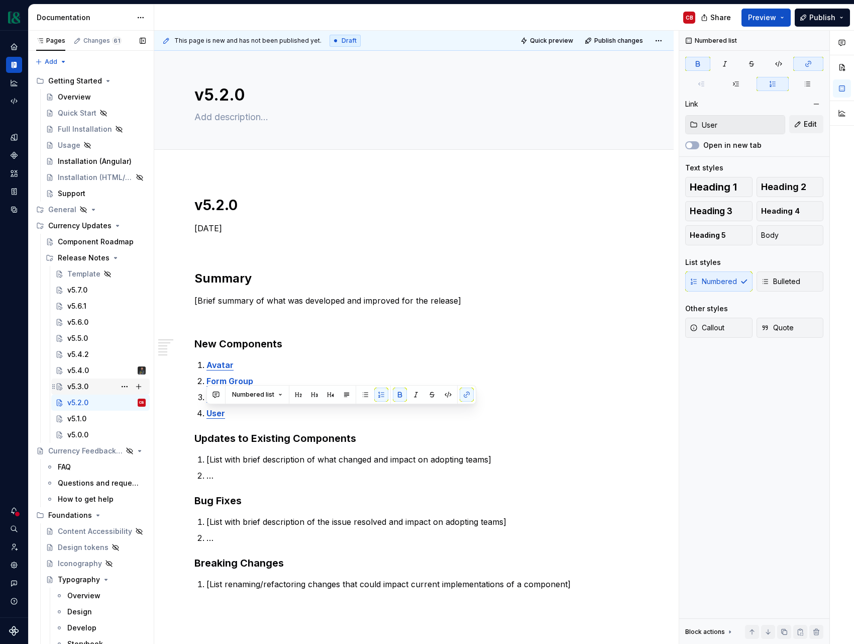
click at [83, 387] on div "v5.3.0" at bounding box center [77, 386] width 21 height 10
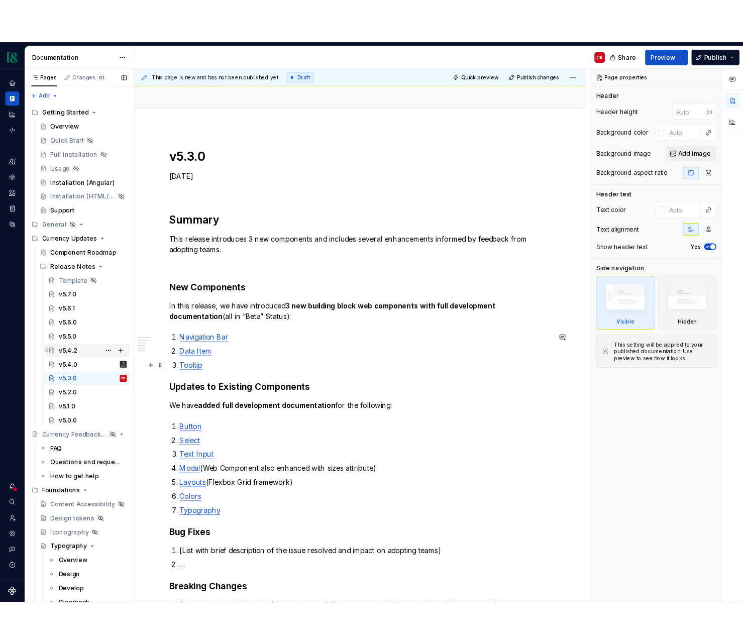
scroll to position [75, 0]
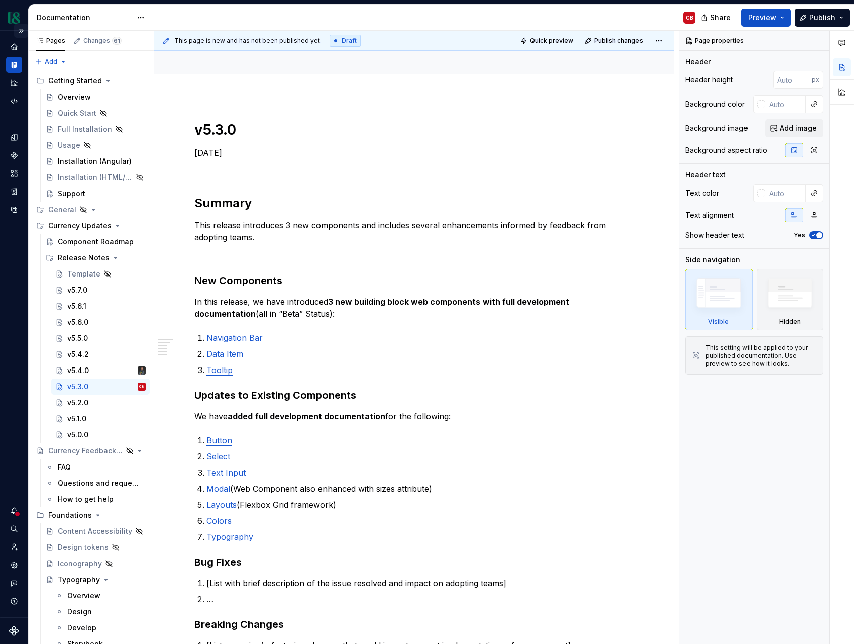
click at [22, 31] on button "Expand sidebar" at bounding box center [21, 31] width 14 height 14
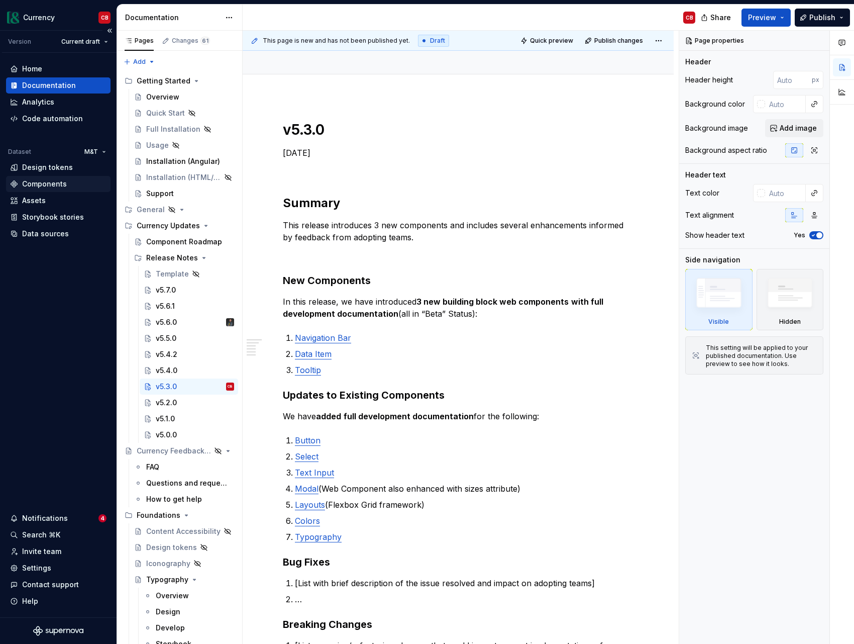
click at [46, 183] on div "Components" at bounding box center [44, 184] width 45 height 10
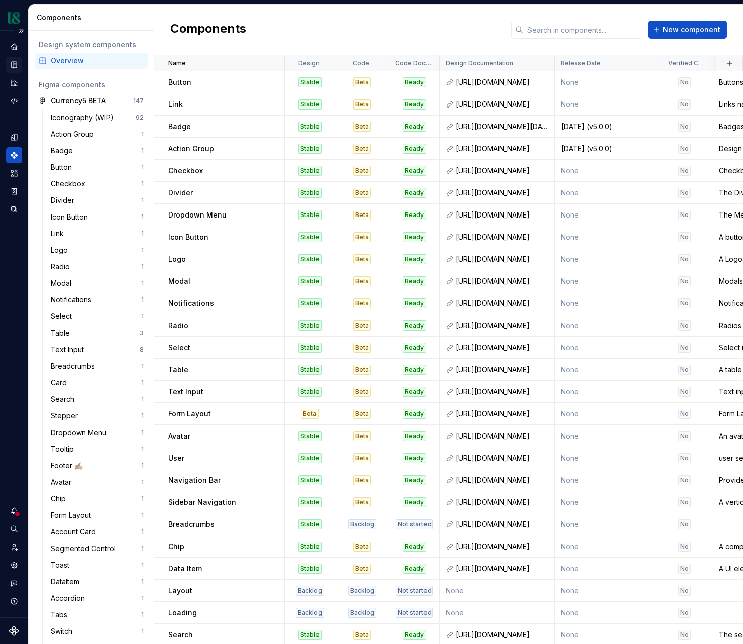
click at [16, 60] on icon "Documentation" at bounding box center [14, 64] width 9 height 9
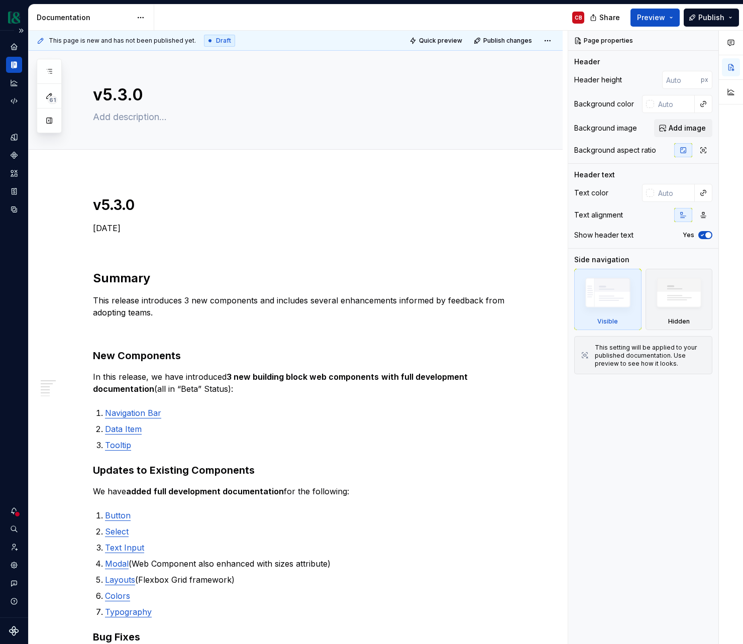
click at [16, 70] on div "Documentation" at bounding box center [14, 65] width 16 height 16
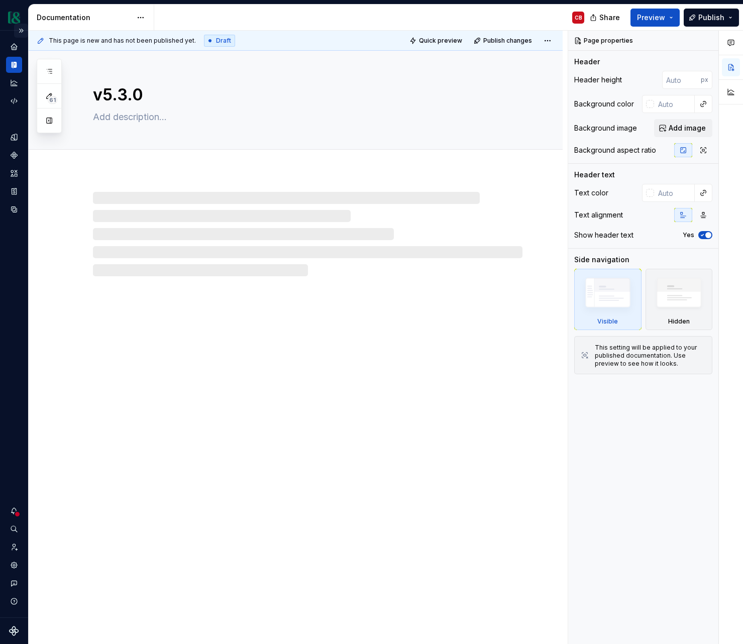
click at [20, 32] on button "Expand sidebar" at bounding box center [21, 31] width 14 height 14
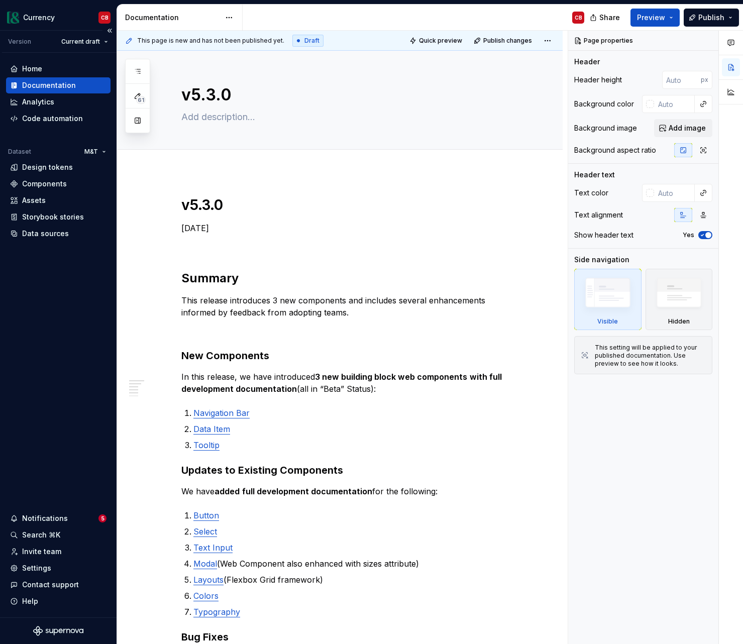
click at [30, 88] on div "Documentation" at bounding box center [49, 85] width 54 height 10
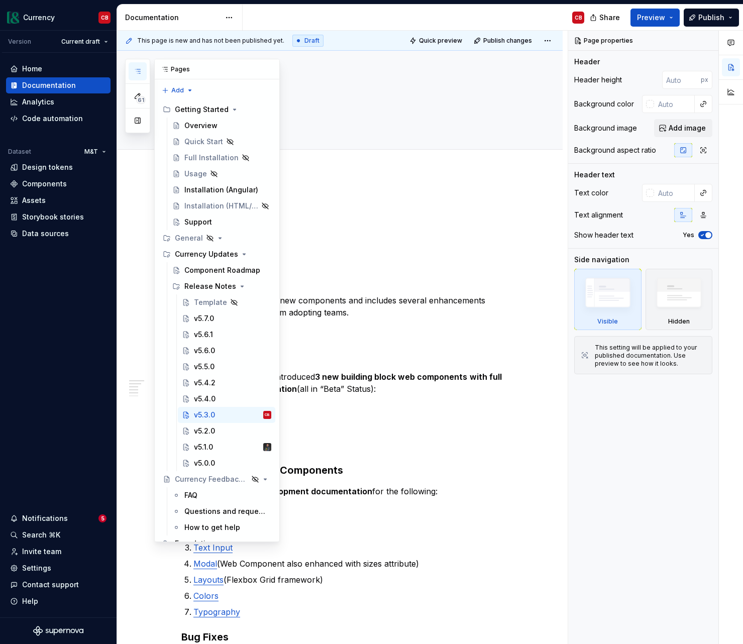
click at [139, 69] on icon "button" at bounding box center [137, 71] width 5 height 4
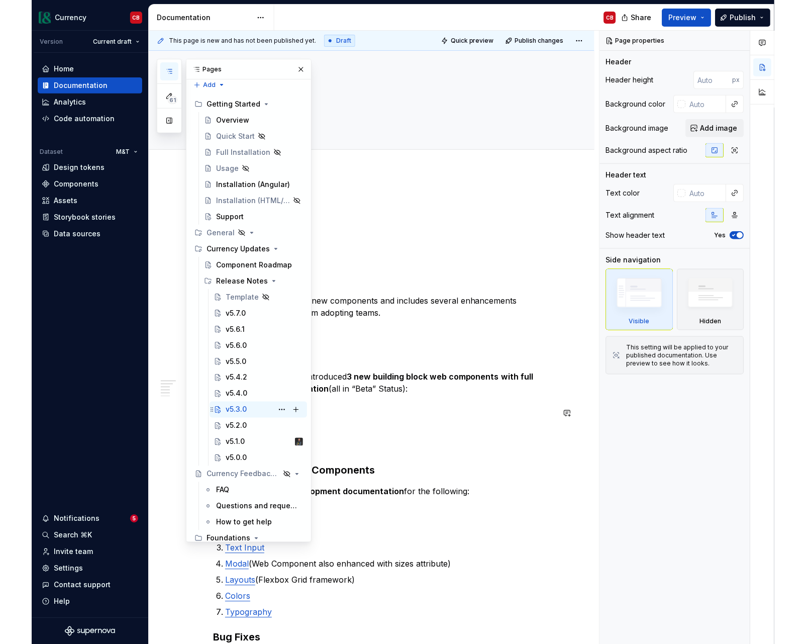
scroll to position [16, 0]
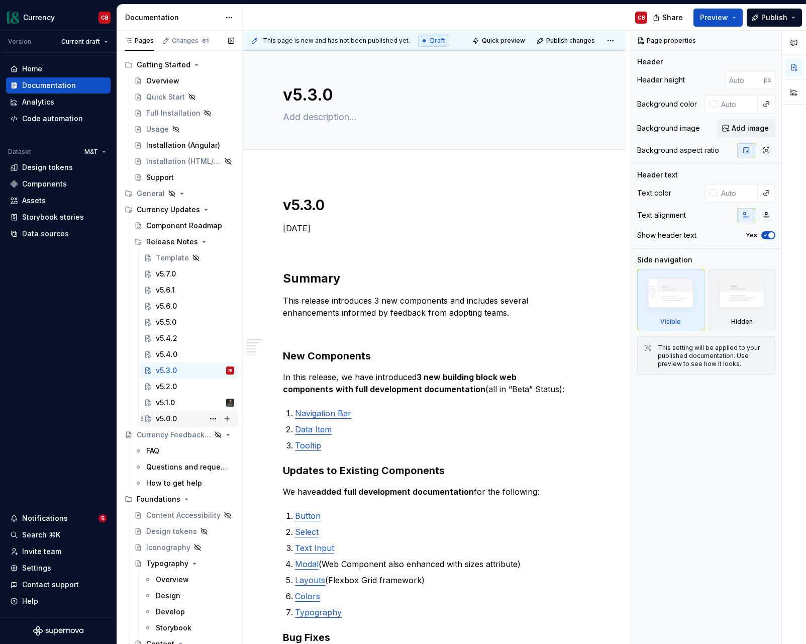
click at [171, 416] on div "v5.0.0" at bounding box center [166, 419] width 21 height 10
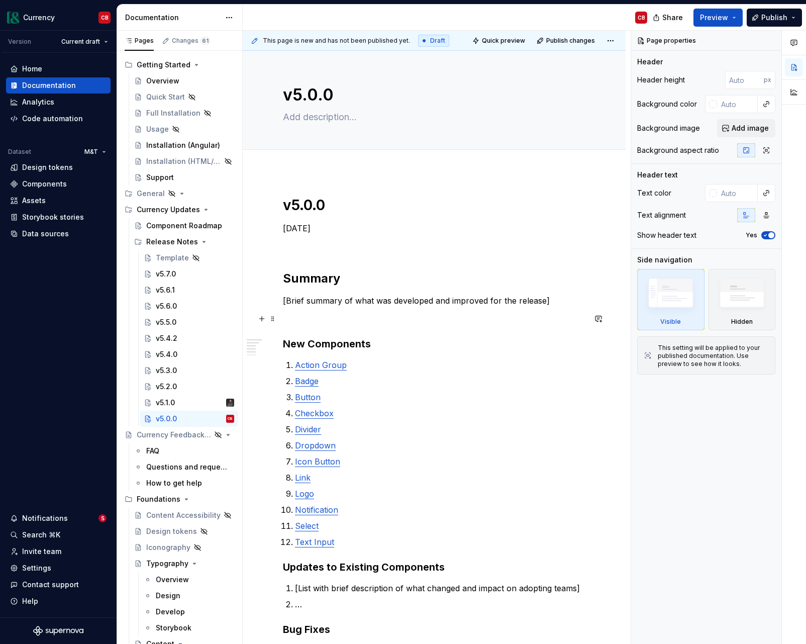
click at [385, 316] on p at bounding box center [434, 319] width 303 height 12
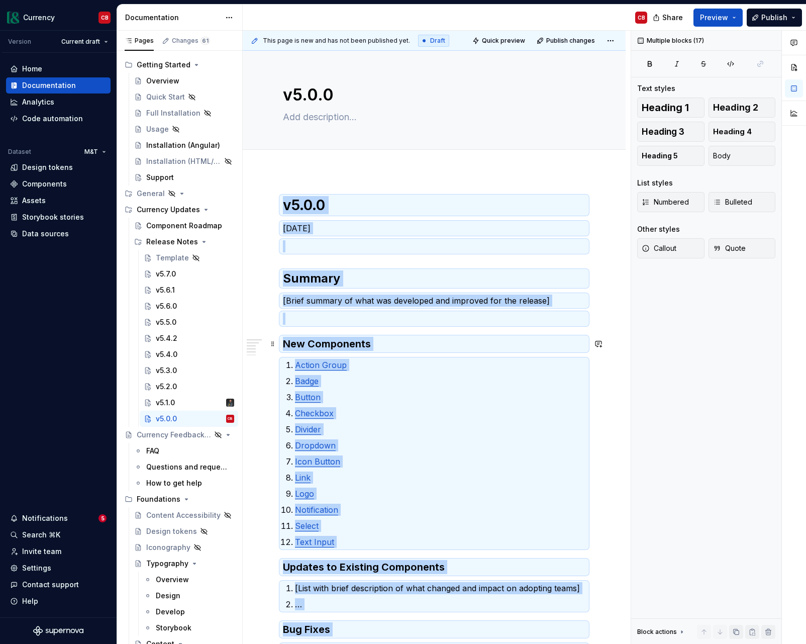
copy div "v5.0.0 [DATE] Summary [Brief summary of what was developed and improved for the…"
click at [168, 406] on div "v5.1.0" at bounding box center [165, 403] width 19 height 10
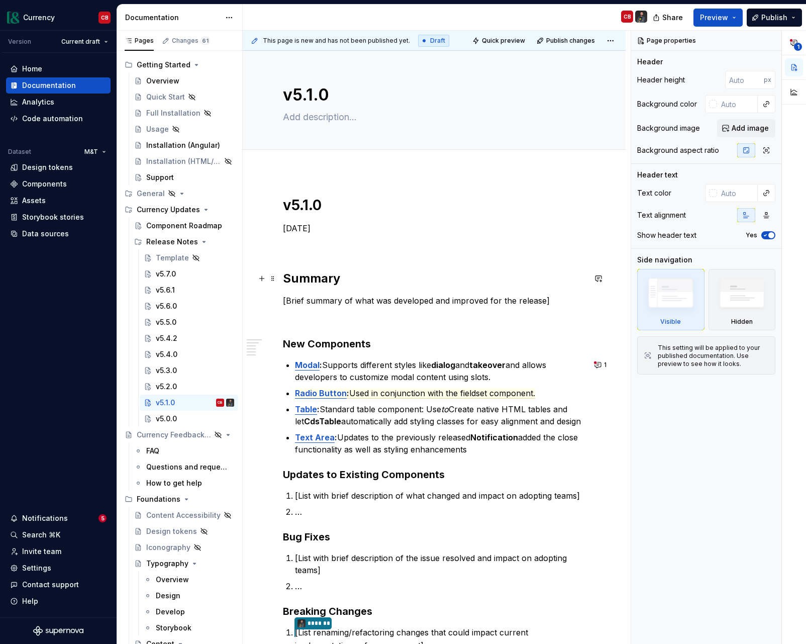
click at [338, 281] on h2 "Summary" at bounding box center [434, 278] width 303 height 16
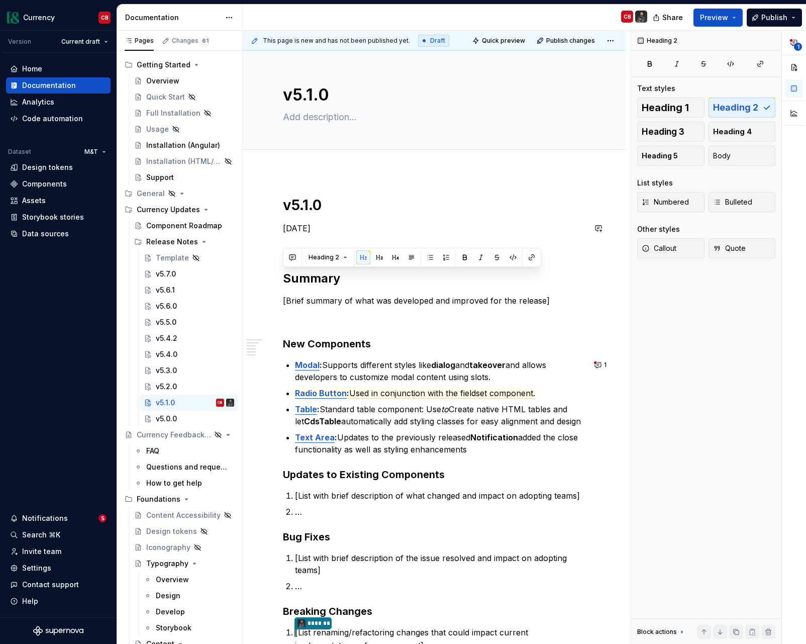
click at [297, 213] on h1 "v5.1.0" at bounding box center [434, 205] width 303 height 18
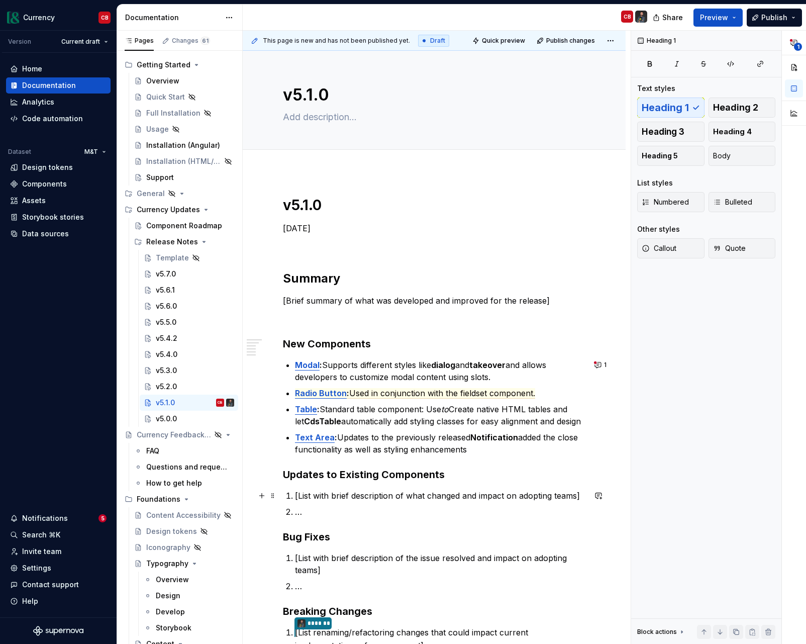
click at [405, 498] on p "[List with brief description of what changed and impact on adopting teams]" at bounding box center [440, 496] width 291 height 12
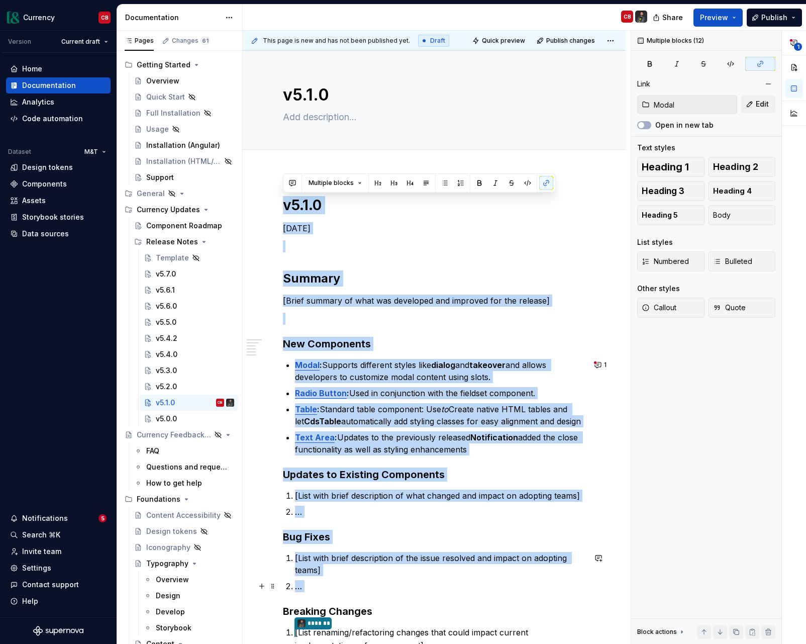
scroll to position [271, 0]
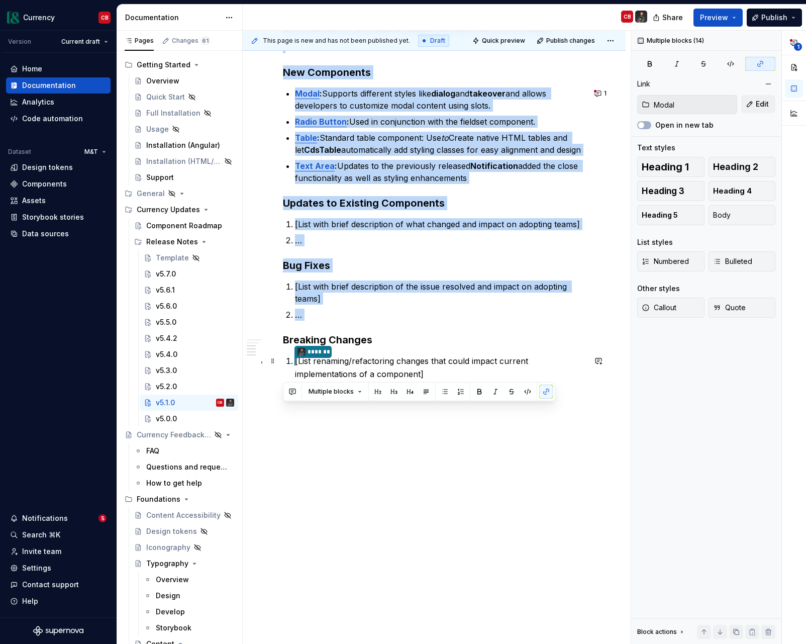
drag, startPoint x: 285, startPoint y: 207, endPoint x: 438, endPoint y: 375, distance: 227.4
click at [438, 375] on div "v5.1.0 January 29, 2025 Summary [Brief summary of what was developed and improv…" at bounding box center [434, 183] width 303 height 516
copy div "v5.1.0 January 29, 2025 Summary [Brief summary of what was developed and improv…"
click at [169, 387] on div "v5.2.0" at bounding box center [166, 386] width 21 height 10
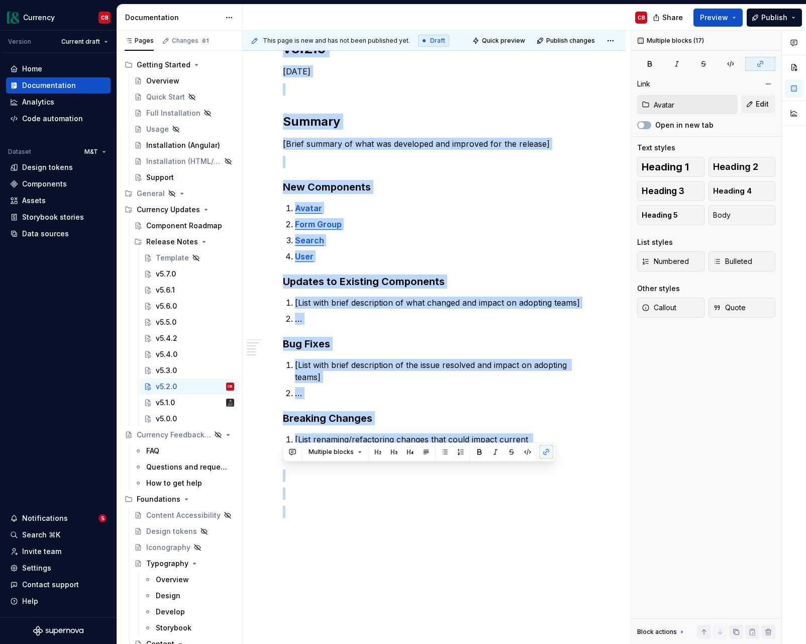
scroll to position [235, 0]
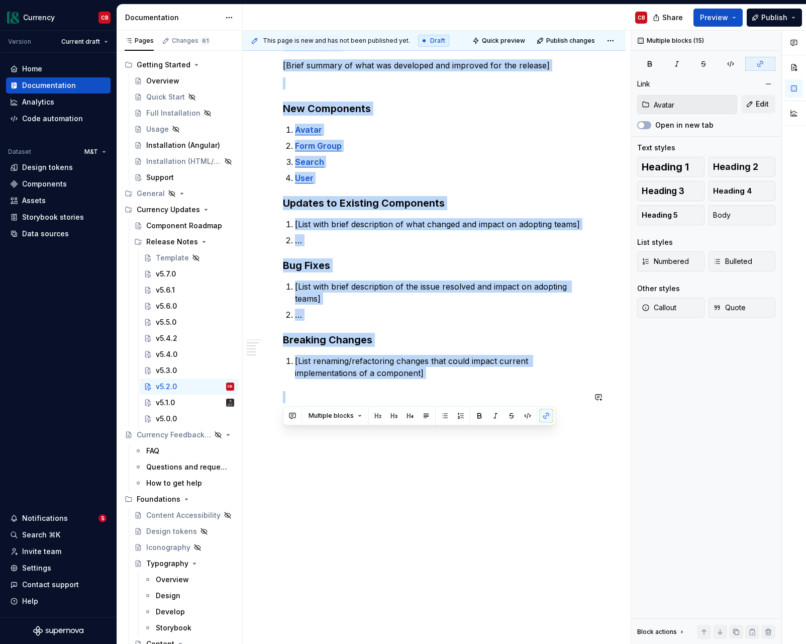
drag, startPoint x: 330, startPoint y: 248, endPoint x: 441, endPoint y: 380, distance: 172.7
click at [441, 380] on div "v5.2.0 February 26, 2025 Summary [Brief summary of what was developed and impro…" at bounding box center [434, 200] width 303 height 478
copy div "v5.2.0 February 26, 2025 Summary [Brief summary of what was developed and impro…"
click at [175, 371] on div "v5.3.0" at bounding box center [166, 370] width 21 height 10
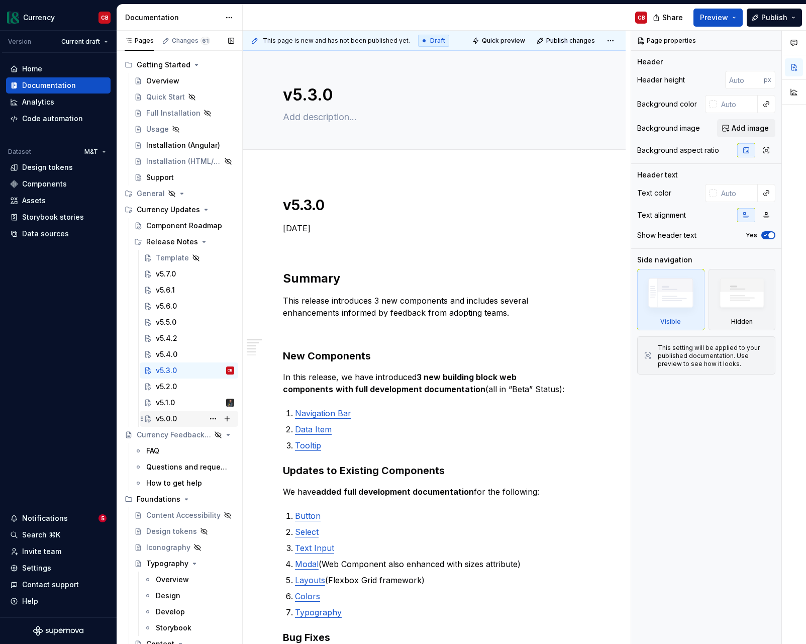
click at [175, 419] on div "v5.0.0" at bounding box center [166, 419] width 21 height 10
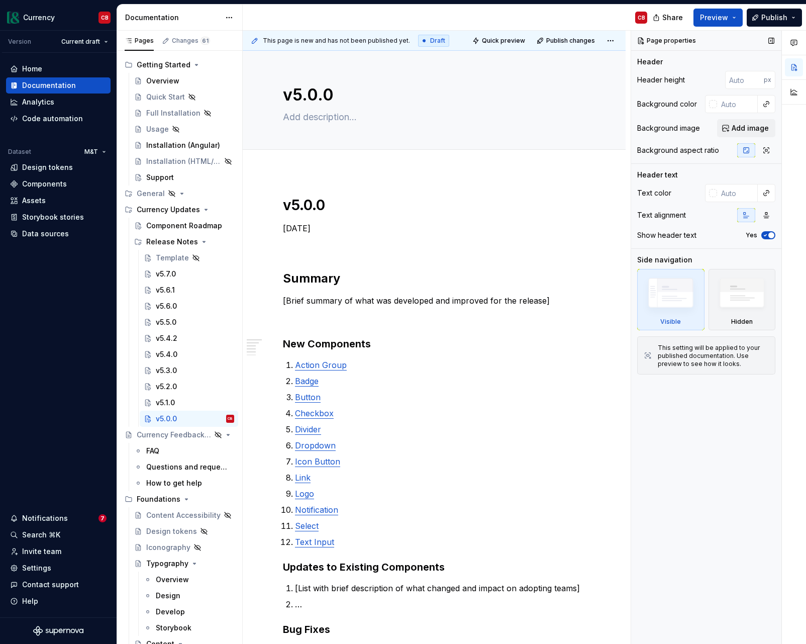
type textarea "*"
